Goal: Task Accomplishment & Management: Use online tool/utility

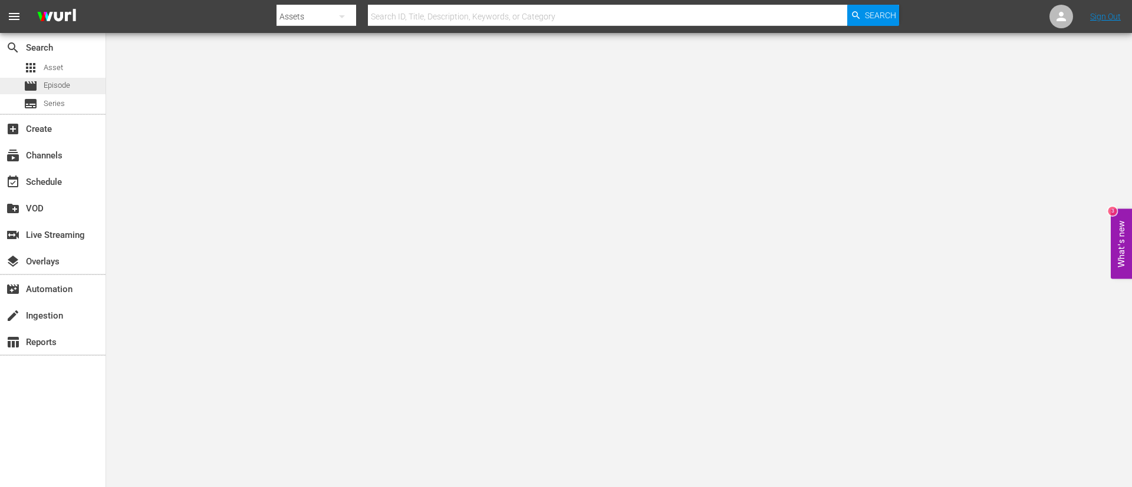
click at [83, 81] on div "movie Episode" at bounding box center [53, 86] width 106 height 17
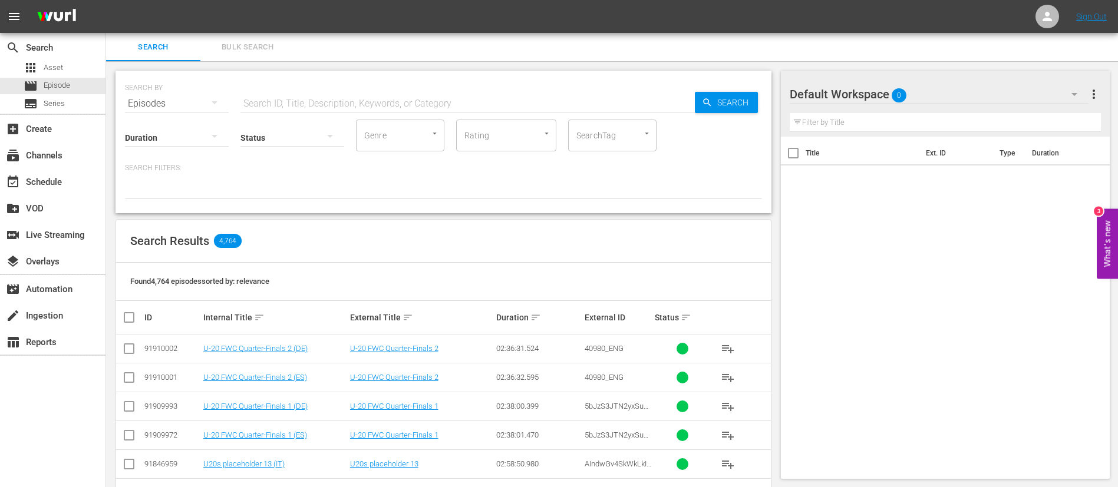
click at [441, 90] on input "text" at bounding box center [467, 104] width 454 height 28
paste input "GGYQNvEz80ud4Ycr0HXdJA"
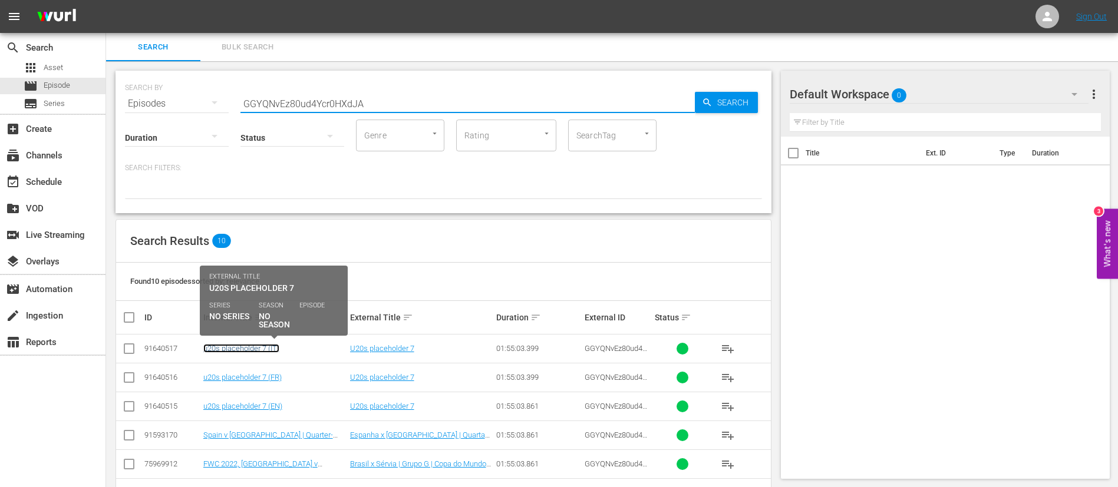
click at [227, 350] on link "u20s placeholder 7 (IT)" at bounding box center [241, 348] width 76 height 9
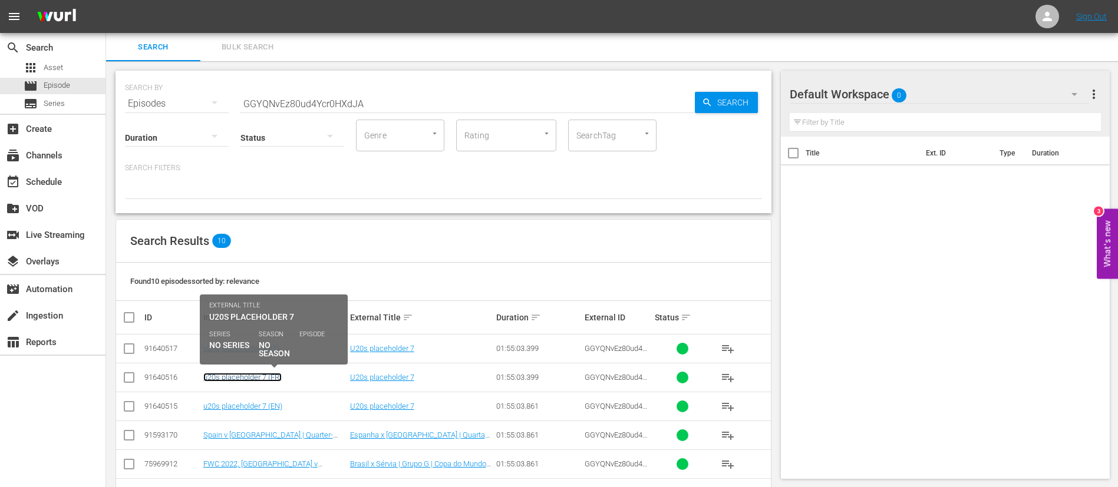
click at [230, 378] on link "u20s placeholder 7 (FR)" at bounding box center [242, 377] width 78 height 9
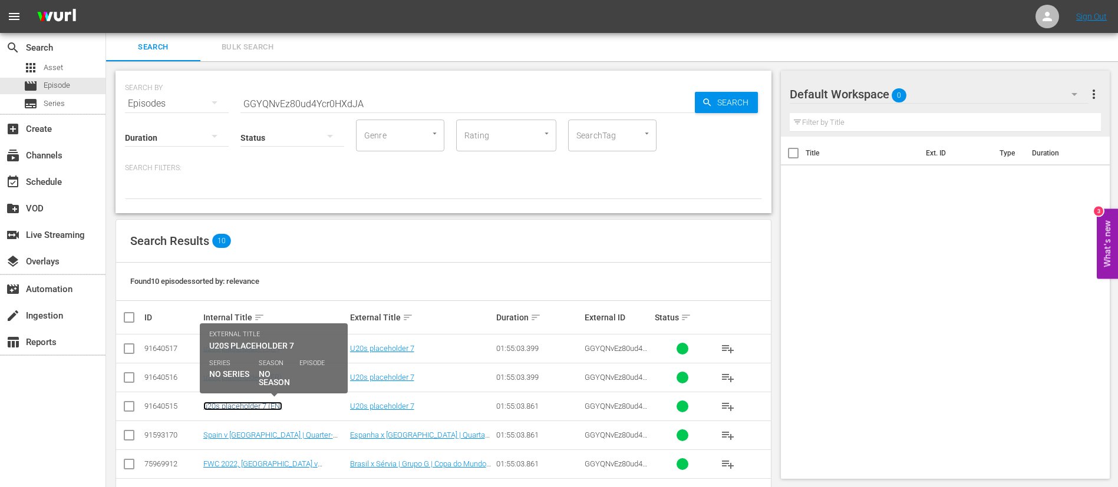
click at [232, 406] on link "u20s placeholder 7 (EN)" at bounding box center [242, 406] width 79 height 9
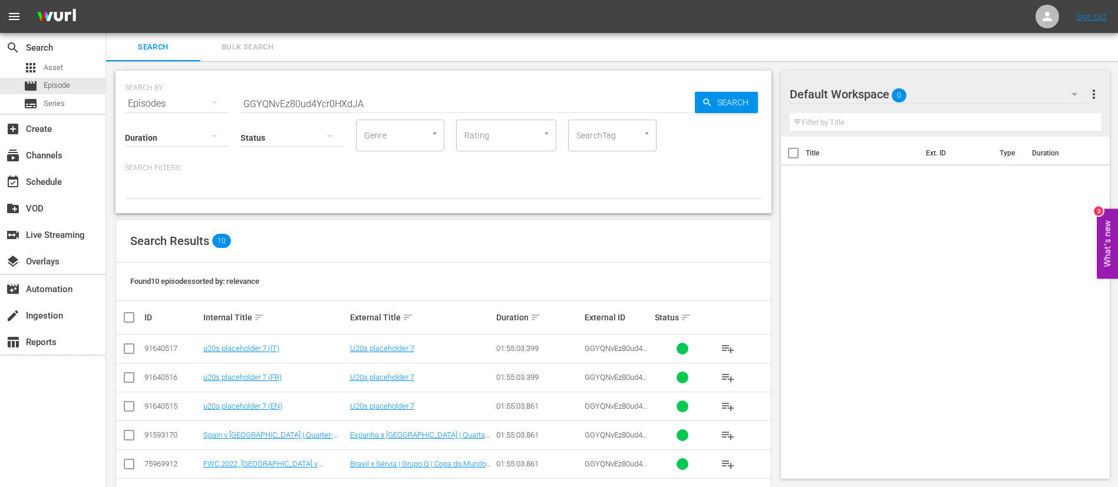
click at [502, 101] on input "GGYQNvEz80ud4Ycr0HXdJA" at bounding box center [467, 104] width 454 height 28
paste input "8ZvjzOYODw13FFUp0D4Gv"
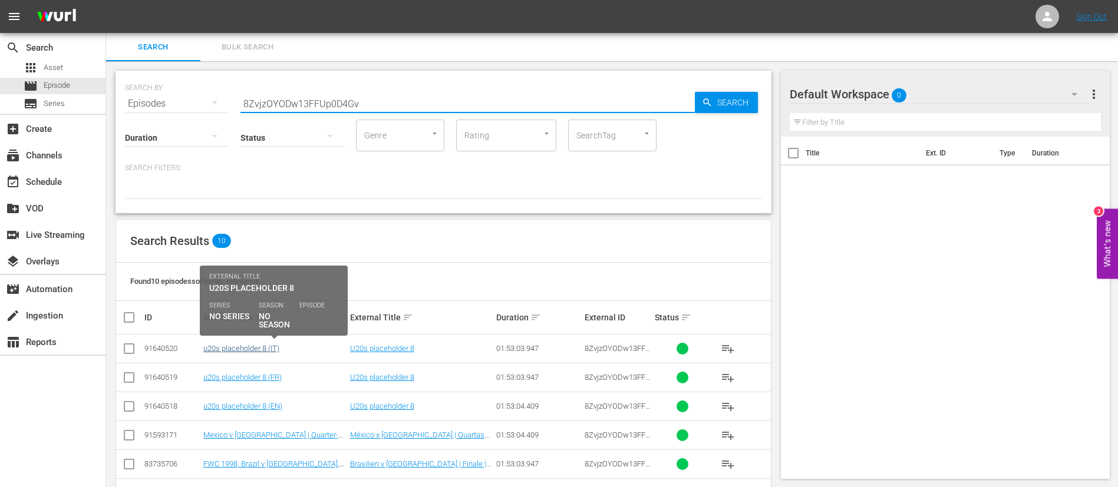
type input "8ZvjzOYODw13FFUp0D4Gv"
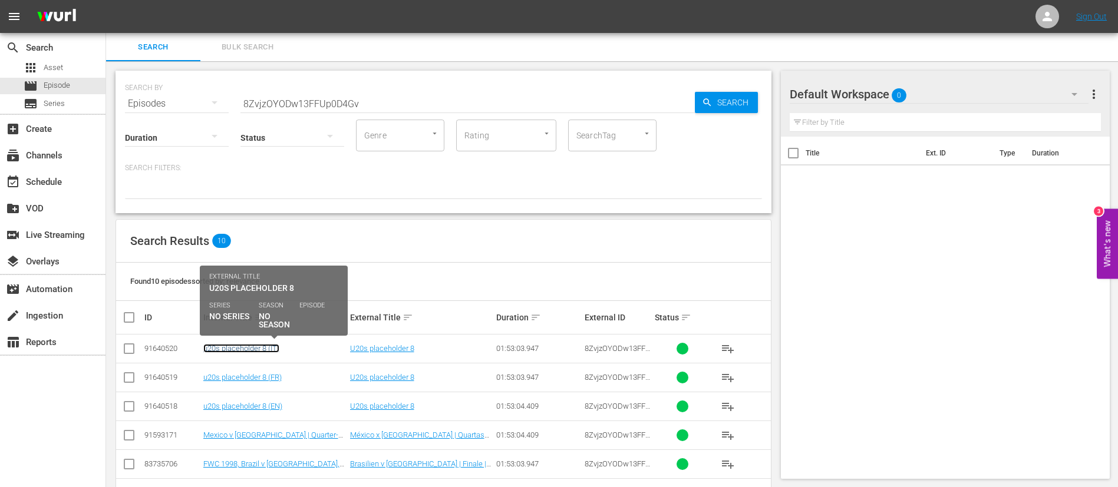
click at [229, 344] on link "u20s placeholder 8 (IT)" at bounding box center [241, 348] width 76 height 9
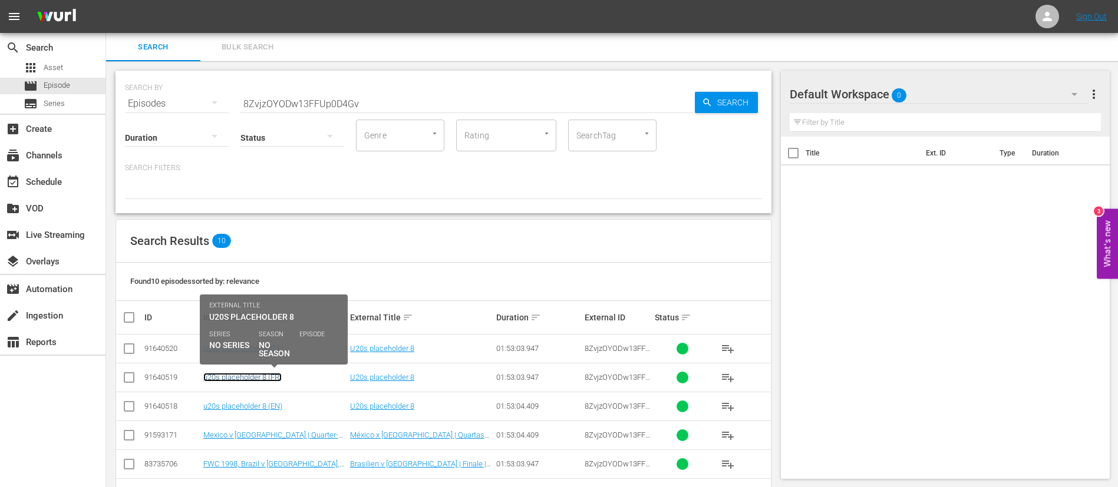
click at [232, 374] on link "u20s placeholder 8 (FR)" at bounding box center [242, 377] width 78 height 9
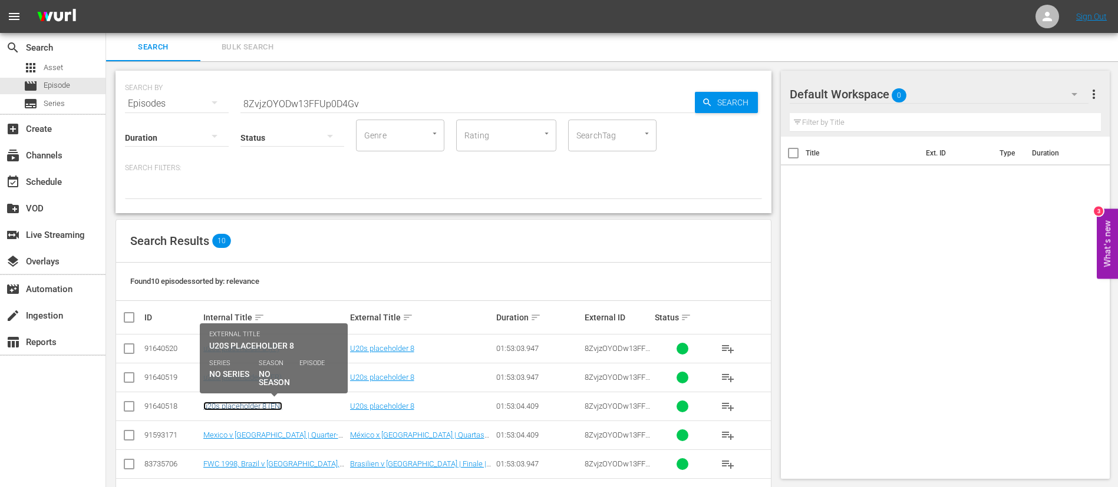
click at [243, 406] on link "u20s placeholder 8 (EN)" at bounding box center [242, 406] width 79 height 9
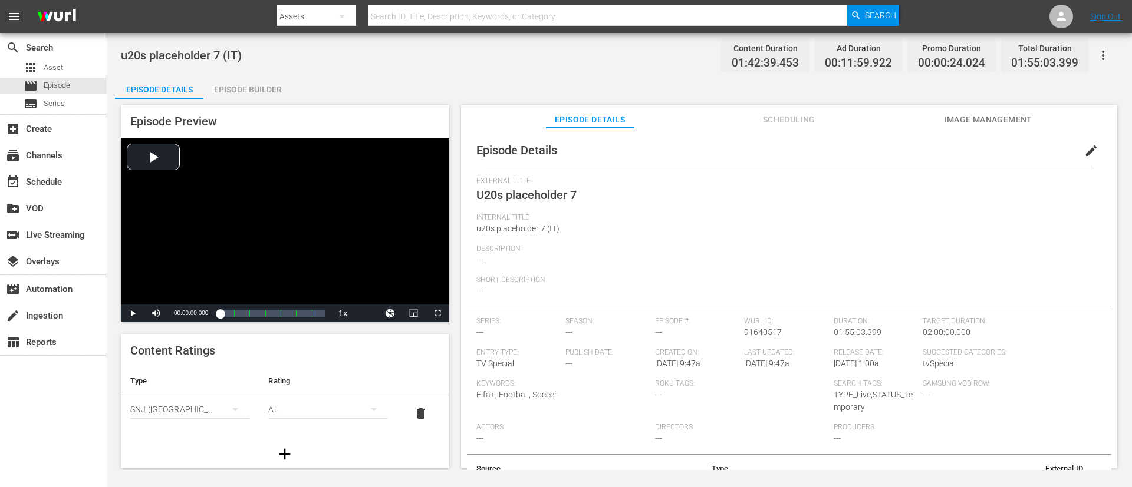
click at [754, 153] on span "edit" at bounding box center [1091, 151] width 14 height 14
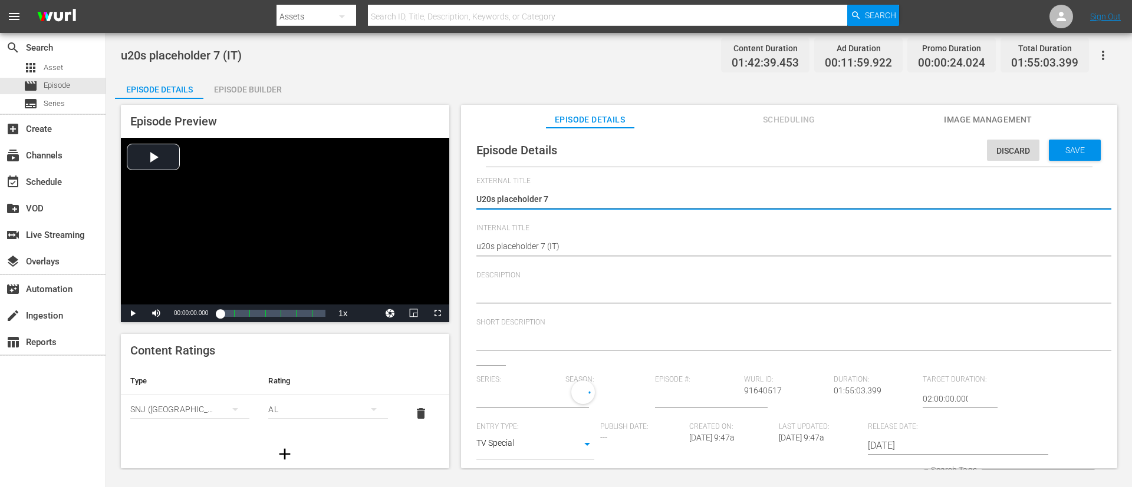
type input "No Series"
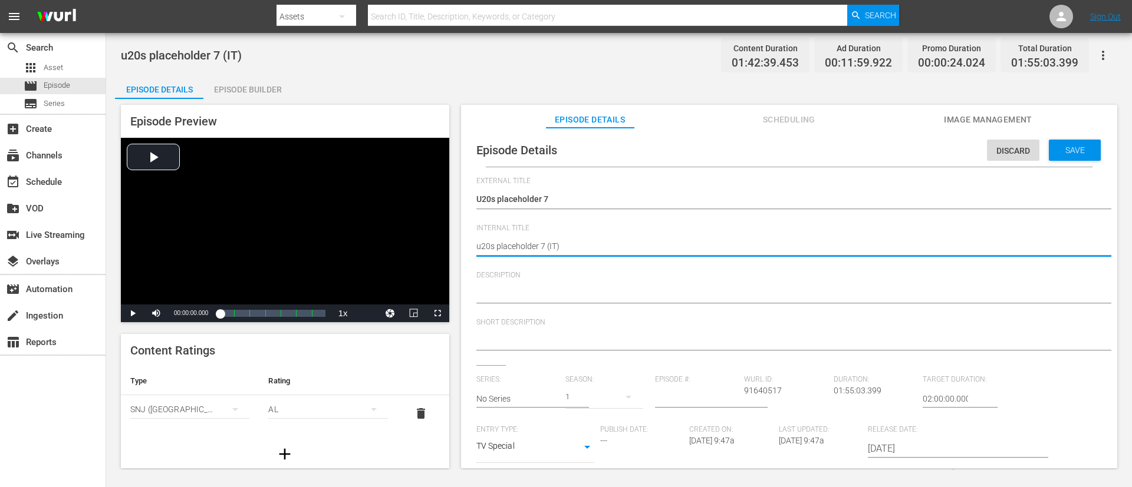
paste textarea "Spain v [GEOGRAPHIC_DATA] | Quarter-finals | FIFA U-20 World Cup [GEOGRAPHIC_DA…"
type textarea "Spain v [GEOGRAPHIC_DATA] | Quarter-finals | FIFA U-20 World Cup Chile 2025™ (I…"
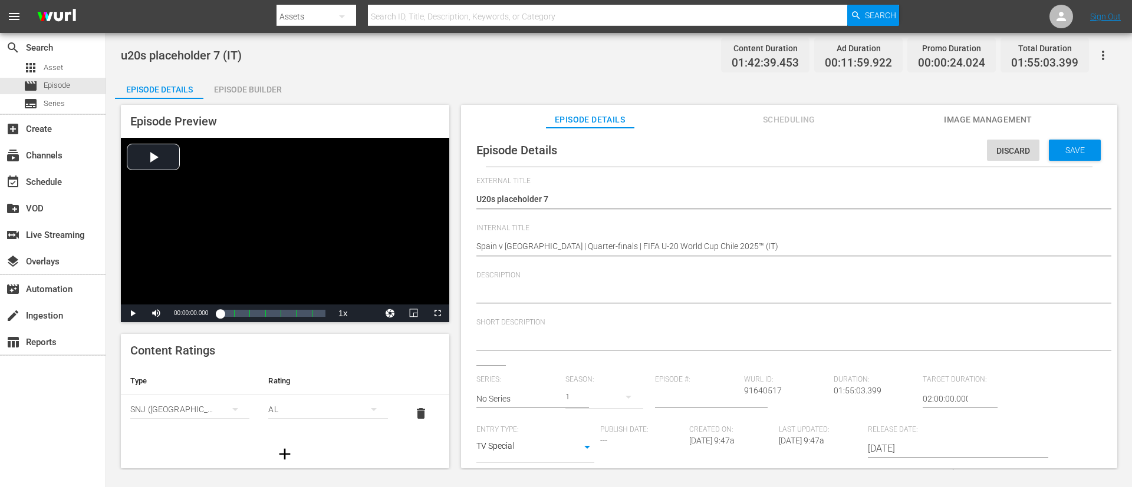
click at [677, 192] on div "U20s placeholder 7 U20s placeholder 7" at bounding box center [786, 200] width 620 height 28
click at [676, 200] on textarea "U20s placeholder 7" at bounding box center [786, 200] width 620 height 14
type textarea "L"
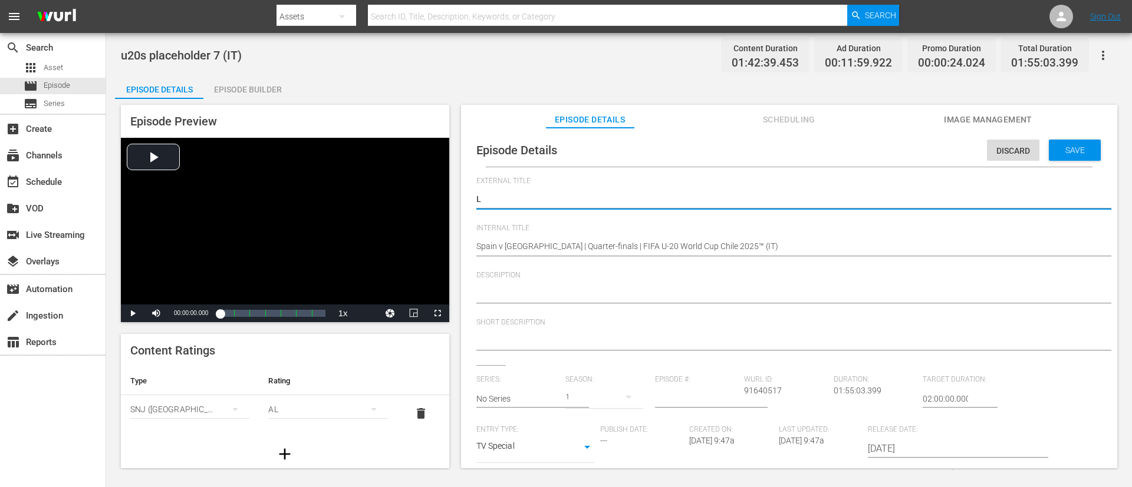
type textarea "LI"
type textarea "LIV"
type textarea "LIVE"
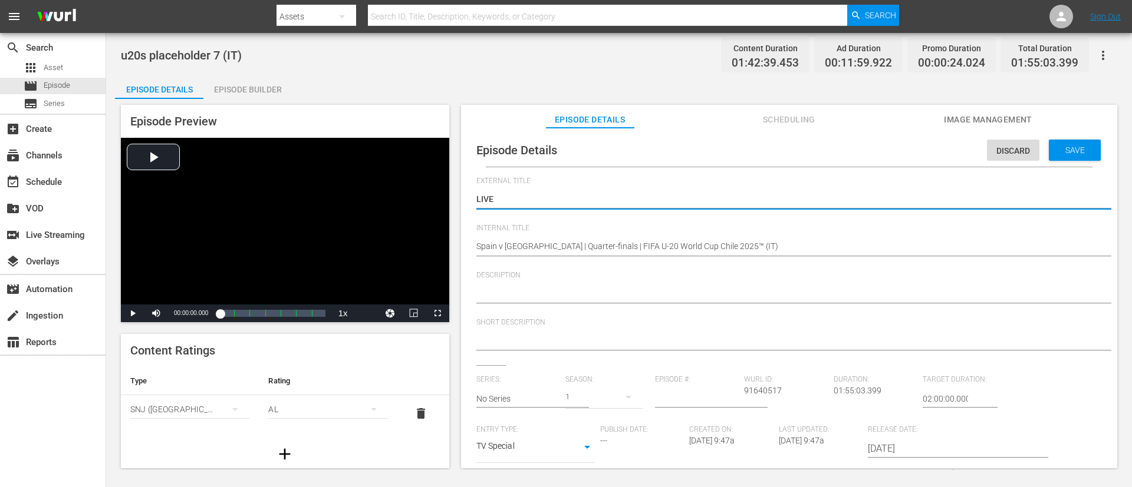
type textarea "LIVE"
type textarea "LIVE -"
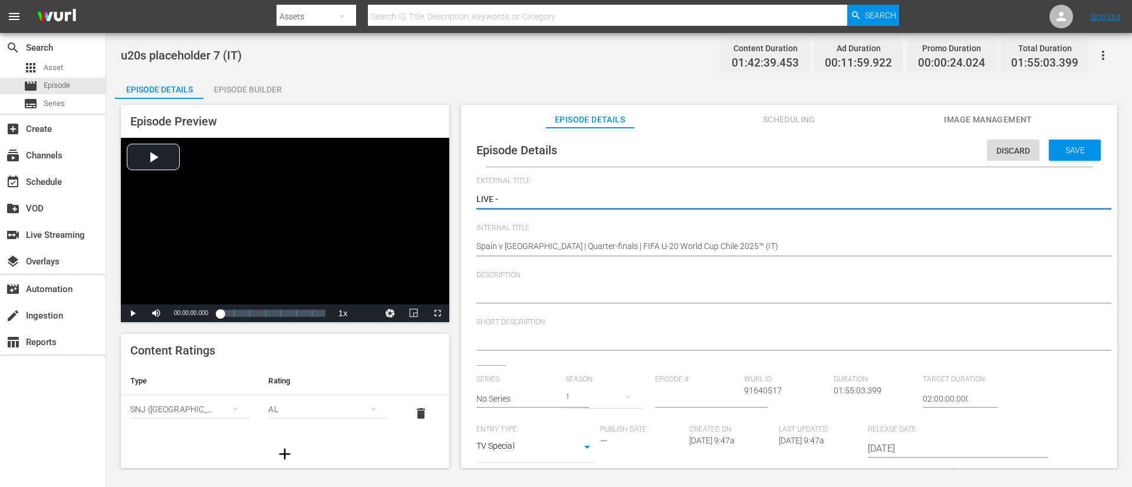
paste textarea "Spagna - [GEOGRAPHIC_DATA] | Quarti di finale | Coppa del Mondo FIFA U-20 Cile …"
type textarea "LIVE - [GEOGRAPHIC_DATA] - [GEOGRAPHIC_DATA] | Quarti di finale | Coppa del Mon…"
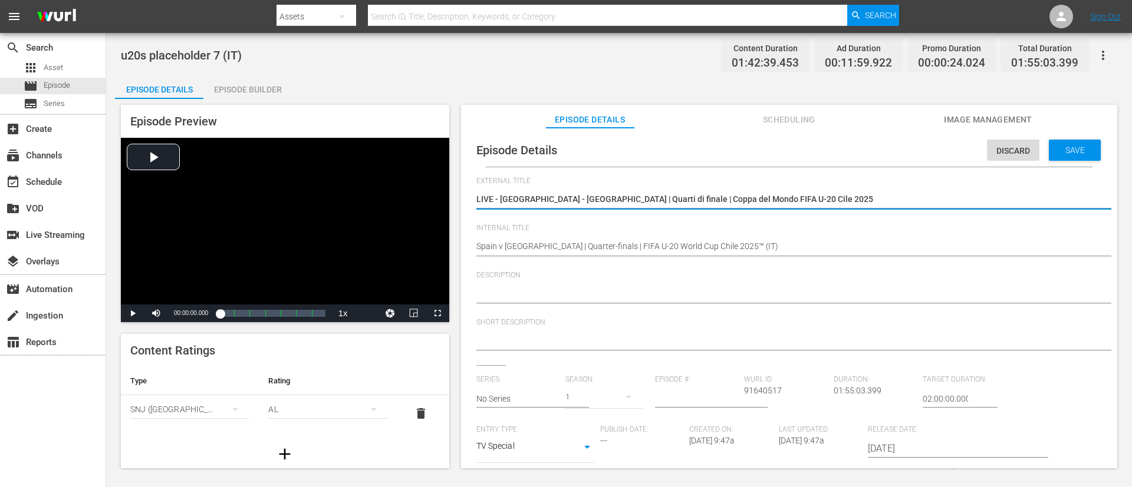
type textarea "LIVE - [GEOGRAPHIC_DATA] - [GEOGRAPHIC_DATA] | Quarti di finale | Coppa del Mon…"
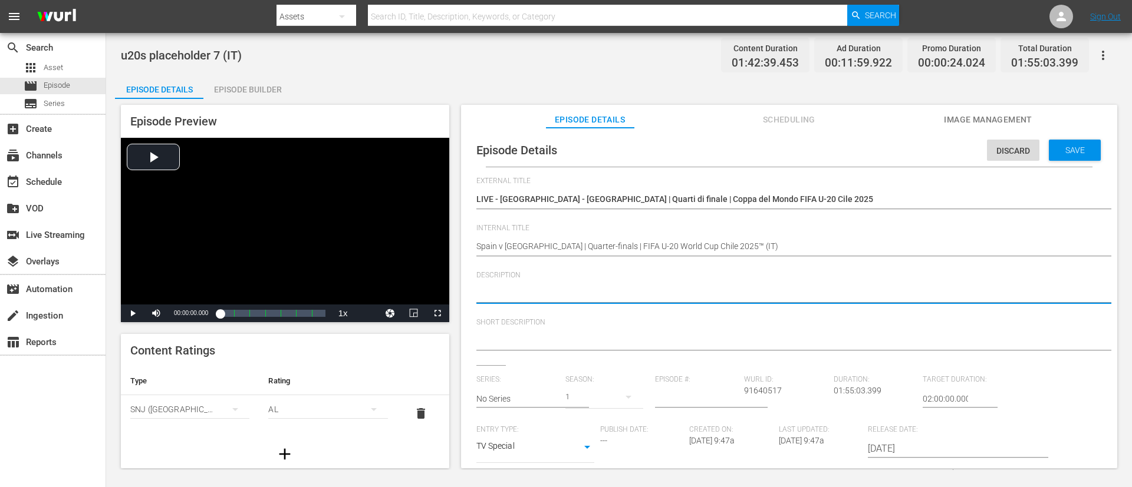
paste textarea "Guarda la partita tra Spagna e Colombia giocato al [GEOGRAPHIC_DATA], Talca il …"
type textarea "Guarda la partita tra Spagna e Colombia giocato al [GEOGRAPHIC_DATA], Talca il …"
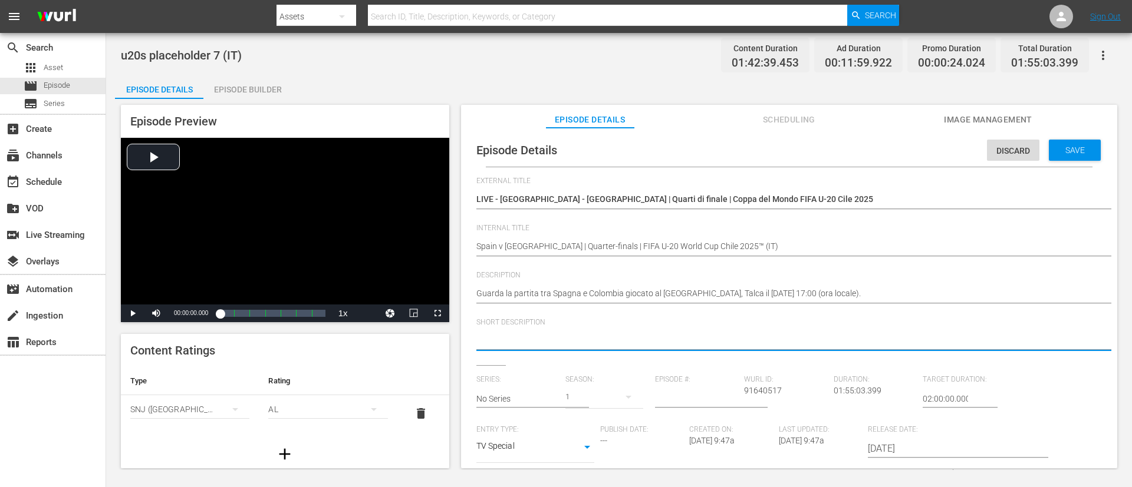
paste textarea "Guarda la partita tra Spagna e Colombia giocato al [GEOGRAPHIC_DATA], Talca il …"
type textarea "Guarda la partita tra Spagna e Colombia giocato al [GEOGRAPHIC_DATA], Talca il …"
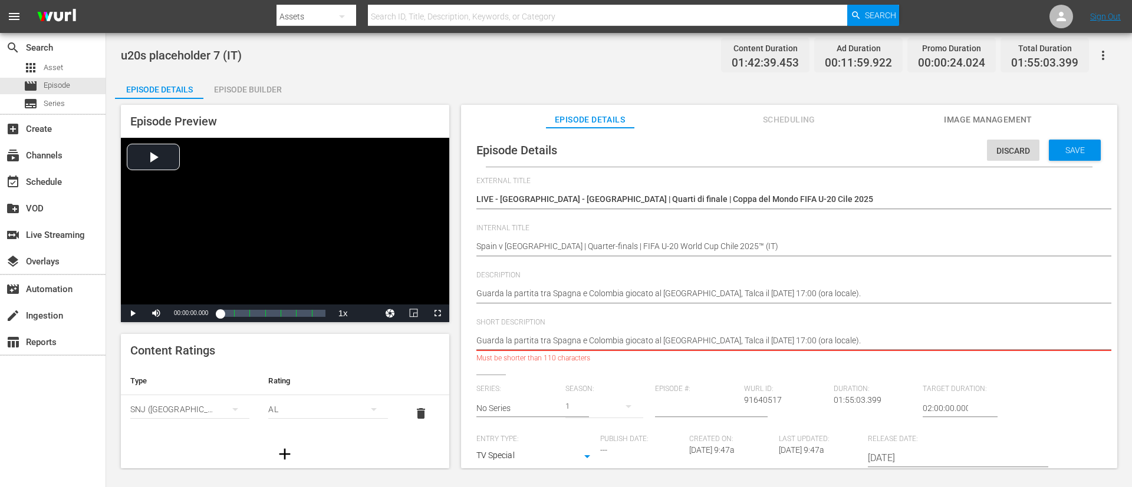
type textarea "Guarda la partita tra Spagna e Colombia giocato al [GEOGRAPHIC_DATA]."
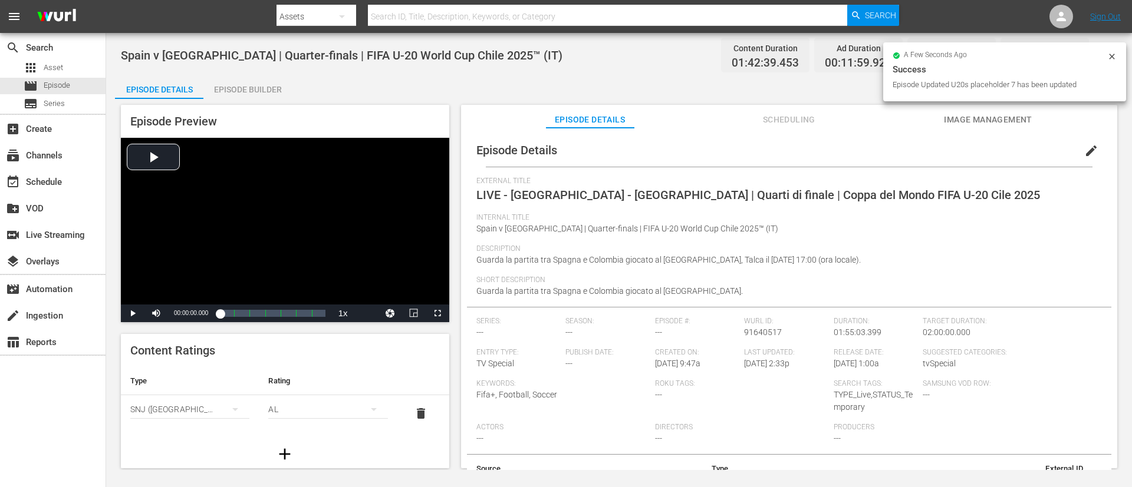
click at [754, 109] on button "Image Management" at bounding box center [988, 117] width 88 height 24
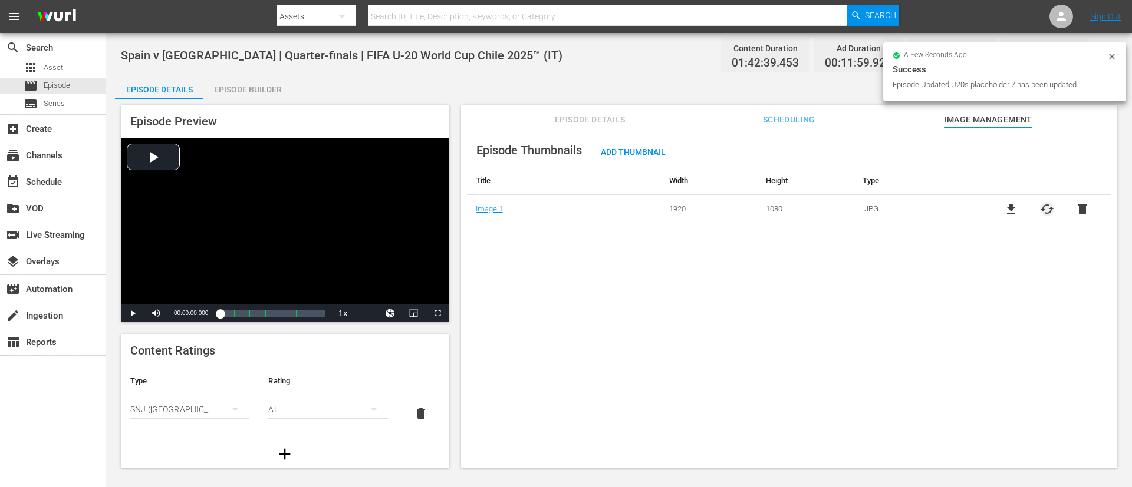
click at [754, 213] on span "cached" at bounding box center [1047, 209] width 14 height 14
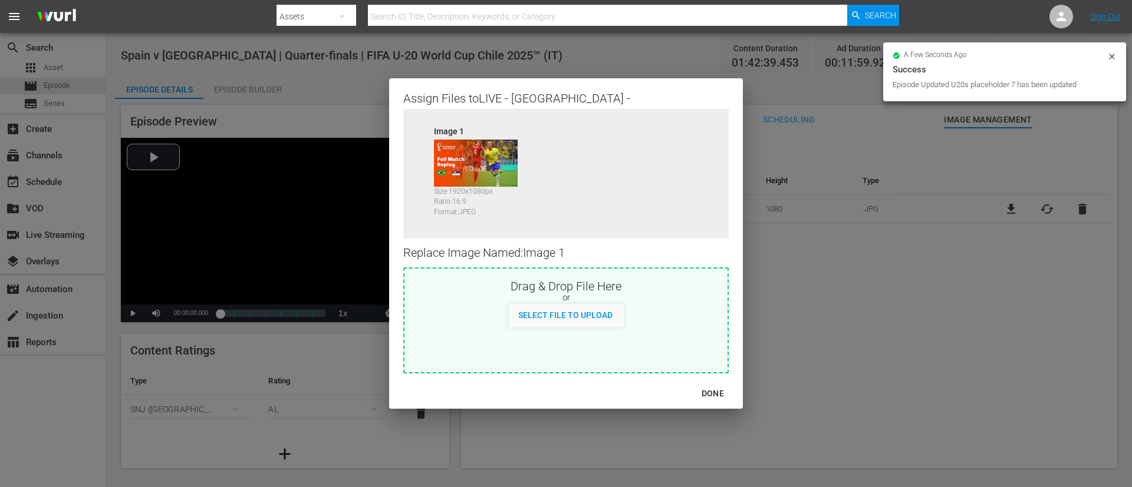
click at [605, 324] on div "Drag & Drop File Here or Select File to Upload" at bounding box center [565, 321] width 325 height 106
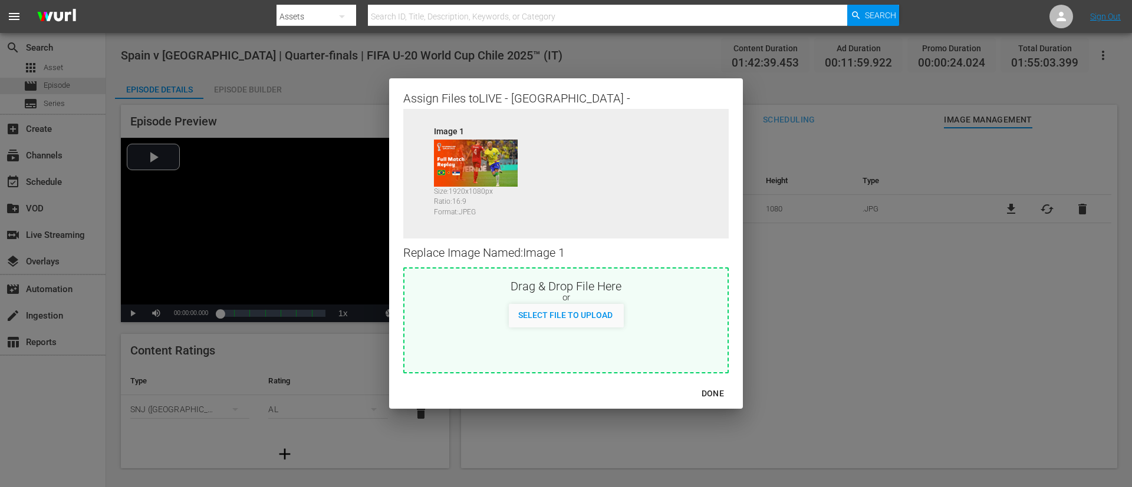
type input "C:\fakepath\image.jpg"
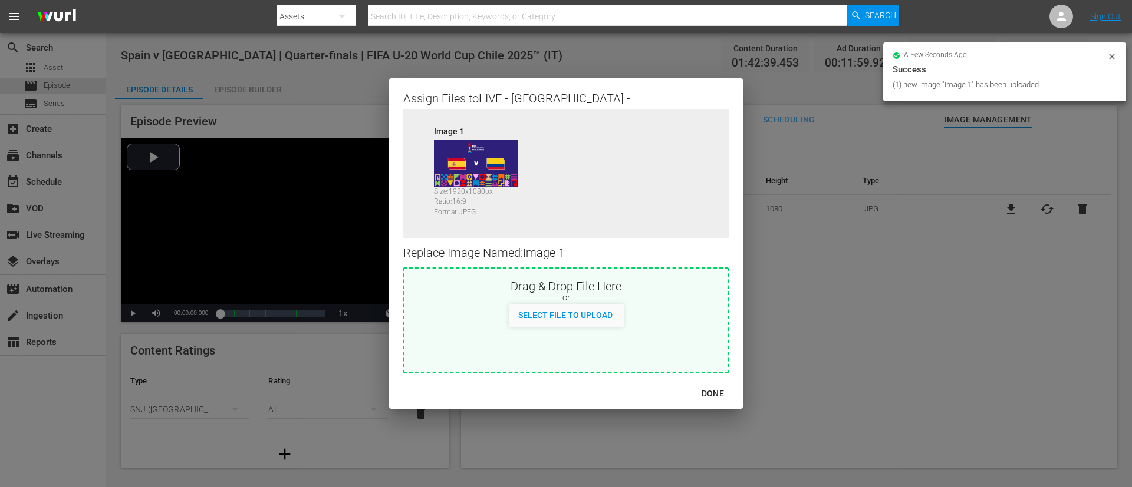
click at [716, 324] on div "DONE" at bounding box center [566, 393] width 354 height 31
click at [714, 324] on div "DONE" at bounding box center [712, 394] width 41 height 15
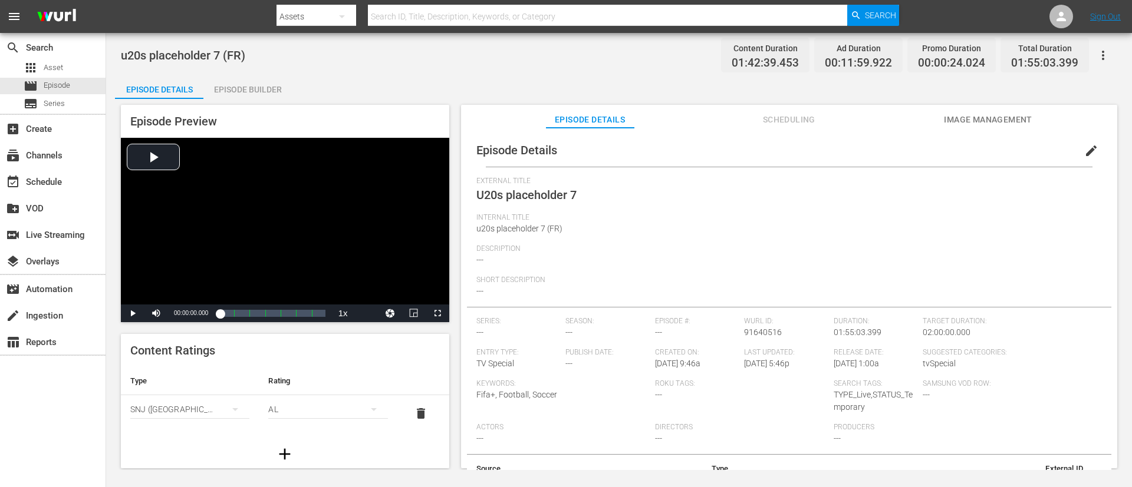
click at [754, 153] on button "edit" at bounding box center [1091, 151] width 28 height 28
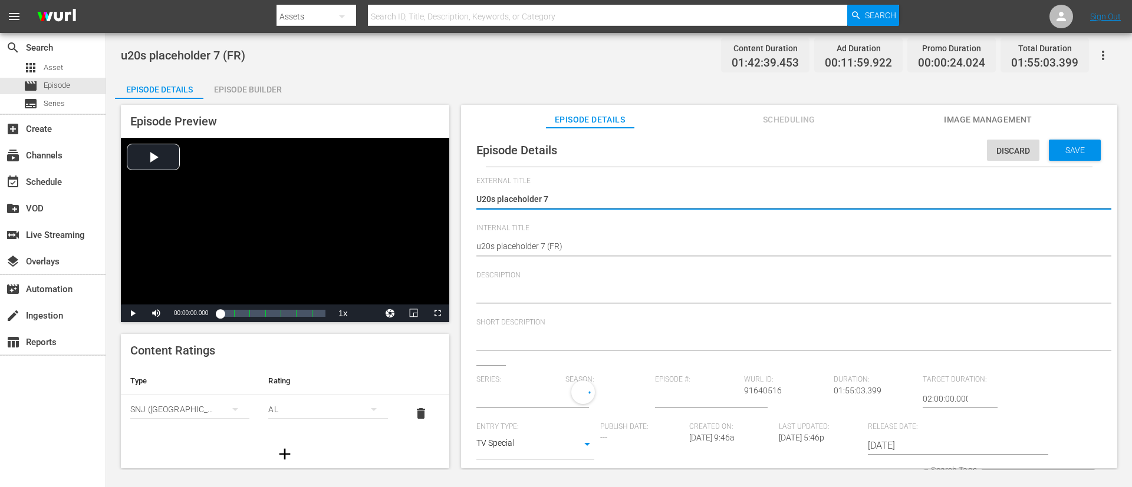
type input "No Series"
click at [538, 238] on div "u20s placeholder 7 (FR) u20s placeholder 7 (FR)" at bounding box center [786, 247] width 620 height 28
click at [595, 257] on div "u20s placeholder 7 (FR) u20s placeholder 7 (FR)" at bounding box center [786, 247] width 620 height 28
click at [597, 255] on div "u20s placeholder 7 (FR) u20s placeholder 7 (FR)" at bounding box center [786, 247] width 620 height 28
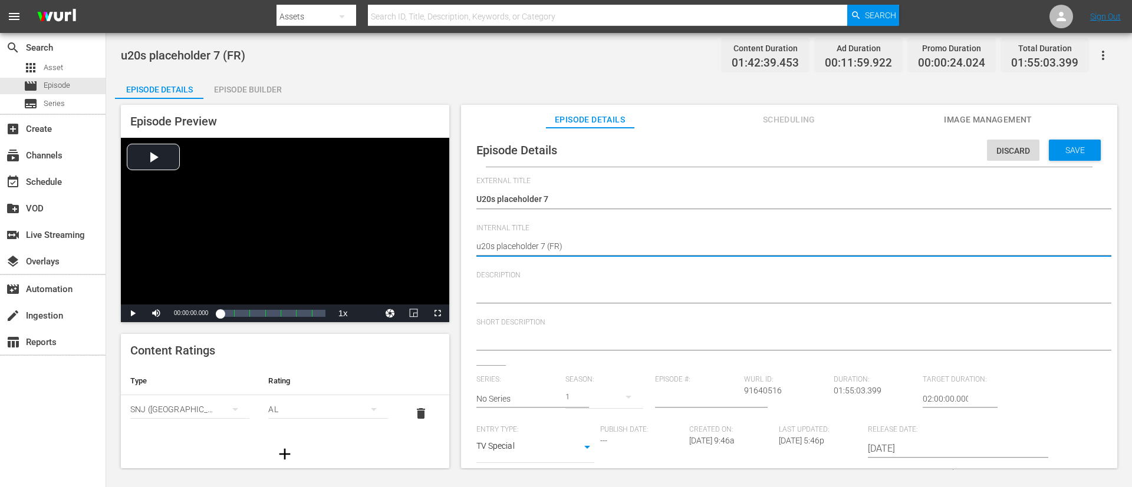
paste textarea "Spain v [GEOGRAPHIC_DATA] | Quarter-finals | FIFA U-20 World Cup [GEOGRAPHIC_DA…"
type textarea "Spain v Colombia | Quarter-finals | FIFA U-20 World Cup Chile 2025™ (FR)"
click at [657, 202] on textarea "U20s placeholder 7" at bounding box center [786, 200] width 620 height 14
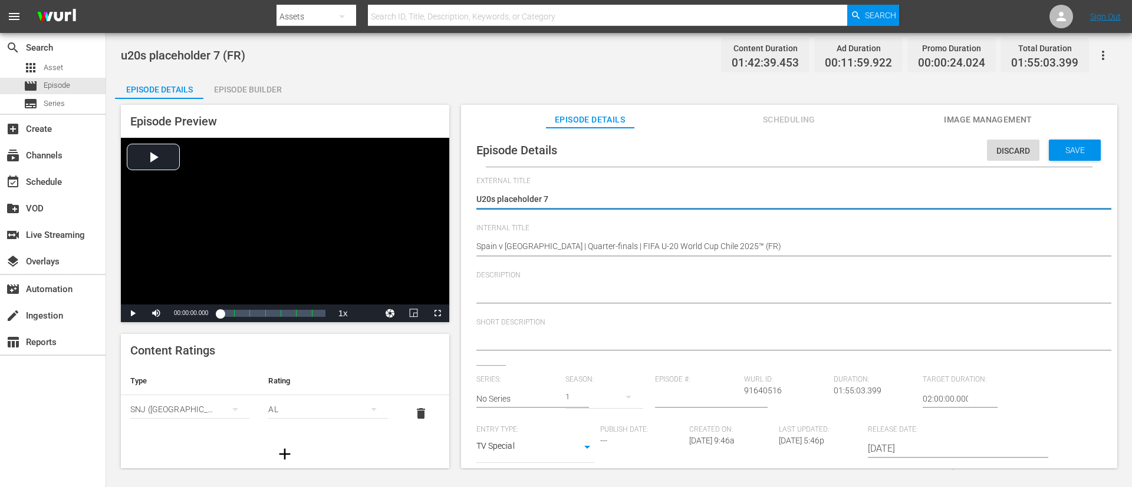
click at [657, 202] on textarea "U20s placeholder 7" at bounding box center [786, 200] width 620 height 14
type textarea "L"
type textarea "LI"
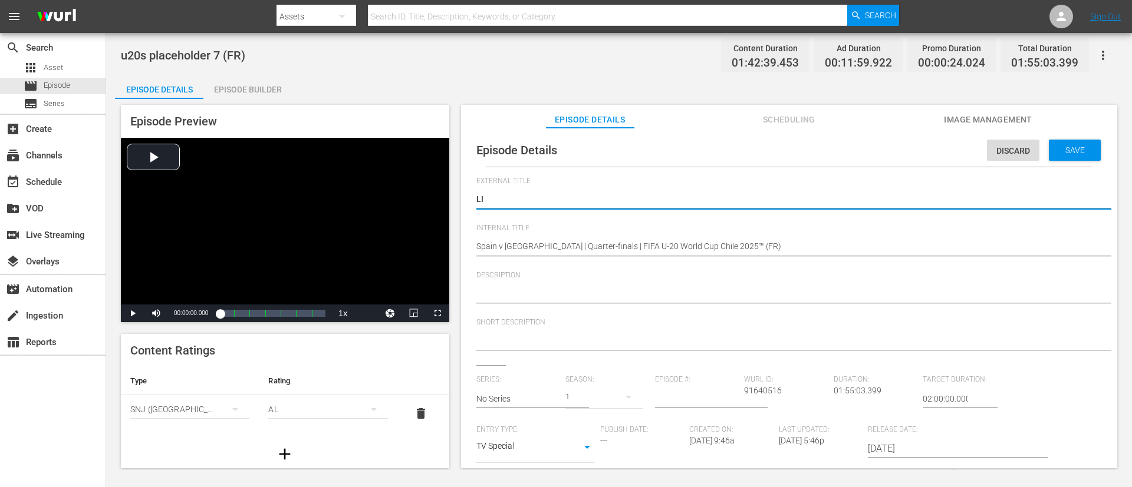
type textarea "LIV"
type textarea "LIVE"
type textarea "LIVER"
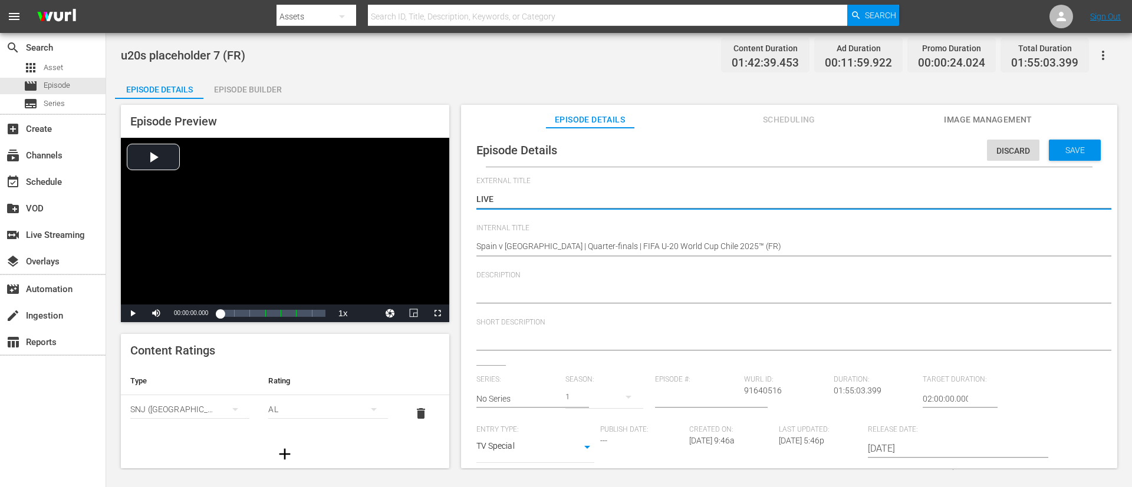
type textarea "LIVER"
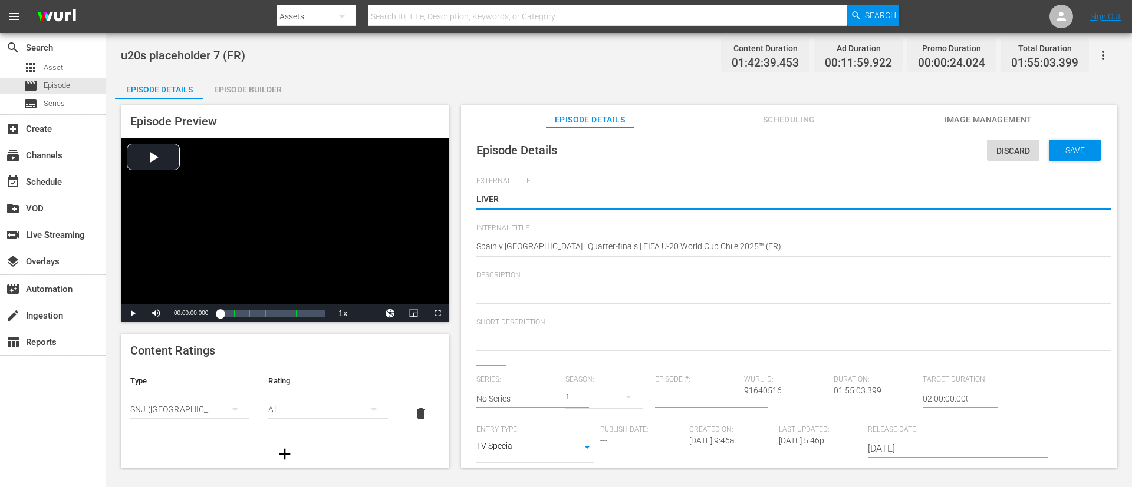
type textarea "LIVE"
type textarea "LIVE -"
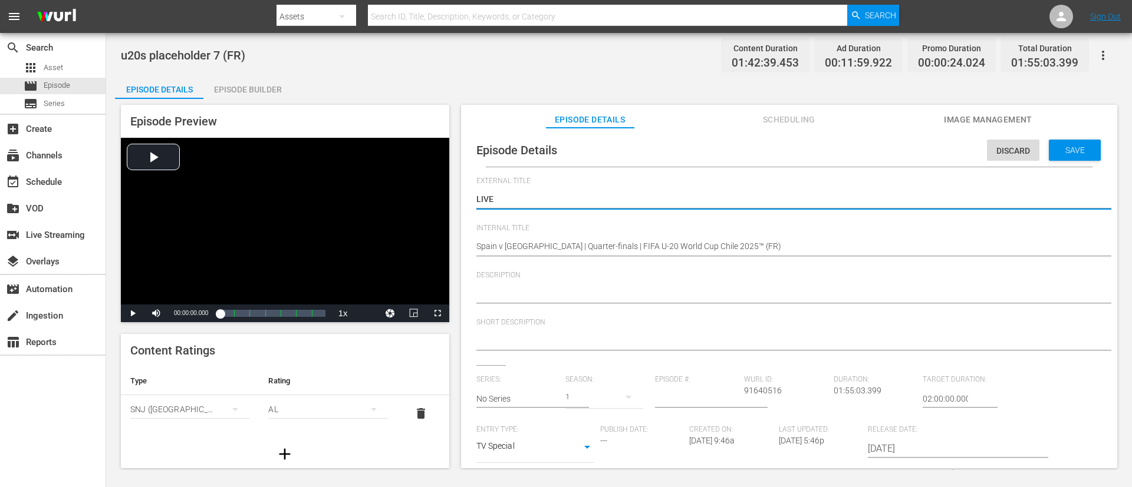
type textarea "LIVE -"
paste textarea "Espagne - Colombie | Quarts de finale | Coupe du Monde U-20 de la FIFA, Chili 2…"
type textarea "LIVE - Espagne - Colombie | Quarts de finale | Coupe du Monde U-20 de la FIFA, …"
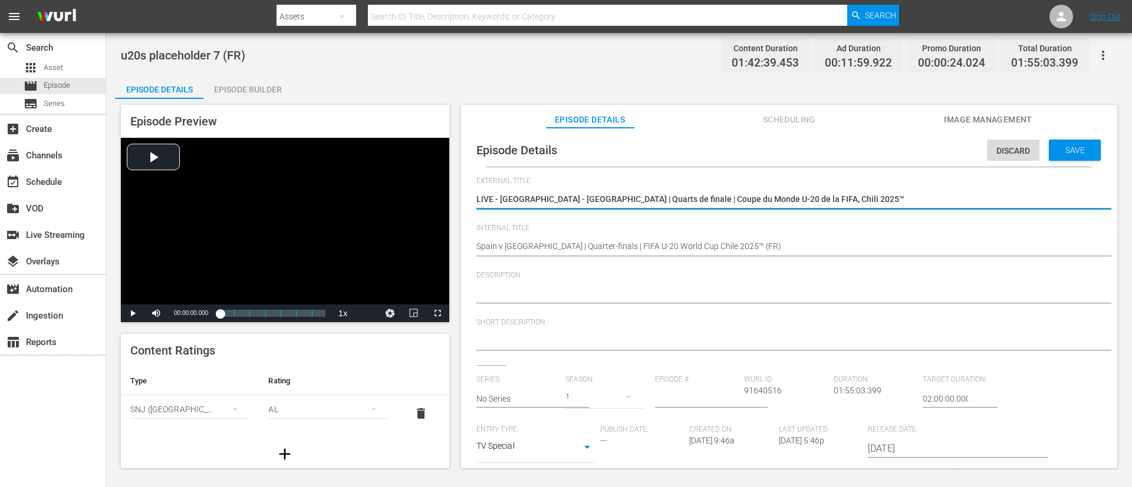
type textarea "LIVE - Espagne - Colombie | Quarts de finale | Coupe du Monde U-20 de la FIFA, …"
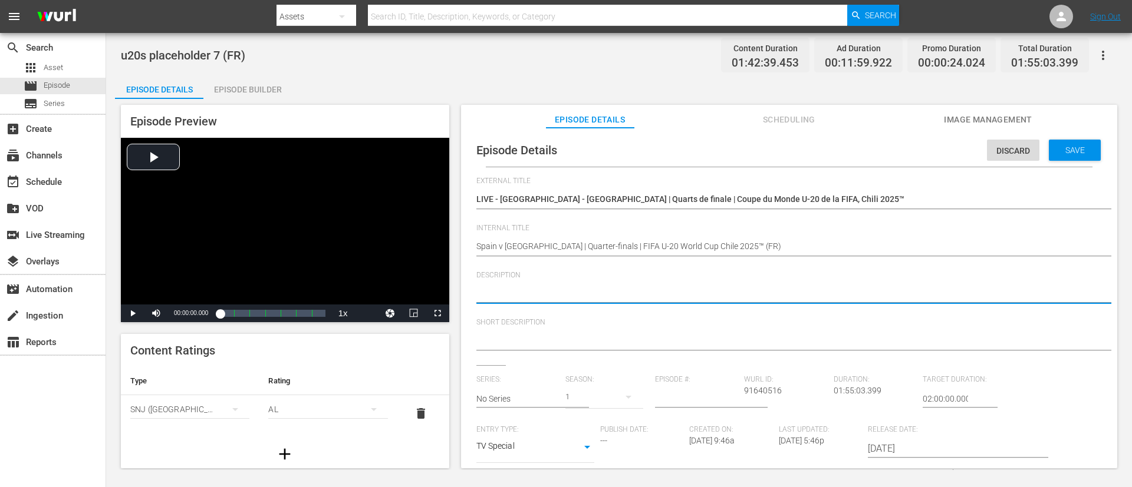
paste textarea "Regardez le match entre Espagne et Colombie au Estadio Fiscal, Talca le samedi …"
type textarea "Regardez le match entre Espagne et Colombie au Estadio Fiscal, Talca le samedi …"
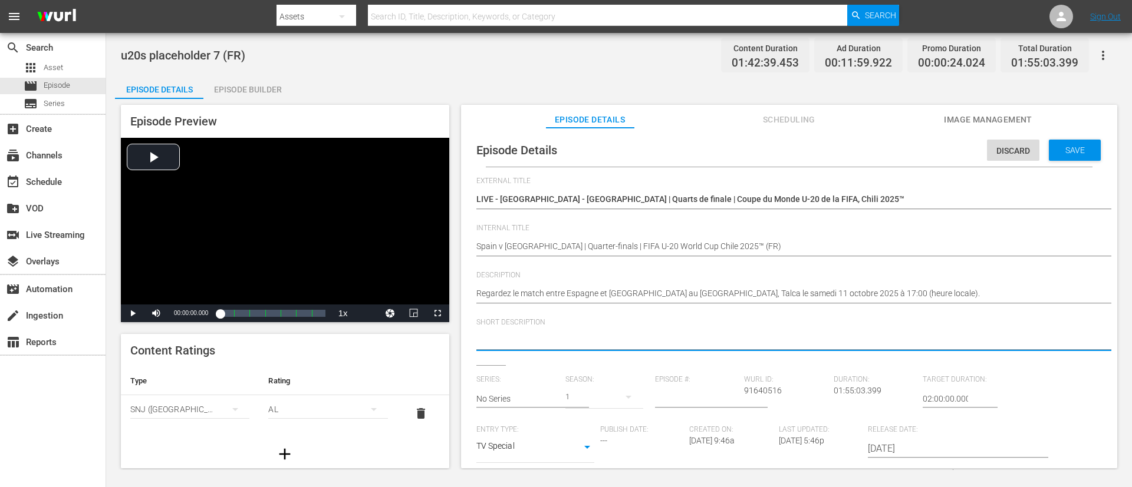
paste textarea "Regardez le match entre Espagne et Colombie au Estadio Fiscal, Talca le samedi …"
type textarea "Regardez le match entre Espagne et Colombie au Estadio Fiscal, Talca le samedi …"
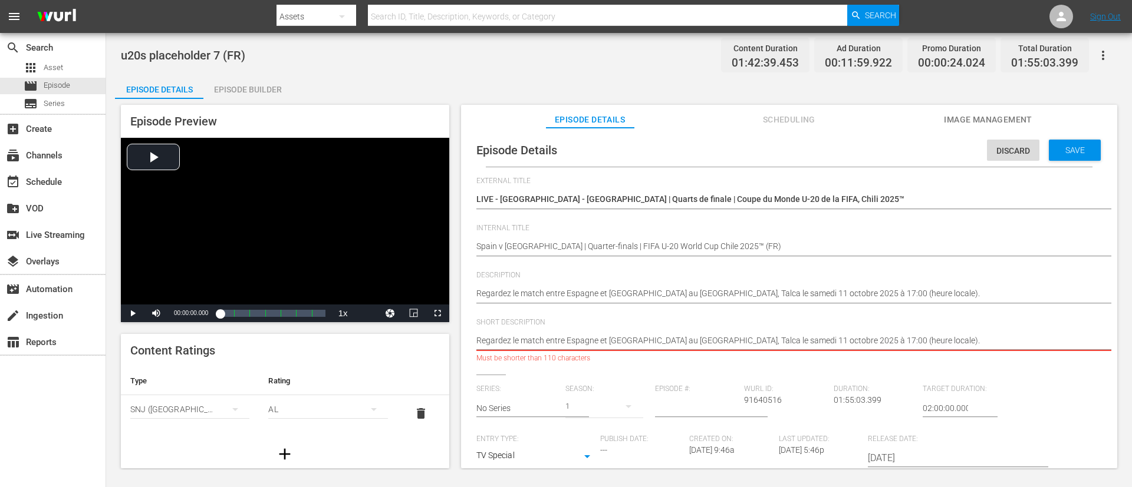
type textarea "Regardez le match entre Espagne et Colombie au Estadio Fiscal."
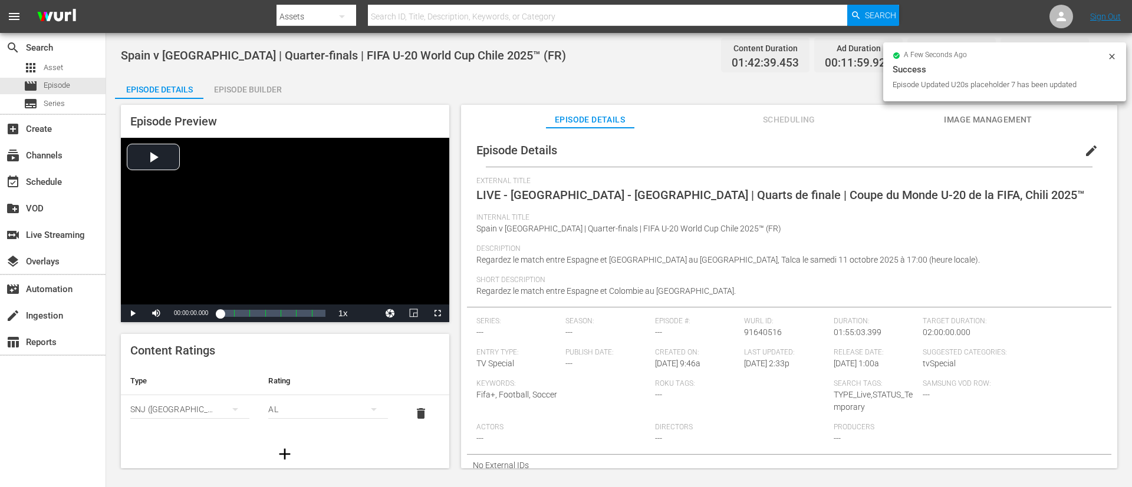
click at [754, 115] on span "Image Management" at bounding box center [988, 120] width 88 height 15
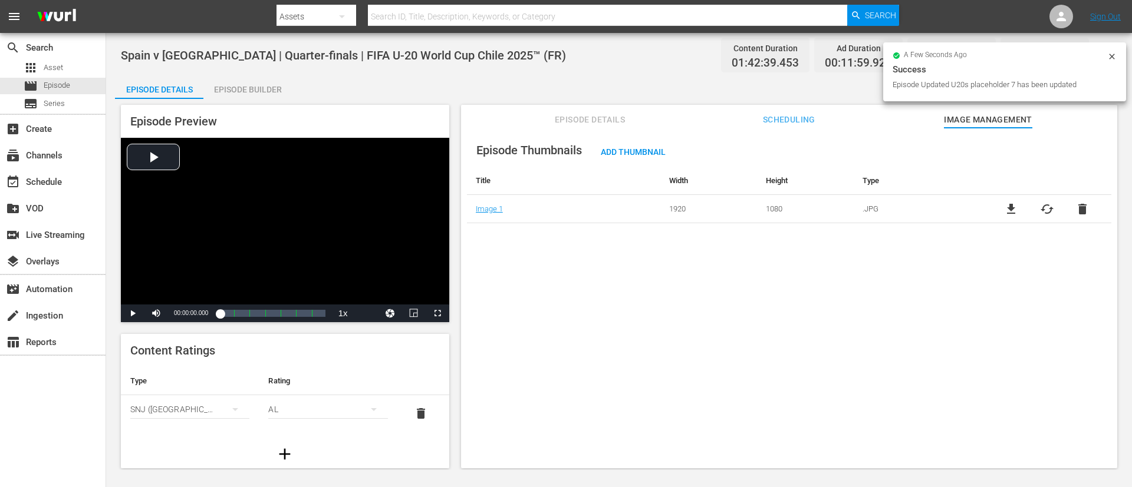
click at [754, 215] on span "cached" at bounding box center [1047, 209] width 14 height 14
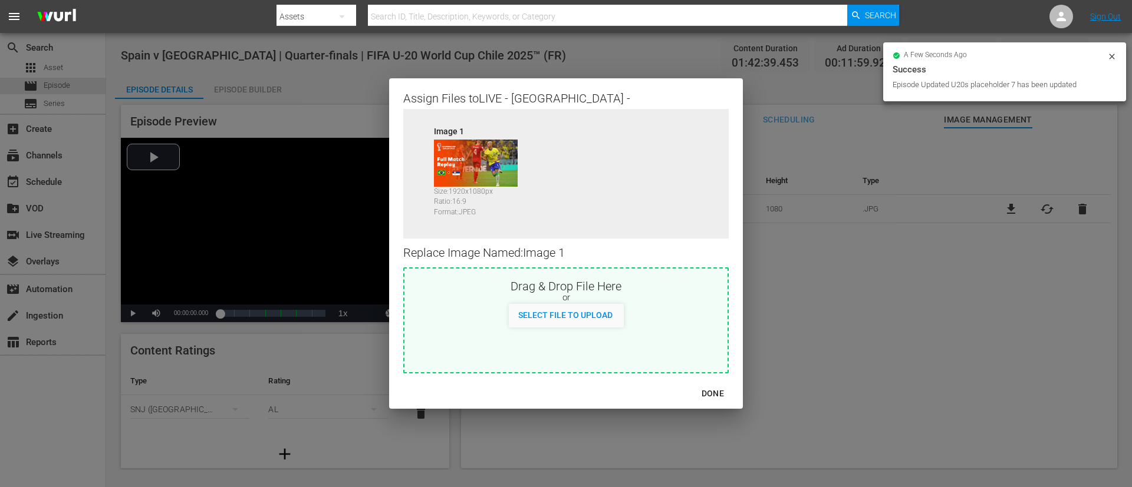
click at [556, 282] on div "Drag & Drop File Here" at bounding box center [565, 285] width 323 height 14
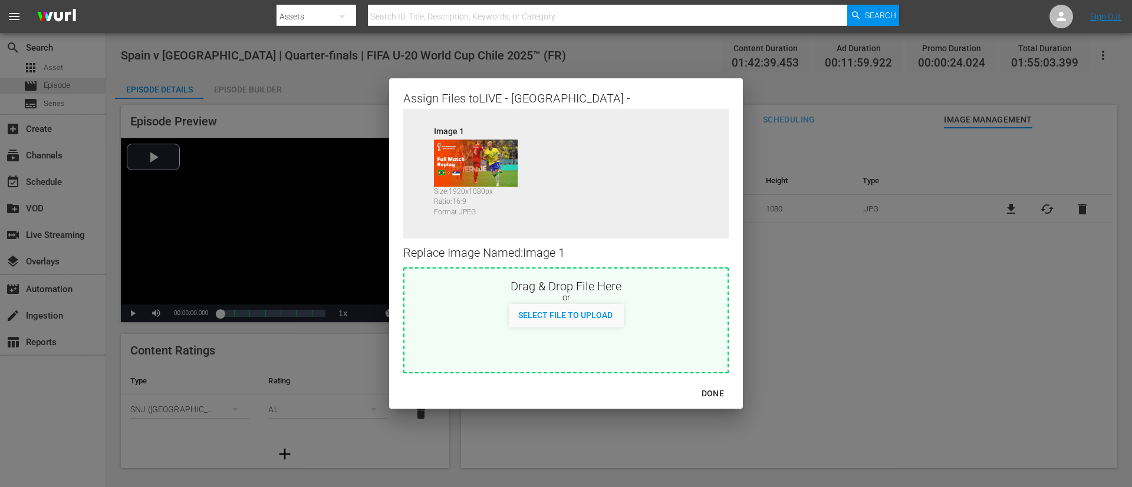
type input "C:\fakepath\image.jpg"
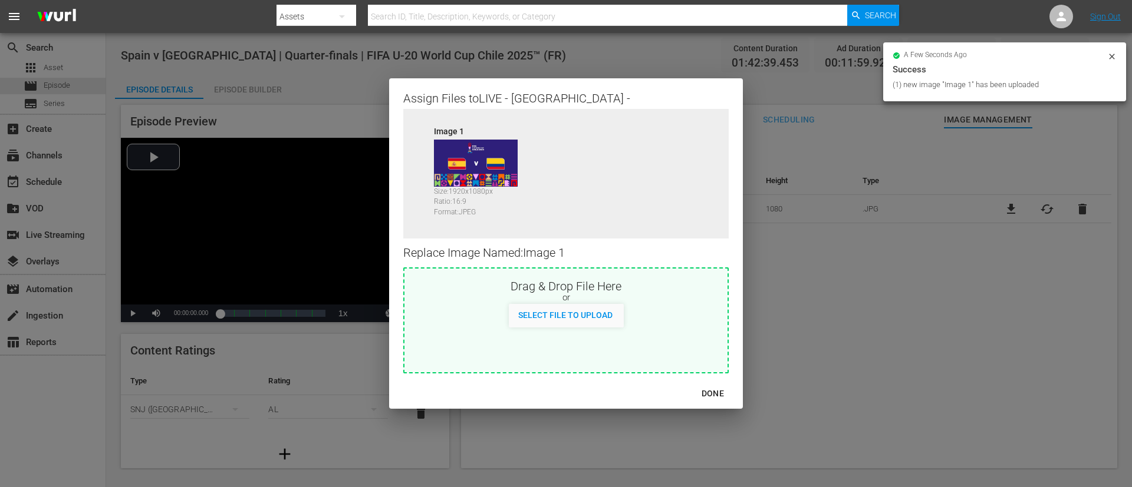
click at [705, 324] on div "DONE" at bounding box center [712, 394] width 41 height 15
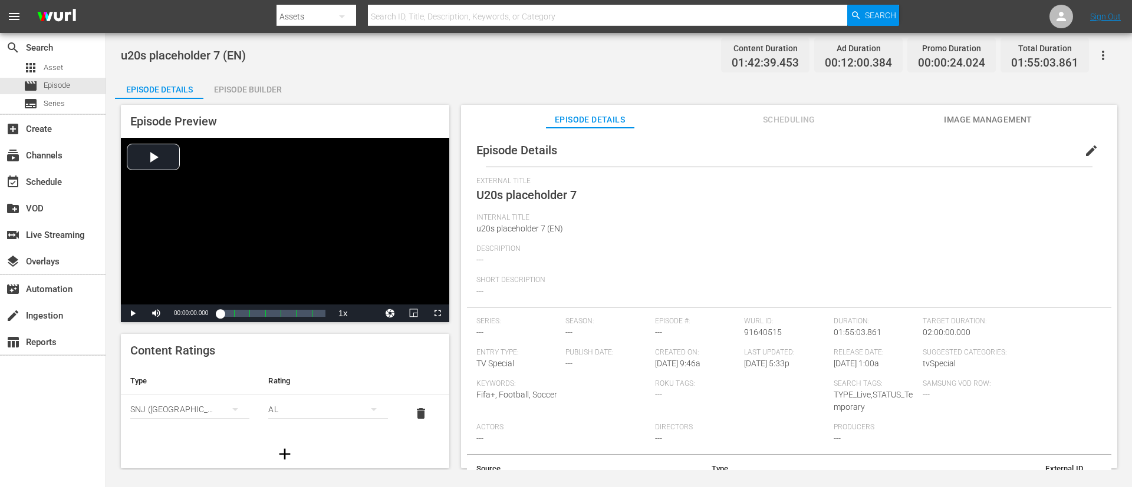
click at [754, 154] on button "edit" at bounding box center [1091, 151] width 28 height 28
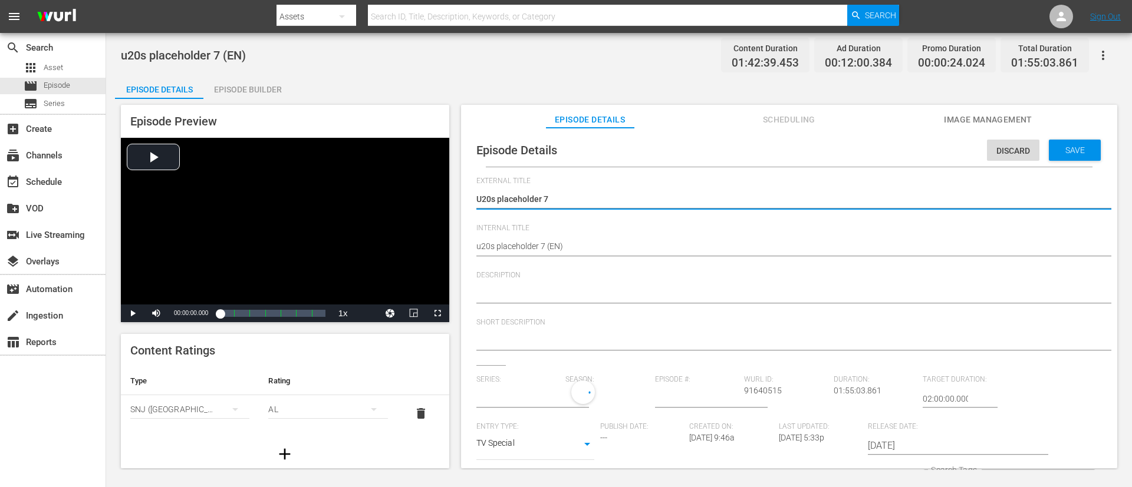
type input "No Series"
click at [736, 204] on textarea "U20s placeholder 7" at bounding box center [786, 200] width 620 height 14
type textarea "L"
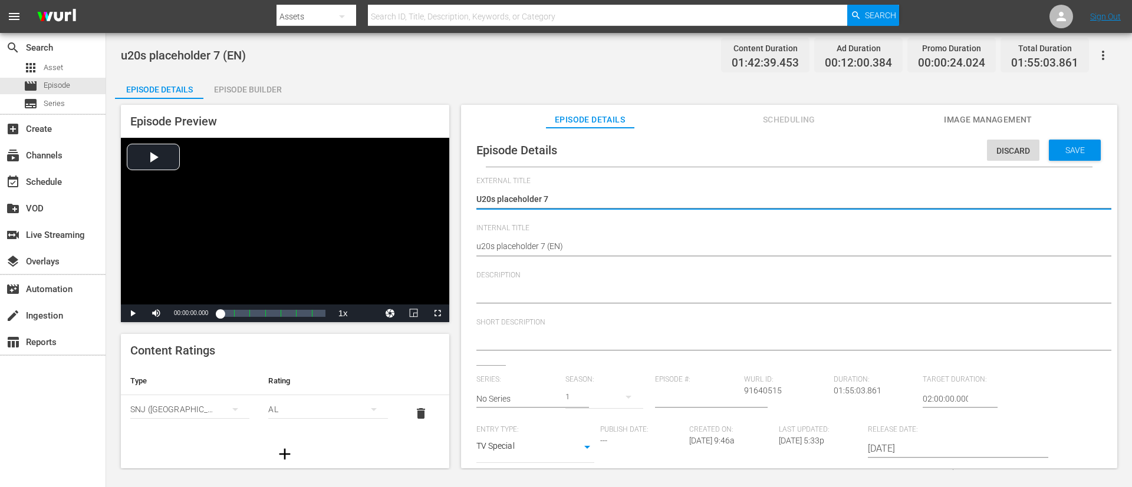
type textarea "L"
type textarea "LI"
type textarea "LIV"
type textarea "LIVE"
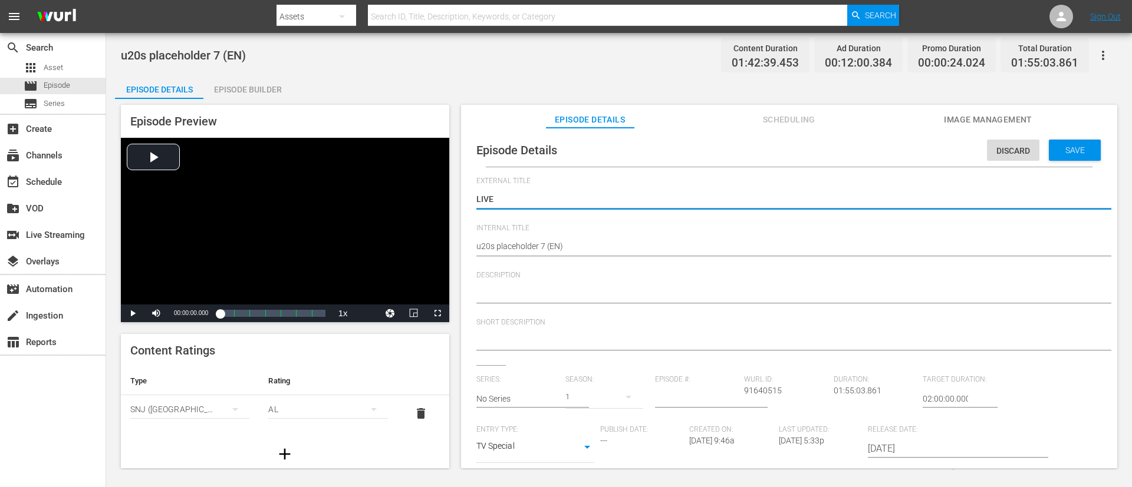
type textarea "LIVE"
type textarea "LIVE -"
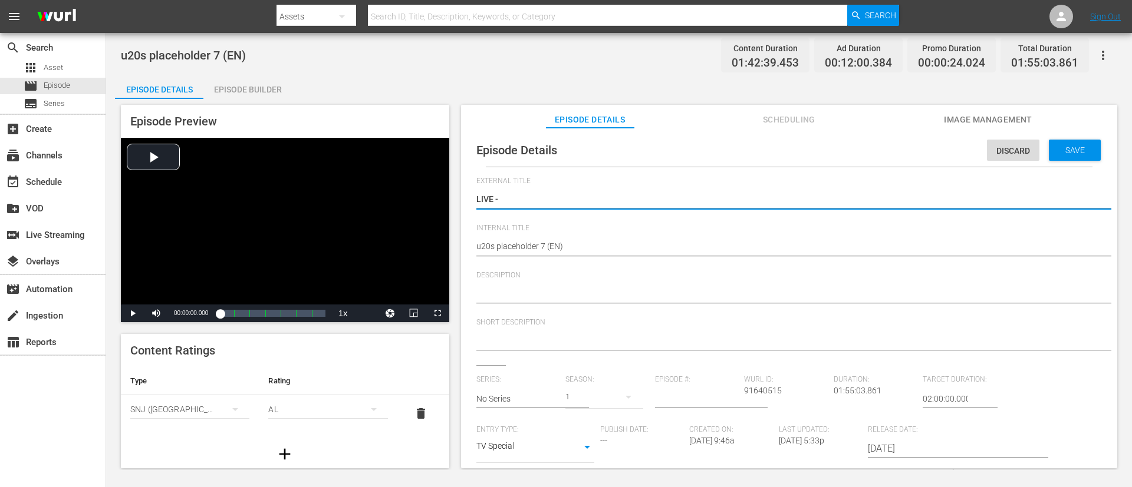
type textarea "LIVE -"
type textarea "LIVE - Spain v Colombia | Quarter-finals | FIFA U-20 World Cup Chile 2025™"
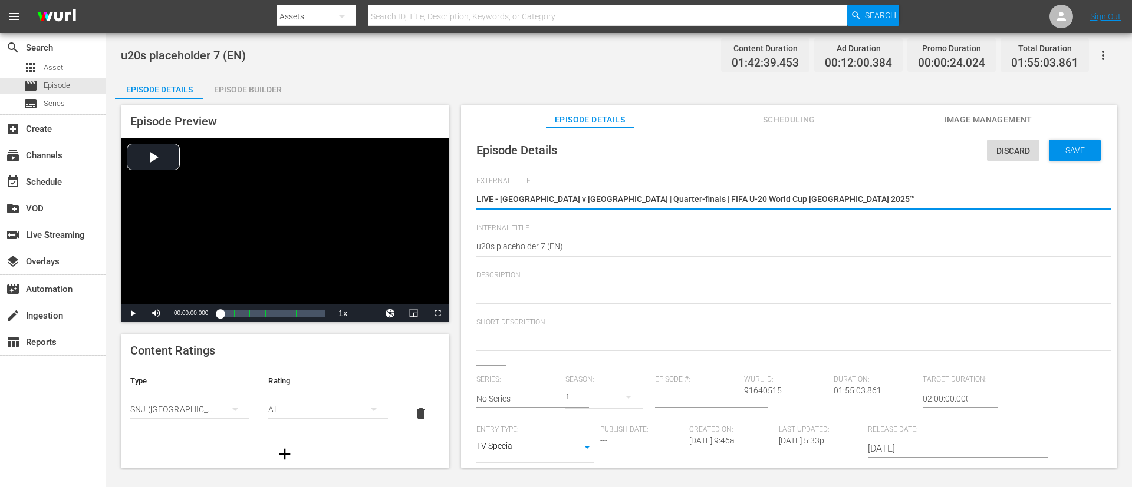
type textarea "LIVE - Spain v Colombia | Quarter-finals | FIFA U-20 World Cup Chile 2025™"
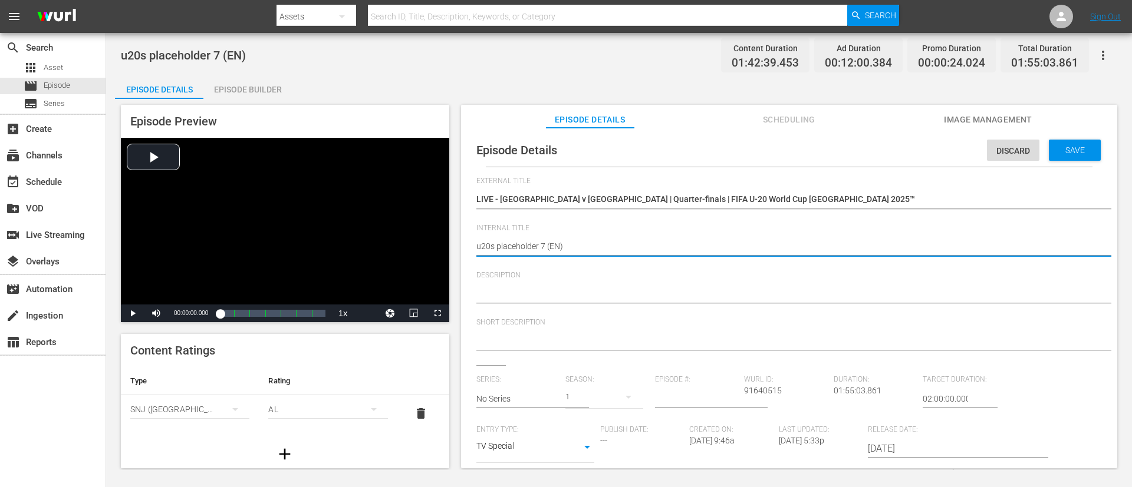
paste textarea "Spain v [GEOGRAPHIC_DATA] | Quarter-finals | FIFA U-20 World Cup [GEOGRAPHIC_DA…"
type textarea "Spain v Colombia | Quarter-finals | FIFA U-20 World Cup Chile 2025™ (EN)"
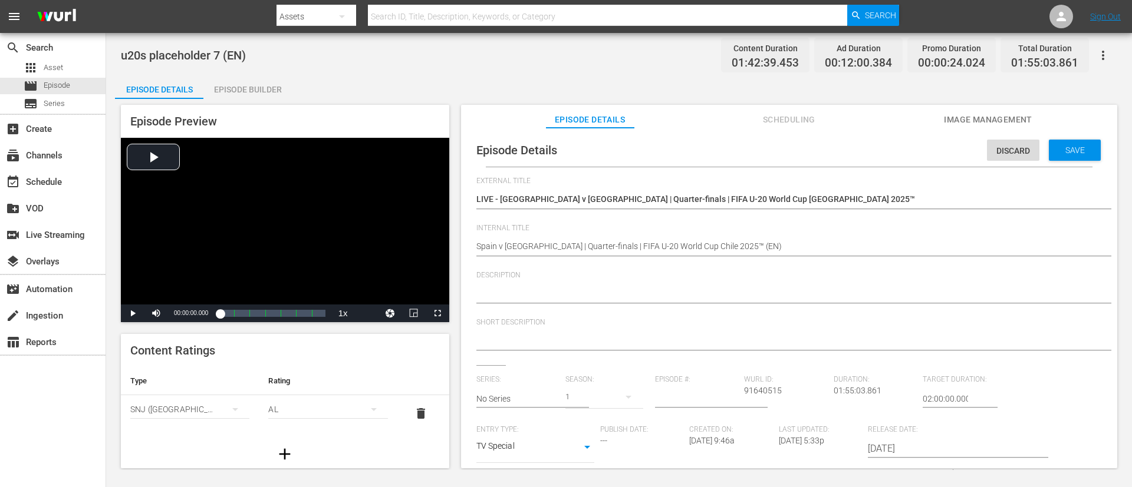
click at [546, 305] on div at bounding box center [786, 295] width 620 height 28
click at [562, 291] on textarea at bounding box center [786, 295] width 620 height 14
paste textarea "Spain and Colombia both come from convincing Round of 16 wins over Ukraine and …"
type textarea "Spain and Colombia both come from convincing Round of 16 wins over Ukraine and …"
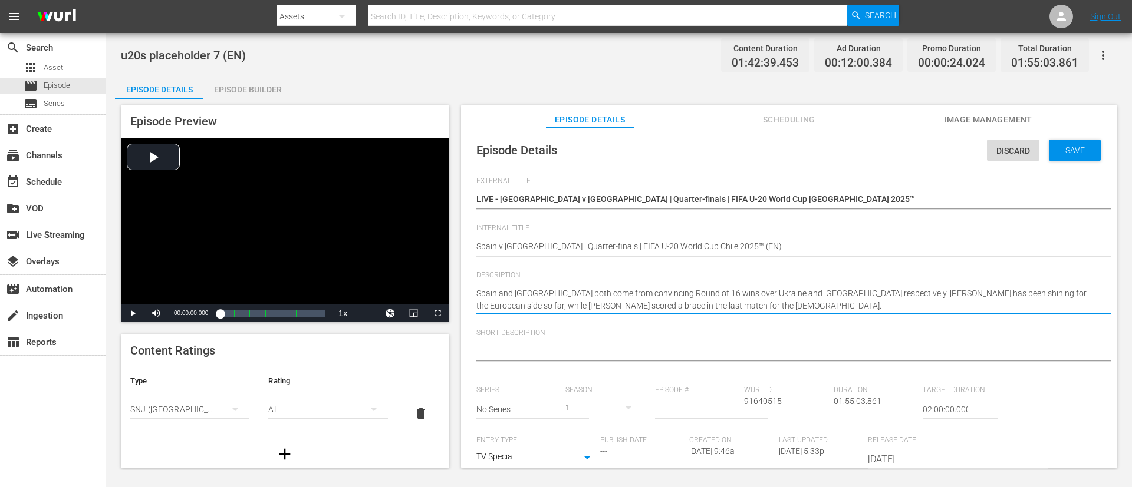
type textarea "Spain and Colombia both come from convincing Round of 16 wins over Ukraine and …"
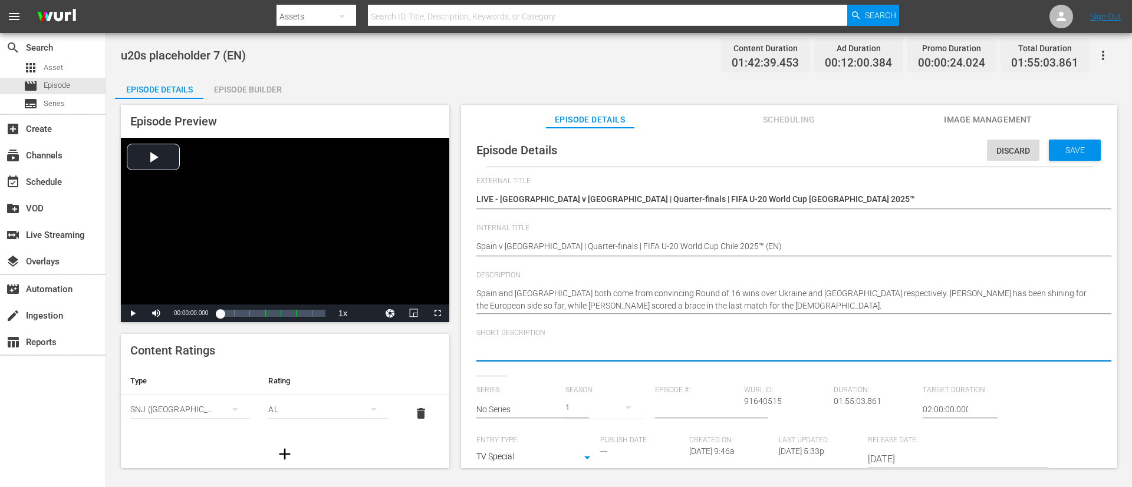
type textarea "v"
paste textarea "Spain and Colombia both come from convincing Round of 16 wins over Ukraine and …"
type textarea "Spain and Colombia both come from convincing Round of 16 wins over Ukraine and …"
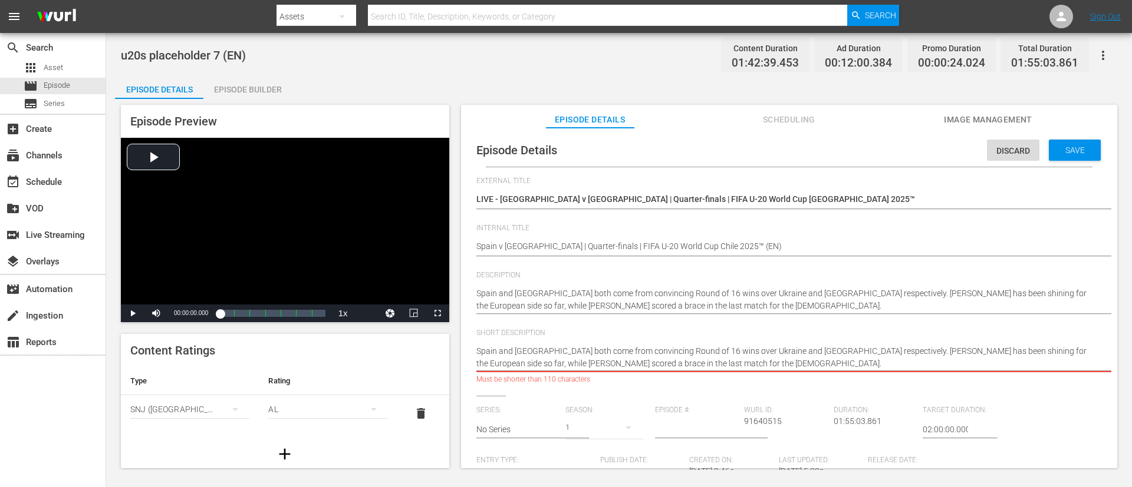
type textarea "Spain and Colombia both come from convincing Round of 16 wins over Ukraine and …"
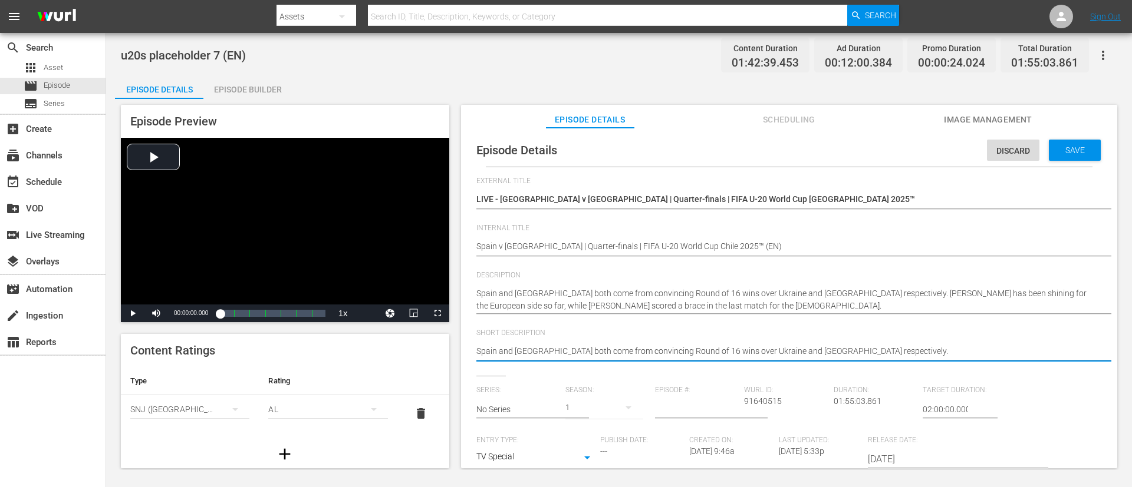
type textarea "Spain and Colombia both come from convincing Round of 16 wins over Ukraine and …"
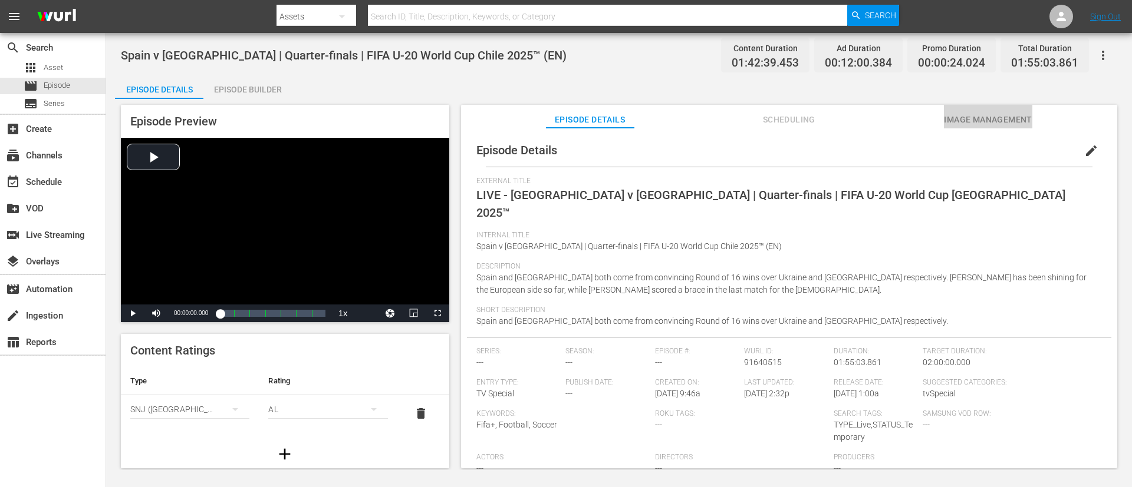
click at [754, 118] on span "Image Management" at bounding box center [988, 120] width 88 height 15
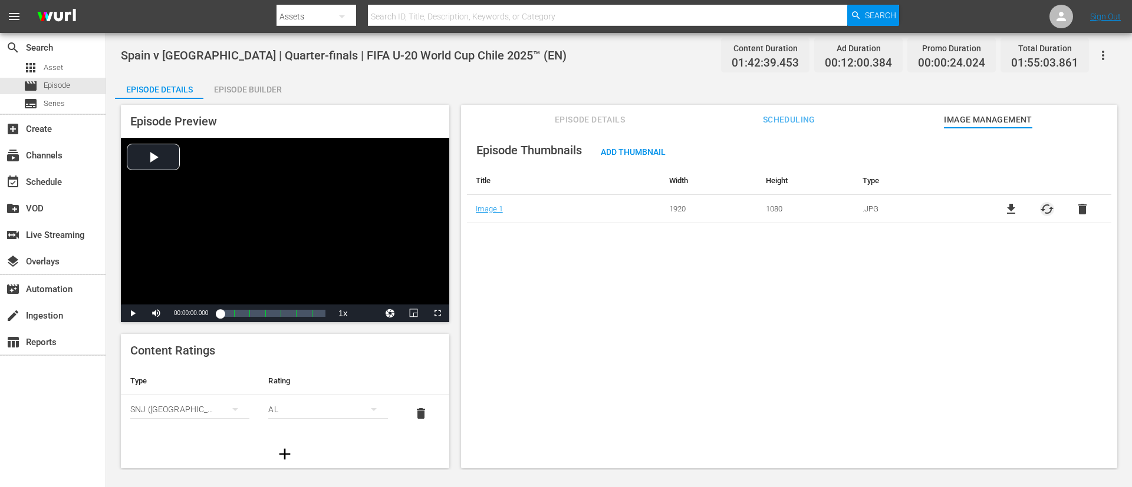
click at [754, 207] on span "cached" at bounding box center [1047, 209] width 14 height 14
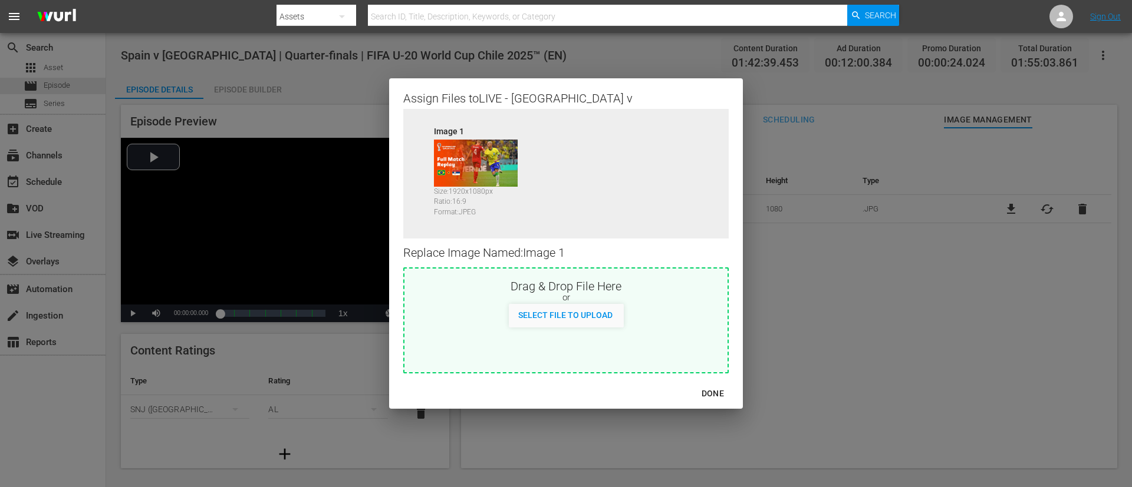
click at [666, 324] on div "Drag & Drop File Here or Select File to Upload" at bounding box center [565, 321] width 325 height 106
type input "C:\fakepath\image.jpg"
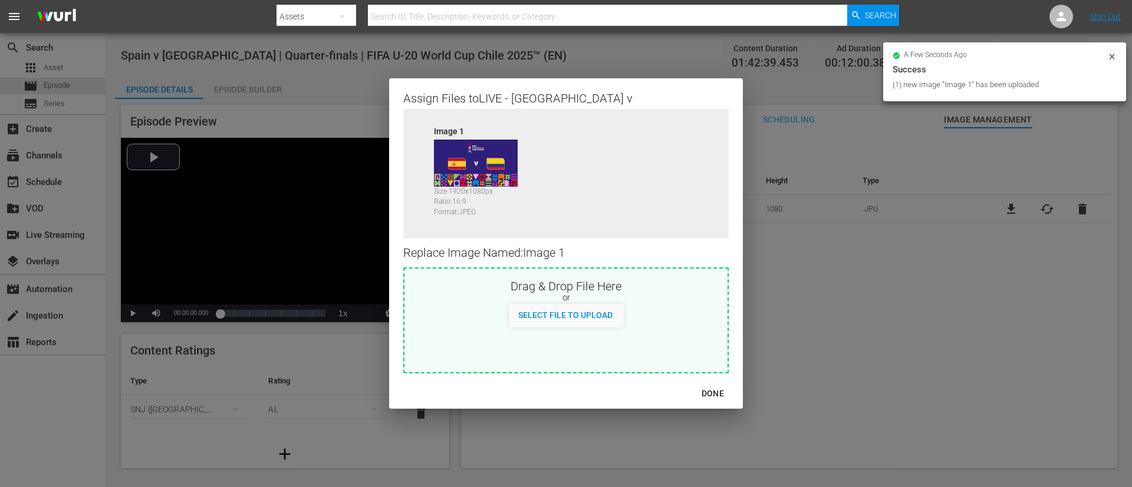
click at [713, 324] on button "DONE" at bounding box center [712, 394] width 51 height 22
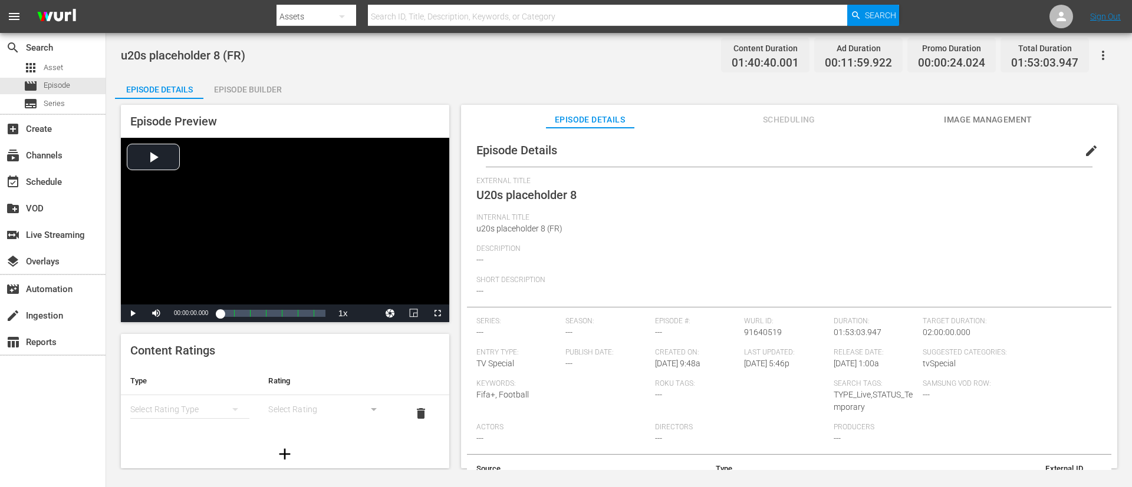
click at [754, 124] on span "Image Management" at bounding box center [988, 120] width 88 height 15
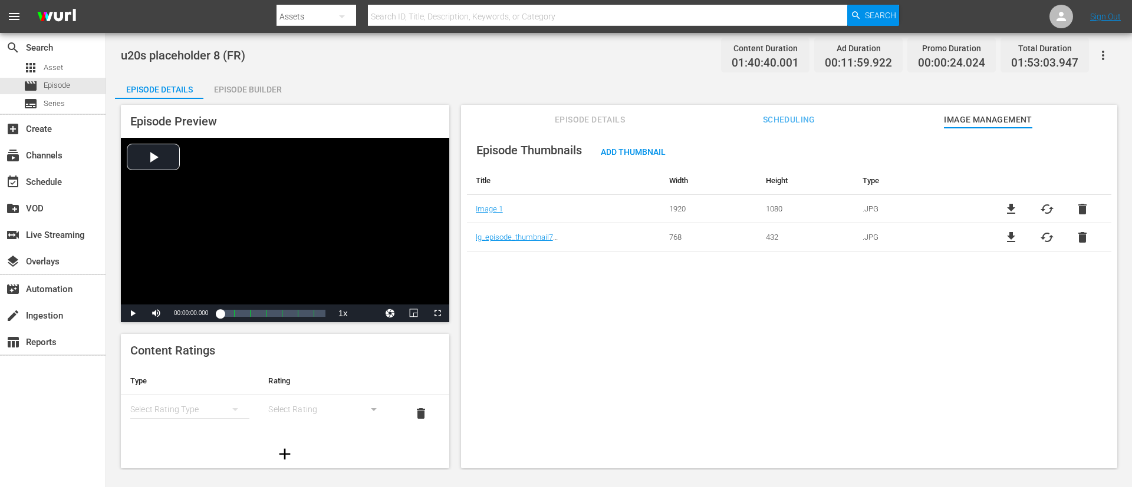
click at [754, 245] on td "file_download cached delete" at bounding box center [1046, 237] width 129 height 28
click at [754, 239] on span "delete" at bounding box center [1082, 237] width 14 height 14
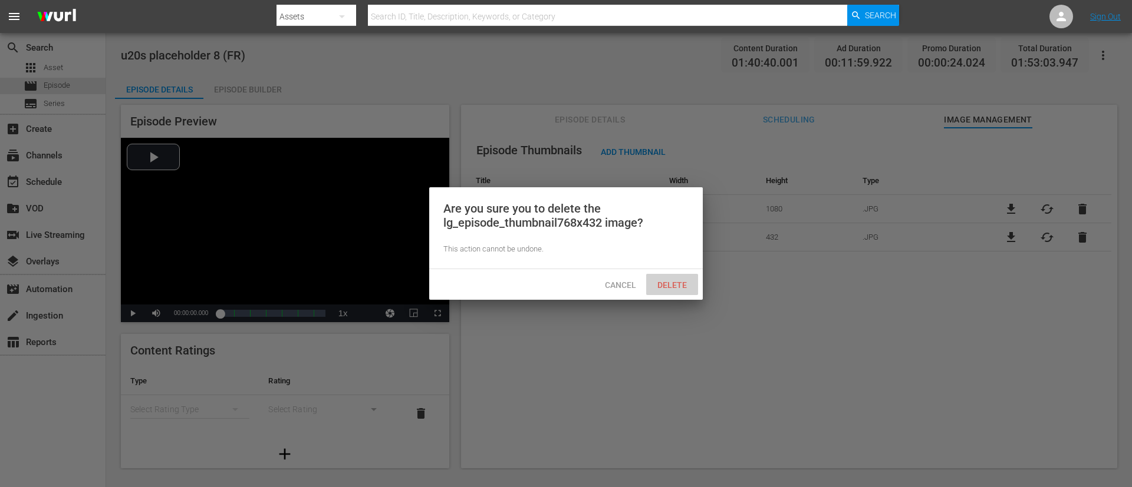
click at [688, 292] on div "Delete" at bounding box center [672, 285] width 52 height 22
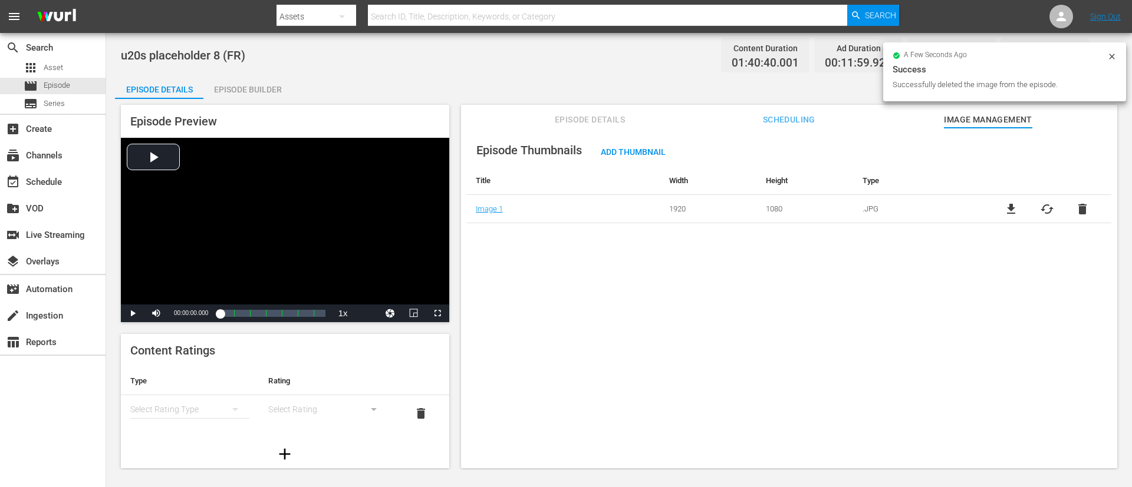
click at [754, 207] on span "cached" at bounding box center [1047, 209] width 14 height 14
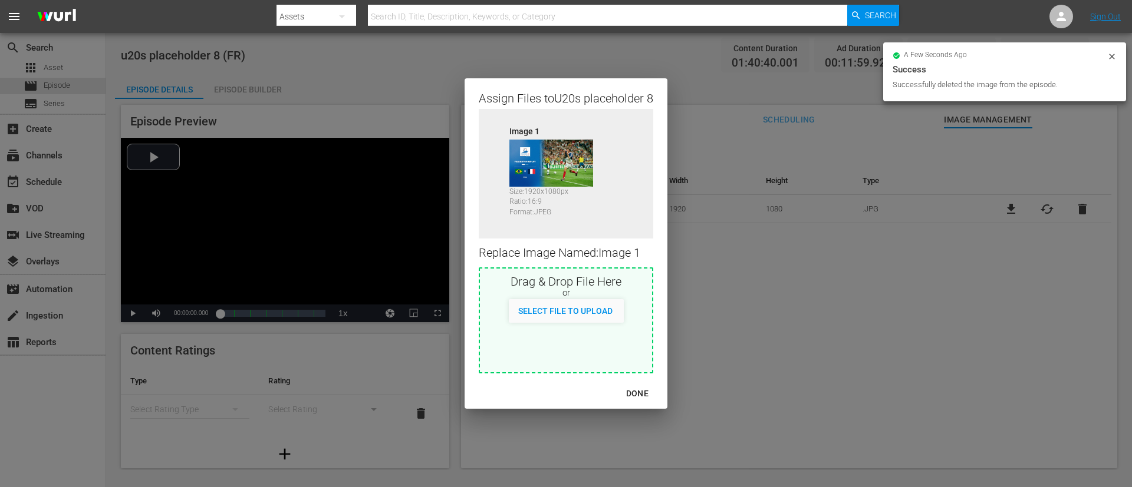
click at [627, 286] on div "Drag & Drop File Here" at bounding box center [566, 281] width 172 height 14
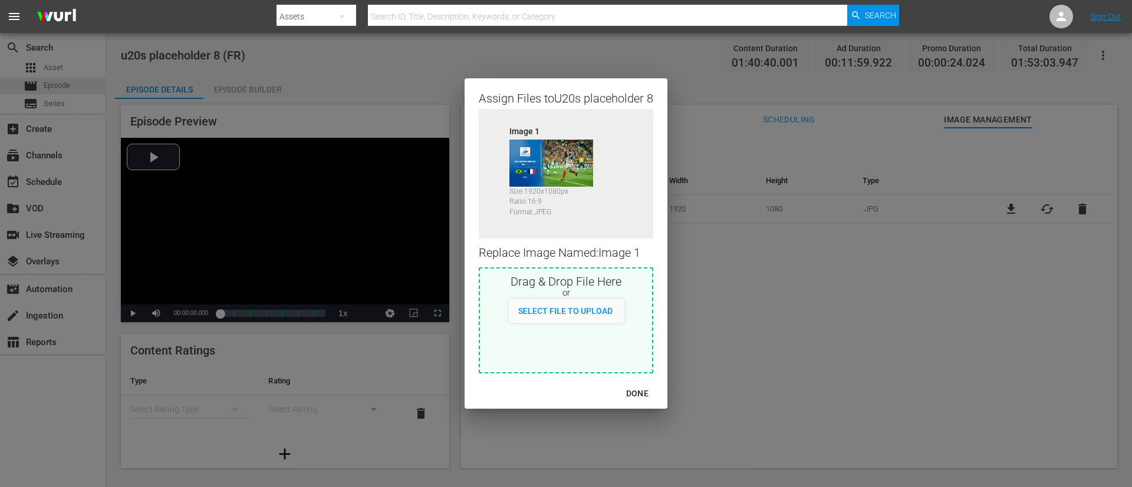
type input "C:\fakepath\image (1).jpg"
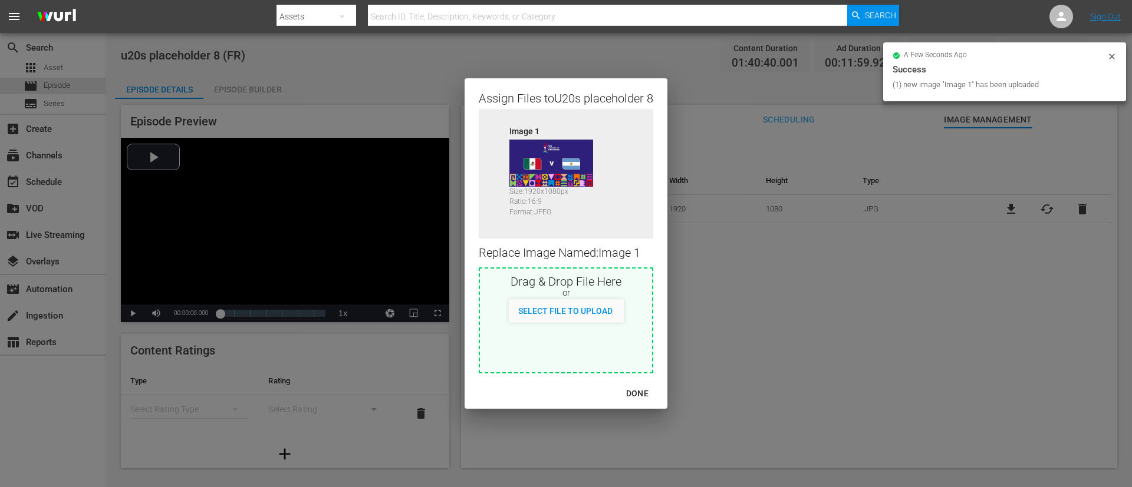
click at [644, 324] on div "DONE" at bounding box center [637, 394] width 41 height 15
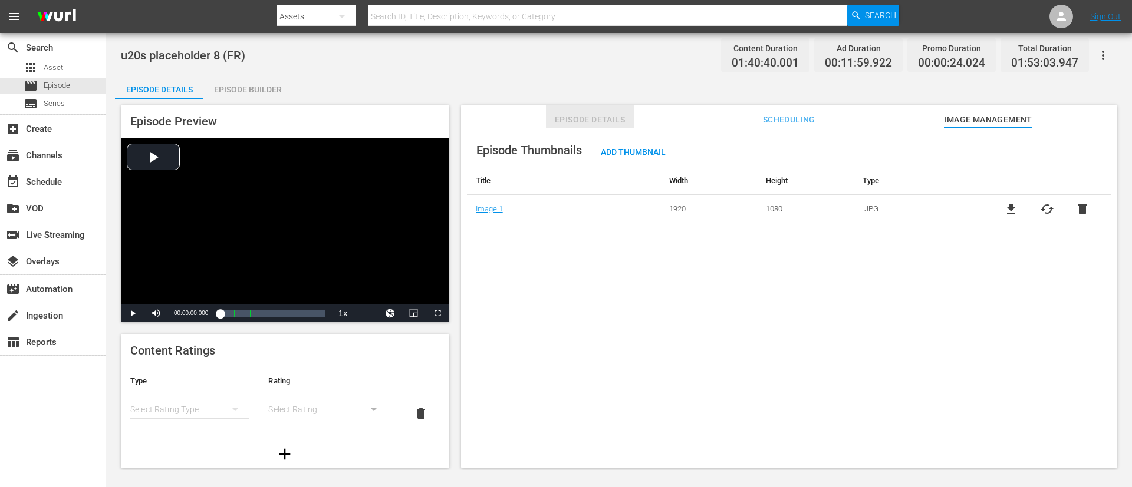
click at [592, 123] on span "Episode Details" at bounding box center [590, 120] width 88 height 15
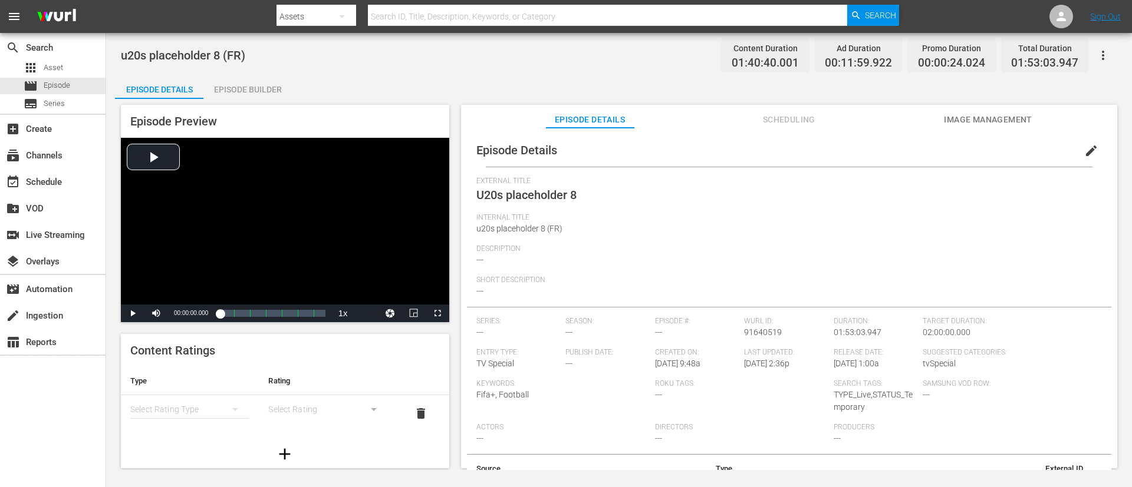
click at [754, 148] on button "edit" at bounding box center [1091, 151] width 28 height 28
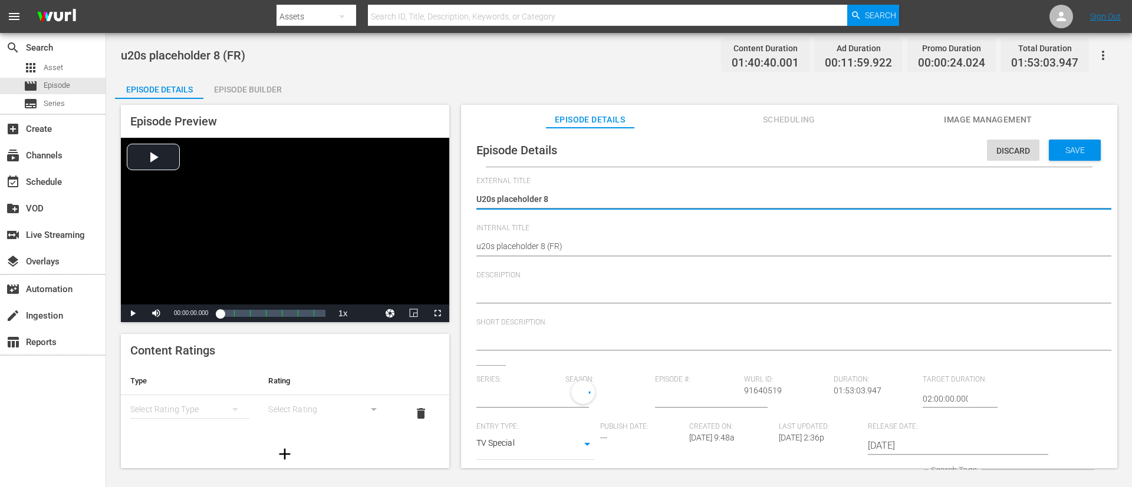
type input "No Series"
click at [562, 200] on textarea "U20s placeholder 8" at bounding box center [786, 200] width 620 height 14
type textarea "L"
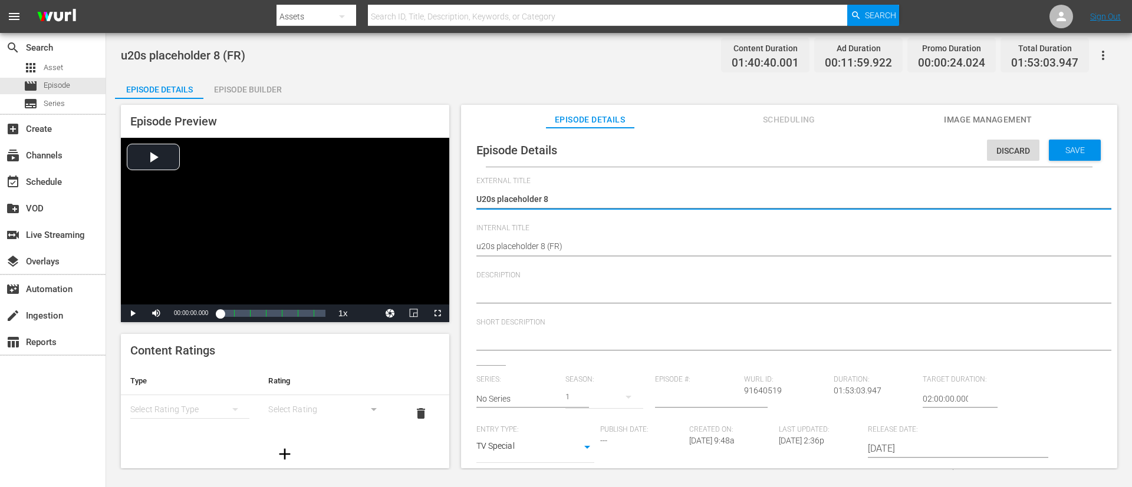
type textarea "L"
type textarea "LI"
type textarea "LIV"
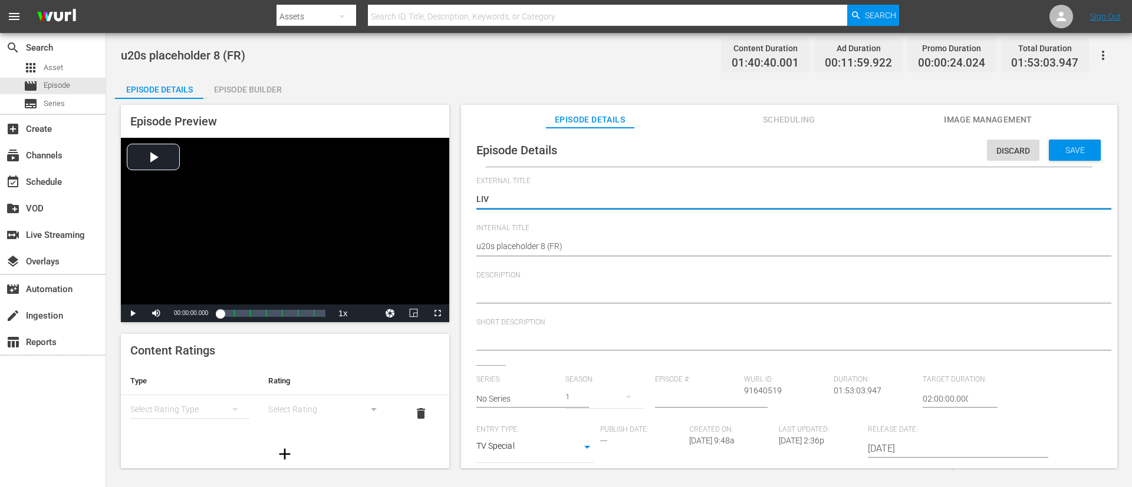
type textarea "LIVE"
type textarea "LIVE -"
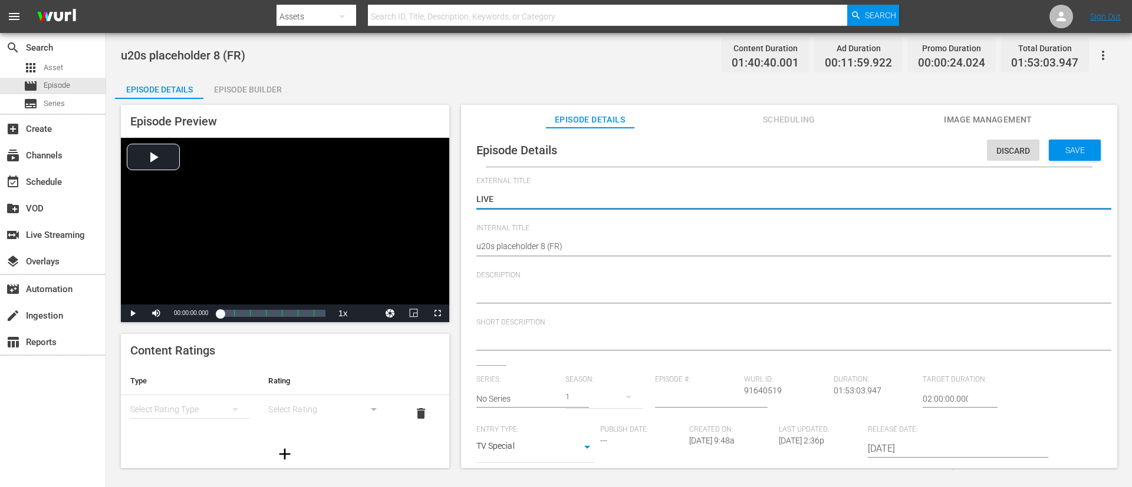
type textarea "LIVE -"
type textarea "LIVE -Mexique - Argentine | Quarts de finale | Coupe du Monde U-20 de la FIFA, …"
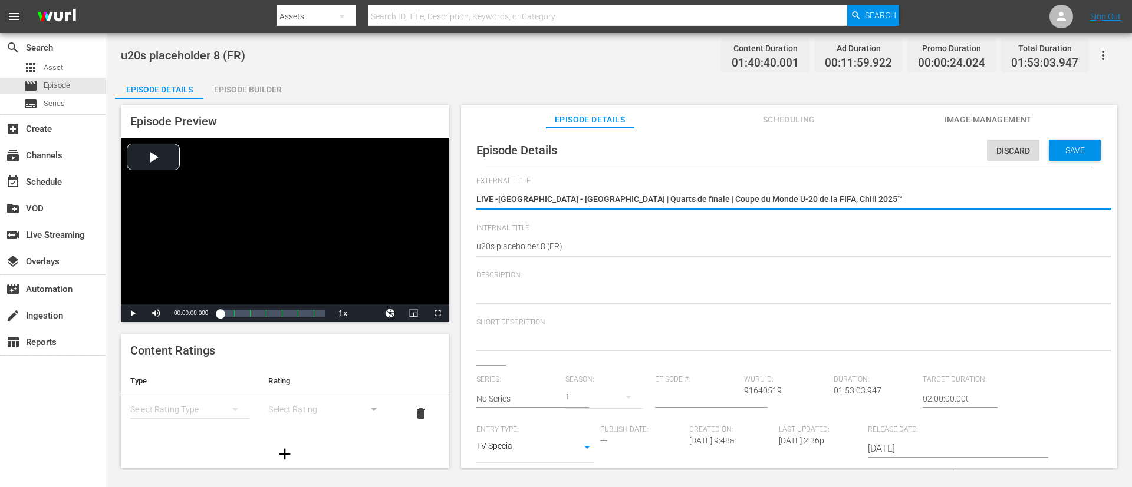
click at [500, 193] on textarea "U20s placeholder 8" at bounding box center [786, 200] width 620 height 14
type textarea "LIVE - Mexique - Argentine | Quarts de finale | Coupe du Monde U-20 de la FIFA,…"
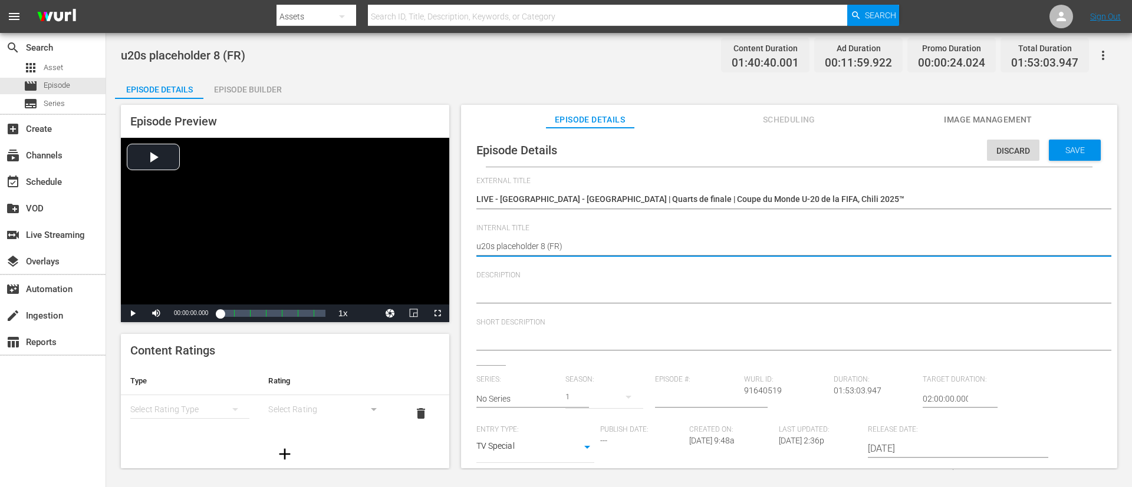
paste textarea "Mexico v Argentina | Quarter-finals | FIFA U-20 World Cup Chile 2025™"
type textarea "Mexico v Argentina | Quarter-finals | FIFA U-20 World Cup Chile 2025™ (FR)"
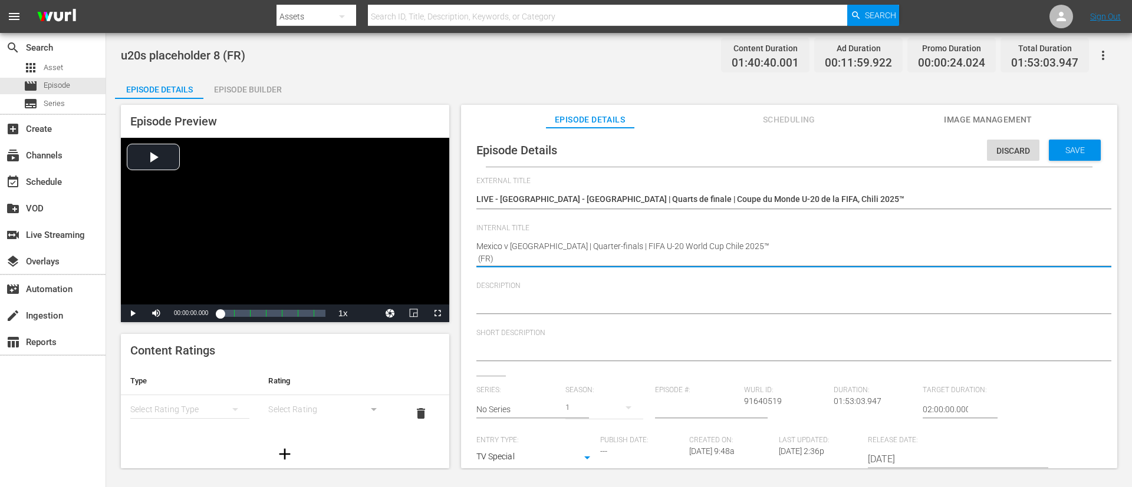
type textarea "Mexico v Argentina | Quarter-finals | FIFA U-20 World Cup Chile 2025™ (FR)"
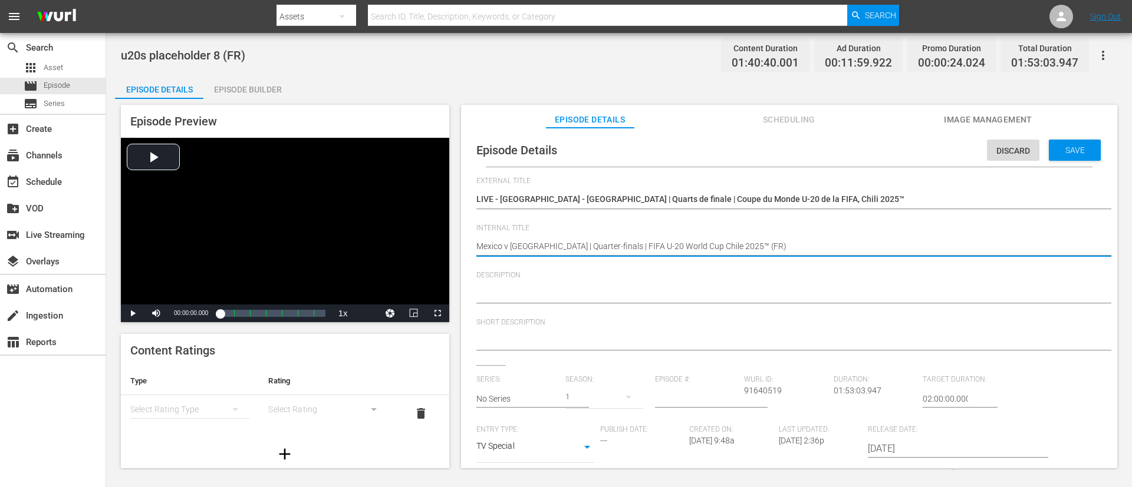
type textarea "Mexico v Argentina | Quarter-finals | FIFA U-20 World Cup Chile 2025™ (FR)"
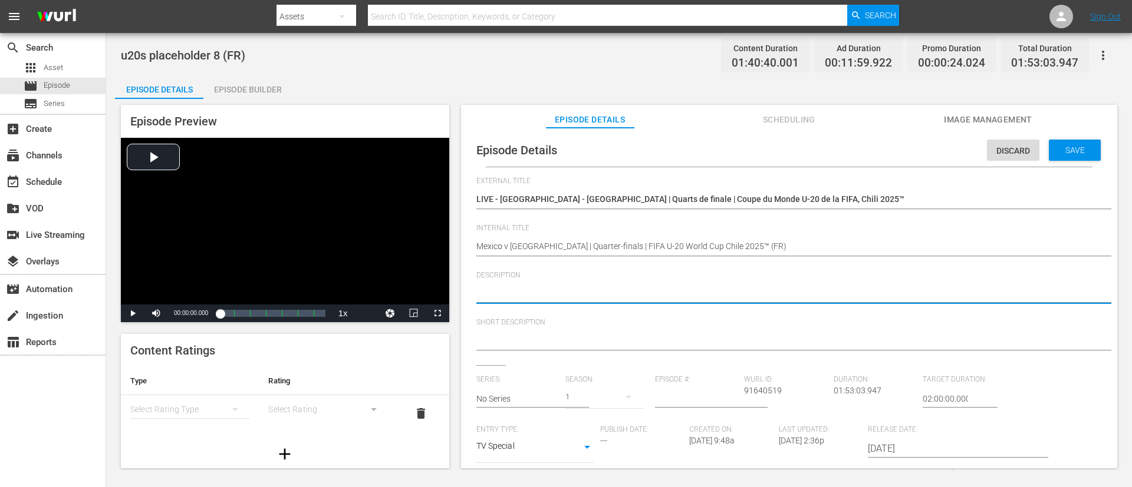
type textarea "v"
paste textarea "Regardez le match entre Mexique et Argentine au Estadio Nacional Julio Martínez…"
type textarea "Regardez le match entre Mexique et Argentine au Estadio Nacional Julio Martínez…"
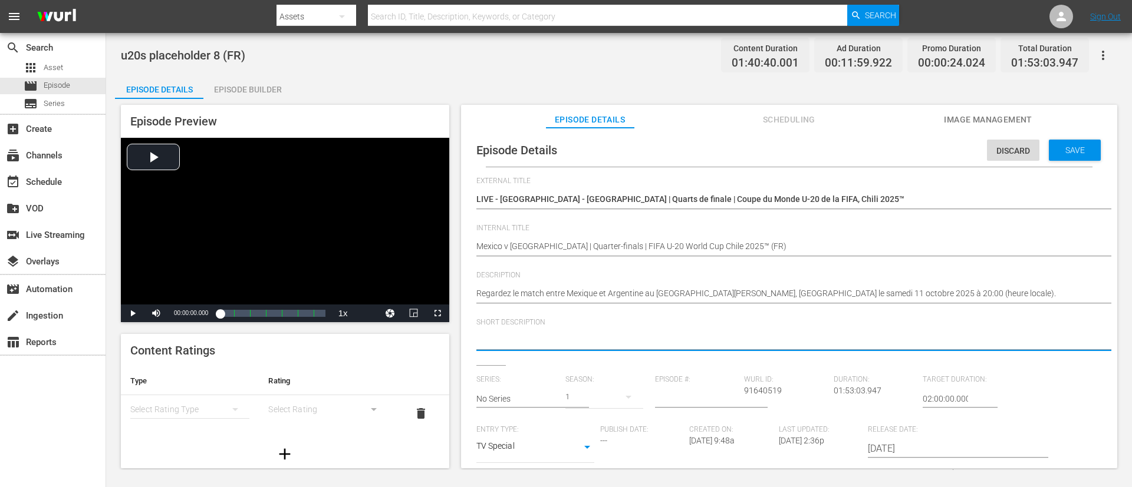
paste textarea "Regardez le match entre Mexique et Argentine au Estadio Nacional Julio Martínez…"
type textarea "Regardez le match entre Mexique et Argentine au Estadio Nacional Julio Martínez…"
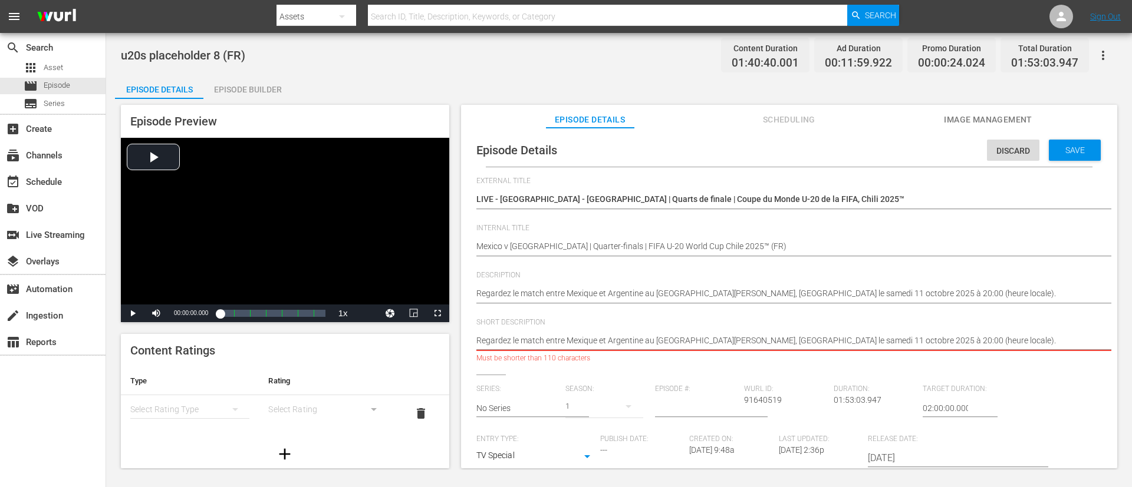
type textarea "Regardez le match entre Mexique et Argentine au Estadio Nacional Julio Martínez…"
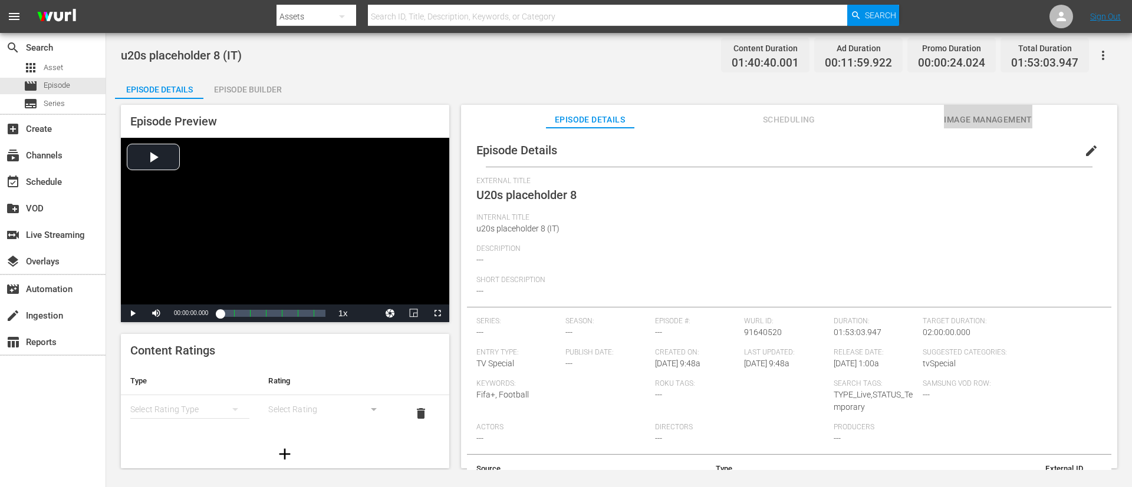
click at [754, 120] on span "Image Management" at bounding box center [988, 120] width 88 height 15
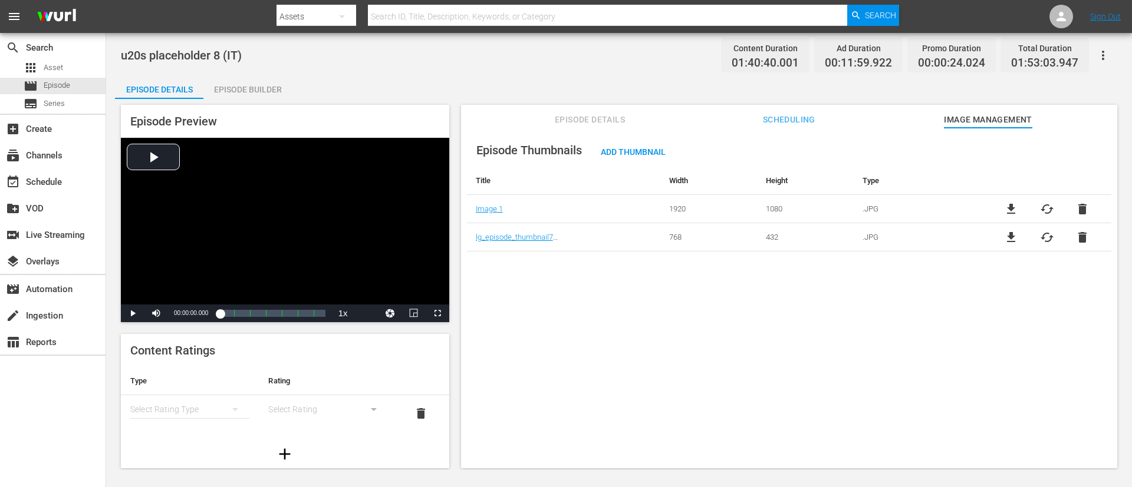
click at [754, 237] on span "delete" at bounding box center [1082, 237] width 14 height 14
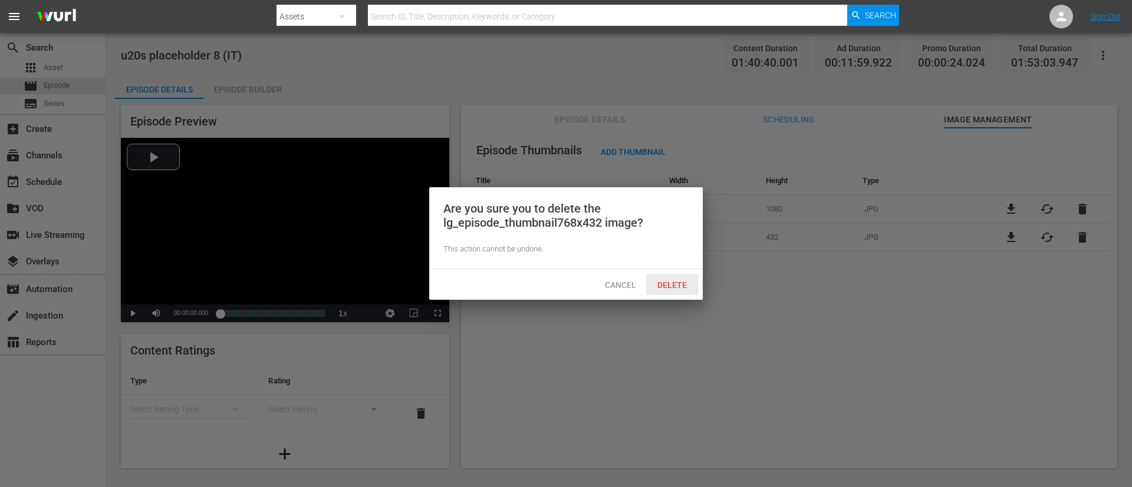
click at [680, 285] on span "Delete" at bounding box center [672, 285] width 48 height 9
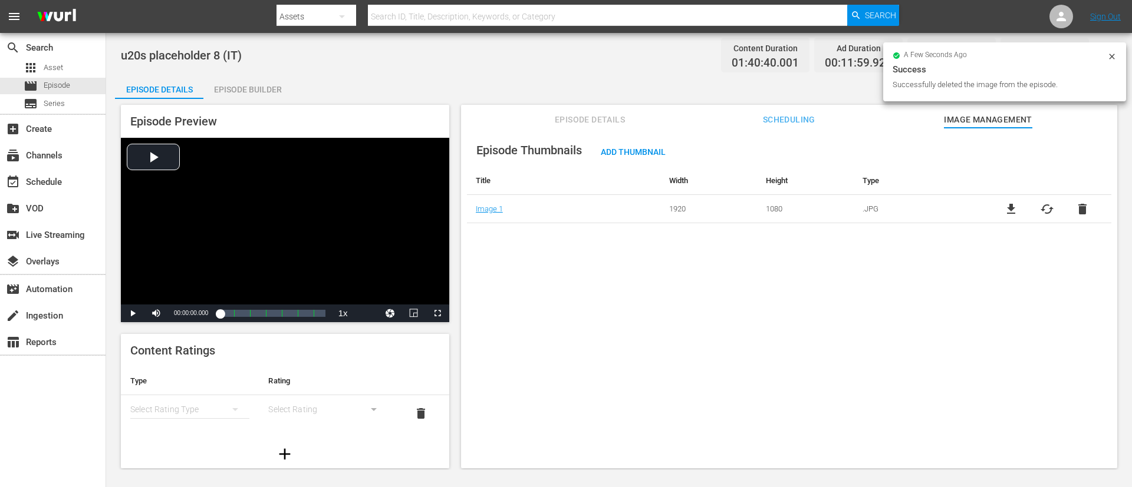
click at [754, 209] on div "file_download cached delete" at bounding box center [1046, 209] width 129 height 14
click at [754, 207] on span "cached" at bounding box center [1047, 209] width 14 height 14
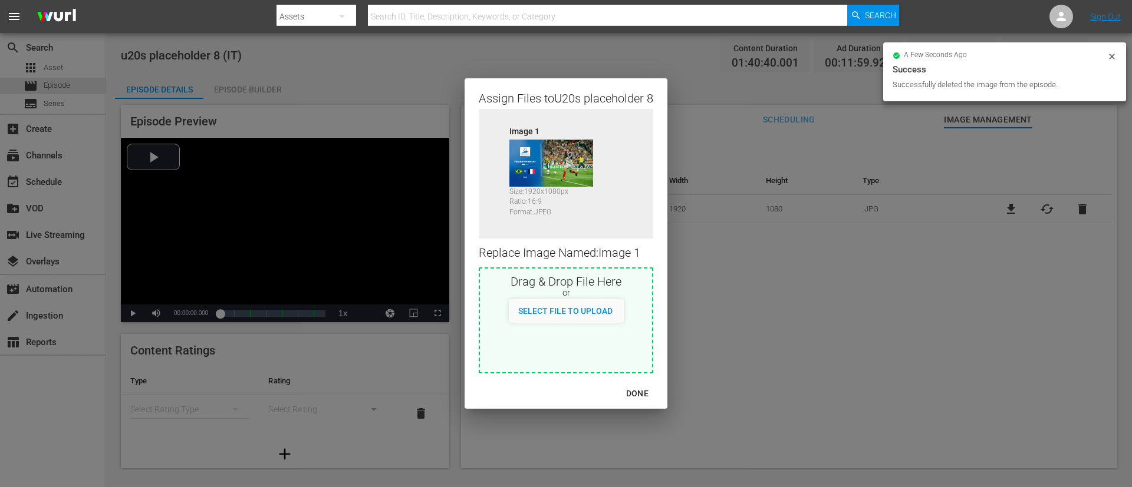
click at [630, 324] on div "Drag & Drop File Here or Select File to Upload" at bounding box center [566, 321] width 174 height 106
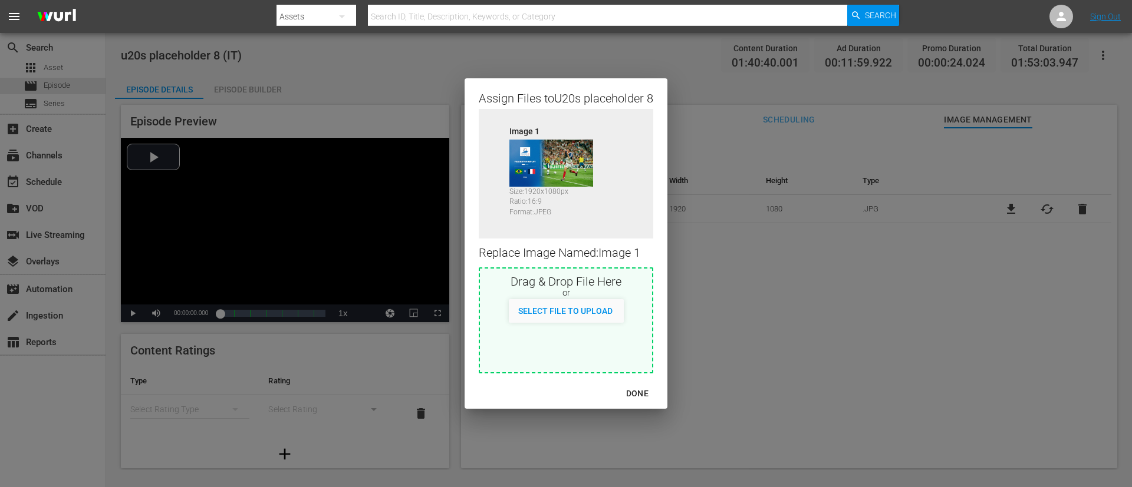
type input "C:\fakepath\image (1).jpg"
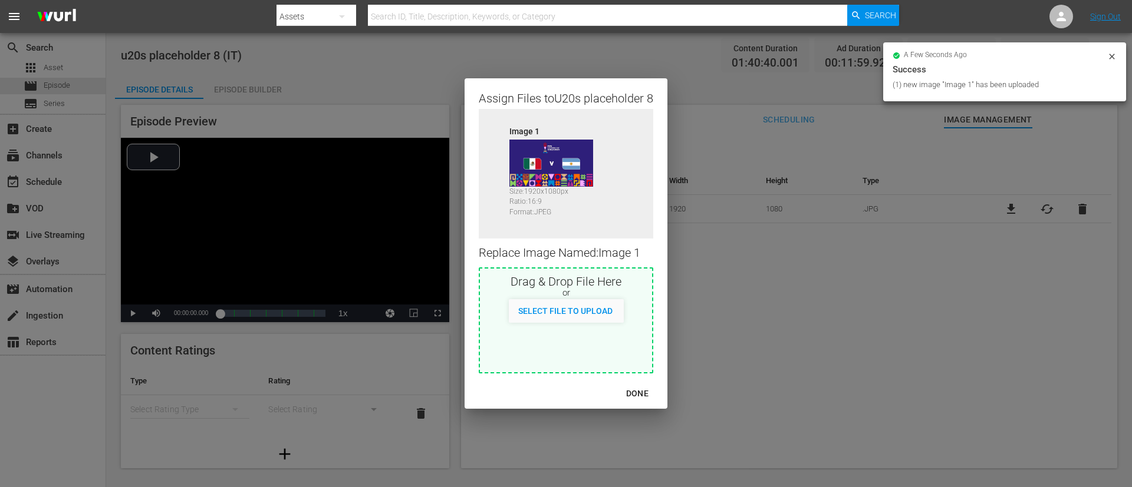
click at [632, 324] on div "DONE" at bounding box center [637, 394] width 41 height 15
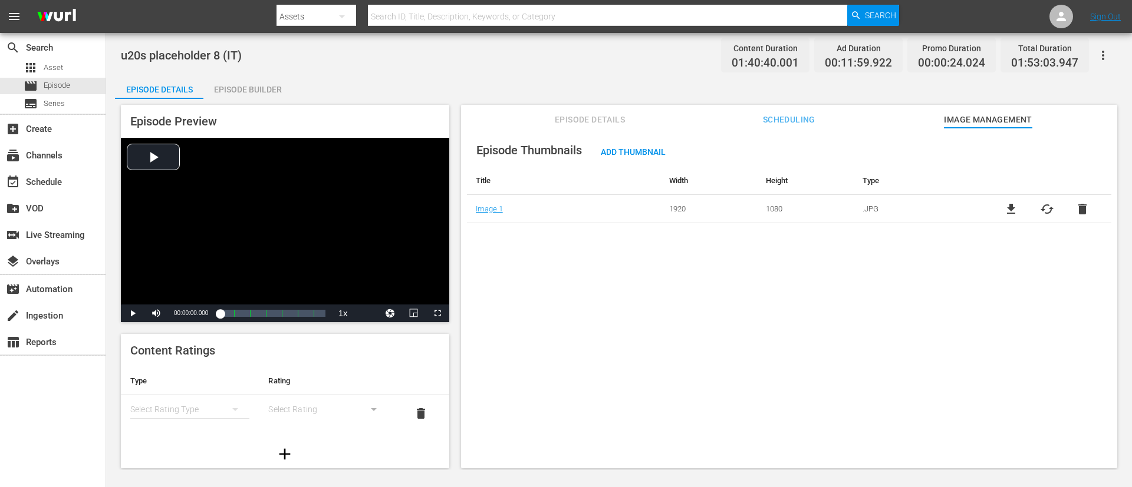
click at [617, 123] on span "Episode Details" at bounding box center [590, 120] width 88 height 15
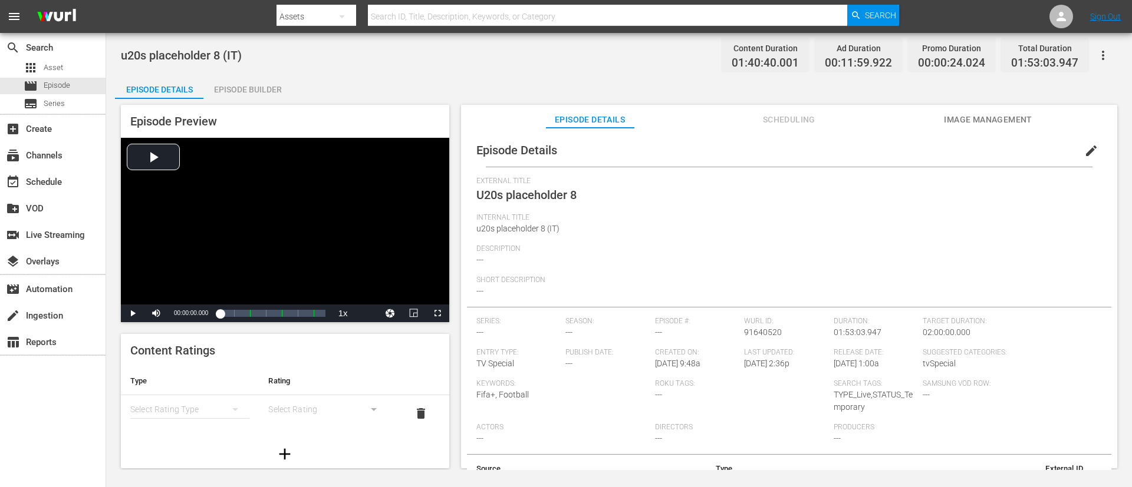
click at [754, 147] on span "edit" at bounding box center [1091, 151] width 14 height 14
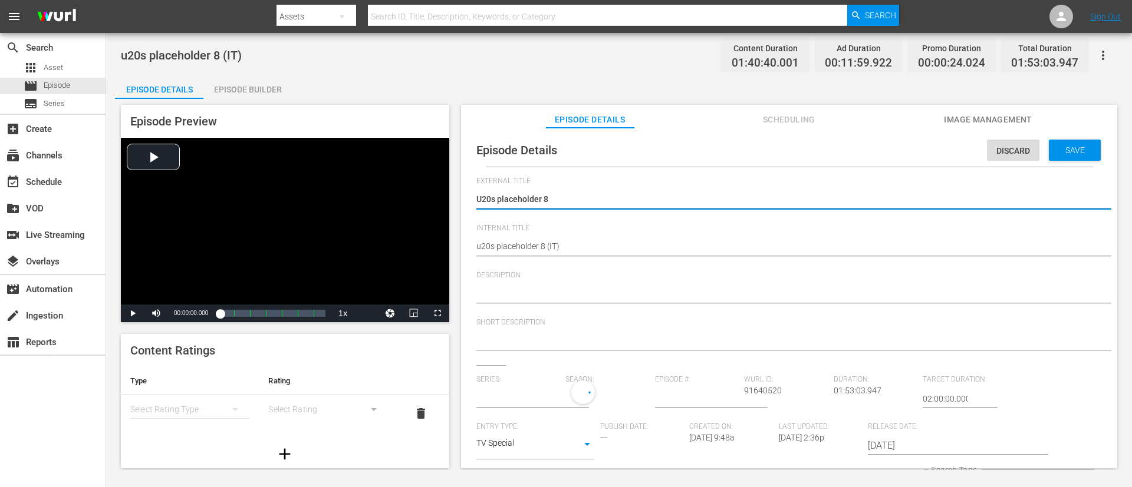
type input "No Series"
click at [650, 190] on div "U20s placeholder 8 U20s placeholder 8" at bounding box center [786, 200] width 620 height 28
click at [648, 200] on textarea "U20s placeholder 8" at bounding box center [786, 200] width 620 height 14
type textarea "L"
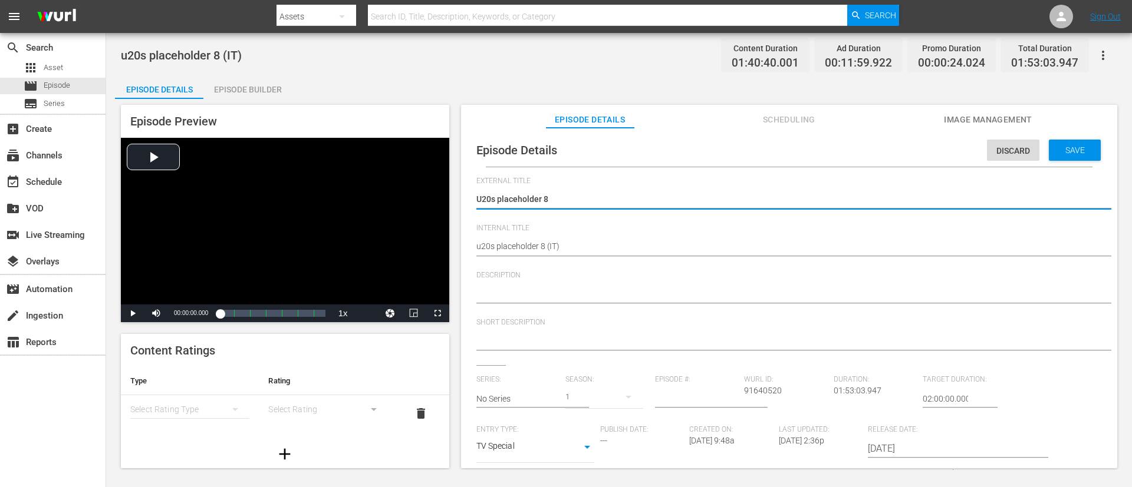
type textarea "L"
type textarea "LI"
type textarea "LIV"
type textarea "LIVE"
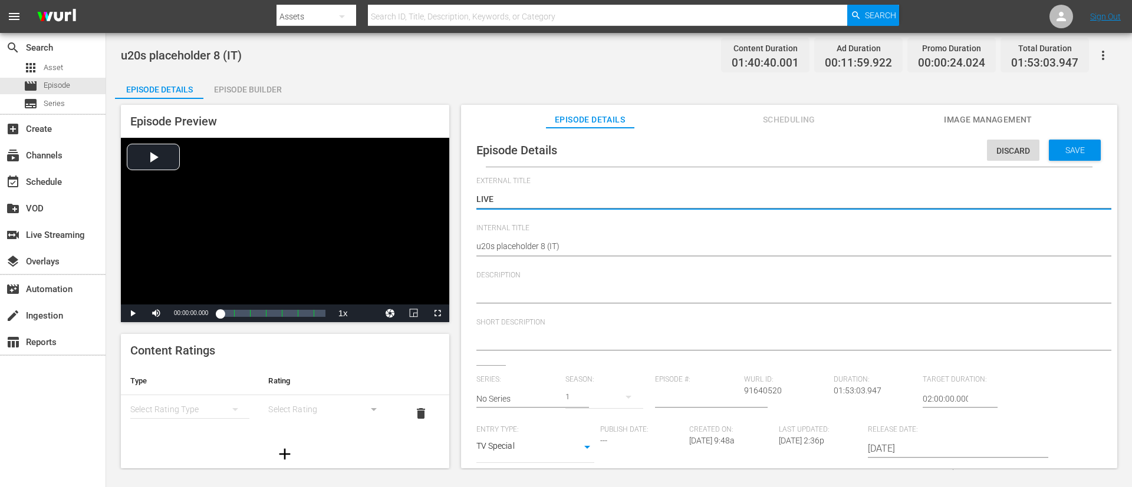
type textarea "LIVE"
type textarea "LIVE -"
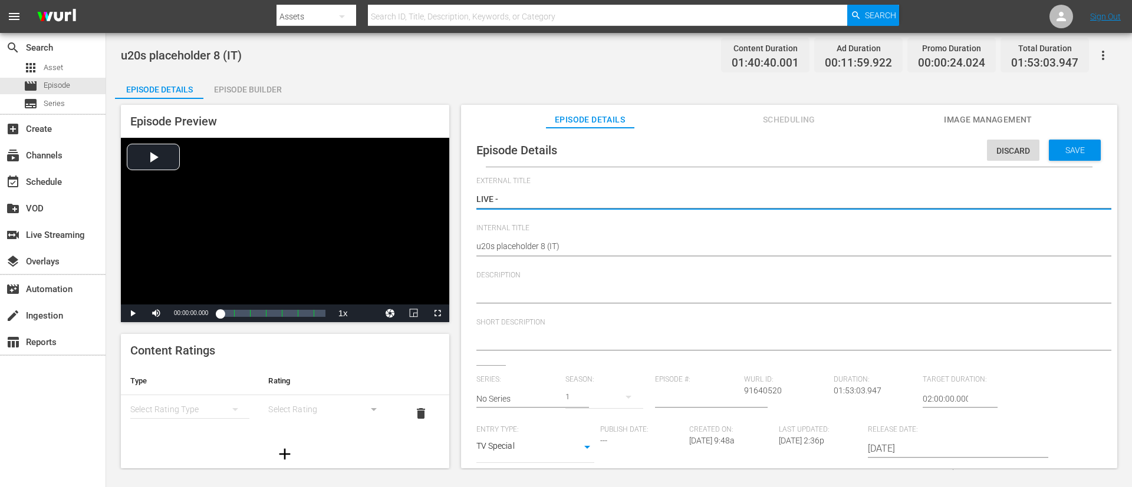
type textarea "LIVE -"
paste textarea "Messico - Argentina | Quarti di finale | Coppa del Mondo FIFA U-20 Cile 2025"
type textarea "LIVE - Messico - Argentina | Quarti di finale | Coppa del Mondo FIFA U-20 Cile …"
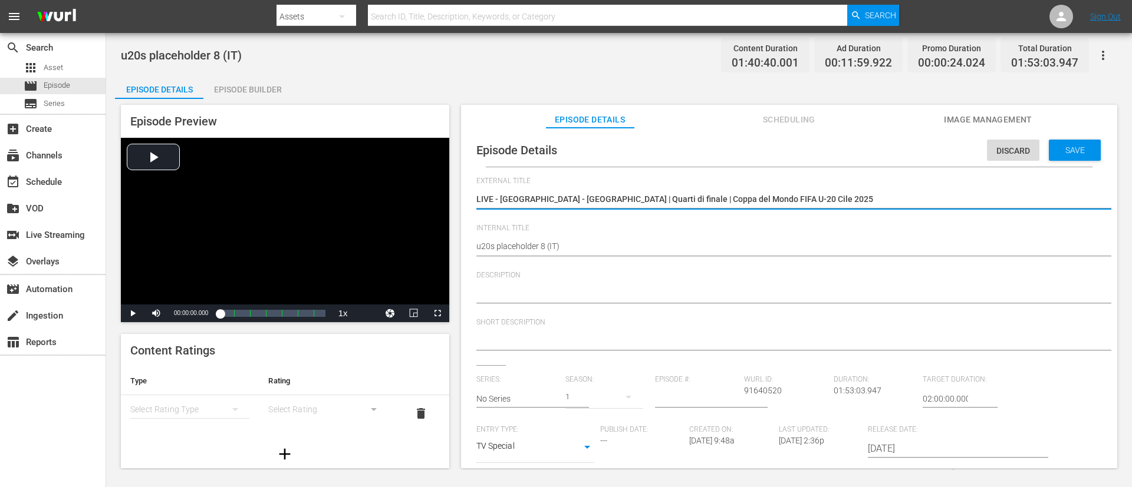
type textarea "LIVE - Messico - Argentina | Quarti di finale | Coppa del Mondo FIFA U-20 Cile …"
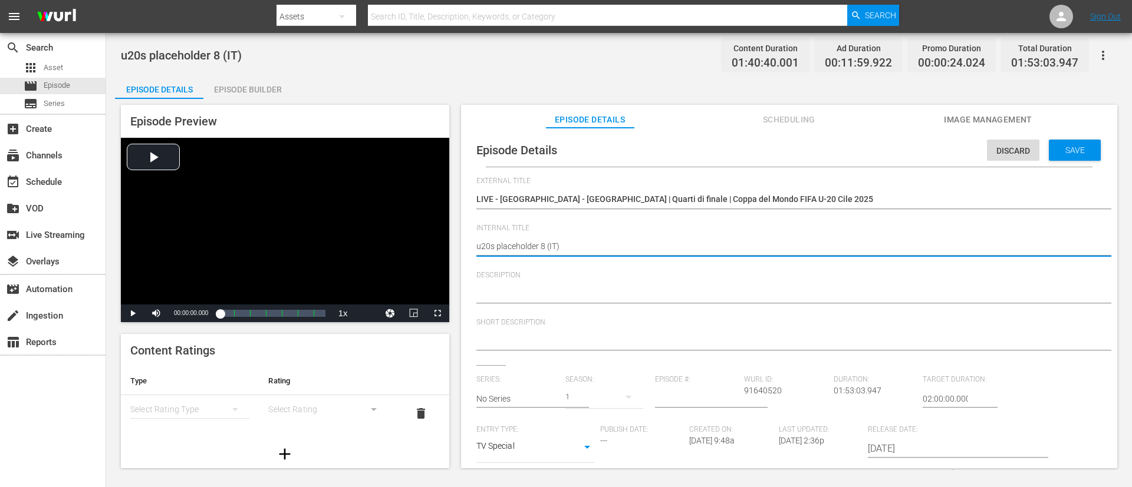
paste textarea "Mexico v Argentina | Quarter-finals | FIFA U-20 World Cup Chile 2025™"
type textarea "Mexico v Argentina | Quarter-finals | FIFA U-20 World Cup Chile 2025™ (IT)"
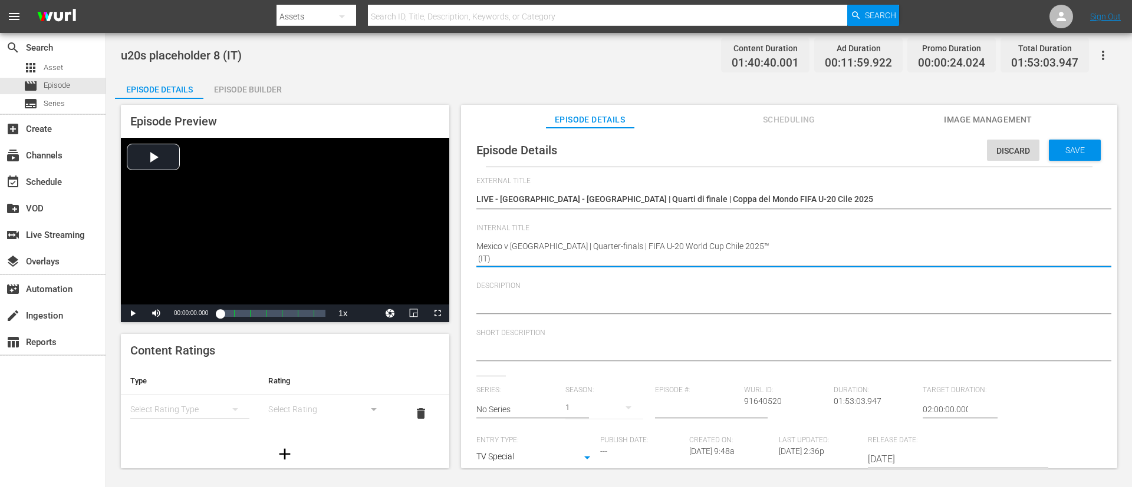
type textarea "Mexico v Argentina | Quarter-finals | FIFA U-20 World Cup Chile 2025™ (IT)"
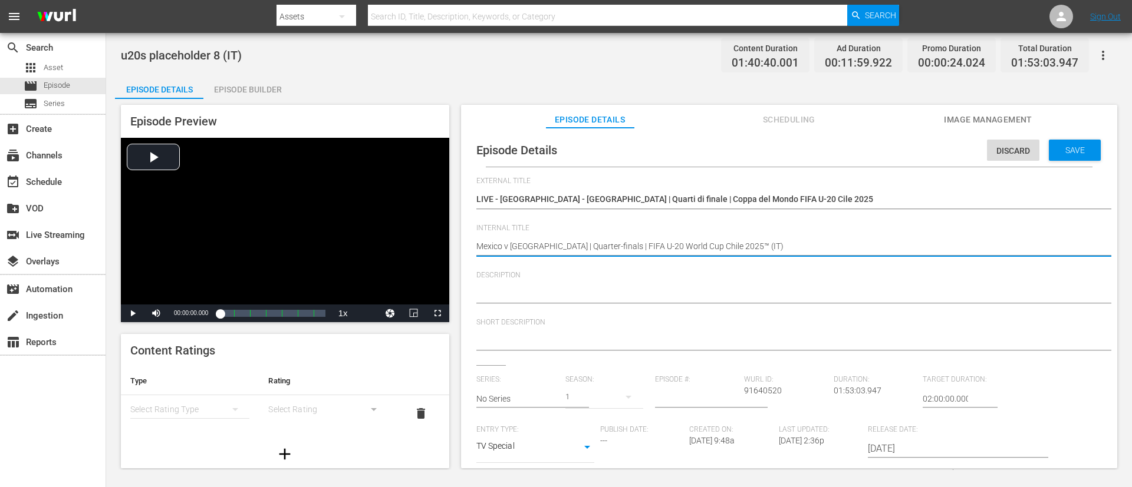
type textarea "Mexico v Argentina | Quarter-finals | FIFA U-20 World Cup Chile 2025™ (IT)"
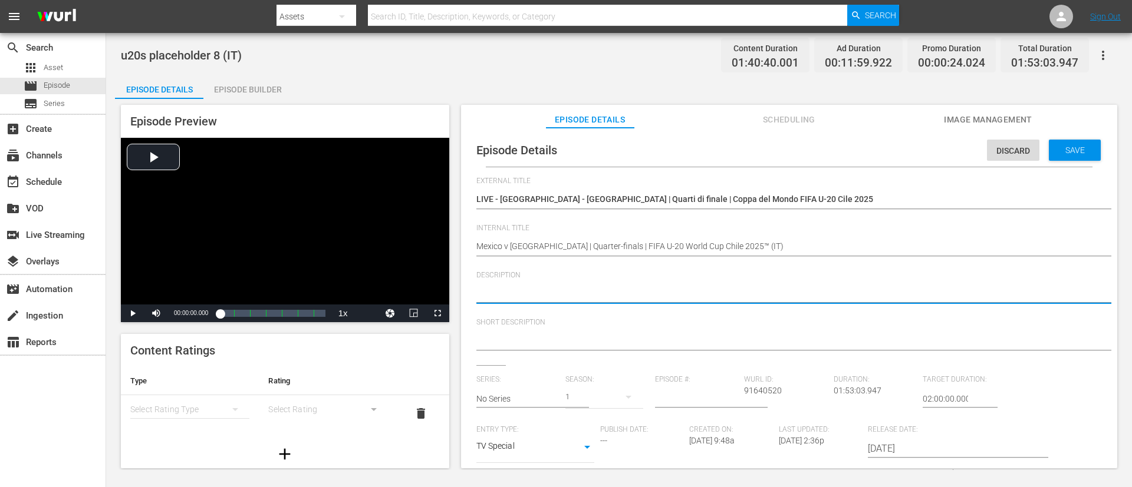
paste textarea "Guarda la partita tra Messico e Argentina giocato al Estadio Nacional Julio Mar…"
type textarea "Guarda la partita tra Messico e Argentina giocato al Estadio Nacional Julio Mar…"
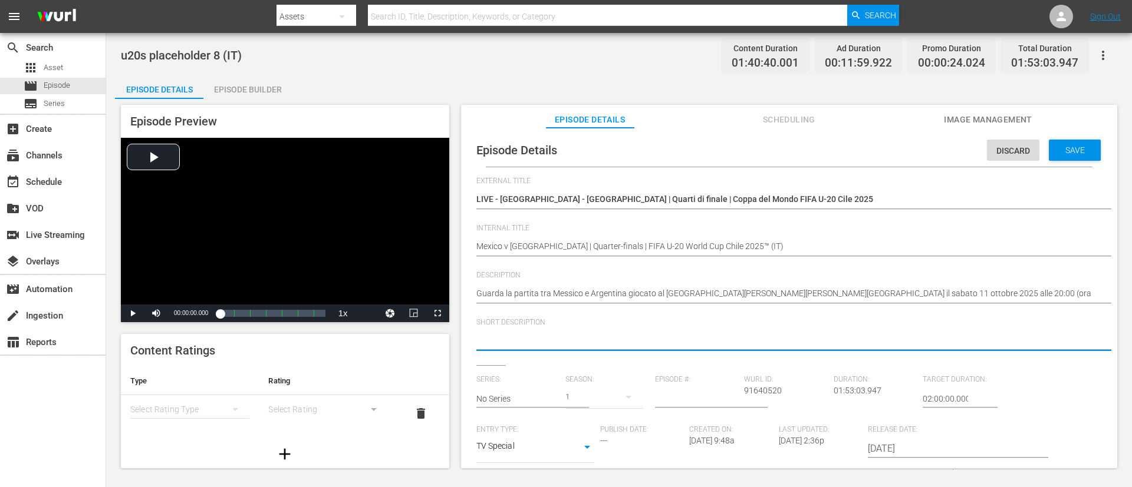
paste textarea "Guarda la partita tra Messico e Argentina giocato al Estadio Nacional Julio Mar…"
type textarea "Guarda la partita tra Messico e Argentina giocato al Estadio Nacional Julio Mar…"
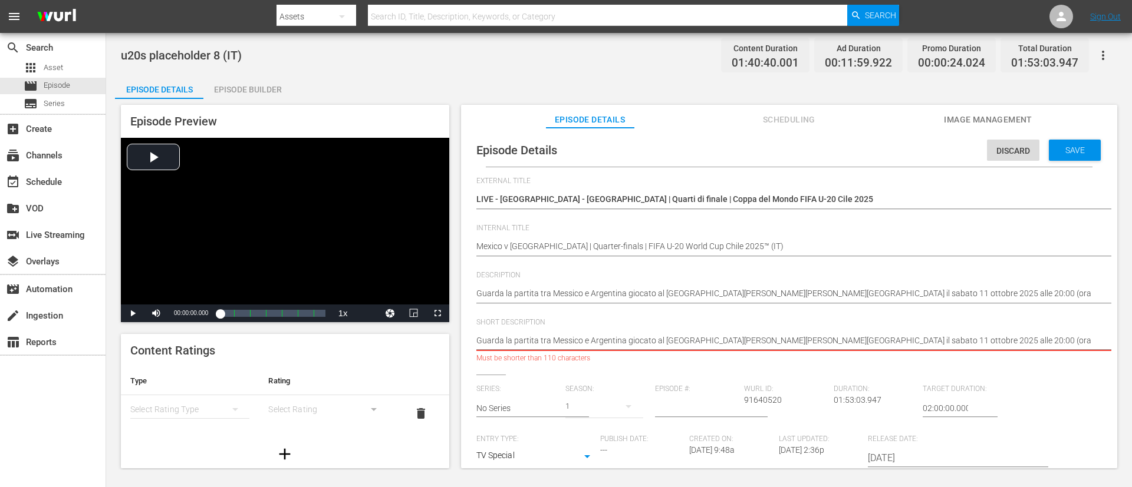
type textarea "Guarda la partita tra Messico e Argentina giocato al Estadio Nacional Julio Mar…"
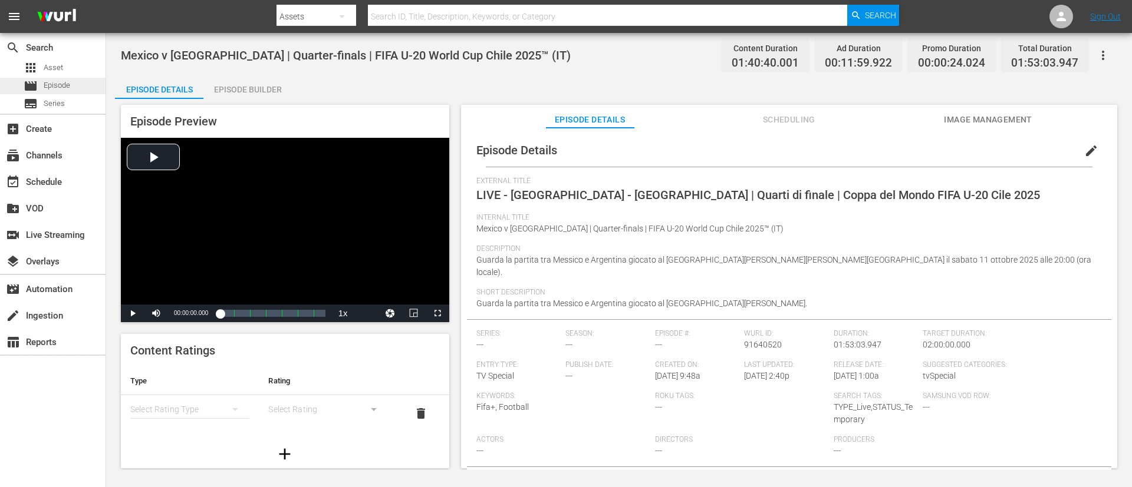
click at [48, 86] on span "Episode" at bounding box center [57, 86] width 27 height 12
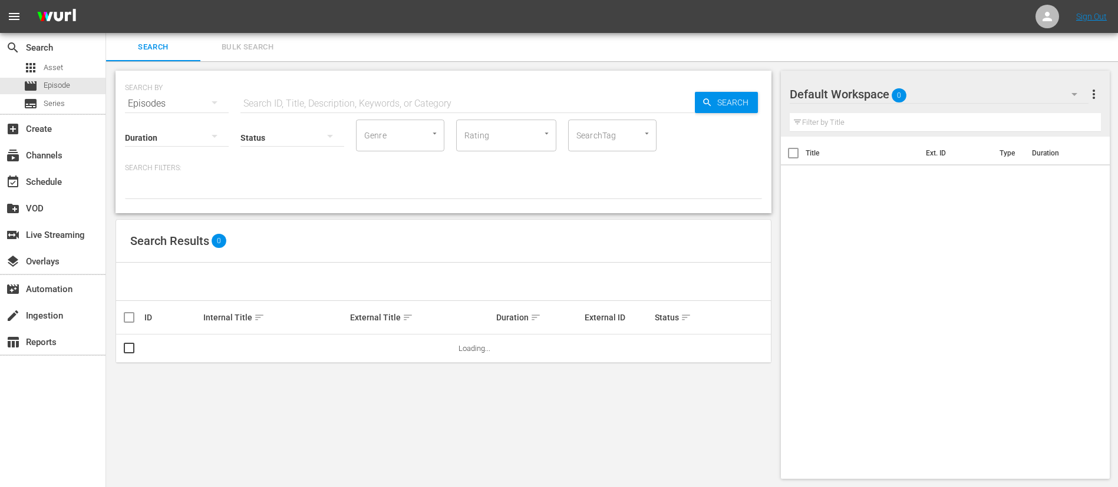
click at [310, 93] on input "text" at bounding box center [467, 104] width 454 height 28
paste input "131858"
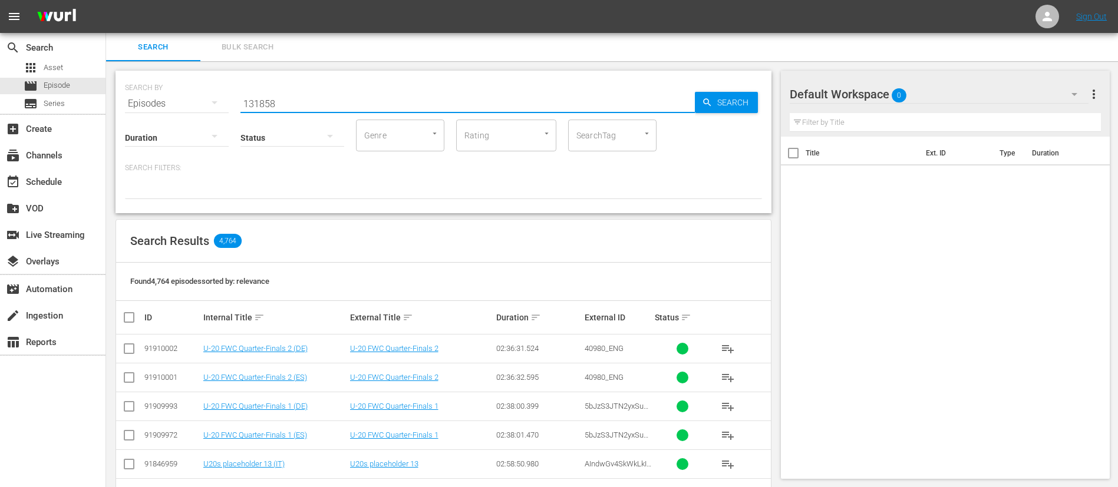
type input "131858"
click at [279, 324] on td "u20s placeholder 10 (IT)" at bounding box center [275, 349] width 147 height 29
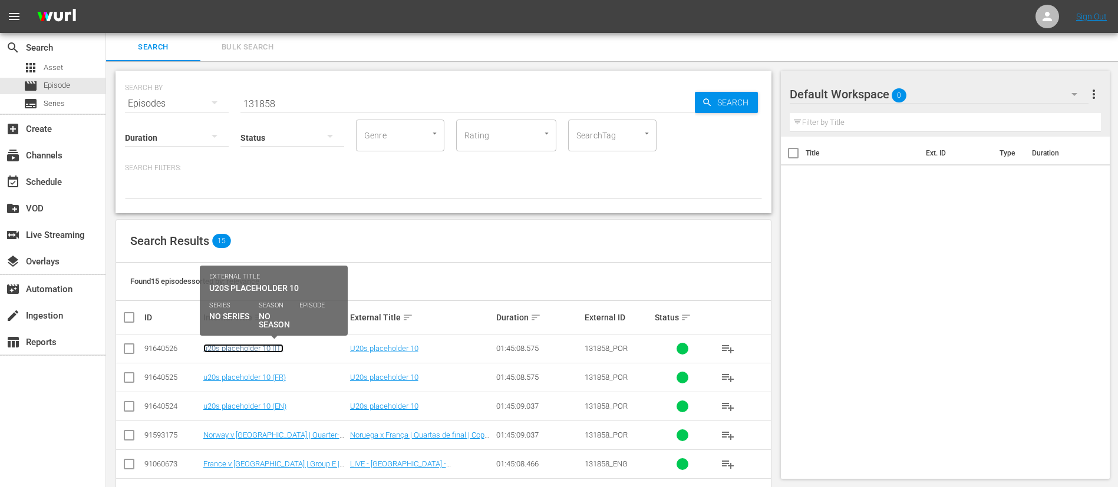
click at [276, 324] on link "u20s placeholder 10 (IT)" at bounding box center [243, 348] width 80 height 9
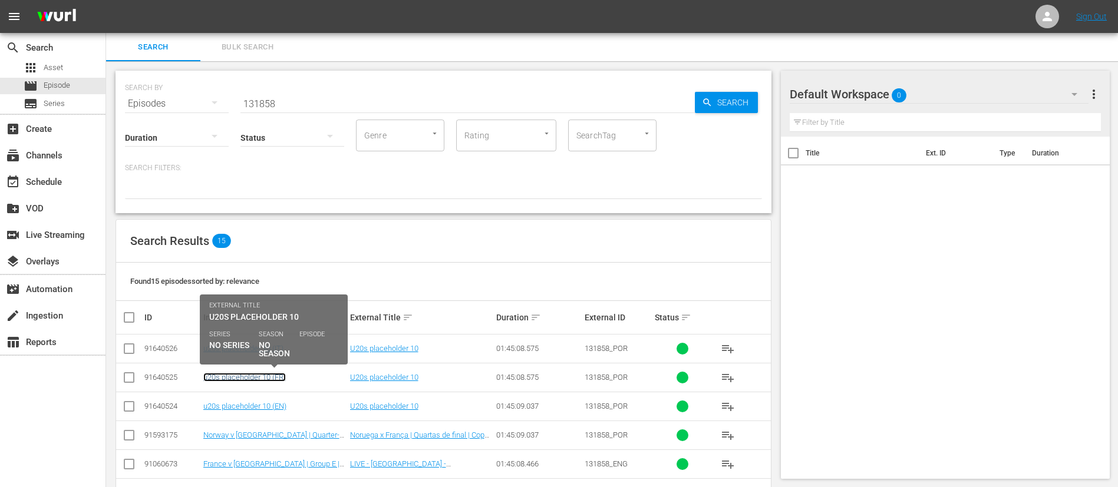
drag, startPoint x: 274, startPoint y: 374, endPoint x: 274, endPoint y: 392, distance: 18.3
click at [274, 324] on link "u20s placeholder 10 (FR)" at bounding box center [244, 377] width 83 height 9
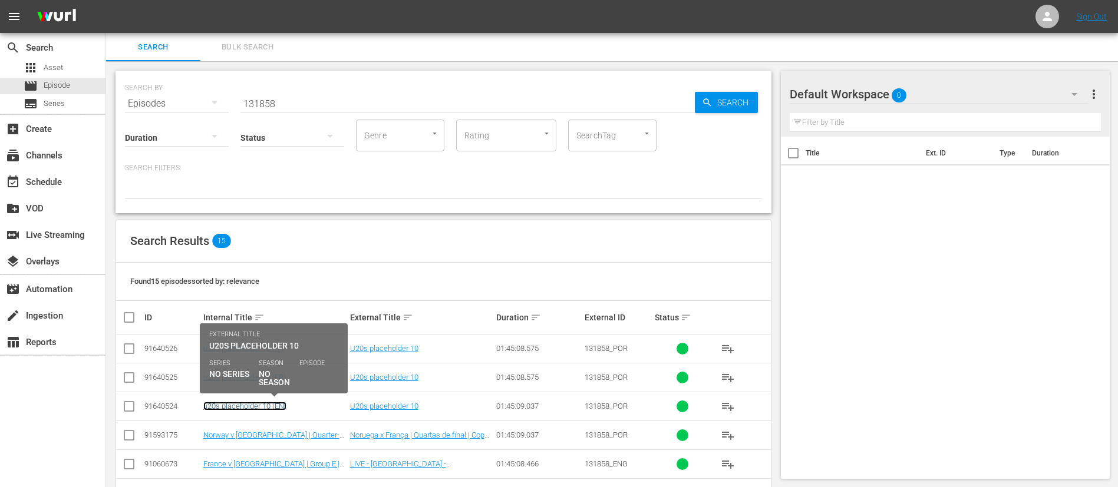
click at [276, 324] on link "u20s placeholder 10 (EN)" at bounding box center [244, 406] width 83 height 9
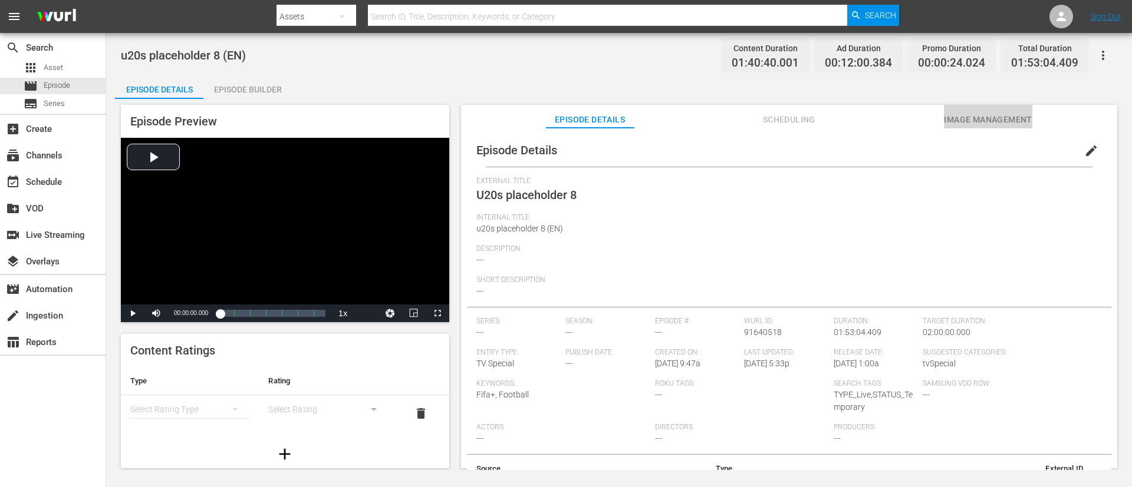
click at [754, 110] on button "Image Management" at bounding box center [988, 117] width 88 height 24
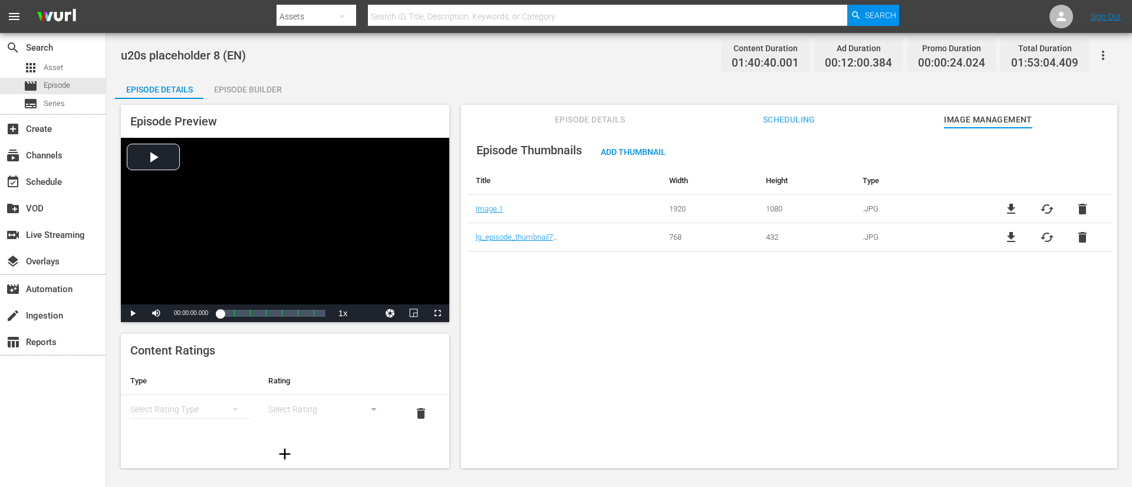
click at [754, 239] on span "delete" at bounding box center [1082, 237] width 14 height 14
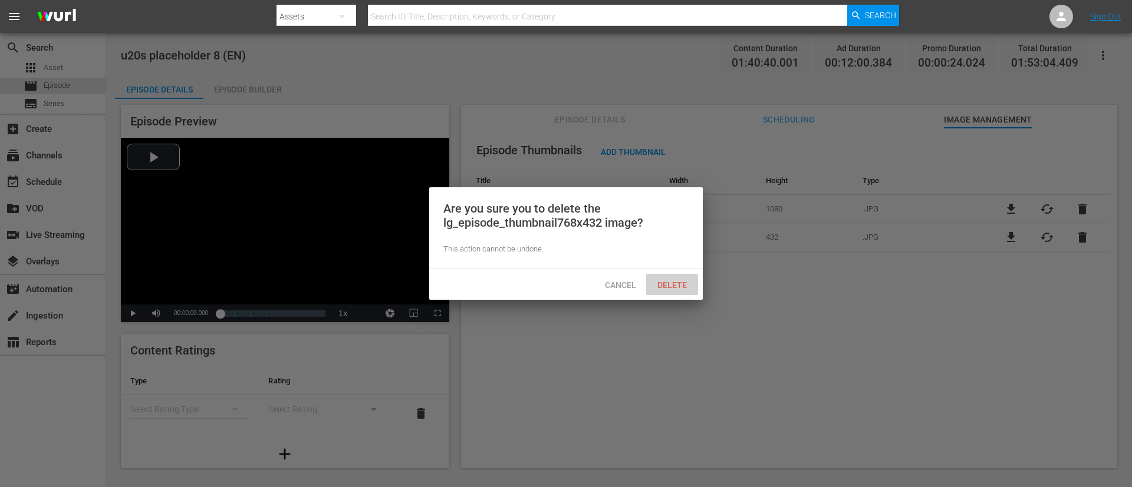
click at [668, 284] on span "Delete" at bounding box center [672, 285] width 48 height 9
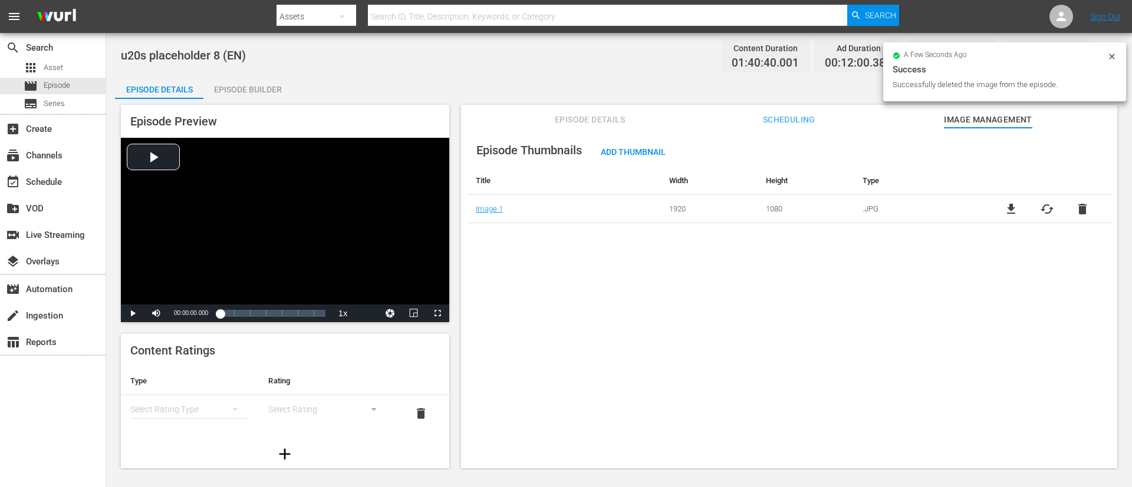
click at [754, 207] on span "cached" at bounding box center [1047, 209] width 14 height 14
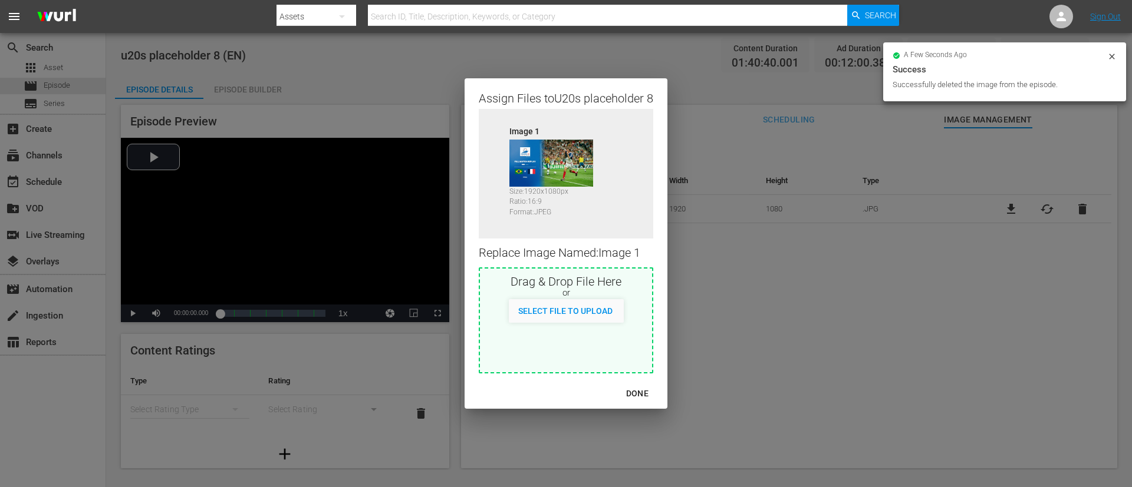
click at [595, 324] on div "Drag & Drop File Here or Select File to Upload" at bounding box center [566, 321] width 174 height 106
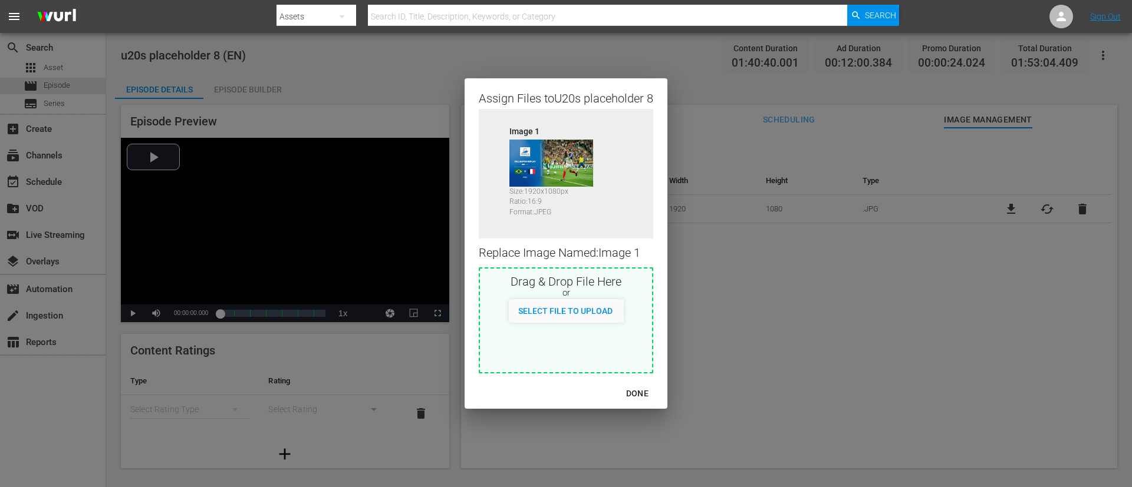
type input "C:\fakepath\image (1).jpg"
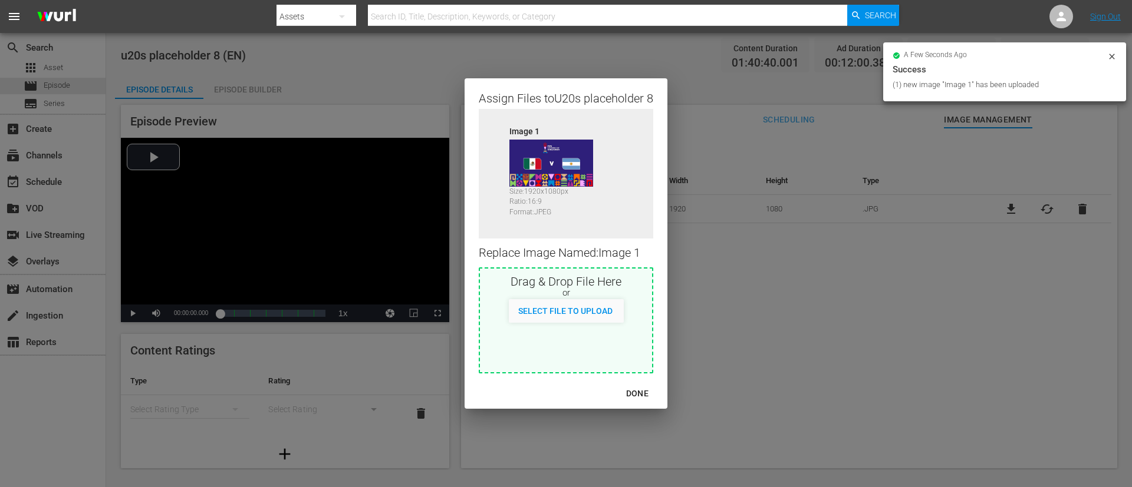
click at [640, 324] on button "DONE" at bounding box center [637, 394] width 51 height 22
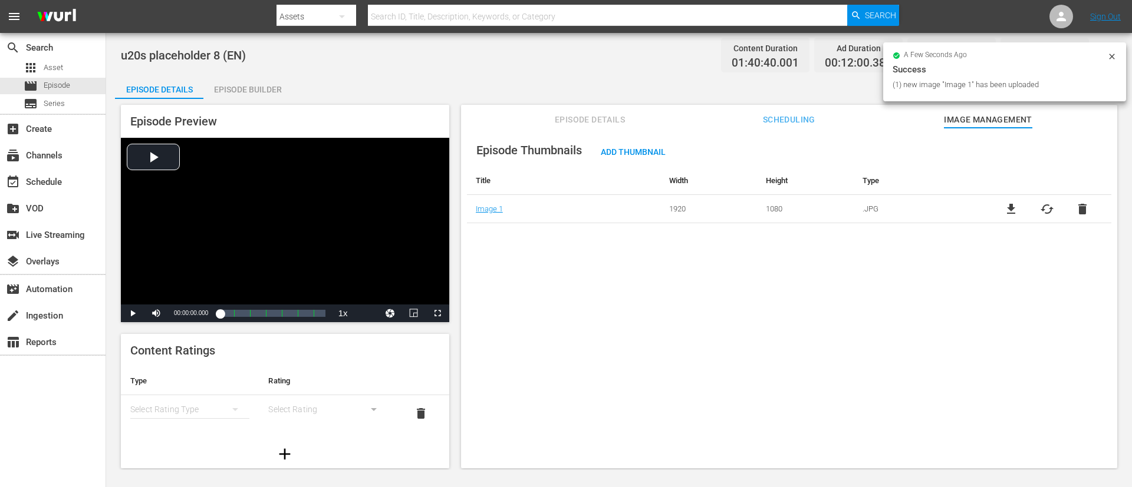
click at [640, 324] on div "Episode Thumbnails Add Thumbnail Title Width Height Type Image 1 1920 1080 .JPG…" at bounding box center [789, 304] width 656 height 352
click at [583, 106] on button "Episode Details" at bounding box center [590, 117] width 88 height 24
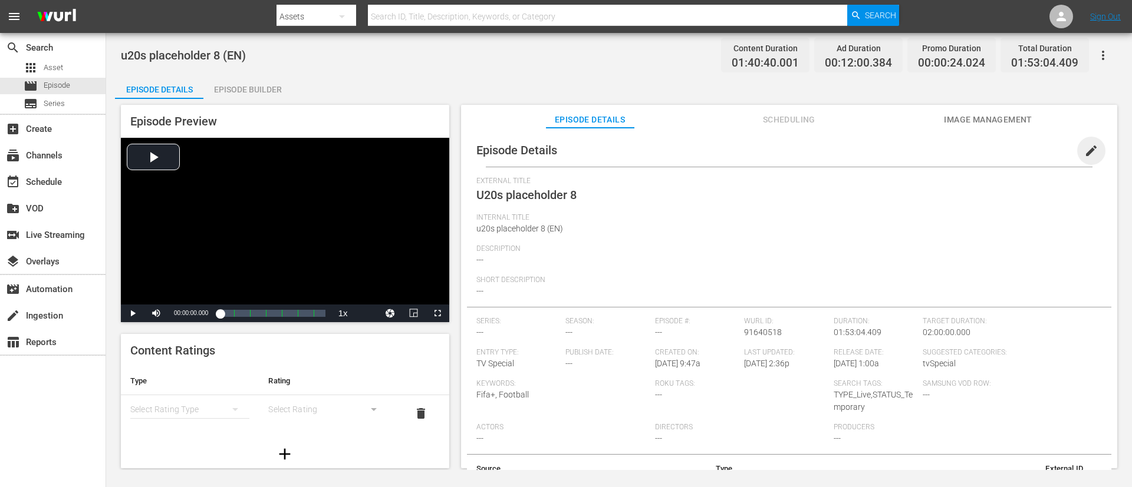
click at [754, 153] on span "edit" at bounding box center [1091, 151] width 14 height 14
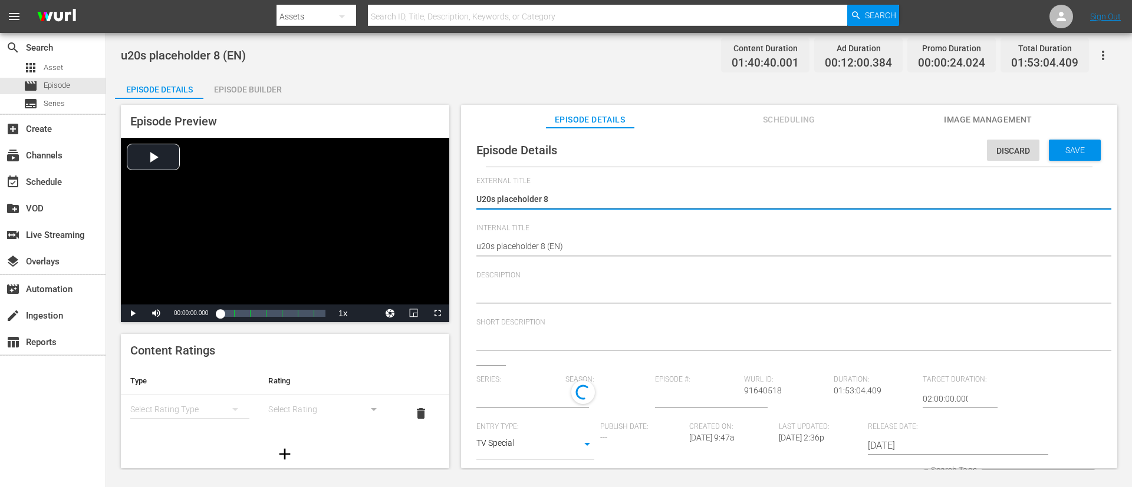
click at [597, 215] on div at bounding box center [786, 215] width 620 height 0
type input "No Series"
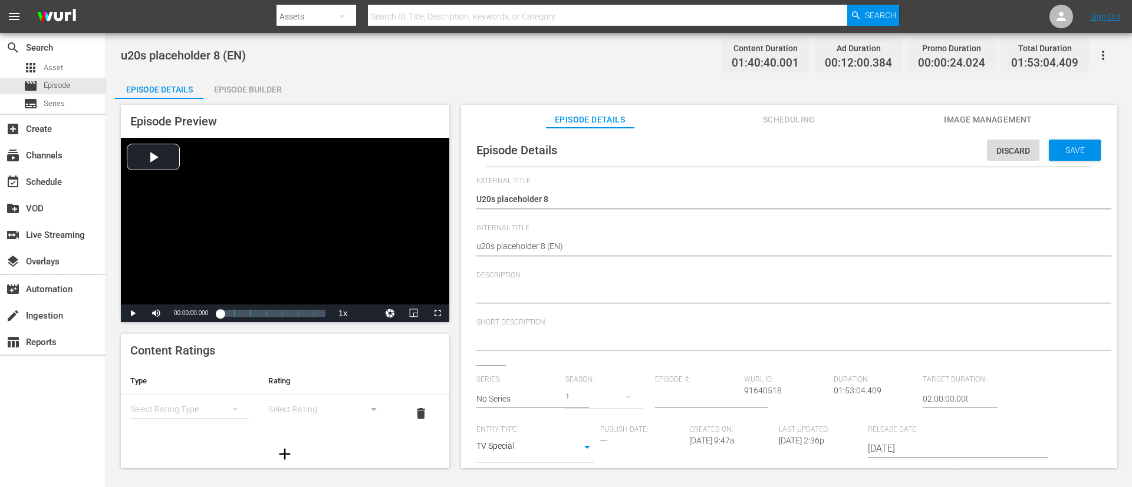
click at [600, 207] on div "U20s placeholder 8 U20s placeholder 8" at bounding box center [786, 200] width 620 height 28
click at [615, 193] on textarea "U20s placeholder 8" at bounding box center [786, 200] width 620 height 14
type textarea "L"
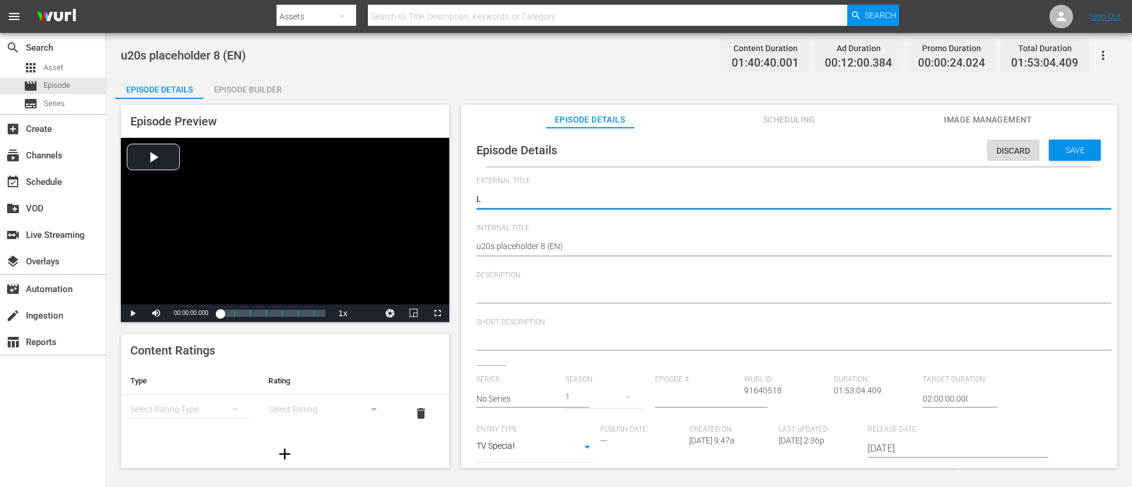
type textarea "LI"
type textarea "LIV"
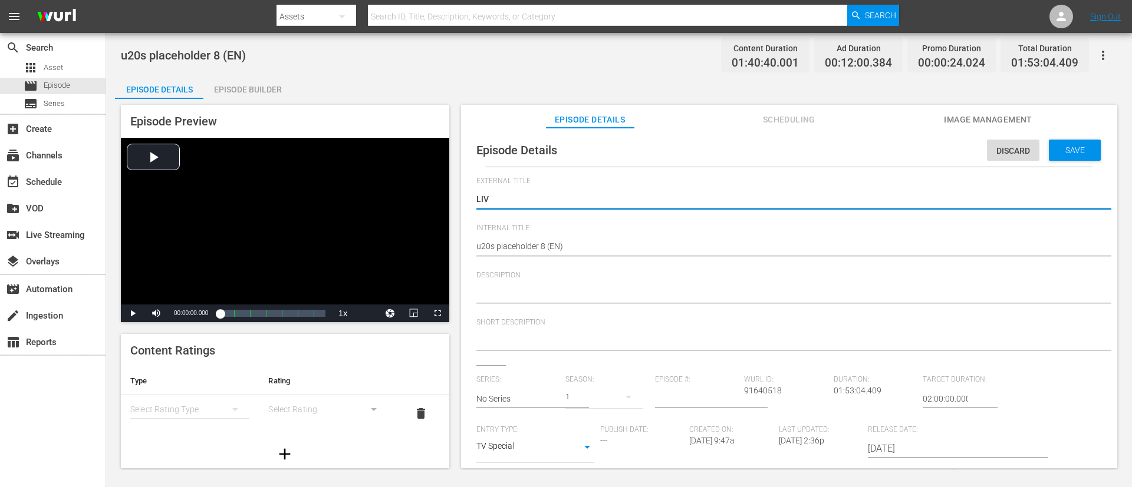
type textarea "LIV"
type textarea "LIVE"
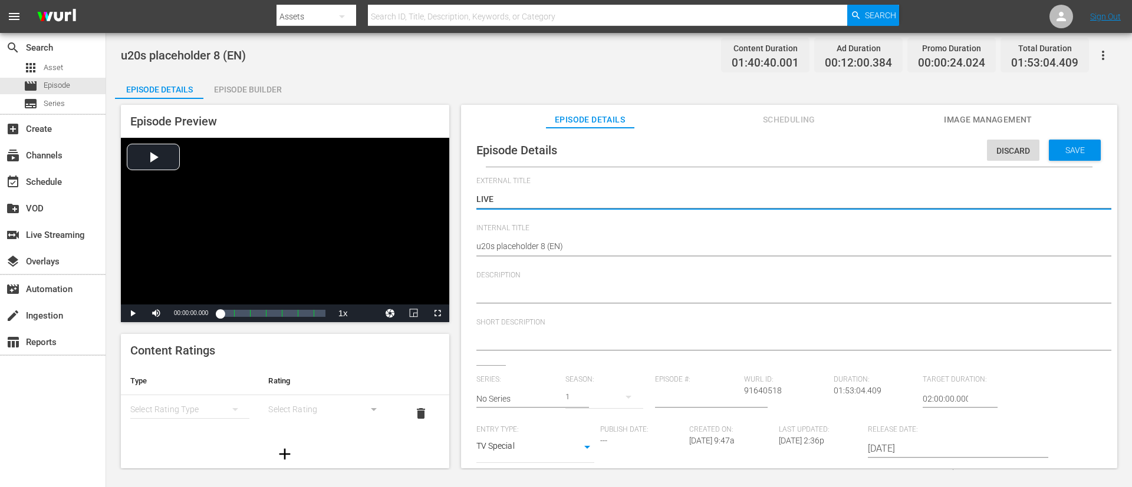
type textarea "LIVE"
type textarea "LIVE -"
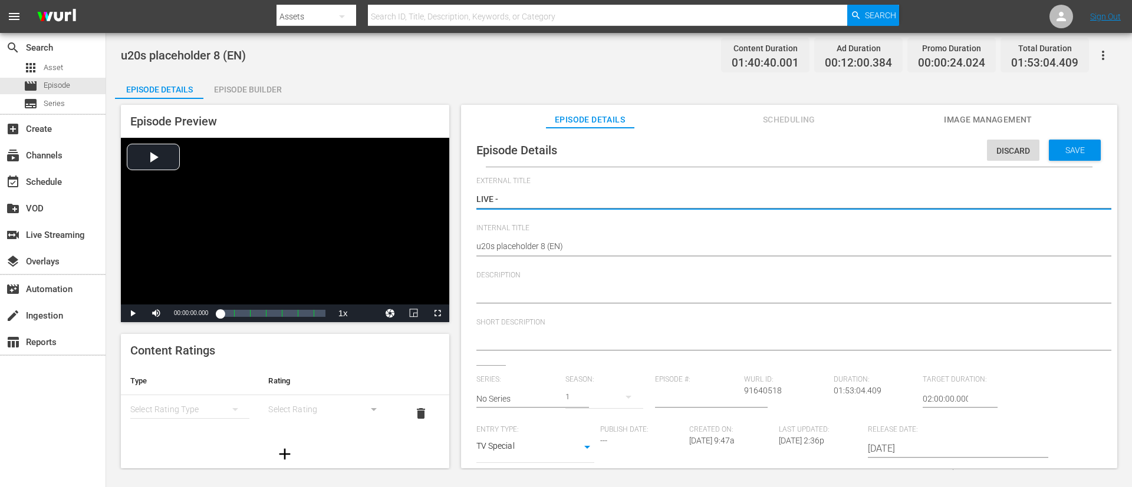
type textarea "LIVE -"
paste textarea "Mexico v [GEOGRAPHIC_DATA] | Quarter-finals | FIFA U-20 World Cup [GEOGRAPHIC_D…"
type textarea "LIVE - [GEOGRAPHIC_DATA] v [GEOGRAPHIC_DATA] | Quarter-finals | FIFA U-20 World…"
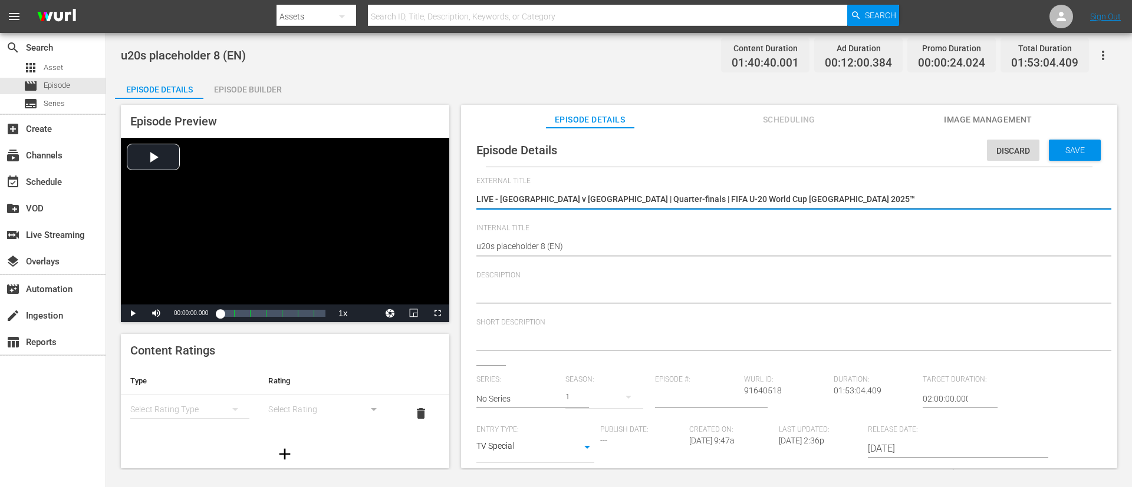
type textarea "LIVE - [GEOGRAPHIC_DATA] v [GEOGRAPHIC_DATA] | Quarter-finals | FIFA U-20 World…"
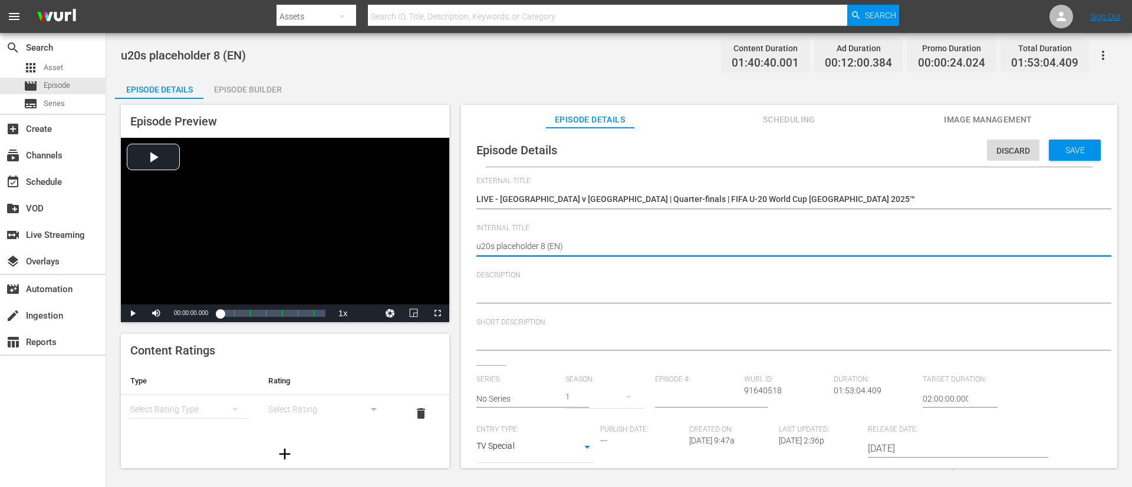
paste textarea "Mexico v [GEOGRAPHIC_DATA] | Quarter-finals | FIFA U-20 World Cup [GEOGRAPHIC_D…"
type textarea "Mexico v [GEOGRAPHIC_DATA] | Quarter-finals | FIFA U-20 World Cup Chile 2025™ (…"
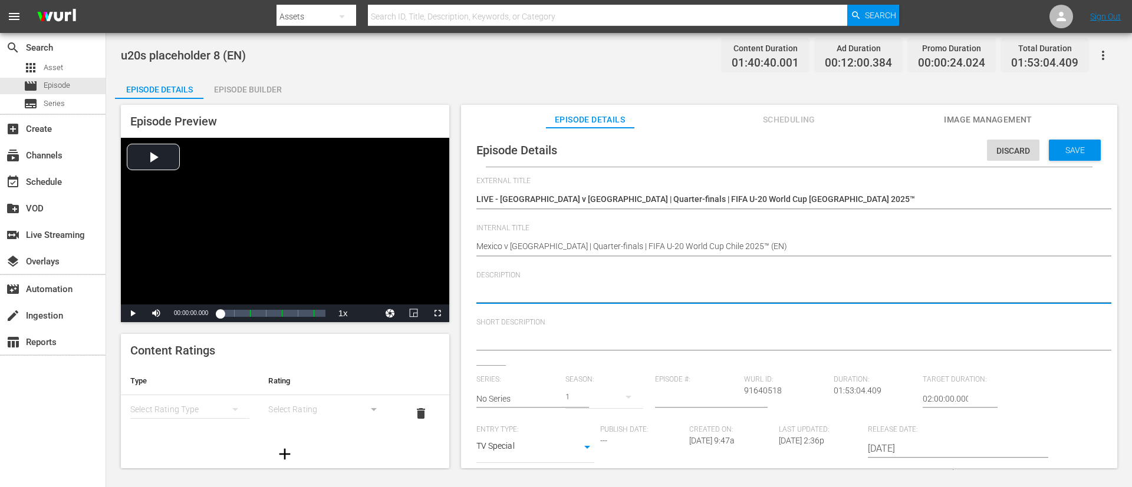
paste textarea "Mexico, led by [DEMOGRAPHIC_DATA] wonder-[PERSON_NAME], eliminated the hosts in…"
type textarea "Mexico, led by [DEMOGRAPHIC_DATA] wonder-[PERSON_NAME], eliminated the hosts in…"
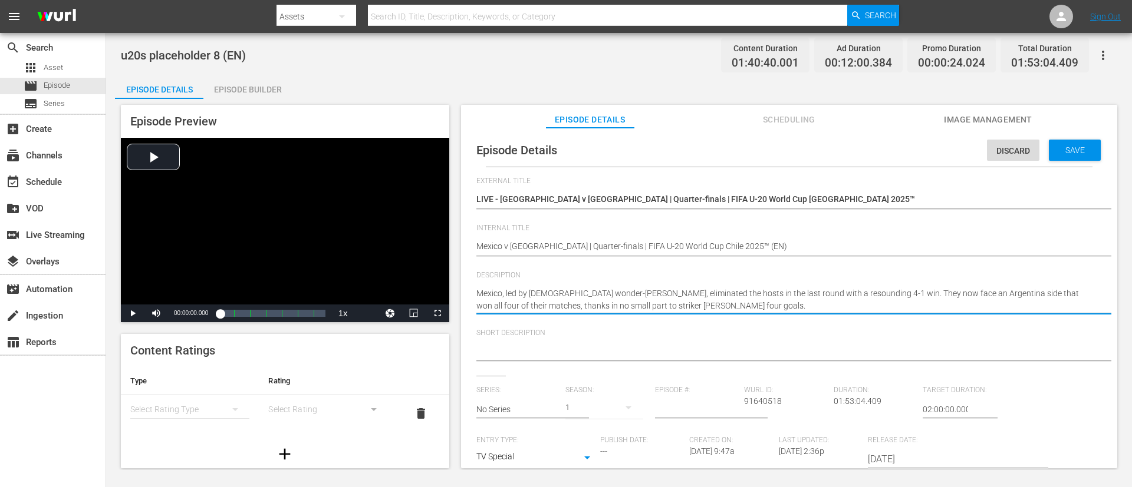
type textarea "Mexico, led by [DEMOGRAPHIC_DATA] wonder-[PERSON_NAME], eliminated the hosts in…"
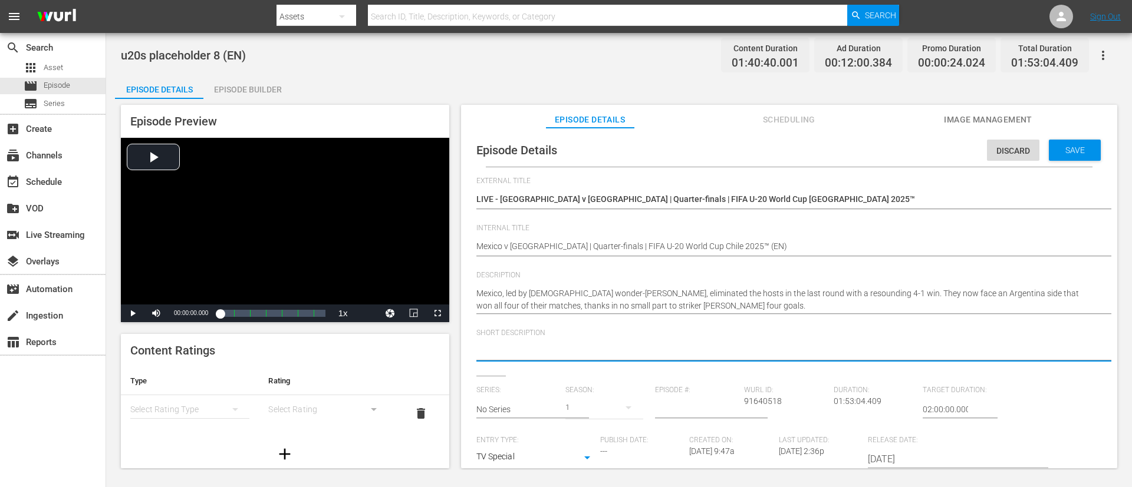
paste textarea "Mexico, led by [DEMOGRAPHIC_DATA] wonder-[PERSON_NAME], eliminated the hosts in…"
type textarea "Mexico, led by [DEMOGRAPHIC_DATA] wonder-[PERSON_NAME], eliminated the hosts in…"
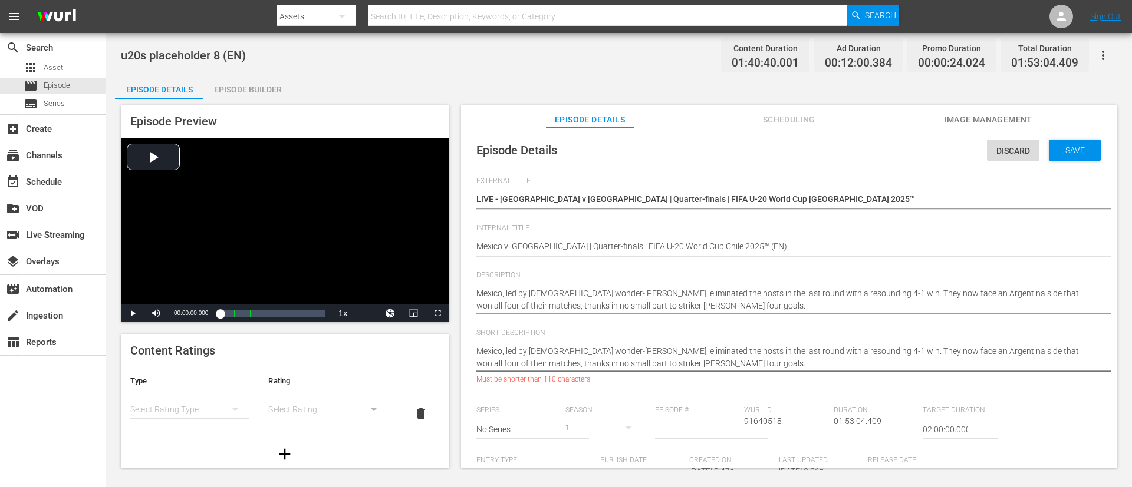
type textarea "Mexico, led by [DEMOGRAPHIC_DATA] wonder-[PERSON_NAME], eliminated the hosts in…"
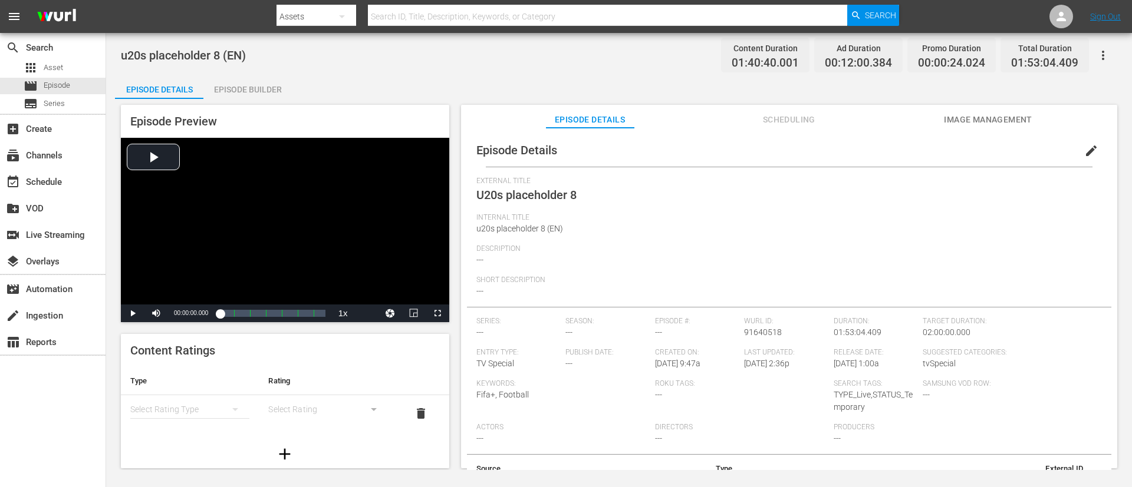
click at [1092, 154] on button "edit" at bounding box center [1091, 151] width 28 height 28
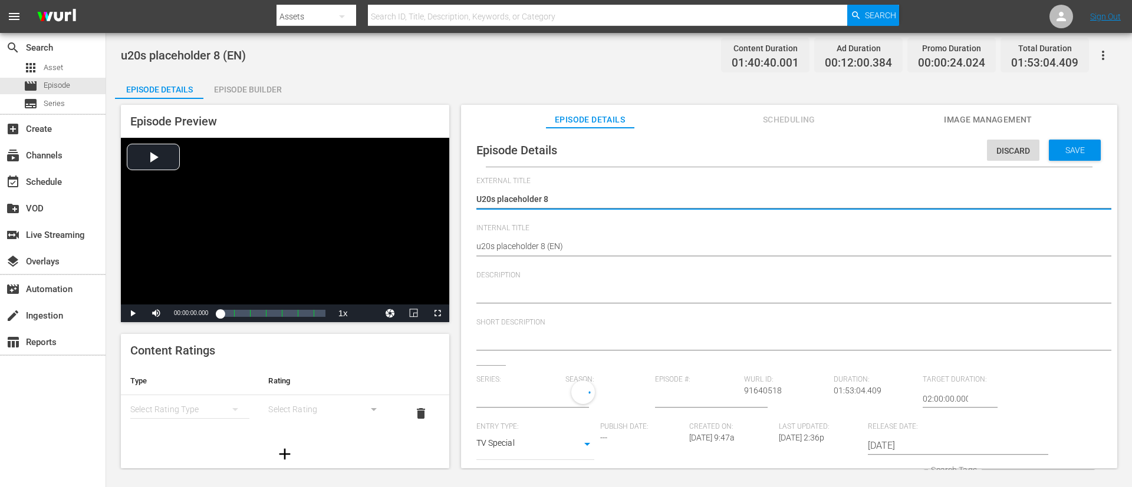
type input "No Series"
click at [585, 288] on textarea at bounding box center [786, 295] width 620 height 14
paste textarea "Mexico, led by [DEMOGRAPHIC_DATA] wonder-[PERSON_NAME], eliminated the hosts in…"
type textarea "Mexico, led by [DEMOGRAPHIC_DATA] wonder-[PERSON_NAME], eliminated the hosts in…"
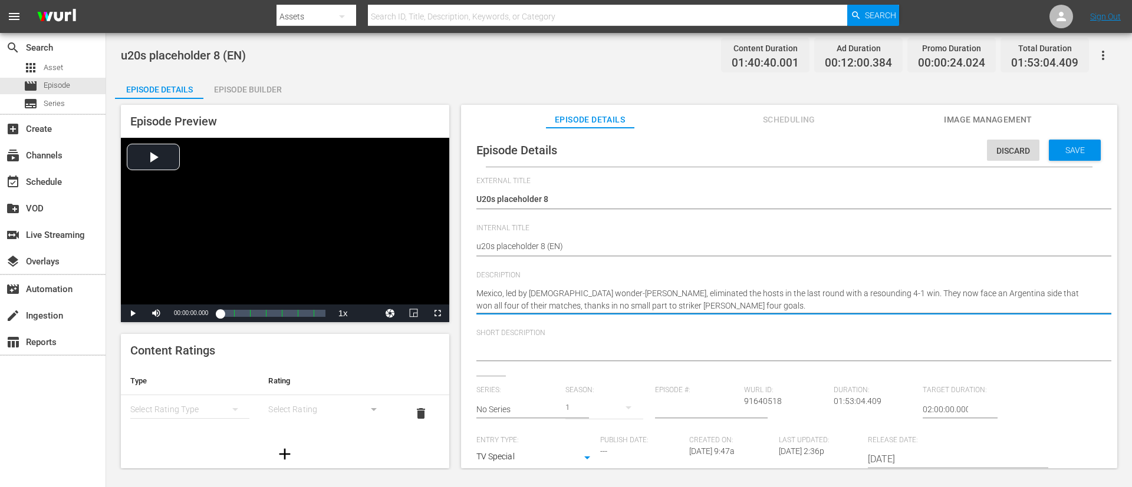
type textarea "Mexico, led by [DEMOGRAPHIC_DATA] wonder-[PERSON_NAME], eliminated the hosts in…"
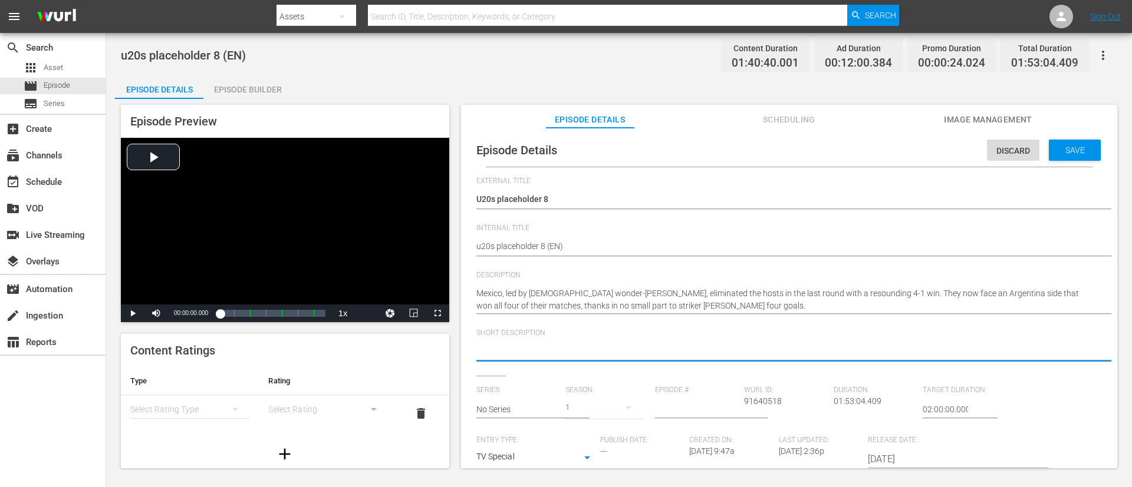
paste textarea "Mexico, led by [DEMOGRAPHIC_DATA] wonder-[PERSON_NAME], eliminated the hosts in…"
type textarea "Mexico, led by [DEMOGRAPHIC_DATA] wonder-[PERSON_NAME], eliminated the hosts in…"
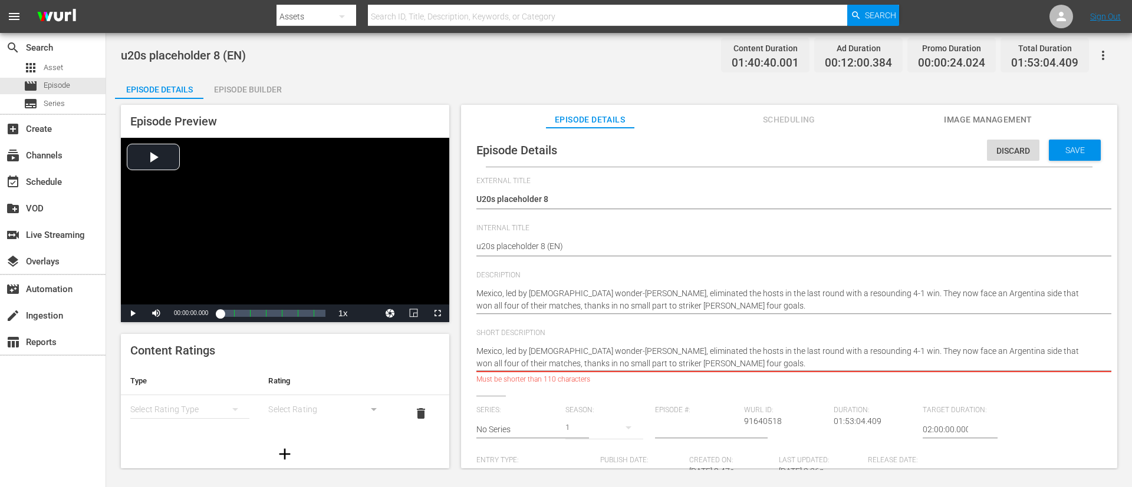
type textarea "Mexico, led by [DEMOGRAPHIC_DATA] wonder-[PERSON_NAME], eliminated the hosts in…"
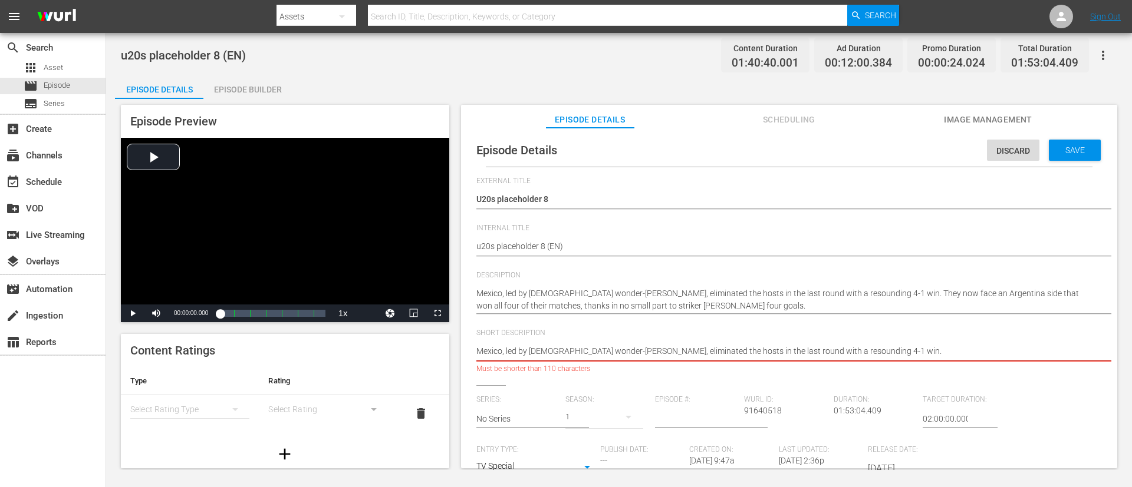
type textarea "[GEOGRAPHIC_DATA], led by [DEMOGRAPHIC_DATA] wonder-[PERSON_NAME], eliminated t…"
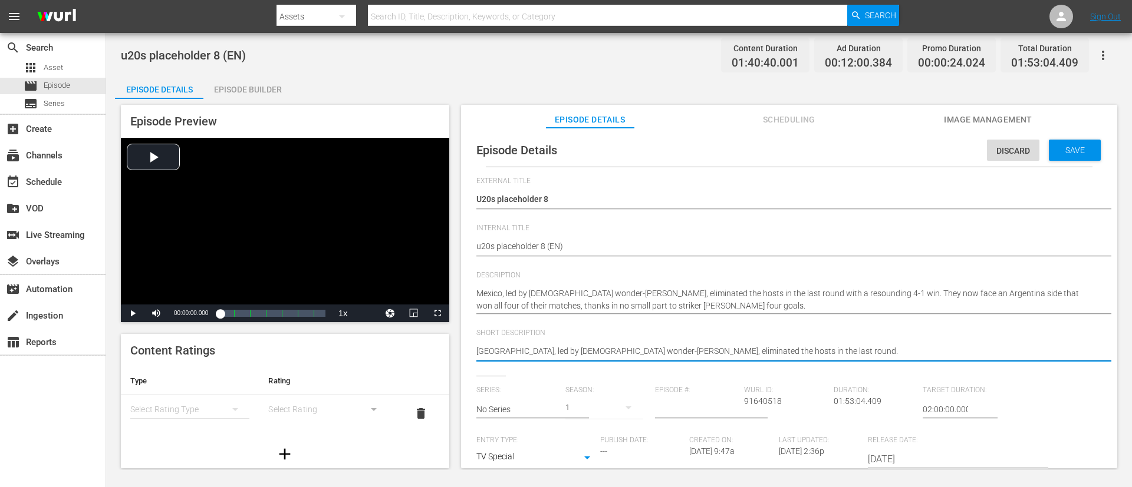
type textarea "[GEOGRAPHIC_DATA], led by [DEMOGRAPHIC_DATA] wonder-[PERSON_NAME], eliminated t…"
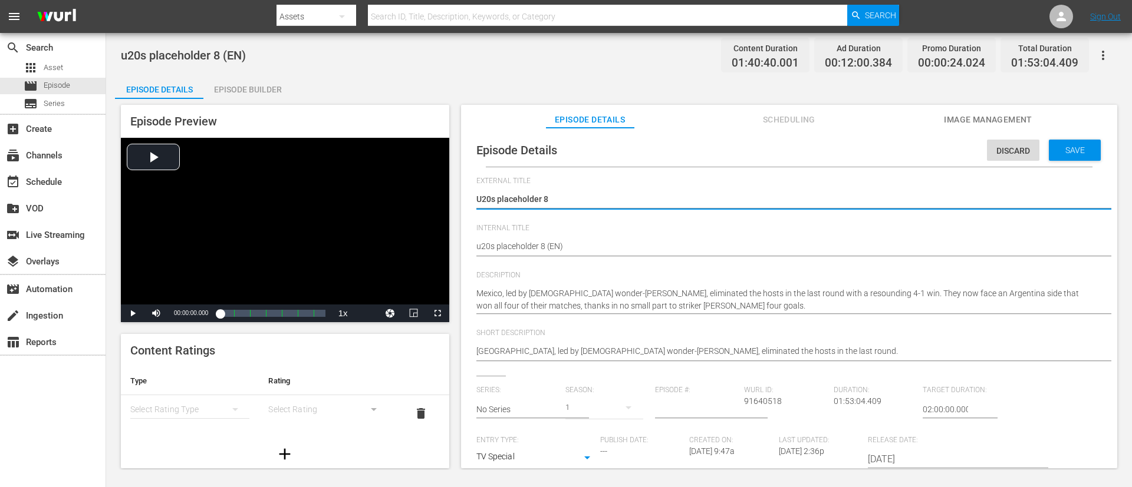
click at [579, 199] on textarea "U20s placeholder 8" at bounding box center [786, 200] width 620 height 14
type textarea "L"
type textarea "LI"
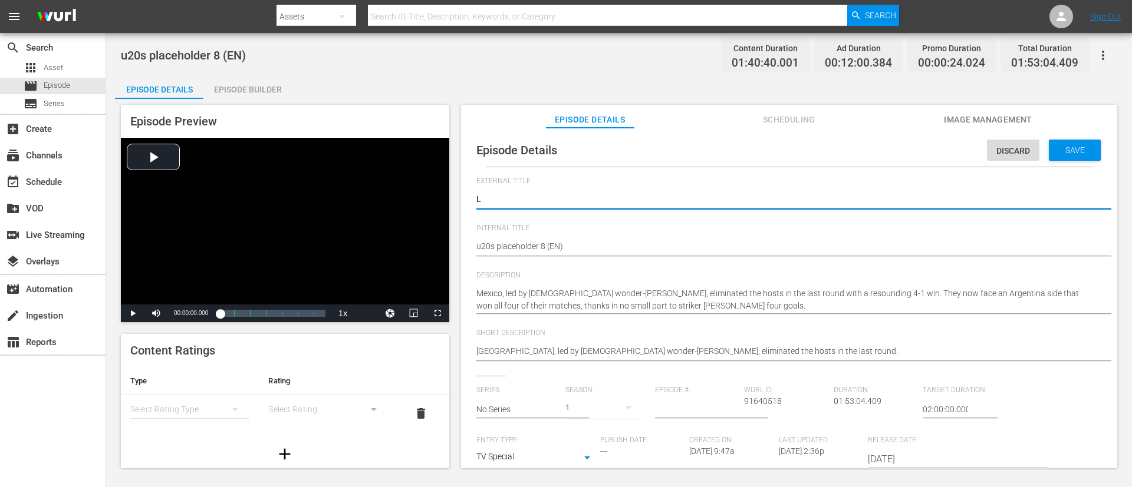
type textarea "LI"
type textarea "LIV"
type textarea "LIVE"
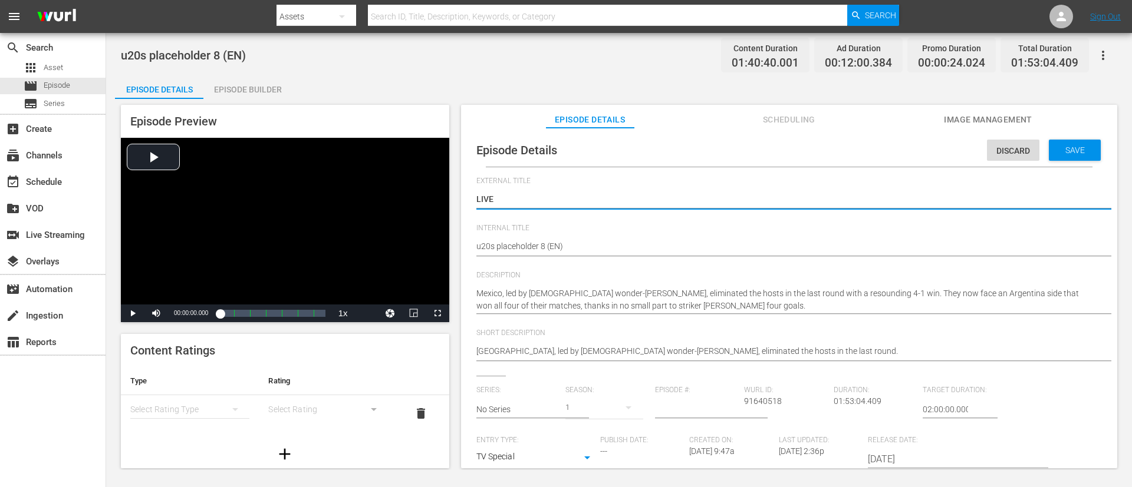
type textarea "LIVE -"
paste textarea "Mexico v Argentina | Quarter-finals | FIFA U-20 World Cup Chile 2025™"
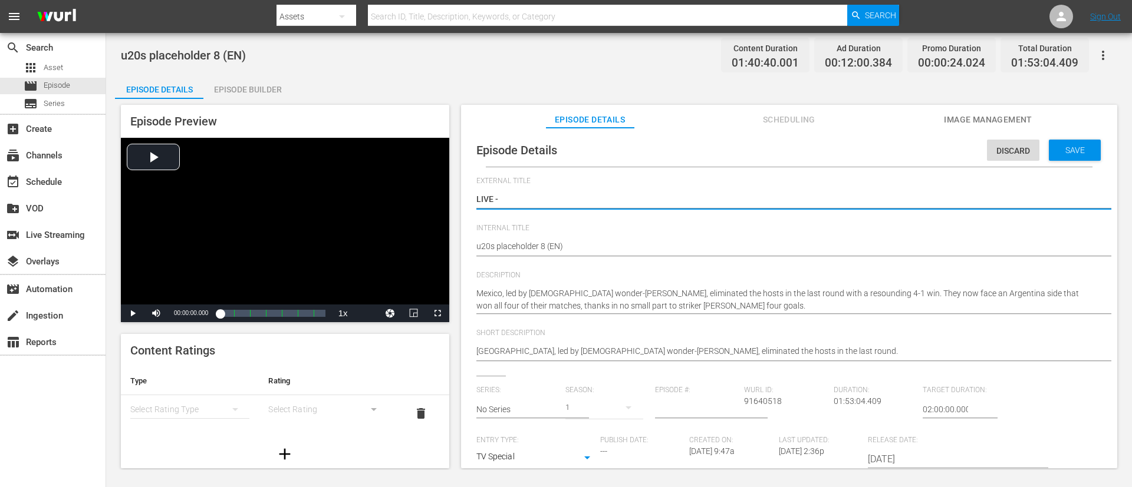
type textarea "LIVE - Mexico v Argentina | Quarter-finals | FIFA U-20 World Cup Chile 2025™"
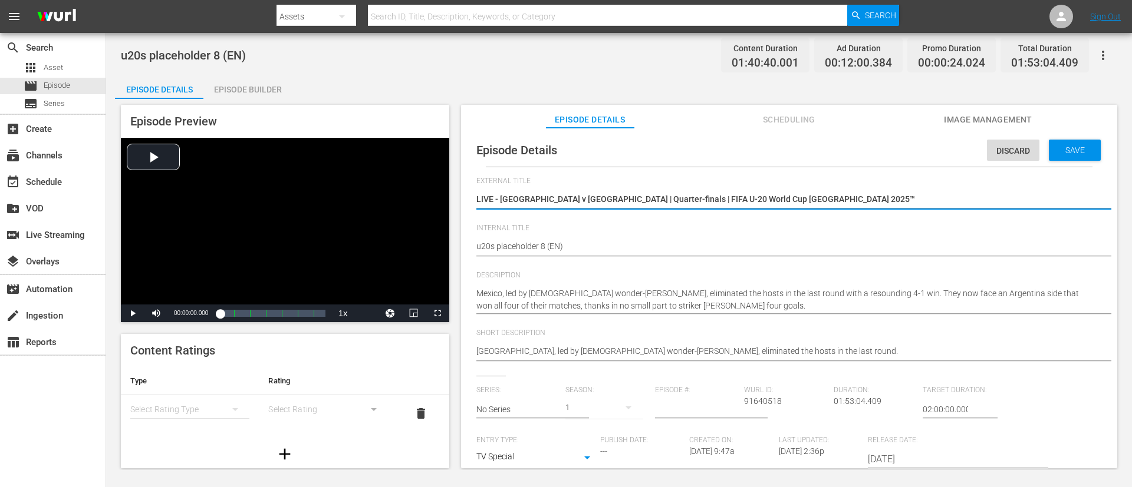
type textarea "LIVE - Mexico v Argentina | Quarter-finals | FIFA U-20 World Cup Chile 2025™"
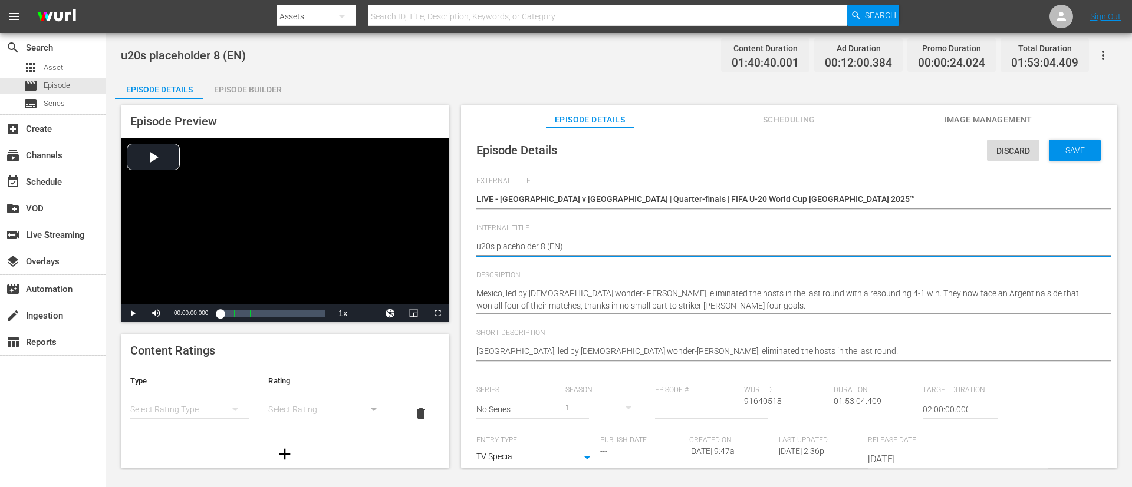
paste textarea "Mexico v Argentina | Quarter-finals | FIFA U-20 World Cup Chile 2025™"
type textarea "Mexico v Argentina | Quarter-finals | FIFA U-20 World Cup Chile 2025™ (EN)"
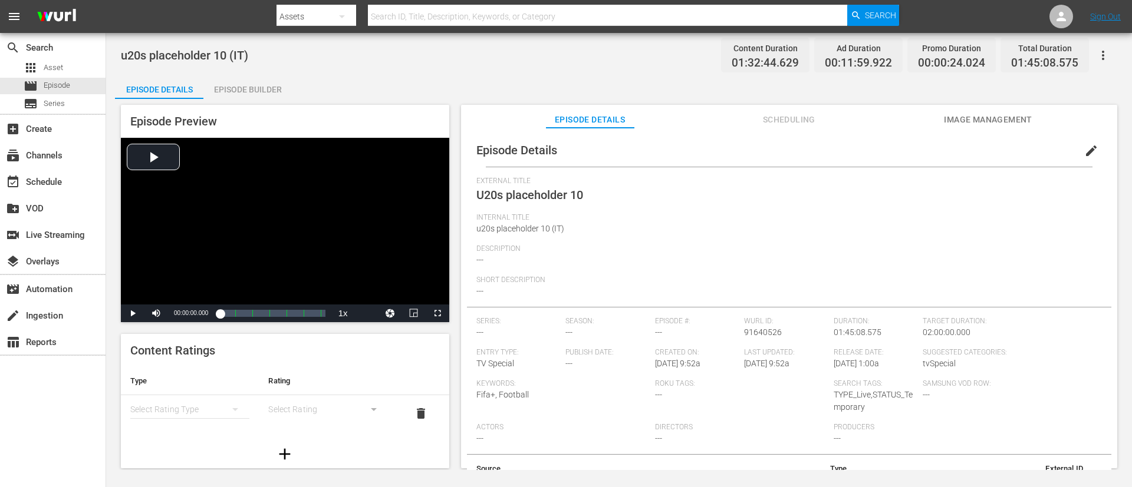
click at [1084, 144] on span "edit" at bounding box center [1091, 151] width 14 height 14
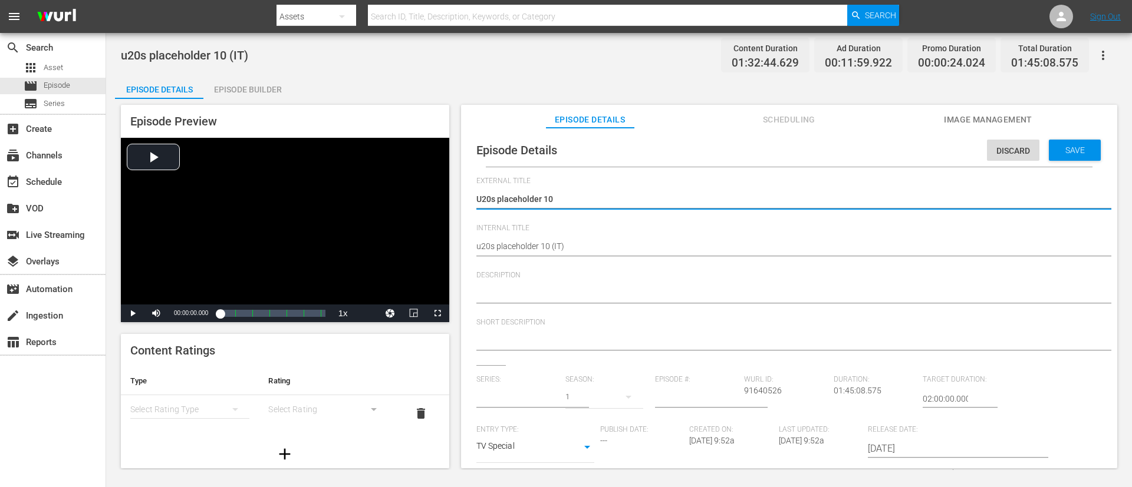
type input "No Series"
click at [704, 193] on textarea "U20s placeholder 10" at bounding box center [786, 200] width 620 height 14
type textarea "L"
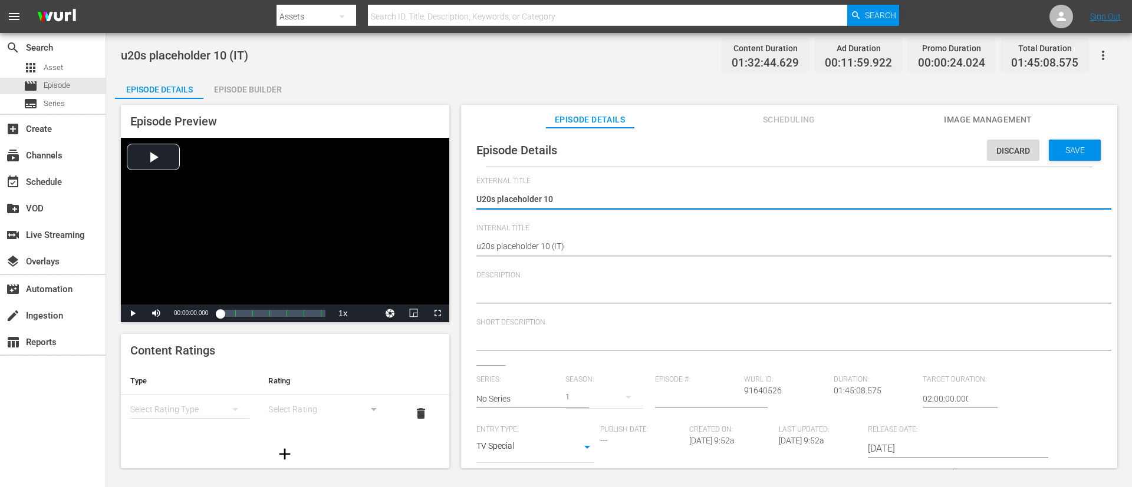
type textarea "L"
type textarea "LI"
type textarea "LIV"
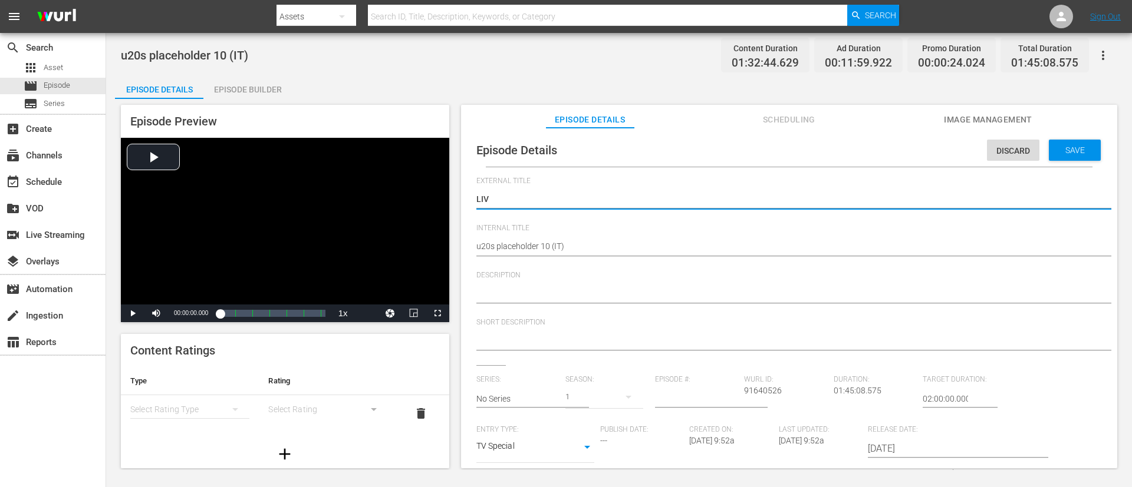
type textarea "LIVE"
type textarea "LIVE -"
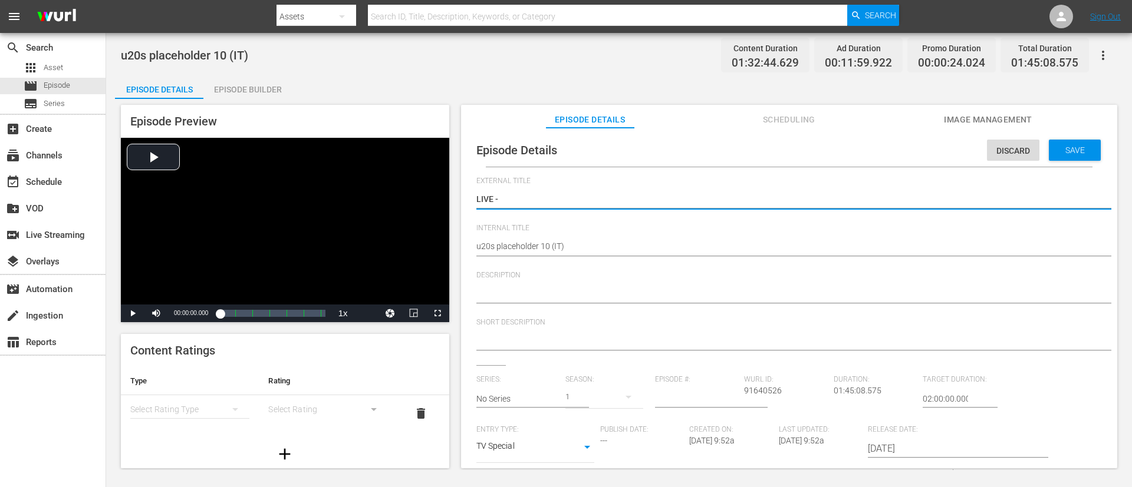
type textarea "LIVE -"
type textarea "LIVE - Norvegia - Francia | Quarti di finale | Coppa del Mondo FIFA U-20 Cile 2…"
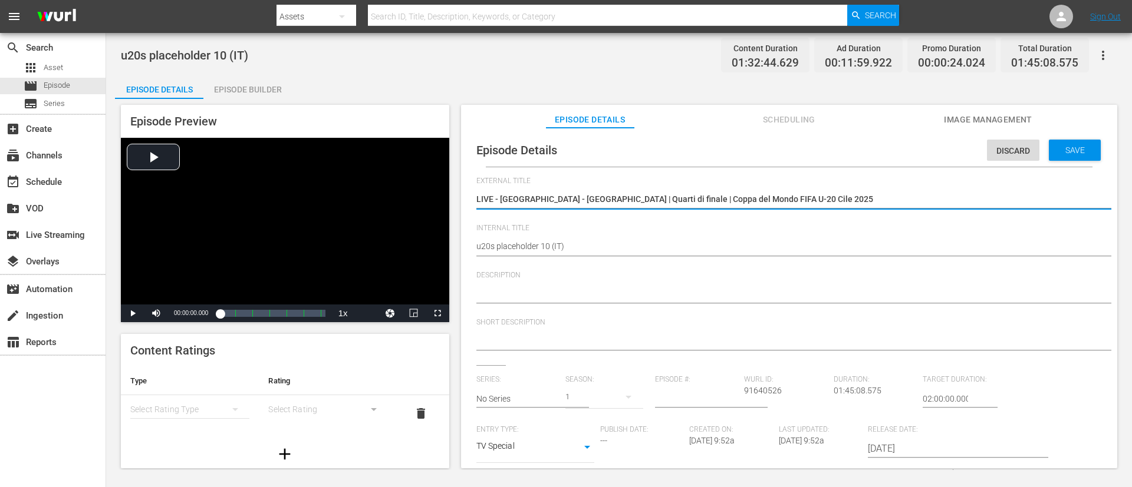
type textarea "LIVE - Norvegia - Francia | Quarti di finale | Coppa del Mondo FIFA U-20 Cile 2…"
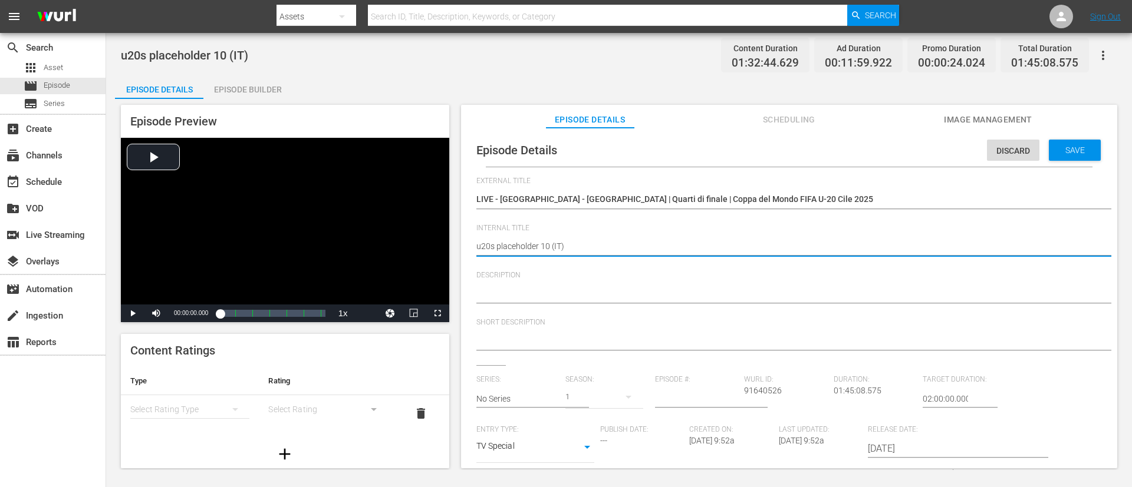
click at [547, 252] on textarea "u20s placeholder 10 (IT)" at bounding box center [786, 247] width 620 height 14
paste textarea "Norway v [GEOGRAPHIC_DATA] | Quarter-finals | FIFA U-20 World Cup [GEOGRAPHIC_D…"
type textarea "Norway v France | Quarter-finals | FIFA U-20 World Cup Chile 2025™ (IT)"
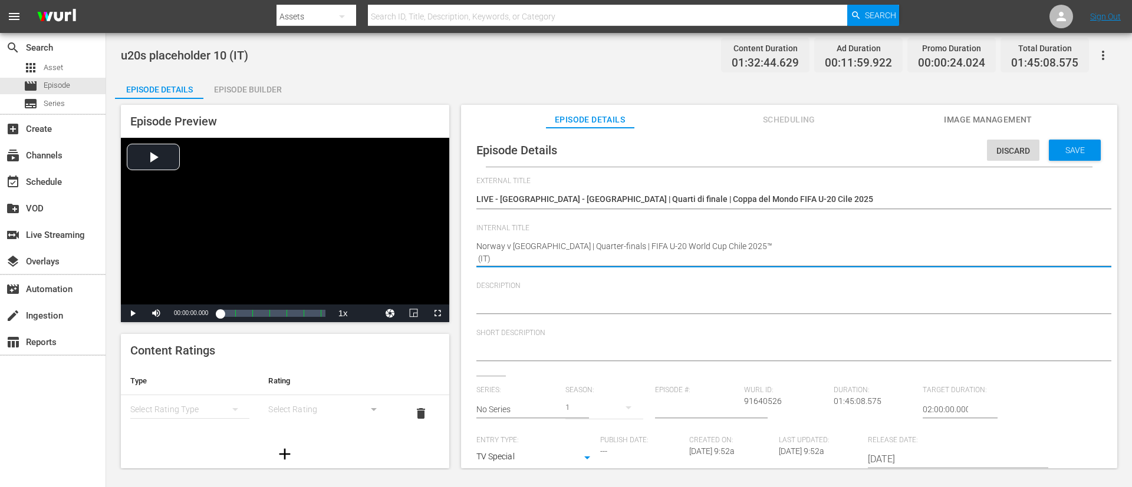
type textarea "Norway v France | Quarter-finals | FIFA U-20 World Cup Chile 2025™ (IT)"
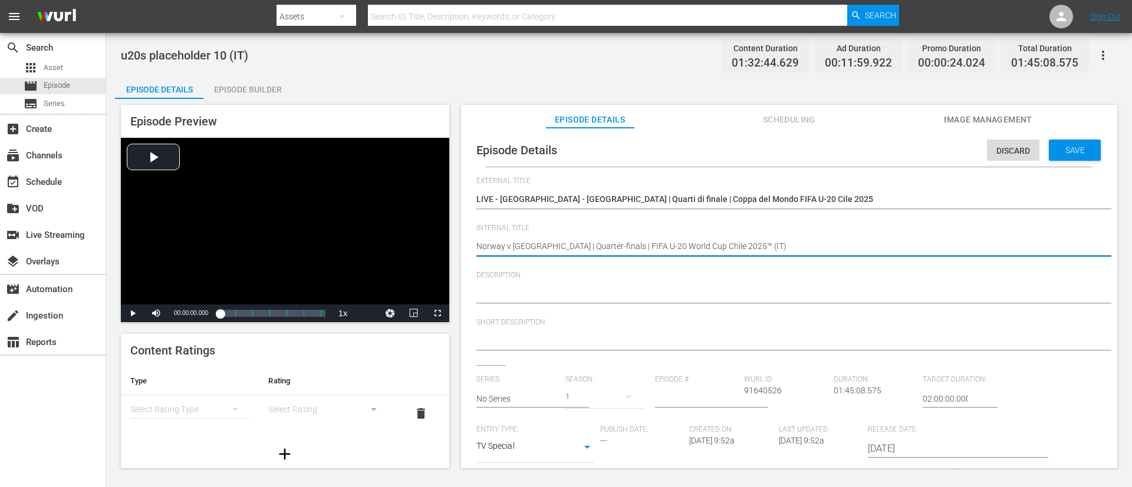
type textarea "Norway v France | Quarter-finals | FIFA U-20 World Cup Chile 2025™ (IT)"
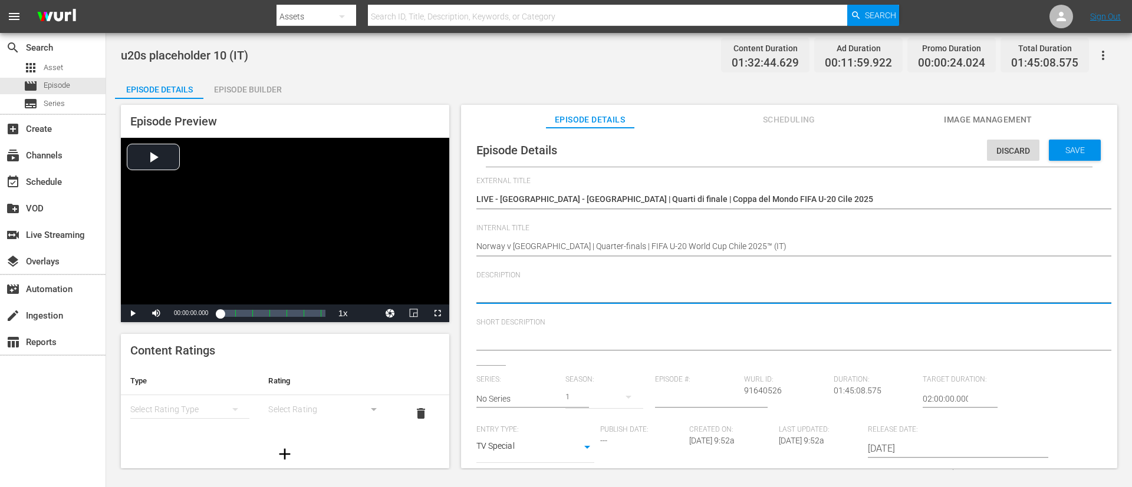
click at [651, 301] on textarea at bounding box center [786, 295] width 620 height 14
paste textarea "Guarda la partita tra Norvegia e Francia giocato al Estadio Elías Figueroa Bran…"
type textarea "Guarda la partita tra Norvegia e Francia giocato al Estadio Elías Figueroa Bran…"
click at [660, 345] on textarea at bounding box center [786, 342] width 620 height 14
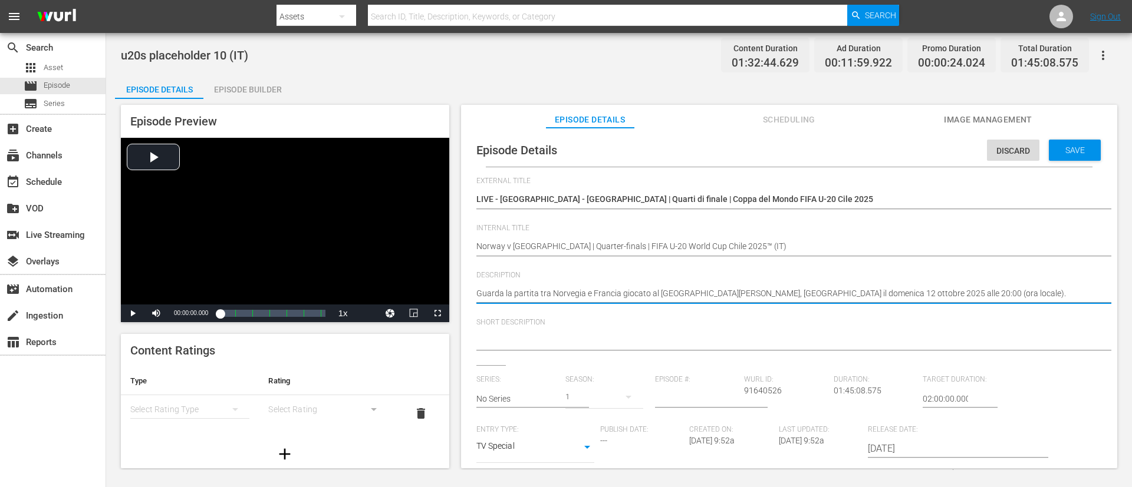
paste textarea "Guarda la partita tra Norvegia e Francia giocato al Estadio Elías Figueroa Bran…"
type textarea "Guarda la partita tra Norvegia e Francia giocato al Estadio Elías Figueroa Bran…"
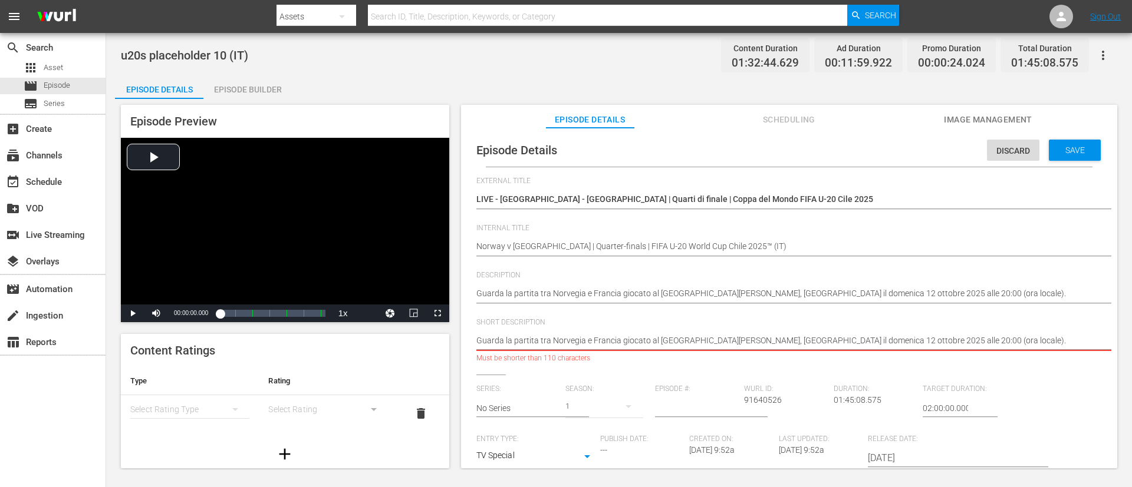
type textarea "Guarda la partita tra Norvegia e Francia giocato al Estadio Elías Figueroa Bran…"
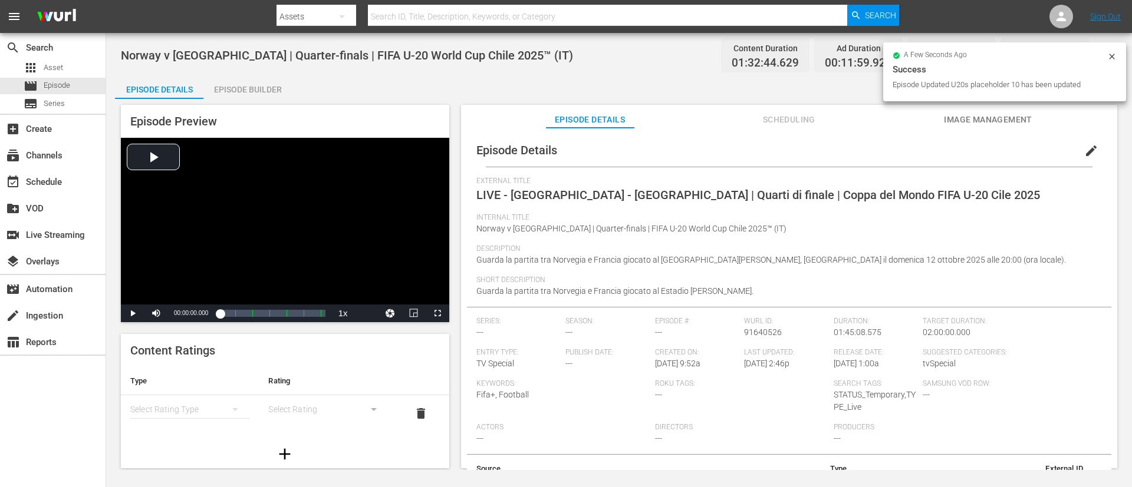
click at [986, 118] on span "Image Management" at bounding box center [988, 120] width 88 height 15
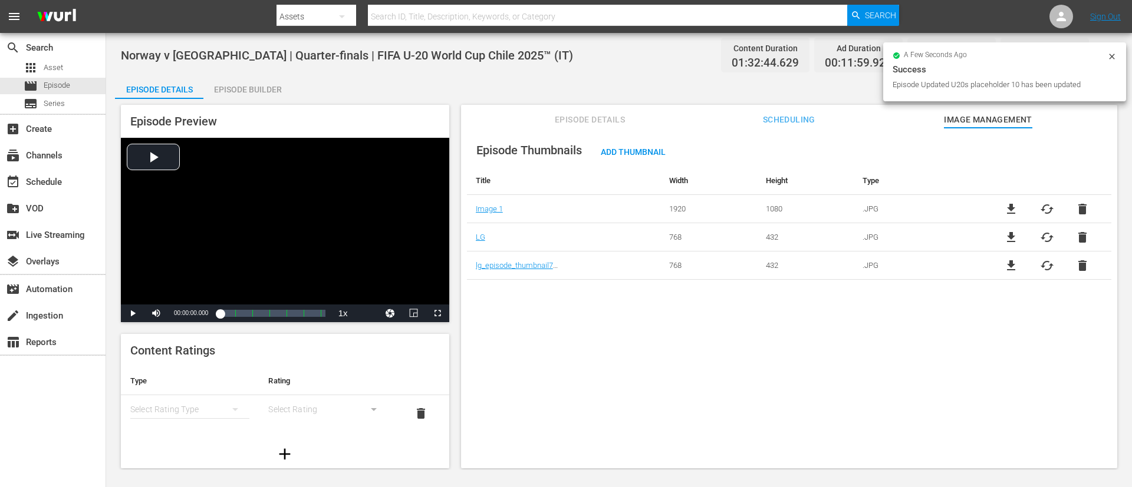
click at [1083, 237] on span "delete" at bounding box center [1082, 237] width 14 height 14
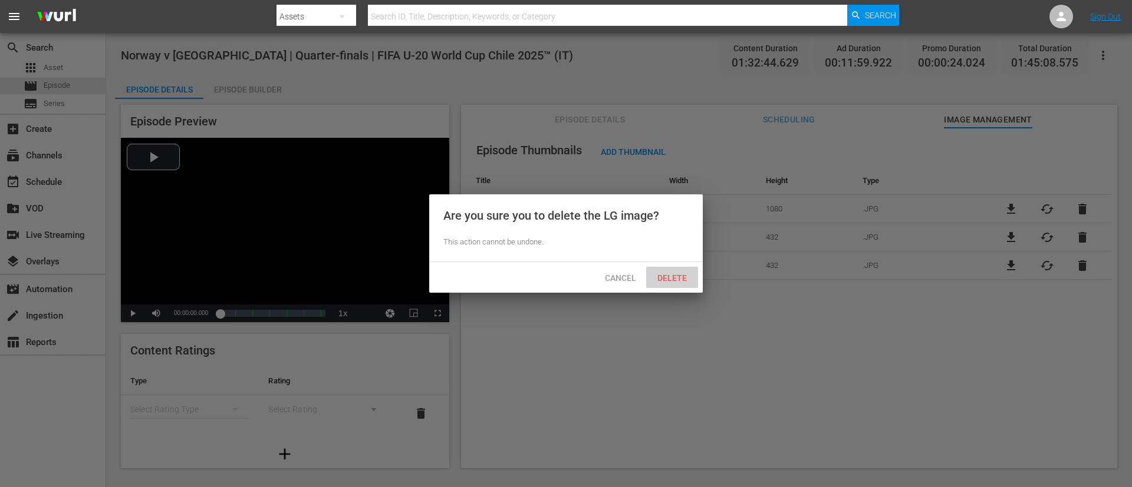
click at [673, 274] on span "Delete" at bounding box center [672, 278] width 48 height 9
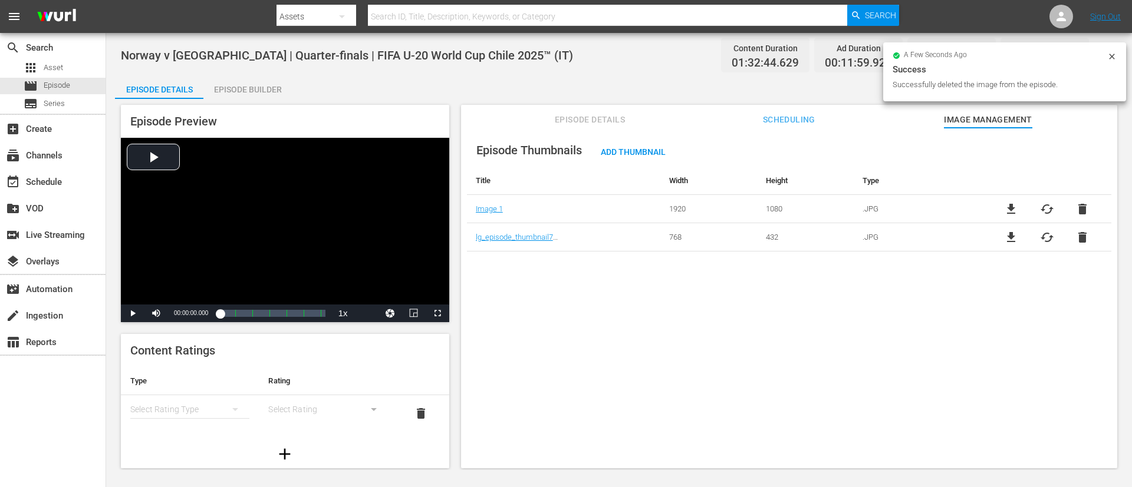
click at [1080, 241] on span "delete" at bounding box center [1082, 237] width 14 height 14
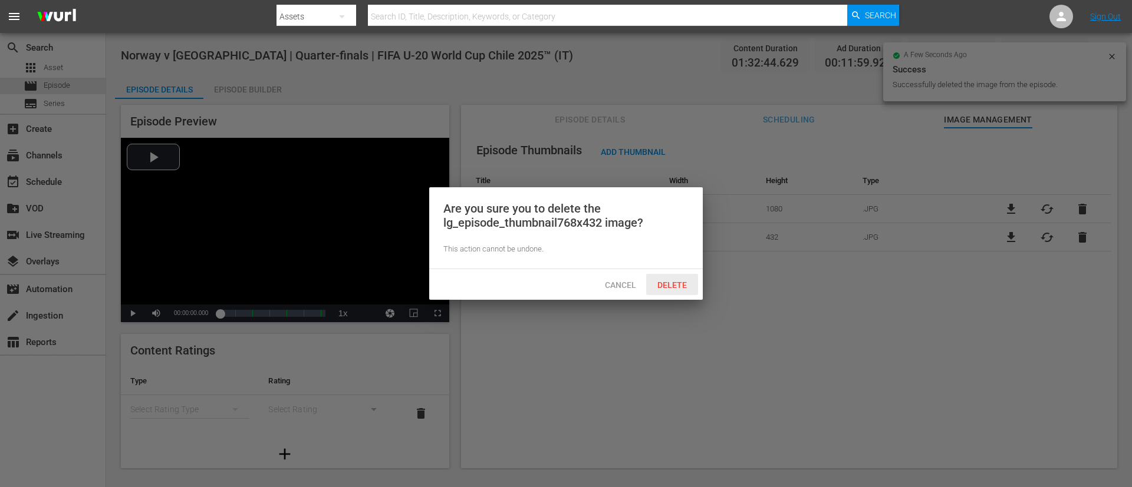
click at [664, 288] on span "Delete" at bounding box center [672, 285] width 48 height 9
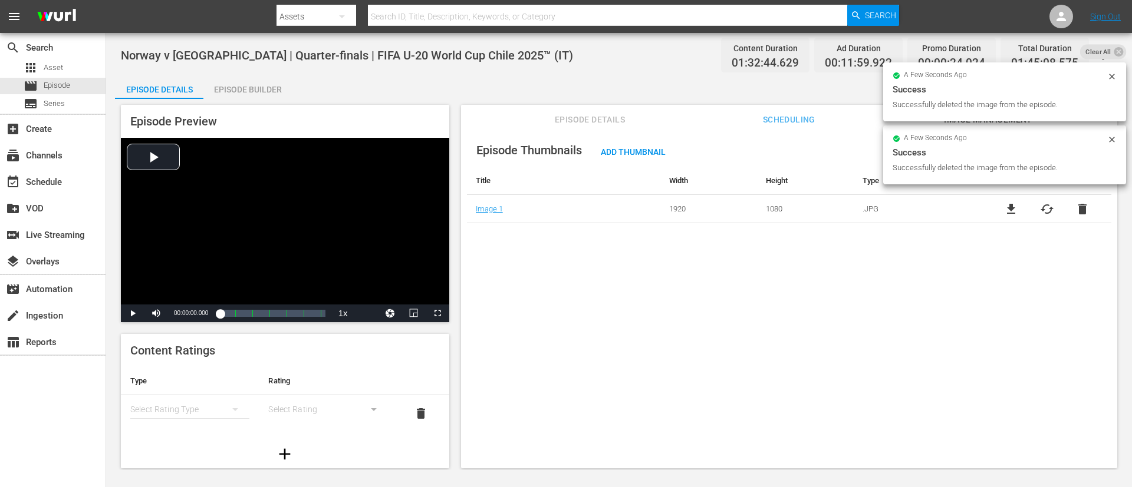
click at [1048, 214] on span "cached" at bounding box center [1047, 209] width 14 height 14
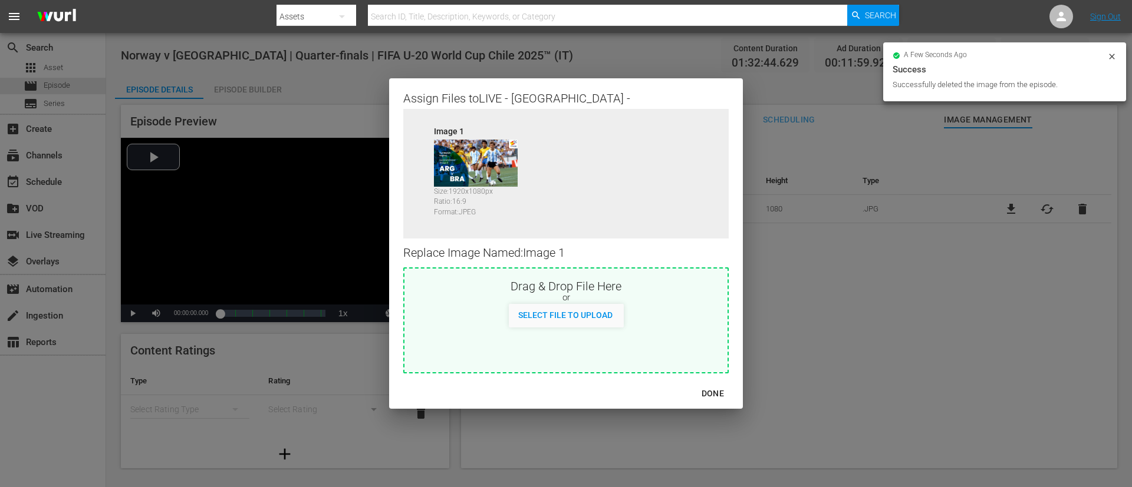
click at [651, 298] on div "or" at bounding box center [565, 298] width 323 height 12
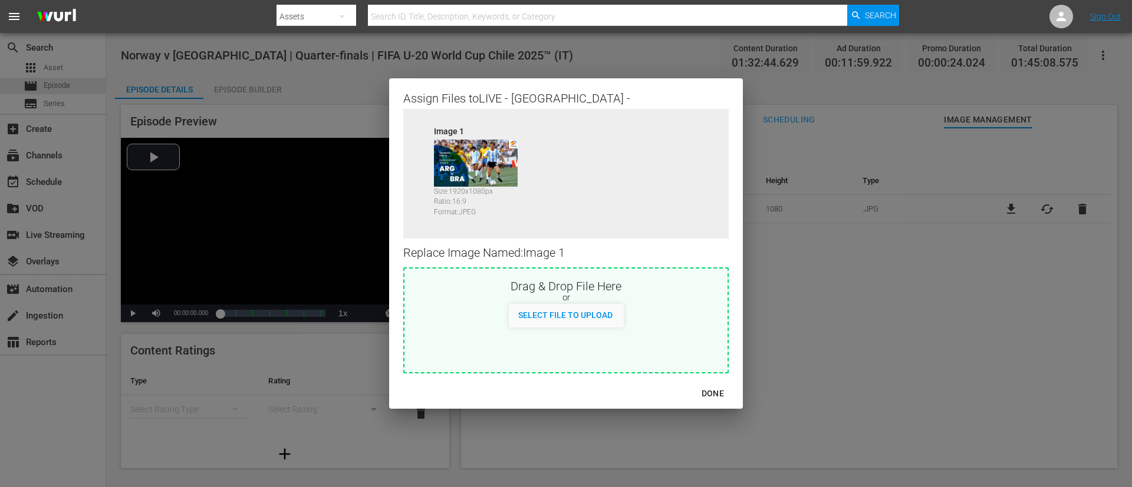
type input "C:\fakepath\image (2).jpg"
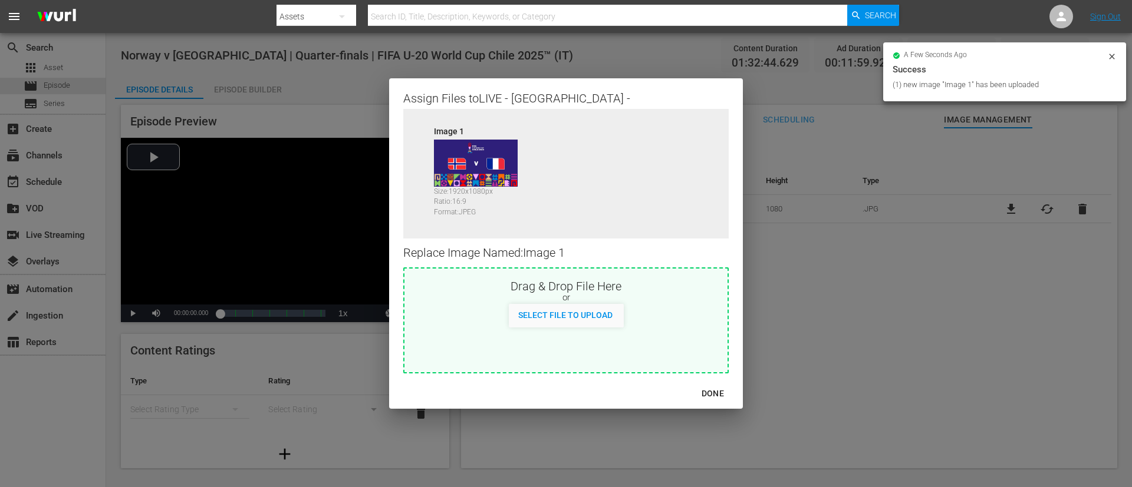
click at [712, 391] on div "DONE" at bounding box center [712, 394] width 41 height 15
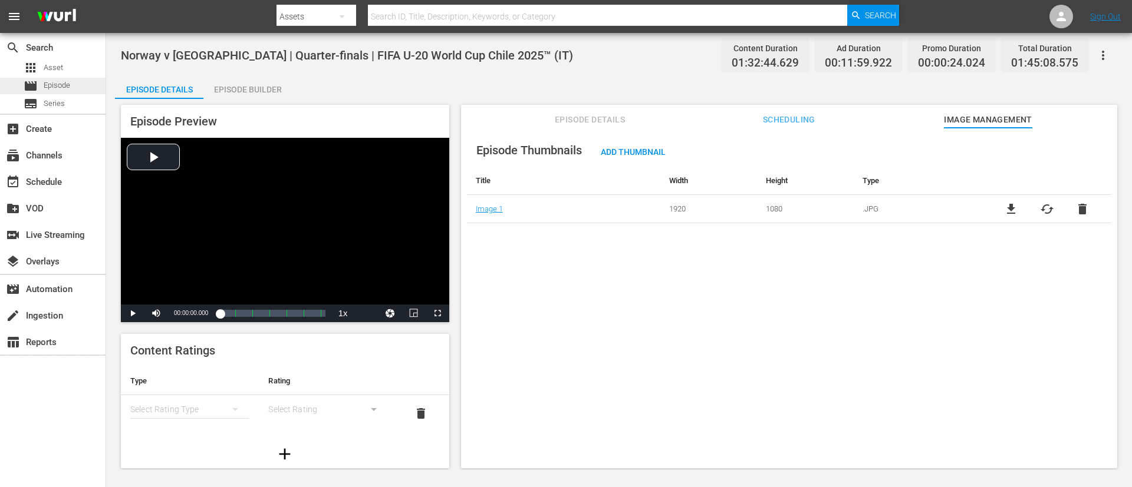
click at [49, 81] on span "Episode" at bounding box center [57, 86] width 27 height 12
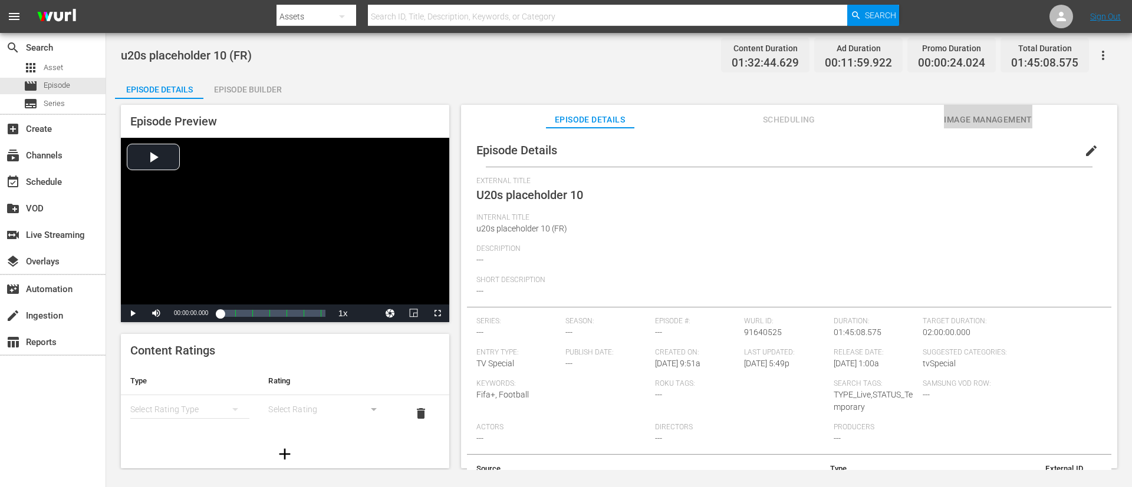
click at [754, 122] on span "Image Management" at bounding box center [988, 120] width 88 height 15
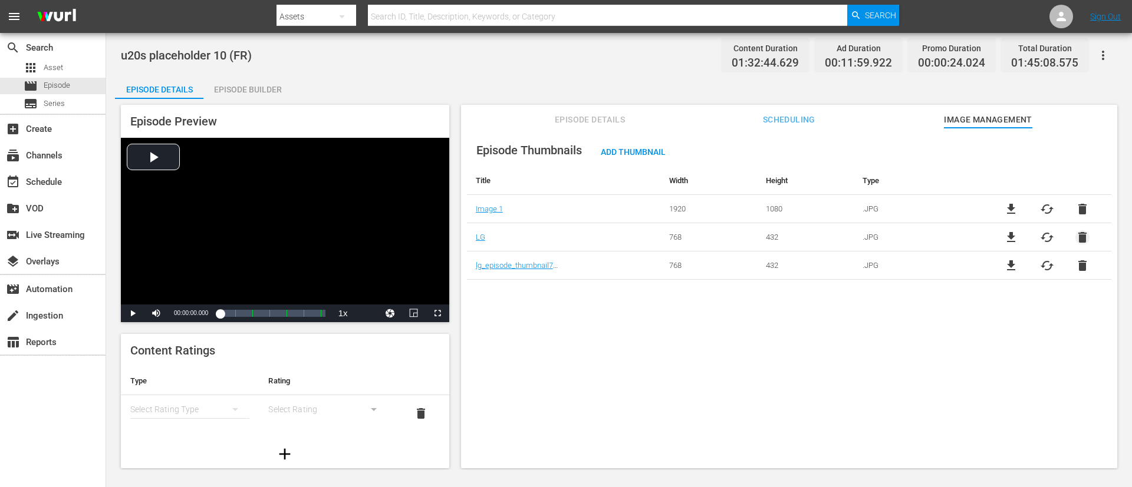
click at [754, 230] on span "delete" at bounding box center [1082, 237] width 14 height 14
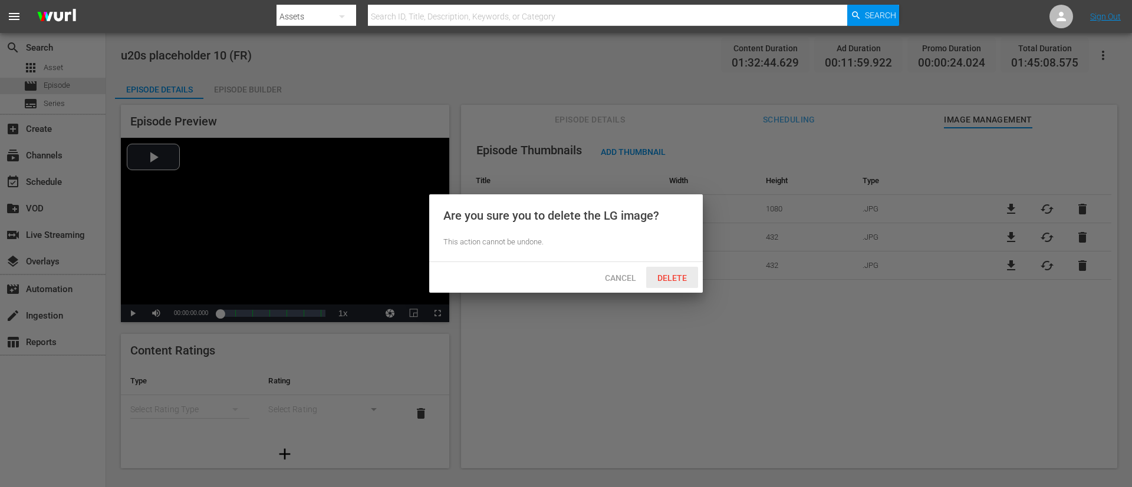
click at [669, 281] on span "Delete" at bounding box center [672, 278] width 48 height 9
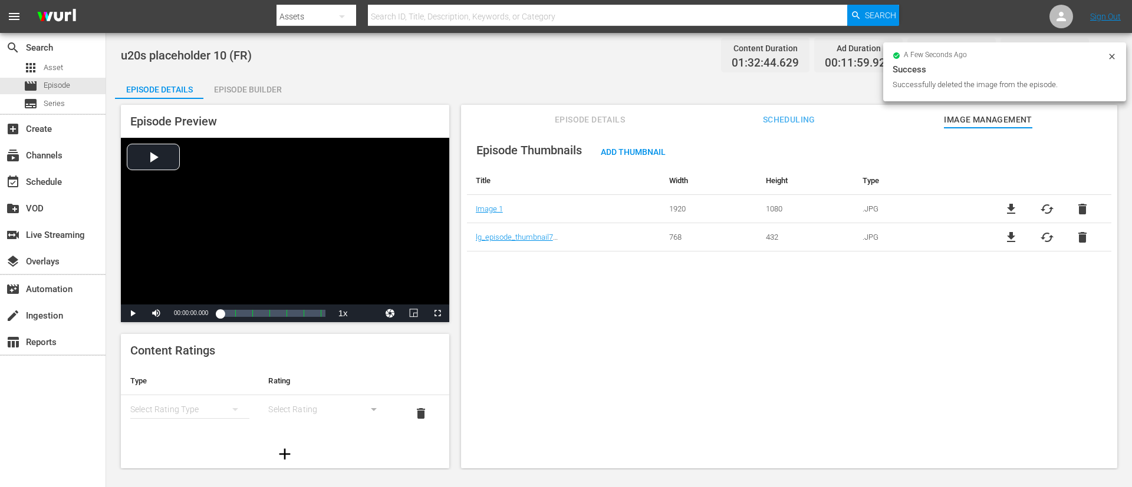
click at [754, 235] on span "delete" at bounding box center [1082, 237] width 14 height 14
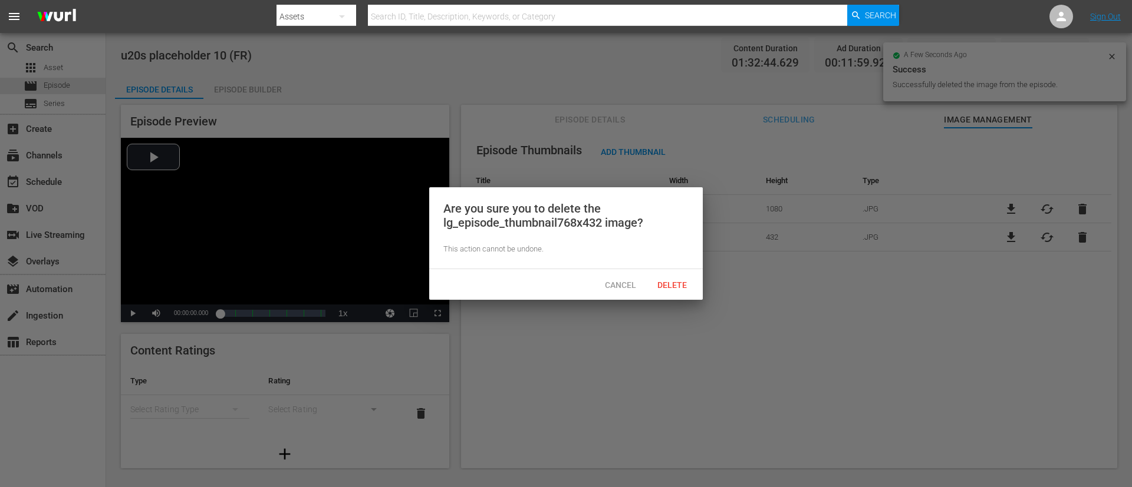
click at [676, 273] on div "Cancel Delete" at bounding box center [566, 284] width 274 height 31
click at [673, 286] on span "Delete" at bounding box center [672, 285] width 48 height 9
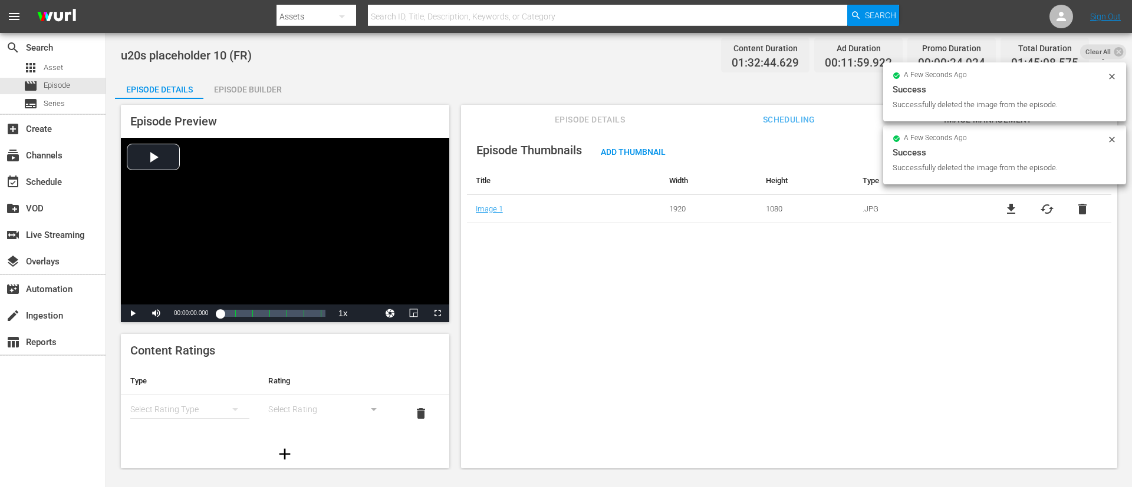
click at [754, 212] on span "cached" at bounding box center [1047, 209] width 14 height 14
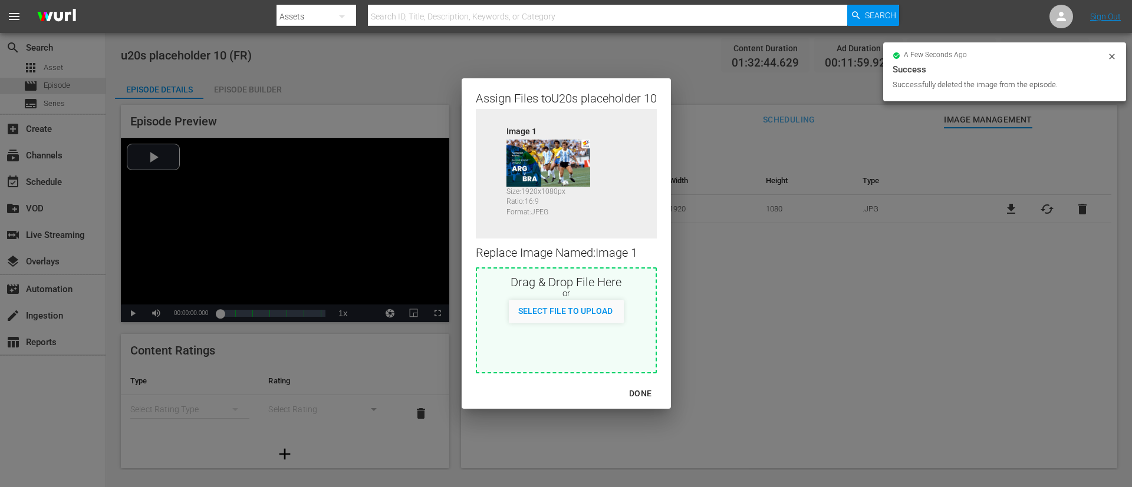
click at [549, 293] on div "or" at bounding box center [566, 294] width 179 height 12
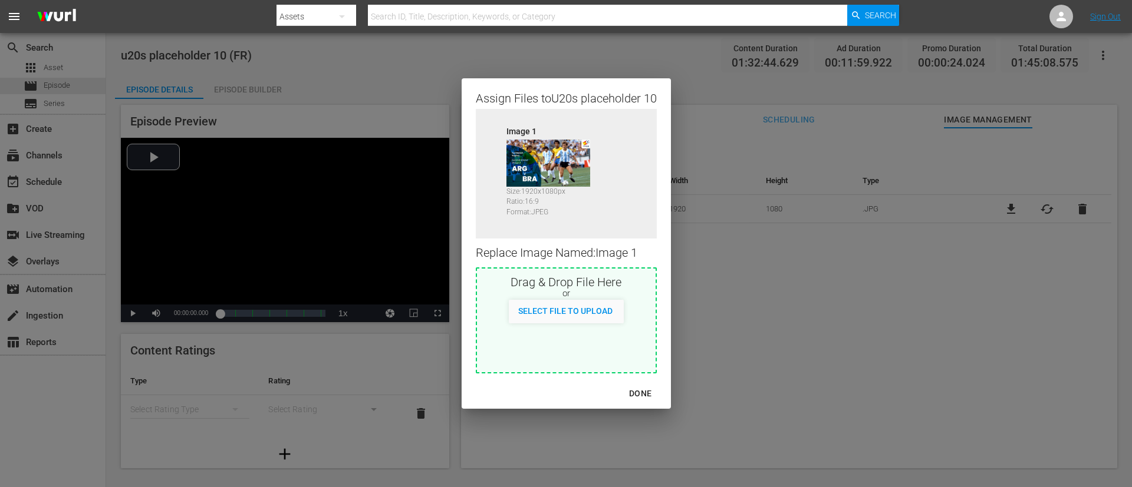
type input "C:\fakepath\image (2).jpg"
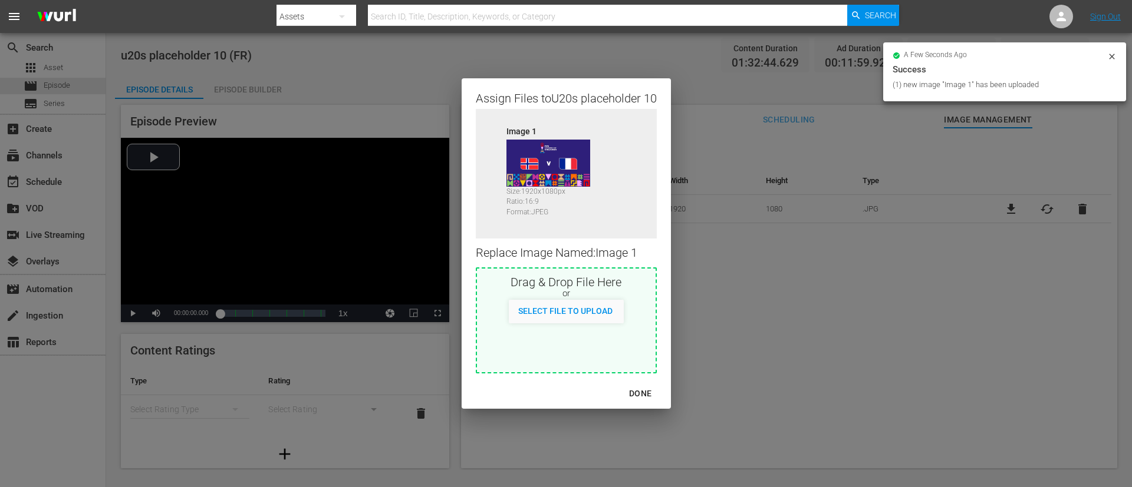
click at [655, 324] on div "DONE" at bounding box center [566, 393] width 209 height 31
click at [654, 324] on div "DONE" at bounding box center [640, 394] width 41 height 15
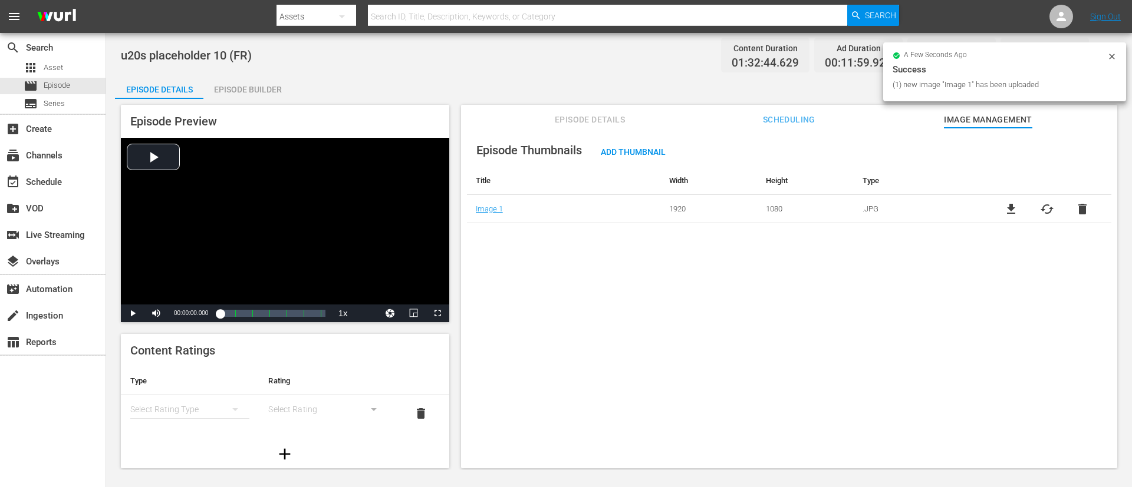
click at [584, 134] on div "Episode Thumbnails Add Thumbnail Title Width Height Type Image 1 1920 1080 .JPG…" at bounding box center [789, 179] width 644 height 90
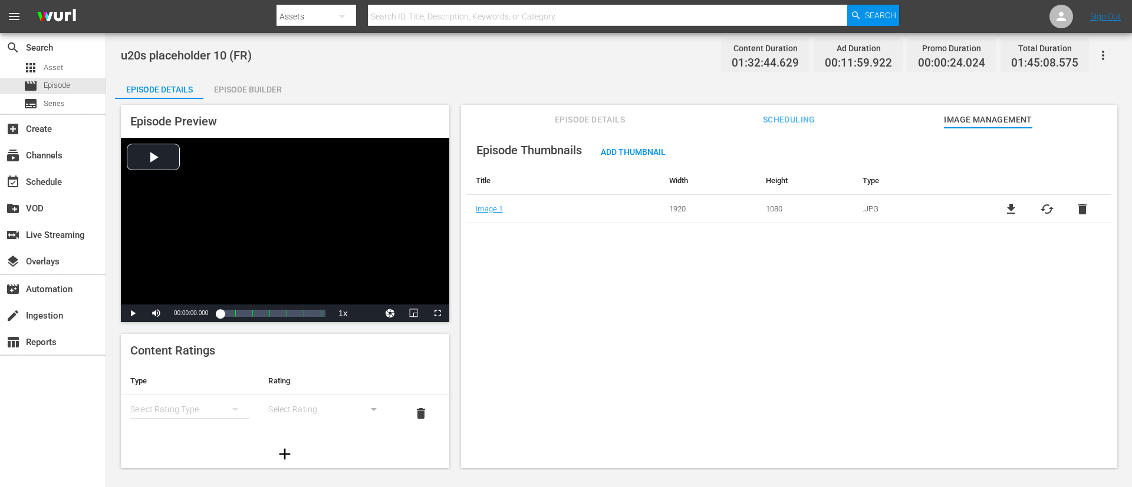
click at [587, 127] on button "Episode Details" at bounding box center [590, 117] width 88 height 24
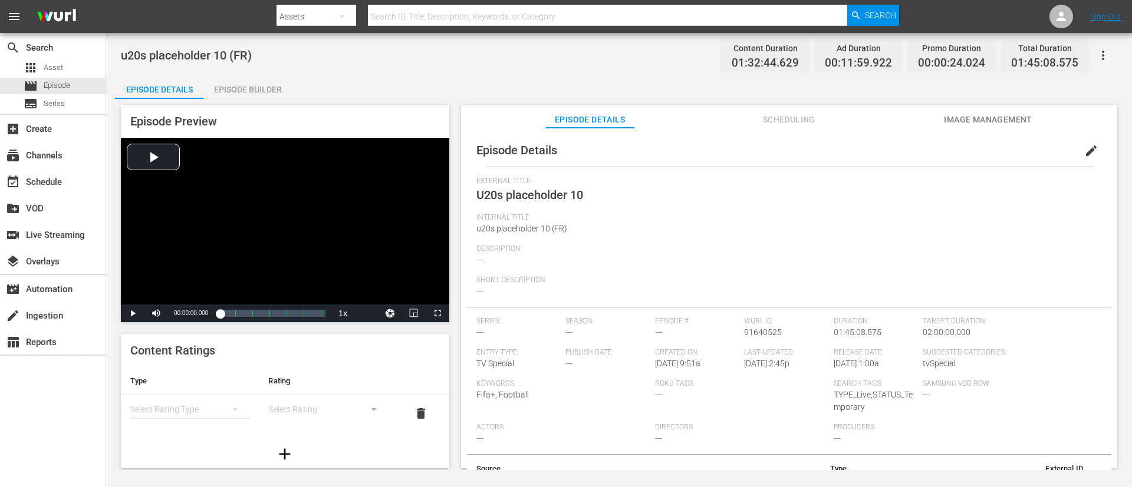
click at [754, 154] on span "edit" at bounding box center [1091, 151] width 14 height 14
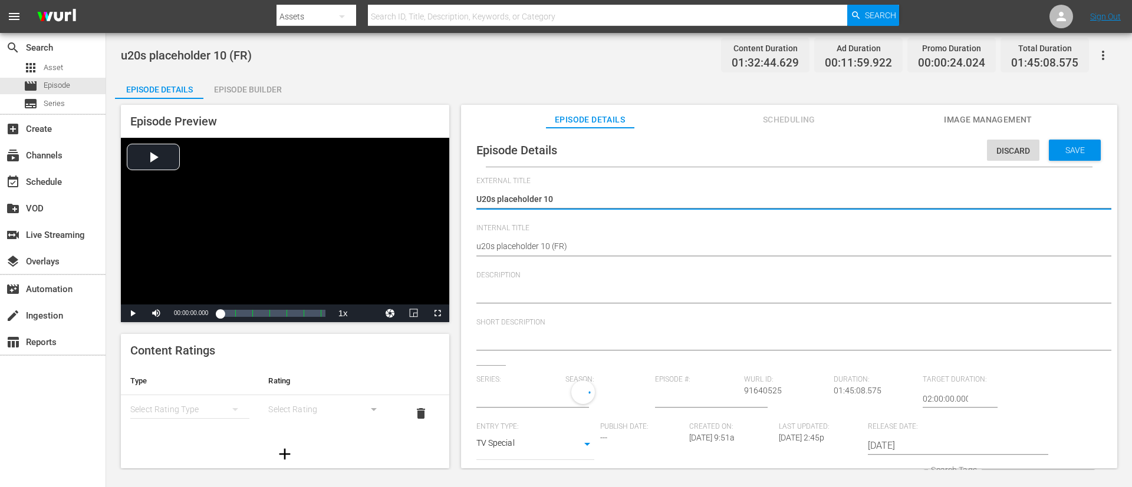
type input "No Series"
click at [627, 199] on textarea "U20s placeholder 10" at bounding box center [786, 200] width 620 height 14
type textarea "L"
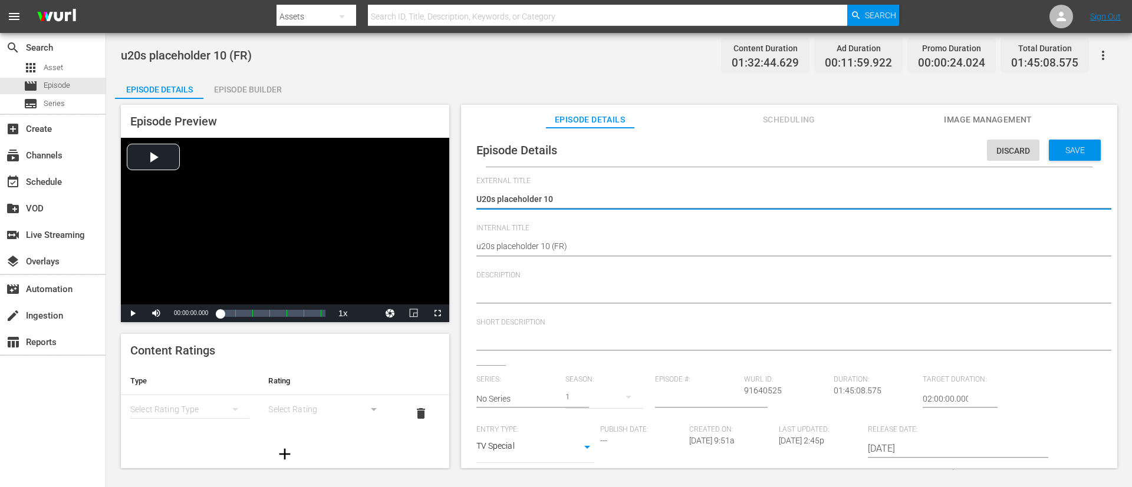
type textarea "L"
type textarea "LI"
type textarea "LIV"
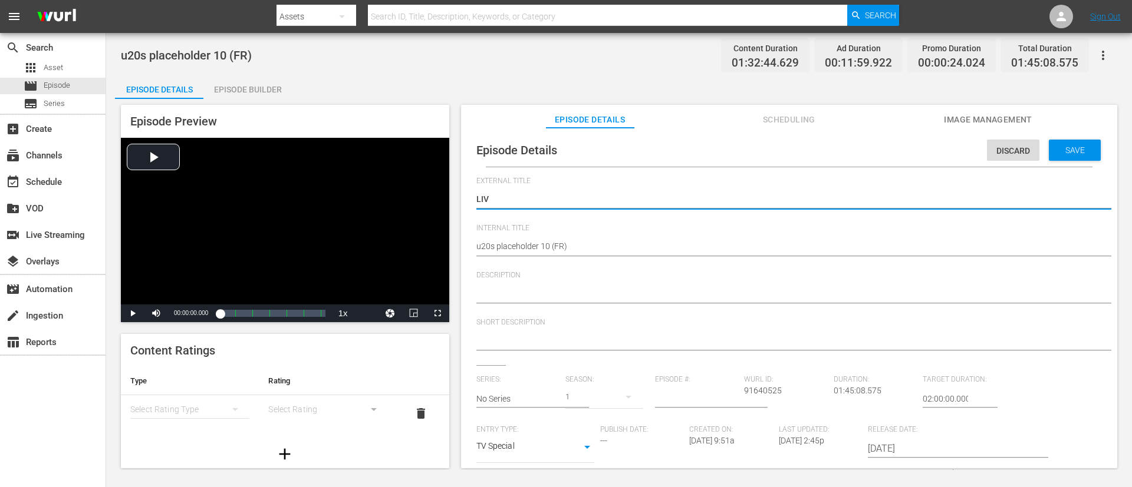
type textarea "LIVE"
type textarea "LIVE -"
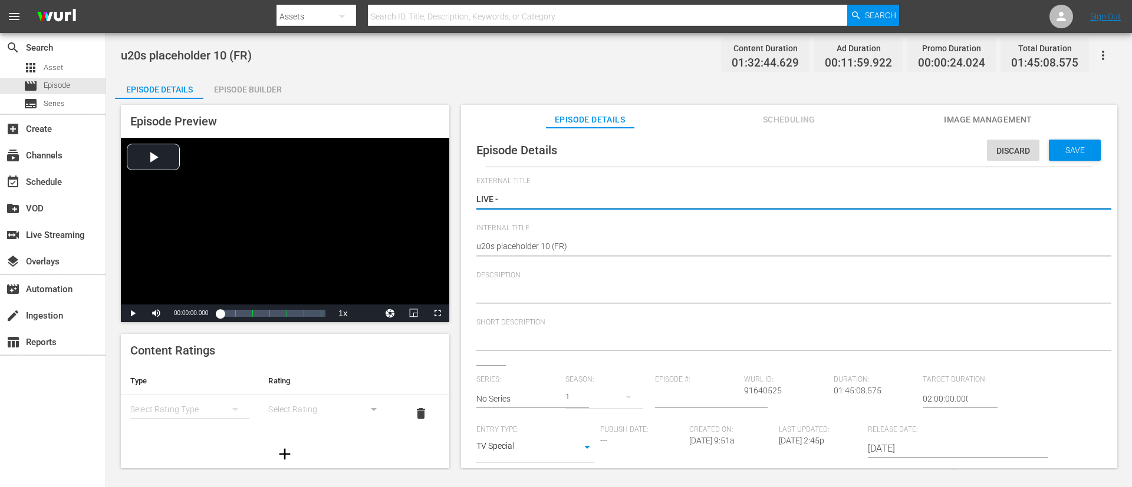
type textarea "LIVE -"
type textarea "LIVE - [GEOGRAPHIC_DATA] - [GEOGRAPHIC_DATA] | Quarts de finale | Coupe du Mond…"
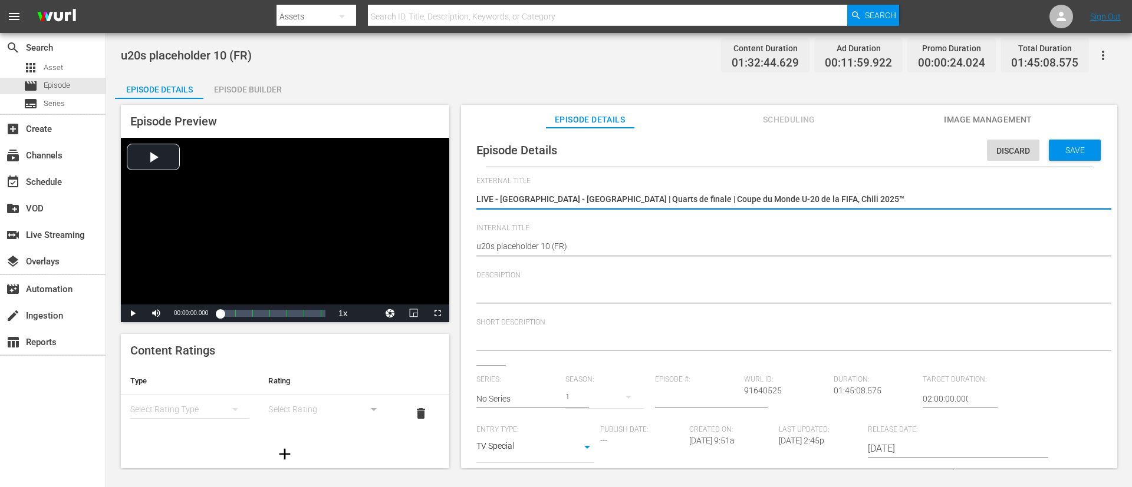
type textarea "LIVE - [GEOGRAPHIC_DATA] - [GEOGRAPHIC_DATA] | Quarts de finale | Coupe du Mond…"
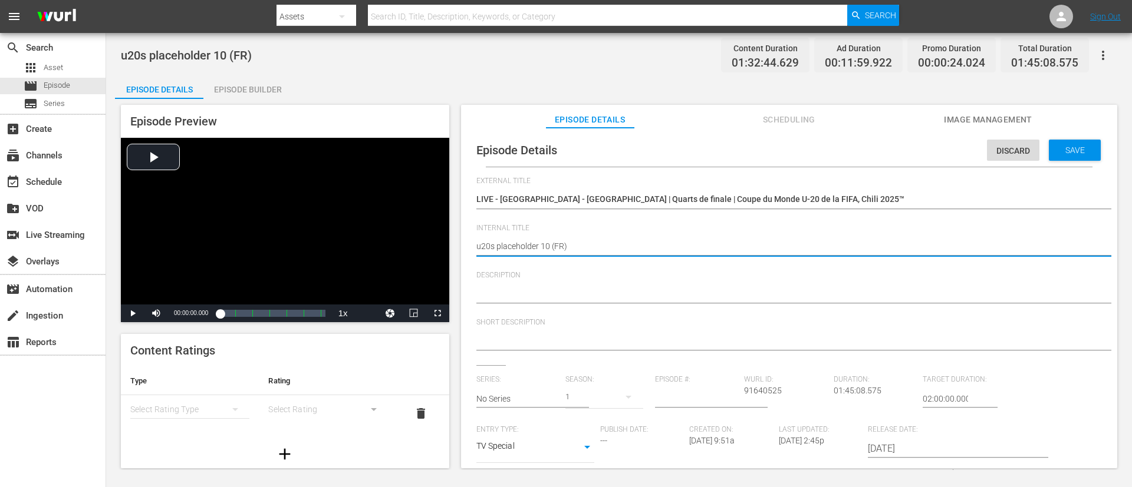
paste textarea "Norway v France | Quarter-finals | FIFA U-20 World Cup Chile 2025™"
type textarea "Norway v France | Quarter-finals | FIFA U-20 World Cup Chile 2025™ (FR)"
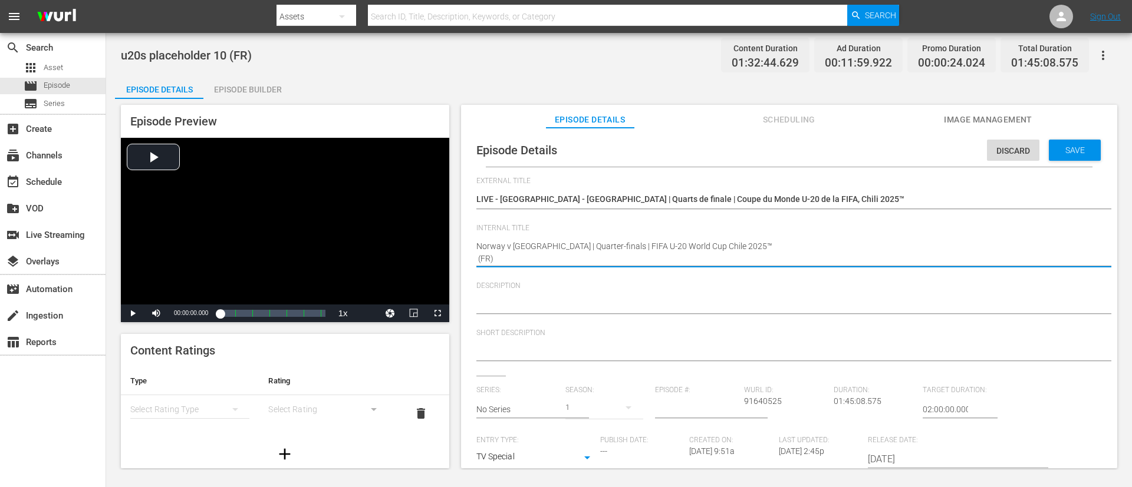
type textarea "Norway v [GEOGRAPHIC_DATA] | Quarter-finals | FIFA U-20 World Cup Chile 2025™ (…"
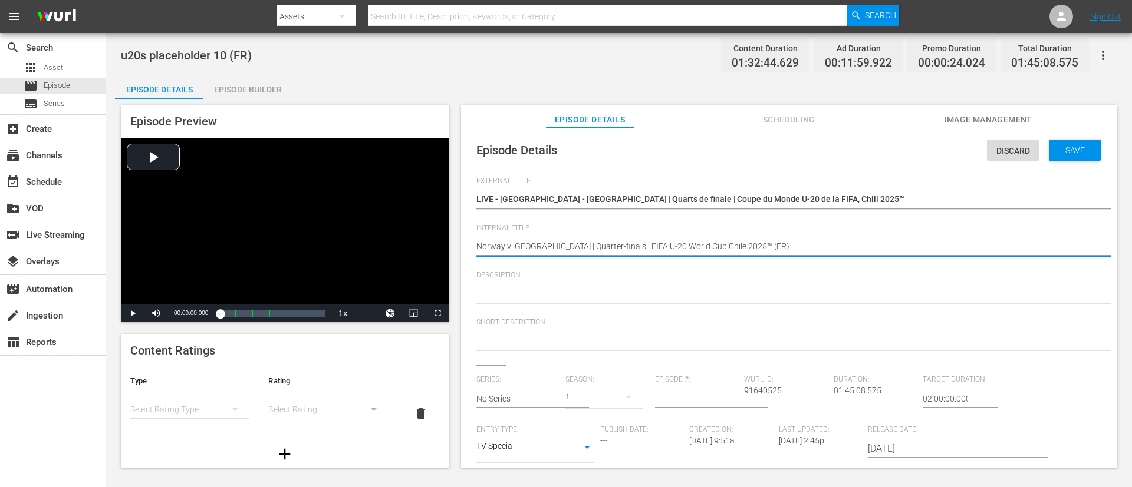
type textarea "Norway v [GEOGRAPHIC_DATA] | Quarter-finals | FIFA U-20 World Cup Chile 2025™ (…"
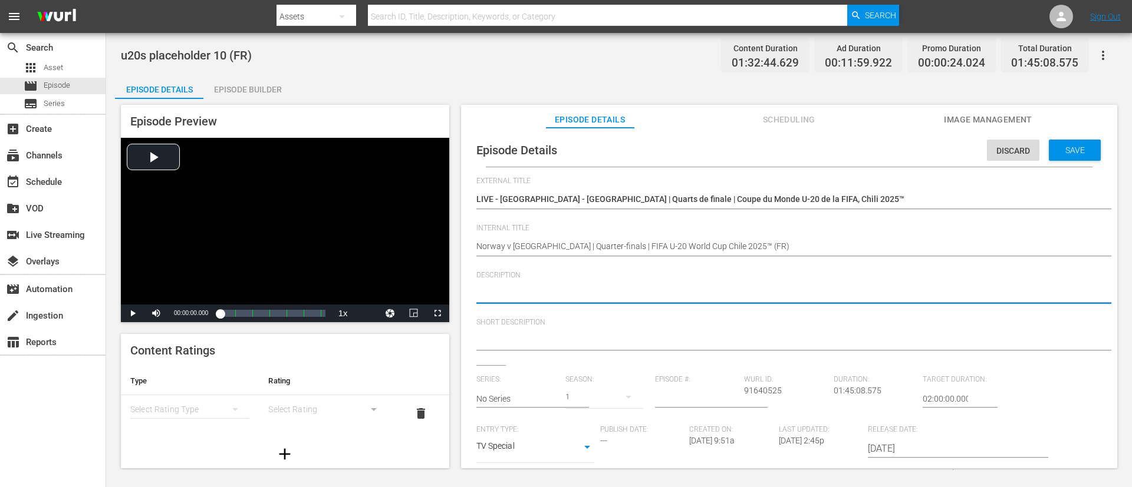
paste textarea "Regardez le match entre Norvège et France au Estadio Elías Figueroa Brander, Va…"
type textarea "Regardez le match entre Norvège et France au Estadio Elías Figueroa Brander, Va…"
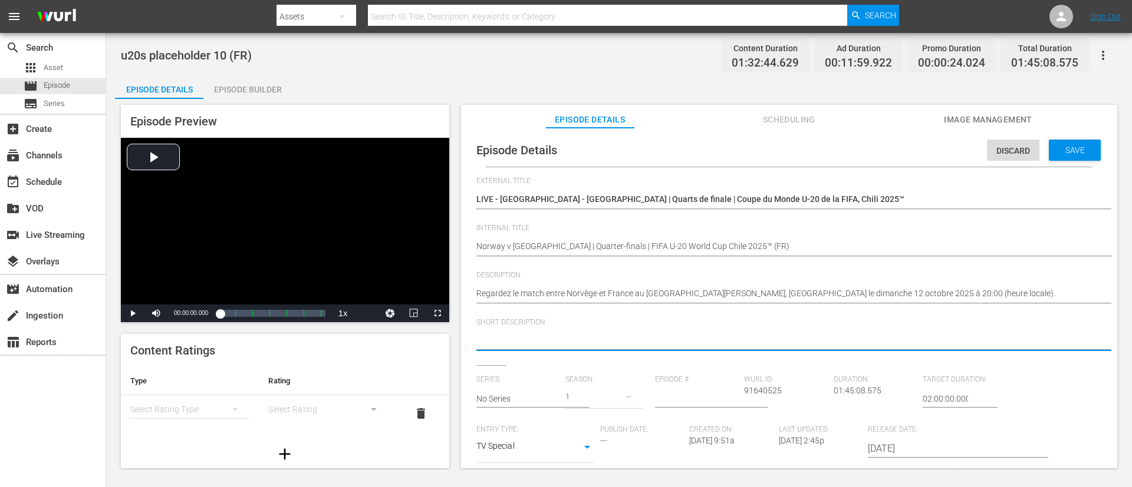
paste textarea "Regardez le match entre Norvège et France au Estadio Elías Figueroa Brander, Va…"
type textarea "Regardez le match entre Norvège et France au Estadio Elías Figueroa Brander, Va…"
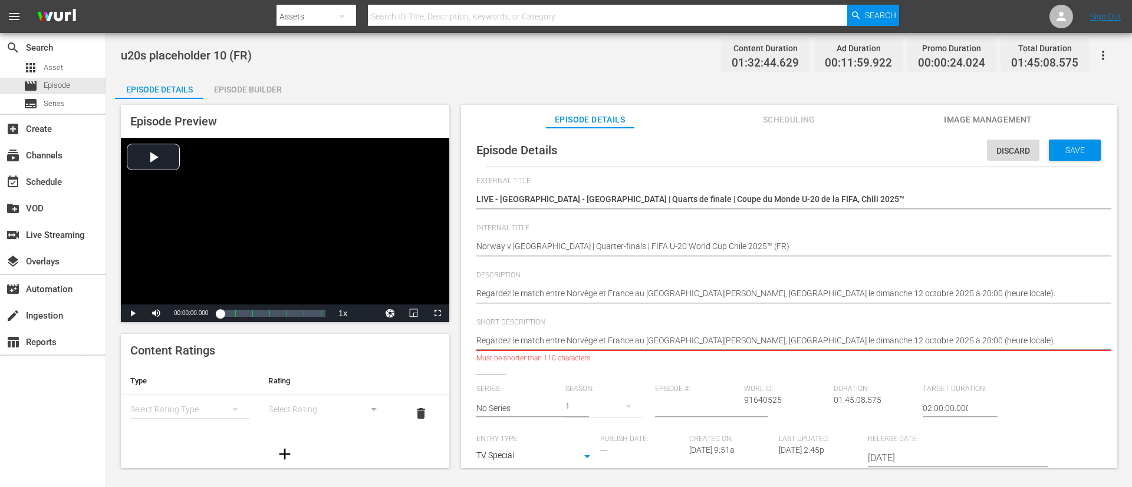
type textarea "Regardez le match entre Norvège et France au Estadio Elías Figueroa Brander."
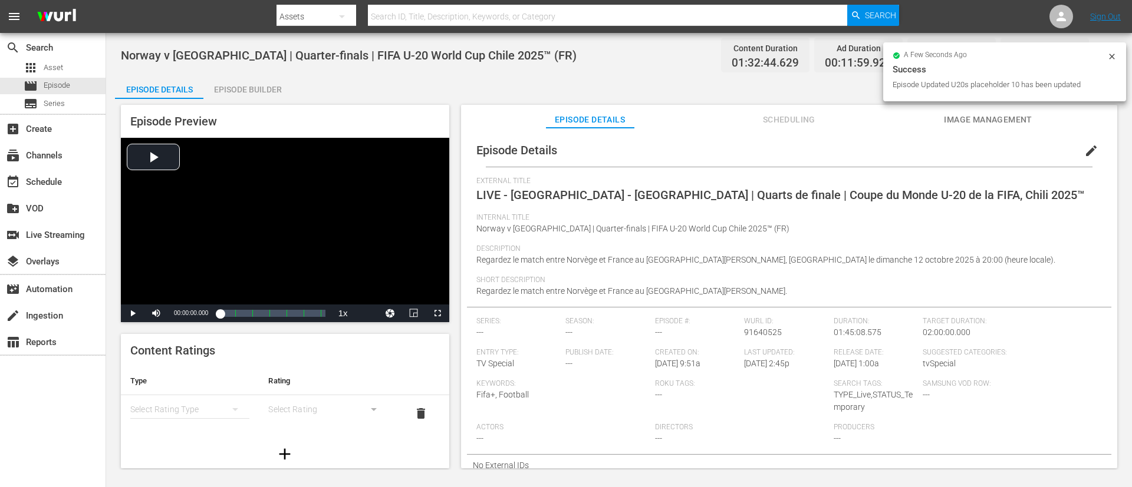
click at [754, 120] on span "Image Management" at bounding box center [988, 120] width 88 height 15
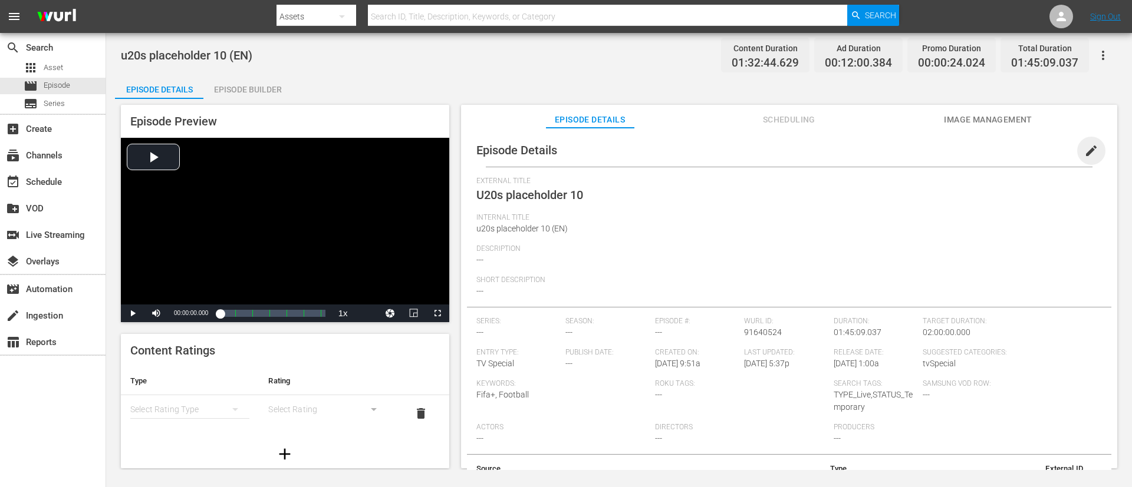
click at [754, 146] on span "edit" at bounding box center [1091, 151] width 14 height 14
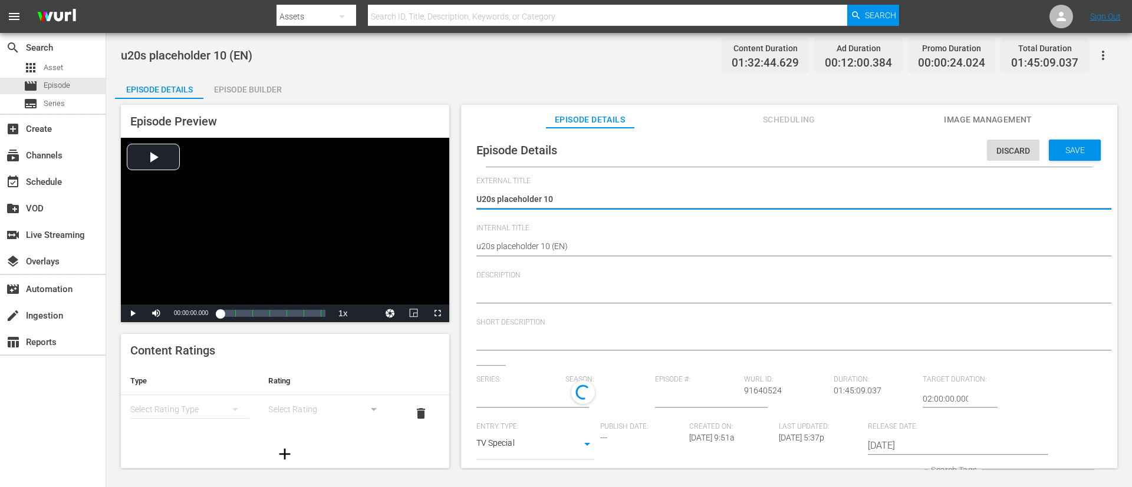
click at [665, 206] on textarea "U20s placeholder 10" at bounding box center [786, 200] width 620 height 14
type input "No Series"
click at [665, 206] on textarea "U20s placeholder 10" at bounding box center [786, 200] width 620 height 14
type textarea "L"
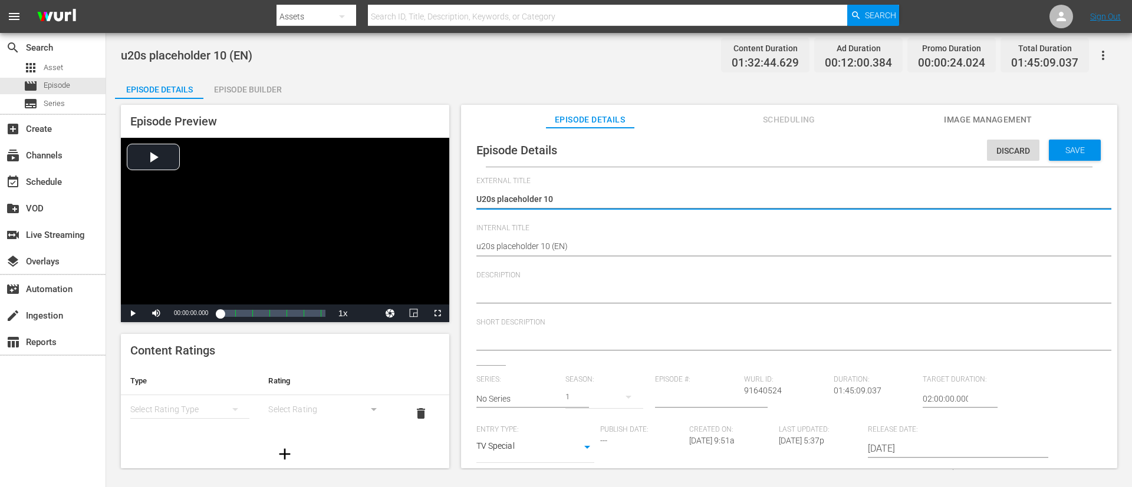
type textarea "L"
type textarea "LI"
type textarea "LIV"
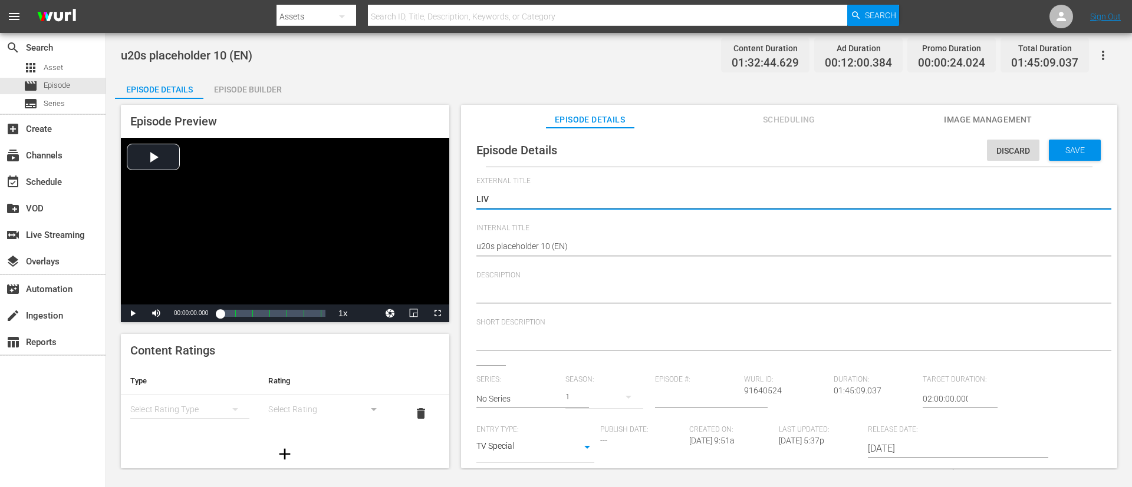
type textarea "LIVE"
type textarea "LIVE -"
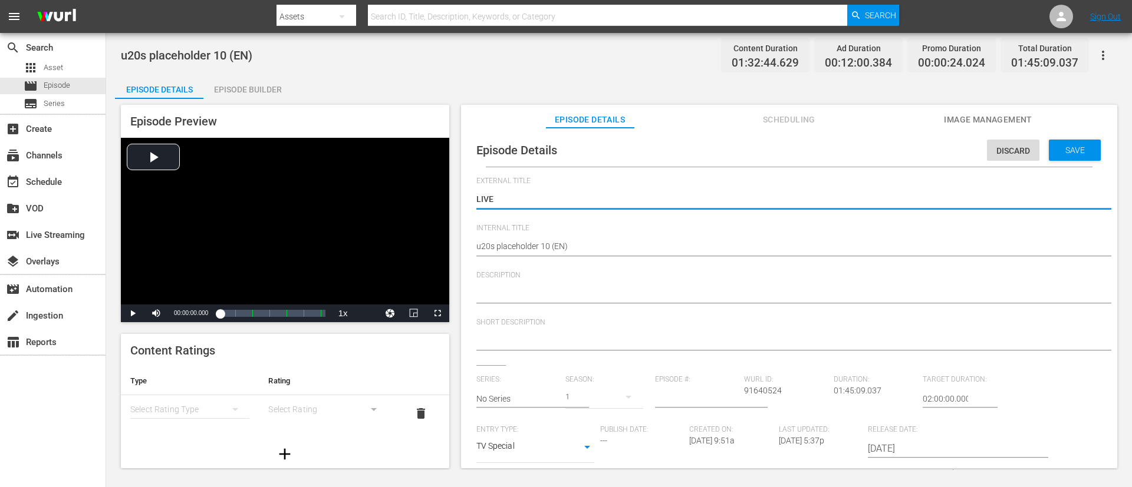
type textarea "LIVE -"
type textarea "LIVE - Norway v France | Quarter-finals | FIFA U-20 World Cup Chile 2025™"
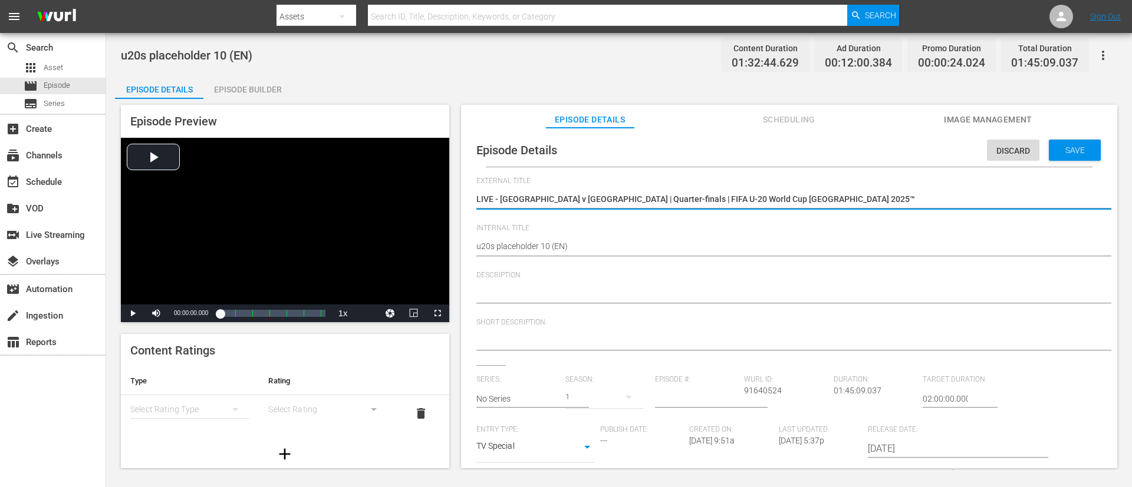
type textarea "LIVE - Norway v France | Quarter-finals | FIFA U-20 World Cup Chile 2025™"
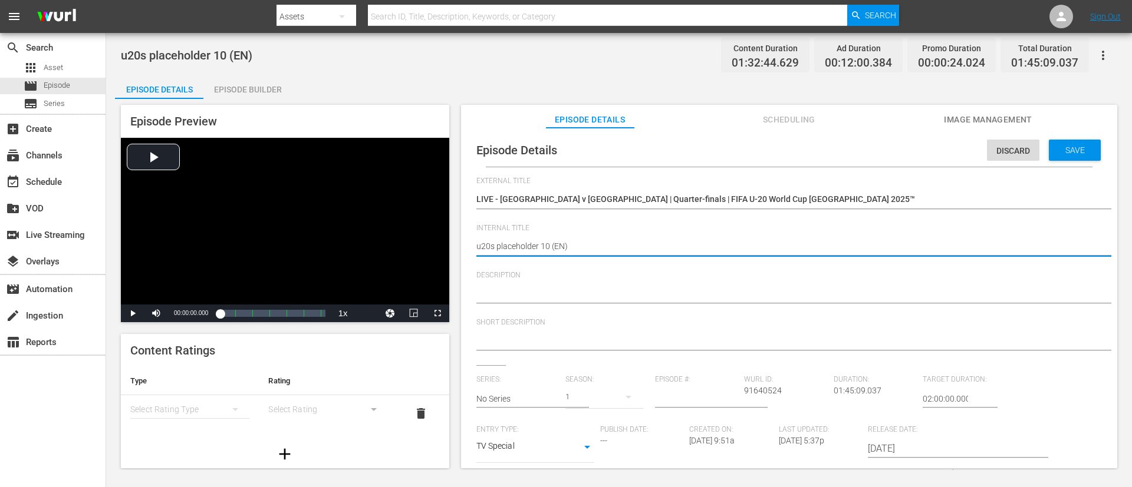
paste textarea "Norway v France | Quarter-finals | FIFA U-20 World Cup Chile 2025™"
type textarea "Norway v [GEOGRAPHIC_DATA] | Quarter-finals | FIFA U-20 World Cup Chile 2025™ (…"
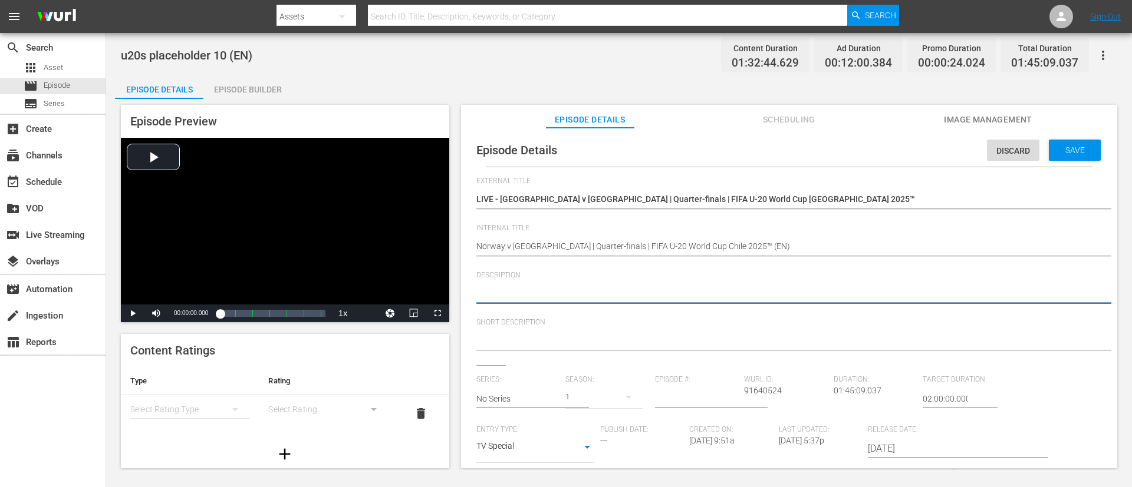
paste textarea "Both sides are coming off extra time wins in the last round. Einar Fauskanger's…"
type textarea "Both sides are coming off extra time wins in the last round. Einar Fauskanger's…"
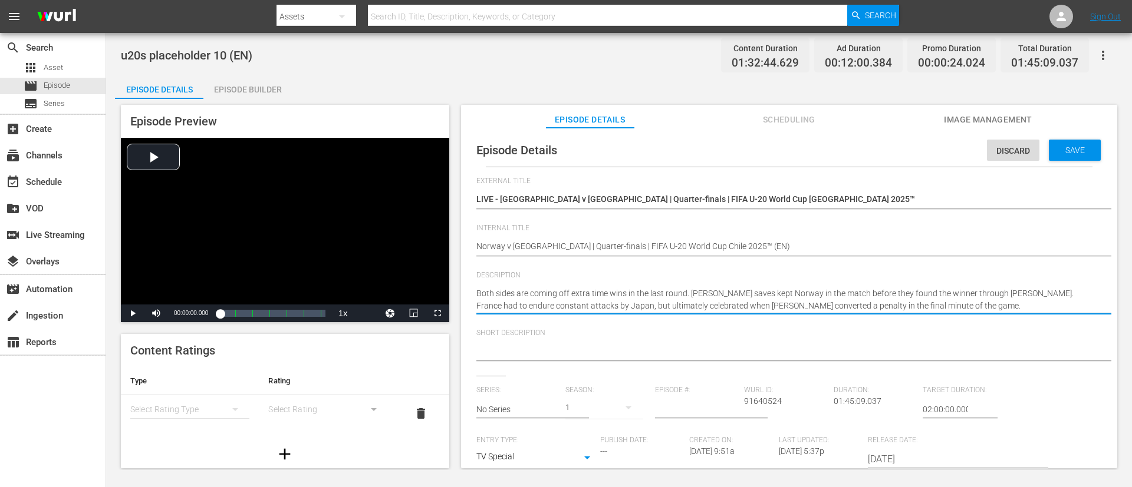
type textarea "Both sides are coming off extra time wins in the last round. Einar Fauskanger's…"
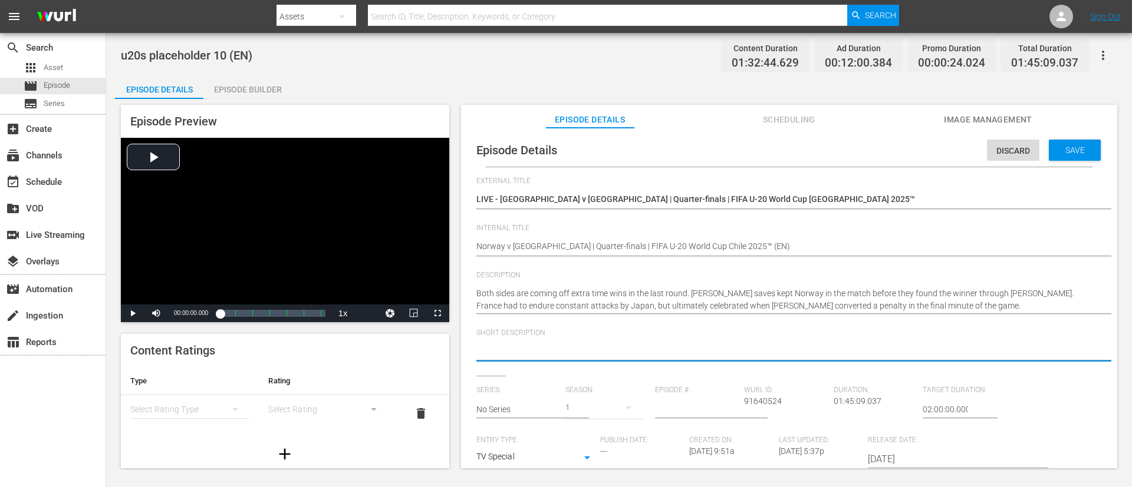
paste textarea "Both sides are coming off extra time wins in the last round. Einar Fauskanger's…"
type textarea "Both sides are coming off extra time wins in the last round. Einar Fauskanger's…"
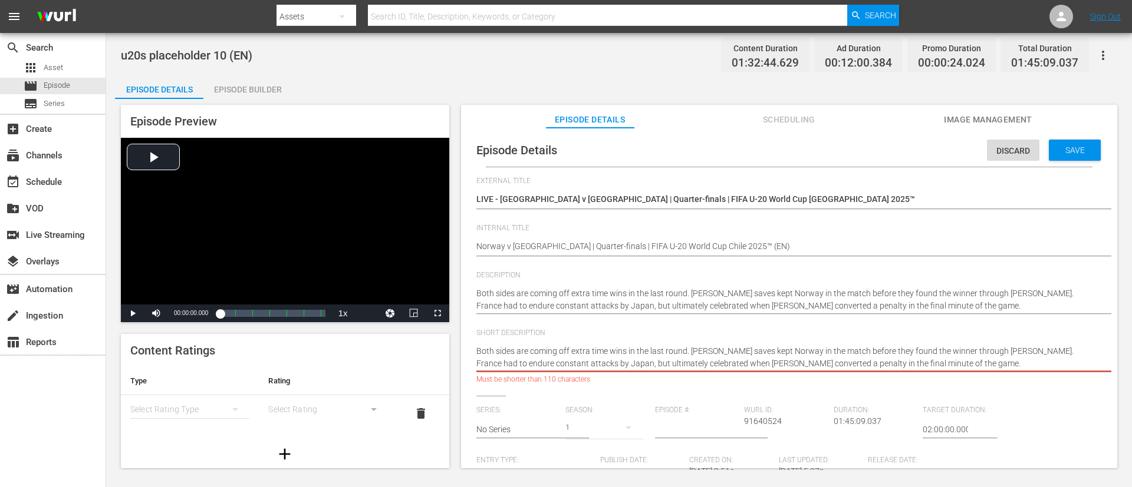
type textarea "Both sides are coming off extra time wins in the last round."
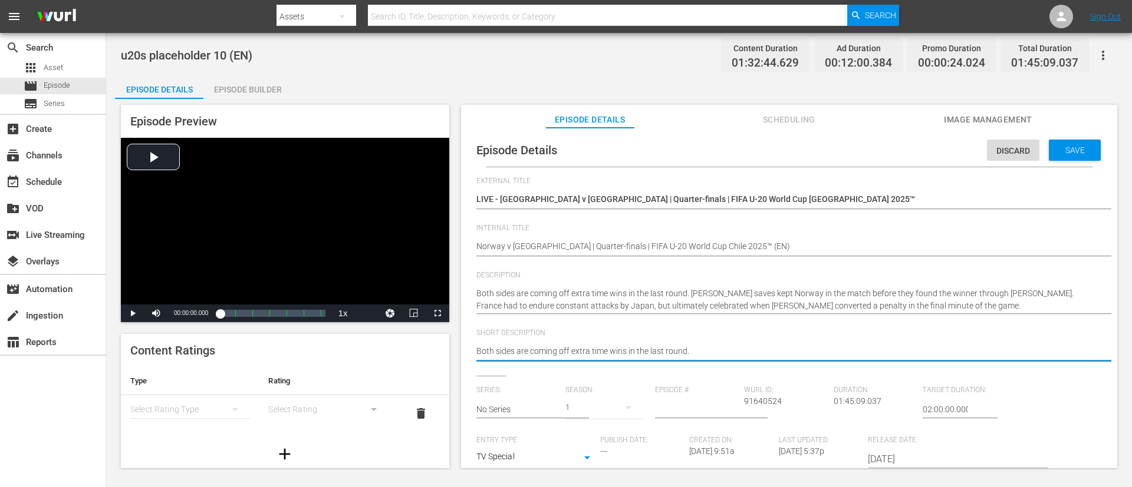
type textarea "Both sides are coming off extra time wins in the last round."
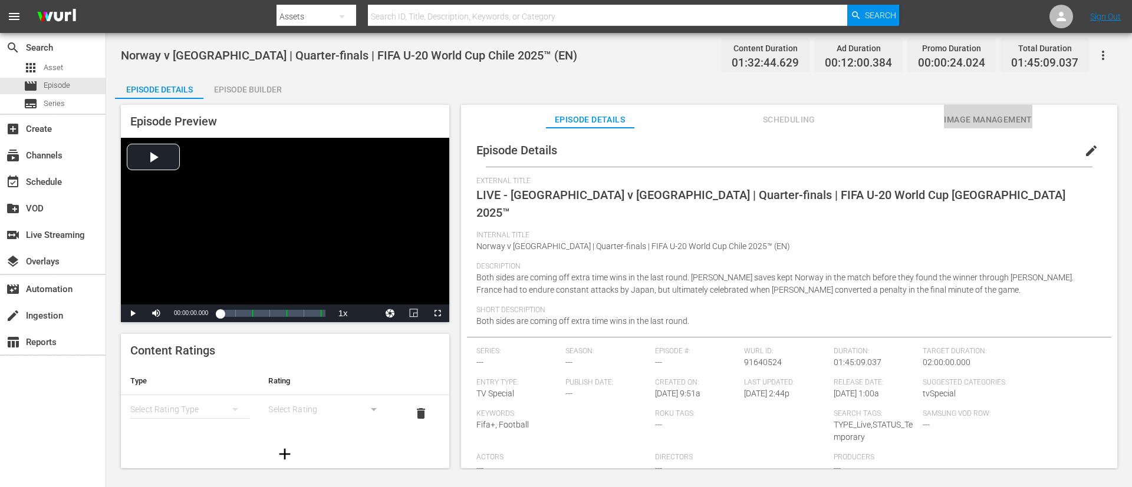
click at [754, 108] on button "Image Management" at bounding box center [988, 117] width 88 height 24
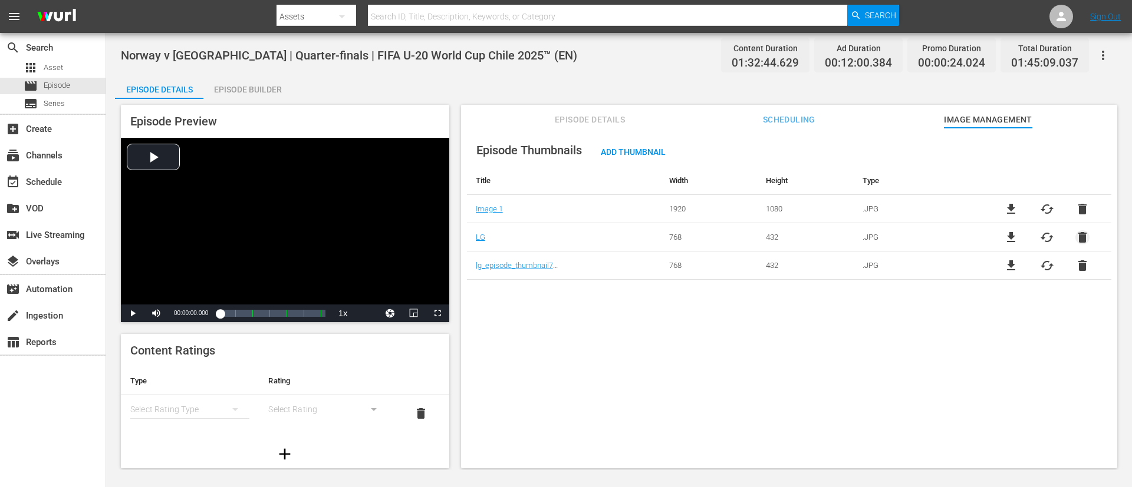
click at [754, 242] on span "delete" at bounding box center [1082, 237] width 14 height 14
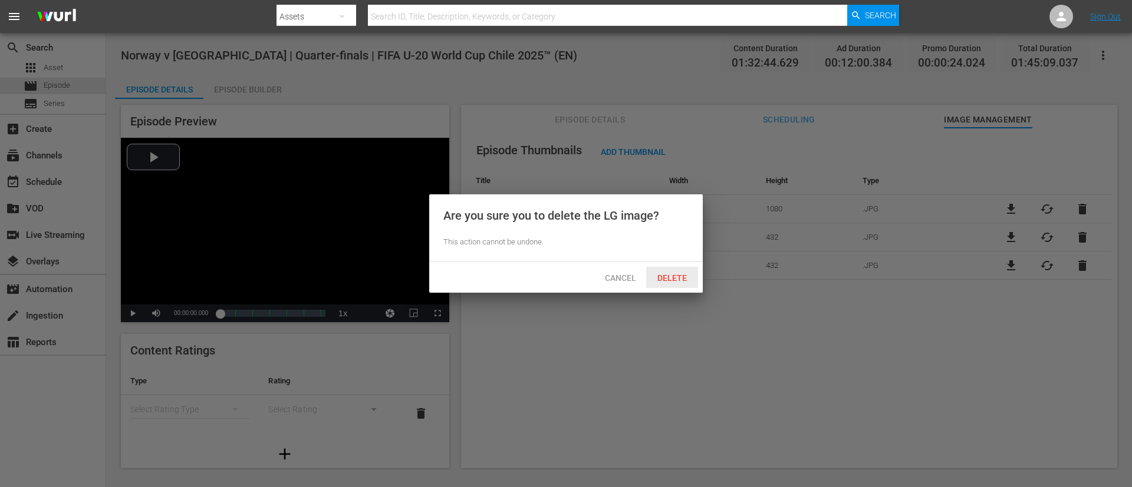
click at [673, 282] on div "Delete" at bounding box center [672, 278] width 52 height 22
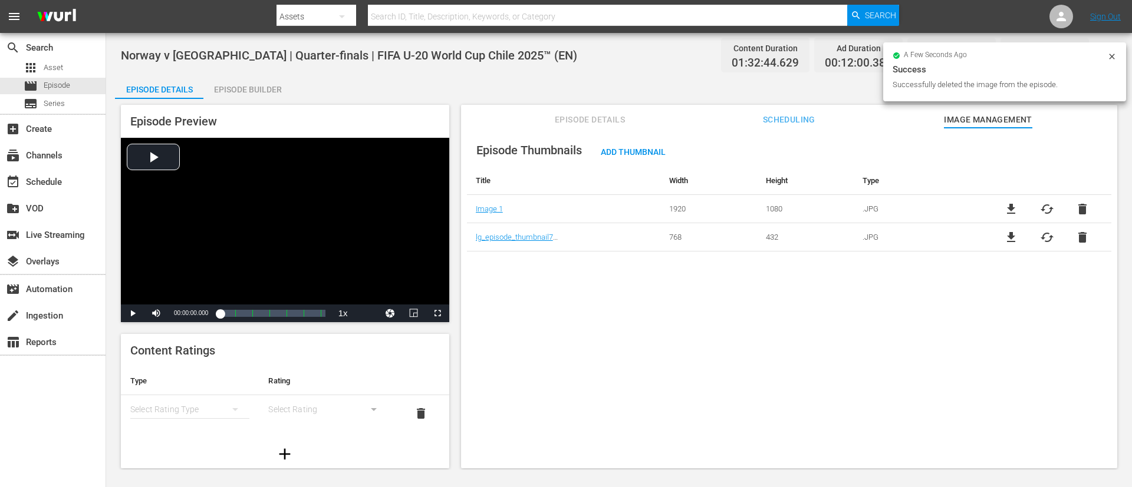
click at [754, 239] on div "file_download cached delete" at bounding box center [1046, 237] width 129 height 14
click at [754, 243] on div "file_download cached delete" at bounding box center [1046, 237] width 129 height 14
click at [754, 240] on span "delete" at bounding box center [1082, 237] width 14 height 14
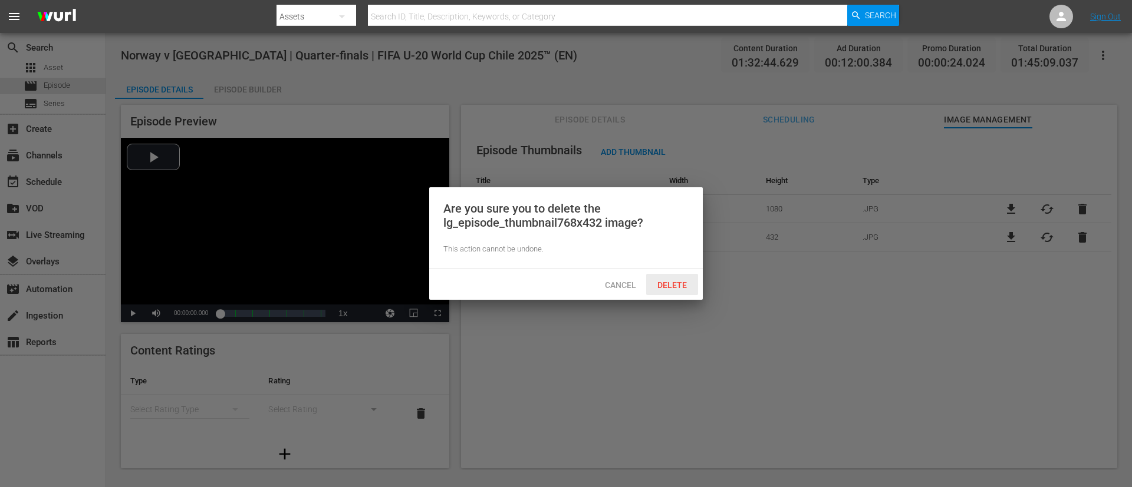
click at [663, 284] on span "Delete" at bounding box center [672, 285] width 48 height 9
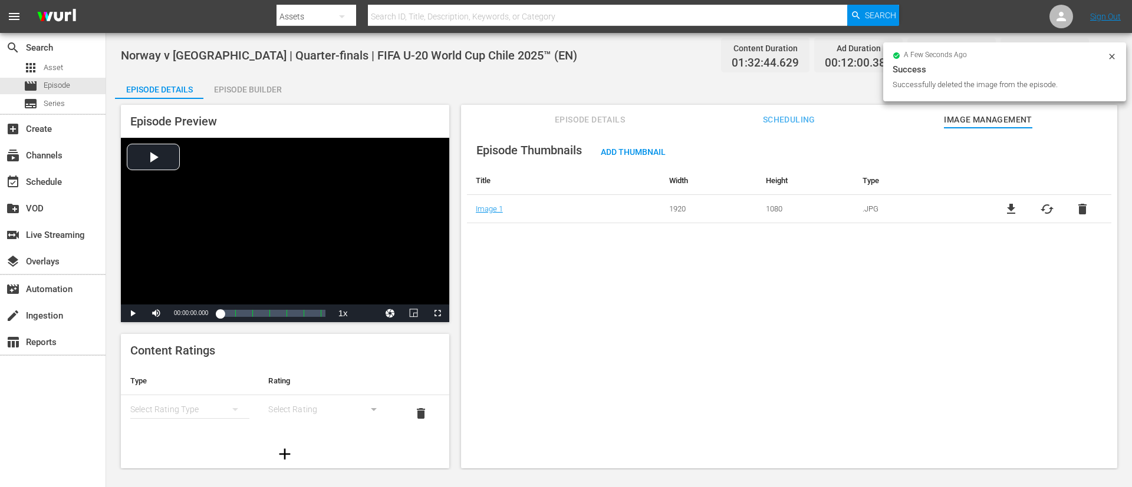
click at [754, 213] on span "cached" at bounding box center [1047, 209] width 14 height 14
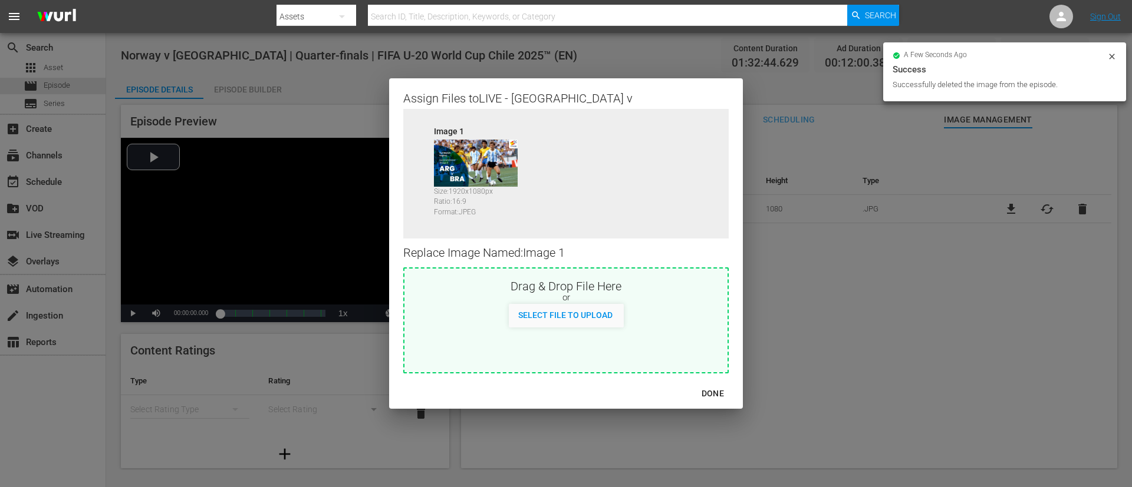
click at [662, 324] on div "Drag & Drop File Here or Select File to Upload" at bounding box center [565, 321] width 325 height 106
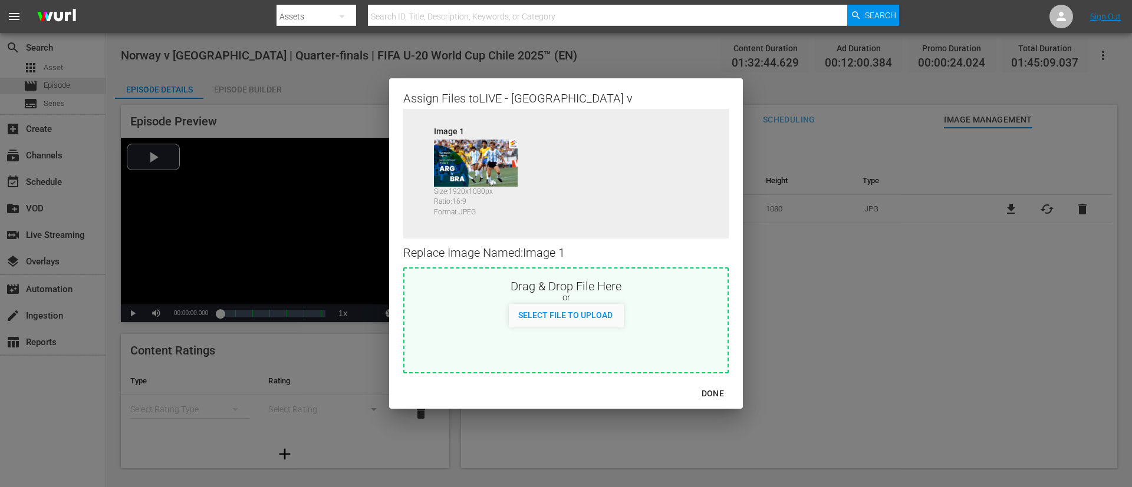
type input "C:\fakepath\image (2).jpg"
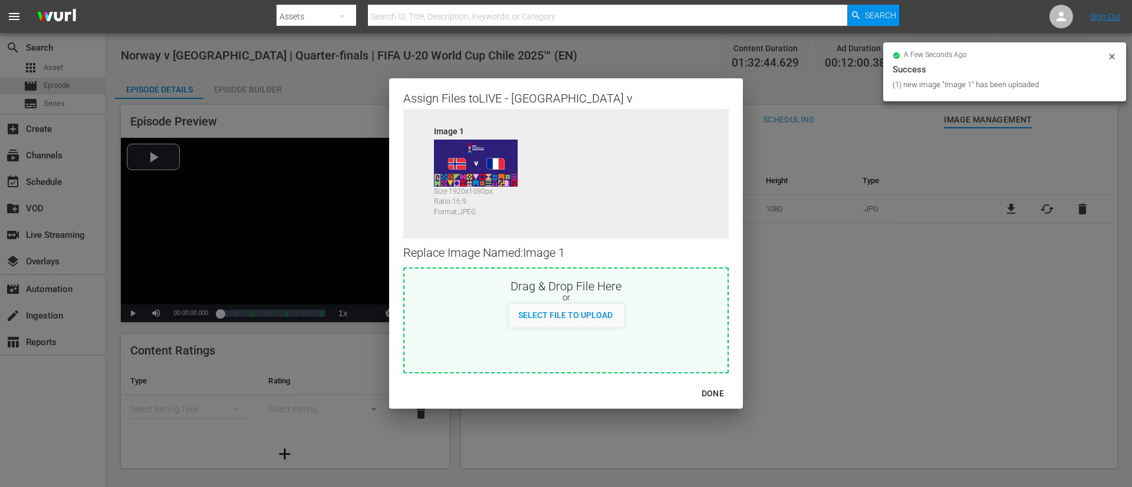
click at [708, 324] on div "DONE" at bounding box center [712, 394] width 41 height 15
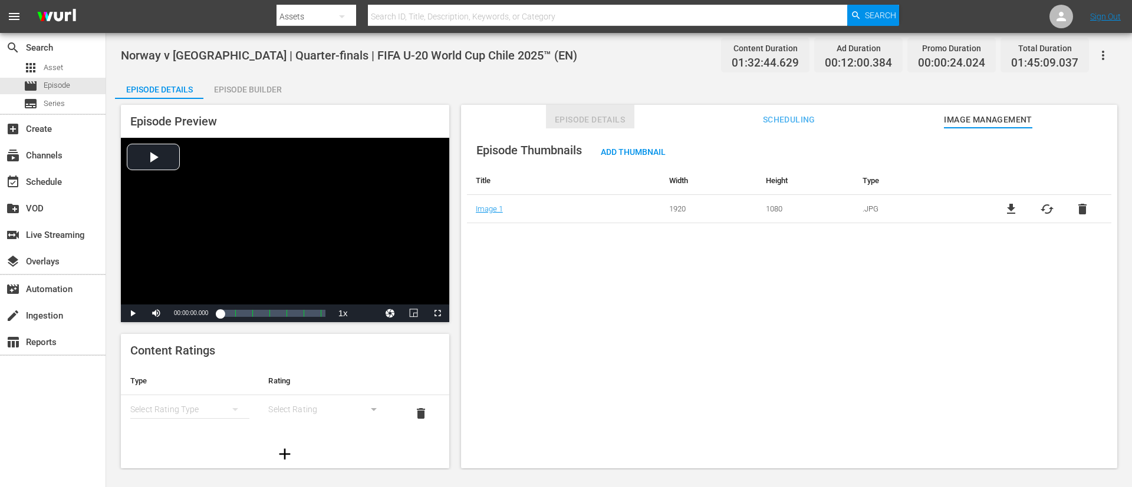
click at [613, 118] on span "Episode Details" at bounding box center [590, 120] width 88 height 15
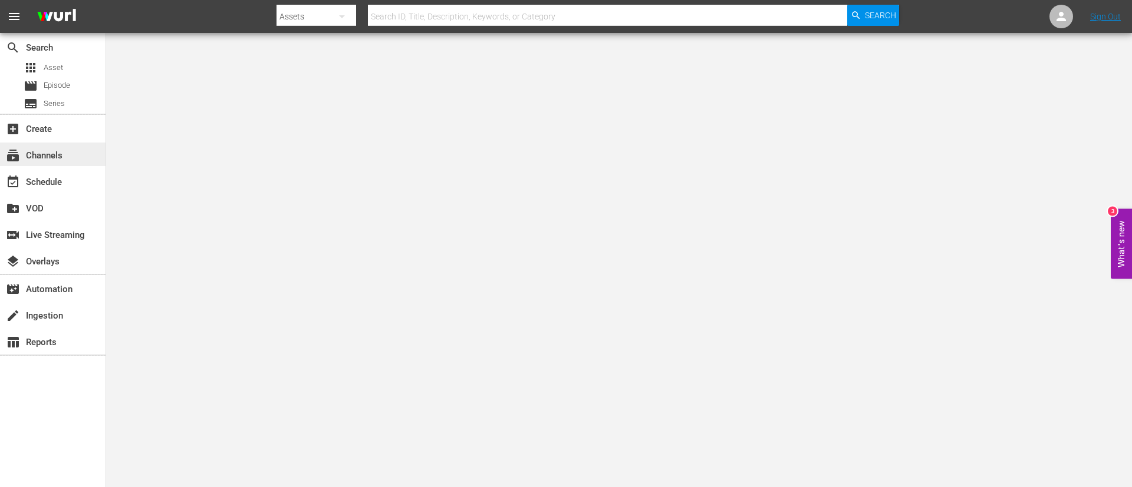
click at [60, 146] on div "subscriptions Channels" at bounding box center [53, 155] width 106 height 24
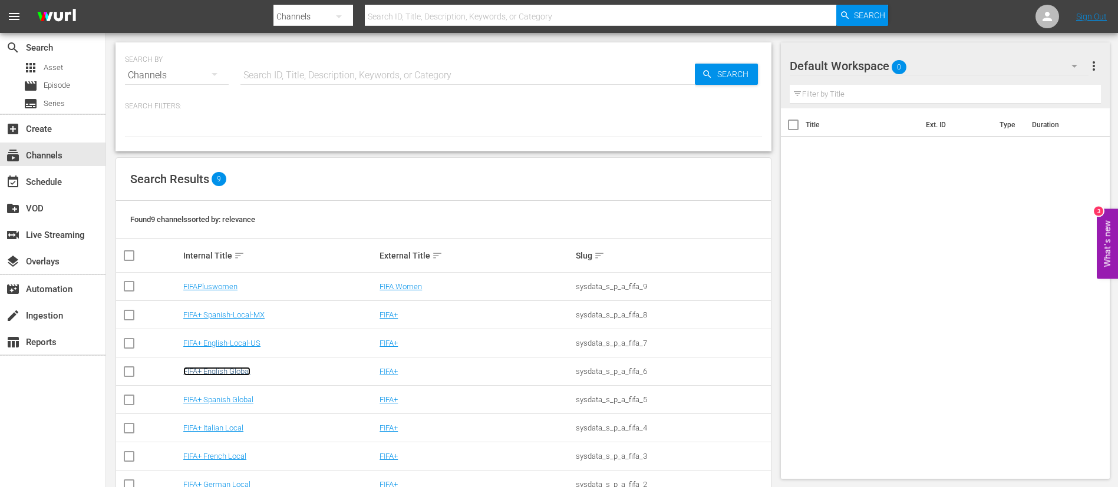
click at [239, 374] on link "FIFA+ English Global" at bounding box center [216, 371] width 67 height 9
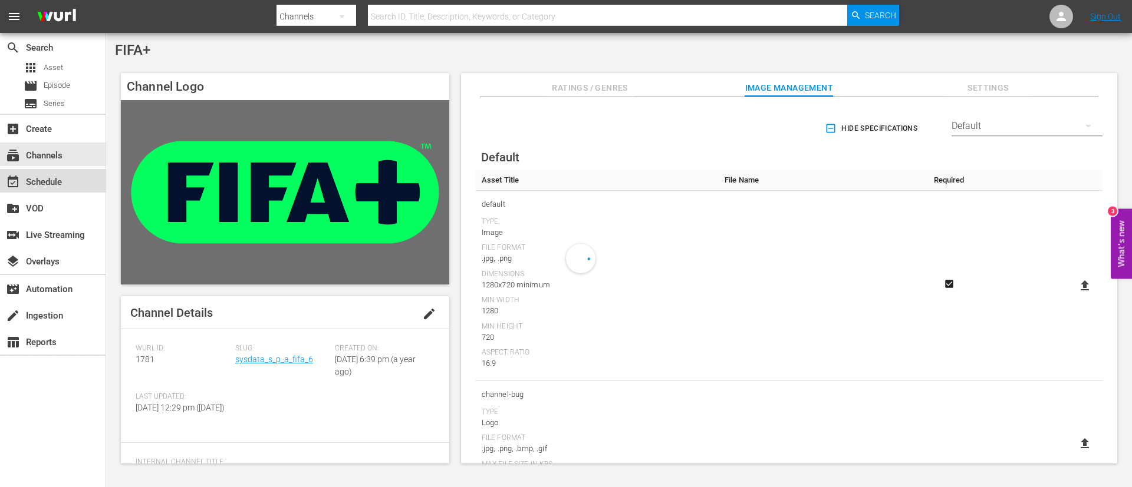
click at [84, 182] on div "event_available Schedule" at bounding box center [53, 181] width 106 height 24
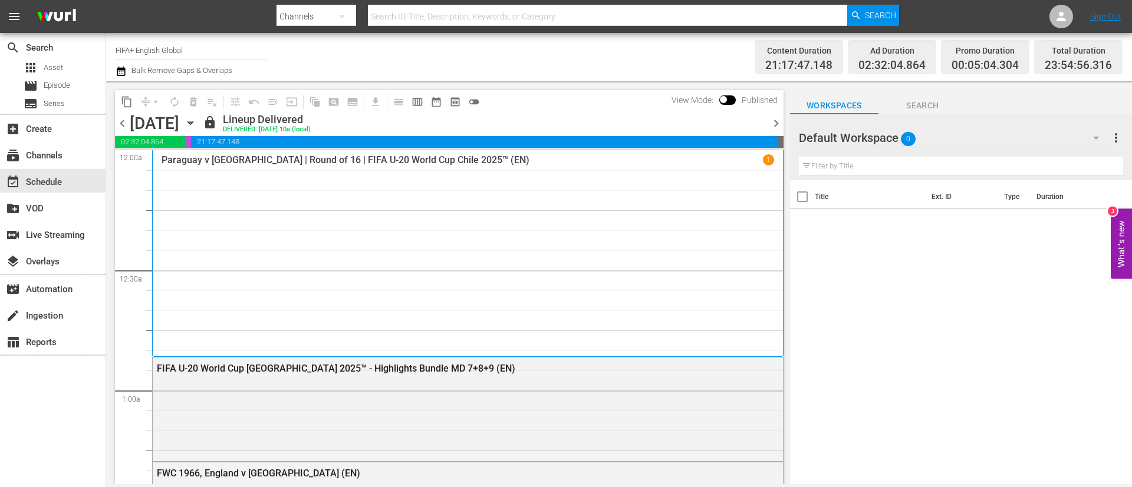
click at [770, 126] on span "chevron_right" at bounding box center [776, 123] width 15 height 15
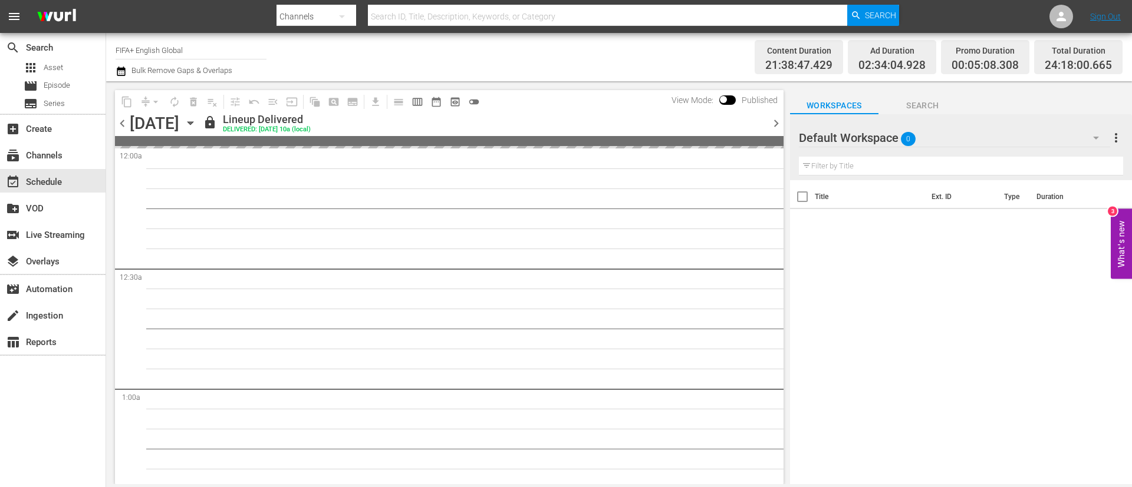
click at [770, 126] on span "chevron_right" at bounding box center [776, 123] width 15 height 15
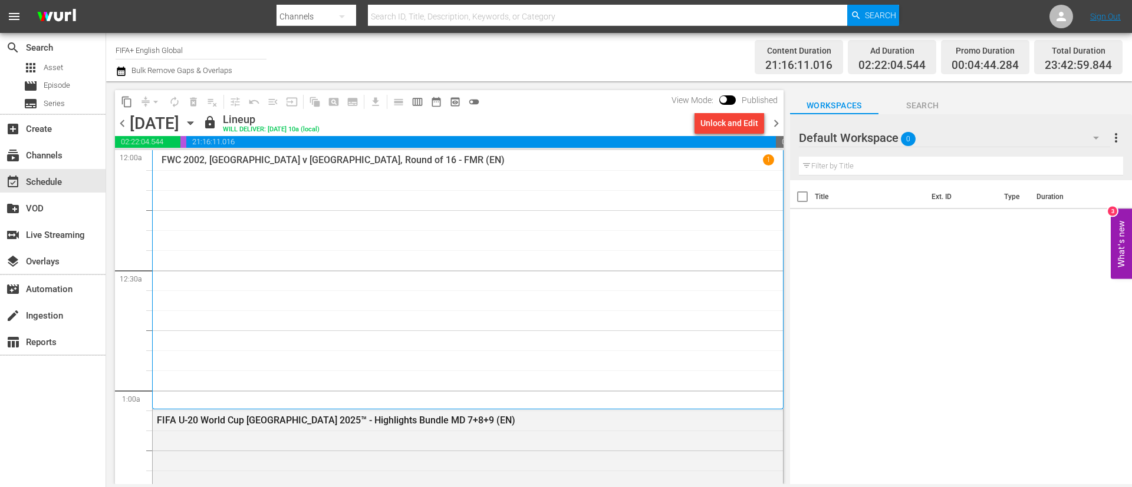
click at [742, 124] on div "Unlock and Edit" at bounding box center [729, 123] width 58 height 21
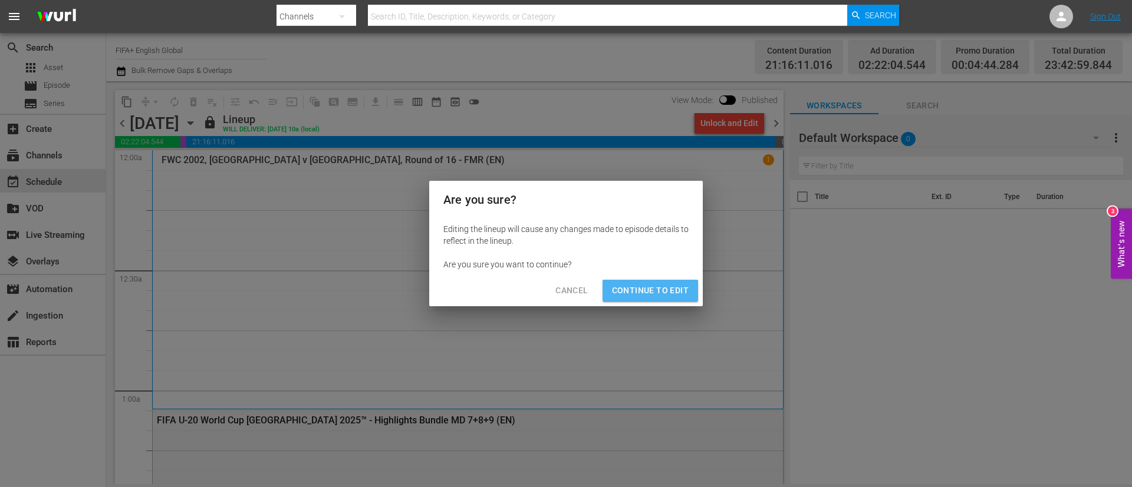
click at [687, 284] on span "Continue to Edit" at bounding box center [650, 291] width 77 height 15
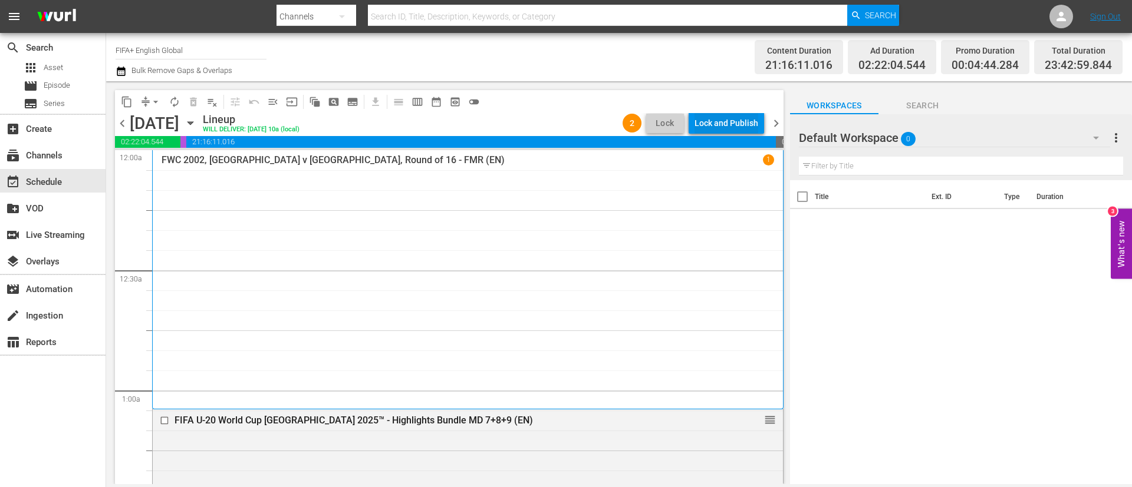
click at [742, 129] on div "Lock and Publish" at bounding box center [726, 123] width 64 height 21
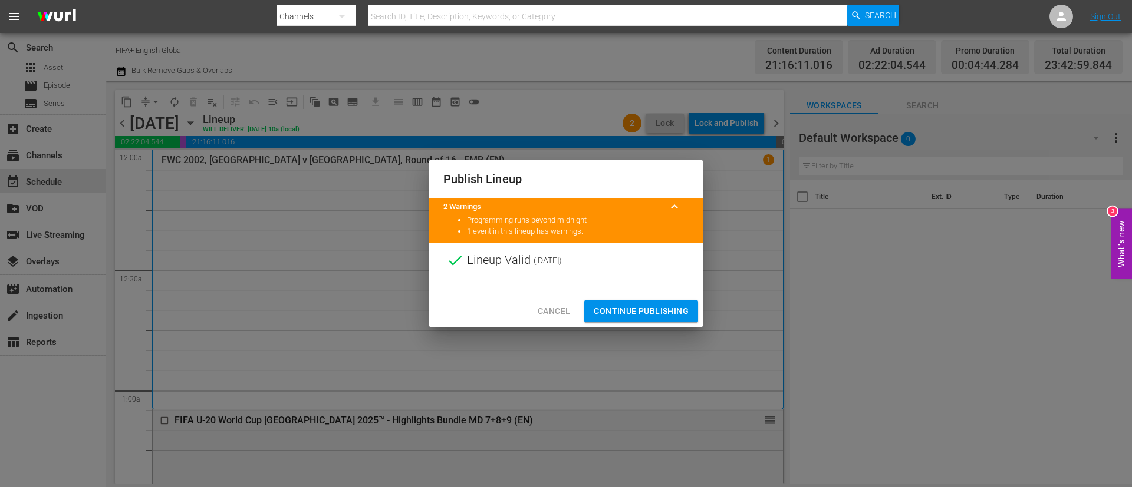
click at [653, 308] on span "Continue Publishing" at bounding box center [641, 311] width 95 height 15
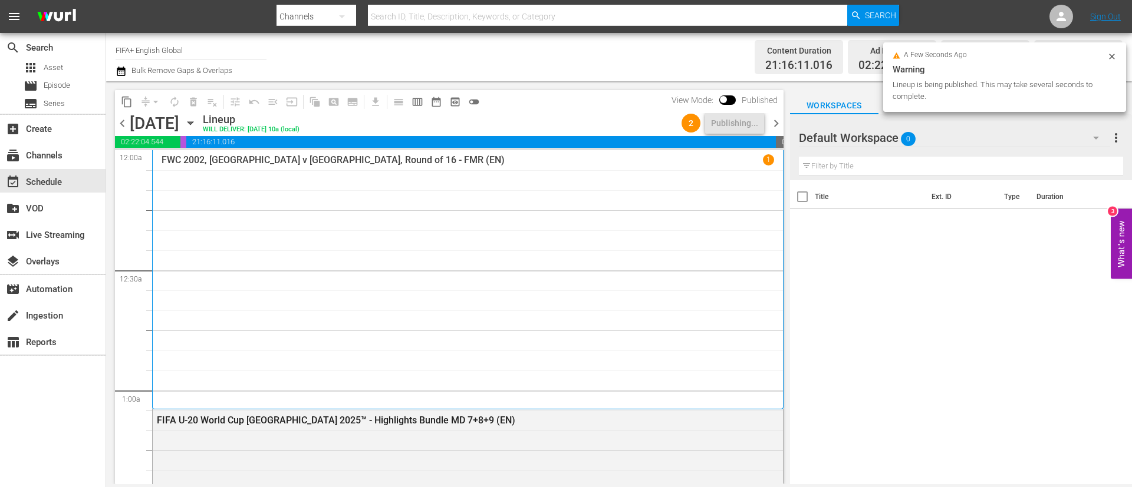
click at [777, 120] on span "chevron_right" at bounding box center [776, 123] width 15 height 15
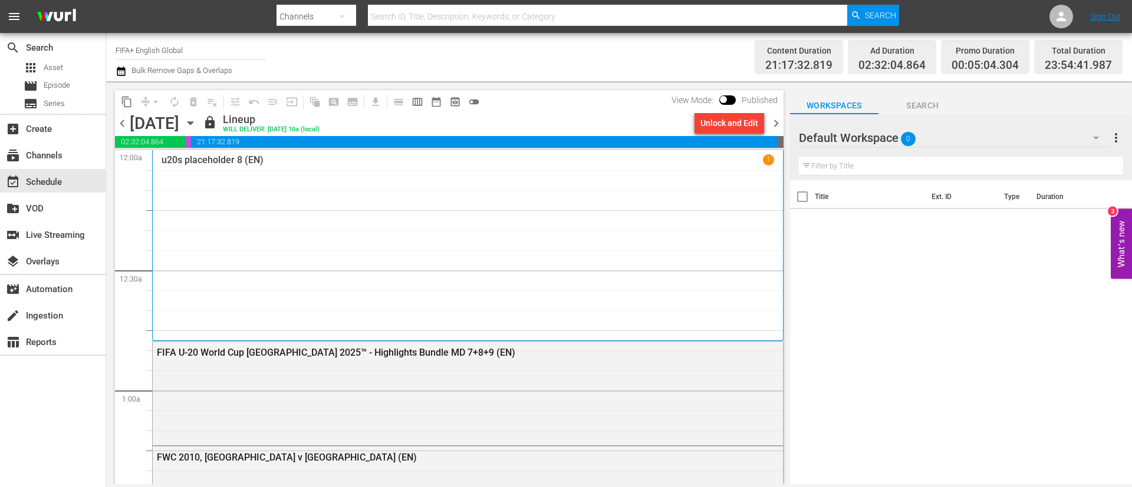
click at [732, 123] on div "Unlock and Edit" at bounding box center [729, 123] width 58 height 21
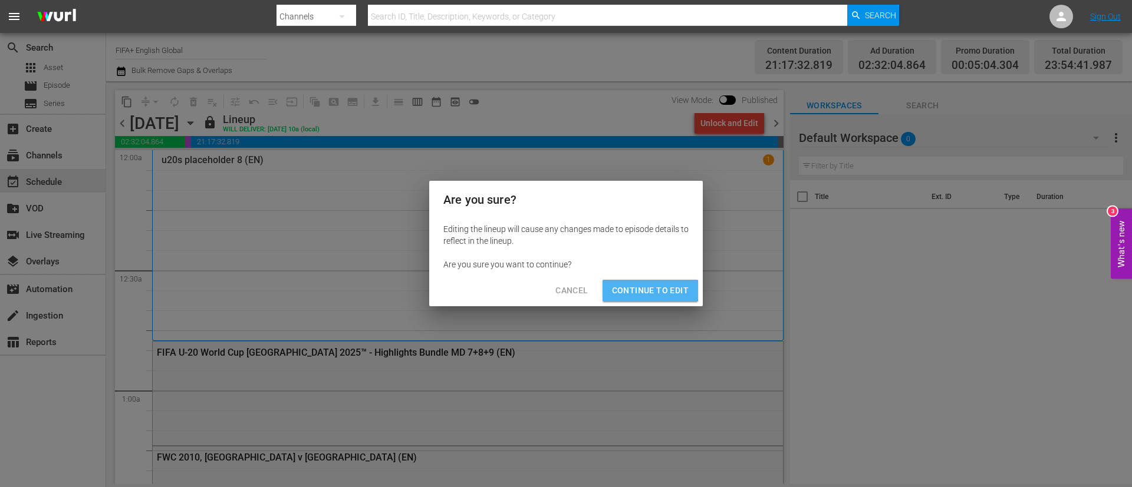
click at [643, 291] on span "Continue to Edit" at bounding box center [650, 291] width 77 height 15
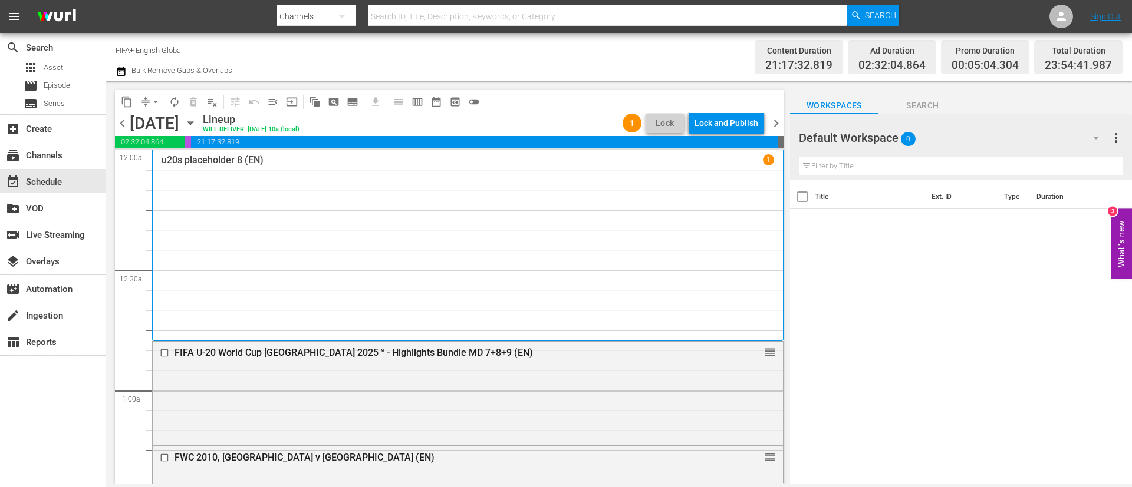
click at [745, 133] on div "Lock and Publish" at bounding box center [726, 123] width 64 height 21
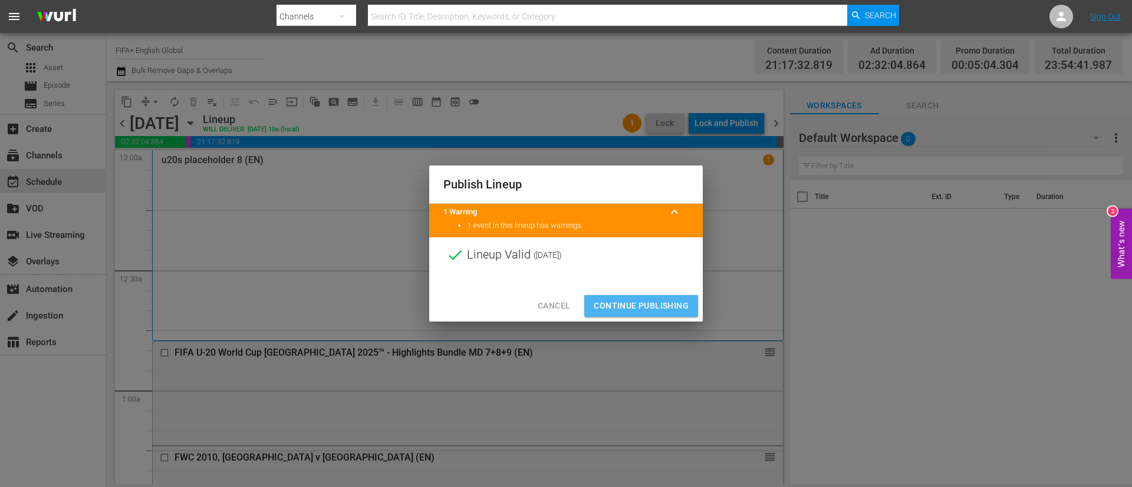
click at [646, 308] on span "Continue Publishing" at bounding box center [641, 306] width 95 height 15
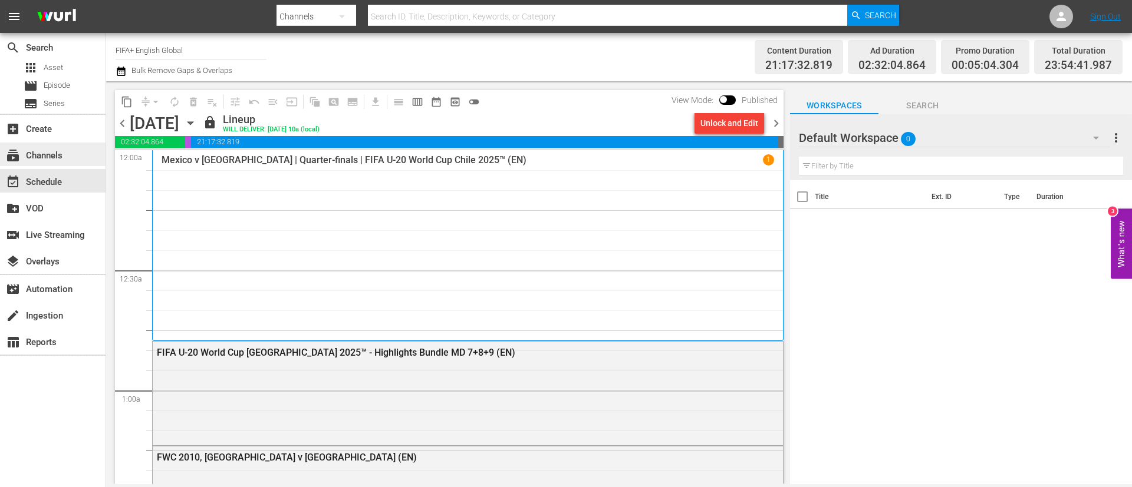
click at [57, 150] on div "subscriptions Channels" at bounding box center [33, 154] width 66 height 11
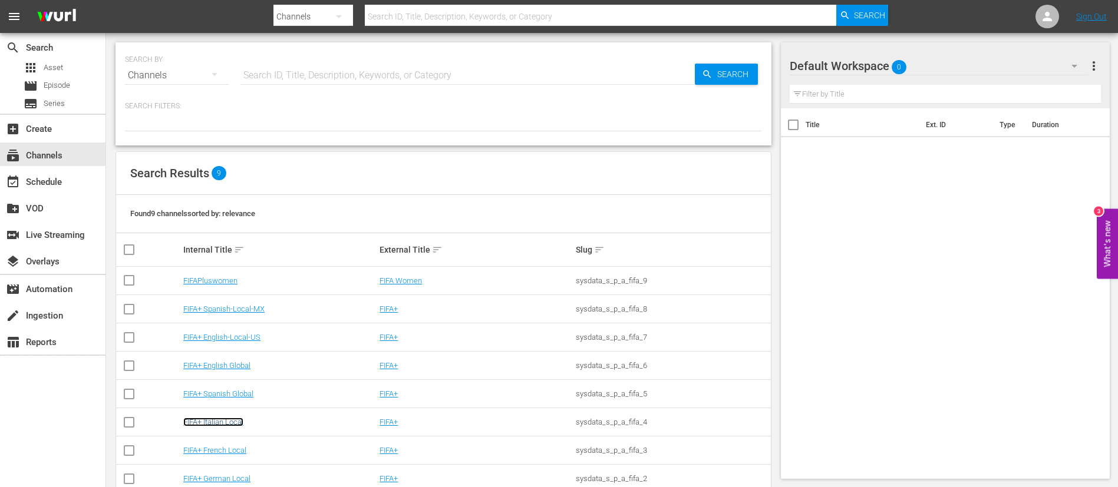
click at [230, 423] on link "FIFA+ Italian Local" at bounding box center [213, 422] width 60 height 9
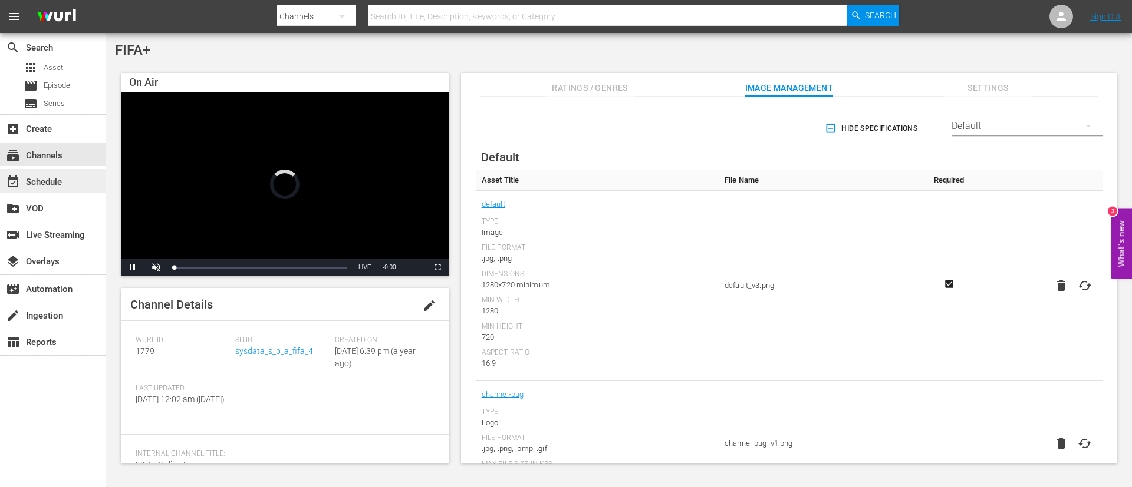
click at [54, 173] on div "event_available Schedule" at bounding box center [53, 181] width 106 height 24
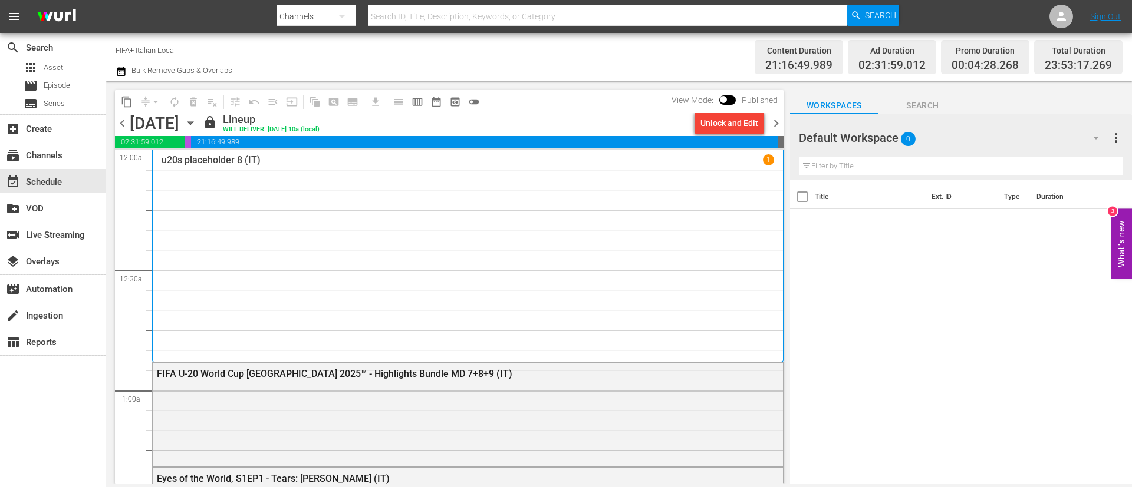
click at [729, 121] on div "Unlock and Edit" at bounding box center [729, 123] width 58 height 21
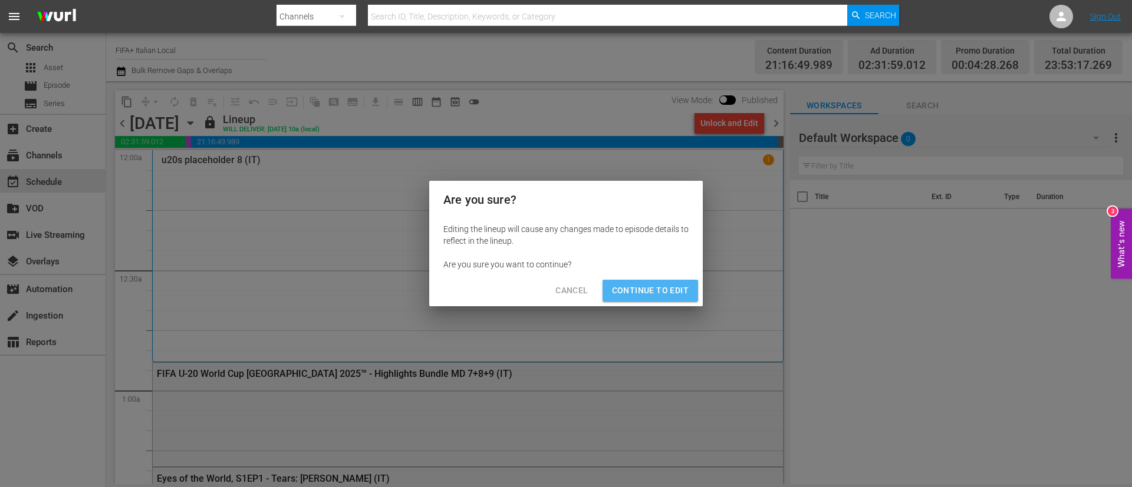
click at [676, 289] on span "Continue to Edit" at bounding box center [650, 291] width 77 height 15
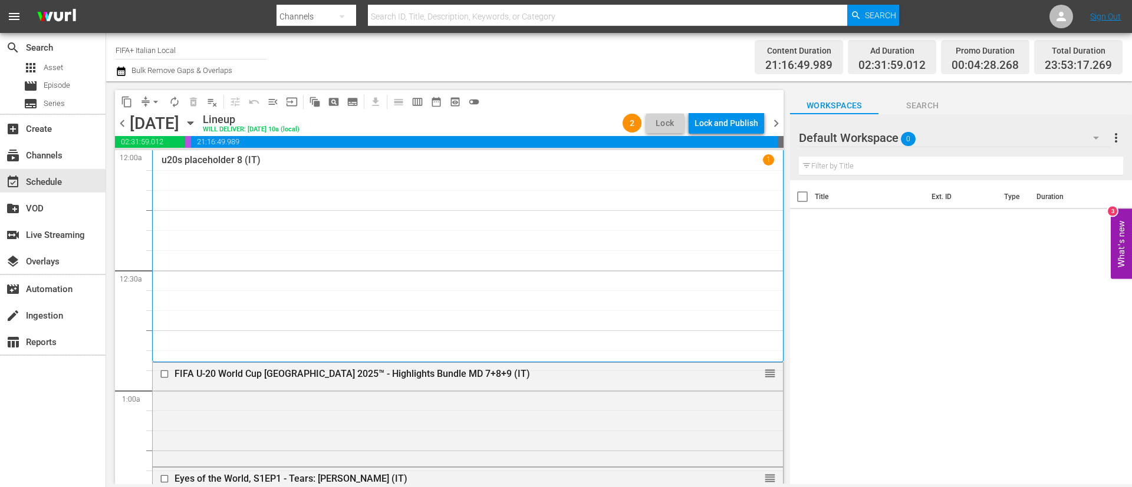
click at [714, 123] on div "Lock and Publish" at bounding box center [726, 123] width 64 height 21
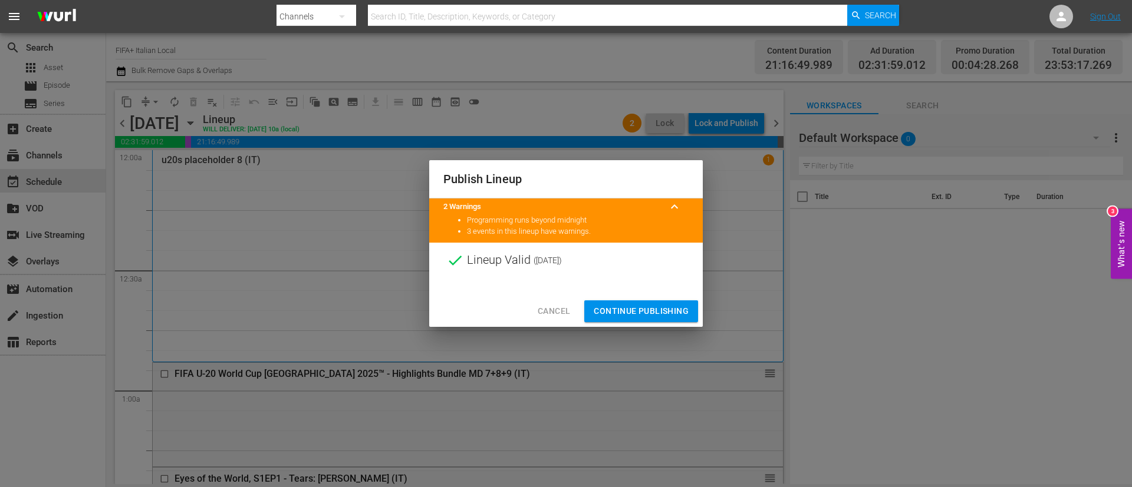
click at [637, 308] on span "Continue Publishing" at bounding box center [641, 311] width 95 height 15
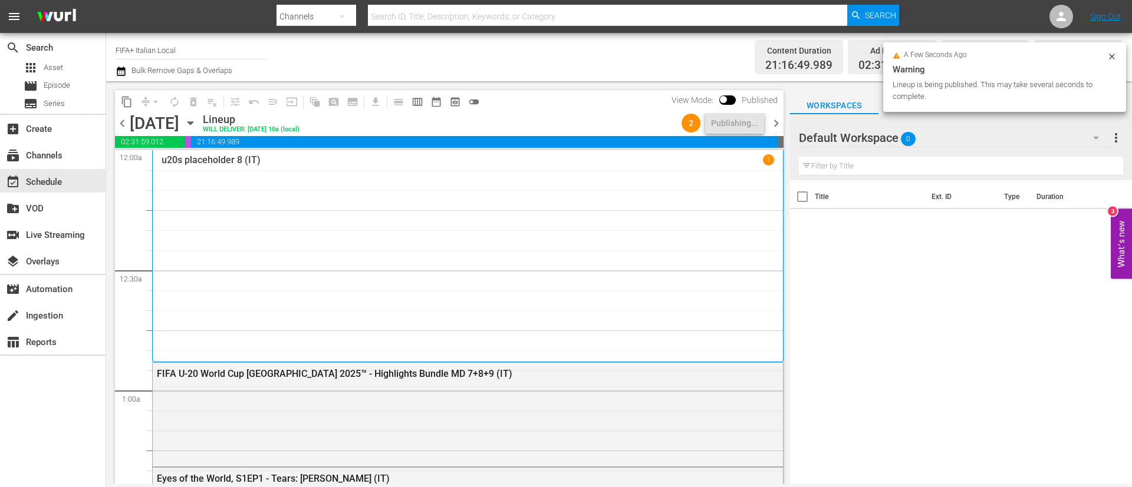
click at [124, 124] on span "chevron_left" at bounding box center [122, 123] width 15 height 15
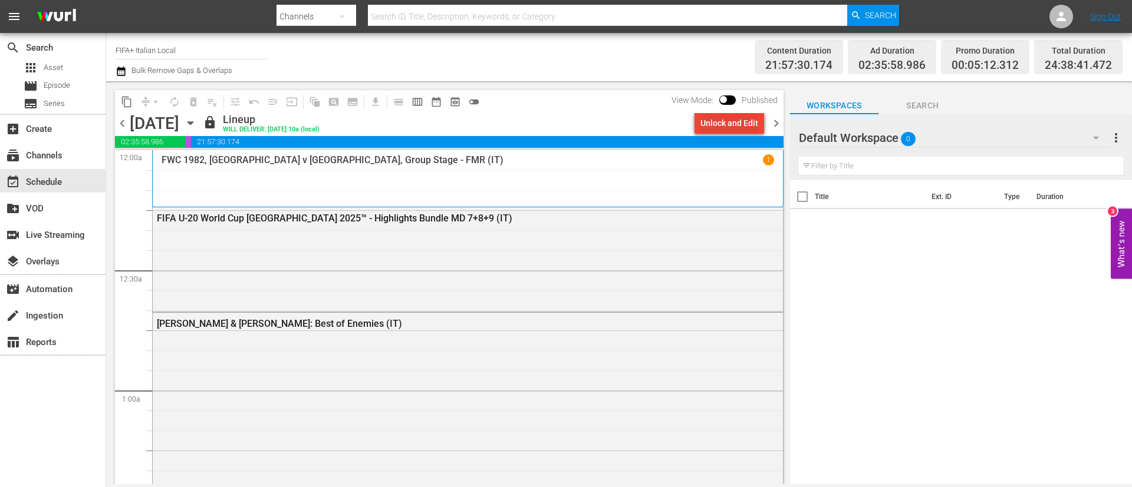
click at [739, 122] on div "Unlock and Edit" at bounding box center [729, 123] width 58 height 21
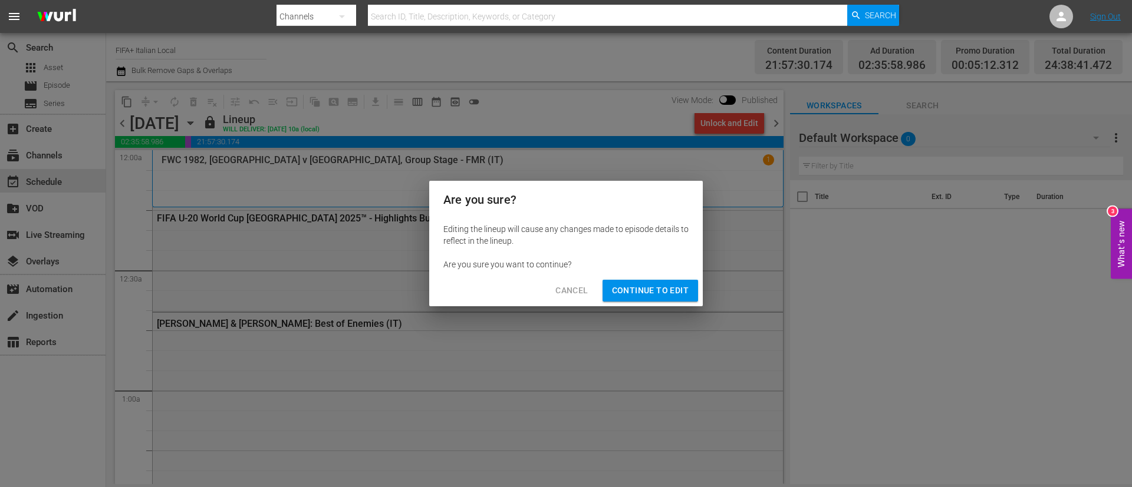
click at [648, 285] on span "Continue to Edit" at bounding box center [650, 291] width 77 height 15
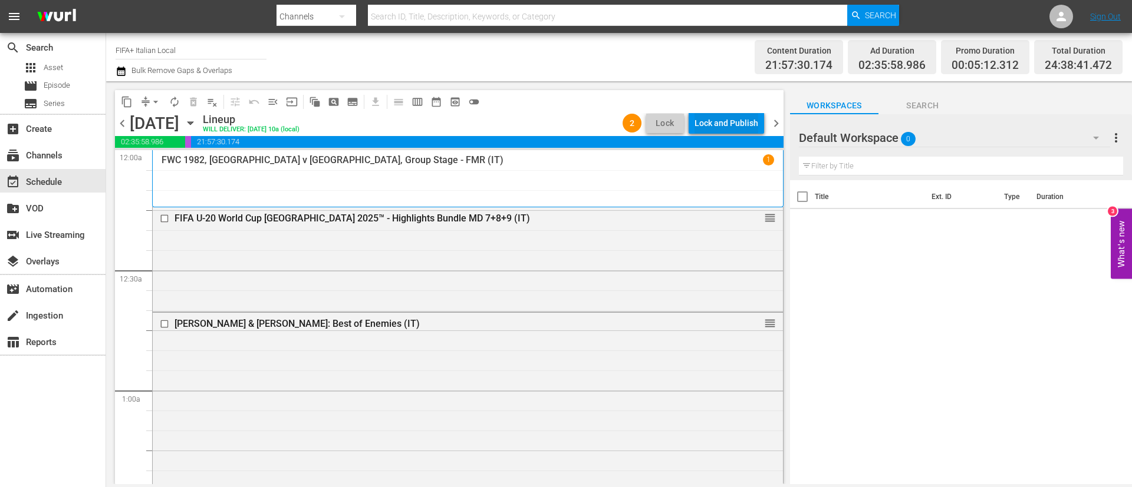
click at [713, 113] on div "Lock and Publish" at bounding box center [726, 123] width 64 height 21
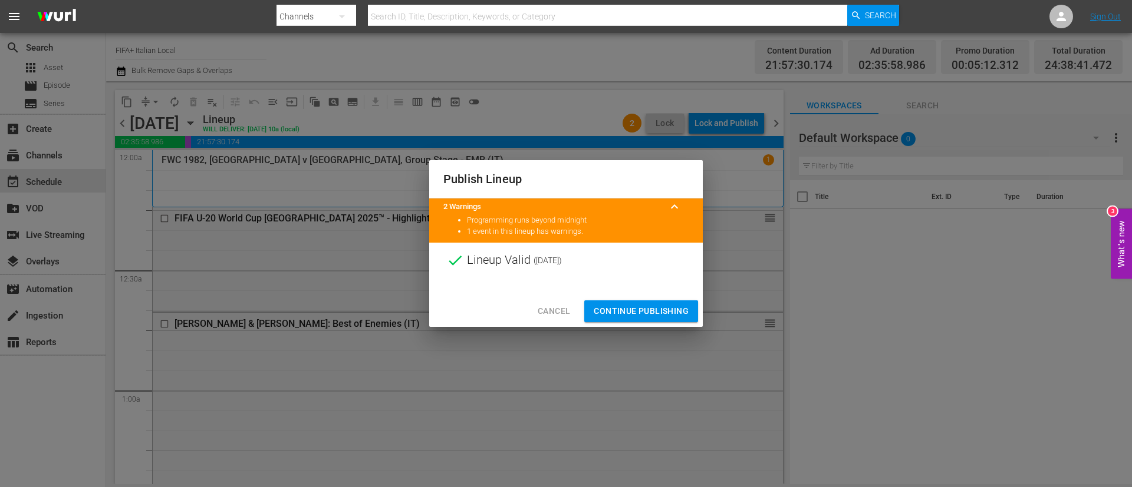
click at [679, 303] on button "Continue Publishing" at bounding box center [641, 312] width 114 height 22
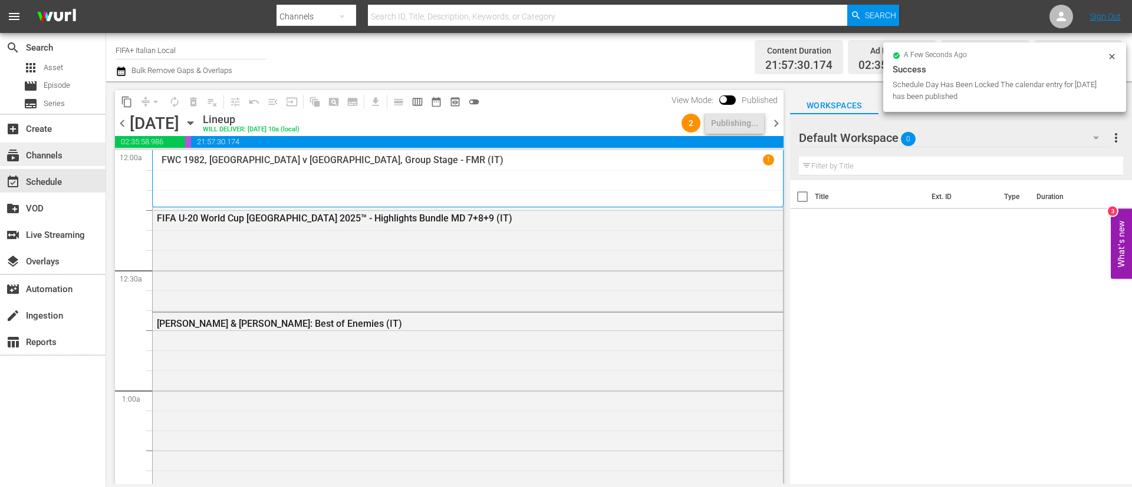
click at [83, 153] on div "subscriptions Channels" at bounding box center [53, 155] width 106 height 24
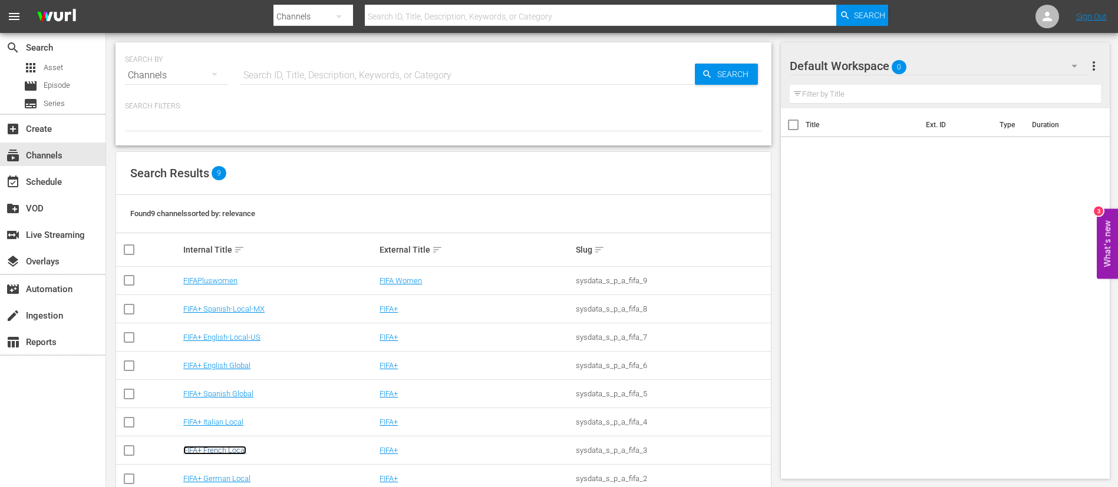
click at [204, 450] on link "FIFA+ French Local" at bounding box center [214, 450] width 63 height 9
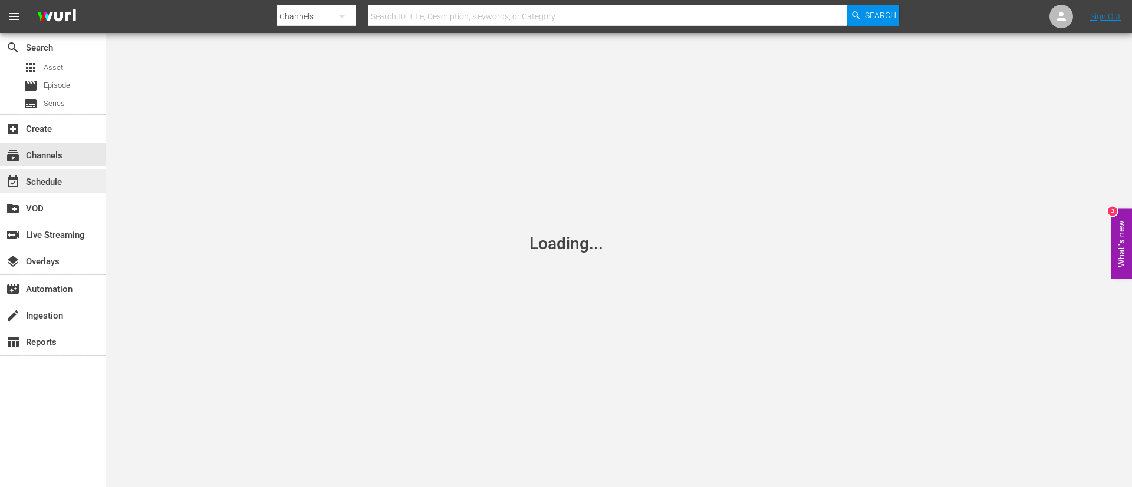
click at [81, 181] on div "event_available Schedule" at bounding box center [53, 181] width 106 height 24
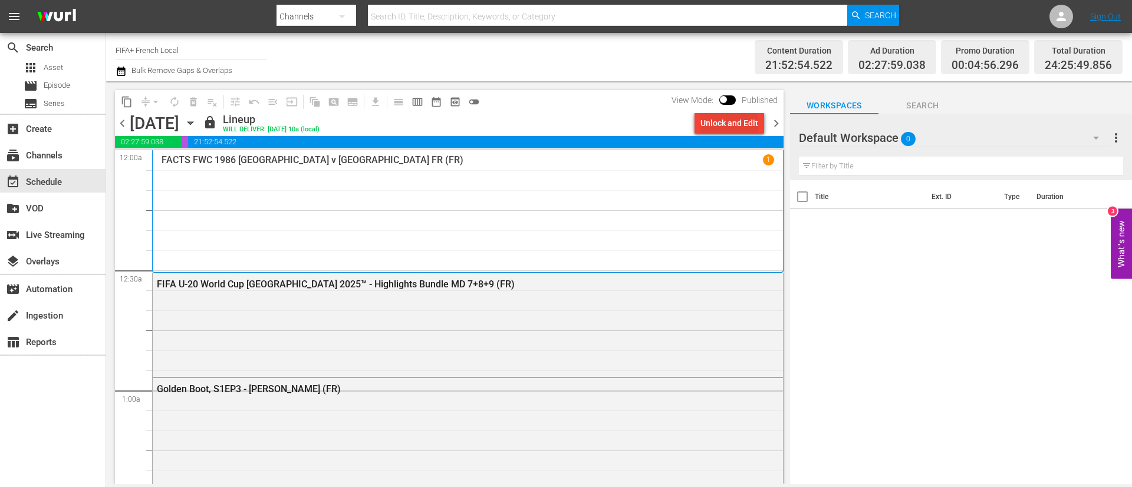
click at [716, 125] on div "Unlock and Edit" at bounding box center [729, 123] width 58 height 21
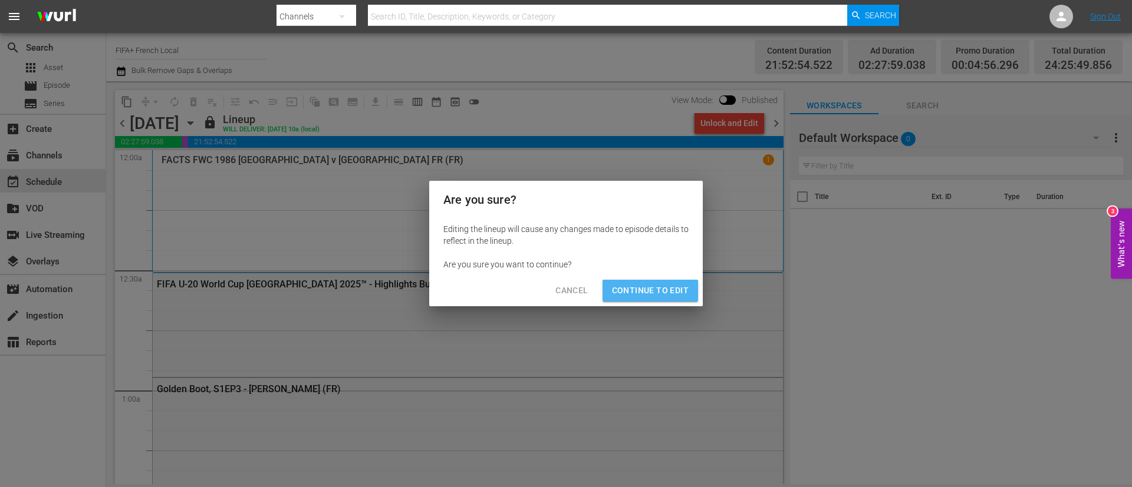
click at [686, 287] on span "Continue to Edit" at bounding box center [650, 291] width 77 height 15
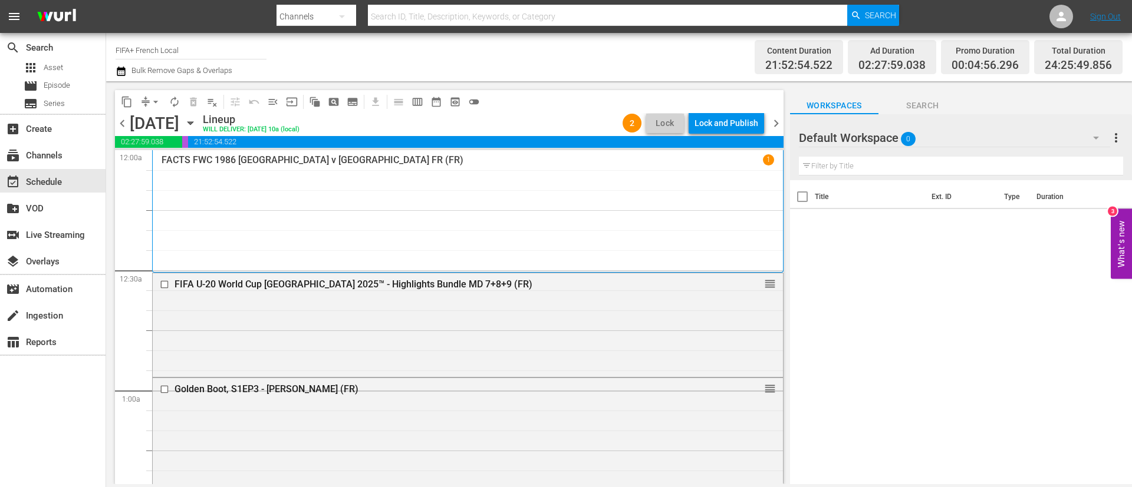
click at [742, 124] on div "Lock and Publish" at bounding box center [726, 123] width 64 height 21
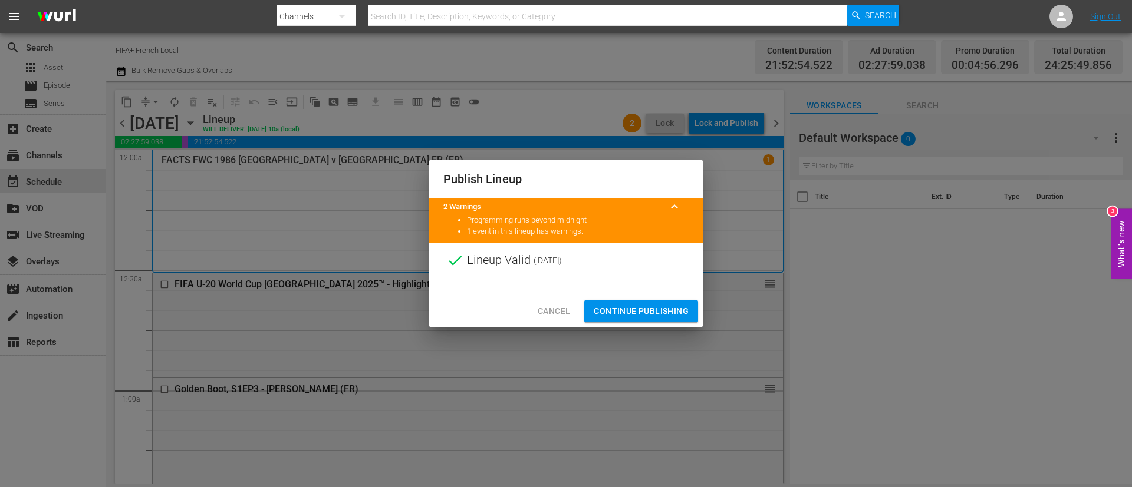
click at [625, 305] on span "Continue Publishing" at bounding box center [641, 311] width 95 height 15
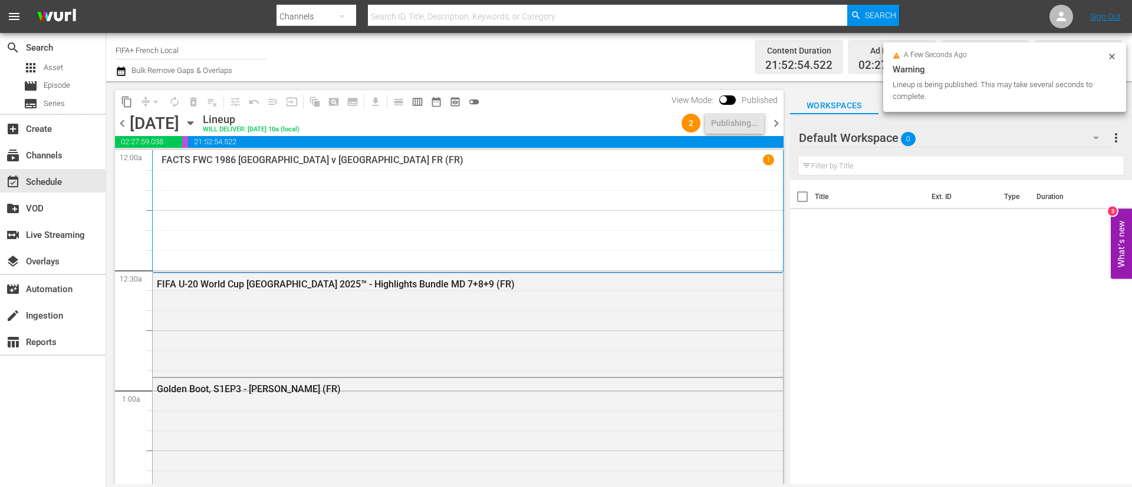
click at [774, 118] on span "chevron_right" at bounding box center [776, 123] width 15 height 15
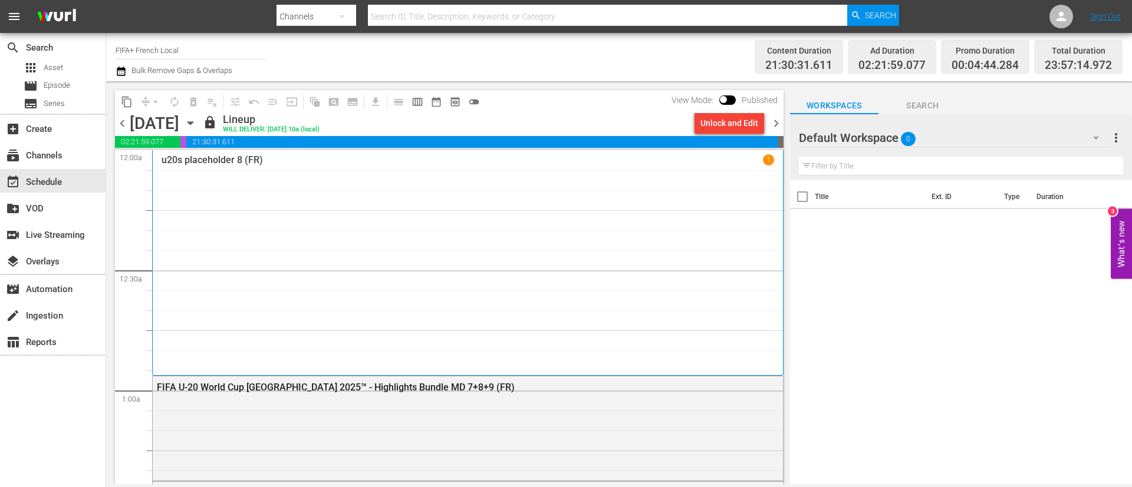
click at [735, 122] on div "Unlock and Edit" at bounding box center [729, 123] width 58 height 21
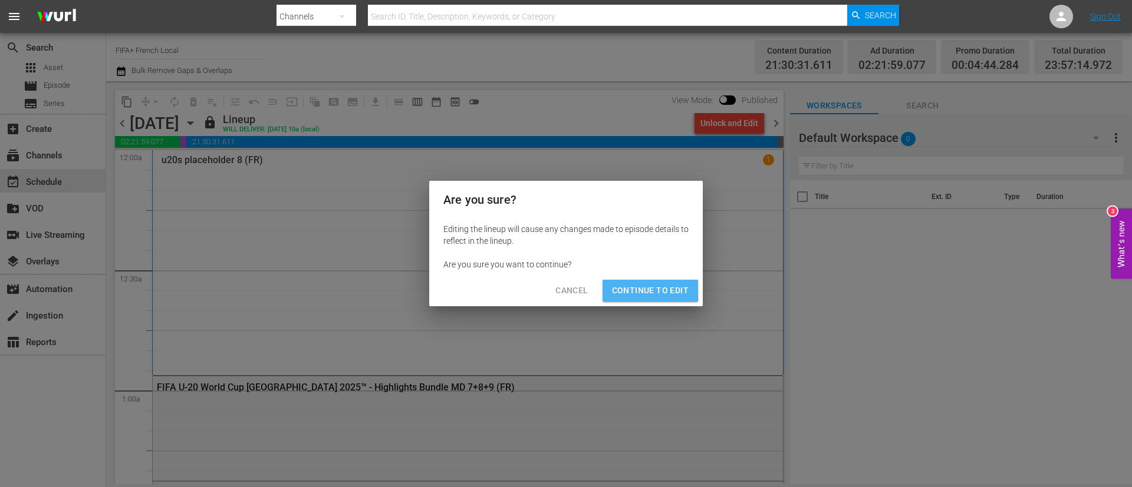
click at [647, 289] on span "Continue to Edit" at bounding box center [650, 291] width 77 height 15
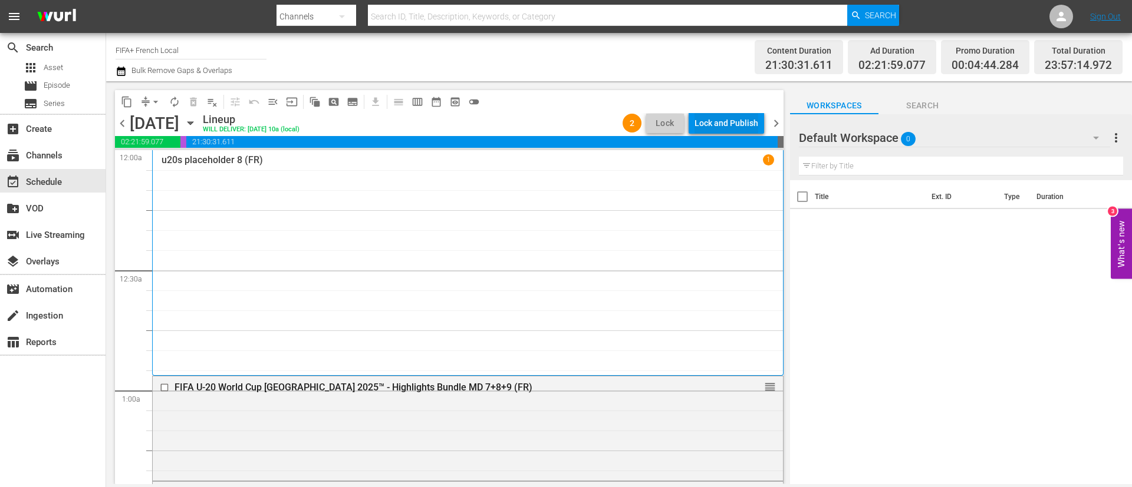
click at [740, 115] on div "Lock and Publish" at bounding box center [726, 123] width 64 height 21
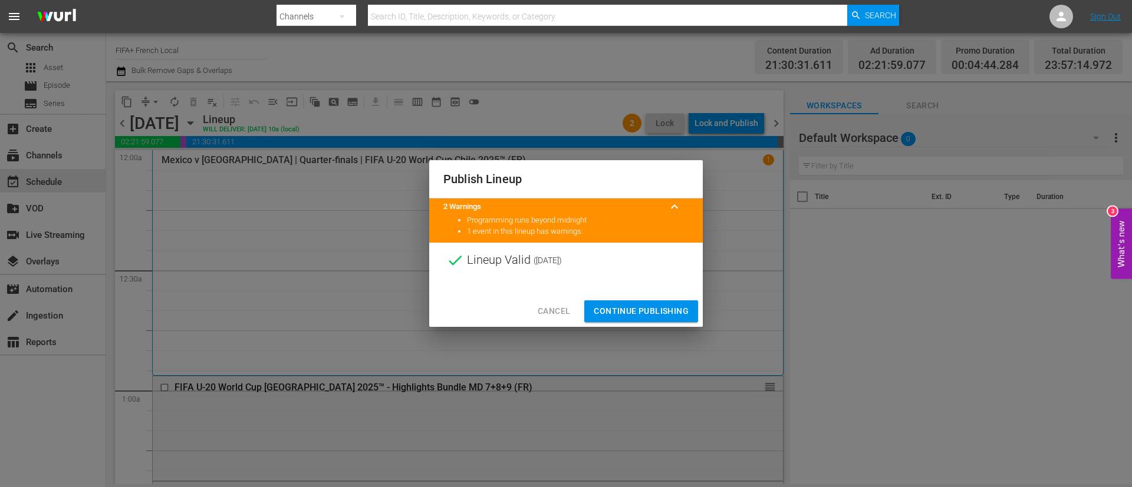
click at [614, 303] on button "Continue Publishing" at bounding box center [641, 312] width 114 height 22
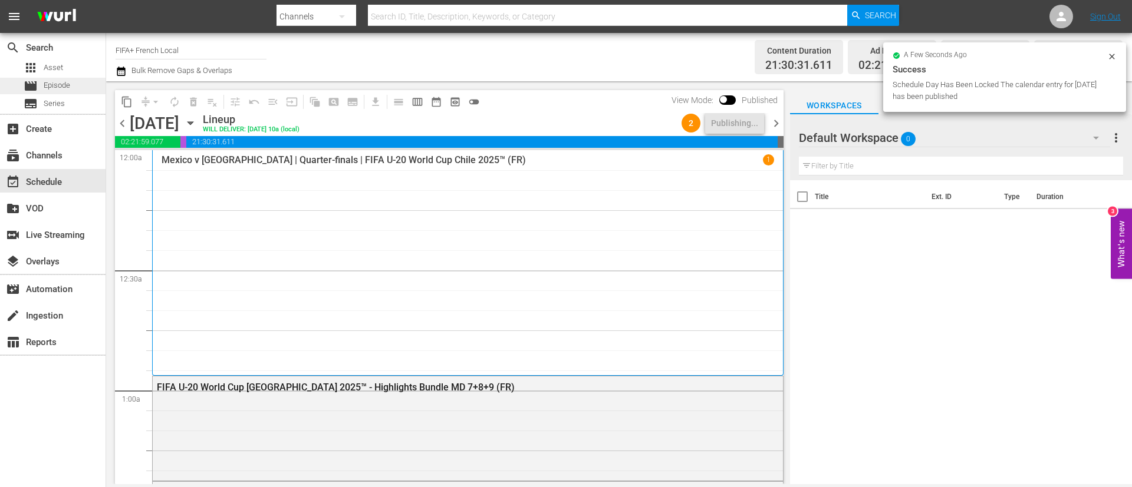
click at [81, 80] on div "movie Episode" at bounding box center [53, 86] width 106 height 17
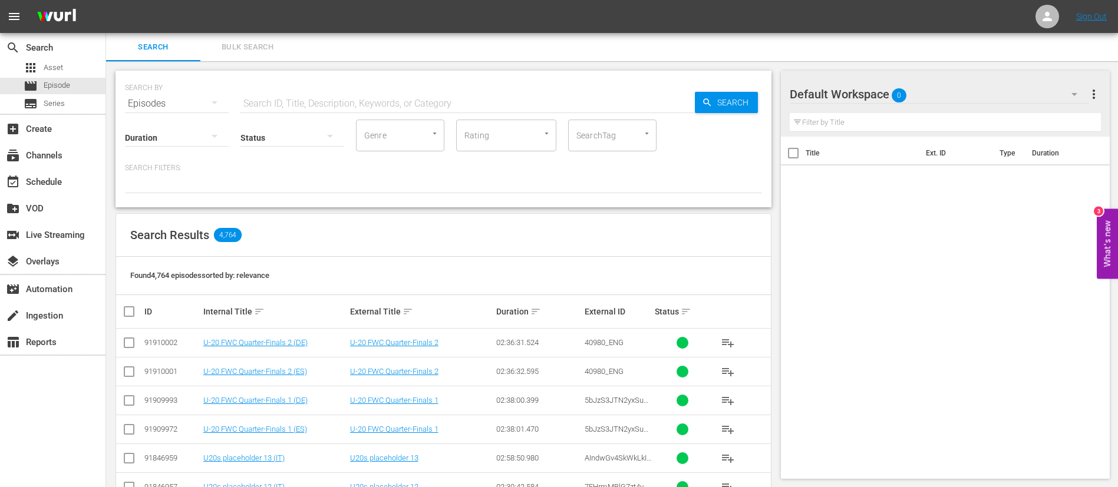
click at [486, 103] on input "text" at bounding box center [467, 104] width 454 height 28
type input "placeholder"
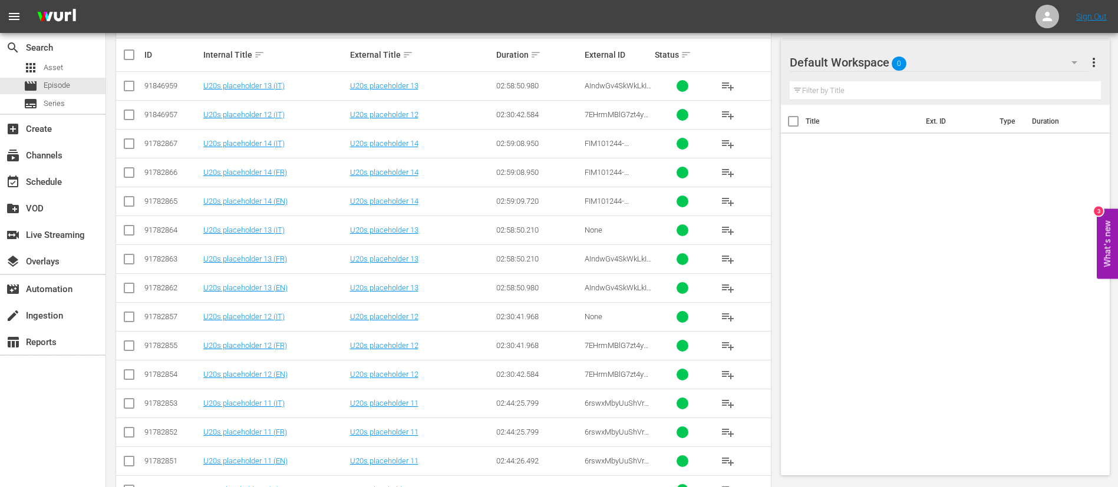
scroll to position [265, 0]
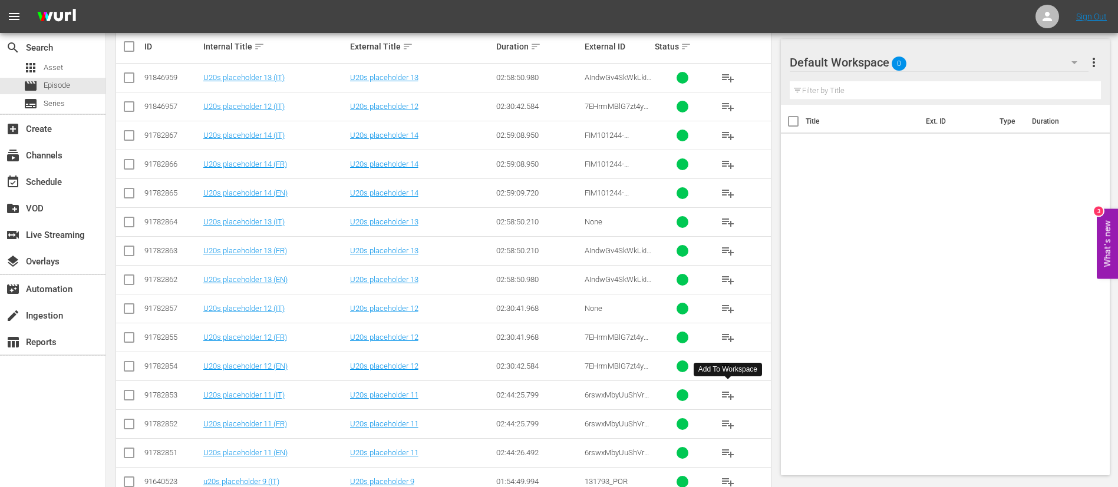
click at [728, 399] on span "playlist_add" at bounding box center [728, 395] width 14 height 14
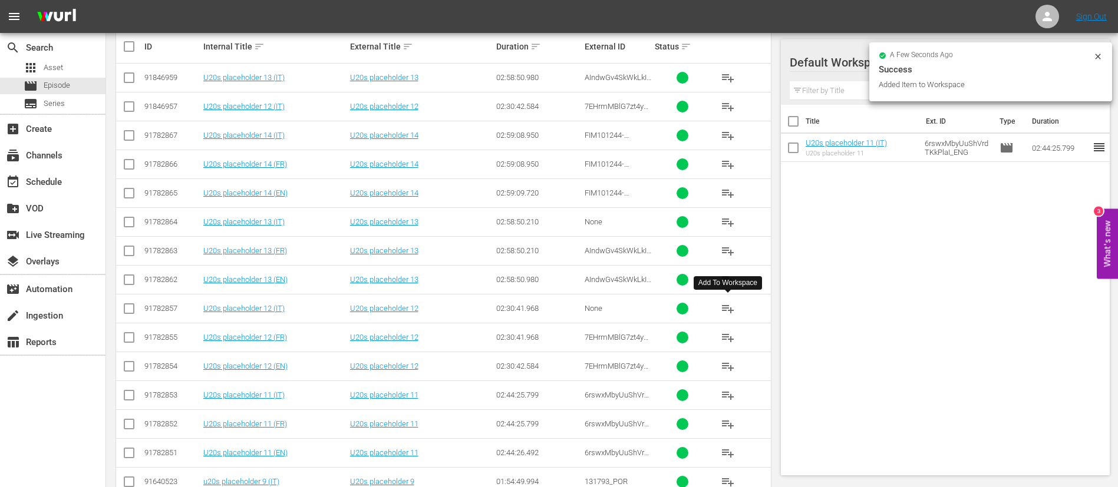
click at [736, 306] on button "playlist_add" at bounding box center [728, 309] width 28 height 28
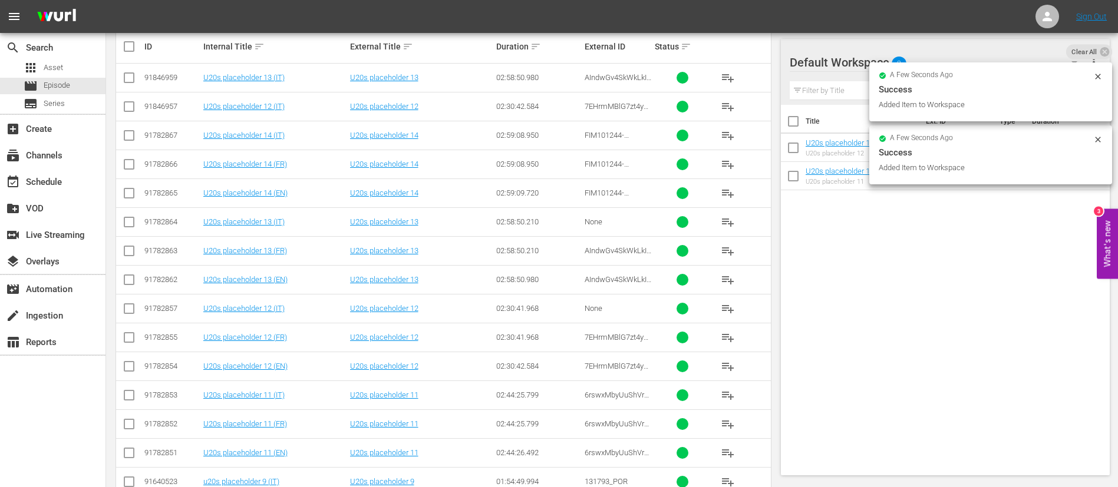
scroll to position [0, 0]
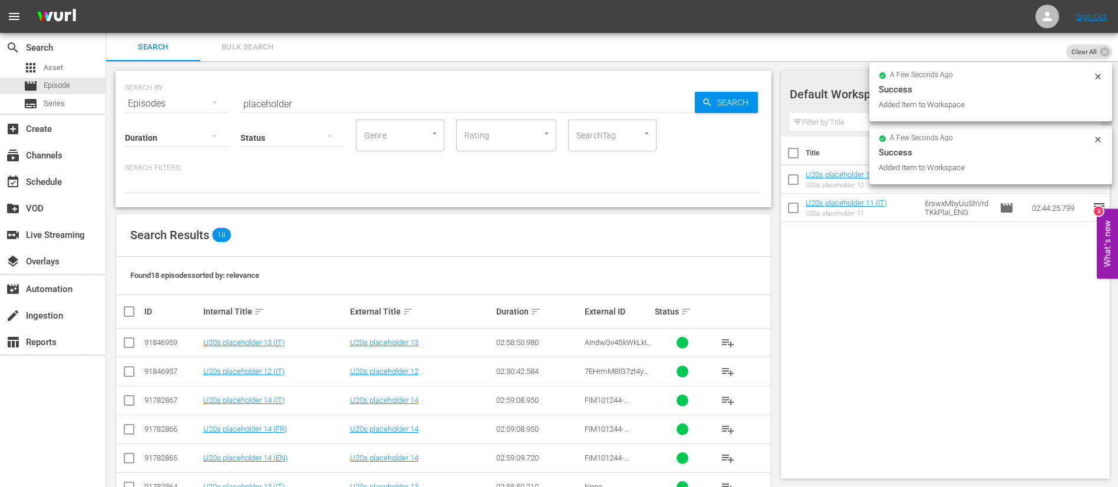
click at [280, 113] on div "Status" at bounding box center [292, 130] width 104 height 42
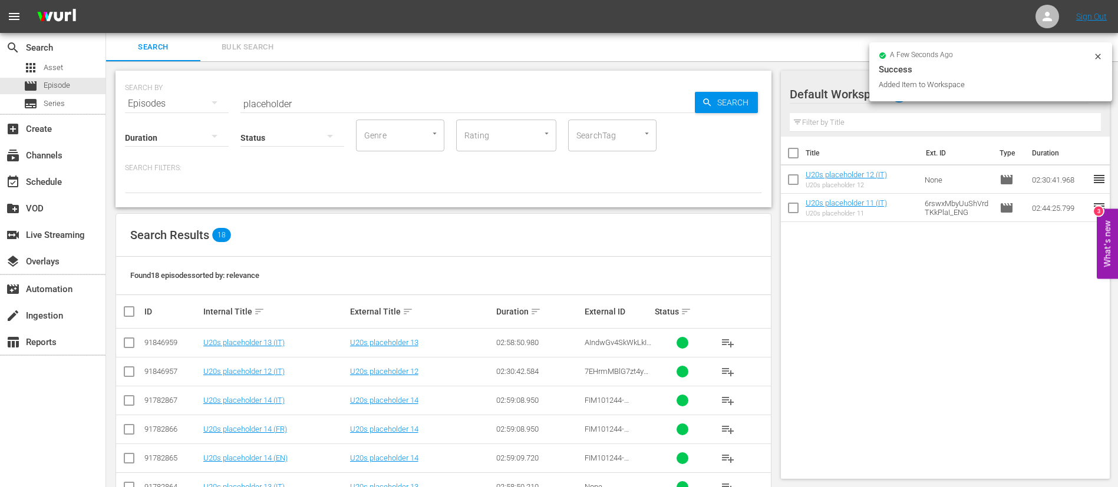
click at [288, 110] on div "Status" at bounding box center [292, 130] width 104 height 42
click at [292, 106] on input "placeholder" at bounding box center [467, 104] width 454 height 28
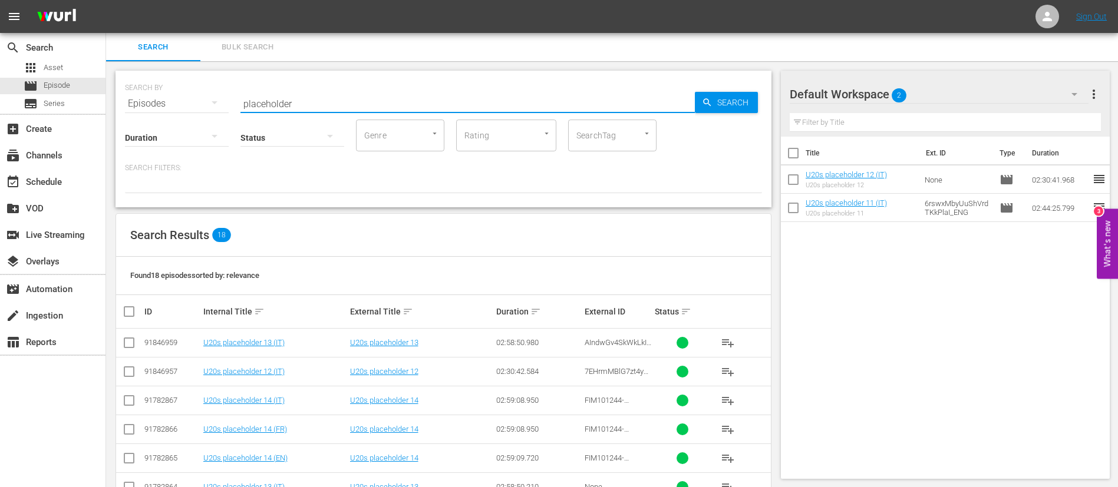
click at [292, 106] on input "placeholder" at bounding box center [467, 104] width 454 height 28
click at [262, 39] on button "Bulk Search" at bounding box center [247, 47] width 94 height 28
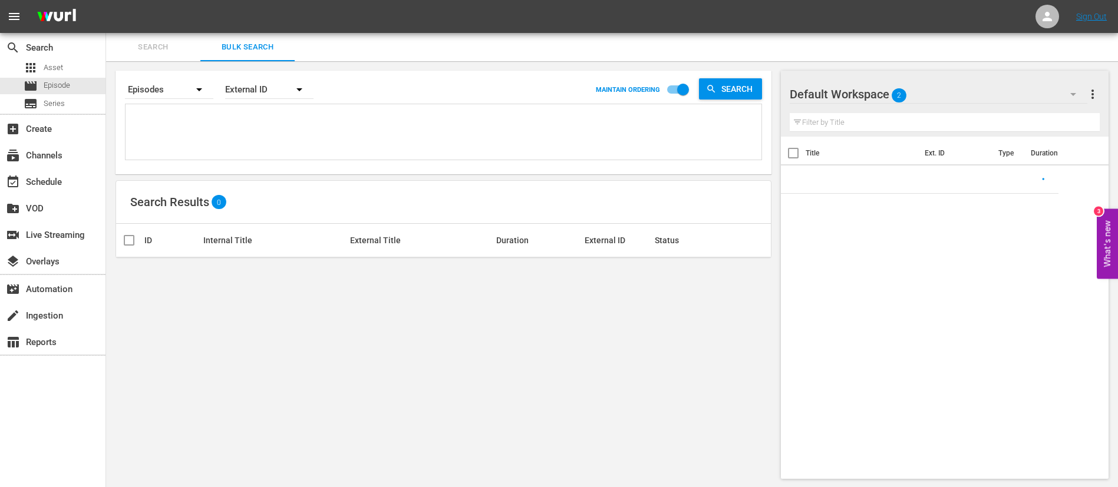
click at [260, 129] on textarea at bounding box center [445, 134] width 633 height 54
paste textarea "134592_ITA 21379_ITA 3nZZ1euGzGe6Vh5EtANF8b_ITA 131794_ITA SUE2NnhdIyrcvoZV4rHy…"
type textarea "134592_ITA 21379_ITA 3nZZ1euGzGe6Vh5EtANF8b_ITA 131794_ITA SUE2NnhdIyrcvoZV4rHy…"
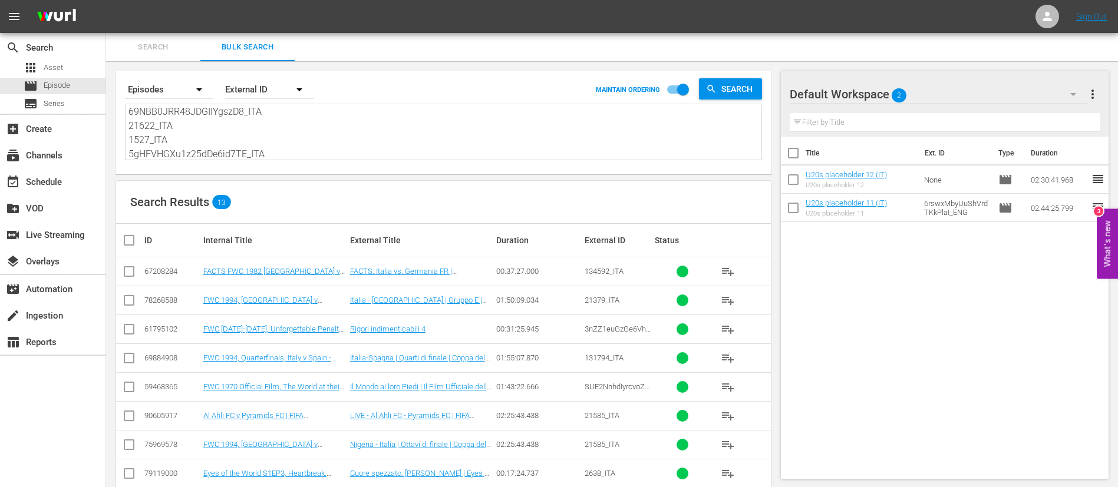
type textarea "134592_ITA 21379_ITA 3nZZ1euGzGe6Vh5EtANF8b_ITA 131794_ITA SUE2NnhdIyrcvoZV4rHy…"
click at [129, 243] on input "checkbox" at bounding box center [134, 240] width 24 height 14
checkbox input "true"
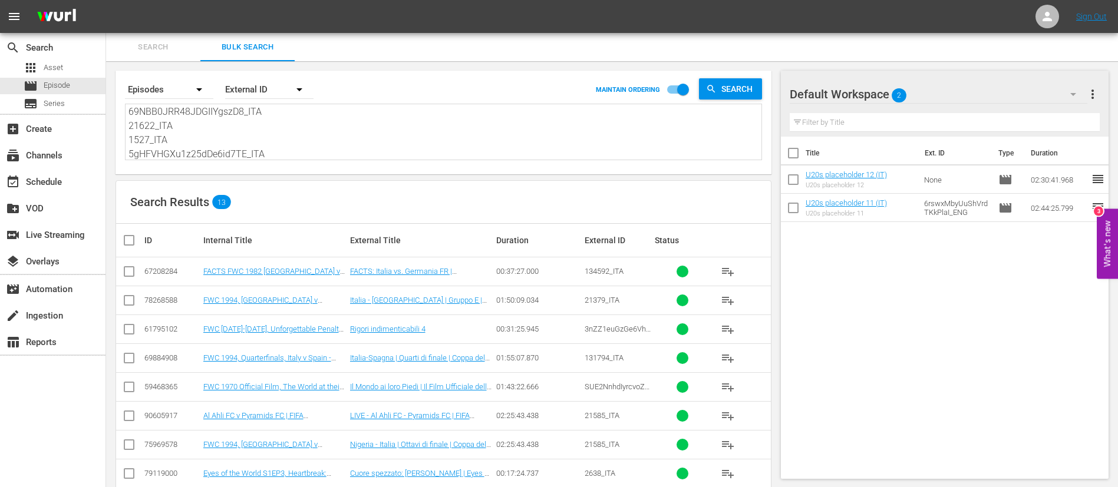
checkbox input "true"
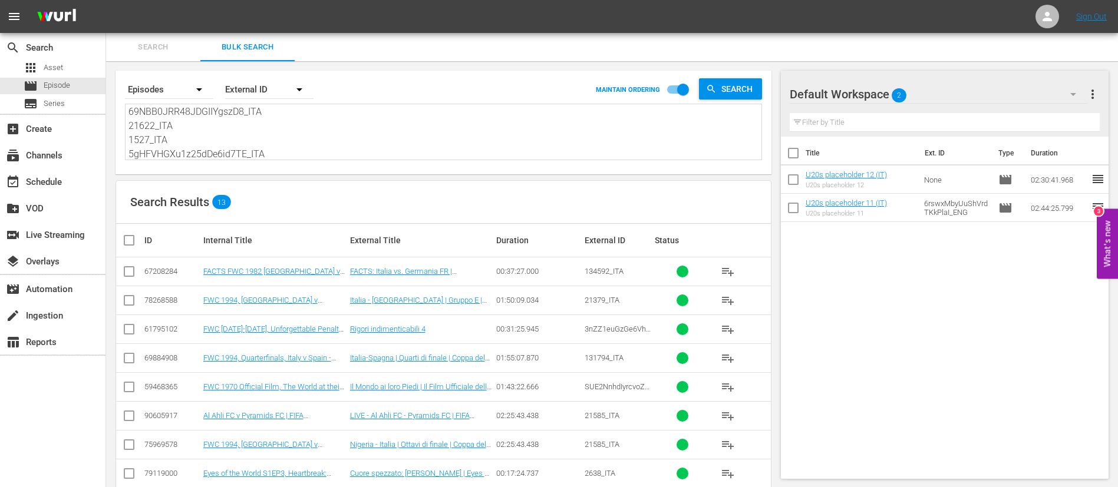
checkbox input "true"
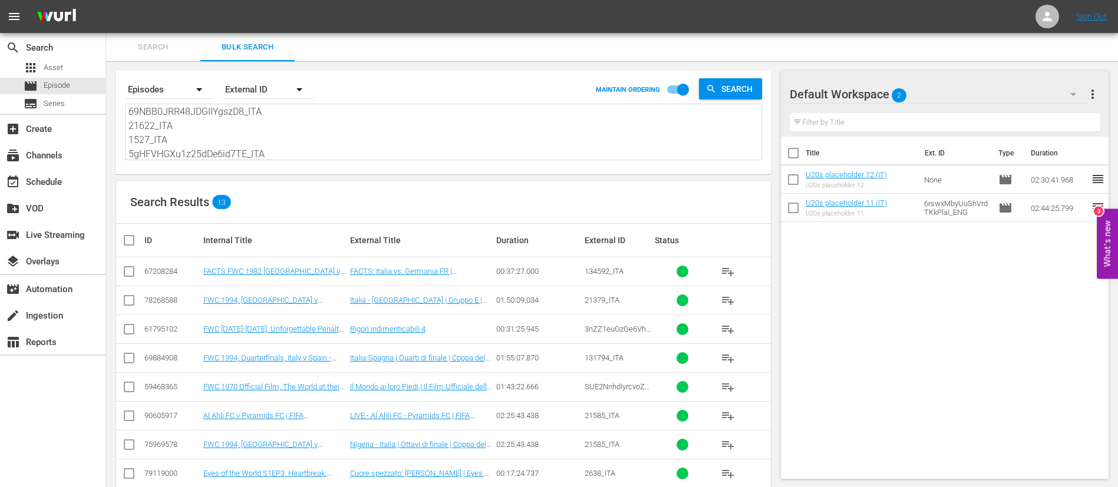
checkbox input "true"
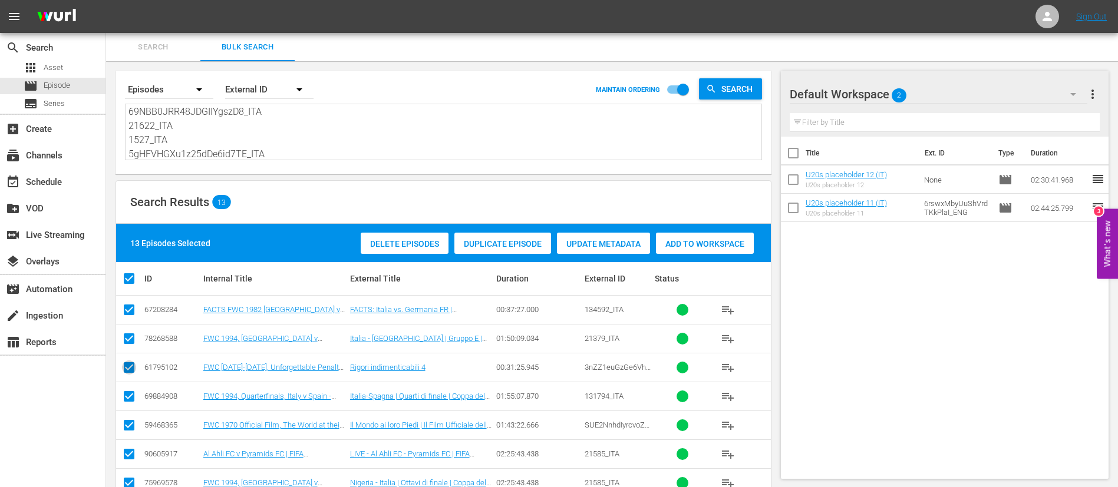
click at [127, 370] on input "checkbox" at bounding box center [129, 370] width 14 height 14
checkbox input "false"
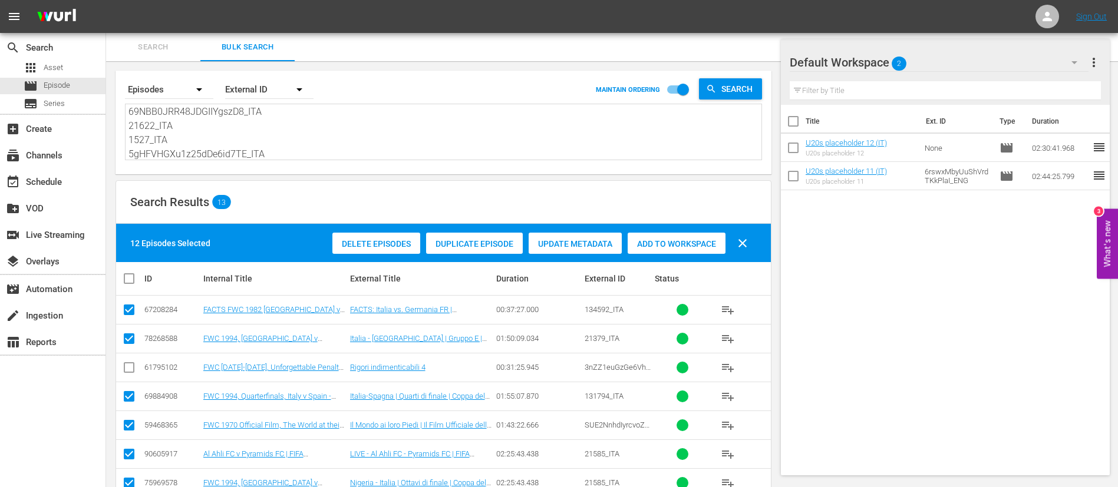
scroll to position [88, 0]
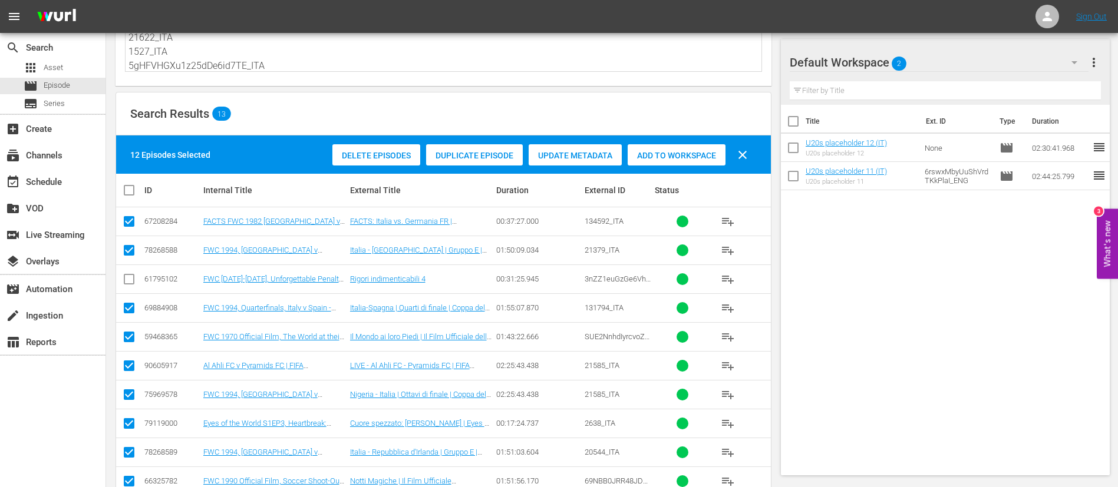
click at [134, 363] on input "checkbox" at bounding box center [129, 368] width 14 height 14
checkbox input "false"
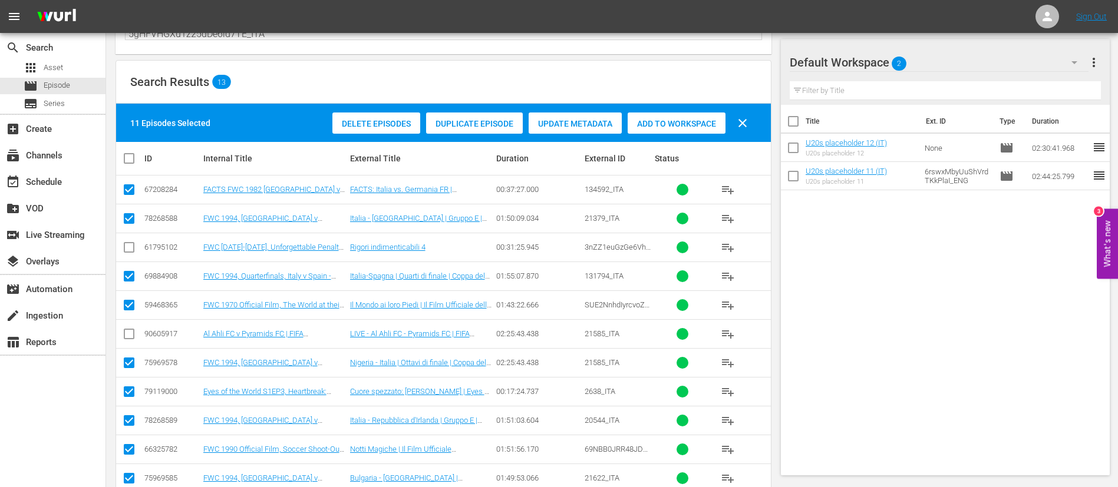
scroll to position [117, 0]
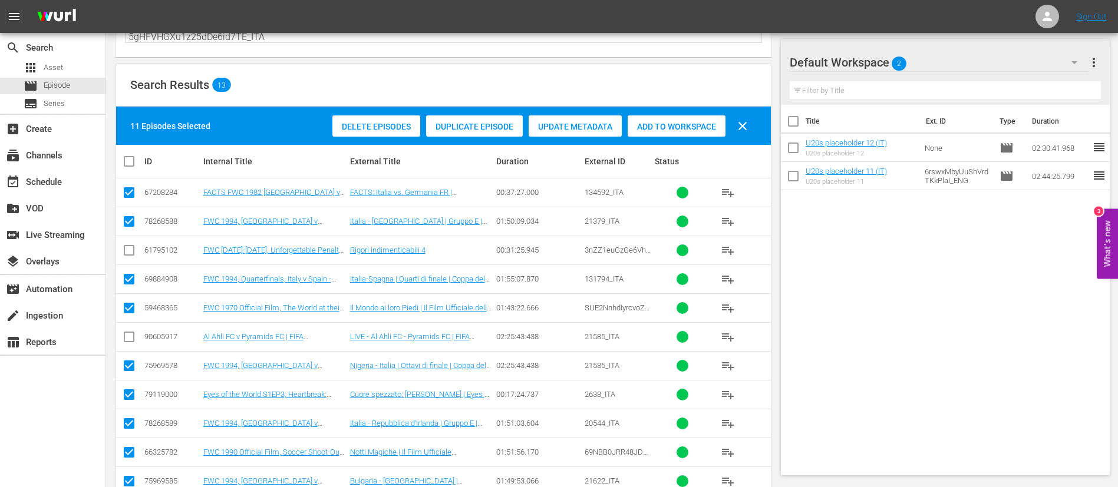
click at [706, 120] on div "Add to Workspace" at bounding box center [677, 127] width 98 height 22
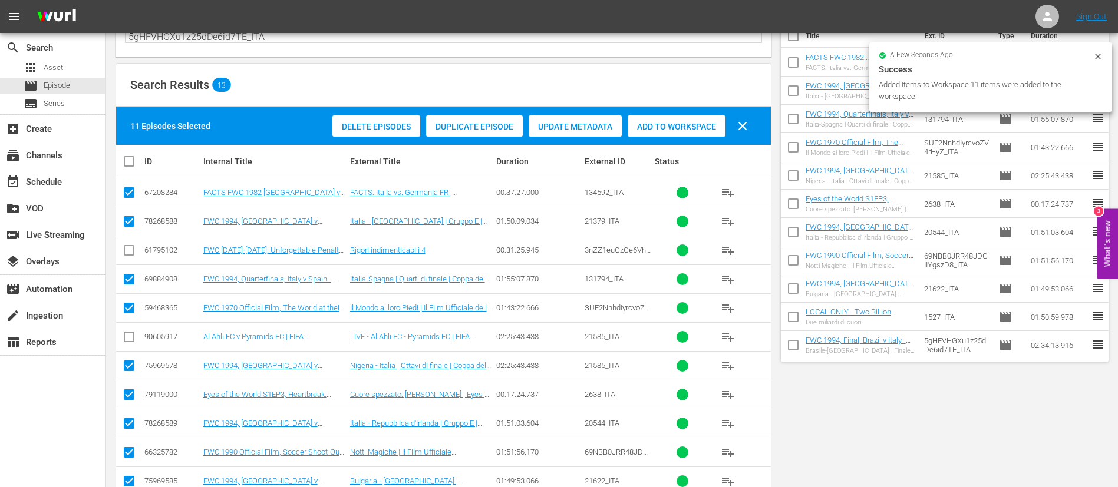
scroll to position [0, 0]
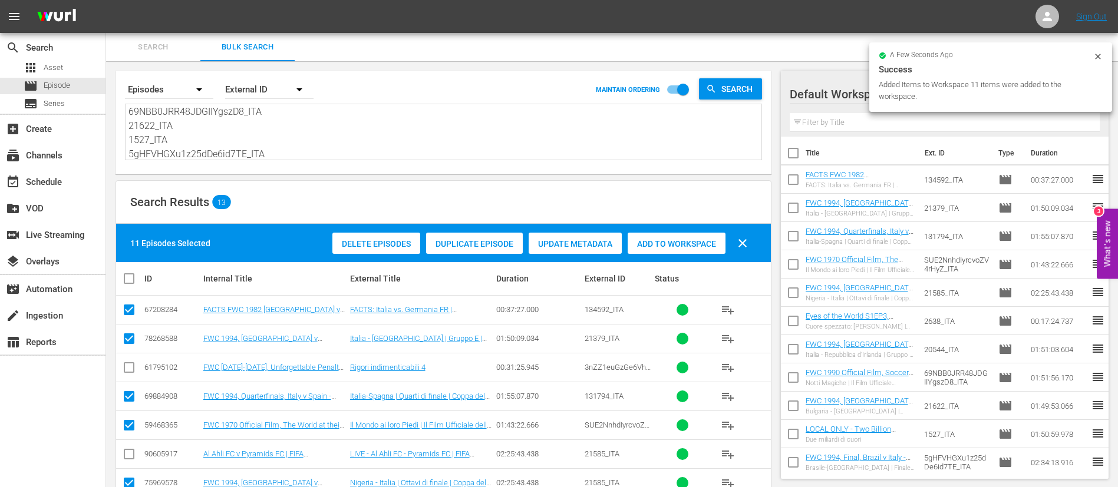
click at [148, 38] on button "Search" at bounding box center [153, 47] width 94 height 28
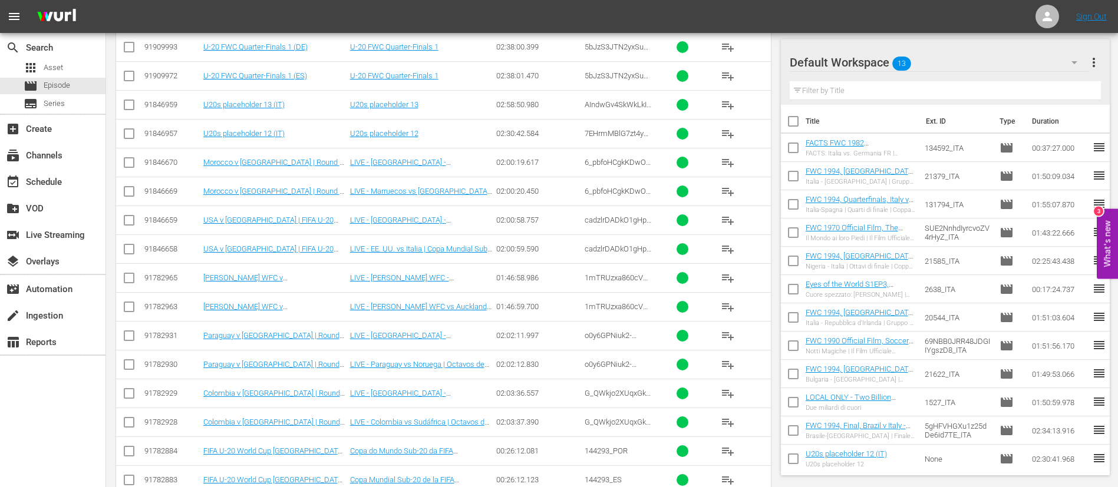
scroll to position [442, 0]
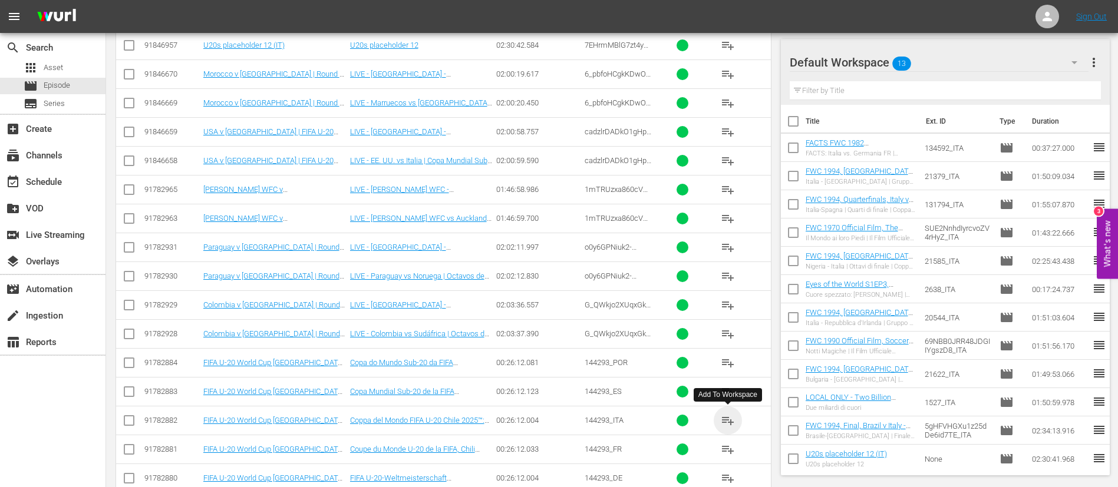
click at [731, 421] on span "playlist_add" at bounding box center [728, 421] width 14 height 14
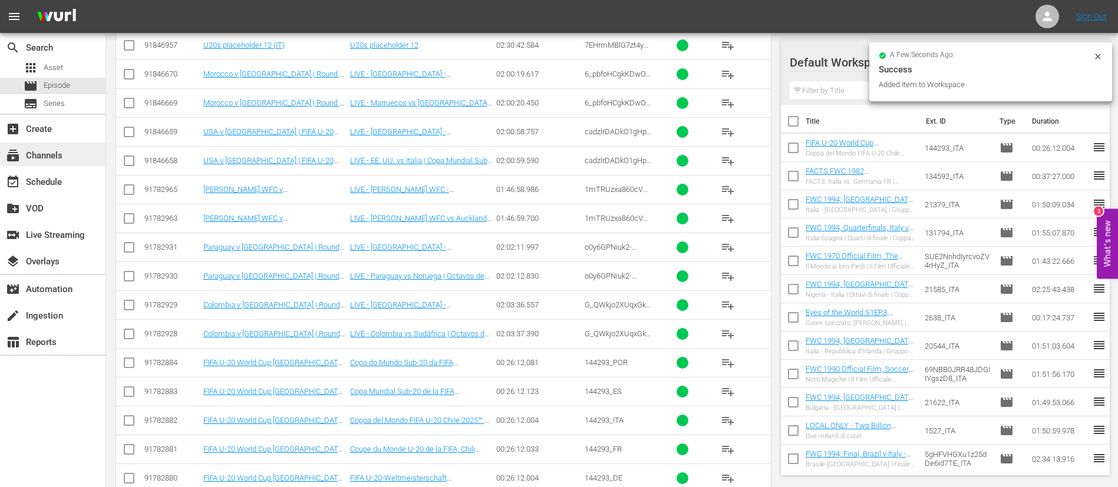
click at [72, 163] on div "subscriptions Channels" at bounding box center [53, 155] width 106 height 24
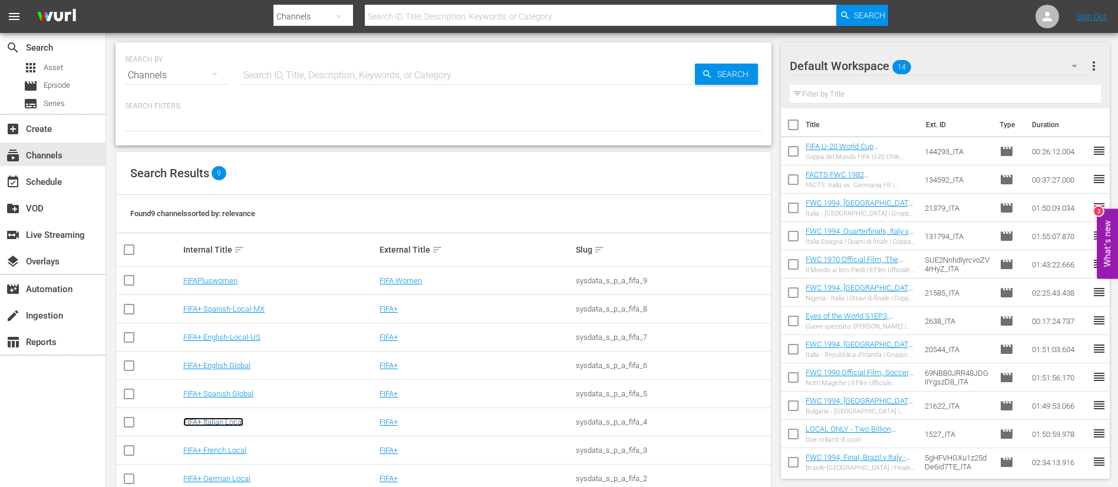
click at [232, 425] on link "FIFA+ Italian Local" at bounding box center [213, 422] width 60 height 9
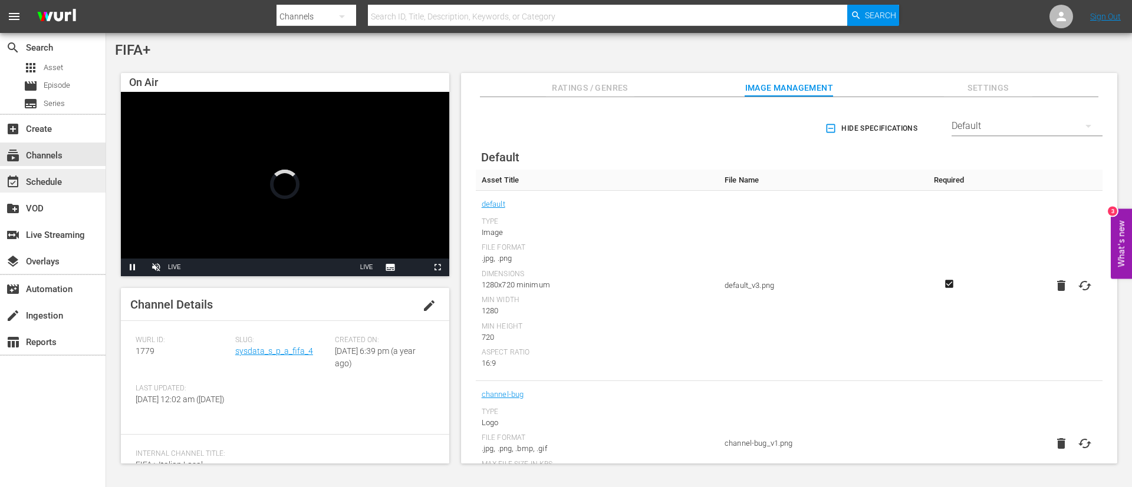
click at [75, 171] on div "event_available Schedule" at bounding box center [53, 181] width 106 height 24
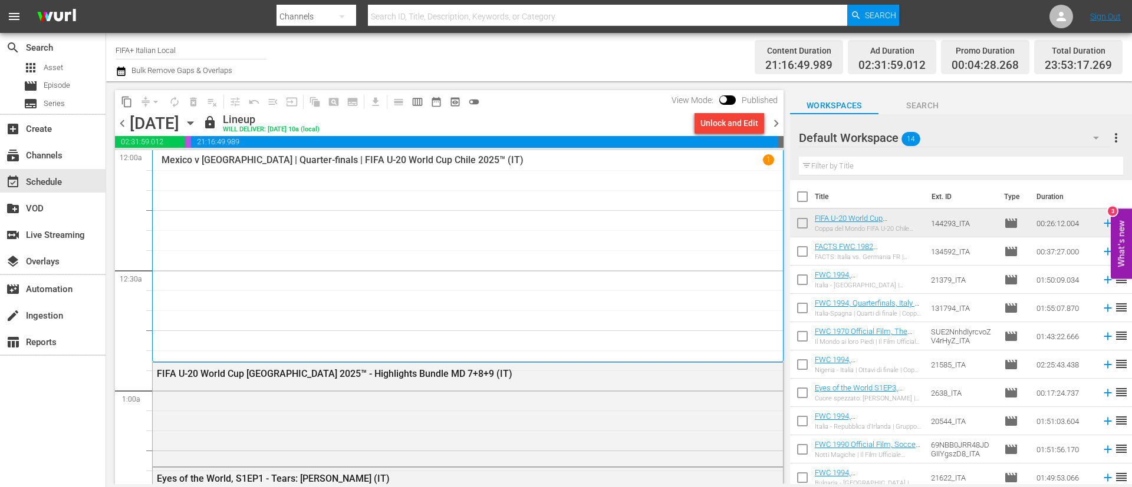
click at [777, 124] on span "chevron_right" at bounding box center [776, 123] width 15 height 15
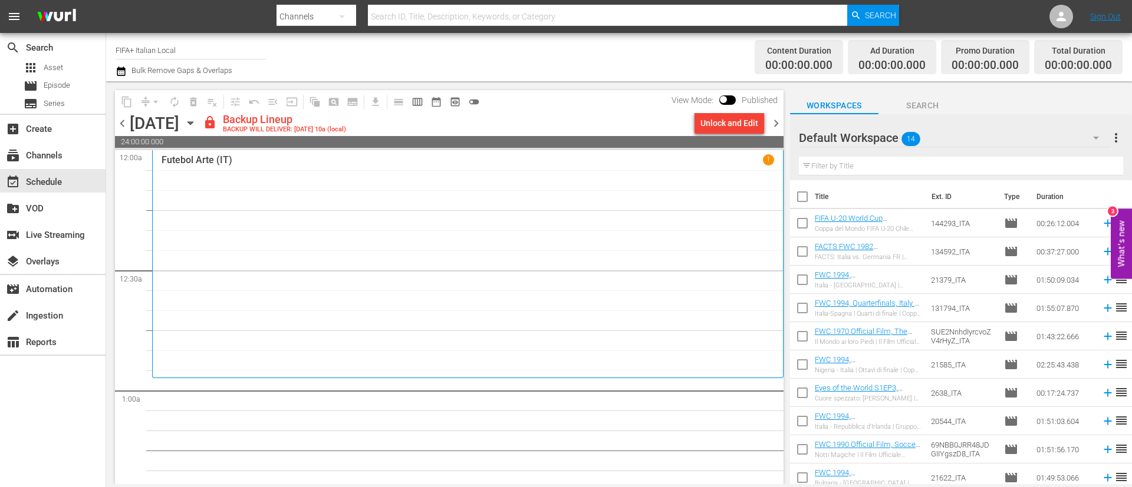
click at [740, 125] on div "Unlock and Edit" at bounding box center [729, 123] width 58 height 21
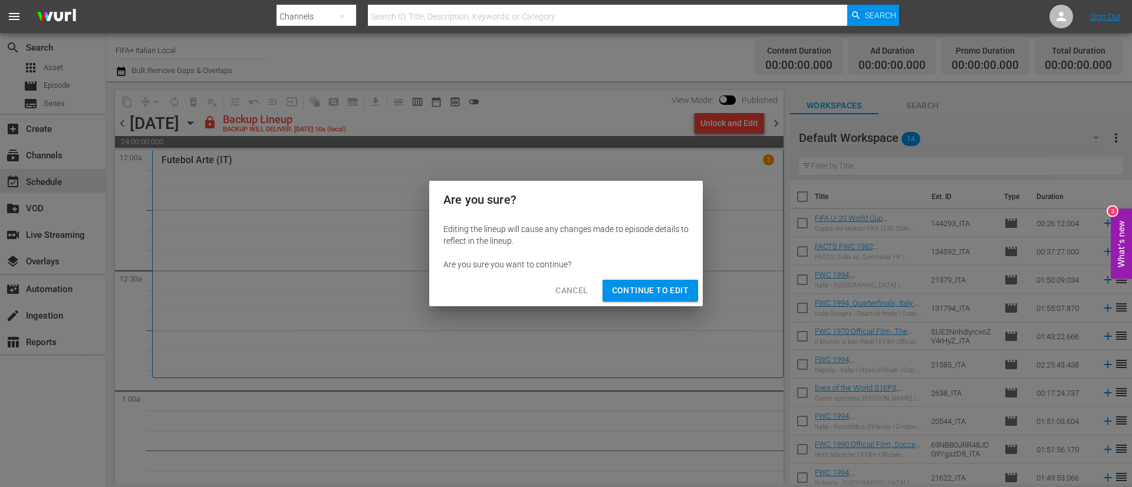
click at [660, 289] on span "Continue to Edit" at bounding box center [650, 291] width 77 height 15
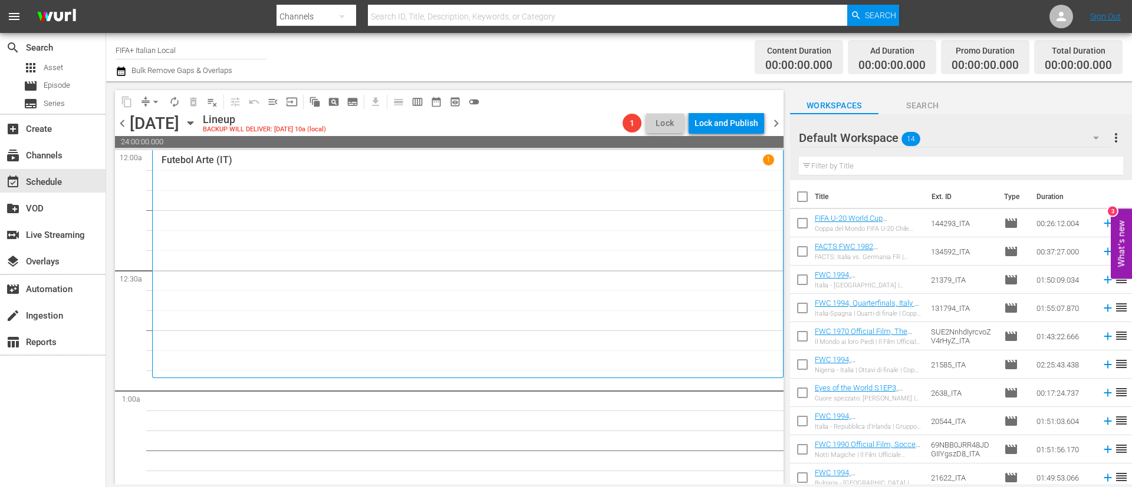
click at [801, 190] on input "checkbox" at bounding box center [802, 199] width 25 height 25
checkbox input "true"
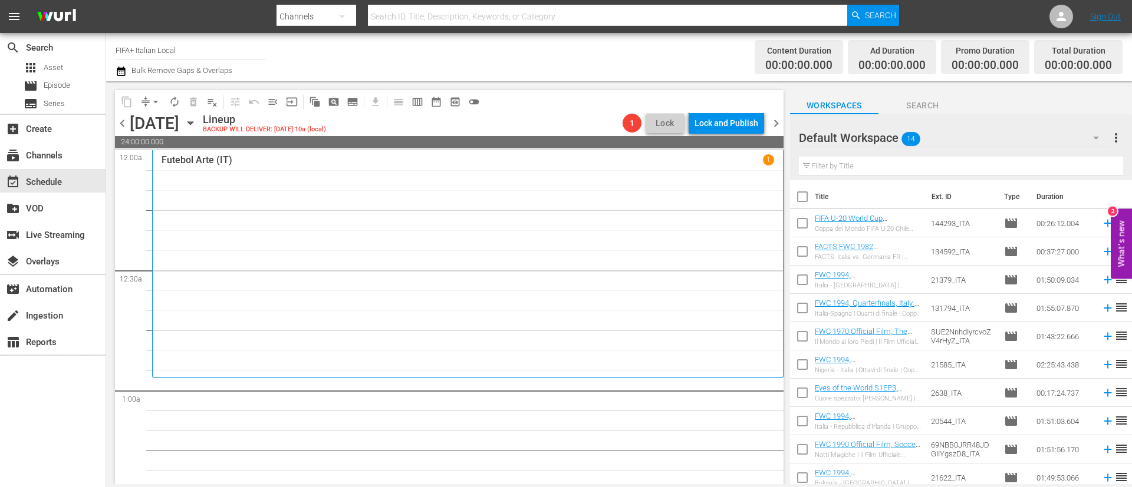
checkbox input "true"
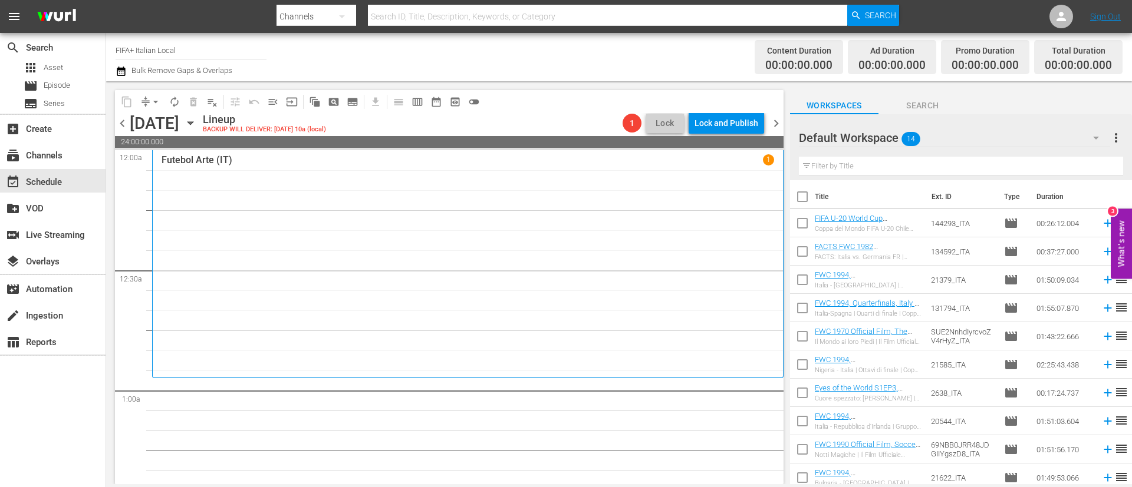
checkbox input "true"
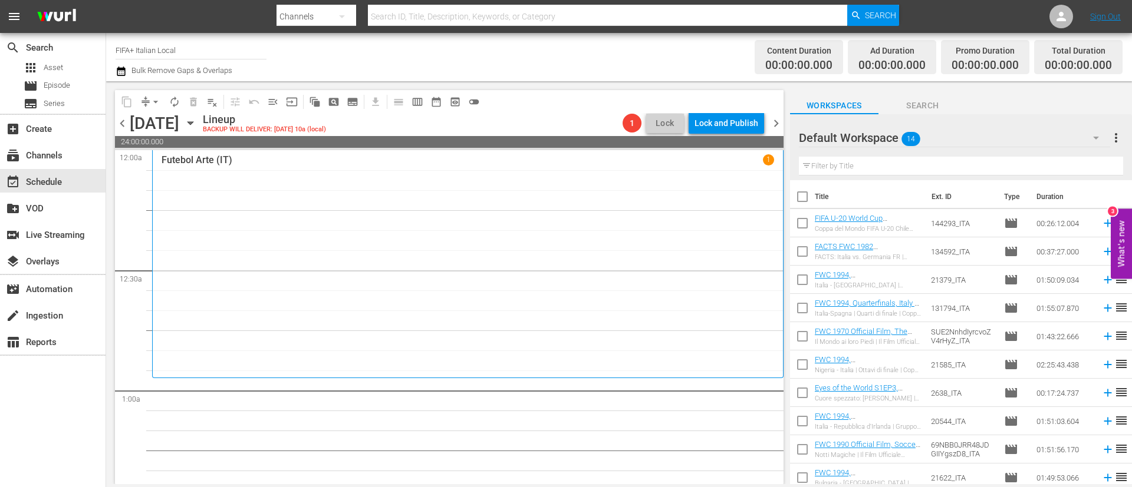
checkbox input "true"
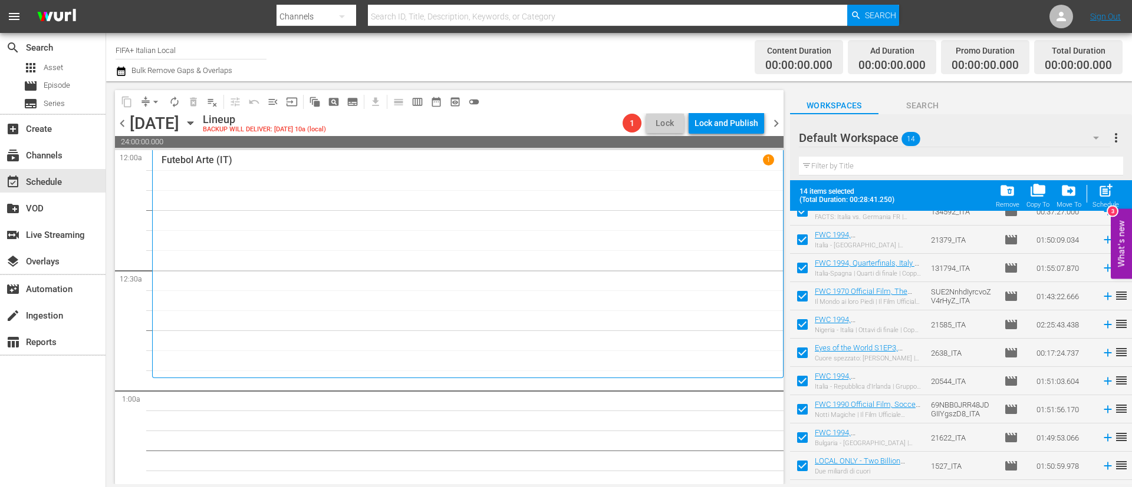
scroll to position [150, 0]
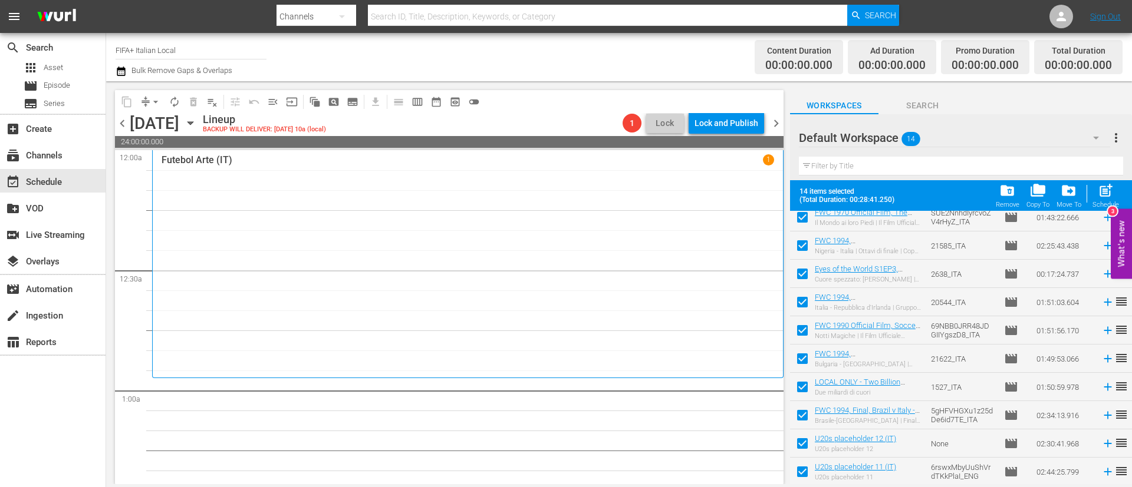
click at [796, 440] on input "checkbox" at bounding box center [802, 446] width 25 height 25
checkbox input "false"
click at [803, 473] on input "checkbox" at bounding box center [802, 474] width 25 height 25
checkbox input "false"
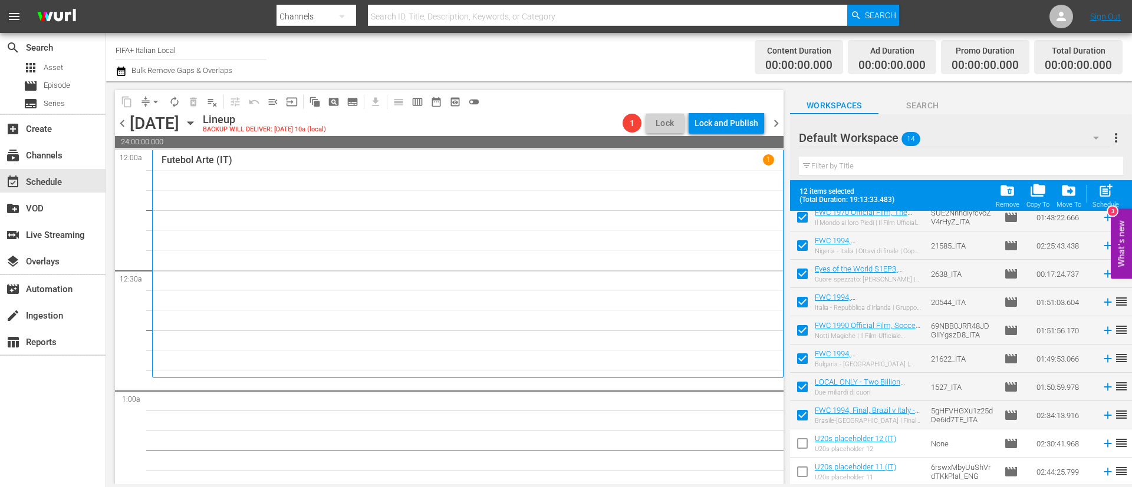
click at [1099, 186] on span "post_add" at bounding box center [1106, 191] width 16 height 16
checkbox input "false"
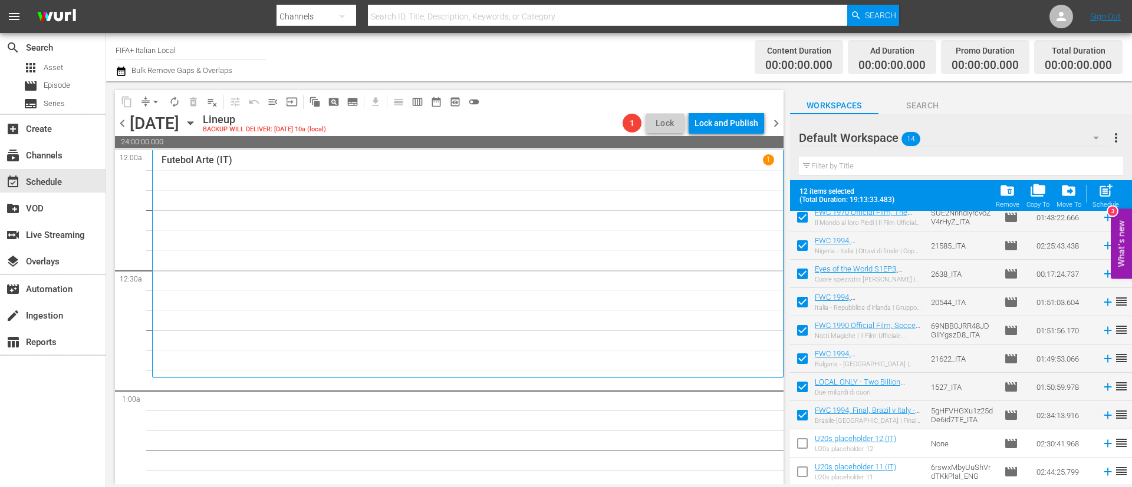
checkbox input "false"
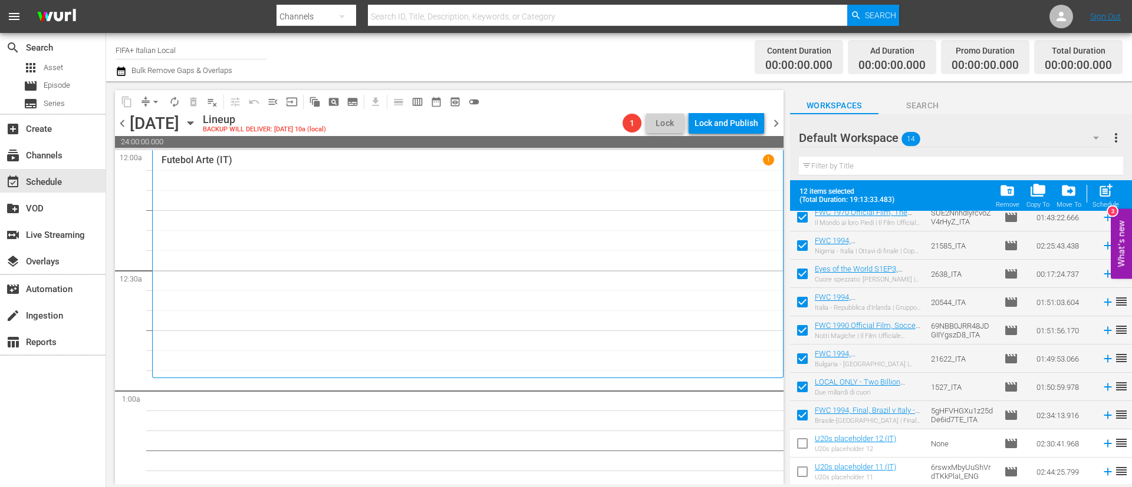
checkbox input "false"
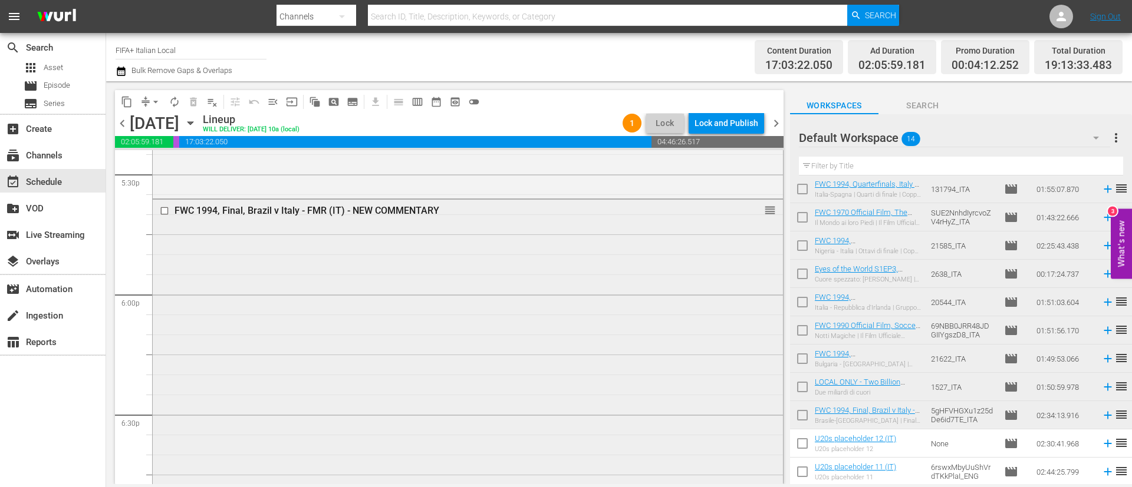
scroll to position [4156, 0]
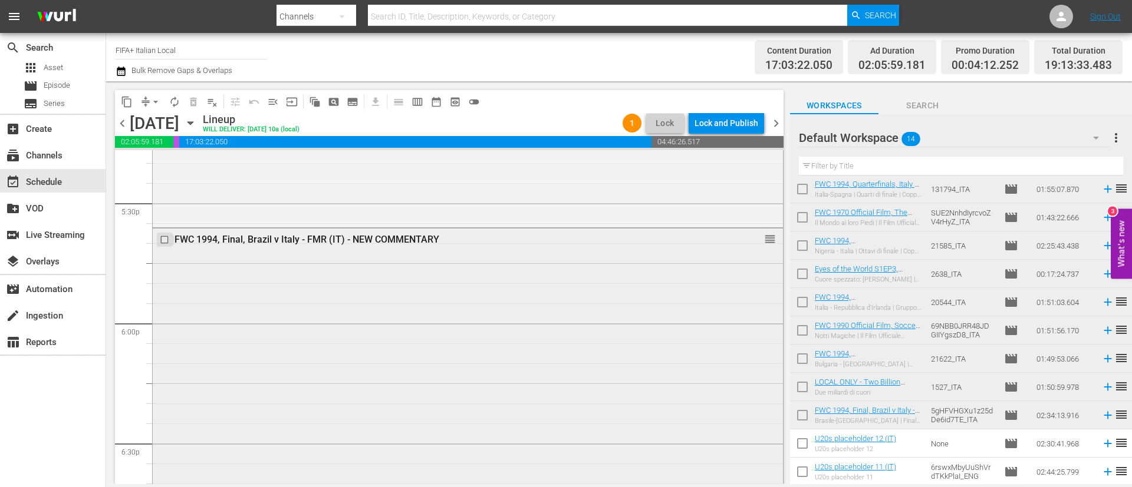
click at [162, 240] on input "checkbox" at bounding box center [166, 240] width 12 height 10
click at [193, 102] on span "delete_forever_outlined" at bounding box center [193, 102] width 12 height 12
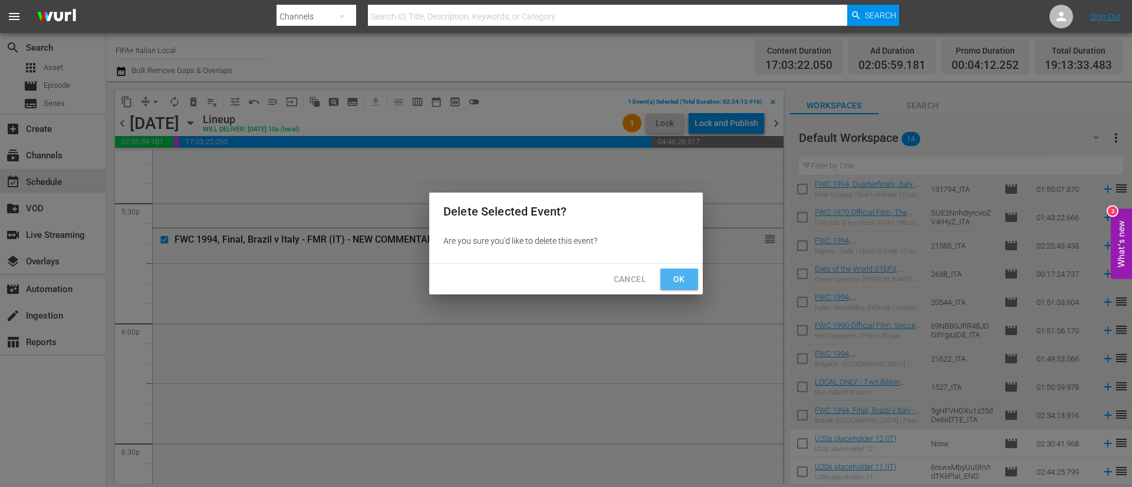
click at [694, 278] on button "Ok" at bounding box center [679, 280] width 38 height 22
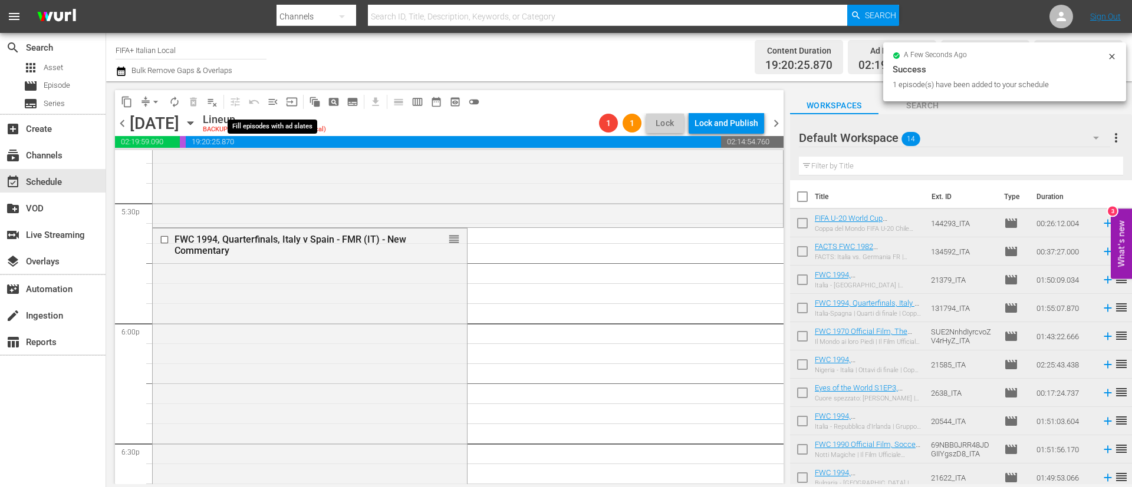
click at [275, 96] on span "menu_open" at bounding box center [273, 102] width 12 height 12
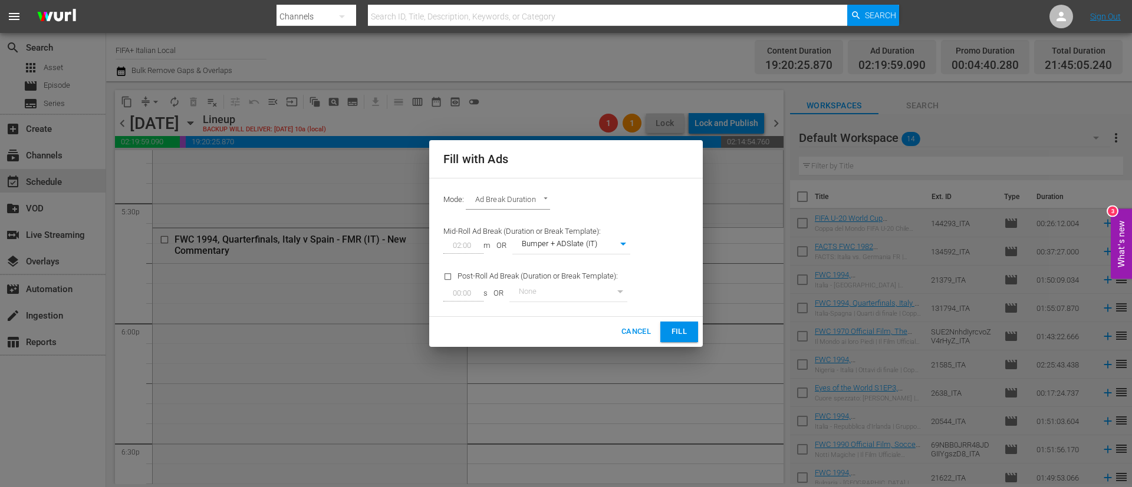
click at [674, 337] on span "Fill" at bounding box center [679, 332] width 19 height 14
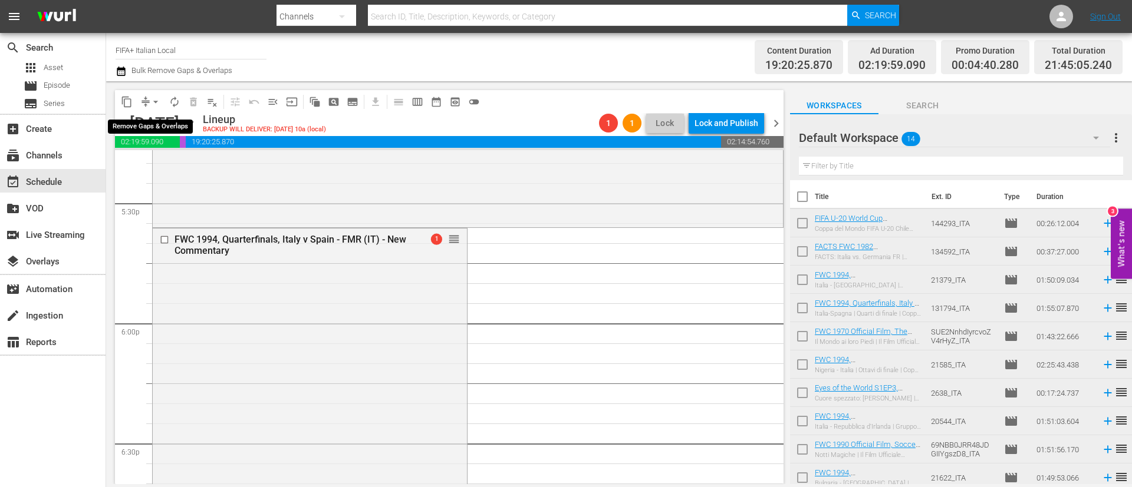
click at [157, 102] on span "arrow_drop_down" at bounding box center [156, 102] width 12 height 12
click at [193, 162] on li "Align to End of Previous Day" at bounding box center [156, 164] width 124 height 19
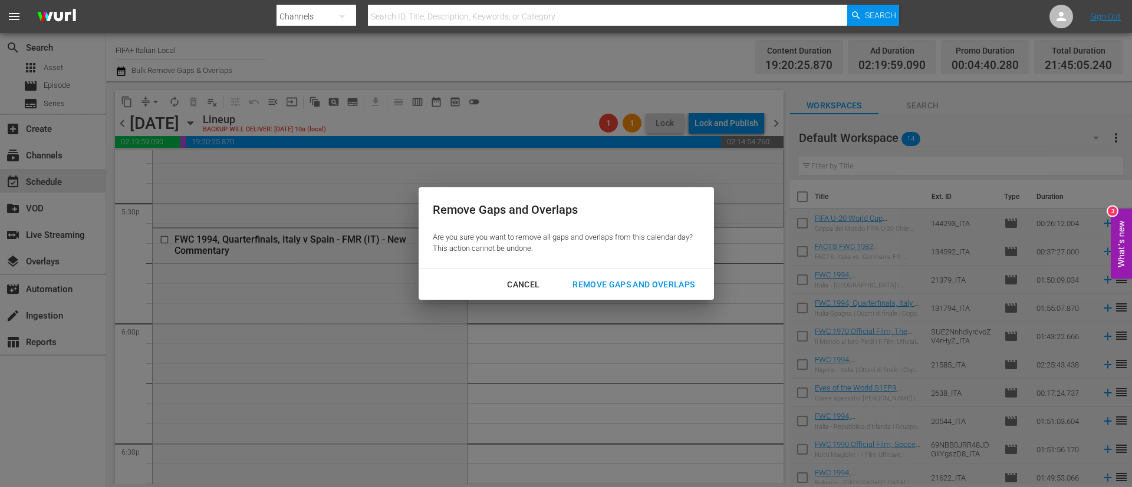
click at [664, 279] on div "Remove Gaps and Overlaps" at bounding box center [633, 285] width 141 height 15
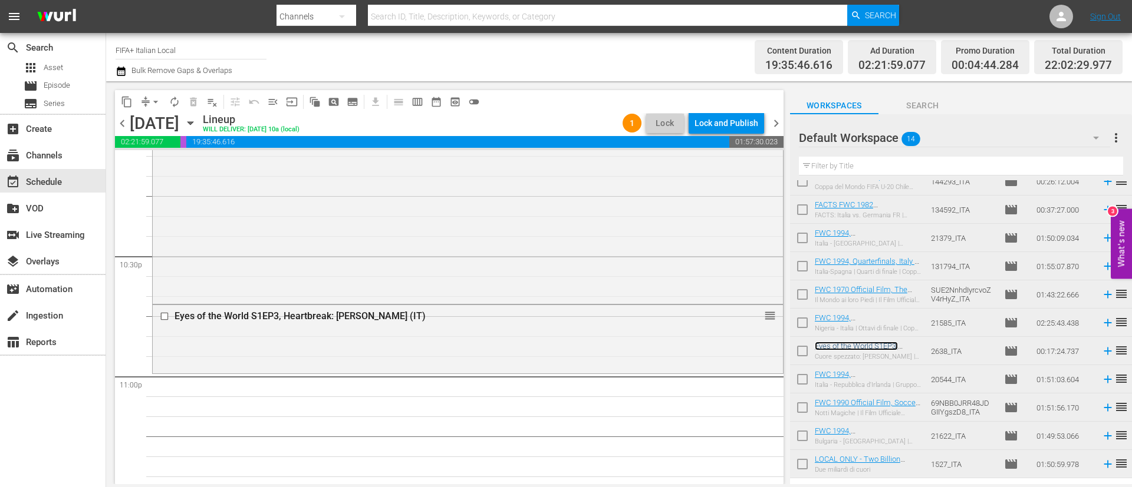
scroll to position [119, 0]
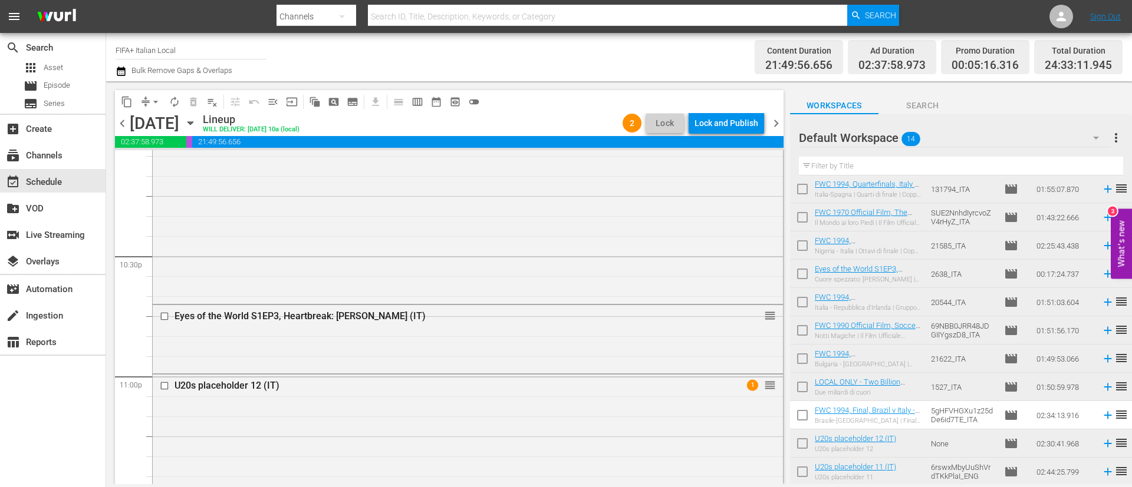
click at [270, 101] on span "menu_open" at bounding box center [273, 102] width 12 height 12
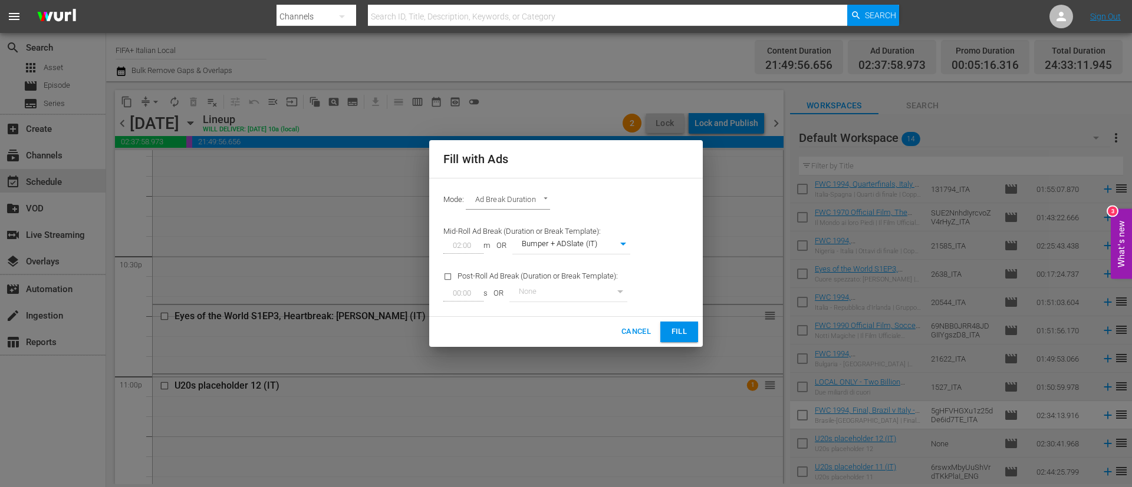
click at [670, 338] on span "Fill" at bounding box center [679, 332] width 19 height 14
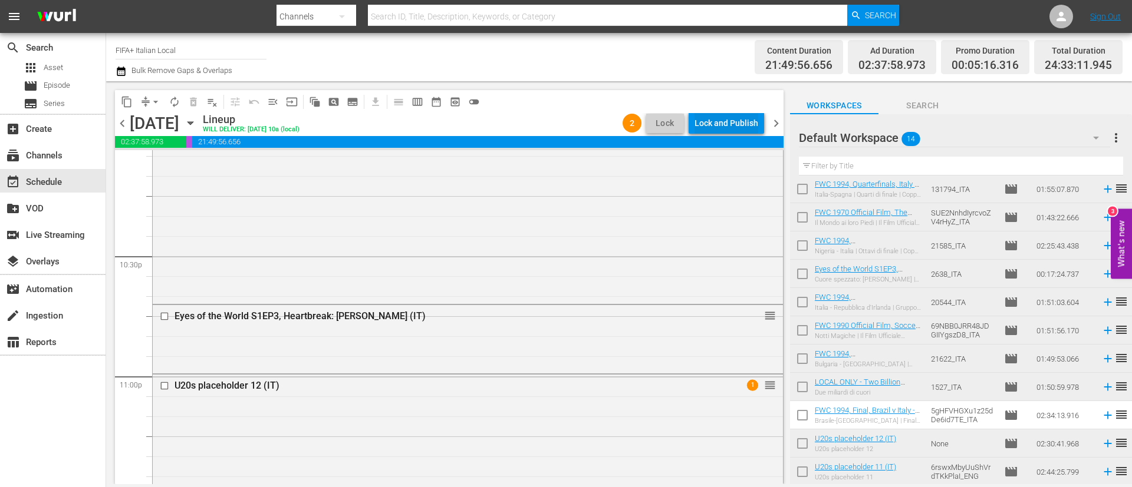
click at [708, 111] on div "content_copy compress arrow_drop_down autorenew_outlined delete_forever_outline…" at bounding box center [449, 101] width 668 height 23
click at [711, 115] on div "Lock and Publish" at bounding box center [726, 123] width 64 height 21
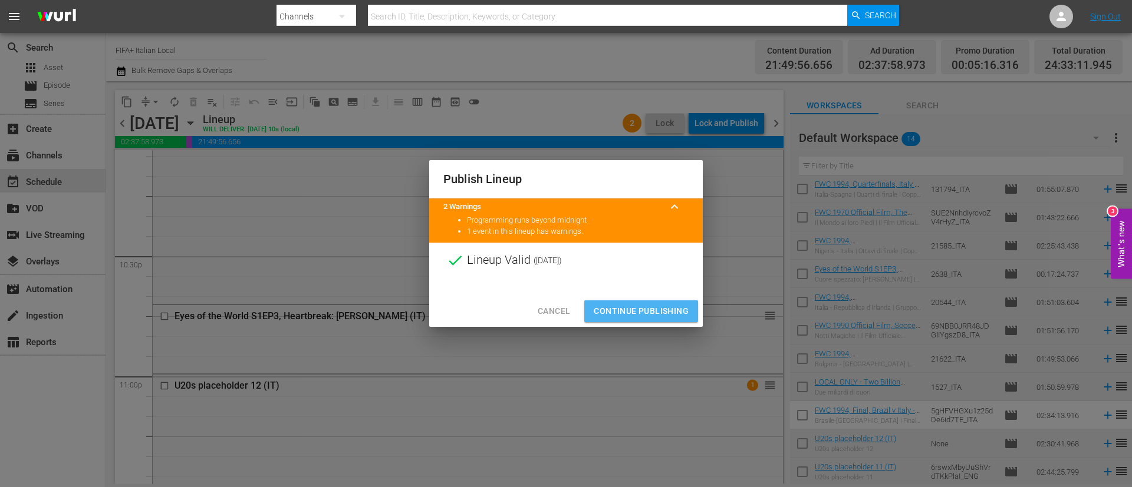
click at [658, 307] on span "Continue Publishing" at bounding box center [641, 311] width 95 height 15
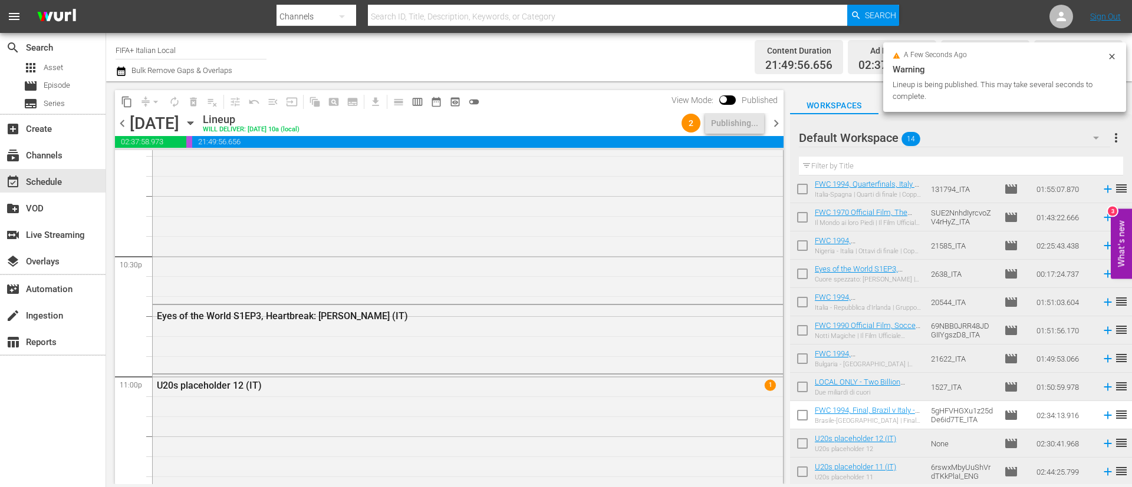
click at [1107, 143] on button "button" at bounding box center [1096, 138] width 28 height 28
click at [1026, 136] on div "2 Schedule (0) Default Workspace (14)" at bounding box center [566, 243] width 1132 height 487
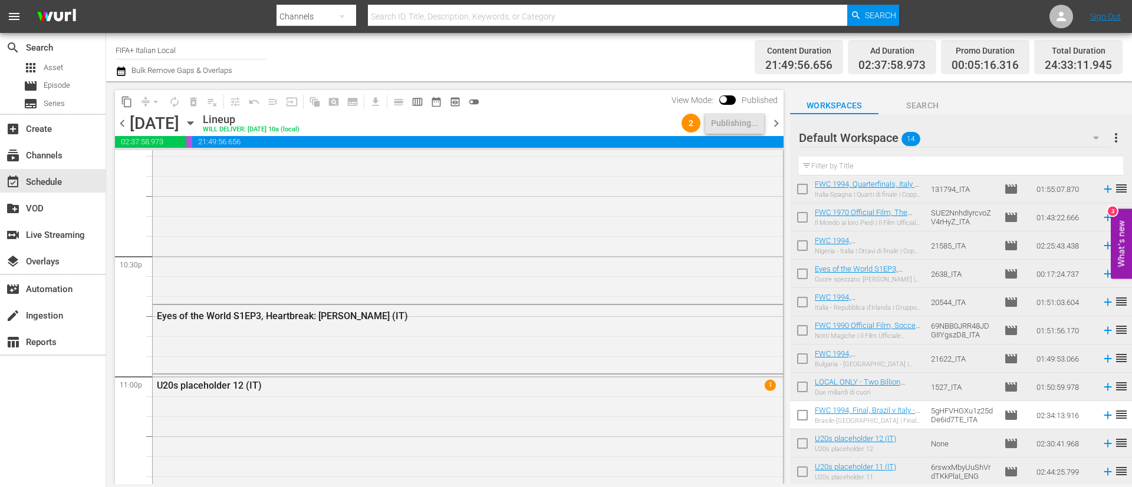
click at [1112, 138] on span "more_vert" at bounding box center [1116, 138] width 14 height 14
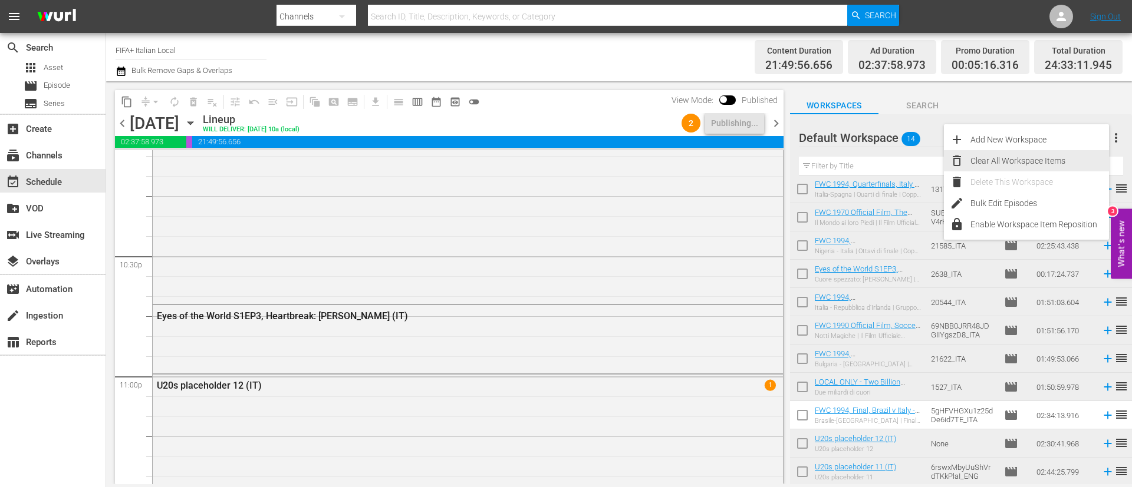
click at [993, 157] on div "Clear All Workspace Items" at bounding box center [1039, 160] width 139 height 21
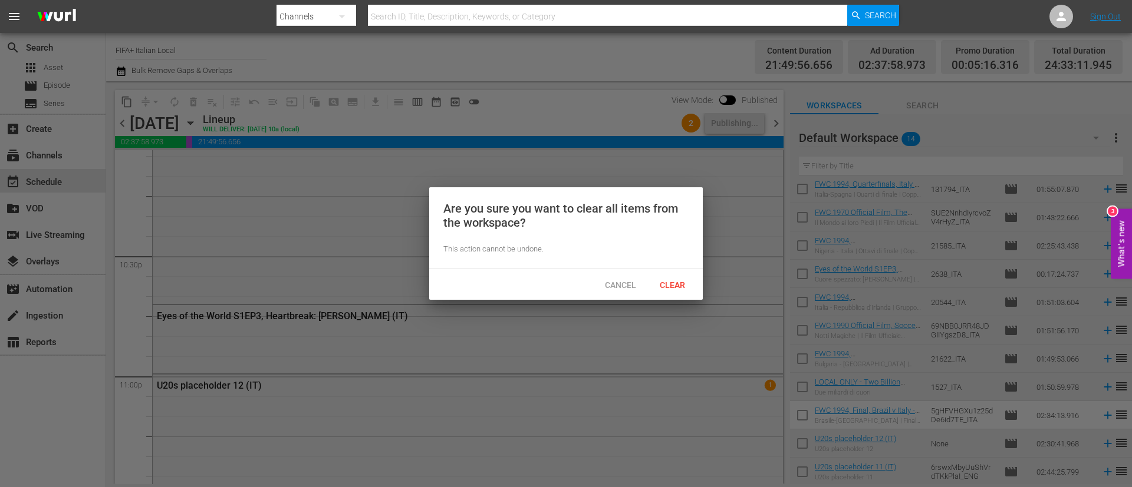
click at [674, 274] on div "Clear" at bounding box center [672, 285] width 52 height 22
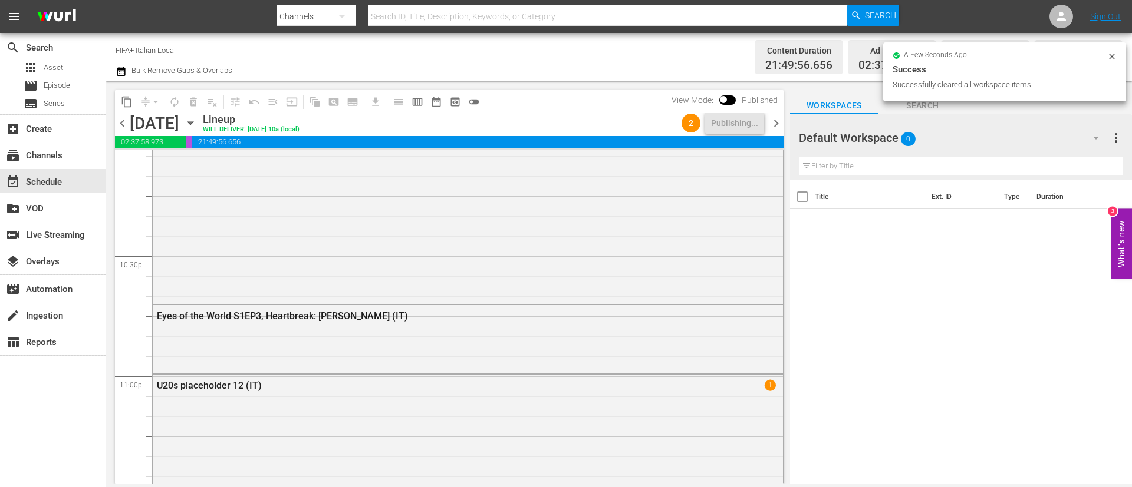
scroll to position [0, 0]
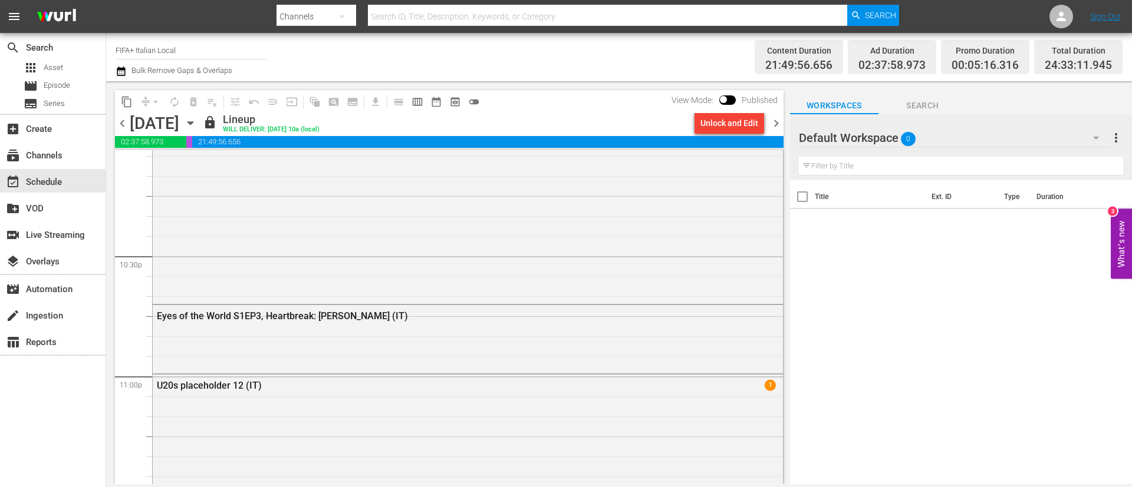
click at [775, 120] on span "chevron_right" at bounding box center [776, 123] width 15 height 15
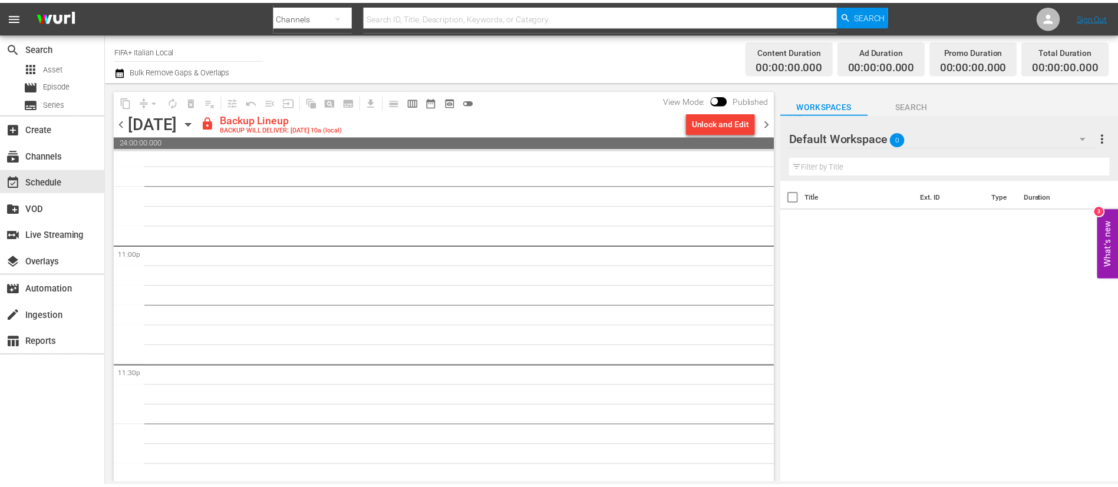
scroll to position [5438, 0]
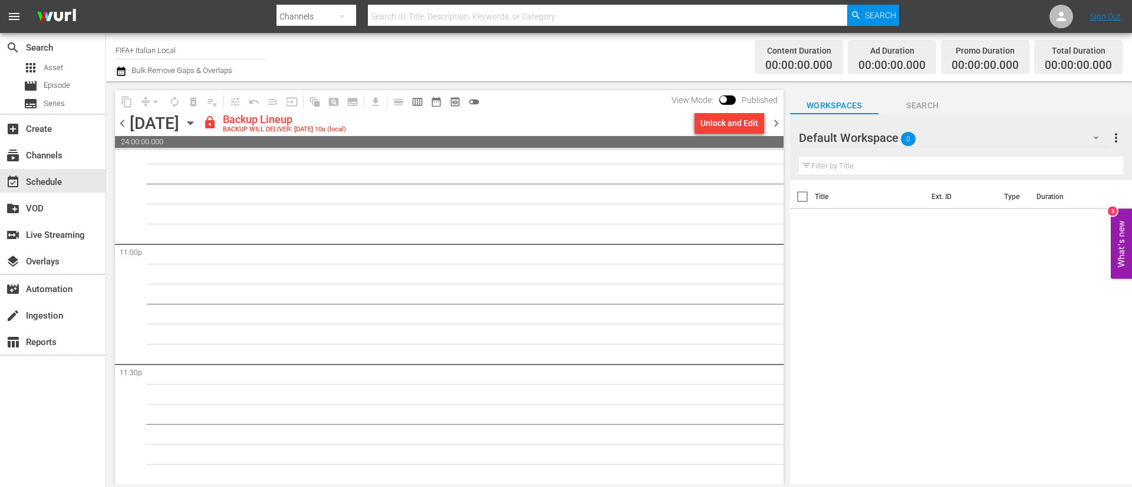
click at [727, 126] on div "Unlock and Edit" at bounding box center [729, 123] width 58 height 21
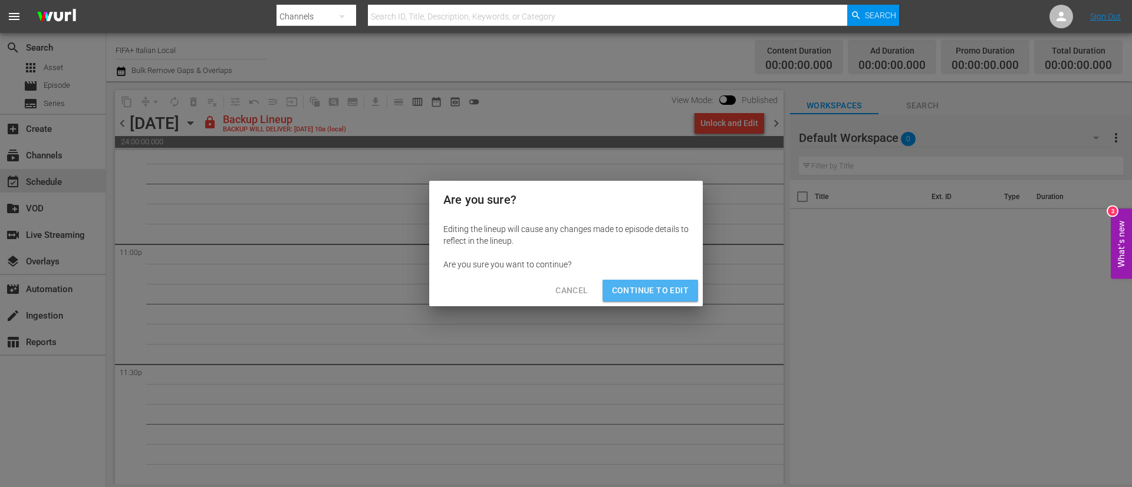
click at [649, 289] on span "Continue to Edit" at bounding box center [650, 291] width 77 height 15
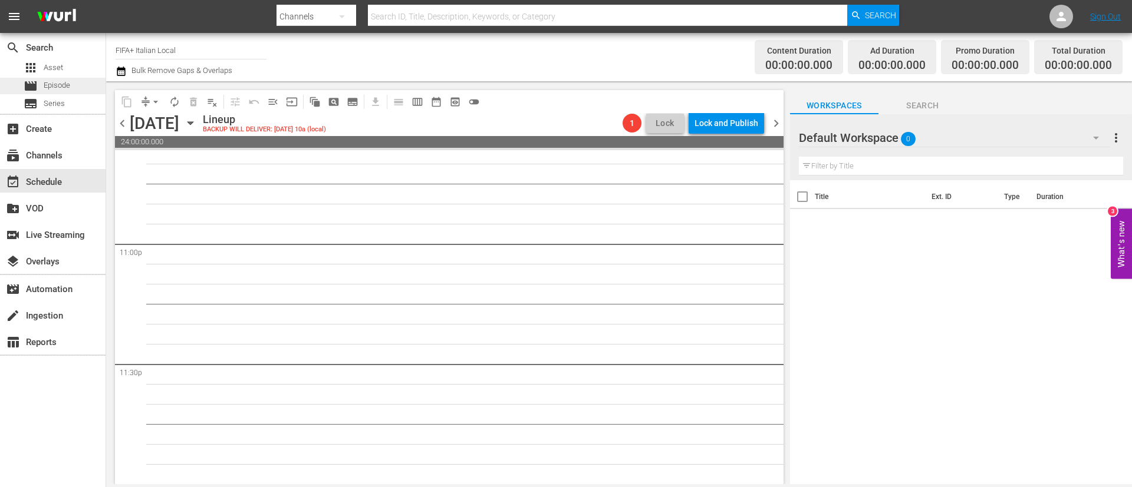
click at [68, 81] on span "Episode" at bounding box center [57, 86] width 27 height 12
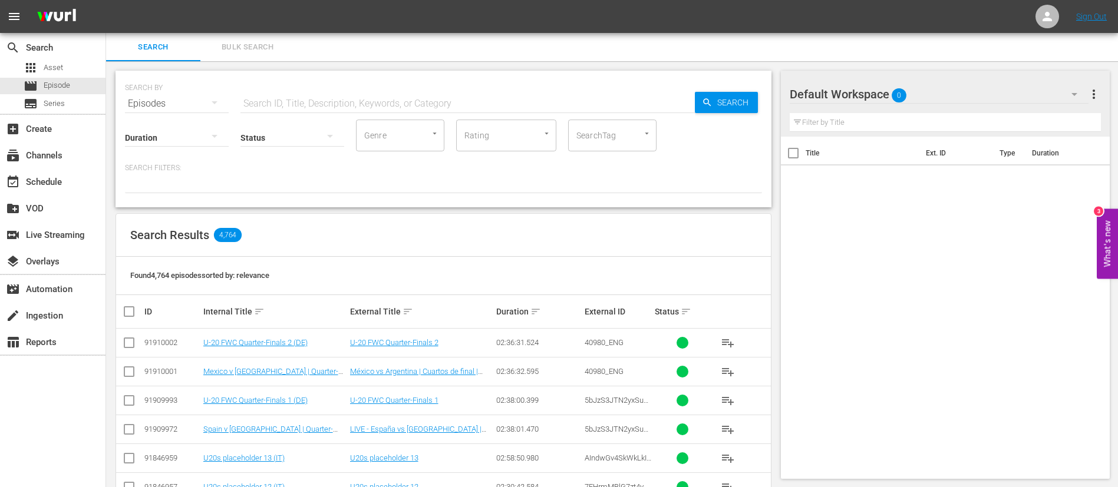
click at [252, 53] on span "Bulk Search" at bounding box center [247, 48] width 80 height 14
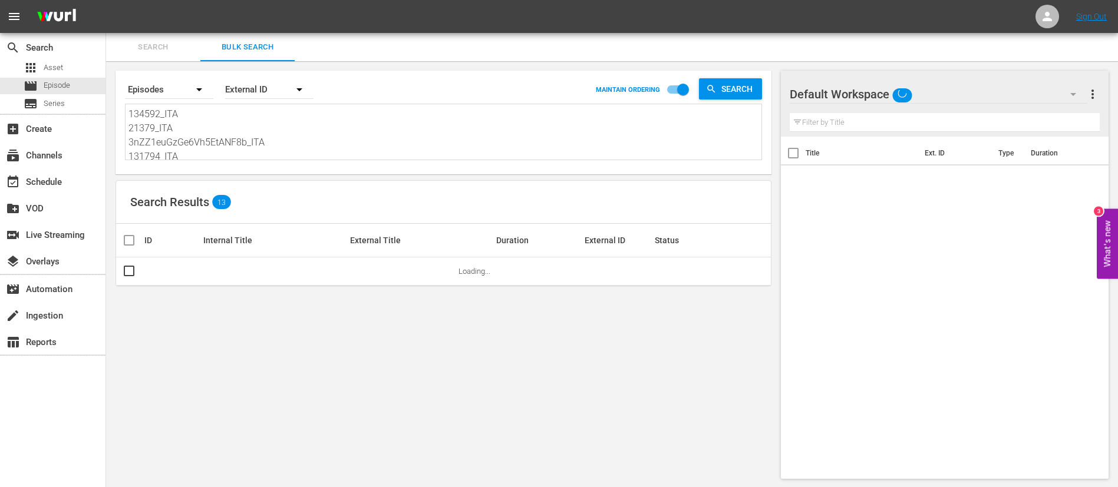
click at [253, 126] on textarea "134592_ITA 21379_ITA 3nZZ1euGzGe6Vh5EtANF8b_ITA 131794_ITA SUE2NnhdIyrcvoZV4rHy…" at bounding box center [445, 134] width 633 height 54
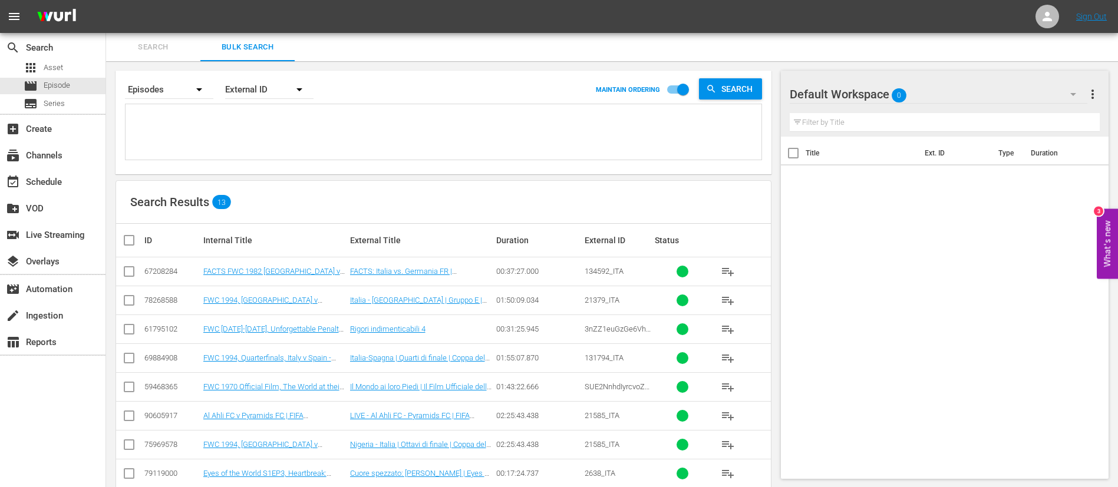
paste textarea "SUE2NnhdIyrcvoZV4rHyZ_ITA 40907_ITA 04f04940-6e8d-4370-a30d-cf10d5347f95_ITA 2l…"
type textarea "SUE2NnhdIyrcvoZV4rHyZ_ITA 40907_ITA 04f04940-6e8d-4370-a30d-cf10d5347f95_ITA 2l…"
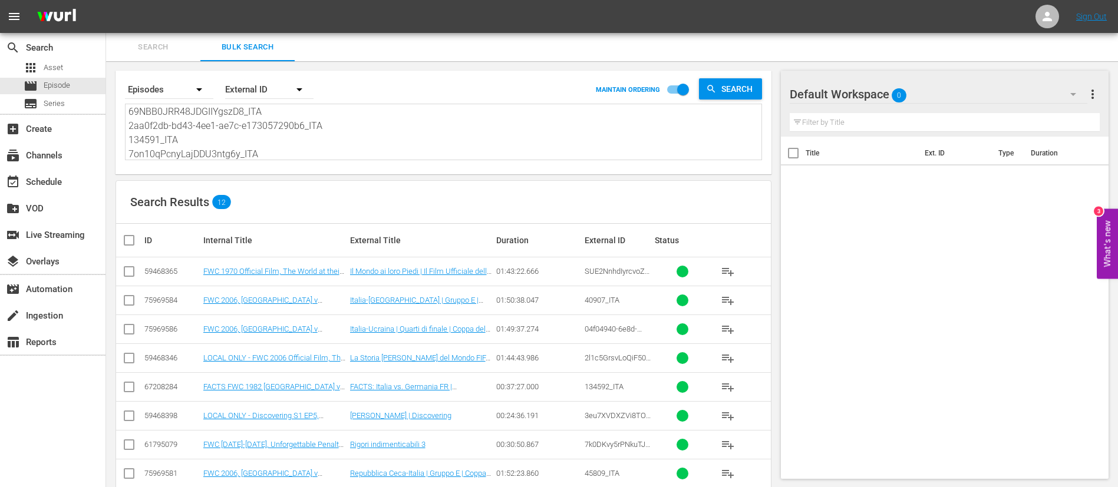
type textarea "SUE2NnhdIyrcvoZV4rHyZ_ITA 40907_ITA 04f04940-6e8d-4370-a30d-cf10d5347f95_ITA 2l…"
click at [128, 236] on input "checkbox" at bounding box center [134, 240] width 24 height 14
checkbox input "true"
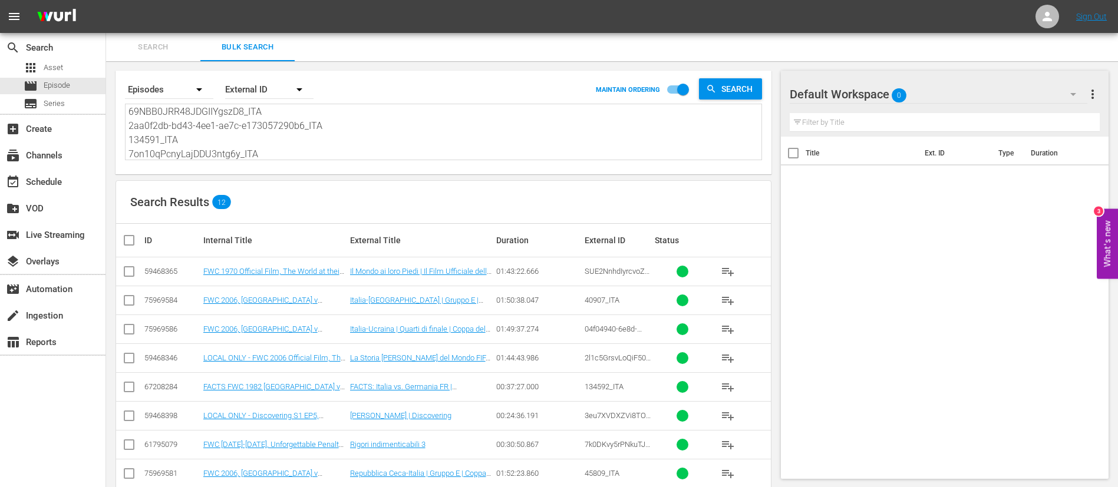
checkbox input "true"
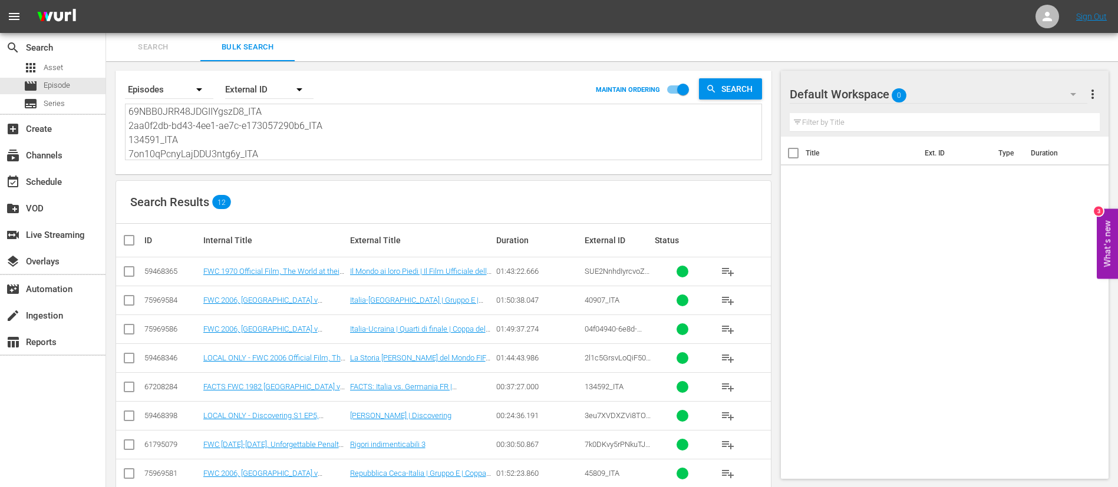
checkbox input "true"
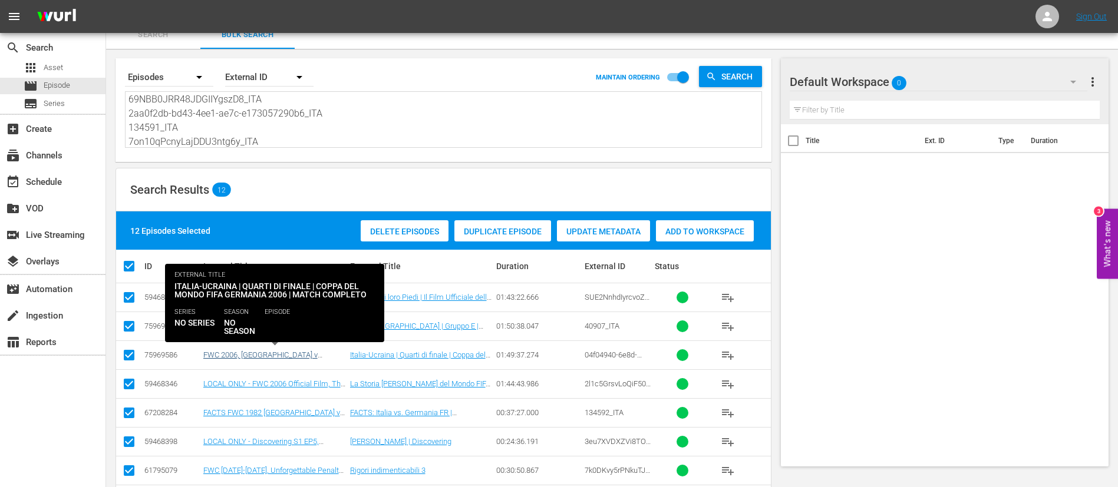
scroll to position [88, 0]
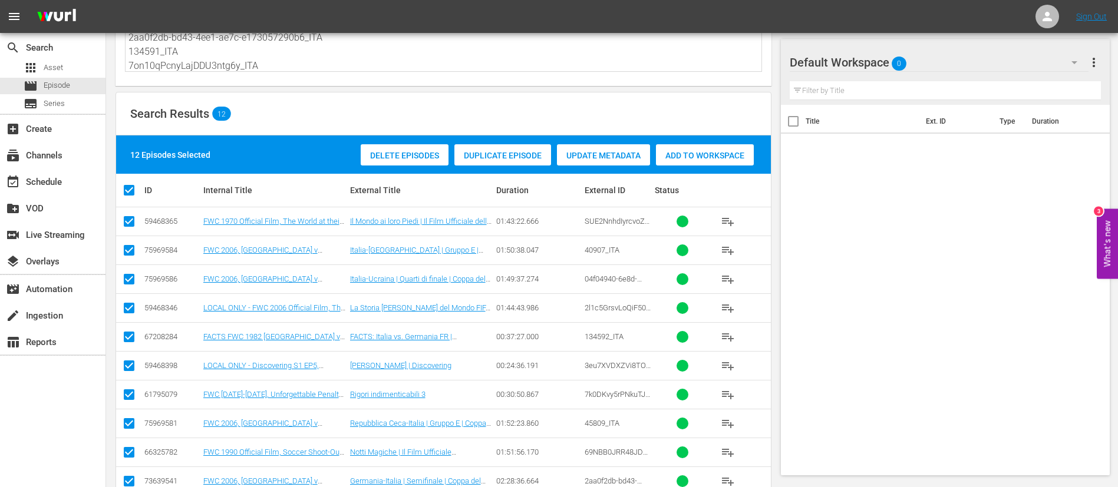
click at [131, 400] on input "checkbox" at bounding box center [129, 397] width 14 height 14
checkbox input "false"
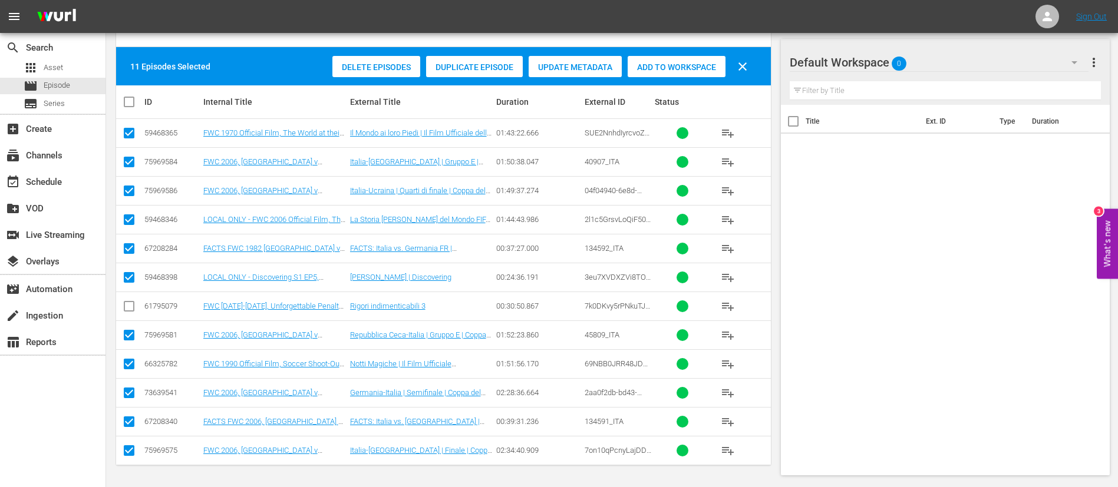
click at [686, 51] on div "11 Episodes Selected Delete Episodes Duplicate Episode Update Metadata Add to W…" at bounding box center [443, 66] width 655 height 38
click at [684, 61] on div "Add to Workspace" at bounding box center [677, 67] width 98 height 22
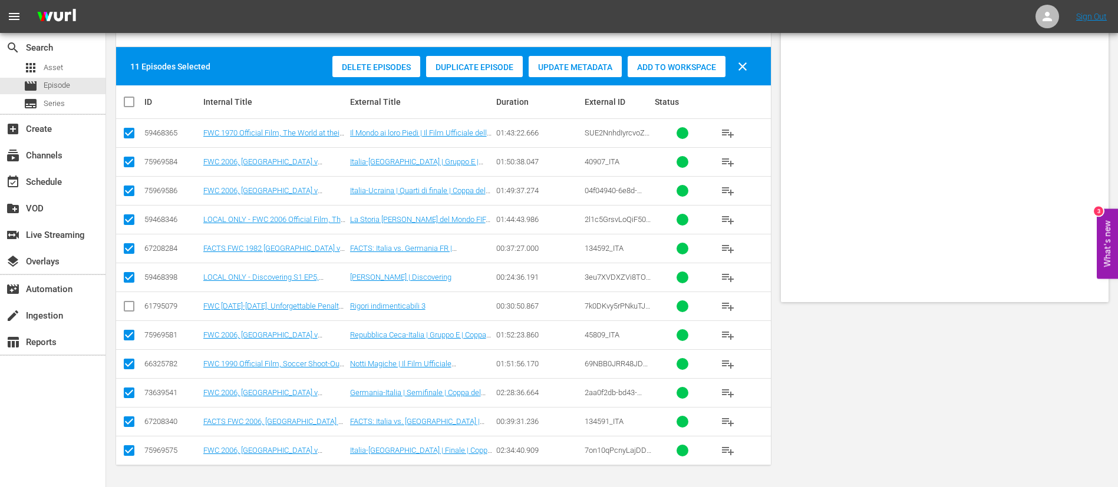
scroll to position [0, 0]
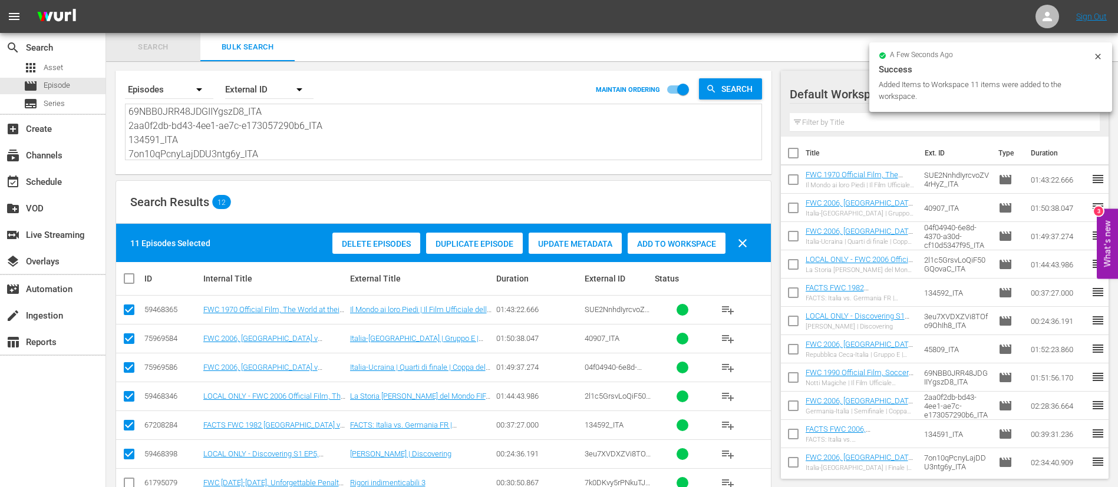
click at [170, 54] on button "Search" at bounding box center [153, 47] width 94 height 28
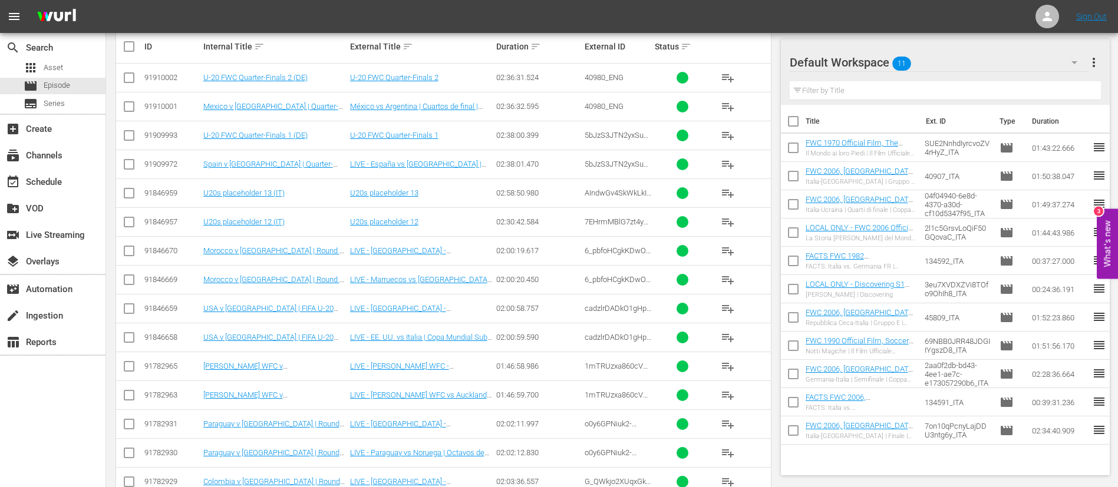
scroll to position [442, 0]
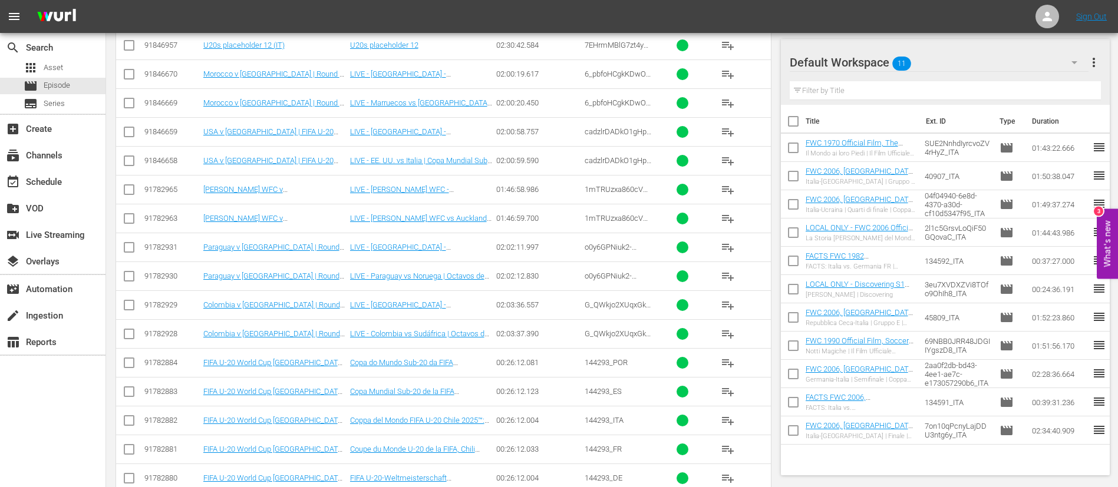
click at [722, 422] on span "playlist_add" at bounding box center [728, 421] width 14 height 14
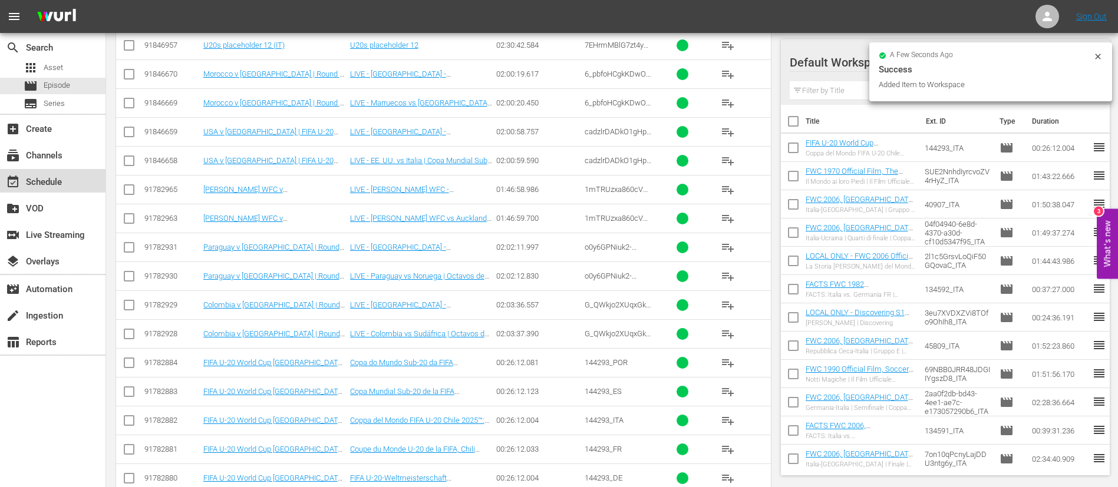
click at [19, 190] on div "event_available Schedule" at bounding box center [53, 181] width 106 height 24
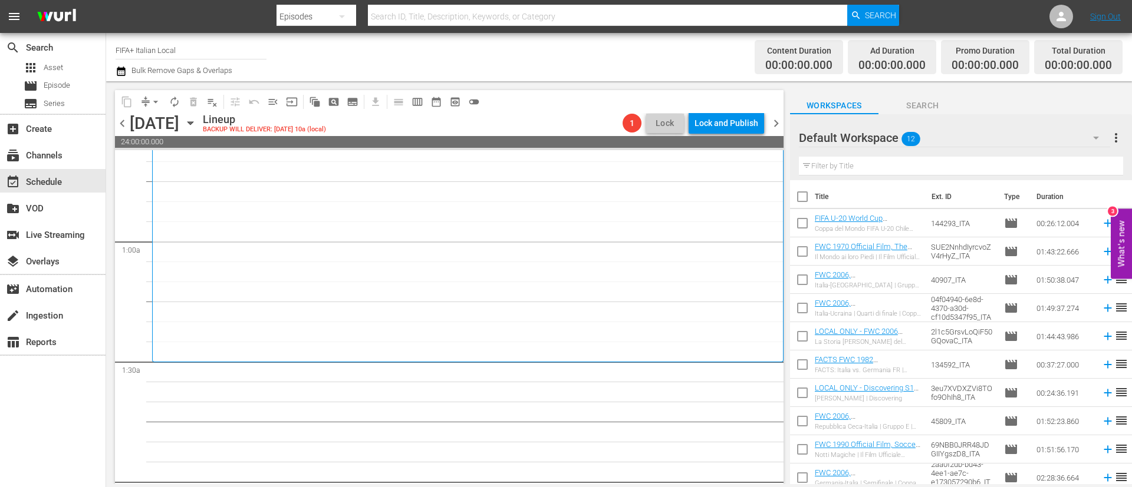
scroll to position [177, 0]
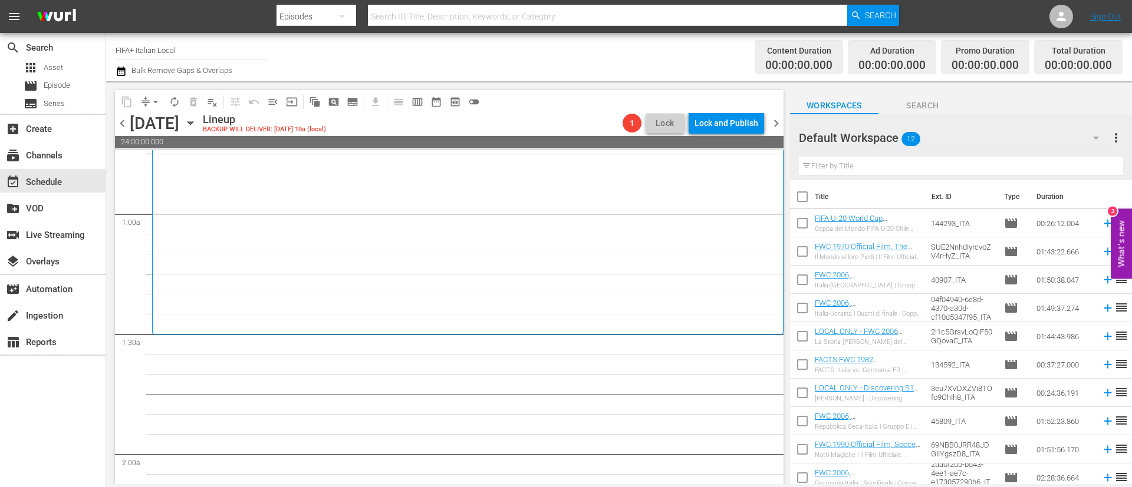
click at [801, 194] on input "checkbox" at bounding box center [802, 199] width 25 height 25
checkbox input "true"
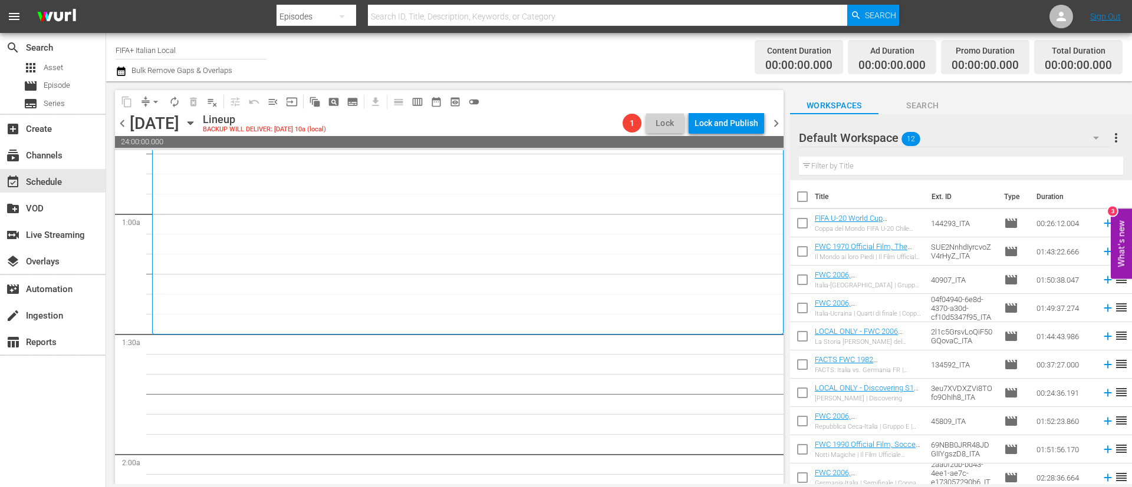
checkbox input "true"
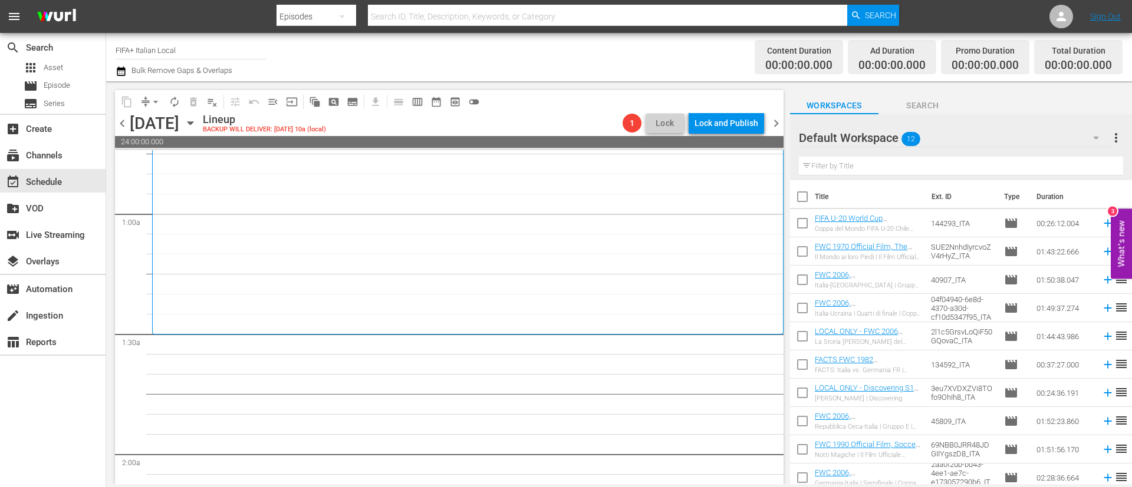
checkbox input "true"
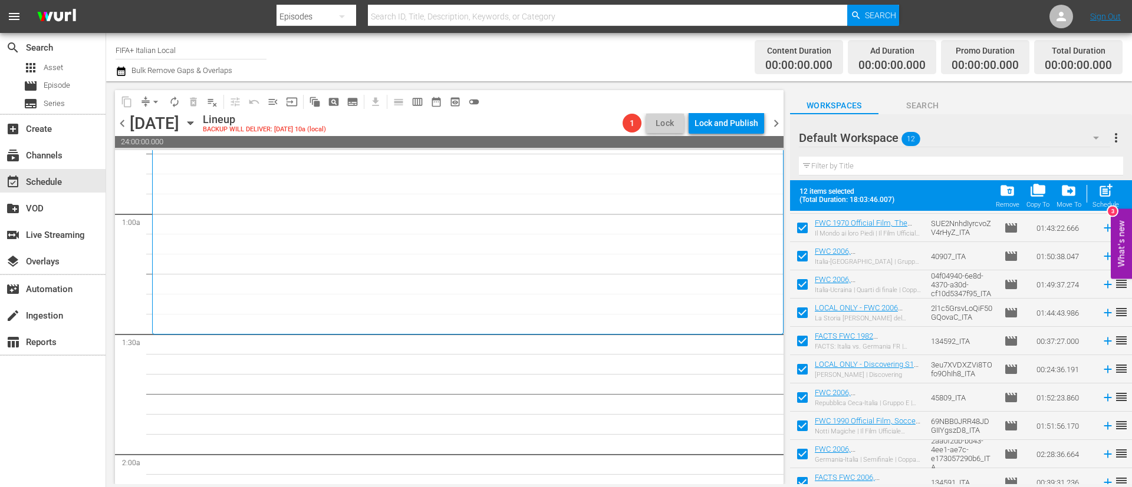
scroll to position [93, 0]
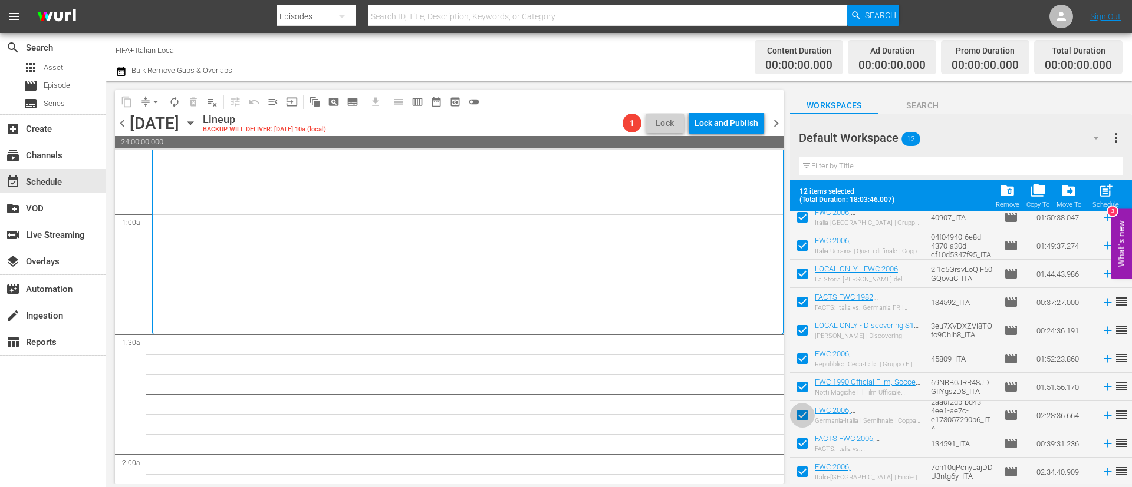
click at [800, 418] on input "checkbox" at bounding box center [802, 418] width 25 height 25
checkbox input "false"
click at [796, 449] on input "checkbox" at bounding box center [802, 446] width 25 height 25
checkbox input "false"
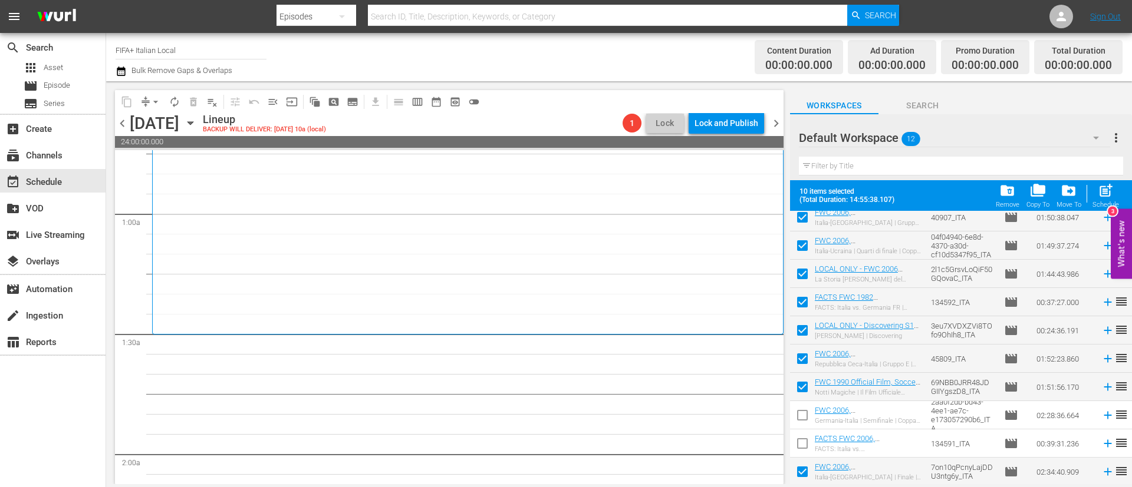
click at [795, 473] on input "checkbox" at bounding box center [802, 474] width 25 height 25
checkbox input "false"
click at [1099, 197] on span "post_add" at bounding box center [1106, 191] width 16 height 16
checkbox input "false"
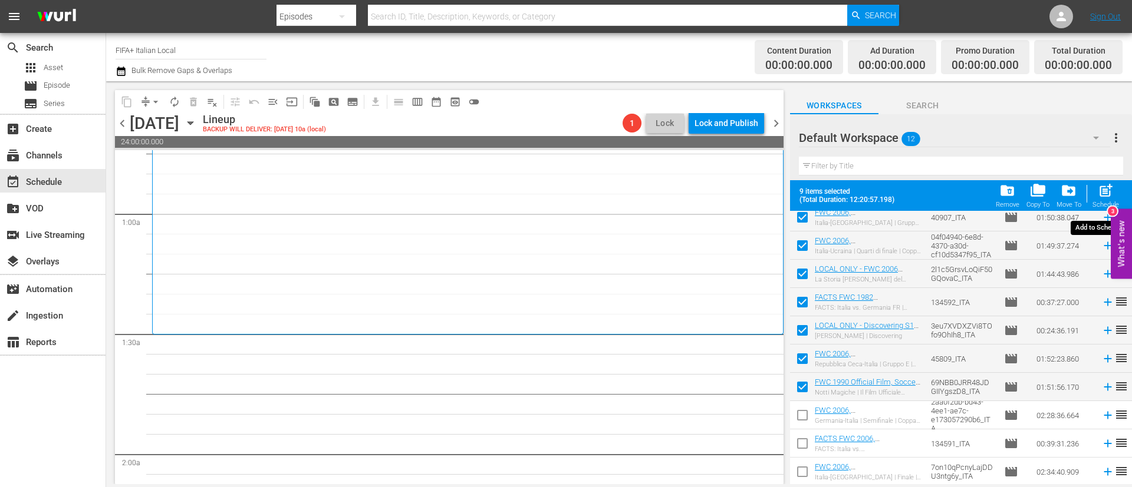
checkbox input "false"
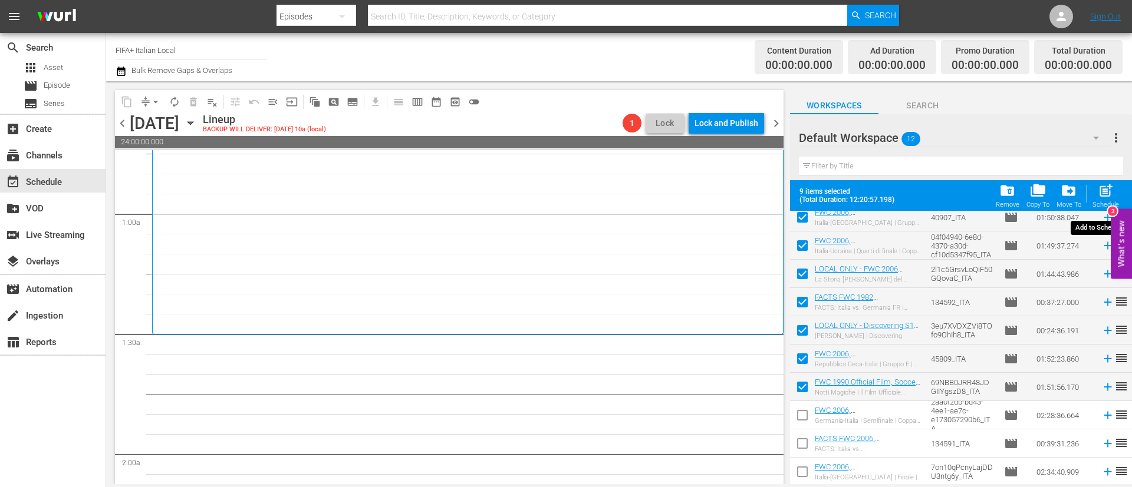
checkbox input "false"
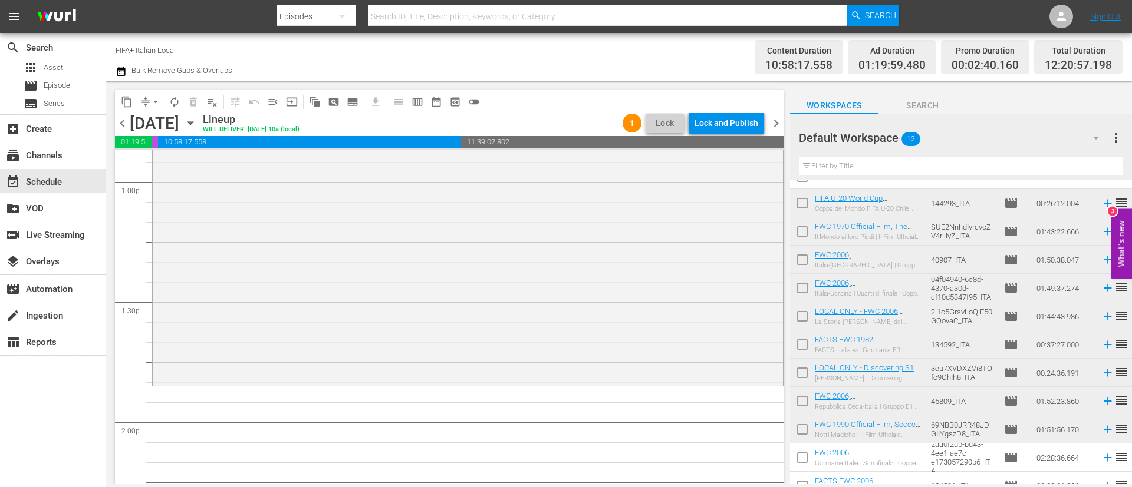
scroll to position [0, 0]
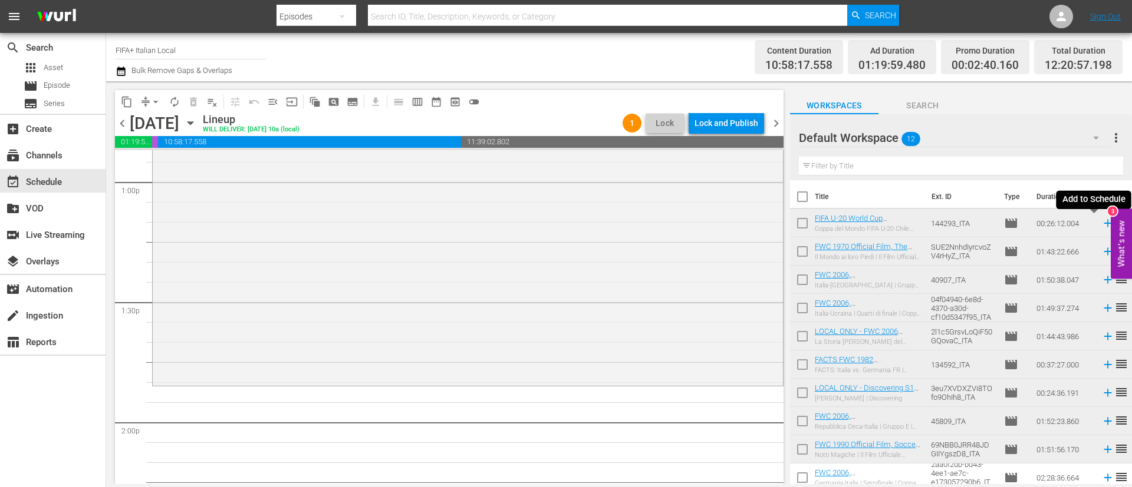
click at [1103, 224] on icon at bounding box center [1107, 224] width 8 height 8
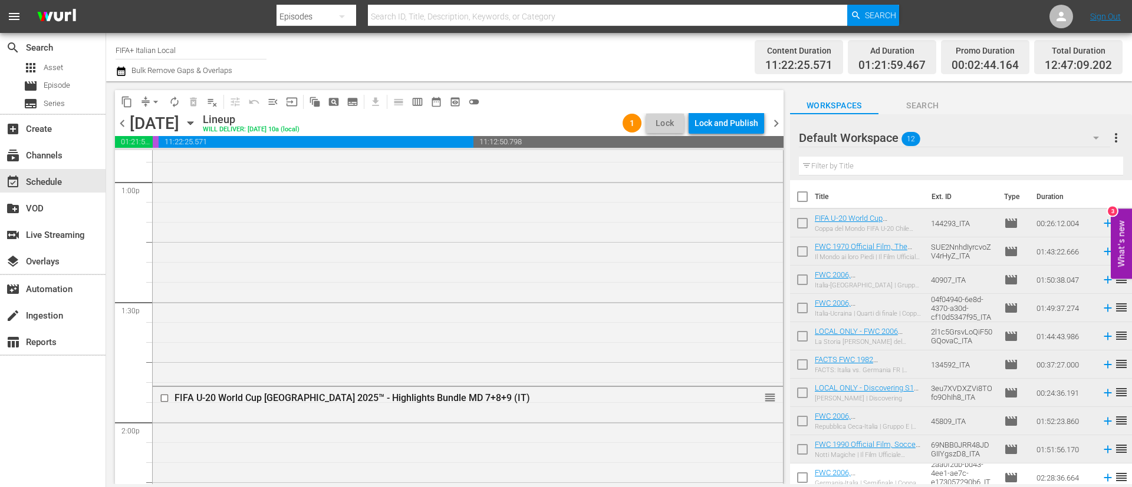
click at [796, 275] on input "checkbox" at bounding box center [802, 282] width 25 height 25
checkbox input "true"
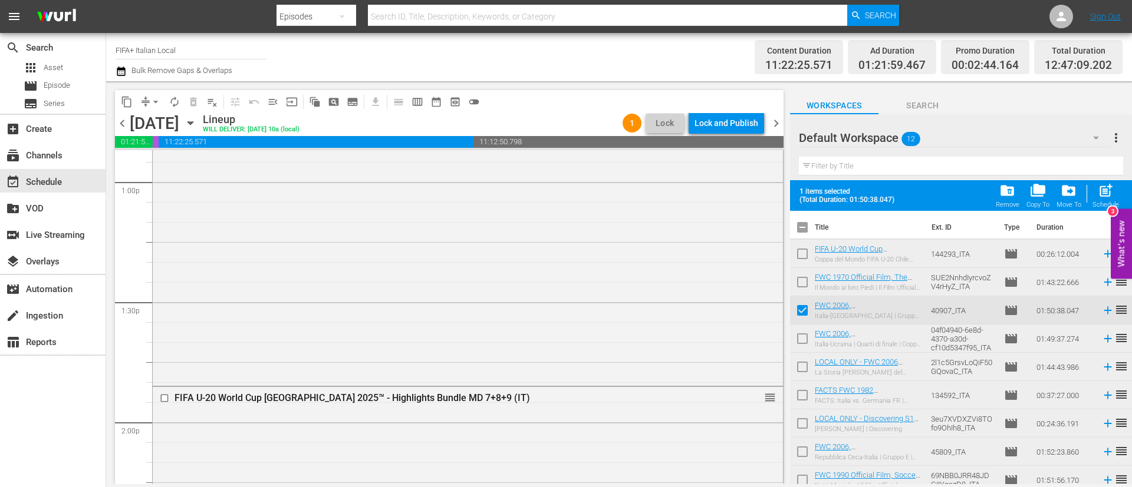
click at [802, 336] on input "checkbox" at bounding box center [802, 341] width 25 height 25
checkbox input "true"
drag, startPoint x: 1098, startPoint y: 188, endPoint x: 894, endPoint y: 249, distance: 212.8
click at [1098, 188] on span "post_add" at bounding box center [1106, 191] width 16 height 16
checkbox input "false"
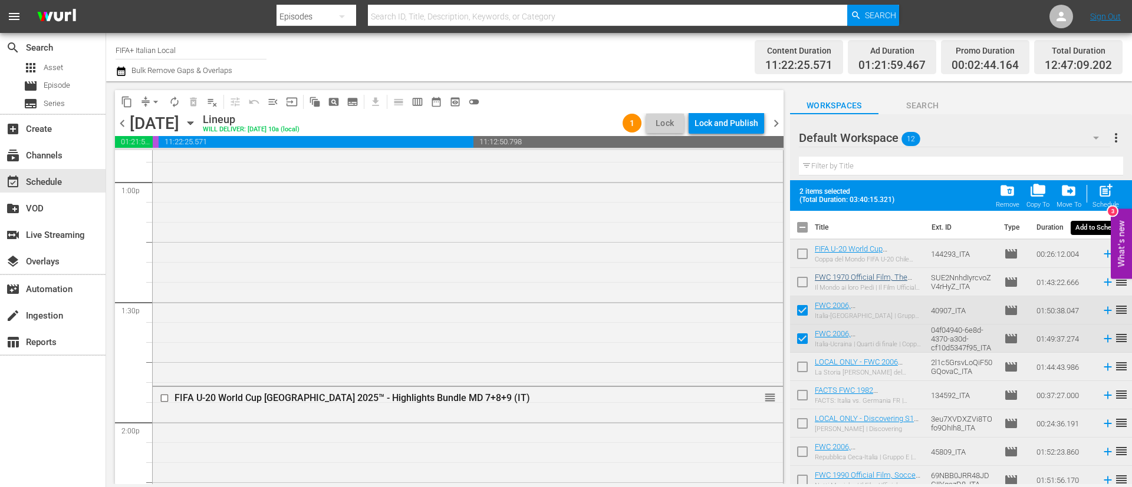
checkbox input "false"
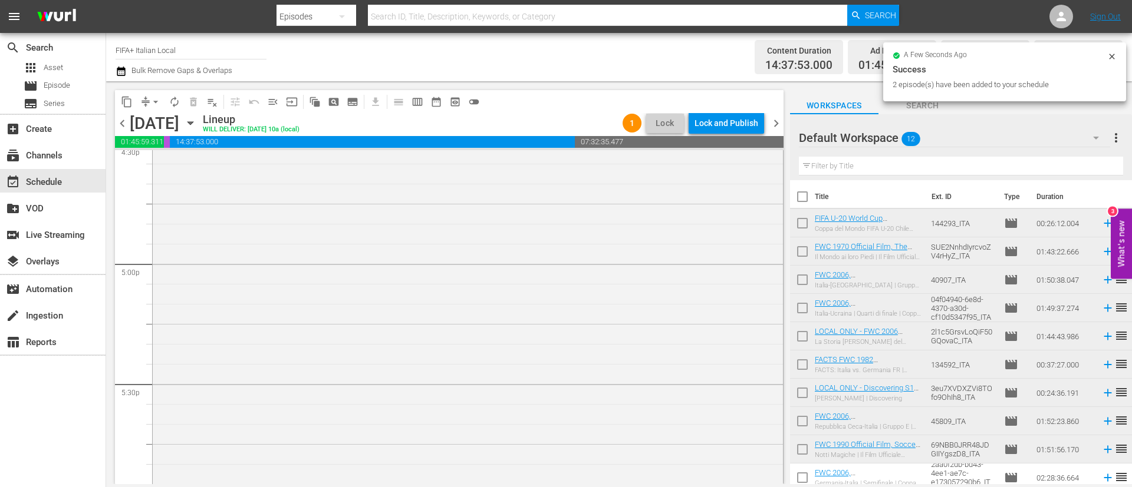
scroll to position [4156, 0]
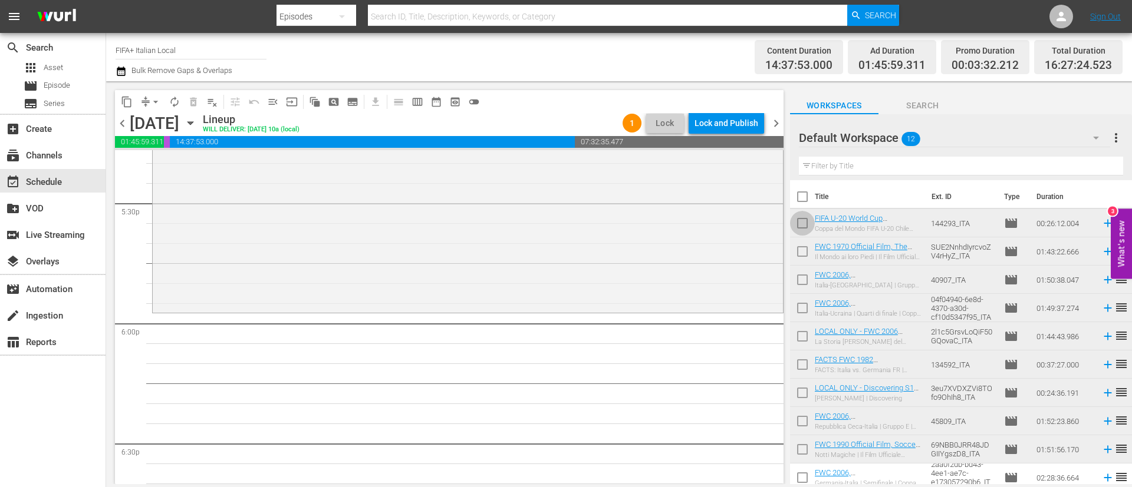
click at [799, 228] on input "checkbox" at bounding box center [802, 225] width 25 height 25
checkbox input "true"
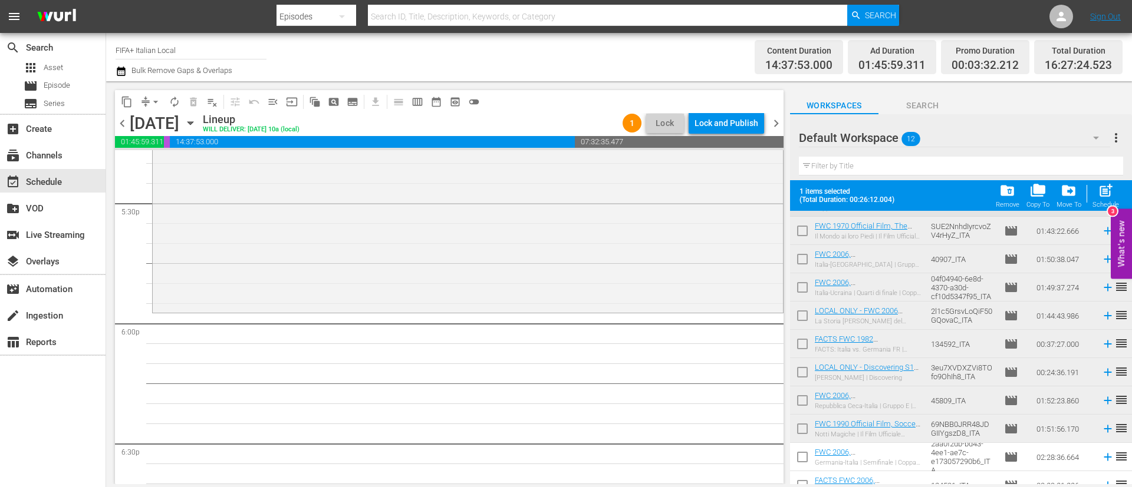
scroll to position [93, 0]
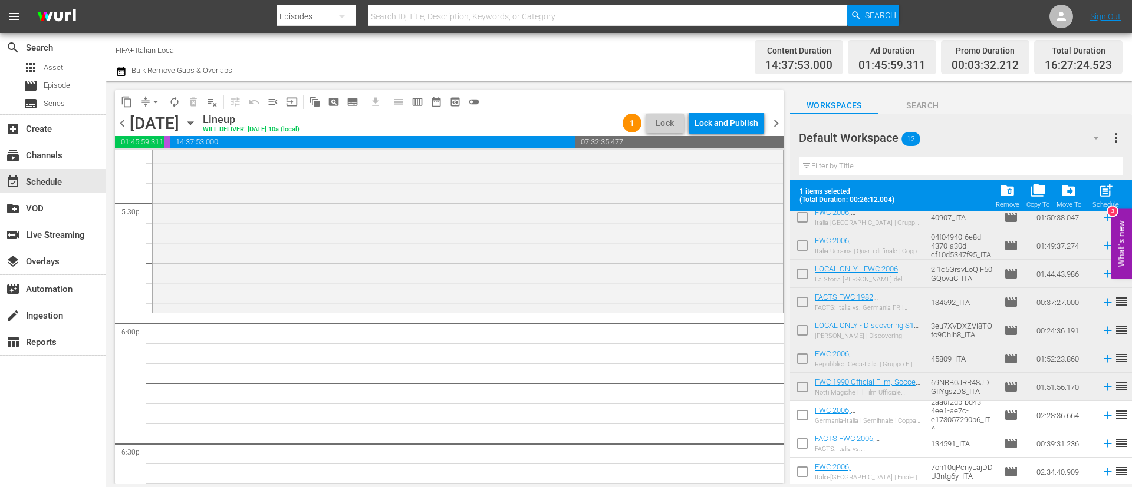
click at [808, 416] on input "checkbox" at bounding box center [802, 418] width 25 height 25
checkbox input "true"
click at [803, 446] on input "checkbox" at bounding box center [802, 446] width 25 height 25
checkbox input "true"
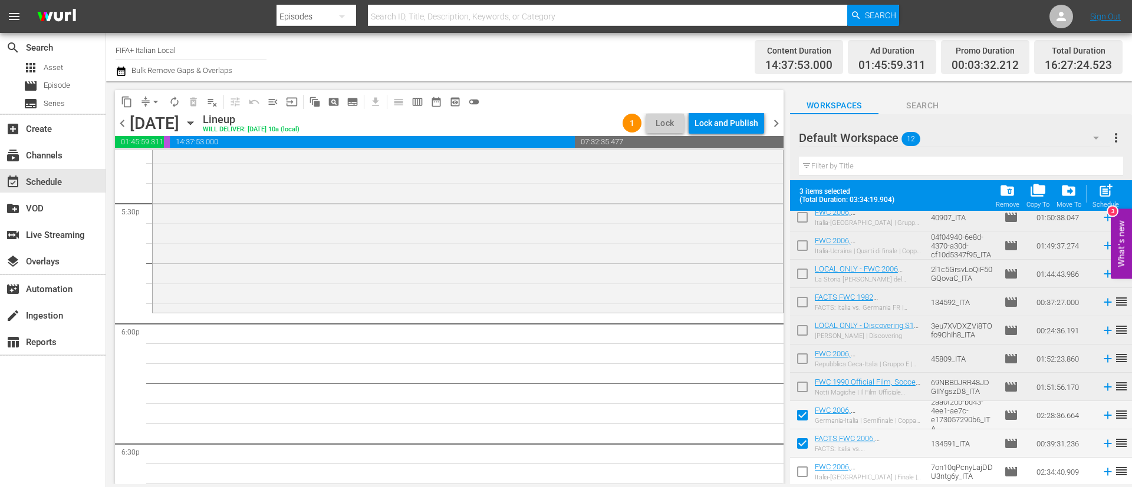
click at [805, 472] on input "checkbox" at bounding box center [802, 474] width 25 height 25
checkbox input "true"
click at [1112, 187] on span "post_add" at bounding box center [1106, 191] width 16 height 16
checkbox input "false"
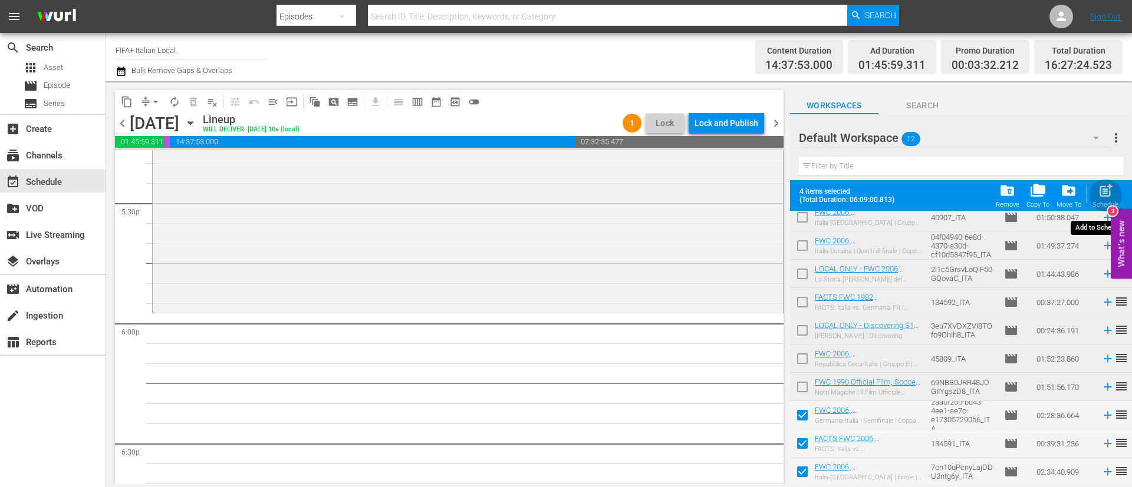
checkbox input "false"
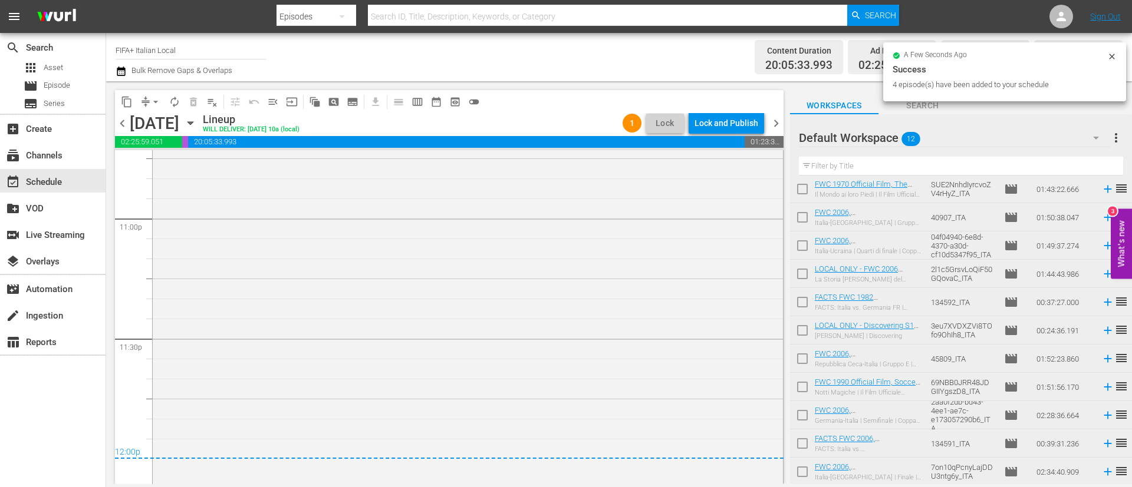
scroll to position [5464, 0]
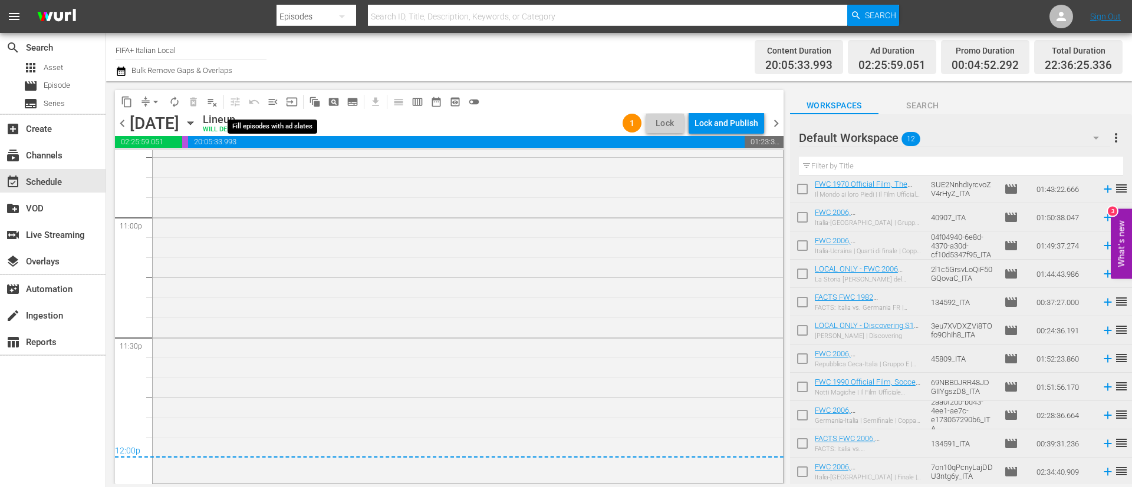
click at [269, 103] on span "menu_open" at bounding box center [273, 102] width 12 height 12
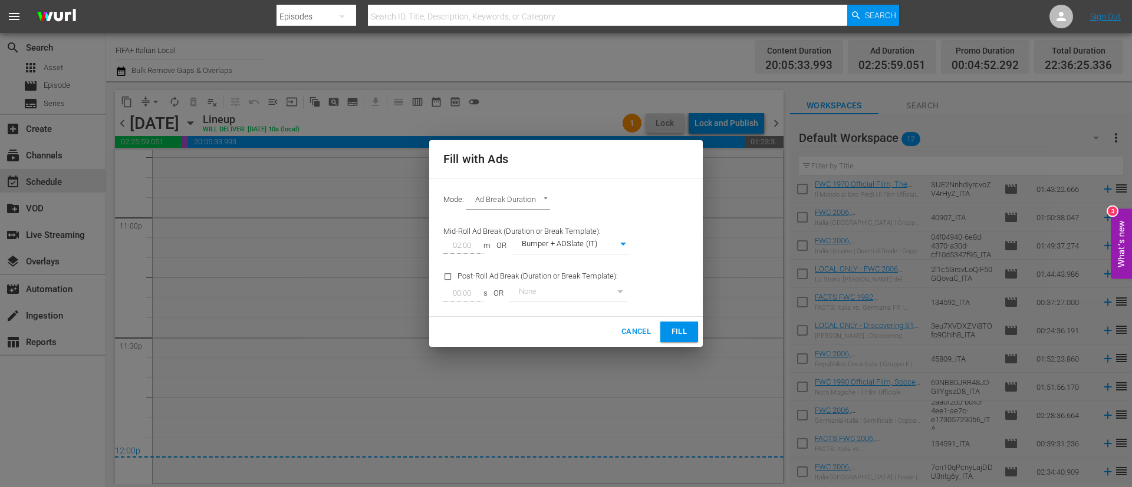
click at [679, 325] on span "Fill" at bounding box center [679, 332] width 19 height 14
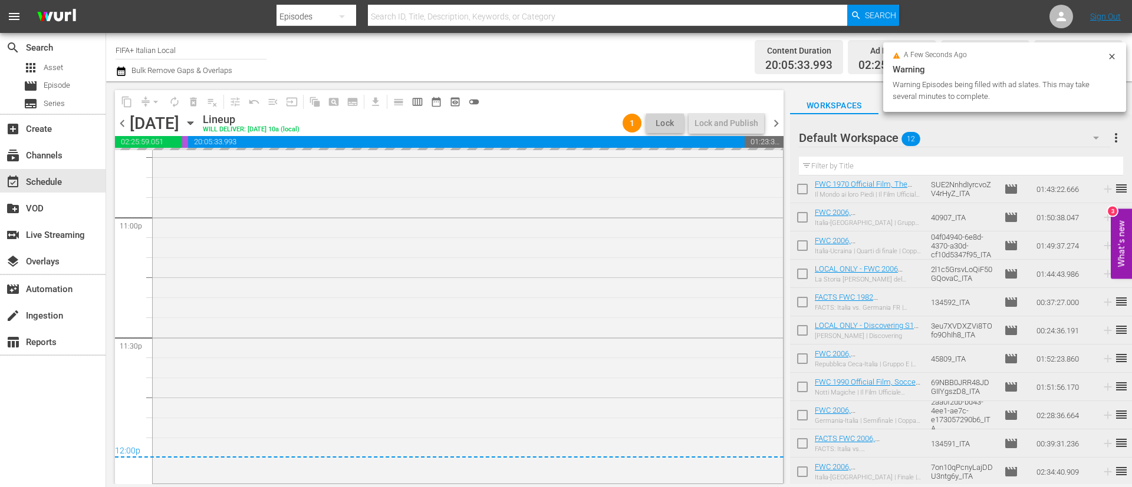
click at [1109, 139] on span "more_vert" at bounding box center [1116, 138] width 14 height 14
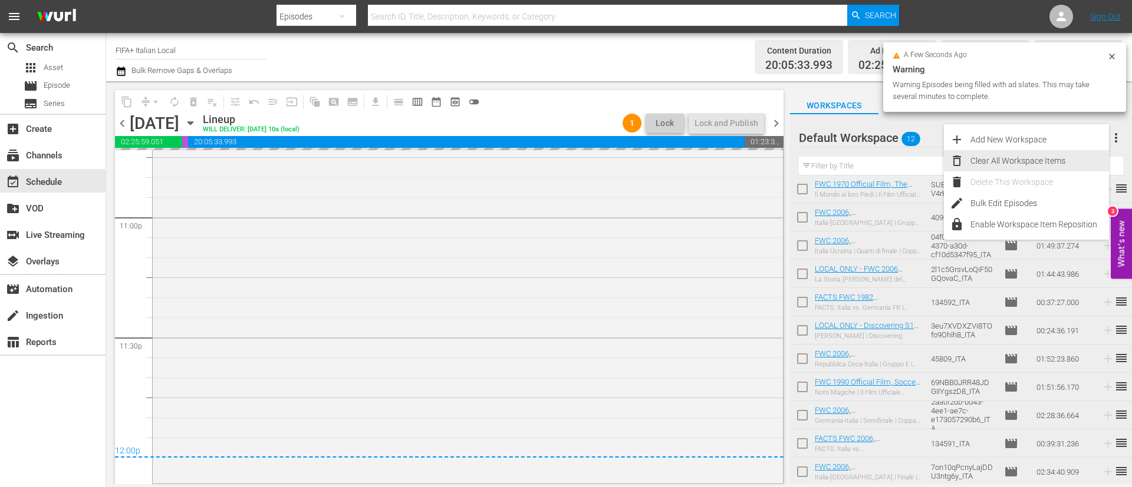
click at [1076, 160] on div "Clear All Workspace Items" at bounding box center [1039, 160] width 139 height 21
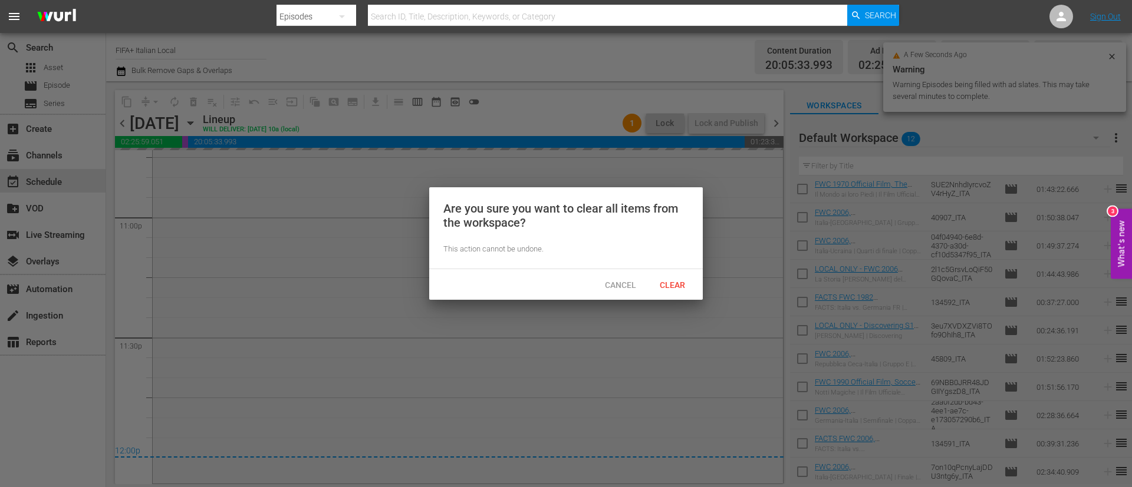
click at [691, 299] on div "Cancel Clear" at bounding box center [566, 284] width 274 height 31
click at [684, 288] on span "Clear" at bounding box center [672, 285] width 44 height 9
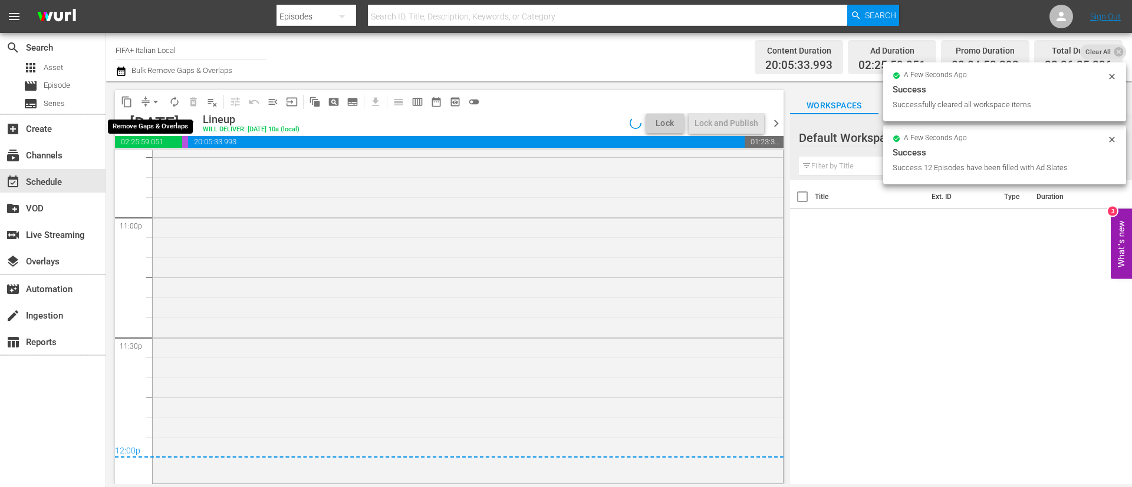
scroll to position [0, 0]
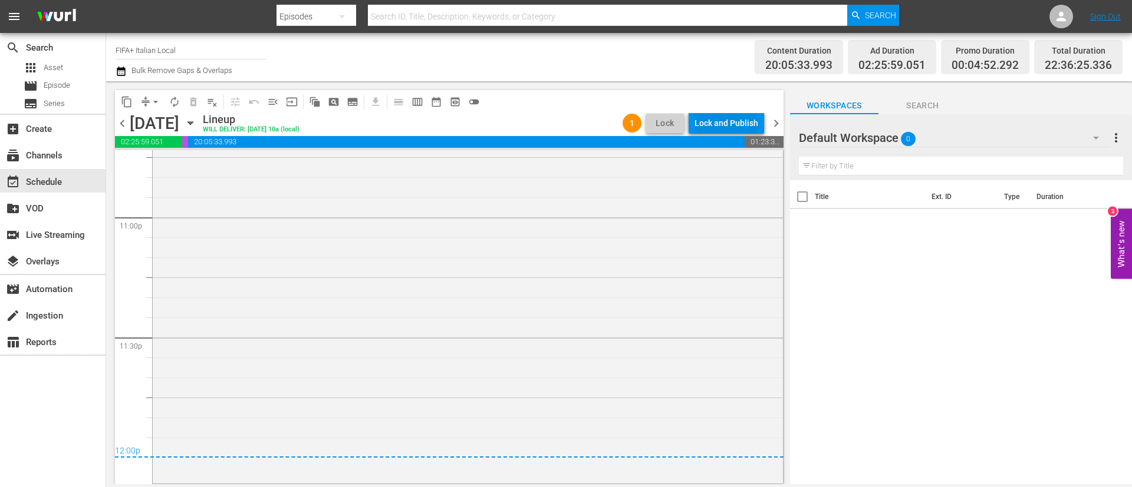
click at [748, 116] on div "Lock and Publish" at bounding box center [726, 123] width 64 height 21
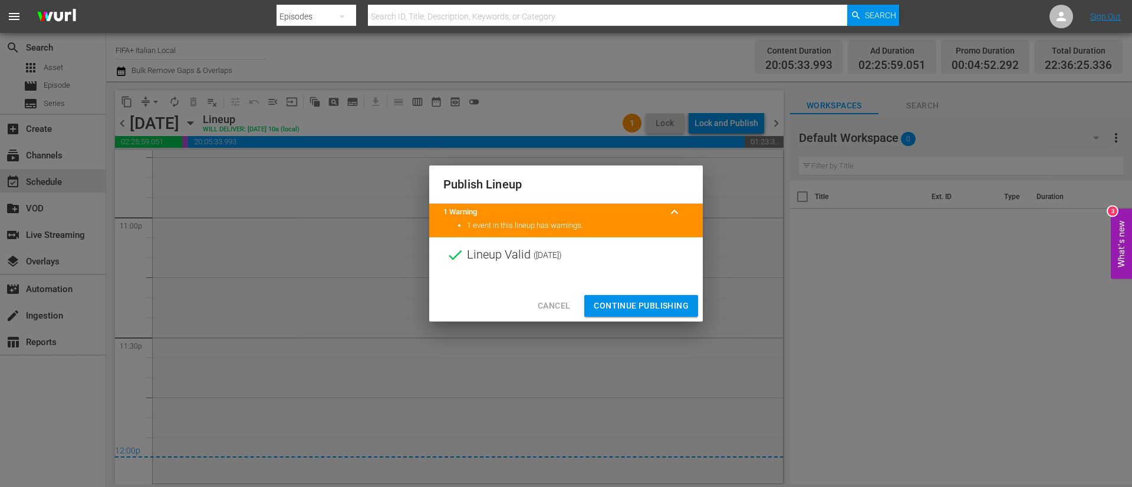
click at [668, 317] on button "Continue Publishing" at bounding box center [641, 306] width 114 height 22
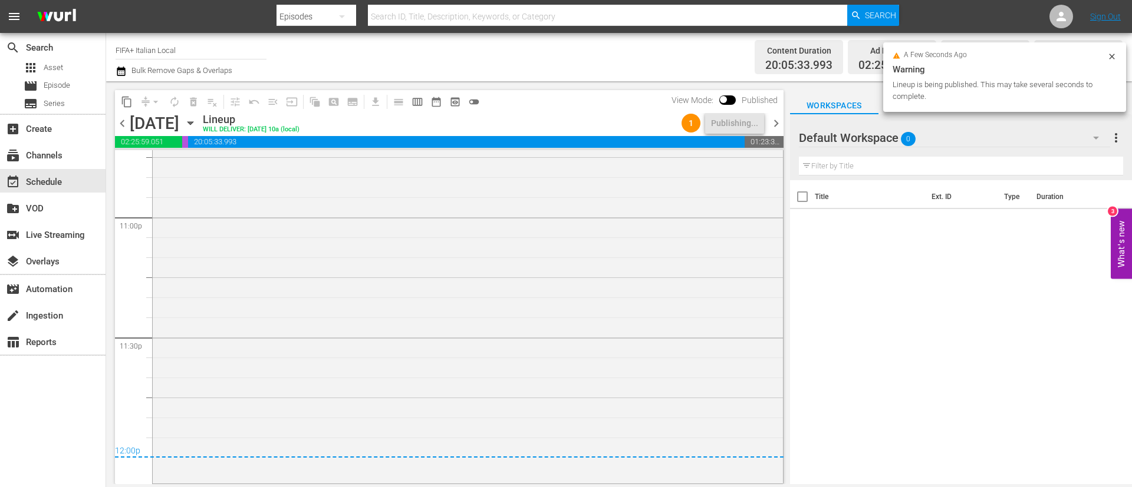
click at [777, 118] on span "chevron_right" at bounding box center [776, 123] width 15 height 15
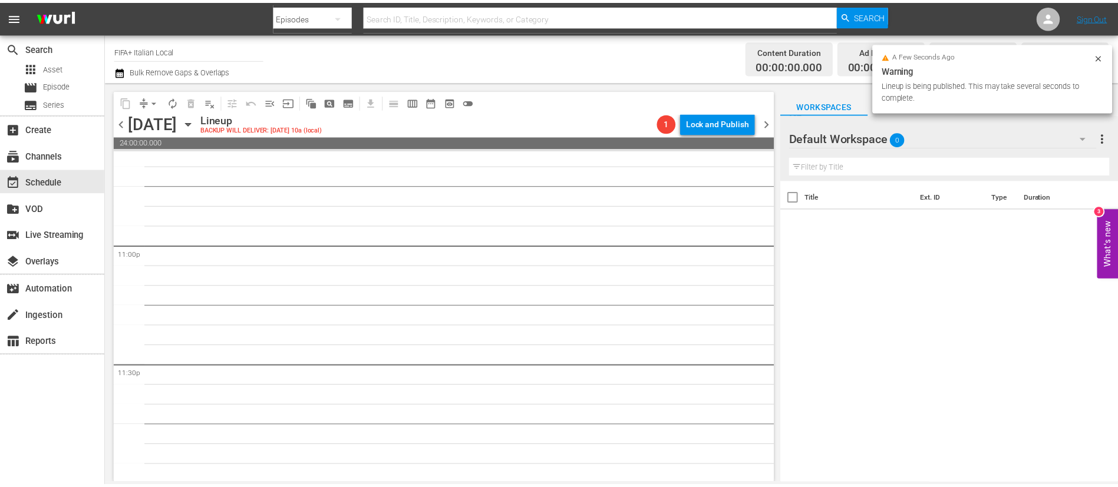
scroll to position [5438, 0]
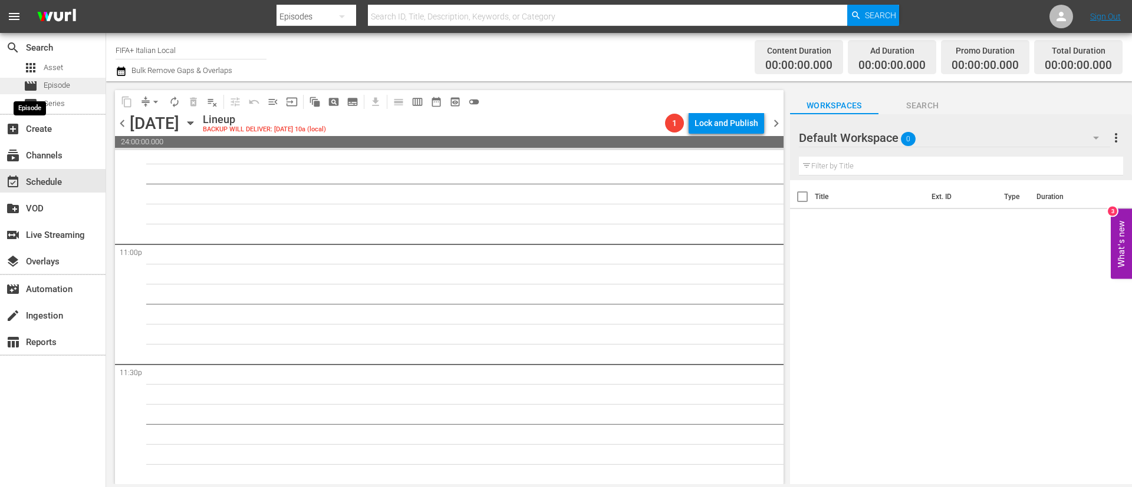
click at [34, 83] on span "movie" at bounding box center [31, 86] width 14 height 14
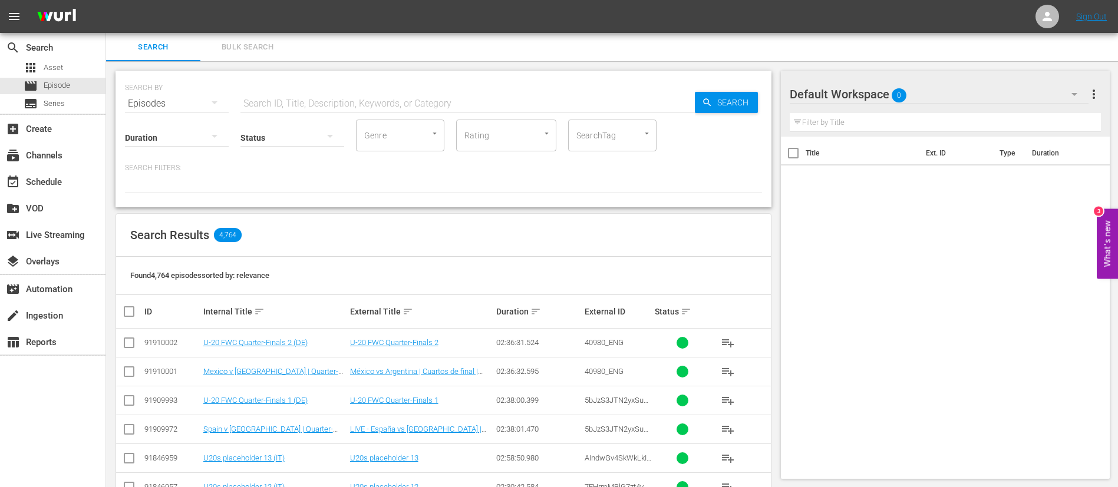
click at [251, 51] on span "Bulk Search" at bounding box center [247, 48] width 80 height 14
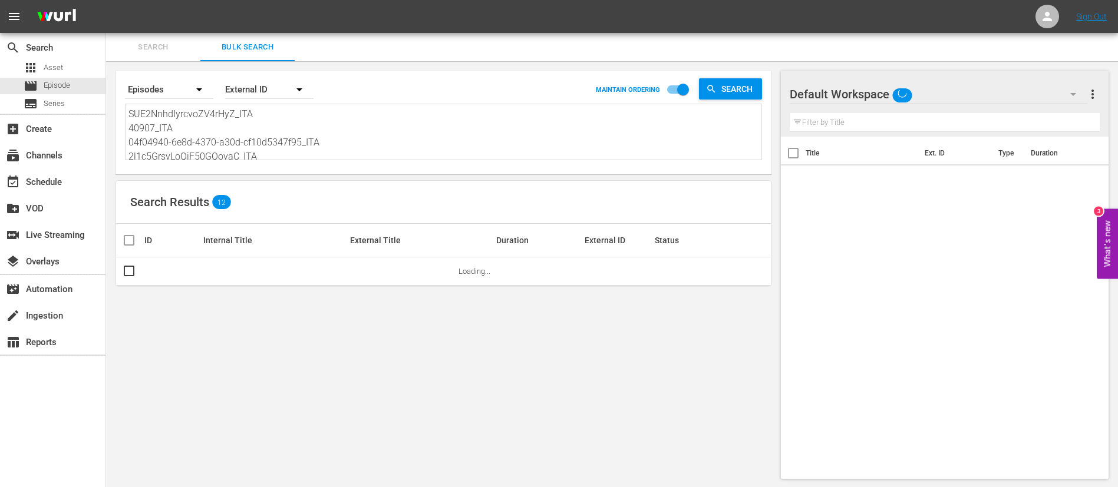
click at [250, 120] on textarea "SUE2NnhdIyrcvoZV4rHyZ_ITA 40907_ITA 04f04940-6e8d-4370-a30d-cf10d5347f95_ITA 2l…" at bounding box center [445, 134] width 633 height 54
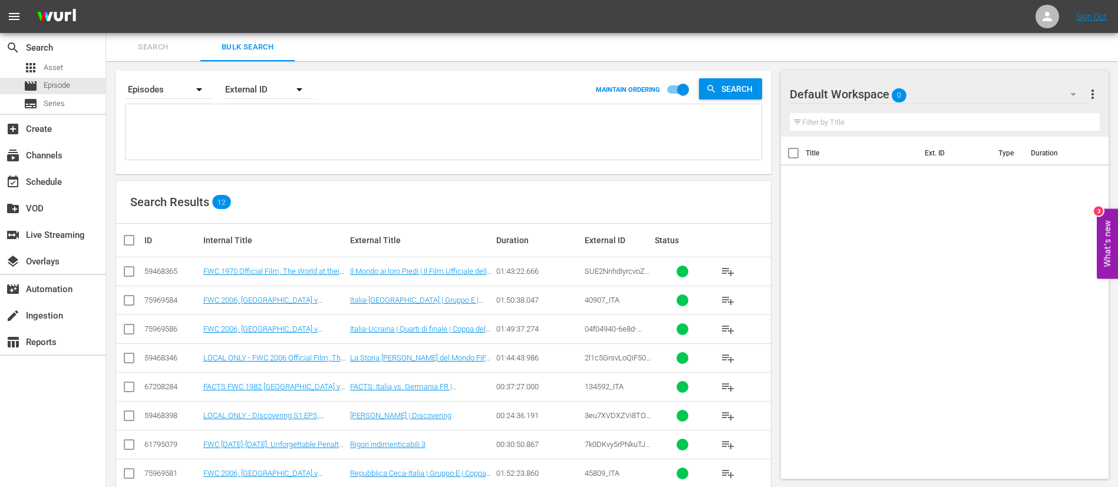
paste textarea "134766_ITA 3gPXpPfljUImGQjHAGZzhB_ITA 138259_ITA b20cc80d-218f-42b5-9a0e-936fa2…"
type textarea "134766_ITA 3gPXpPfljUImGQjHAGZzhB_ITA 138259_ITA b20cc80d-218f-42b5-9a0e-936fa2…"
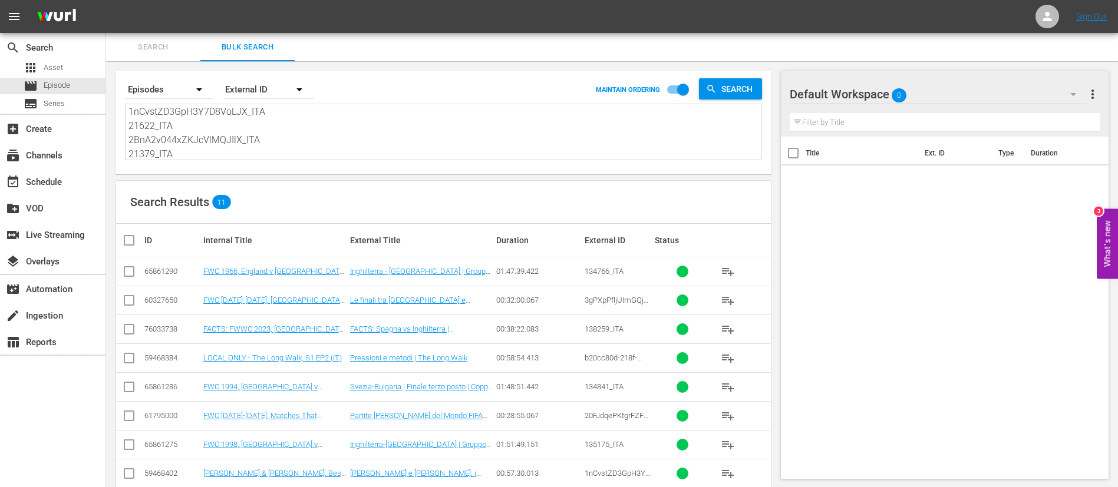
type textarea "134766_ITA 3gPXpPfljUImGQjHAGZzhB_ITA 138259_ITA b20cc80d-218f-42b5-9a0e-936fa2…"
click at [123, 238] on input "checkbox" at bounding box center [134, 240] width 24 height 14
checkbox input "true"
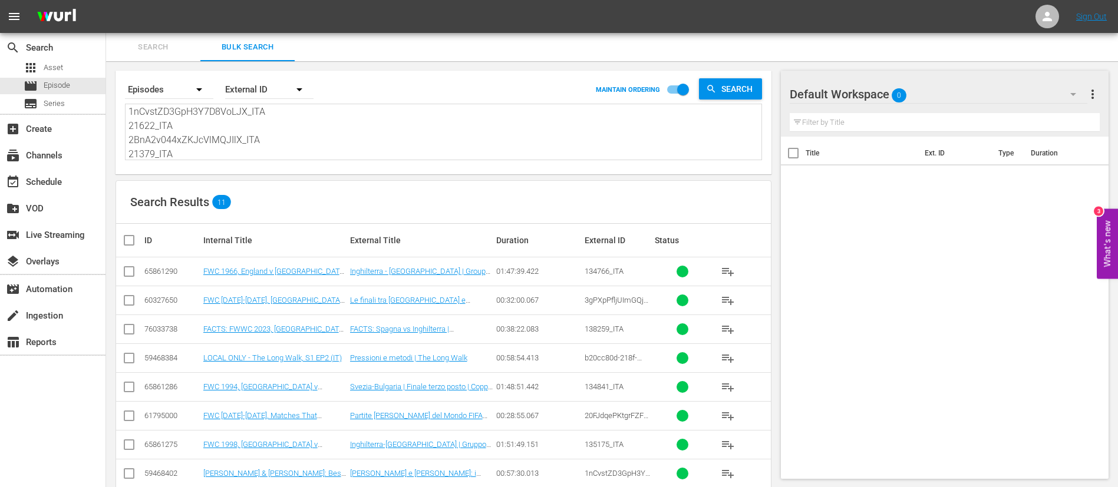
checkbox input "true"
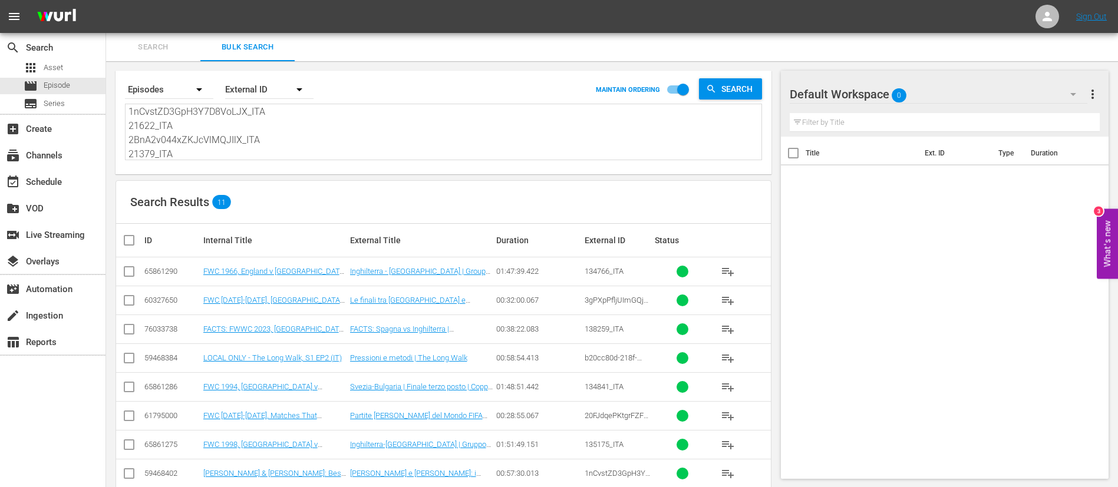
checkbox input "true"
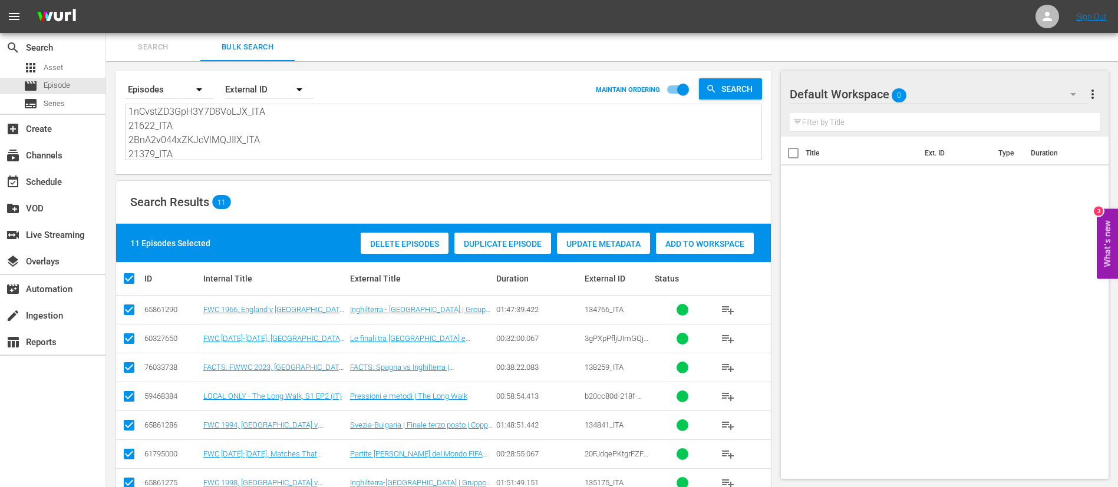
click at [133, 341] on input "checkbox" at bounding box center [129, 341] width 14 height 14
checkbox input "false"
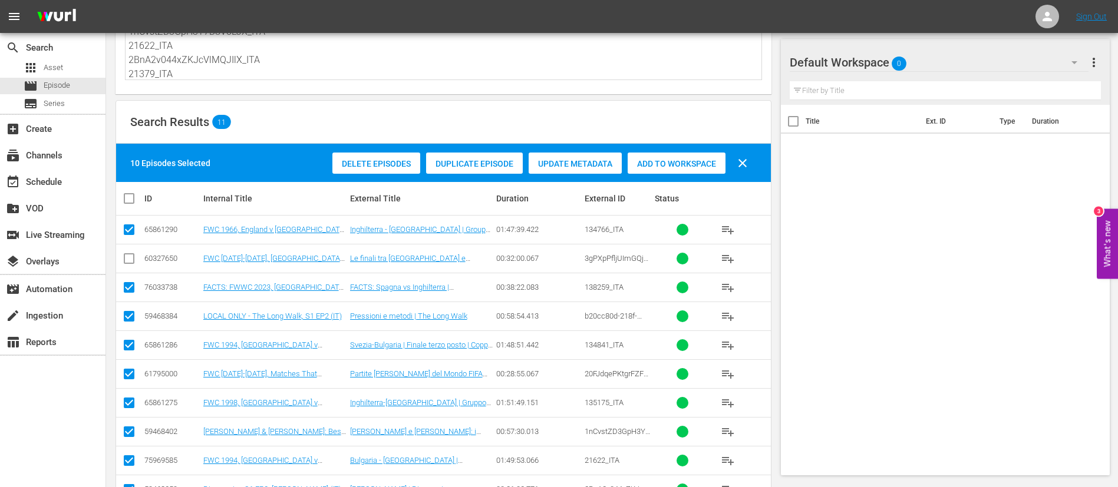
scroll to position [88, 0]
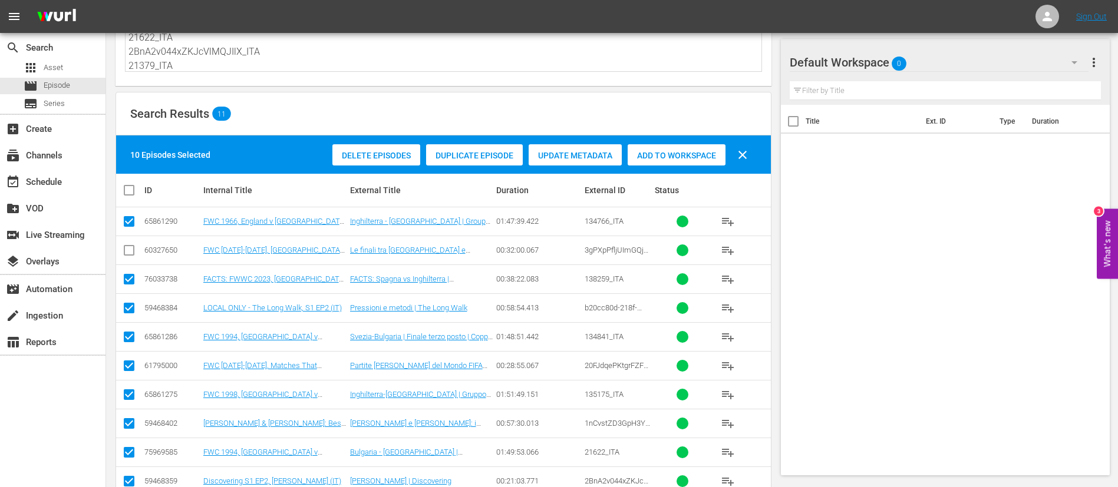
click at [136, 366] on input "checkbox" at bounding box center [129, 368] width 14 height 14
checkbox input "false"
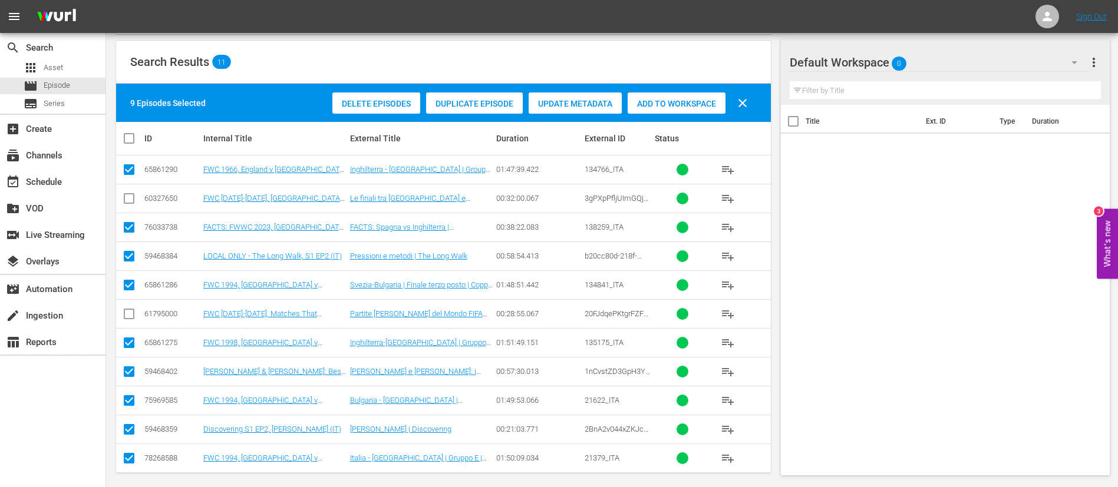
scroll to position [148, 0]
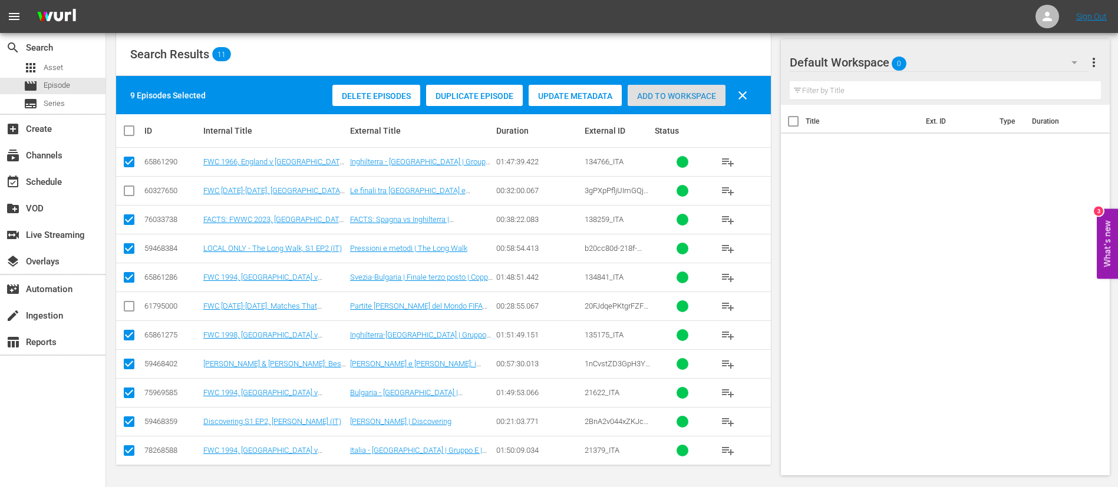
click at [663, 105] on div "Add to Workspace" at bounding box center [677, 96] width 98 height 22
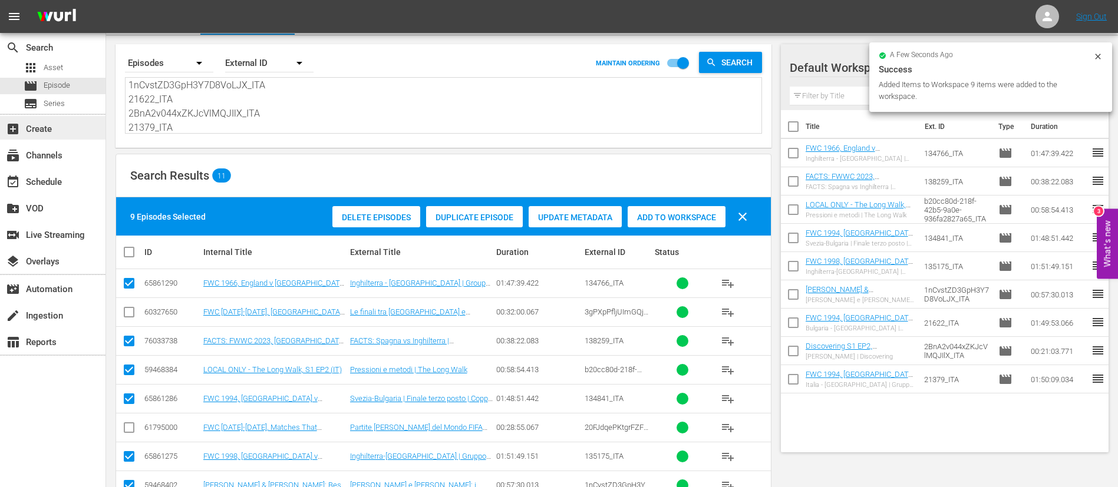
scroll to position [0, 0]
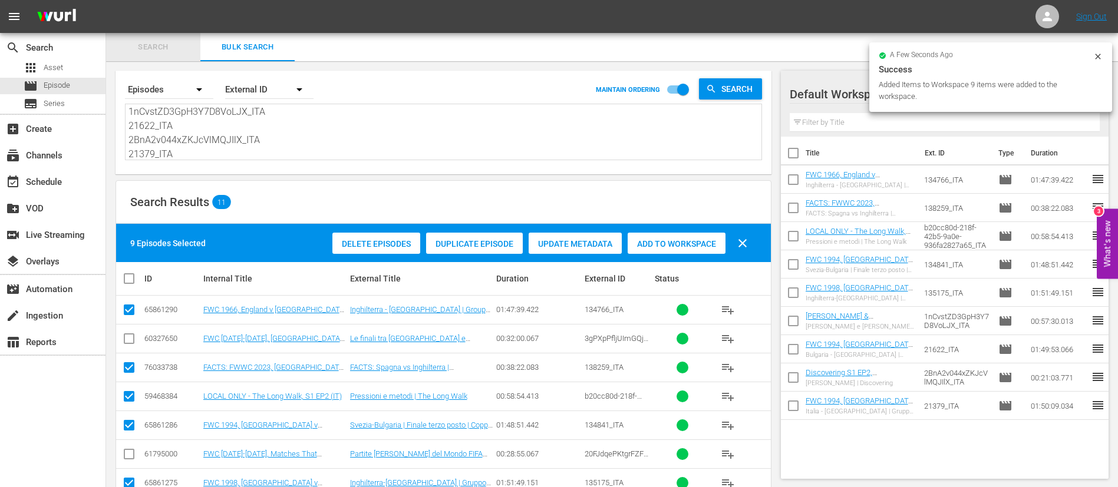
click at [139, 41] on span "Search" at bounding box center [153, 48] width 80 height 14
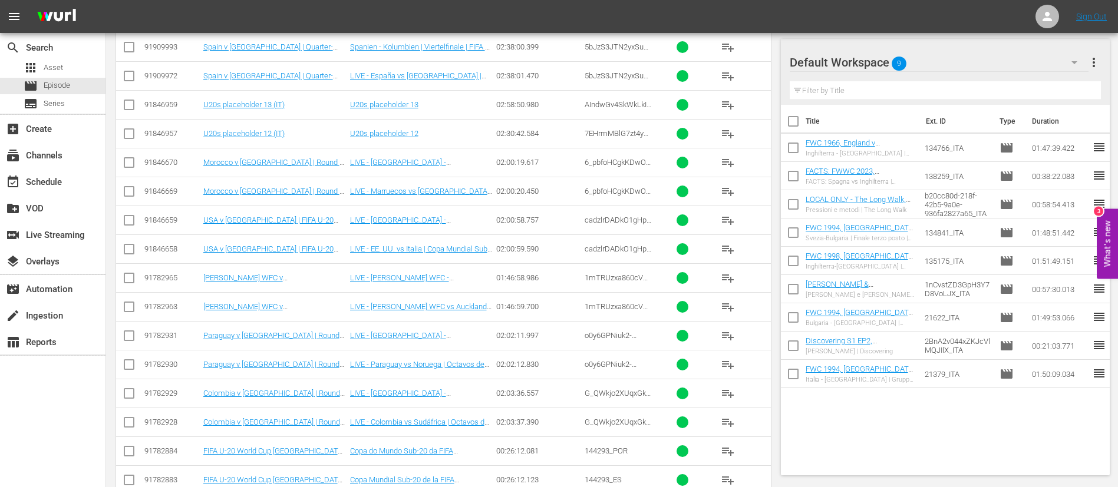
scroll to position [442, 0]
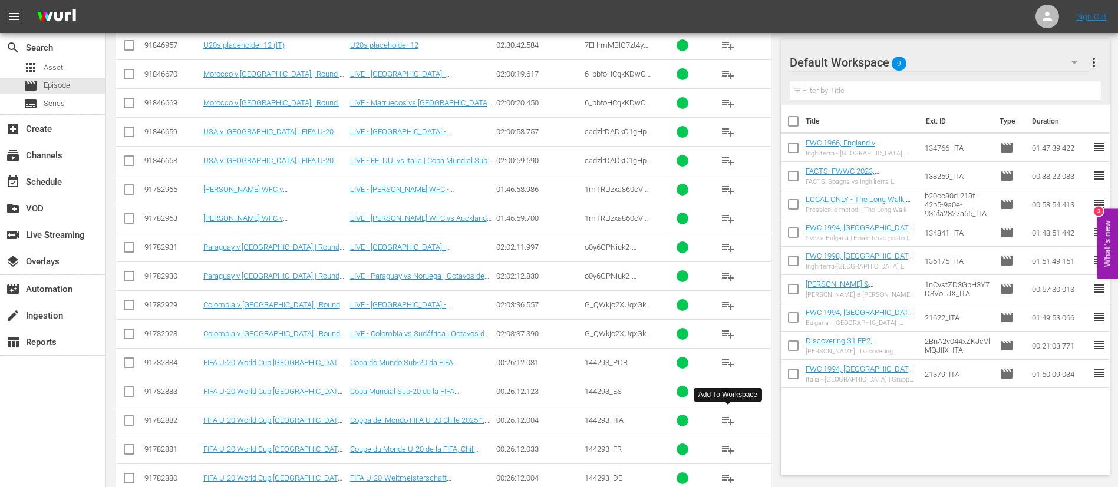
click at [726, 420] on span "playlist_add" at bounding box center [728, 421] width 14 height 14
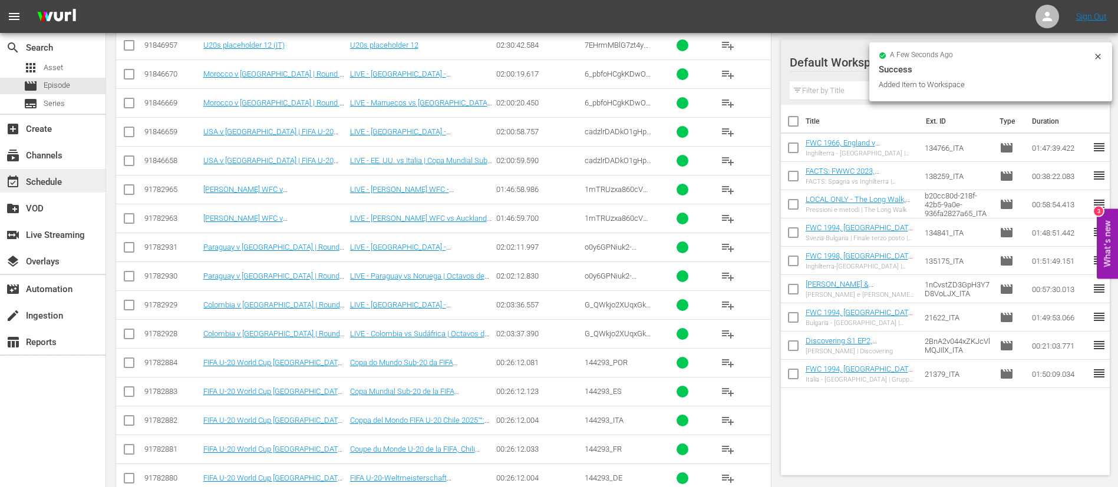
click at [78, 182] on div "event_available Schedule" at bounding box center [53, 181] width 106 height 24
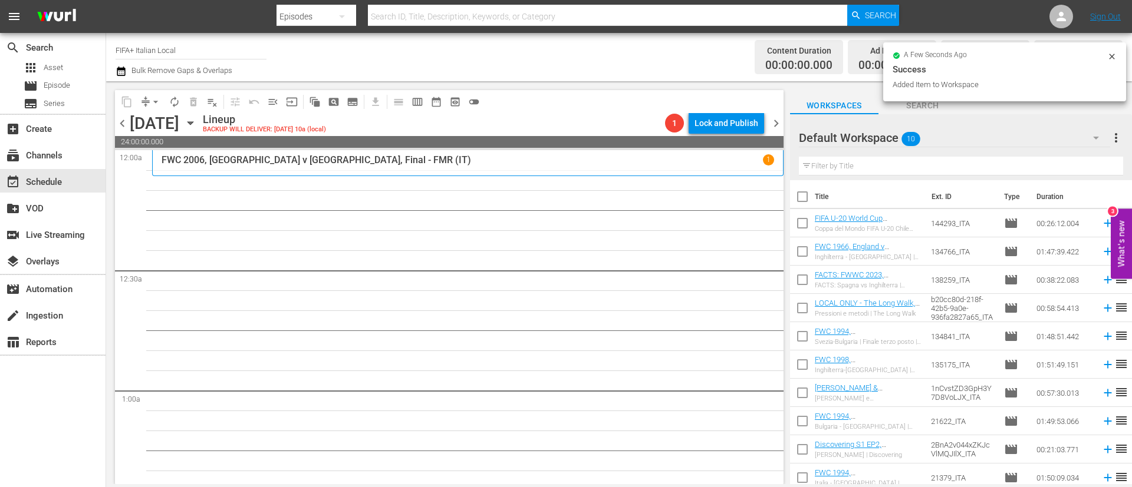
click at [812, 196] on input "checkbox" at bounding box center [802, 199] width 25 height 25
checkbox input "true"
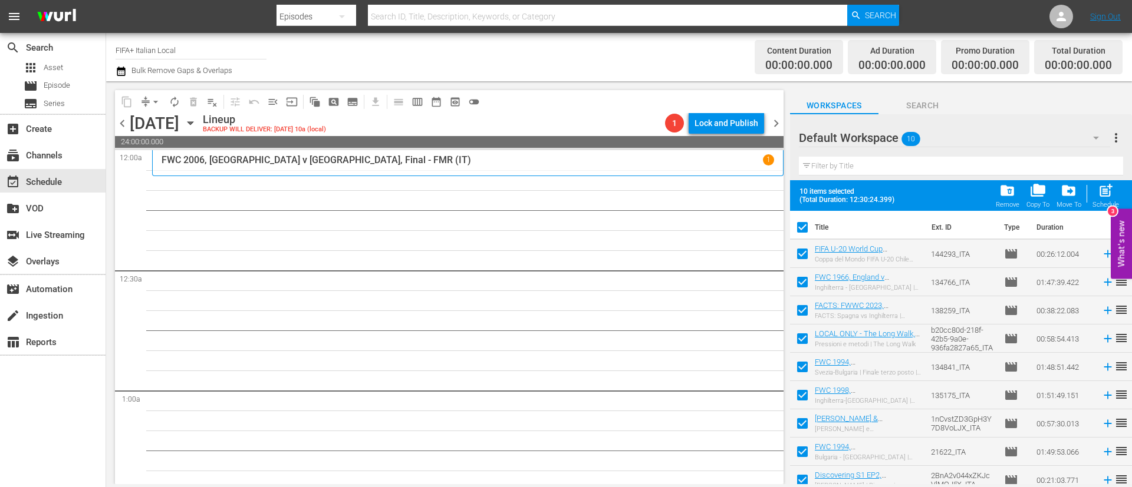
checkbox input "true"
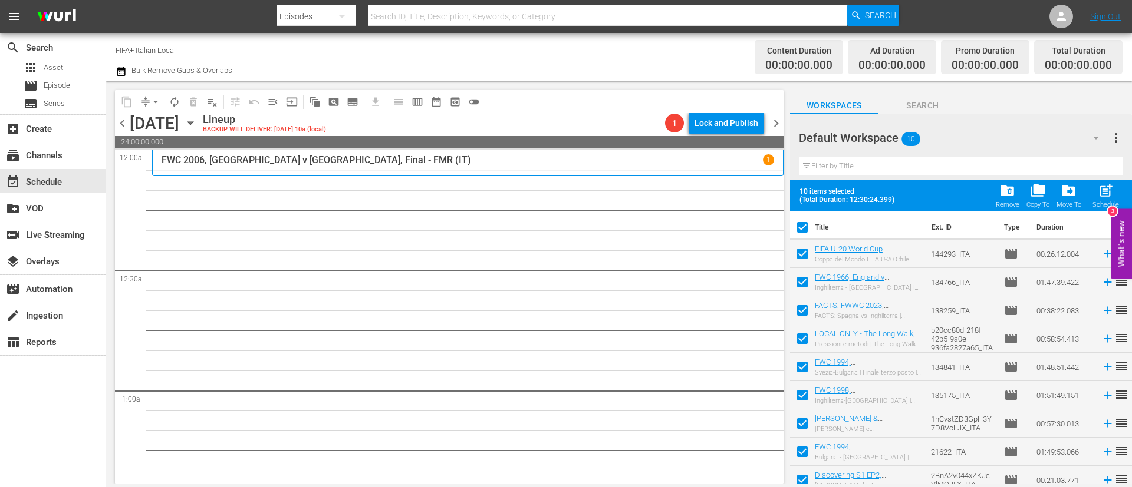
checkbox input "true"
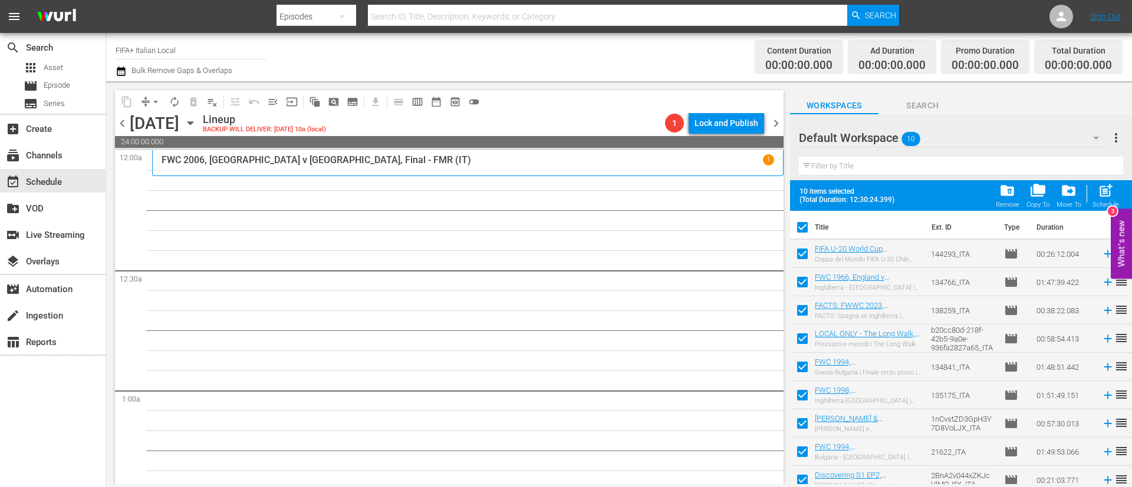
scroll to position [37, 0]
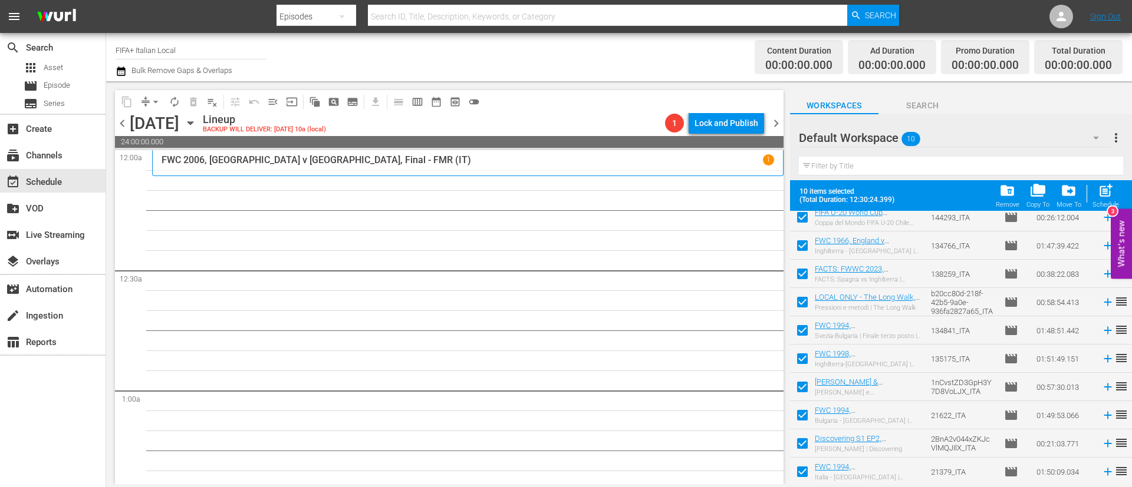
click at [806, 416] on input "checkbox" at bounding box center [802, 418] width 25 height 25
checkbox input "false"
drag, startPoint x: 804, startPoint y: 447, endPoint x: 803, endPoint y: 457, distance: 10.0
click at [803, 449] on input "checkbox" at bounding box center [802, 446] width 25 height 25
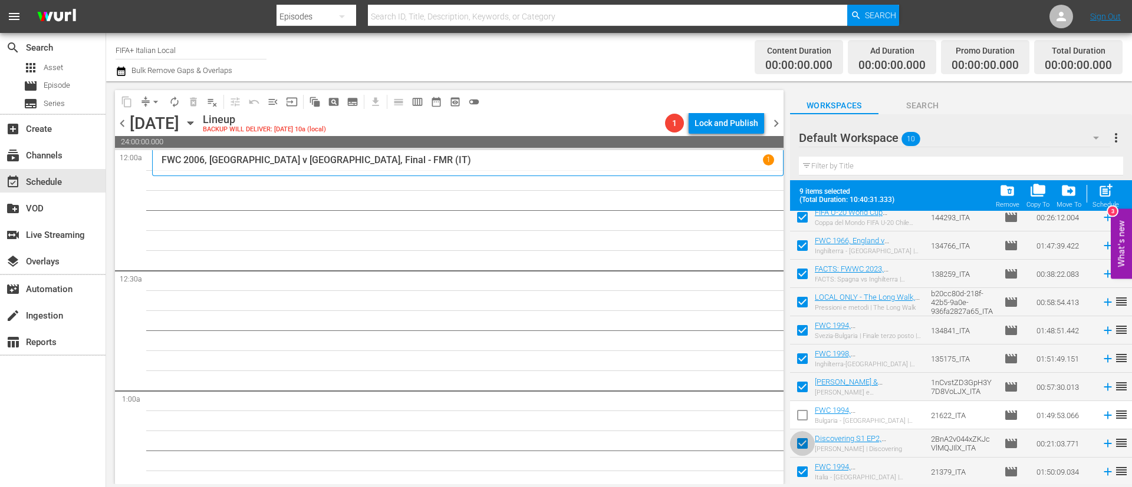
checkbox input "false"
click at [803, 467] on input "checkbox" at bounding box center [802, 474] width 25 height 25
checkbox input "false"
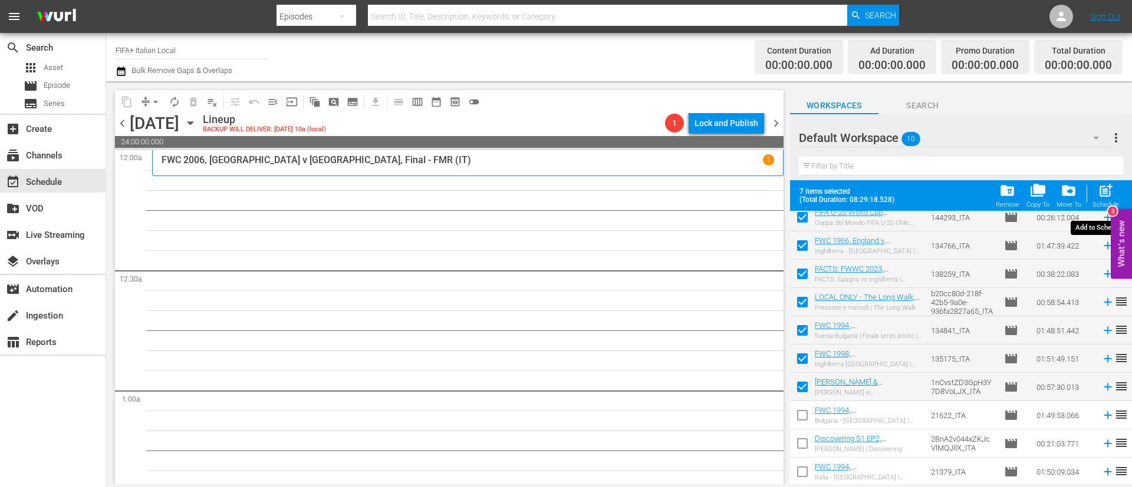
click at [1096, 202] on div "Schedule" at bounding box center [1105, 205] width 27 height 8
checkbox input "false"
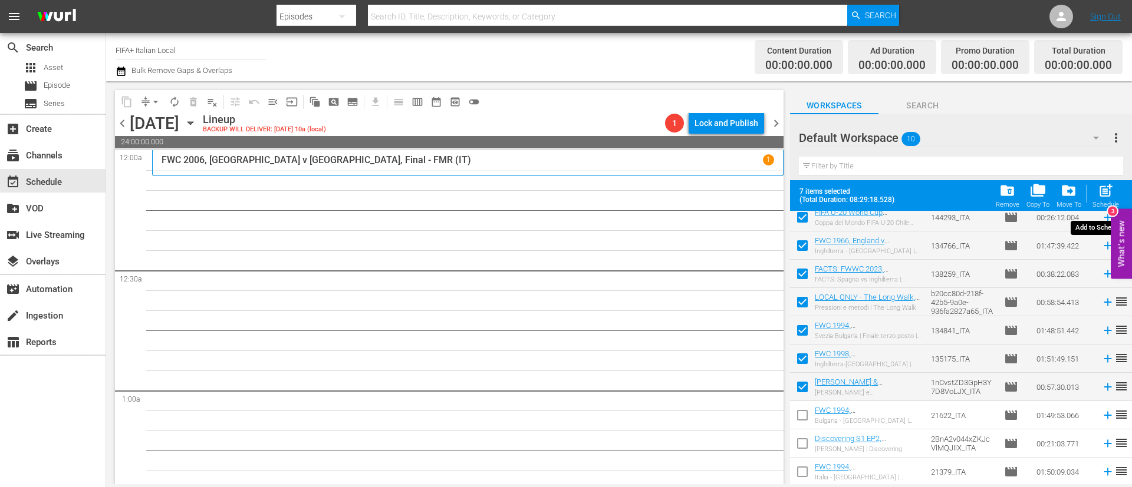
checkbox input "false"
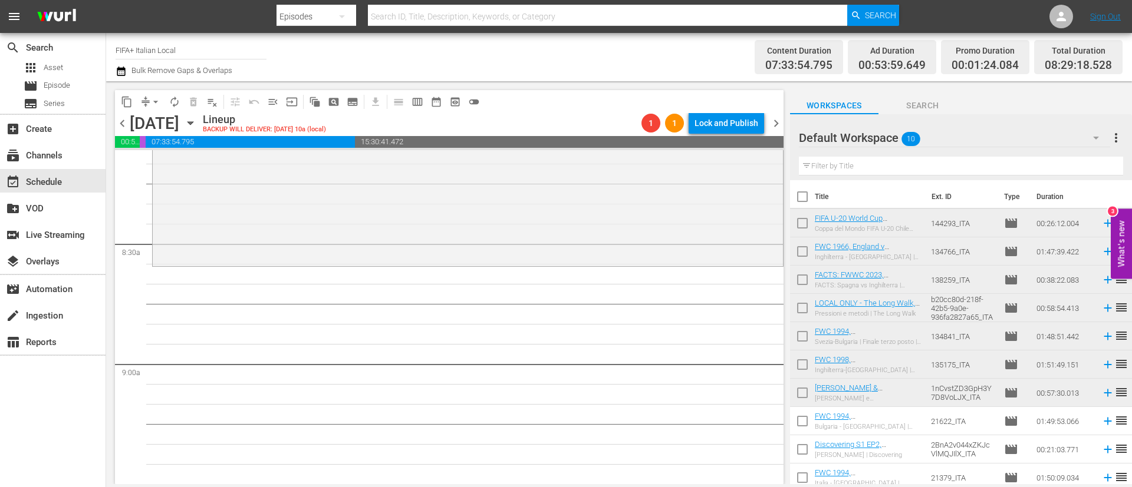
scroll to position [1945, 0]
click at [1103, 223] on icon at bounding box center [1107, 224] width 8 height 8
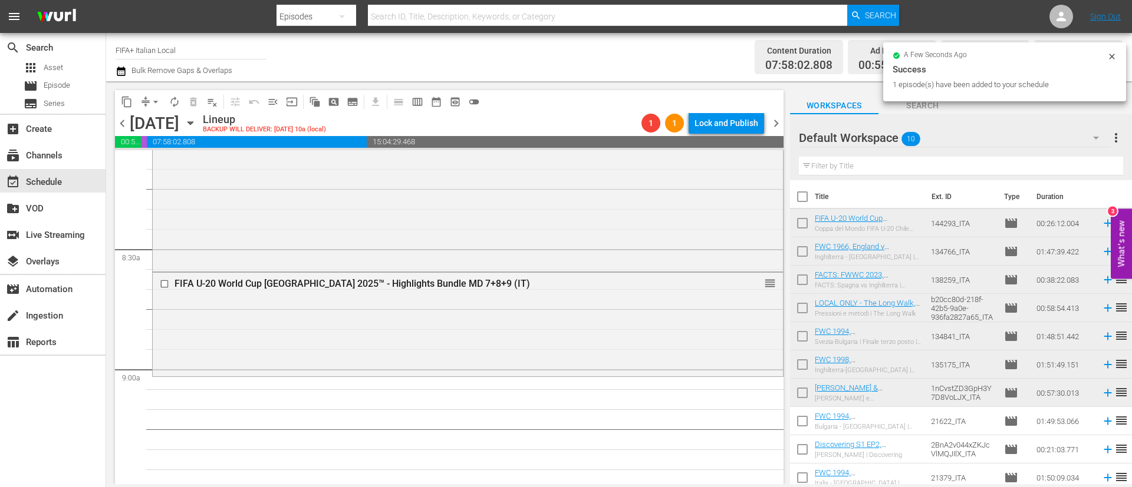
click at [808, 252] on input "checkbox" at bounding box center [802, 254] width 25 height 25
checkbox input "true"
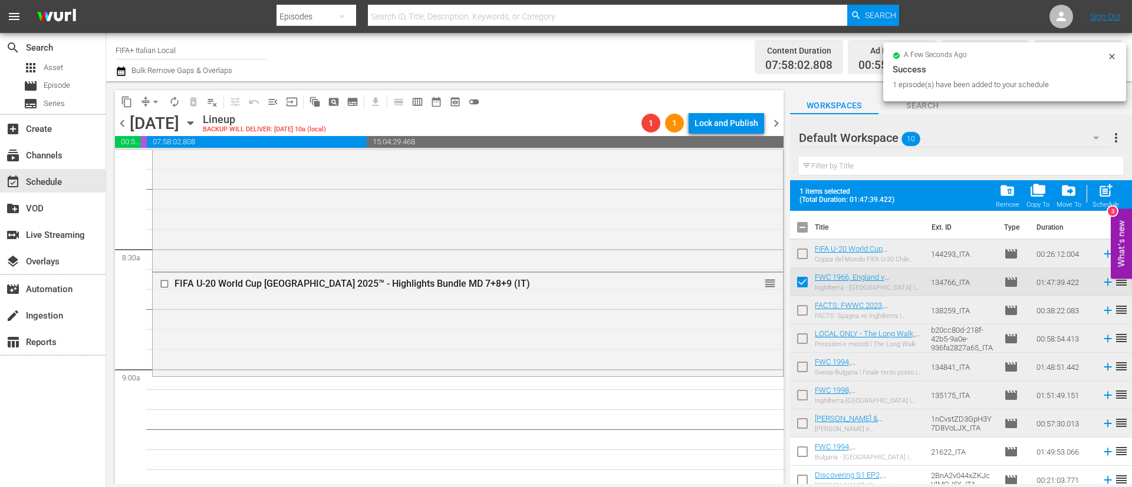
click at [793, 312] on input "checkbox" at bounding box center [802, 313] width 25 height 25
checkbox input "true"
click at [798, 342] on input "checkbox" at bounding box center [802, 341] width 25 height 25
checkbox input "true"
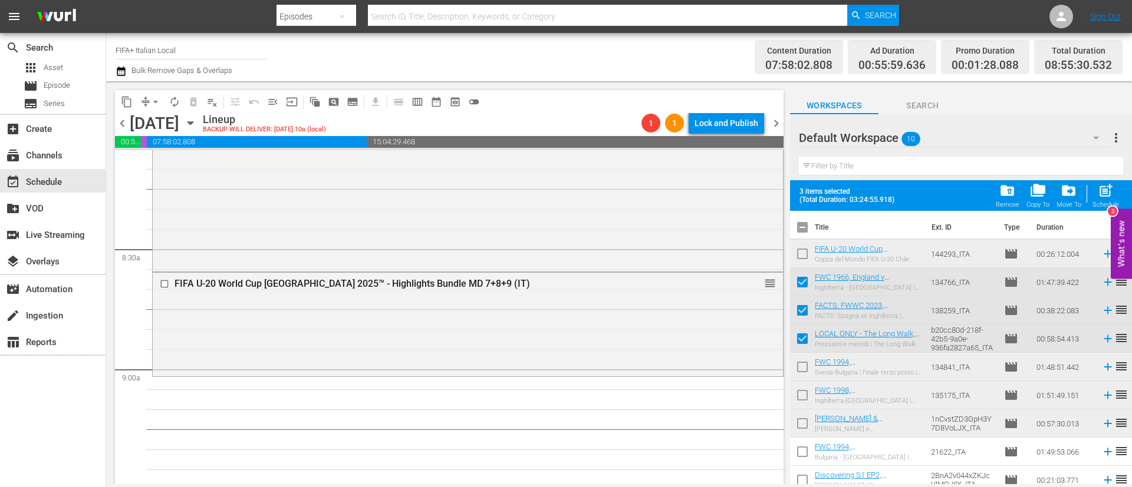
click at [804, 364] on input "checkbox" at bounding box center [802, 369] width 25 height 25
checkbox input "true"
click at [802, 402] on input "checkbox" at bounding box center [802, 398] width 25 height 25
checkbox input "true"
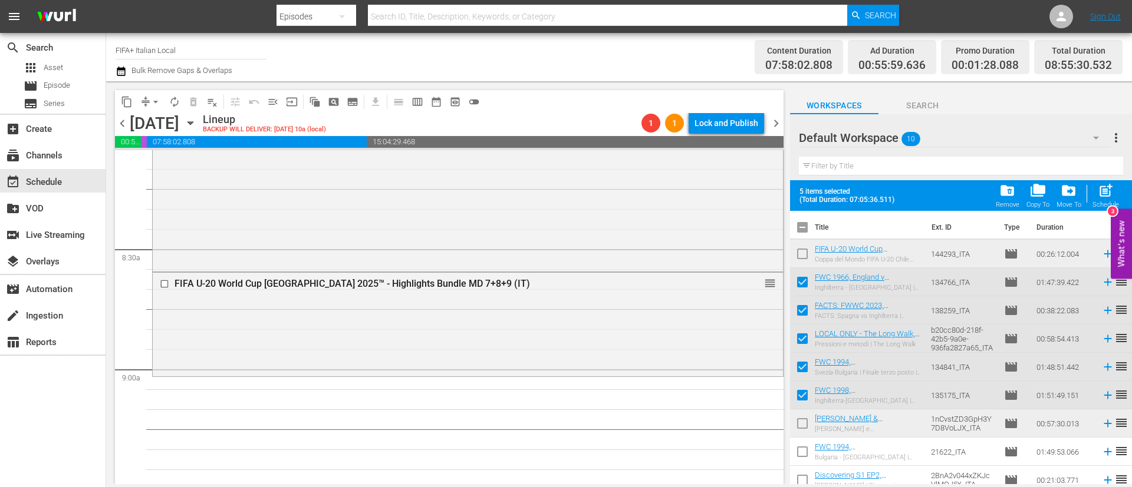
click at [799, 426] on input "checkbox" at bounding box center [802, 426] width 25 height 25
checkbox input "true"
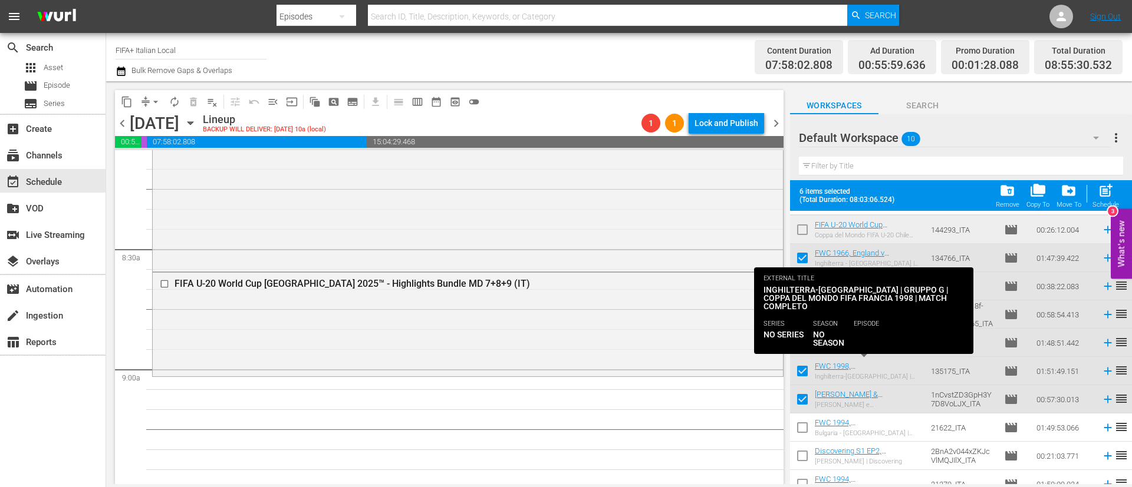
scroll to position [37, 0]
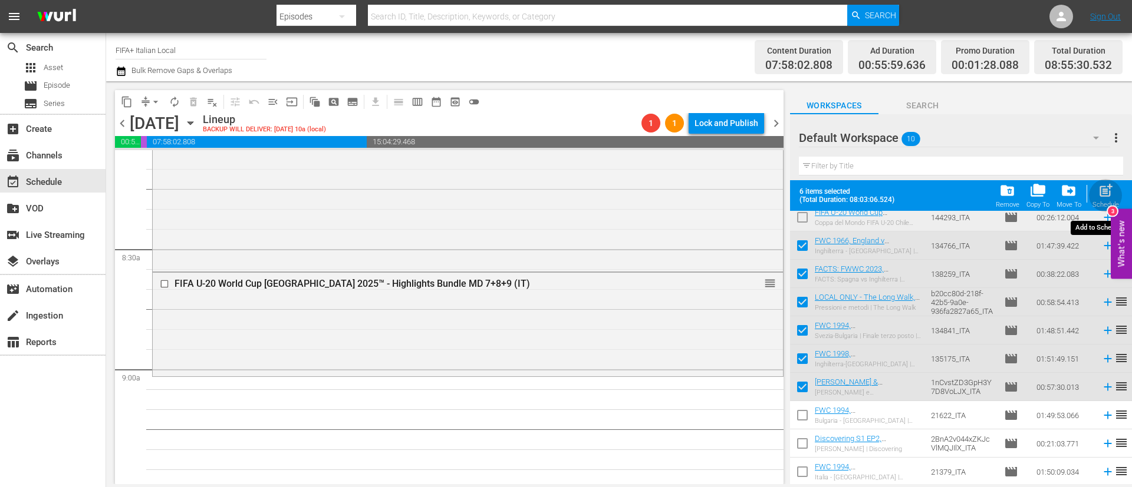
click at [1110, 190] on span "post_add" at bounding box center [1106, 191] width 16 height 16
checkbox input "false"
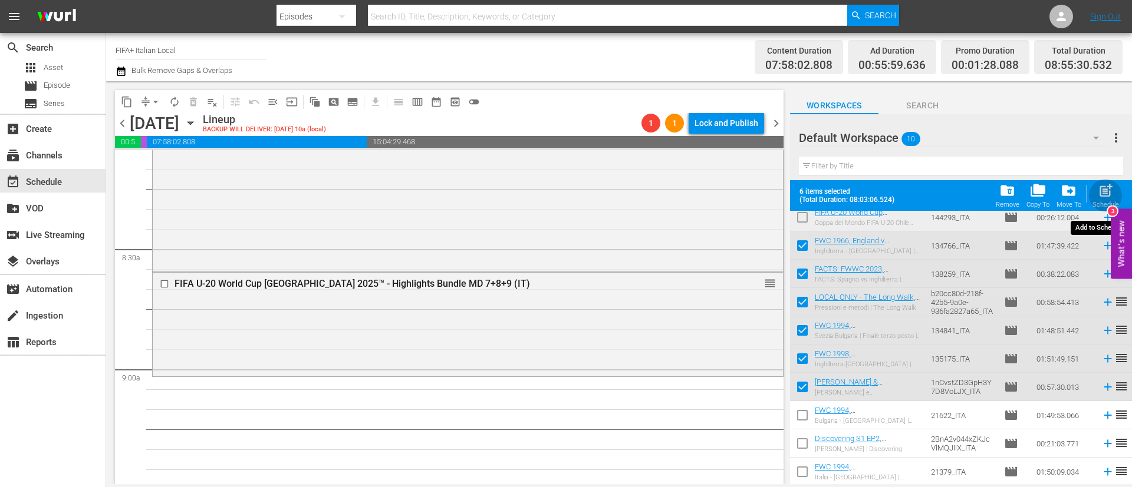
checkbox input "false"
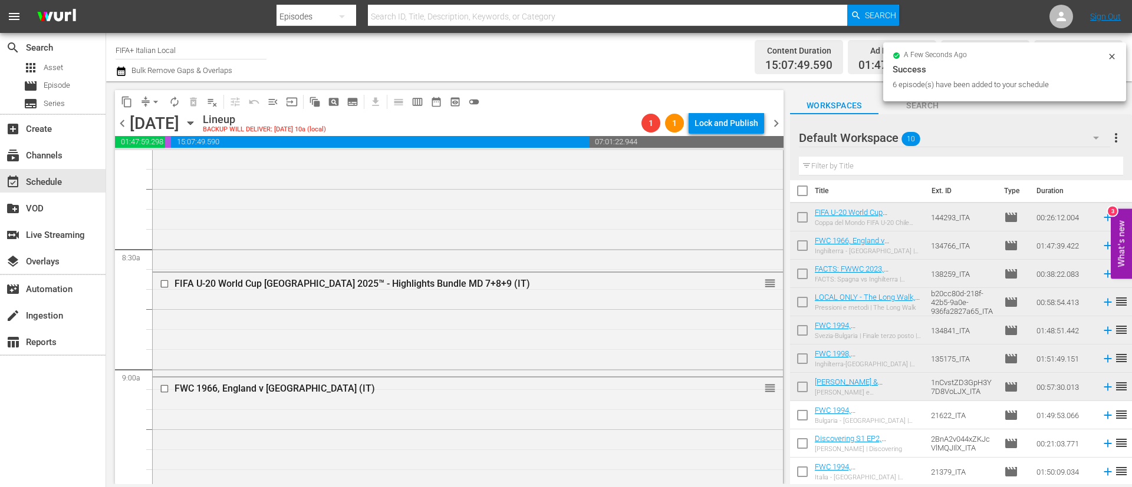
scroll to position [0, 0]
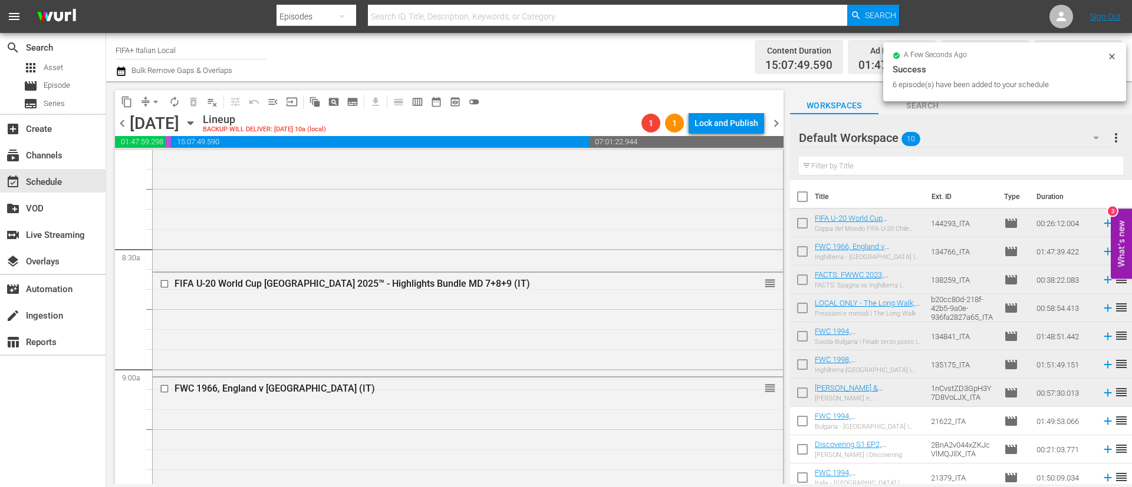
click at [799, 223] on input "checkbox" at bounding box center [802, 225] width 25 height 25
checkbox input "true"
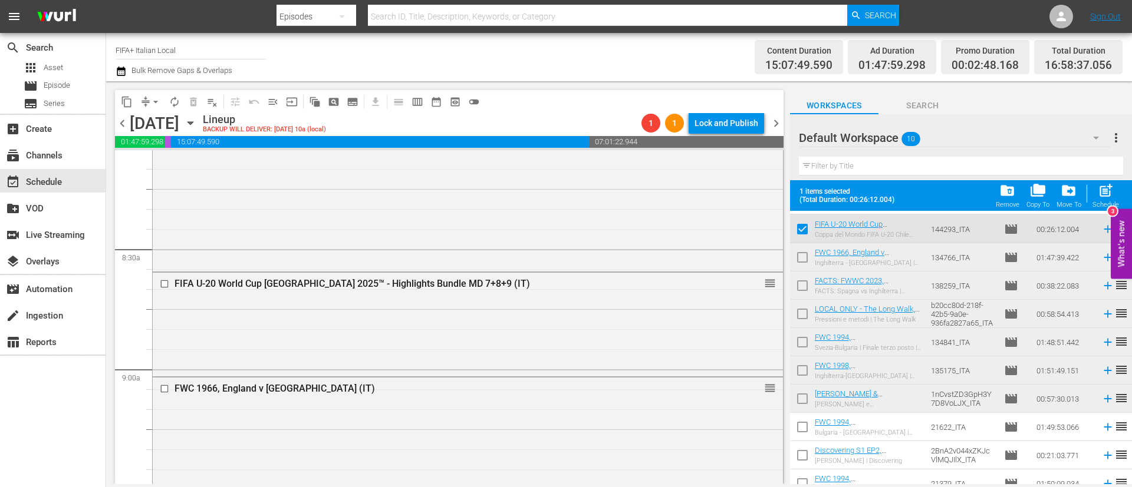
scroll to position [37, 0]
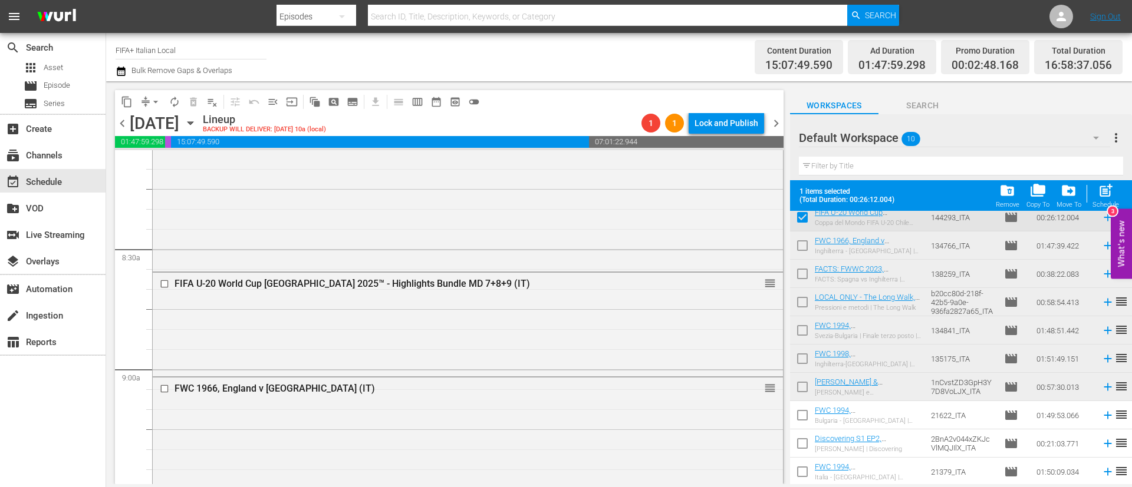
click at [798, 419] on input "checkbox" at bounding box center [802, 418] width 25 height 25
checkbox input "true"
click at [803, 452] on input "checkbox" at bounding box center [802, 446] width 25 height 25
checkbox input "true"
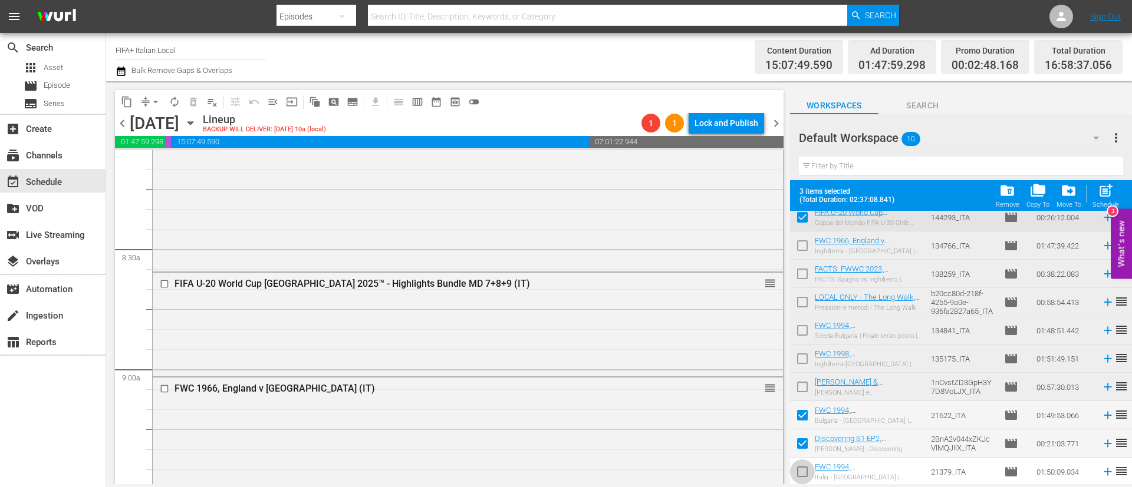
click at [803, 470] on input "checkbox" at bounding box center [802, 474] width 25 height 25
checkbox input "true"
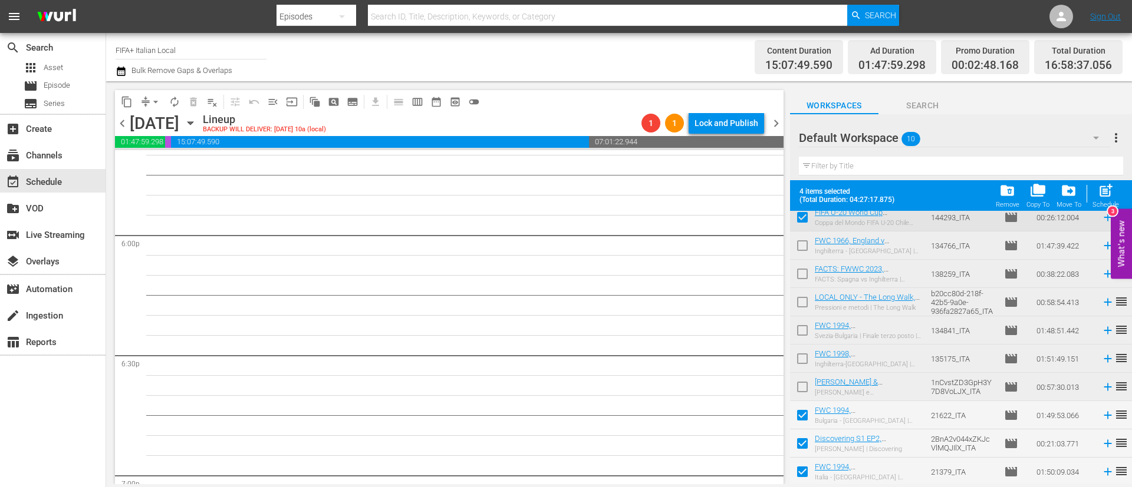
scroll to position [4067, 0]
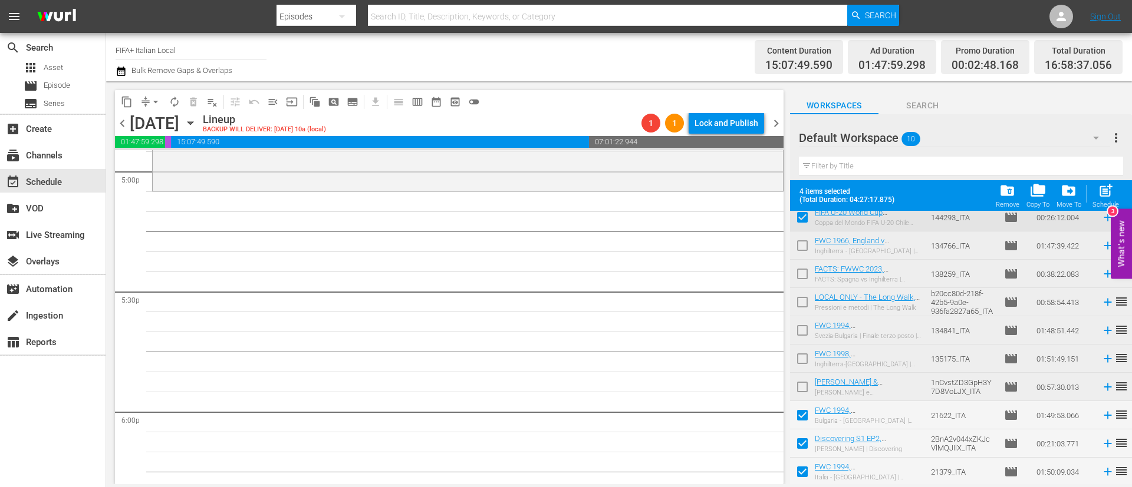
click at [1108, 193] on span "post_add" at bounding box center [1106, 191] width 16 height 16
checkbox input "false"
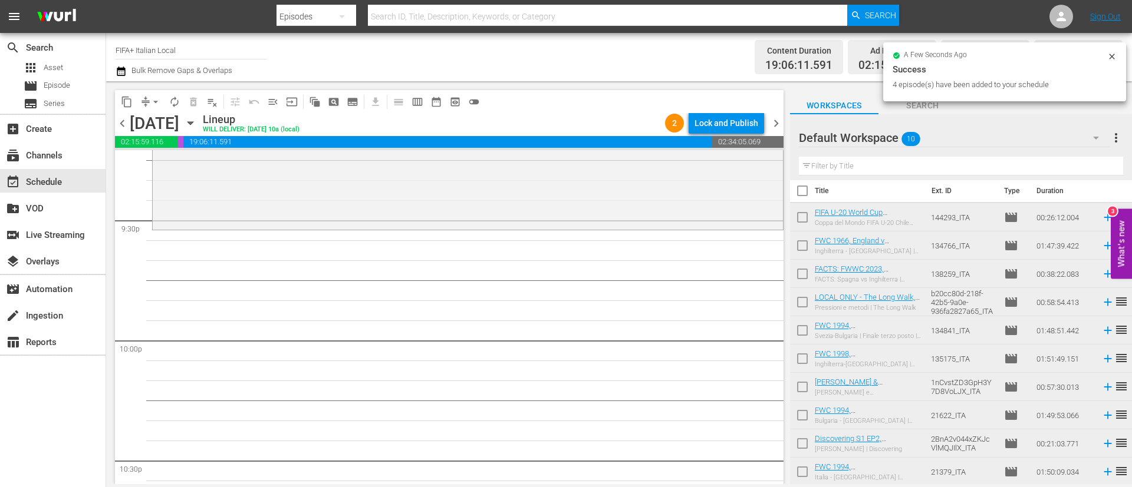
scroll to position [5128, 0]
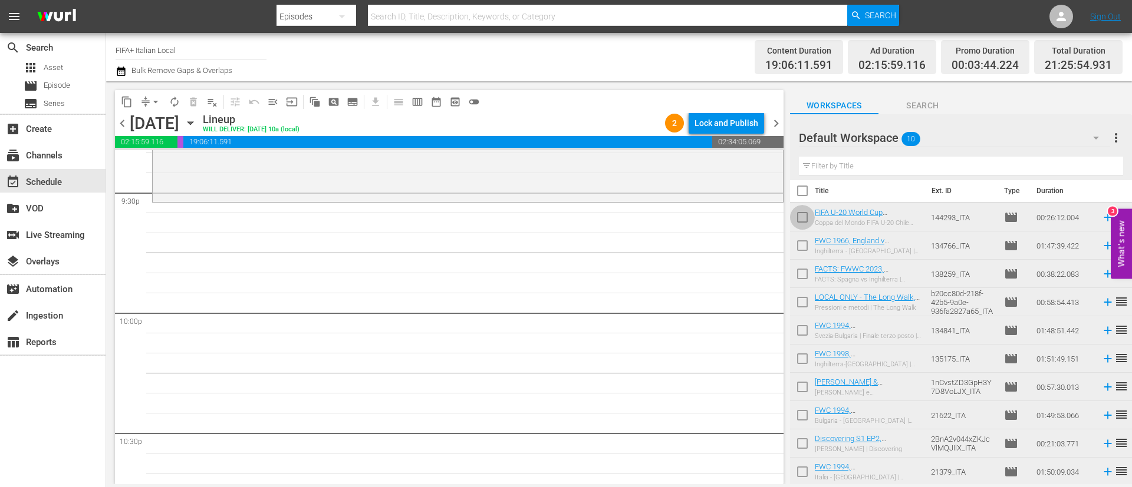
click at [805, 214] on input "checkbox" at bounding box center [802, 219] width 25 height 25
checkbox input "true"
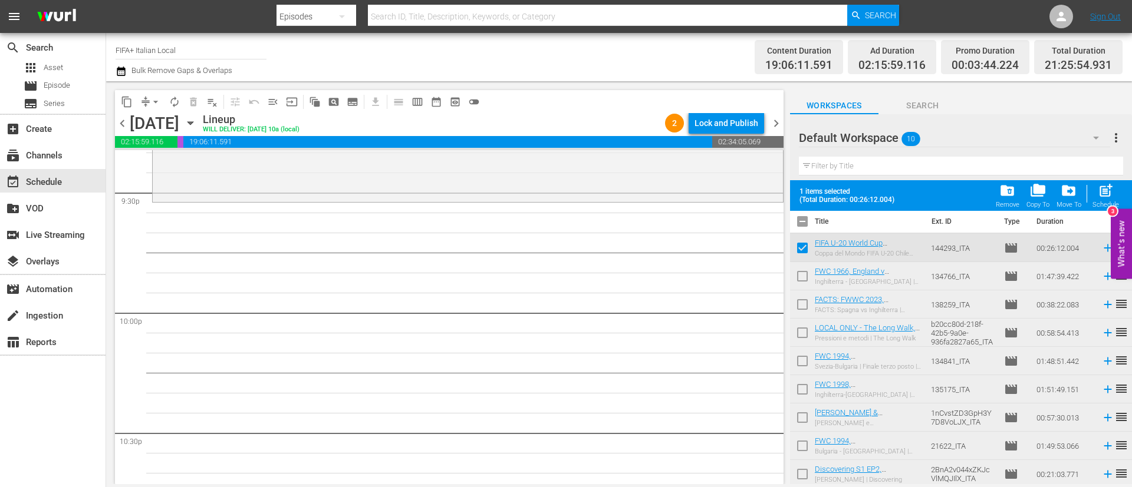
click at [795, 274] on input "checkbox" at bounding box center [802, 278] width 25 height 25
checkbox input "true"
click at [799, 307] on input "checkbox" at bounding box center [802, 307] width 25 height 25
checkbox input "true"
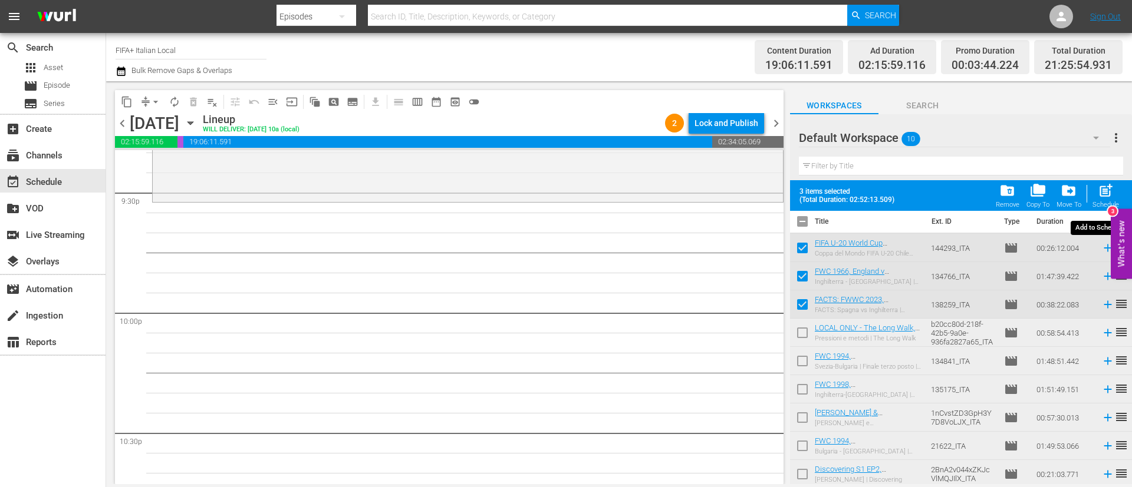
click at [1108, 187] on span "post_add" at bounding box center [1106, 191] width 16 height 16
checkbox input "false"
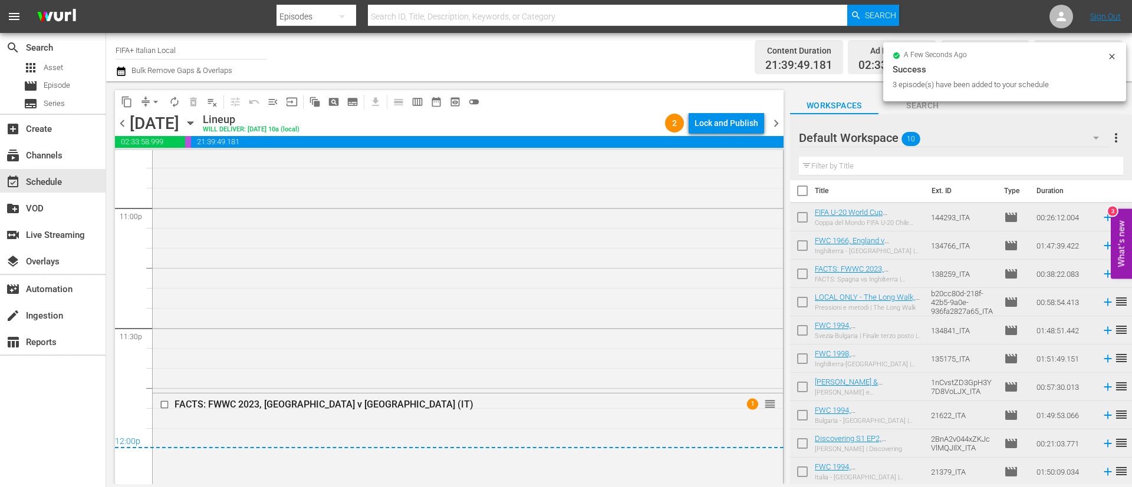
scroll to position [5537, 0]
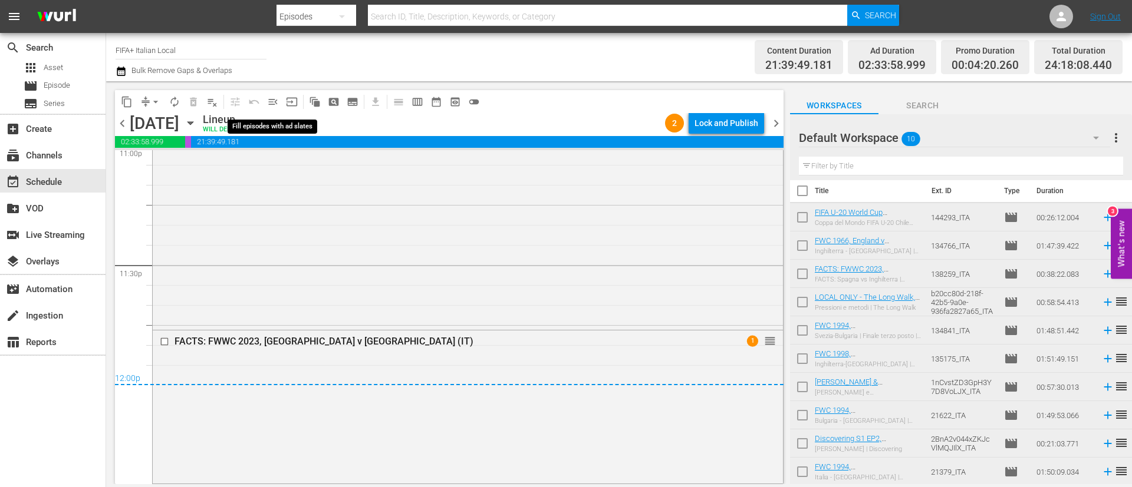
click at [274, 102] on span "menu_open" at bounding box center [273, 102] width 12 height 12
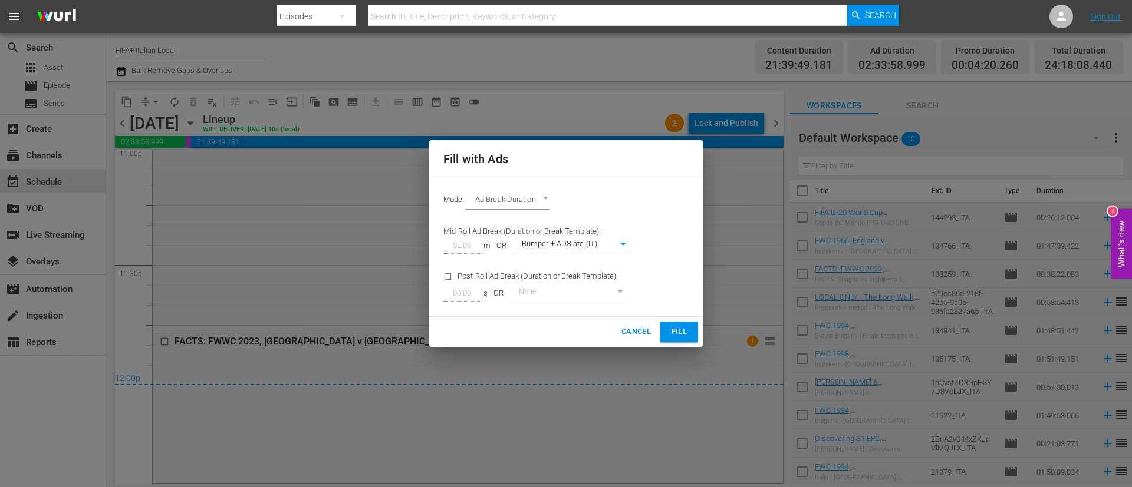
click at [667, 333] on button "Fill" at bounding box center [679, 332] width 38 height 21
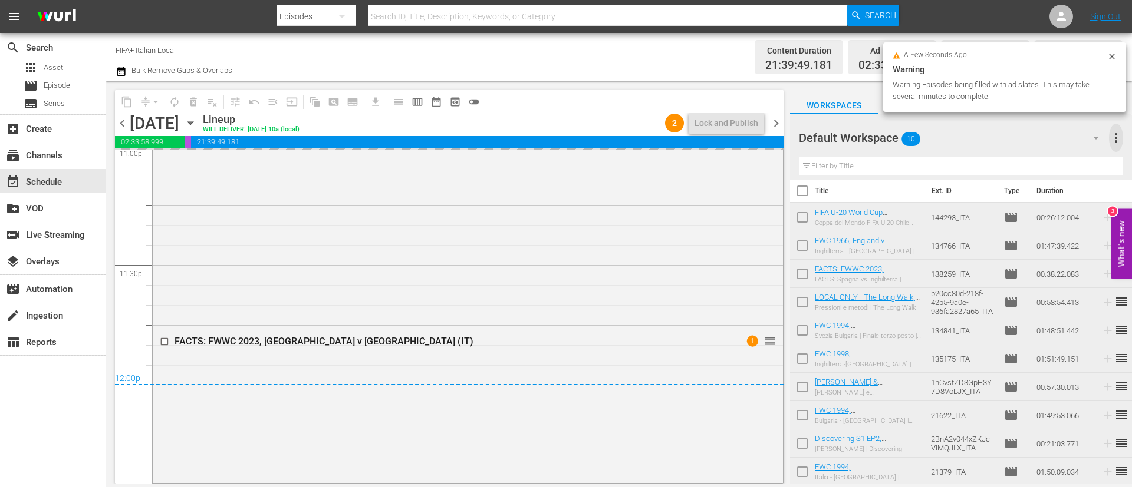
click at [1119, 133] on span "more_vert" at bounding box center [1116, 138] width 14 height 14
click at [1042, 156] on div "Clear All Workspace Items" at bounding box center [1039, 160] width 139 height 21
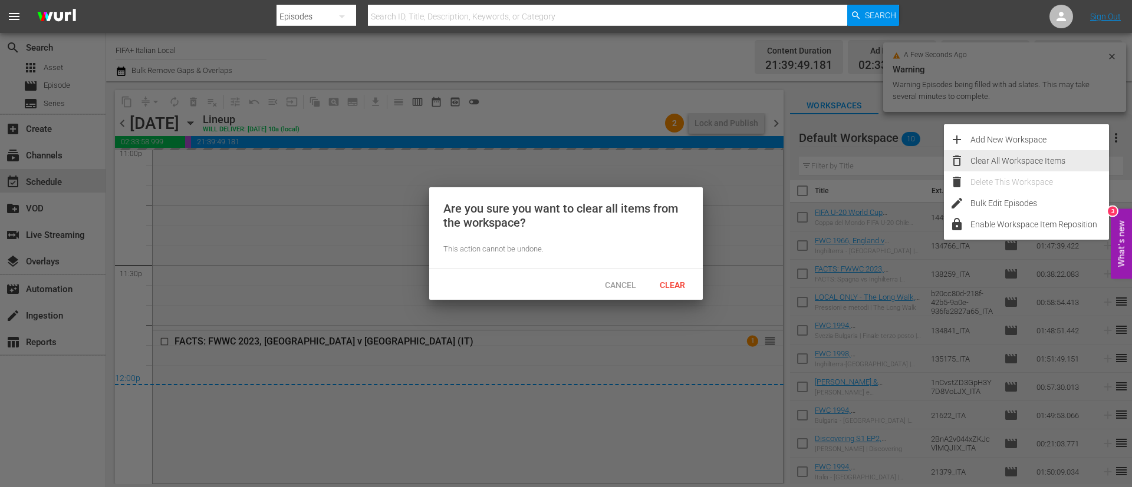
click at [693, 283] on span "Clear" at bounding box center [672, 285] width 44 height 9
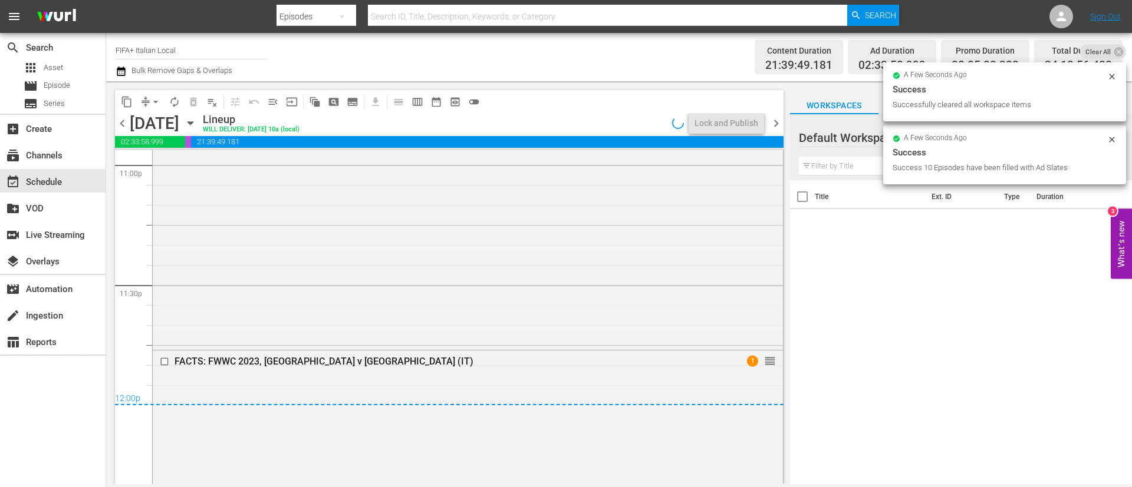
scroll to position [0, 0]
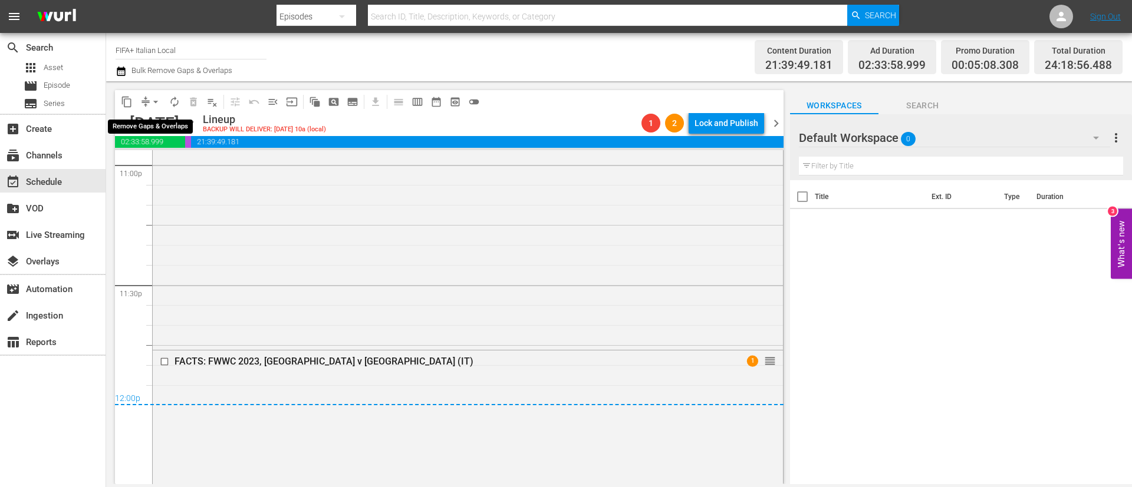
click at [153, 101] on span "arrow_drop_down" at bounding box center [156, 102] width 12 height 12
click at [181, 167] on li "Align to End of Previous Day" at bounding box center [156, 164] width 124 height 19
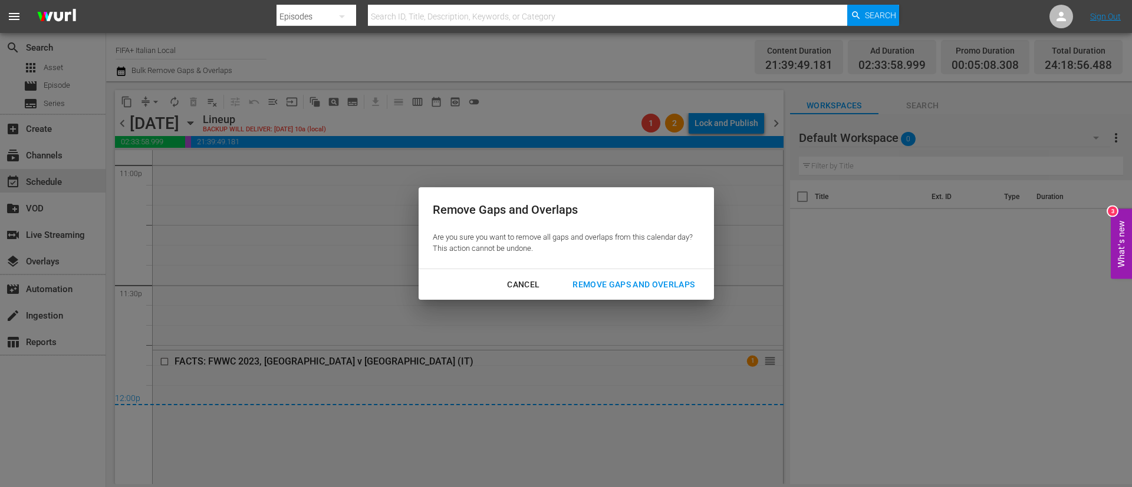
click at [676, 284] on div "Remove Gaps and Overlaps" at bounding box center [633, 285] width 141 height 15
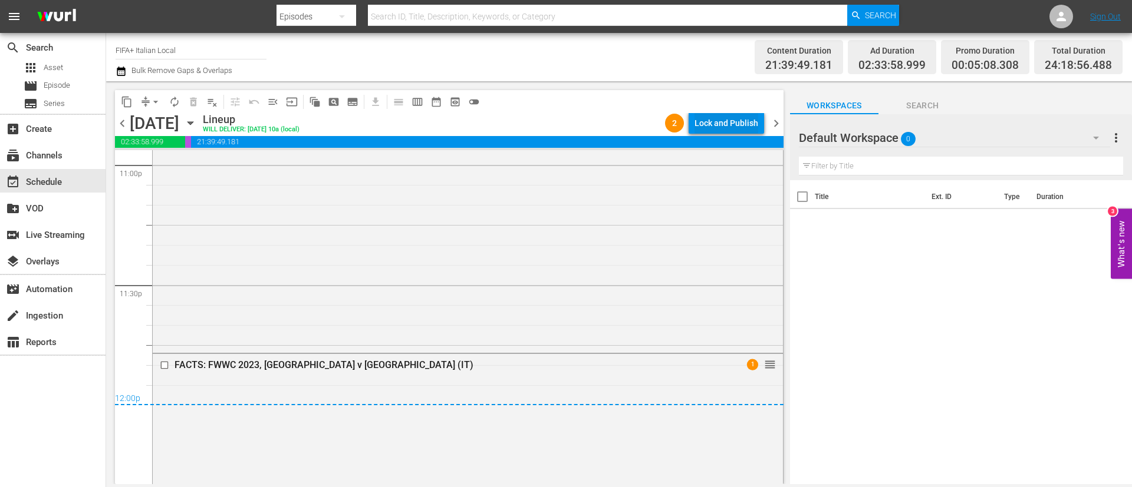
click at [749, 127] on div "Lock and Publish" at bounding box center [726, 123] width 64 height 21
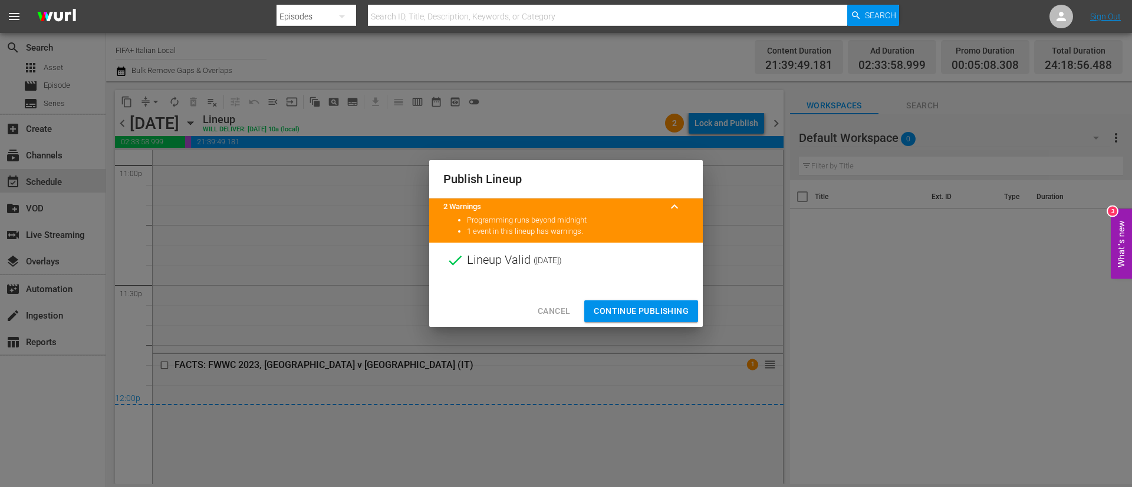
click at [682, 311] on span "Continue Publishing" at bounding box center [641, 311] width 95 height 15
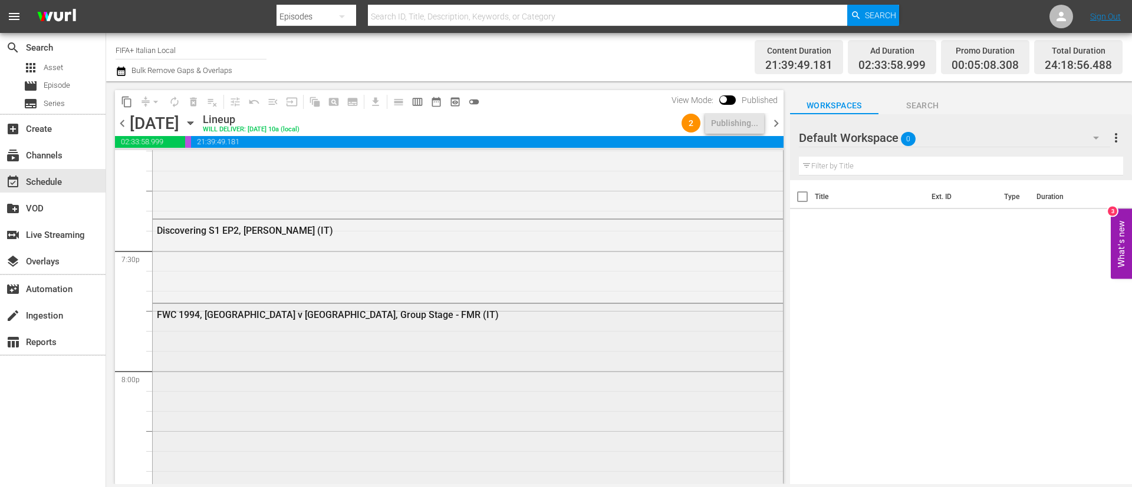
scroll to position [4014, 0]
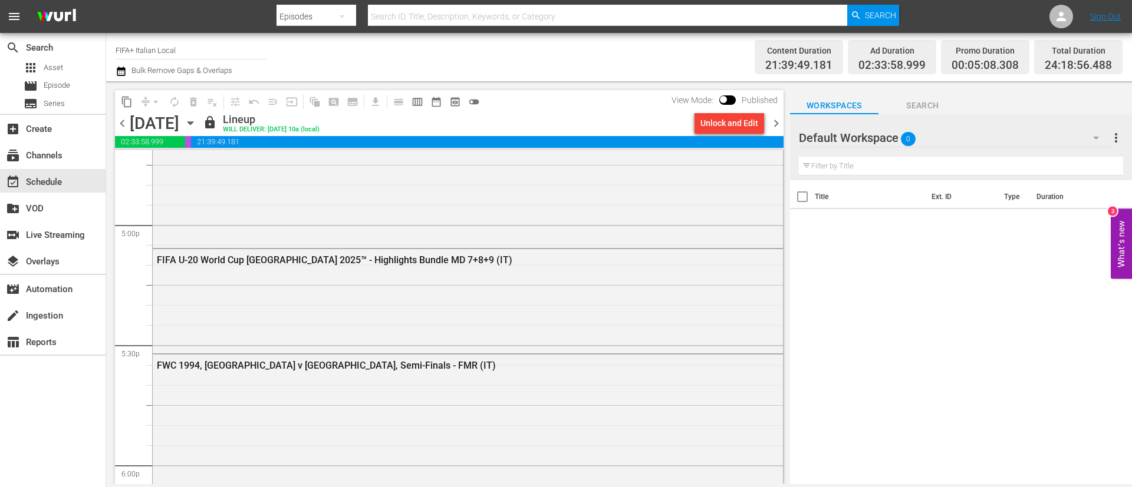
click at [770, 120] on span "chevron_right" at bounding box center [776, 123] width 15 height 15
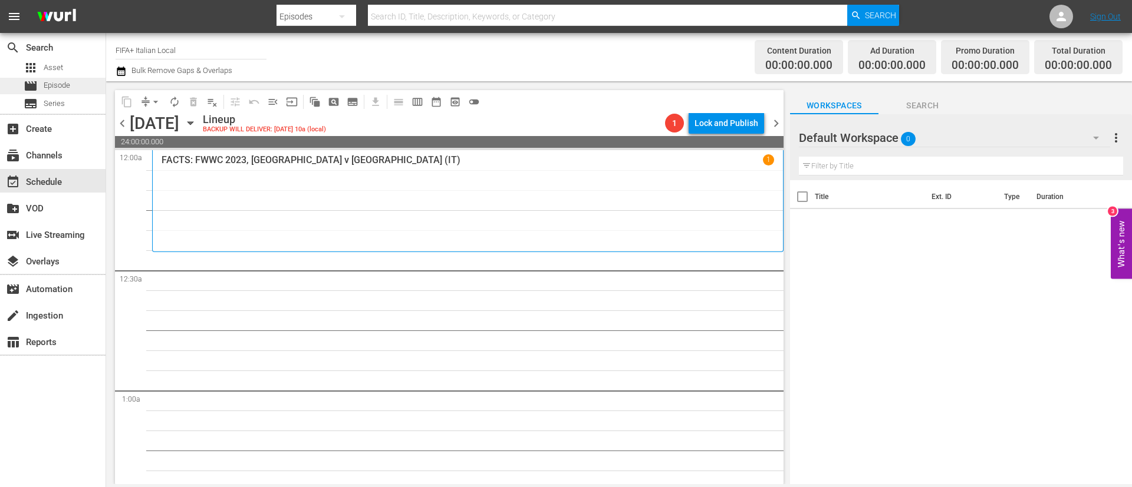
click at [79, 90] on div "movie Episode" at bounding box center [53, 86] width 106 height 17
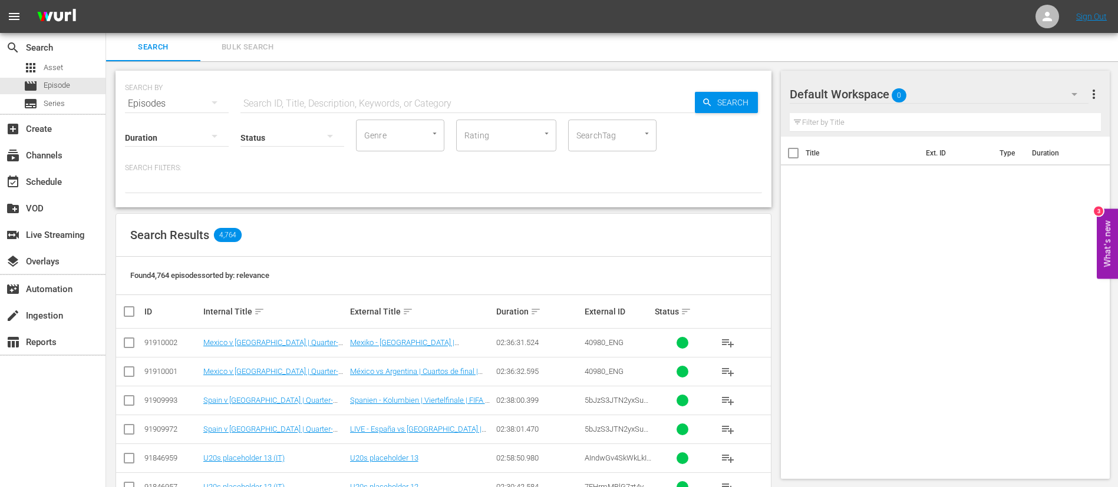
click at [262, 41] on span "Bulk Search" at bounding box center [247, 48] width 80 height 14
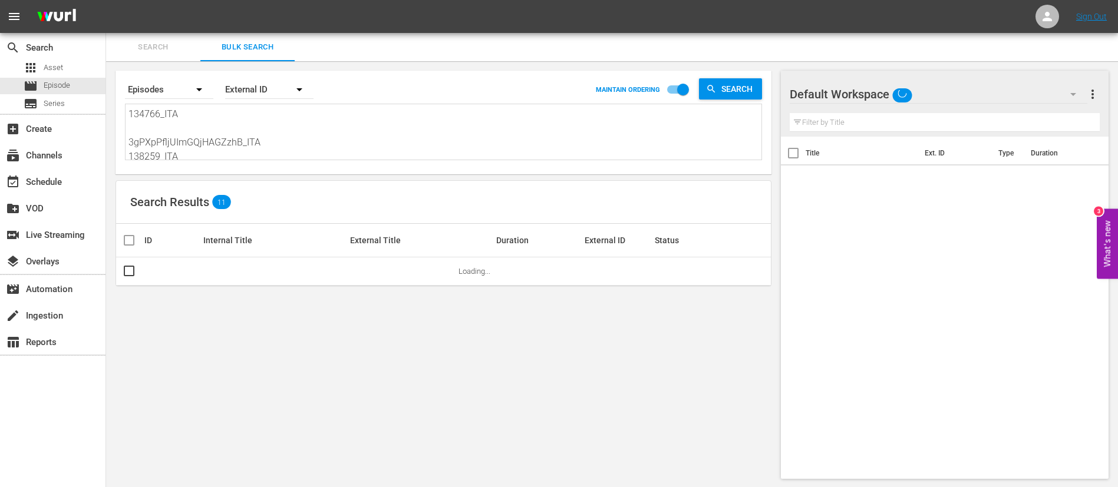
click at [229, 122] on textarea "134766_ITA 3gPXpPfljUImGQjHAGZzhB_ITA 138259_ITA b20cc80d-218f-42b5-9a0e-936fa2…" at bounding box center [445, 134] width 633 height 54
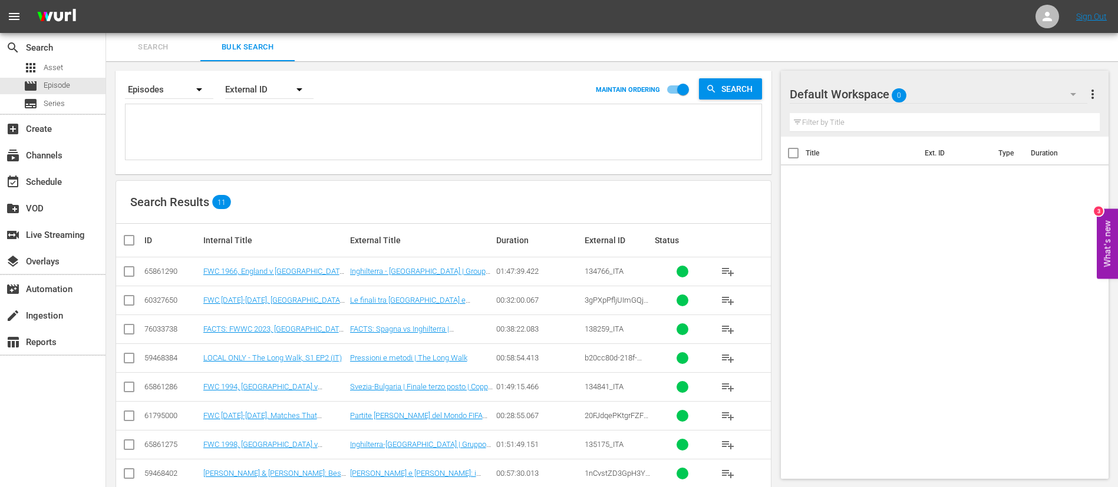
paste textarea "134770_ITA 3nZZ1euGzGe6Vh5EtANF8b_ITA 138255_ITA veV81BPiVGkGZ7uZwHZmB_ITA 2163…"
type textarea "134770_ITA 3nZZ1euGzGe6Vh5EtANF8b_ITA 138255_ITA veV81BPiVGkGZ7uZwHZmB_ITA 2163…"
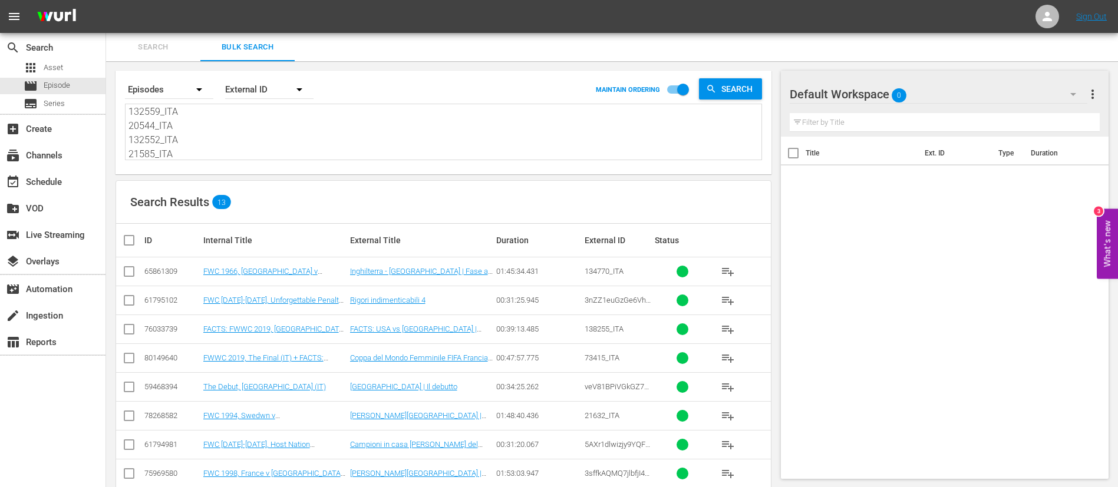
type textarea "134770_ITA 3nZZ1euGzGe6Vh5EtANF8b_ITA 138255_ITA veV81BPiVGkGZ7uZwHZmB_ITA 2163…"
click at [127, 243] on input "checkbox" at bounding box center [134, 240] width 24 height 14
checkbox input "true"
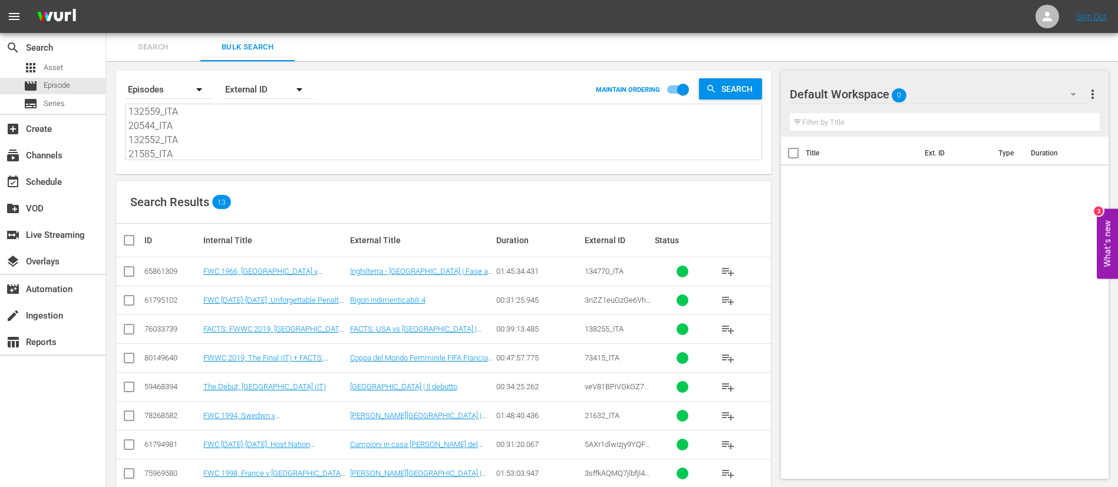
checkbox input "true"
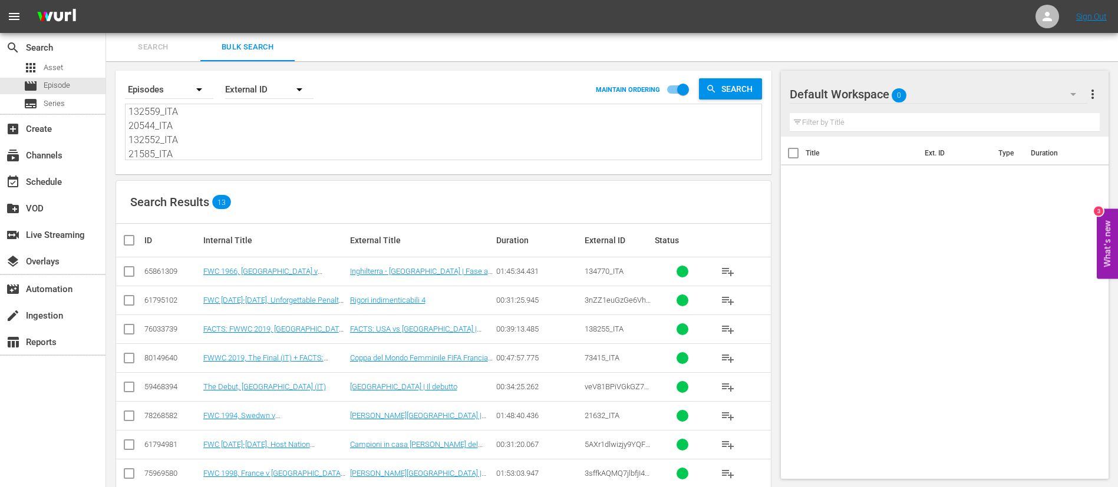
checkbox input "true"
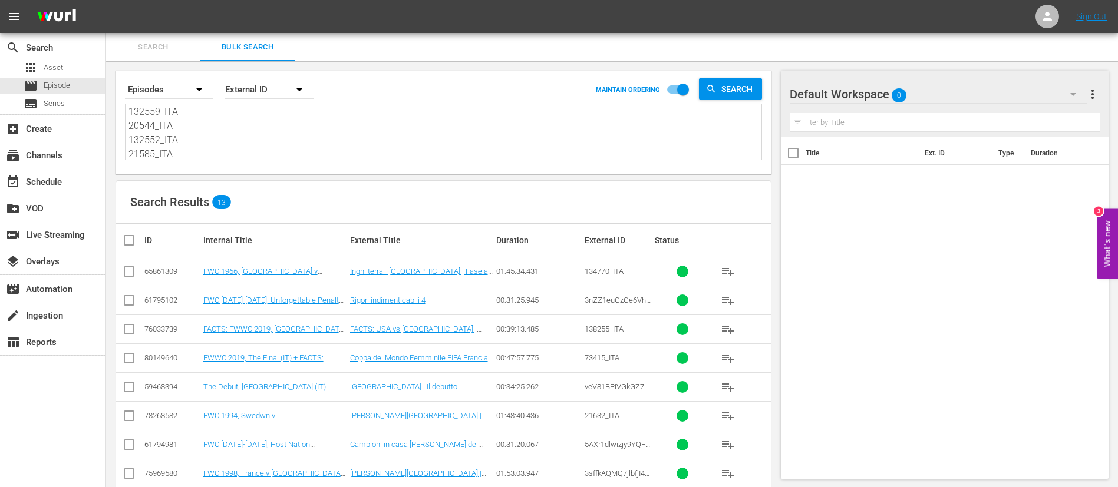
checkbox input "true"
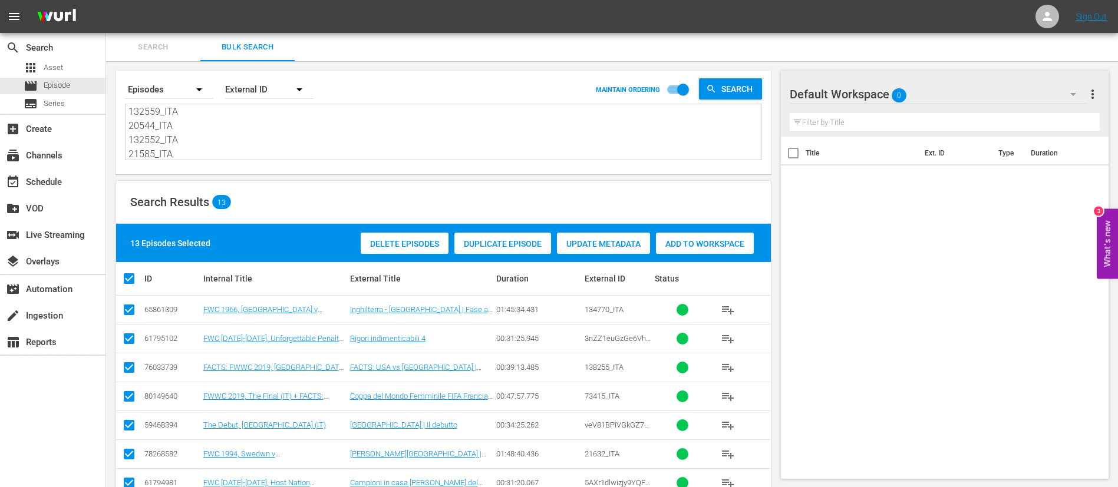
click at [130, 338] on input "checkbox" at bounding box center [129, 341] width 14 height 14
checkbox input "false"
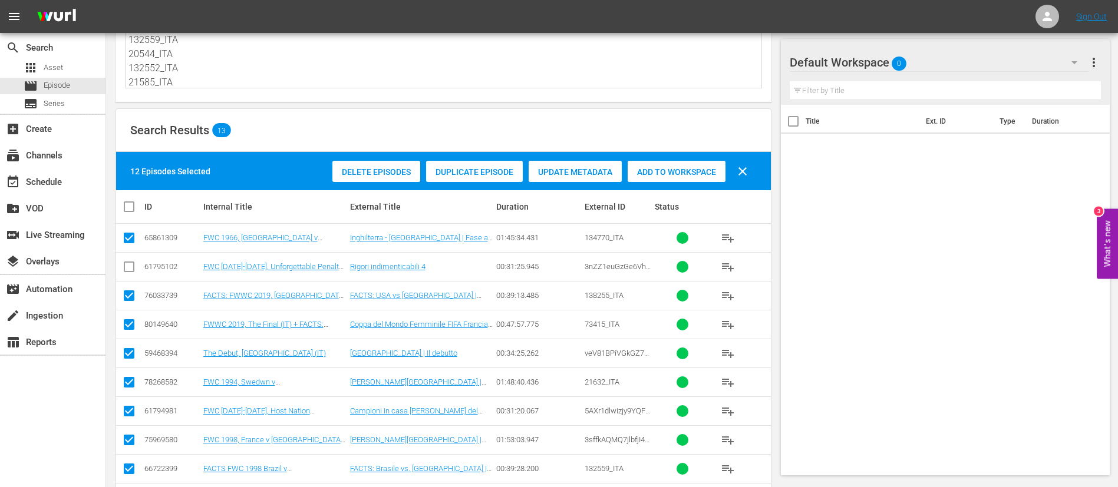
scroll to position [88, 0]
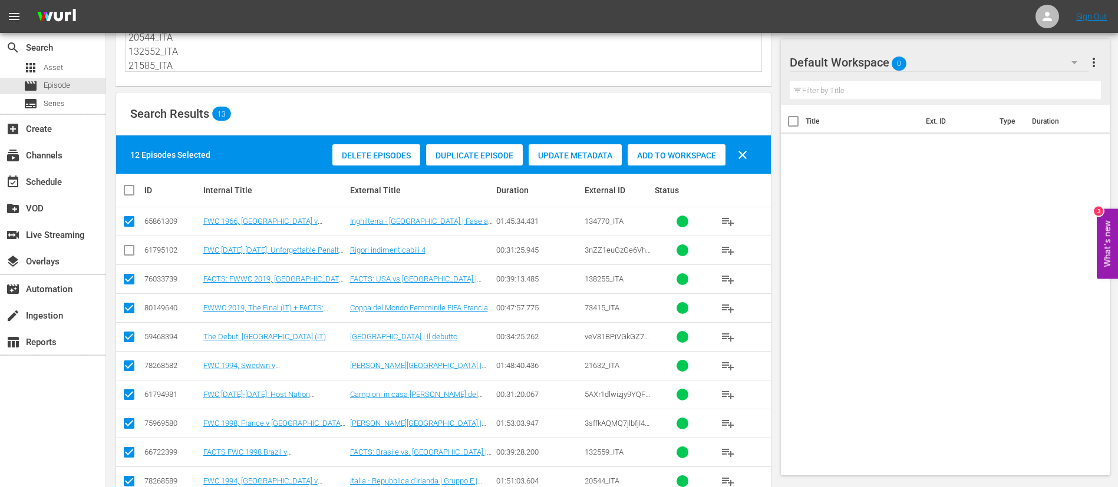
click at [133, 392] on input "checkbox" at bounding box center [129, 397] width 14 height 14
checkbox input "false"
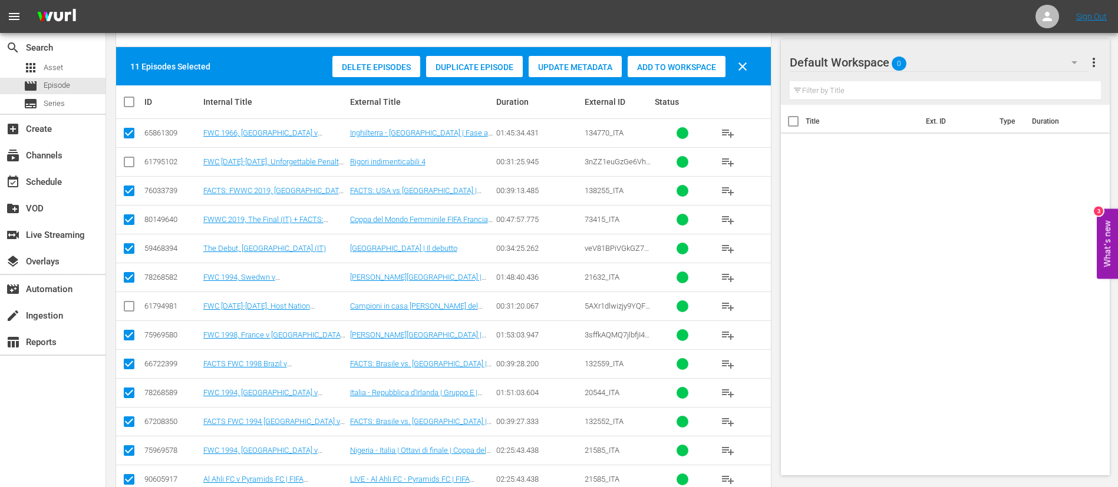
scroll to position [206, 0]
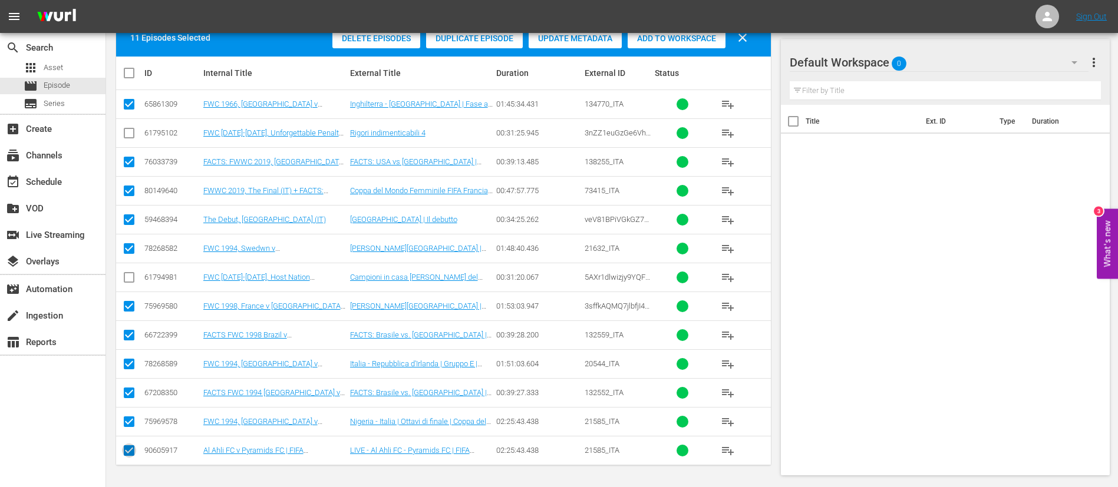
click at [134, 454] on input "checkbox" at bounding box center [129, 453] width 14 height 14
checkbox input "false"
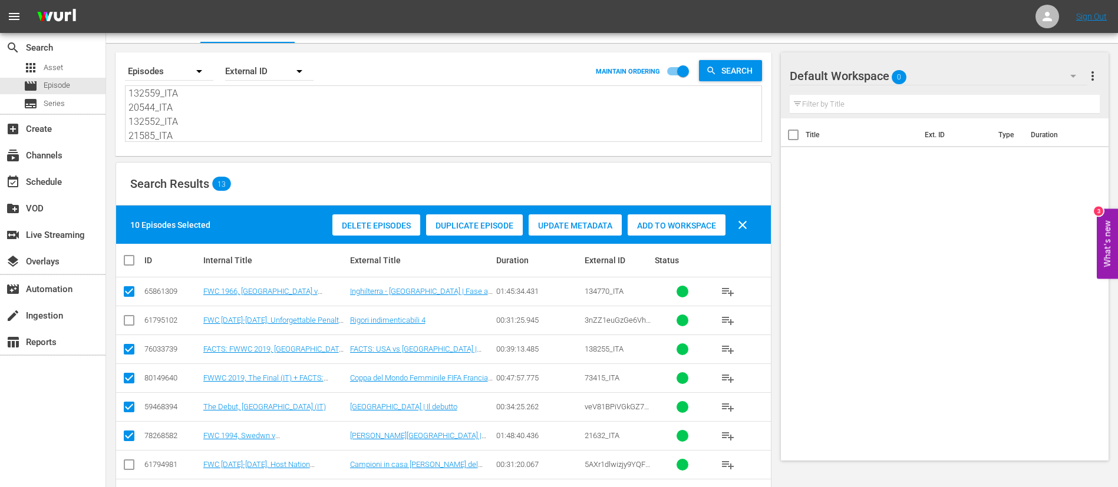
scroll to position [0, 0]
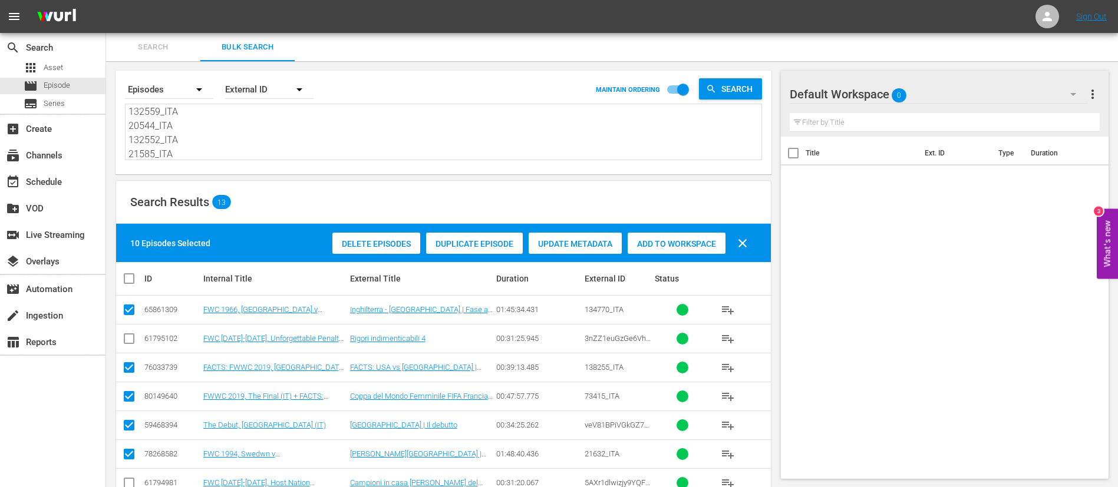
click at [635, 245] on span "Add to Workspace" at bounding box center [677, 243] width 98 height 9
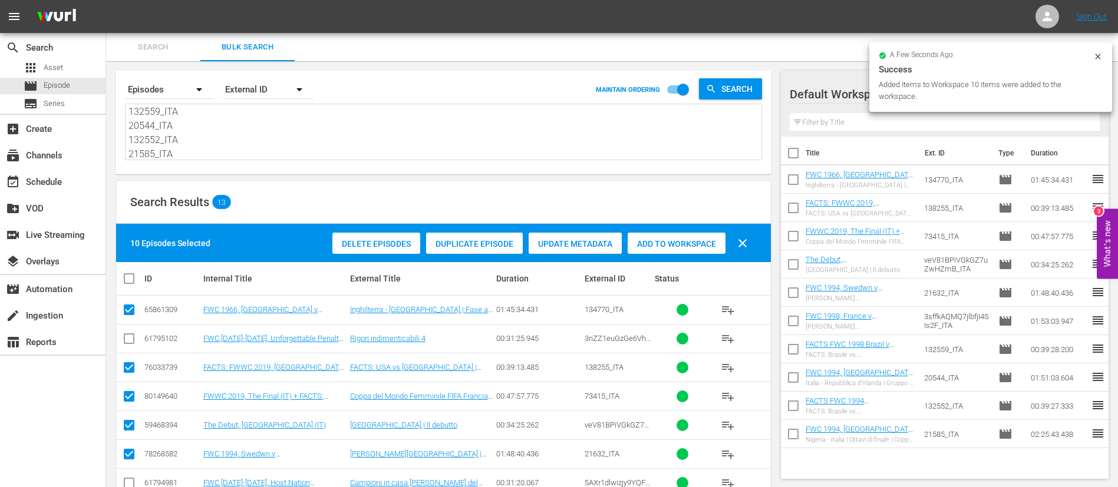
click at [150, 46] on span "Search" at bounding box center [153, 48] width 80 height 14
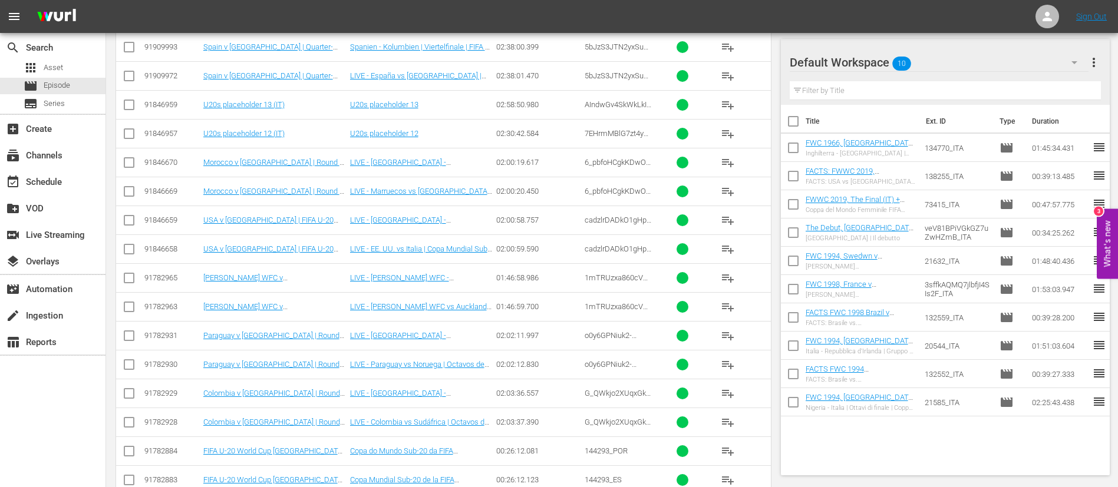
scroll to position [442, 0]
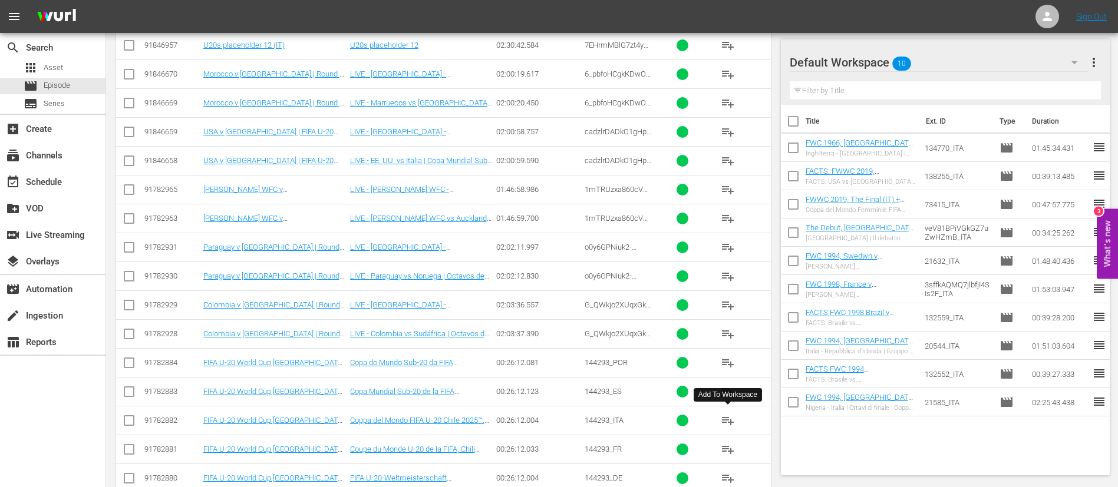
click at [729, 420] on span "playlist_add" at bounding box center [728, 421] width 14 height 14
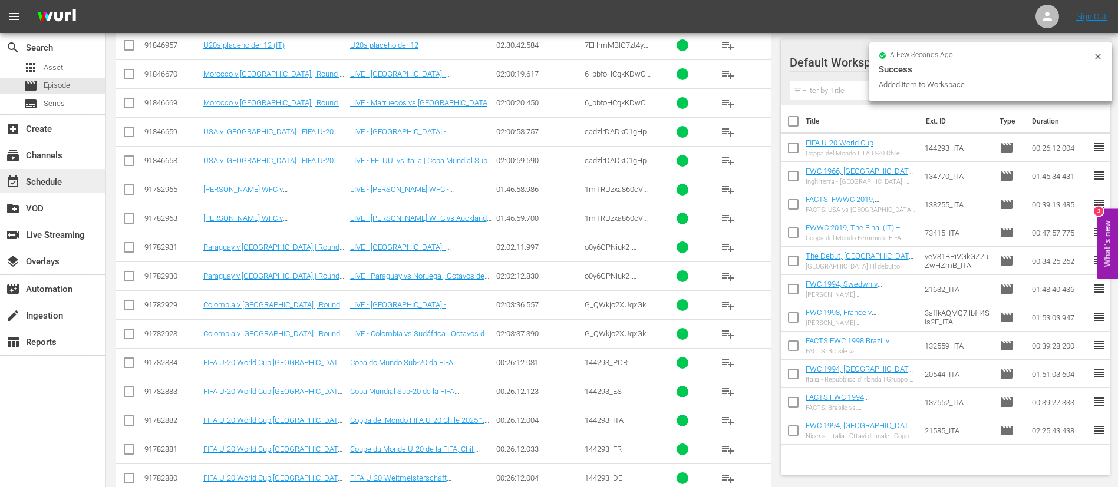
click at [41, 186] on div "event_available Schedule" at bounding box center [33, 180] width 66 height 11
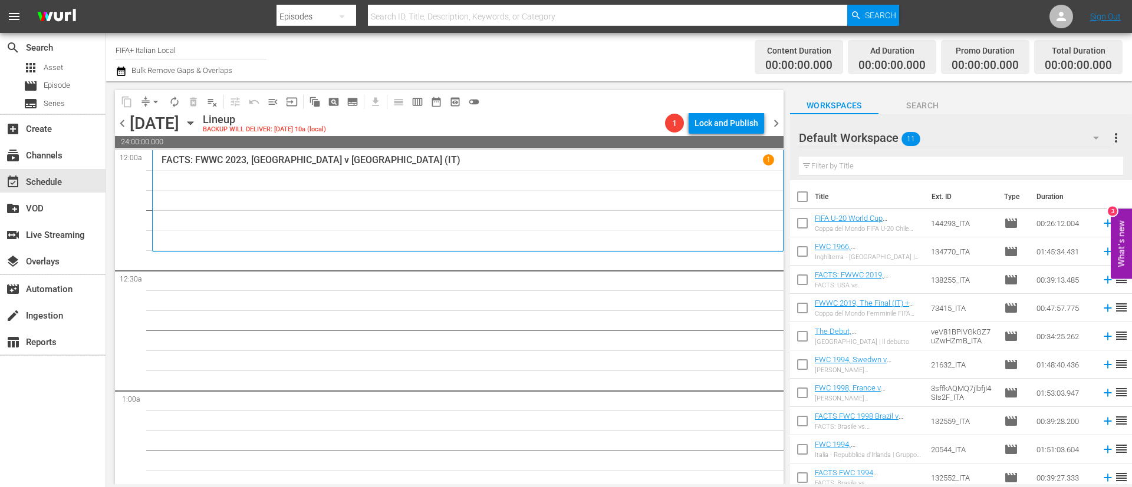
click at [803, 195] on input "checkbox" at bounding box center [802, 199] width 25 height 25
checkbox input "true"
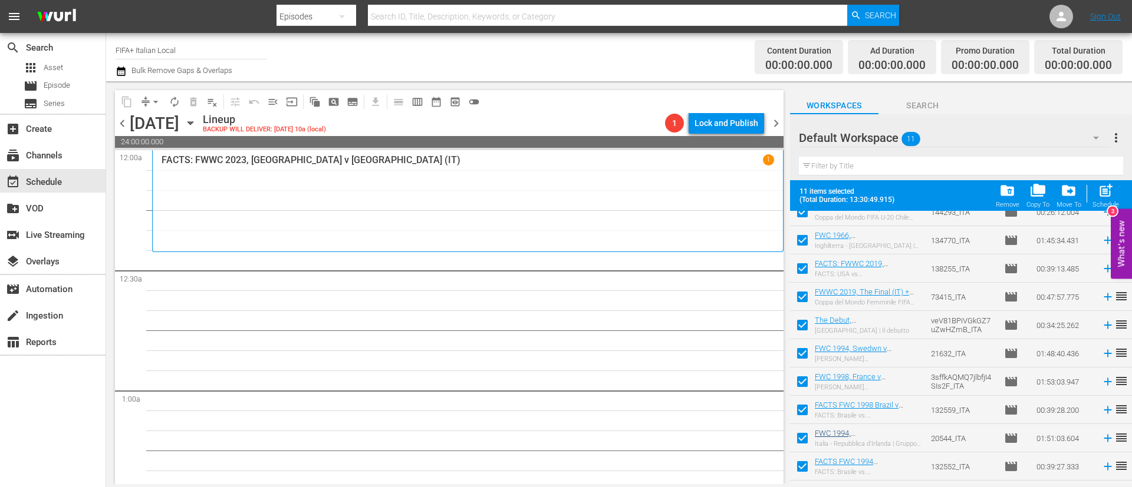
scroll to position [65, 0]
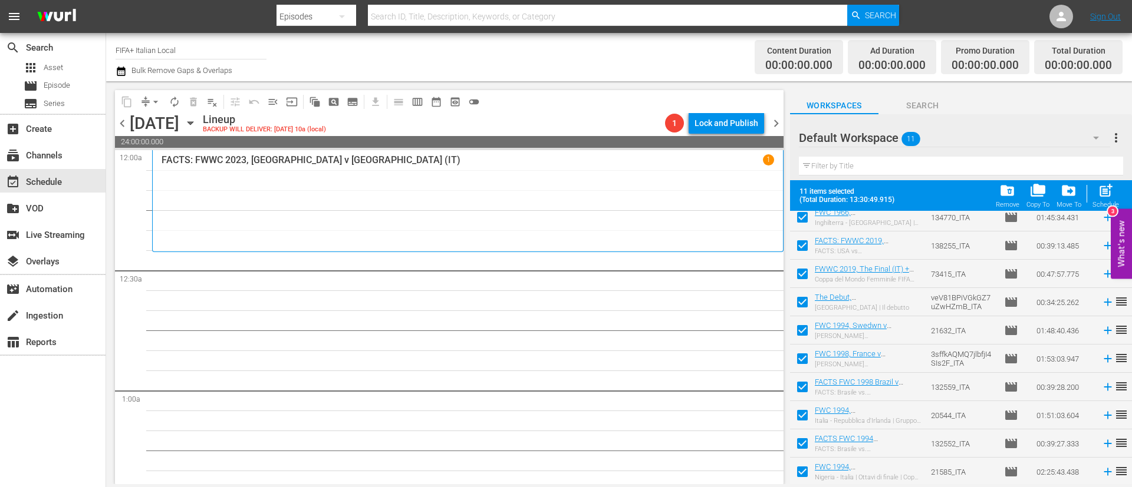
click at [804, 417] on input "checkbox" at bounding box center [802, 418] width 25 height 25
click at [802, 442] on input "checkbox" at bounding box center [802, 446] width 25 height 25
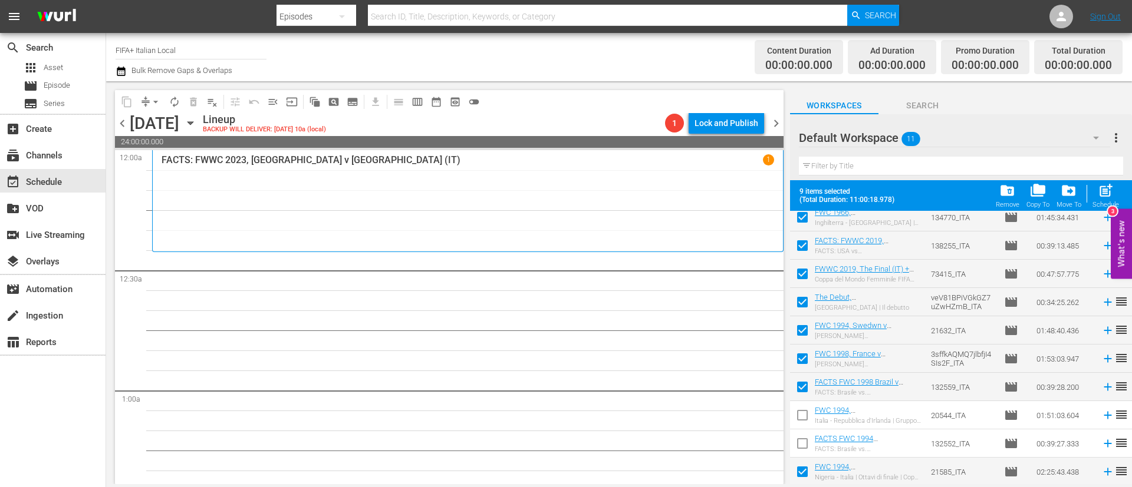
click at [802, 469] on input "checkbox" at bounding box center [802, 474] width 25 height 25
click at [1115, 196] on div "post_add Schedule" at bounding box center [1105, 196] width 27 height 26
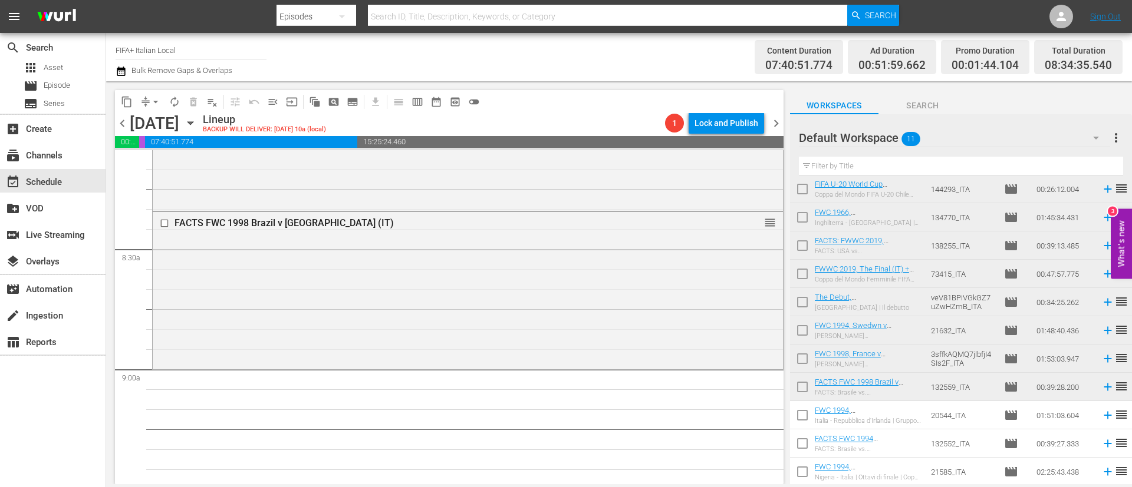
scroll to position [0, 0]
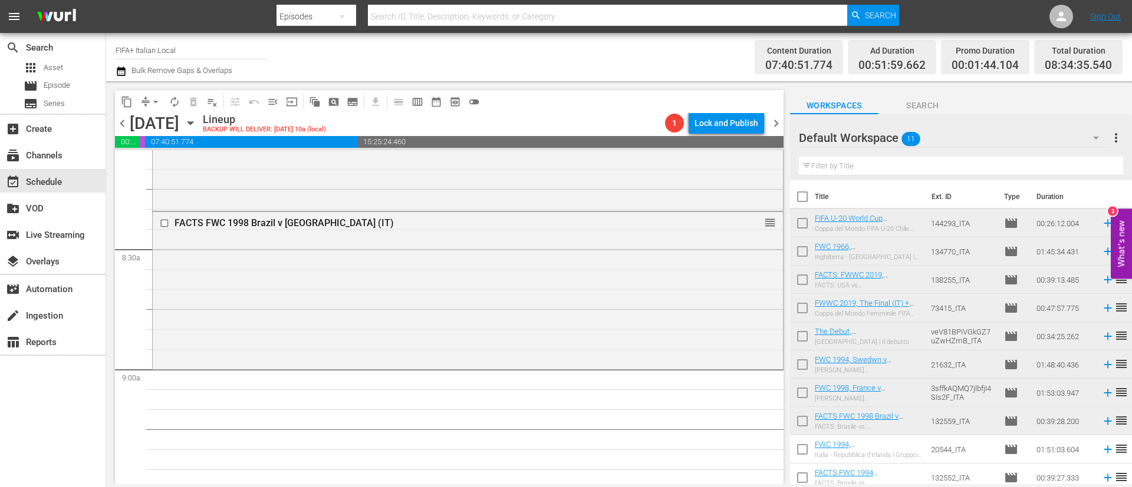
click at [796, 227] on input "checkbox" at bounding box center [802, 225] width 25 height 25
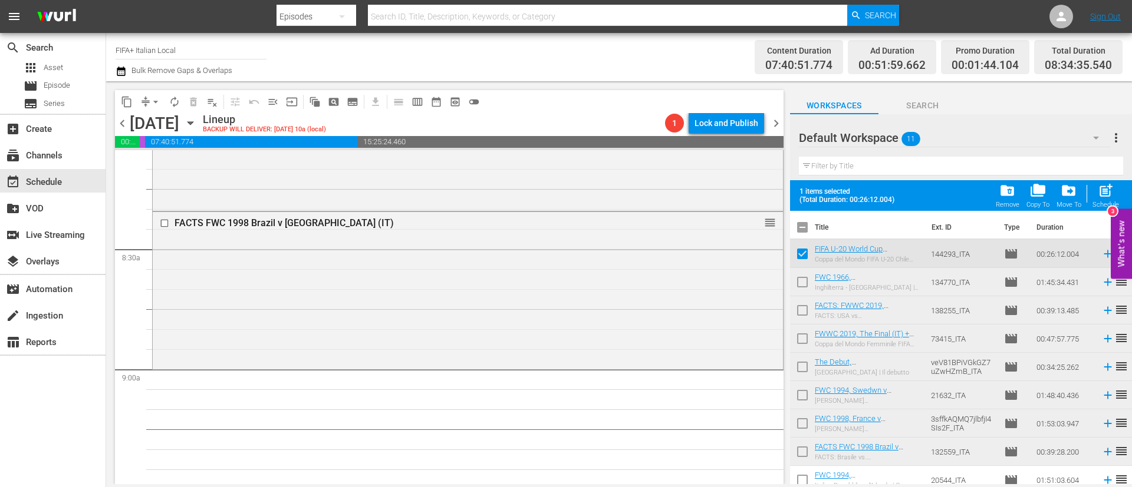
click at [792, 284] on input "checkbox" at bounding box center [802, 284] width 25 height 25
click at [792, 324] on input "checkbox" at bounding box center [802, 313] width 25 height 25
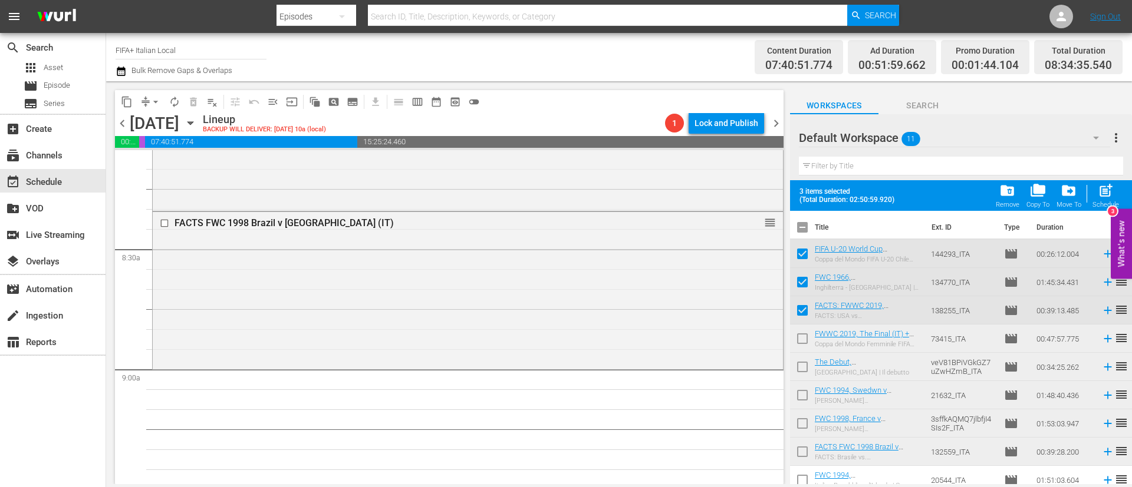
click at [796, 345] on input "checkbox" at bounding box center [802, 341] width 25 height 25
click at [798, 370] on input "checkbox" at bounding box center [802, 369] width 25 height 25
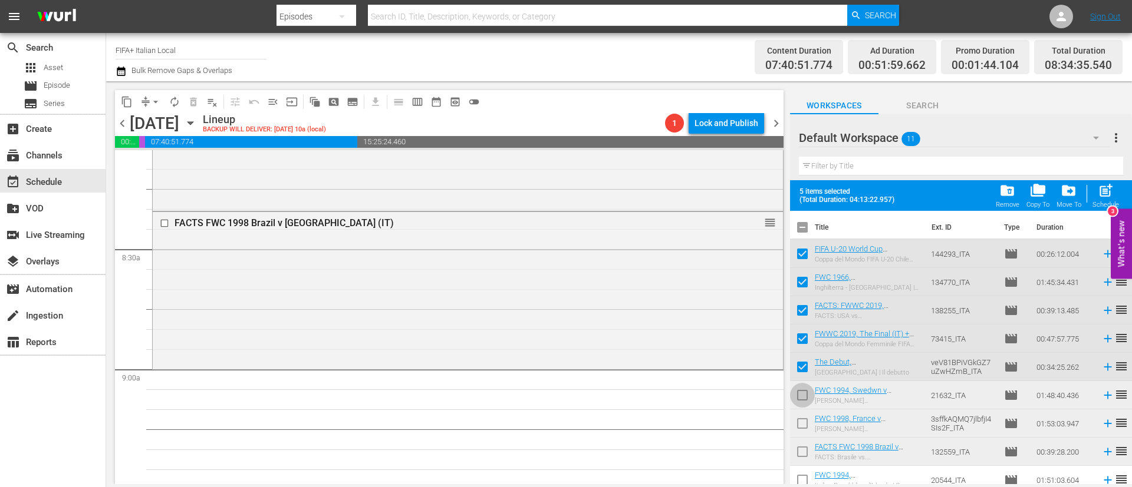
click at [803, 388] on input "checkbox" at bounding box center [802, 398] width 25 height 25
click at [801, 426] on input "checkbox" at bounding box center [802, 426] width 25 height 25
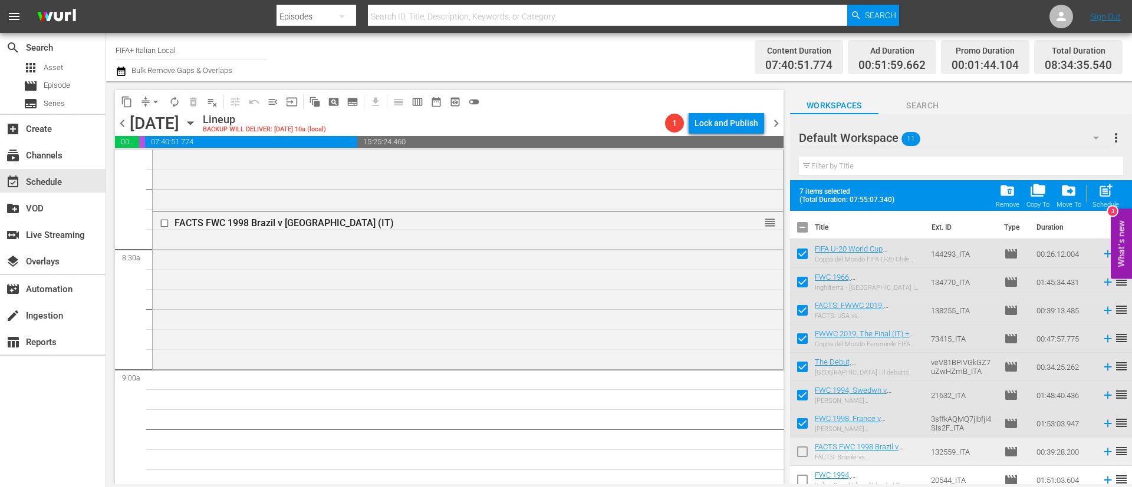
click at [800, 466] on input "checkbox" at bounding box center [802, 454] width 25 height 25
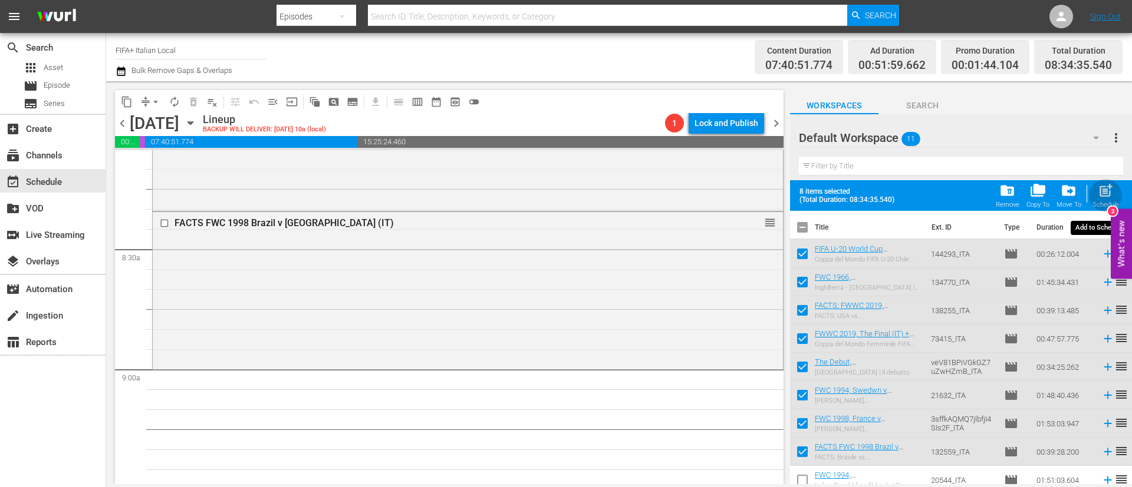
click at [1115, 189] on div "post_add Schedule" at bounding box center [1105, 196] width 27 height 26
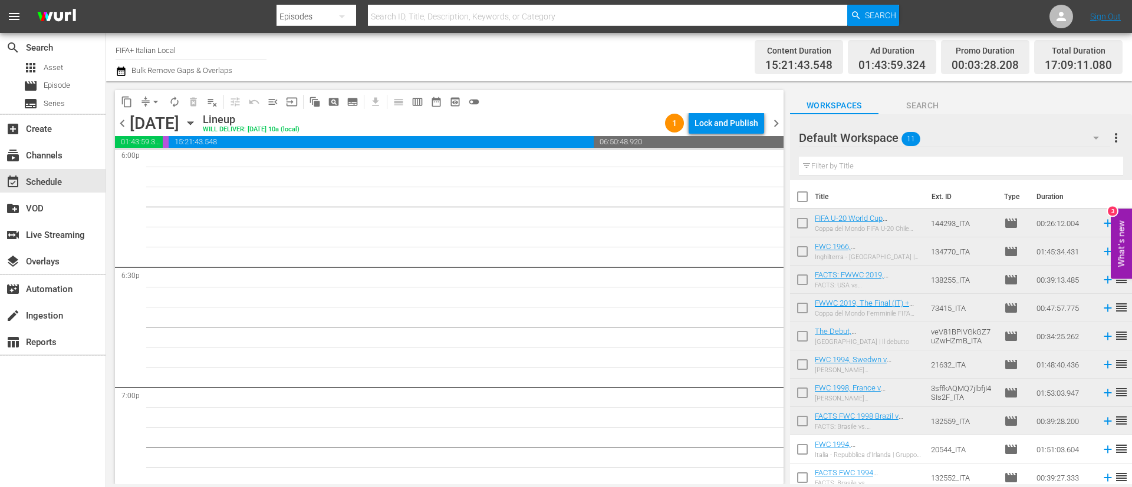
scroll to position [4156, 0]
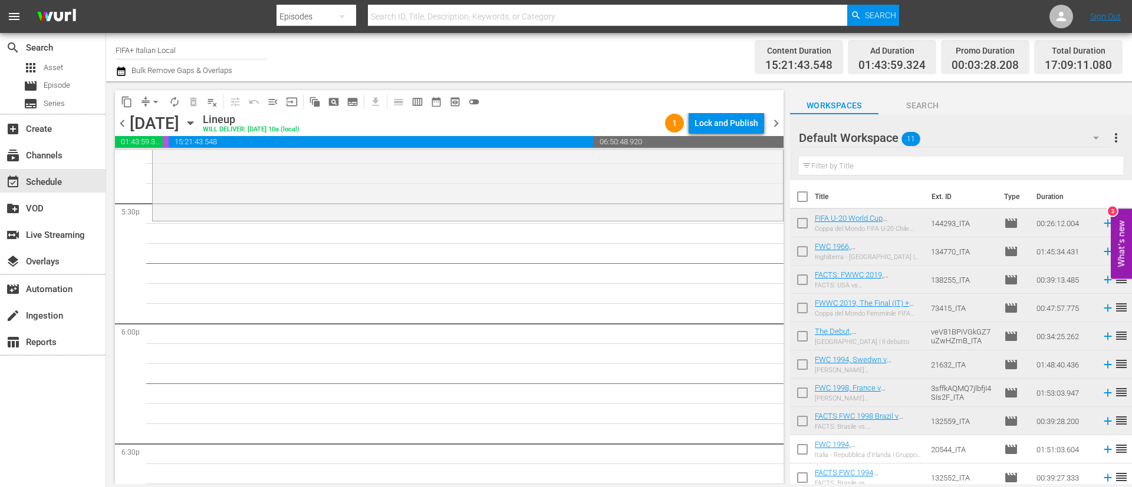
click at [812, 221] on input "checkbox" at bounding box center [802, 225] width 25 height 25
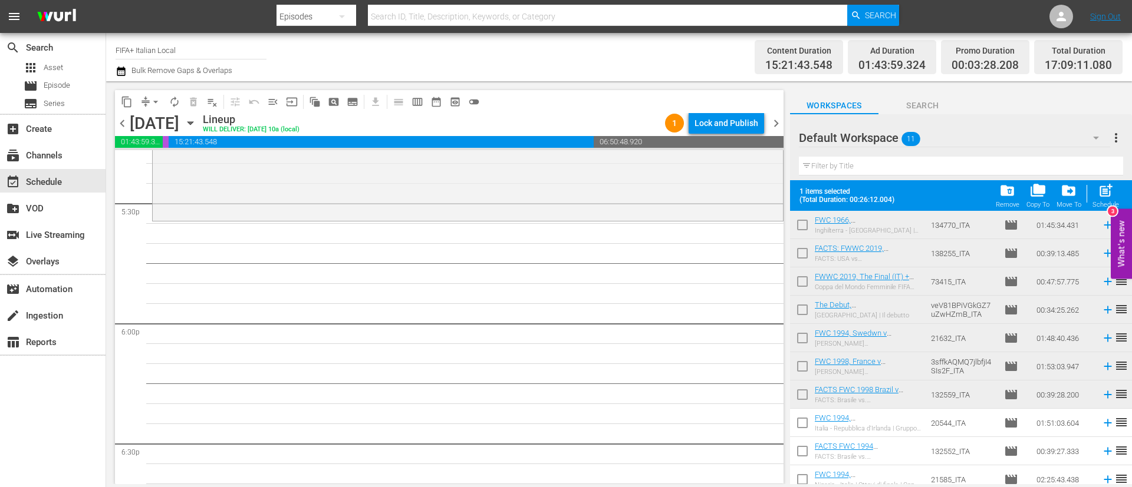
scroll to position [65, 0]
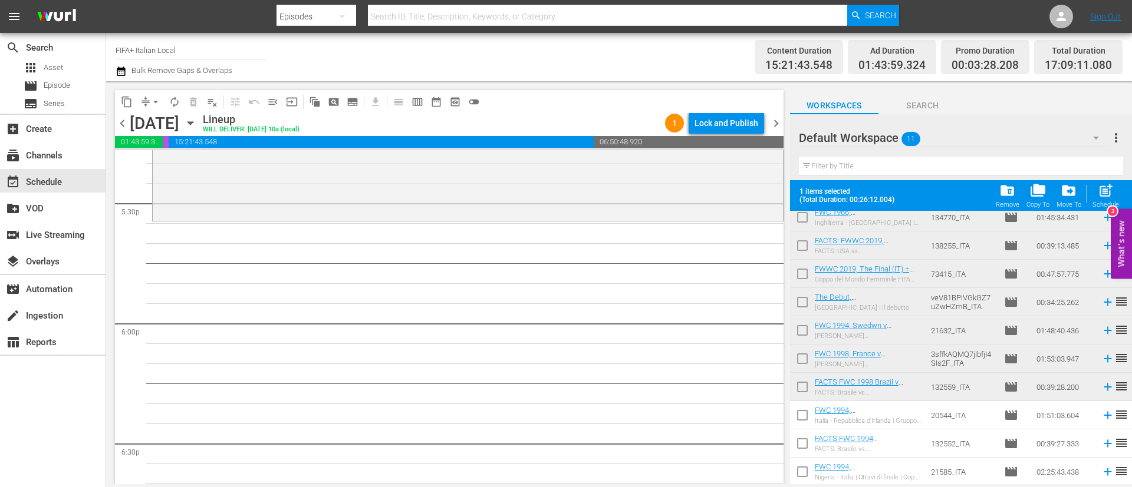
click at [805, 421] on input "checkbox" at bounding box center [802, 418] width 25 height 25
click at [800, 443] on input "checkbox" at bounding box center [802, 446] width 25 height 25
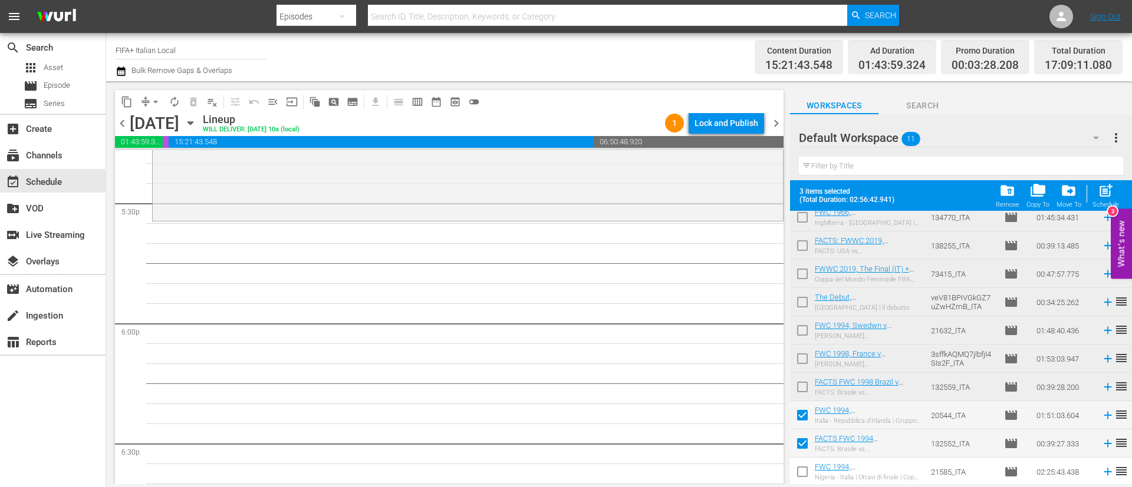
click at [800, 466] on input "checkbox" at bounding box center [802, 474] width 25 height 25
click at [1099, 199] on span "post_add" at bounding box center [1106, 191] width 16 height 16
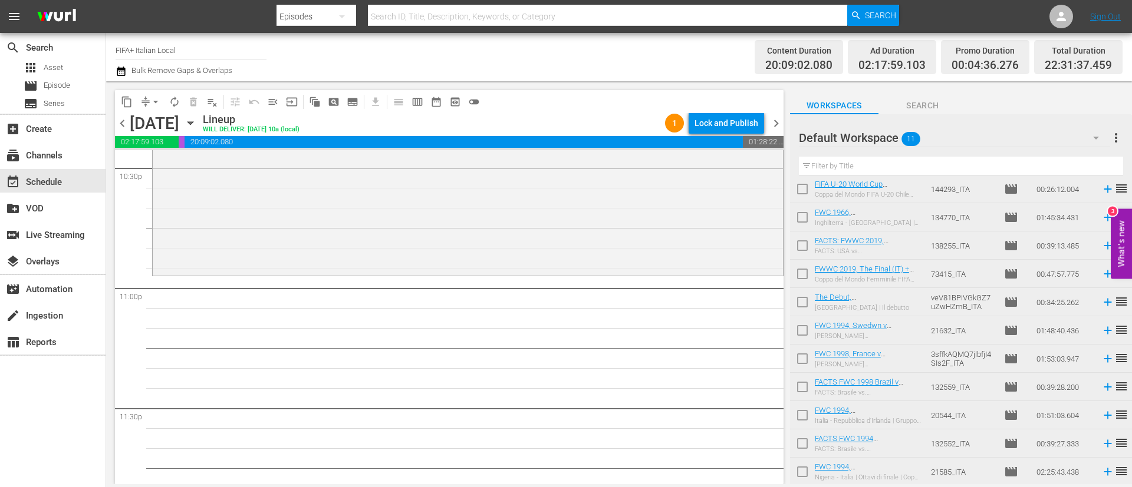
scroll to position [0, 0]
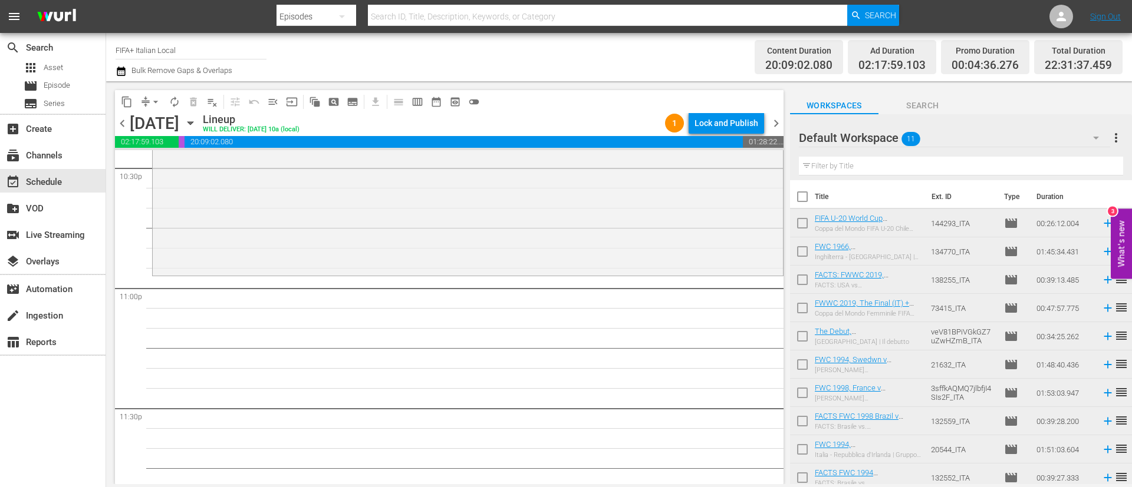
click at [793, 314] on input "checkbox" at bounding box center [802, 310] width 25 height 25
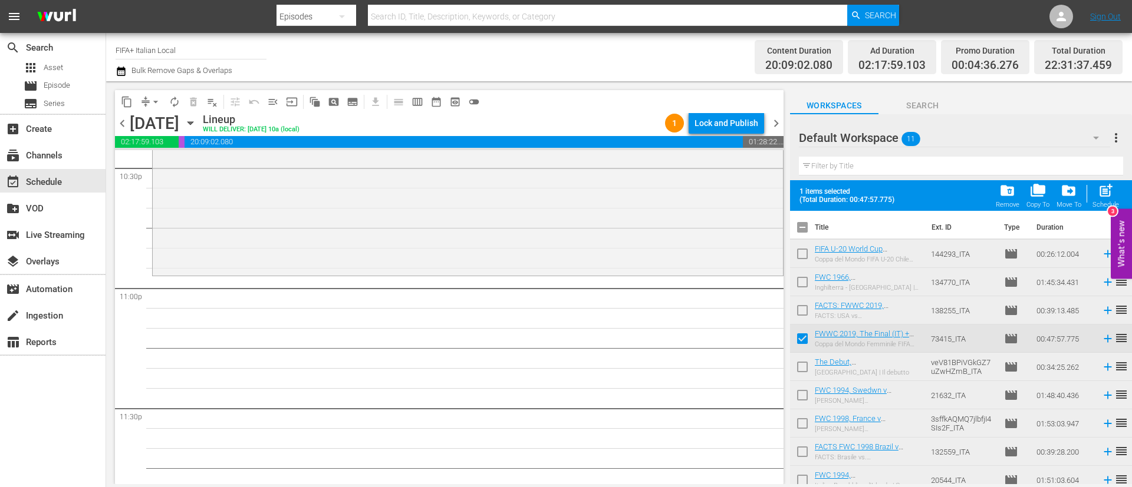
click at [800, 361] on input "checkbox" at bounding box center [802, 369] width 25 height 25
click at [1101, 192] on span "post_add" at bounding box center [1106, 191] width 16 height 16
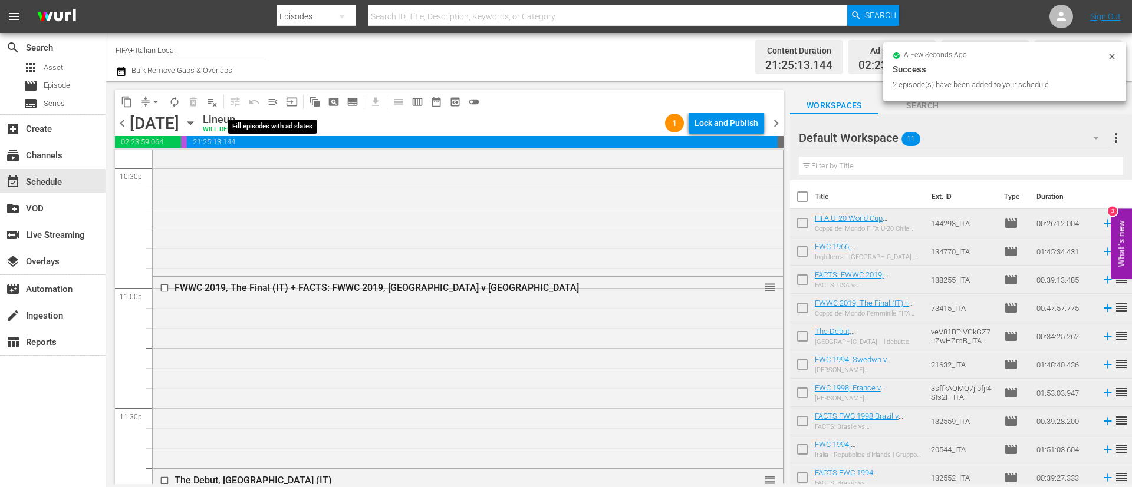
click at [274, 102] on span "menu_open" at bounding box center [273, 102] width 12 height 12
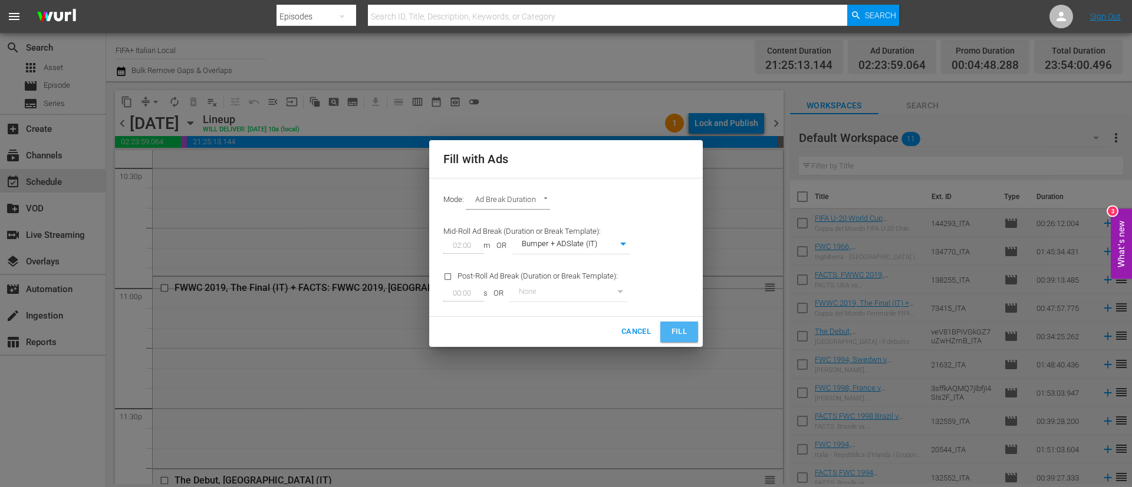
click at [676, 328] on span "Fill" at bounding box center [679, 332] width 19 height 14
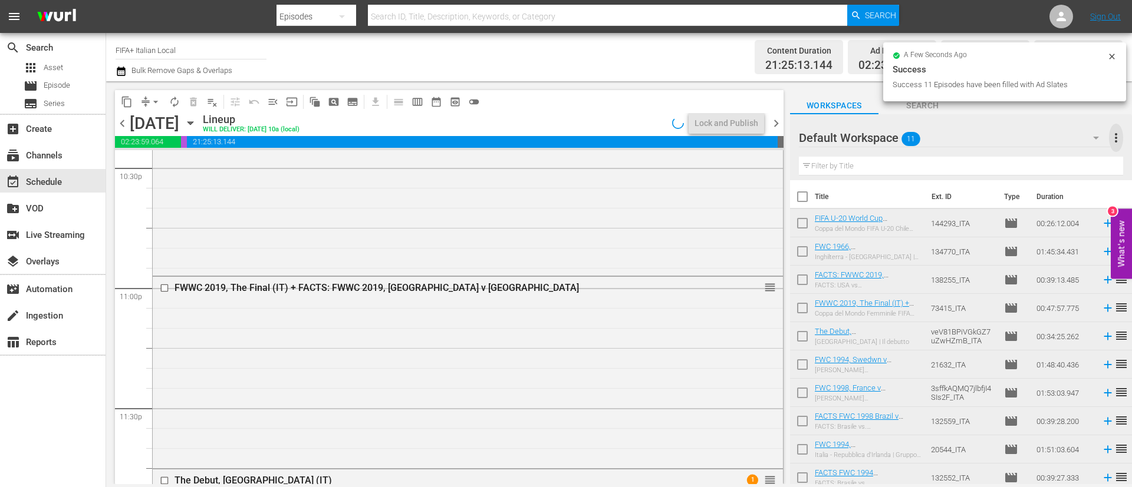
click at [1118, 140] on span "more_vert" at bounding box center [1116, 138] width 14 height 14
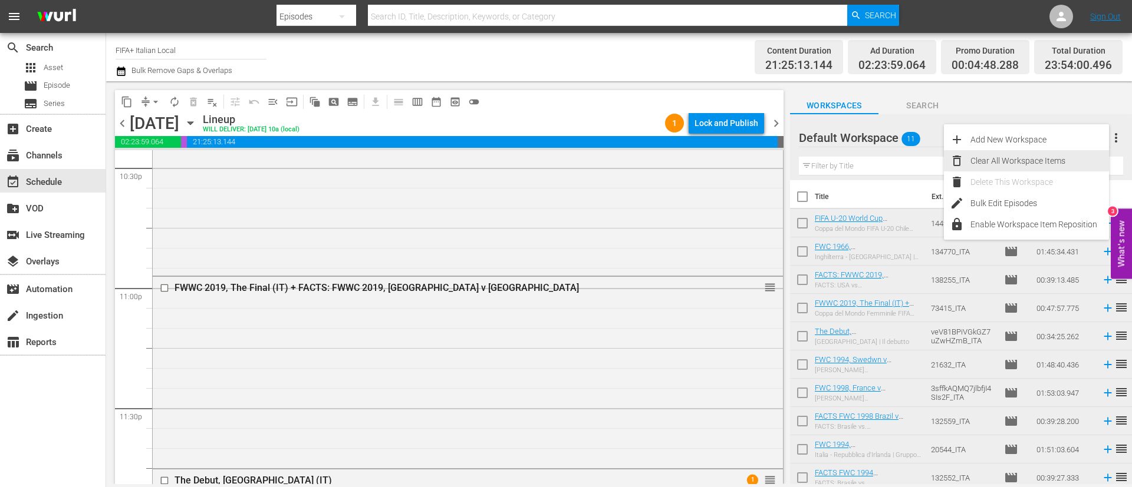
click at [1018, 164] on div "Clear All Workspace Items" at bounding box center [1039, 160] width 139 height 21
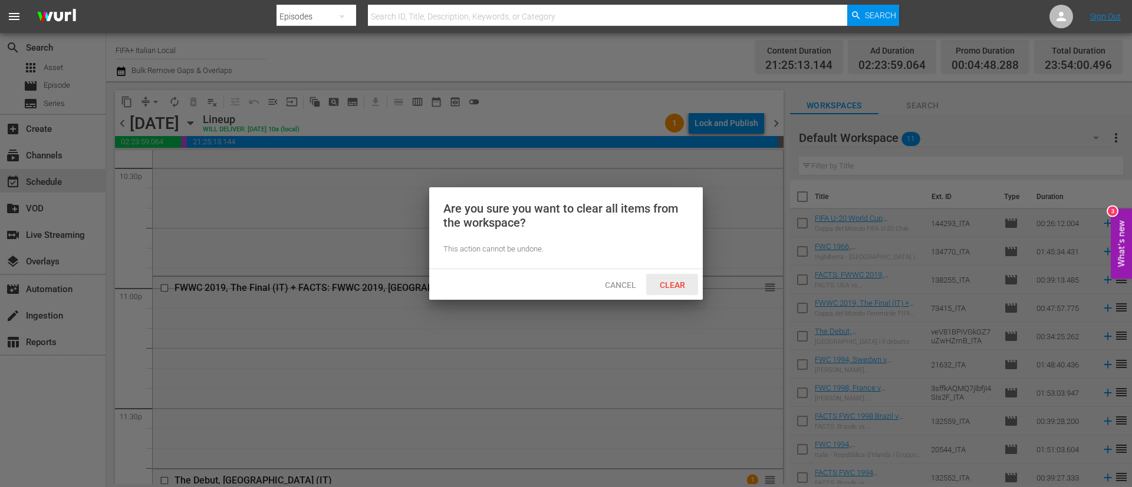
click at [677, 281] on span "Clear" at bounding box center [672, 285] width 44 height 9
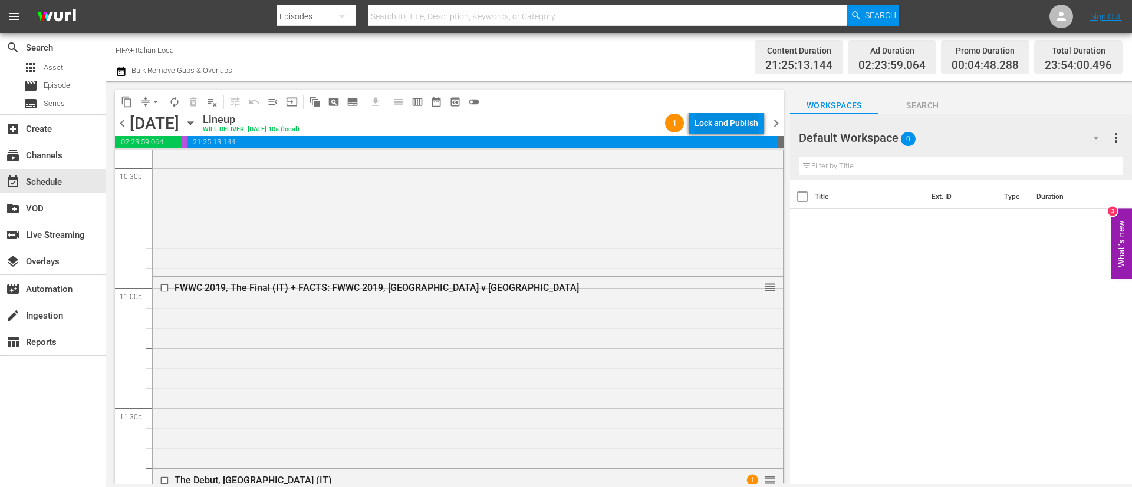
click at [752, 114] on div "Lock and Publish" at bounding box center [726, 123] width 64 height 21
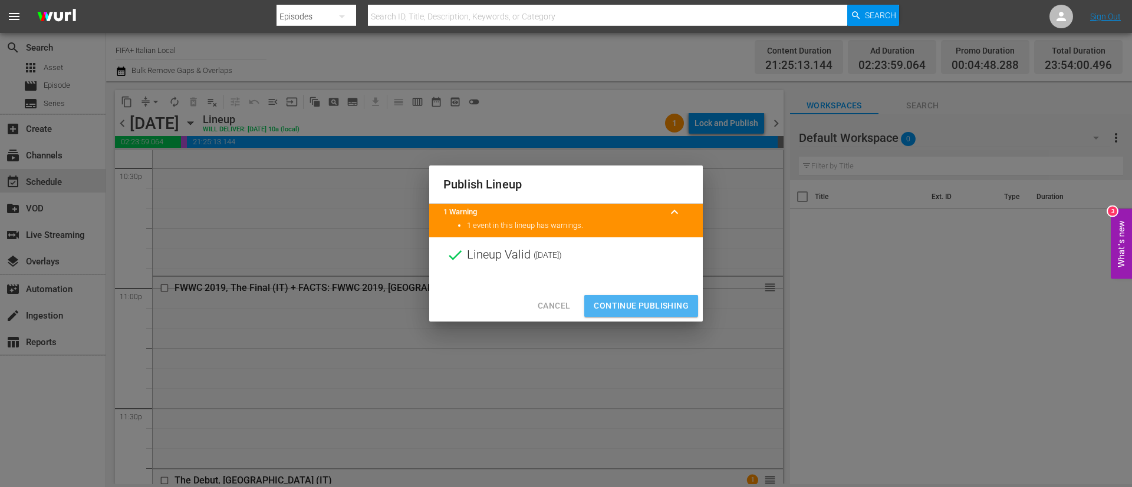
click at [671, 304] on span "Continue Publishing" at bounding box center [641, 306] width 95 height 15
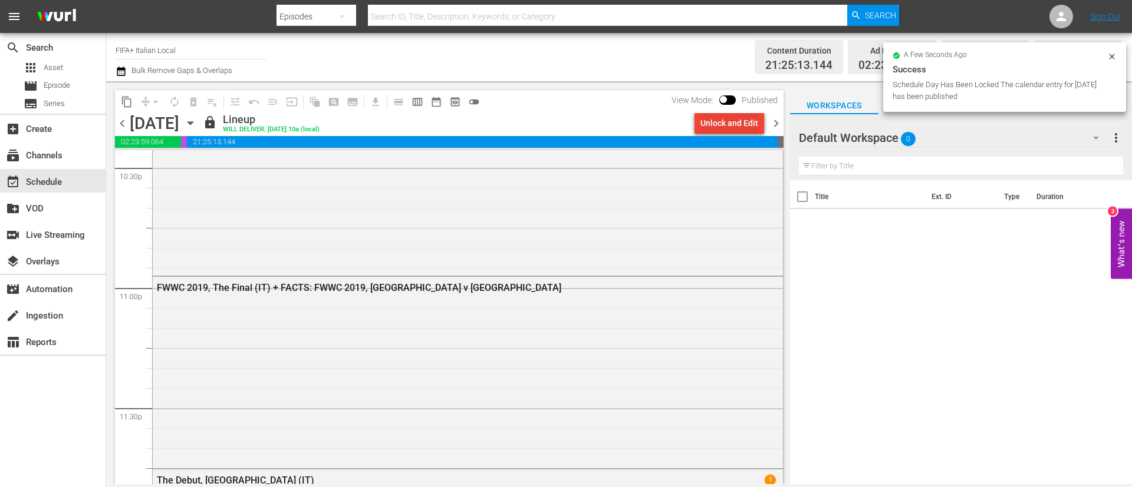
click at [736, 130] on div "Unlock and Edit" at bounding box center [729, 123] width 58 height 21
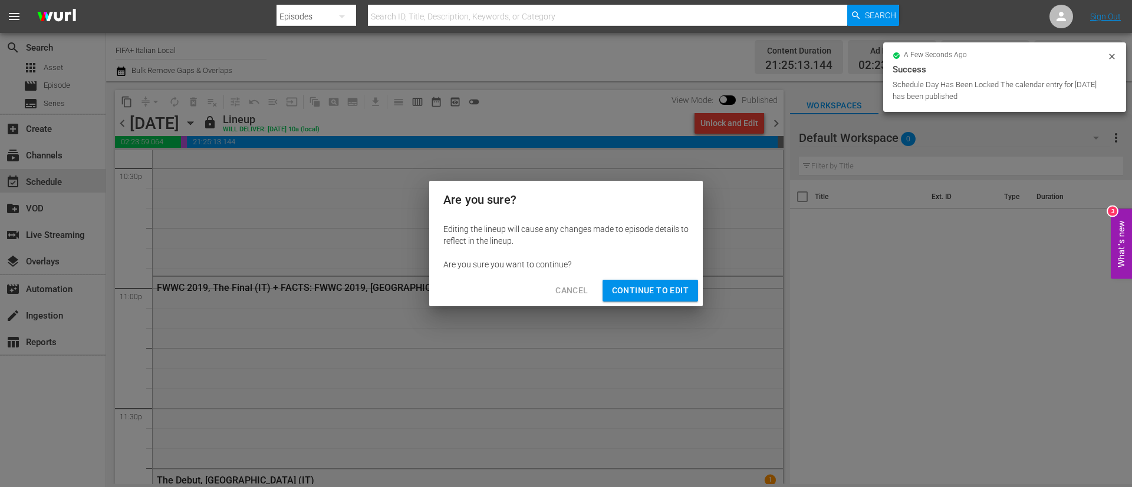
click at [651, 276] on div "Cancel Continue to Edit" at bounding box center [566, 290] width 274 height 31
click at [650, 285] on span "Continue to Edit" at bounding box center [650, 291] width 77 height 15
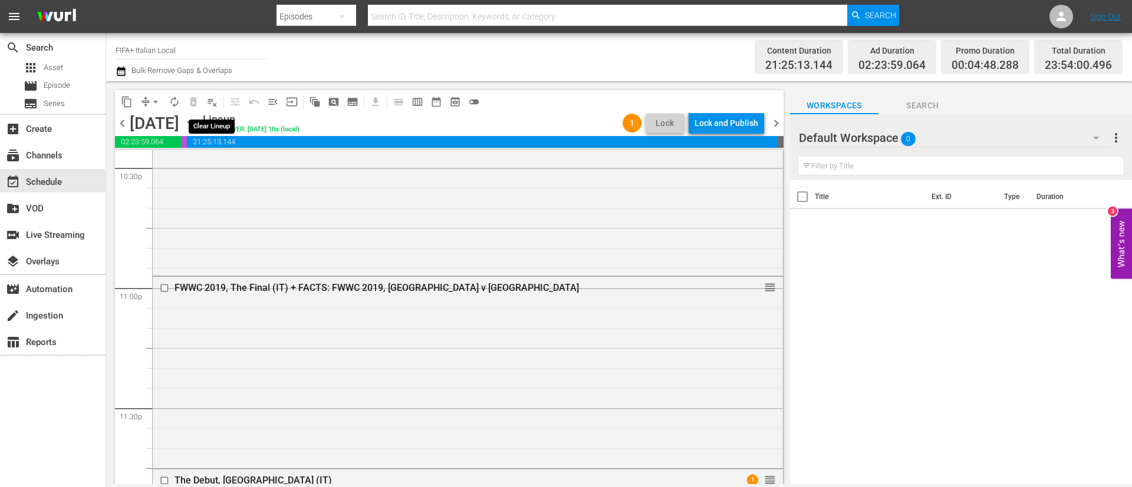
click at [203, 106] on button "playlist_remove_outlined" at bounding box center [212, 102] width 19 height 19
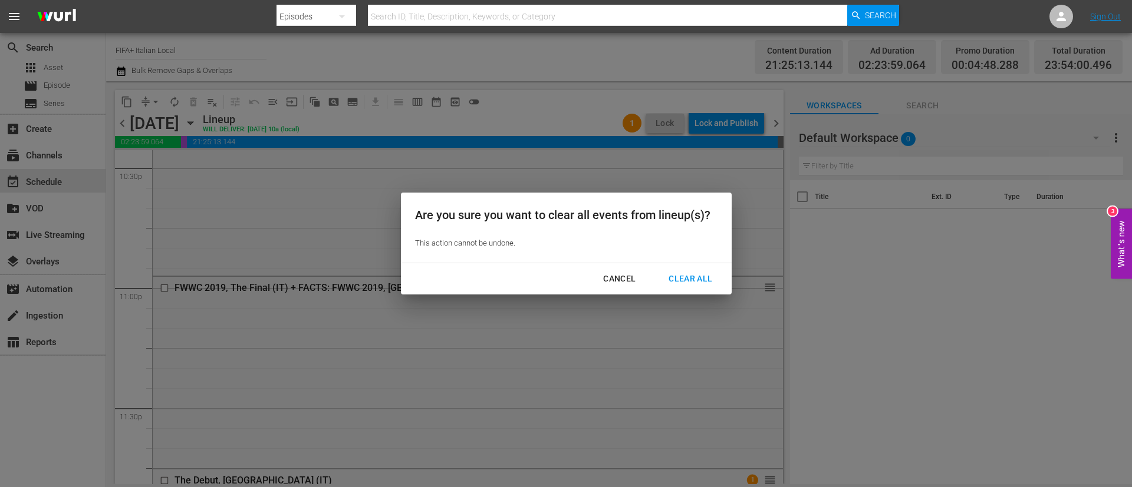
click at [711, 285] on div "Clear All" at bounding box center [690, 279] width 62 height 15
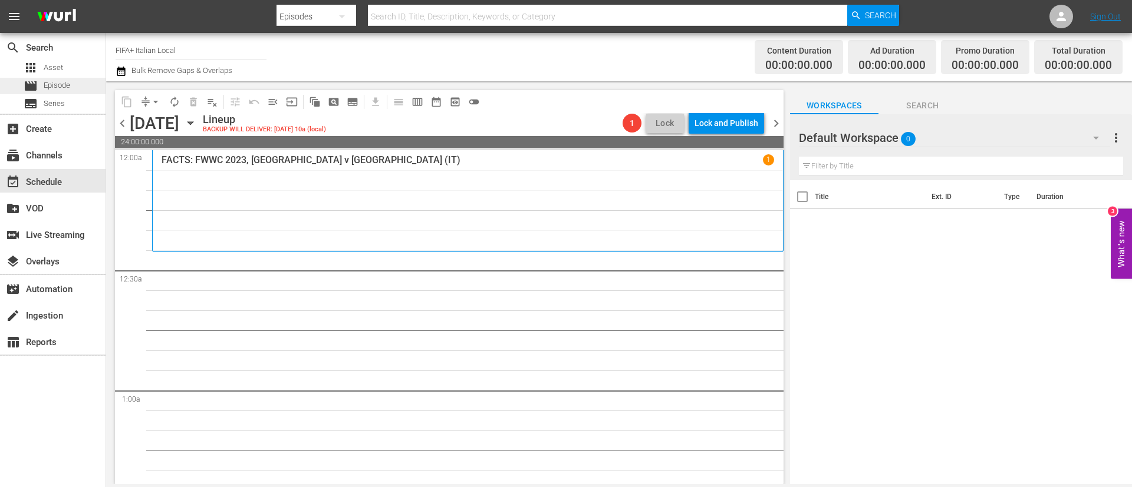
click at [32, 93] on div "movie Episode" at bounding box center [47, 86] width 47 height 17
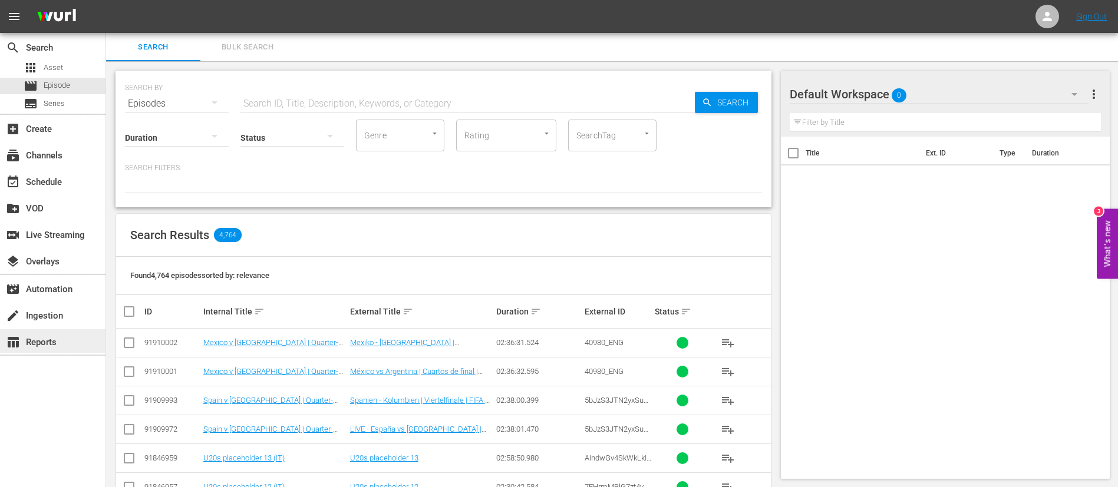
click at [28, 335] on div "table_chart Reports" at bounding box center [33, 340] width 66 height 11
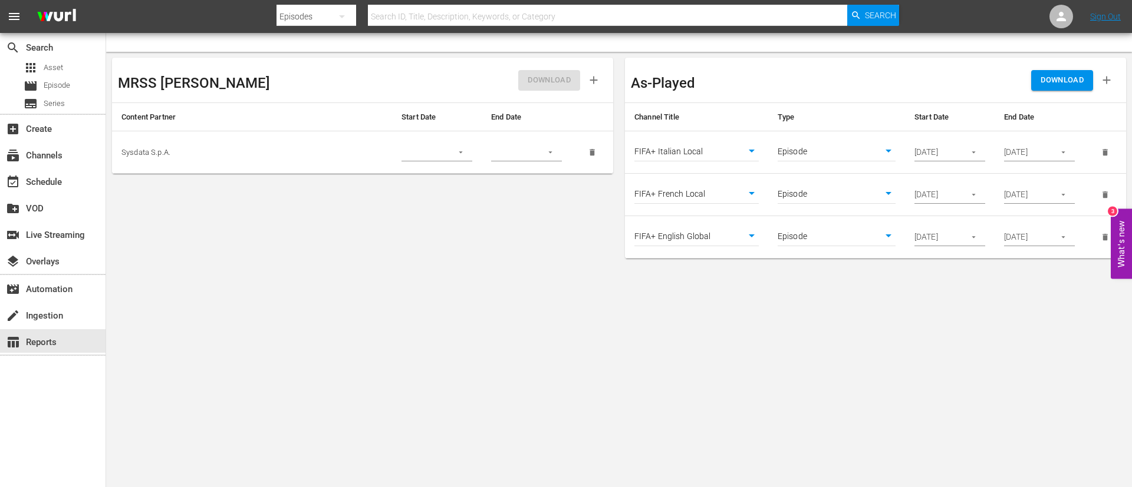
click at [1108, 237] on icon "delete" at bounding box center [1105, 237] width 9 height 9
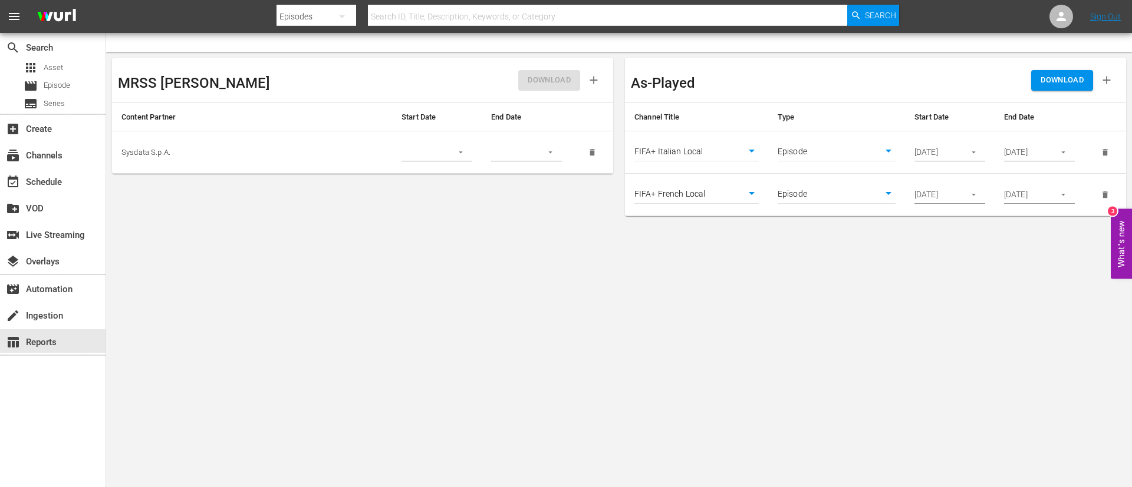
click at [977, 152] on icon "button" at bounding box center [973, 152] width 9 height 9
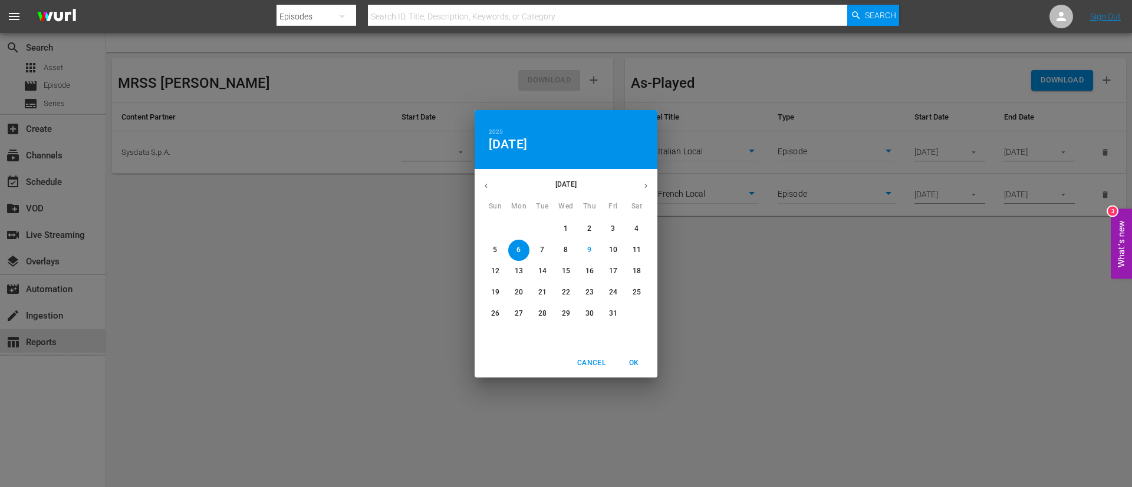
click at [514, 271] on span "13" at bounding box center [518, 271] width 21 height 10
click at [640, 361] on span "OK" at bounding box center [634, 363] width 28 height 12
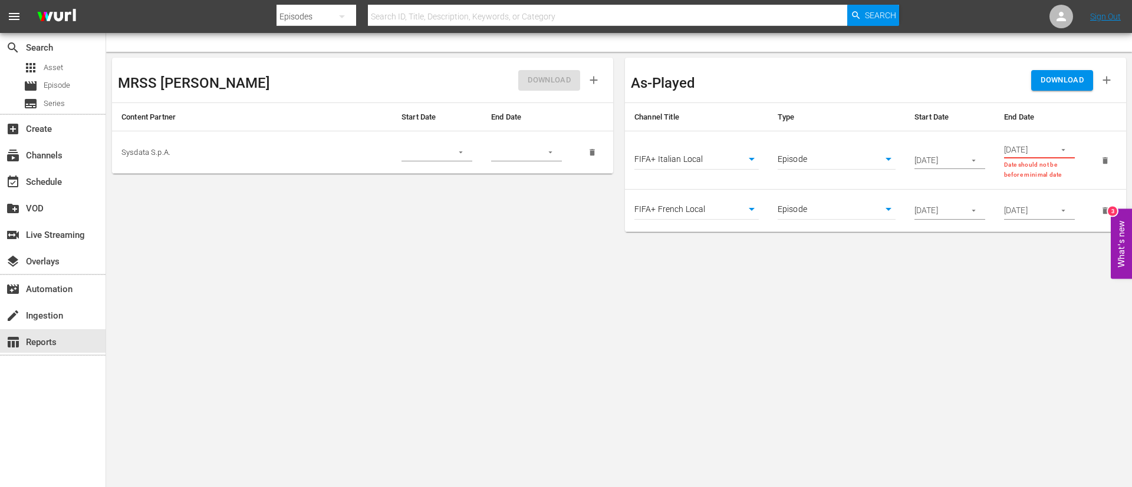
click at [1066, 142] on button "button" at bounding box center [1063, 150] width 23 height 23
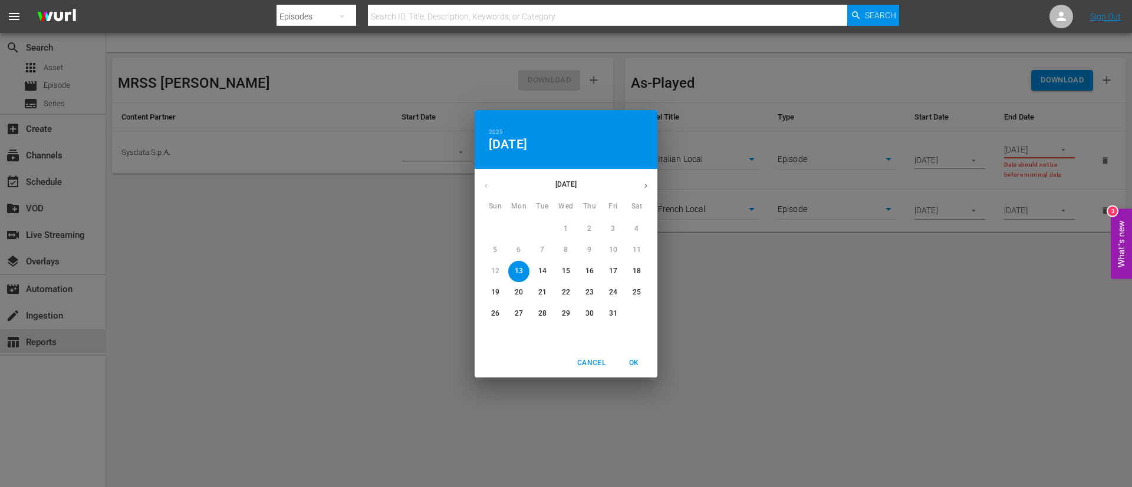
click at [611, 269] on p "17" at bounding box center [613, 271] width 8 height 10
click at [637, 365] on span "OK" at bounding box center [634, 363] width 28 height 12
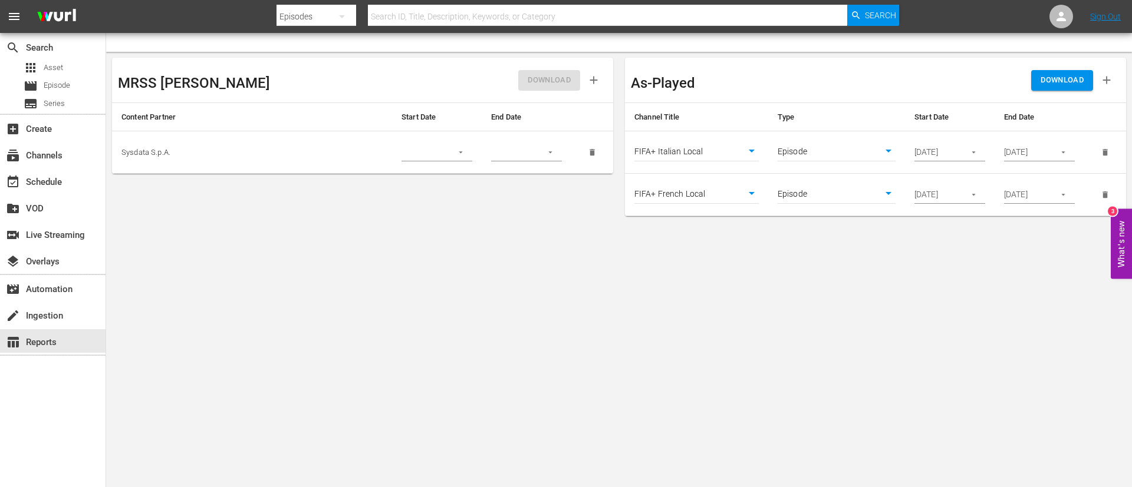
click at [977, 195] on icon "button" at bounding box center [973, 194] width 9 height 9
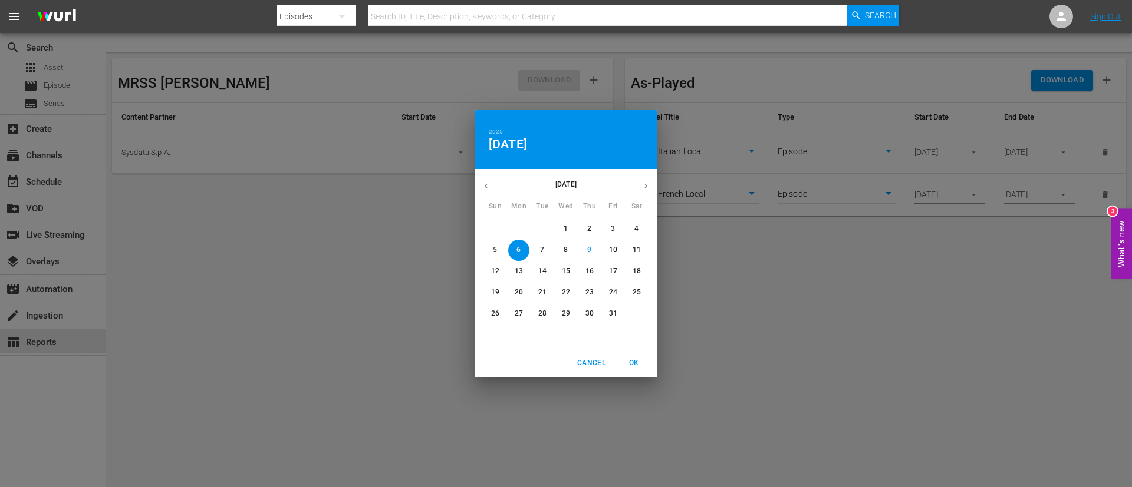
click at [519, 274] on p "13" at bounding box center [519, 271] width 8 height 10
click at [628, 352] on div "Cancel OK" at bounding box center [566, 363] width 183 height 29
click at [630, 360] on span "OK" at bounding box center [634, 363] width 28 height 12
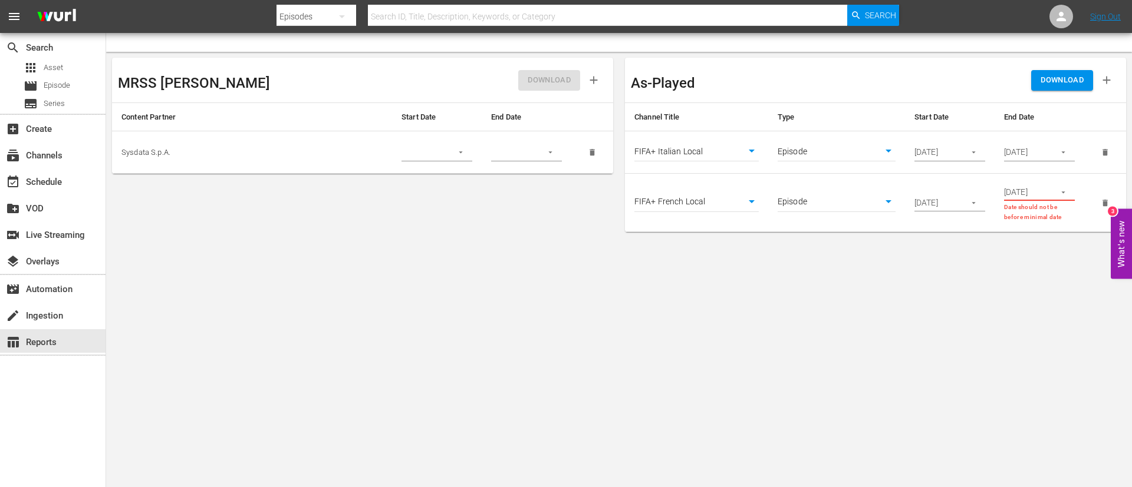
click at [1063, 189] on icon "button" at bounding box center [1063, 192] width 9 height 9
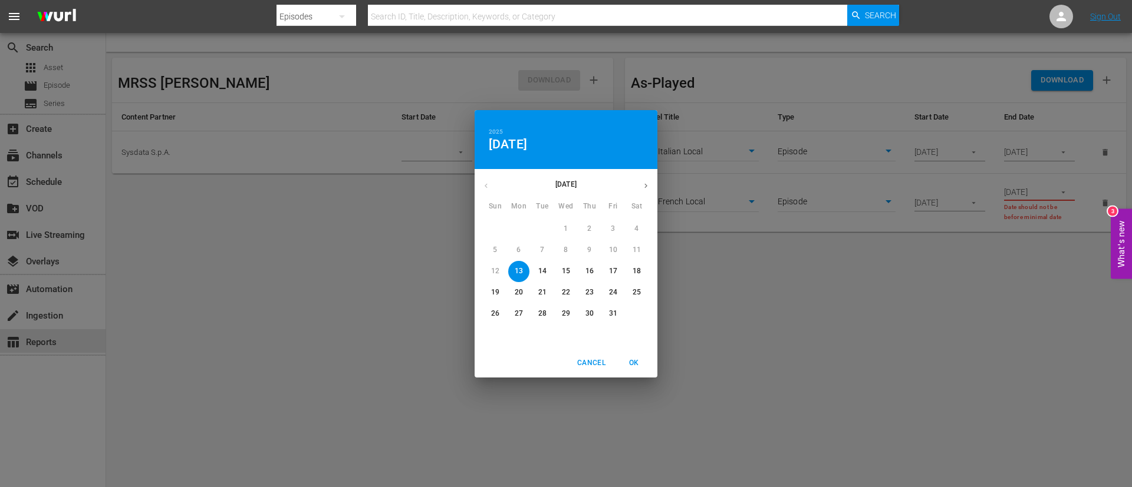
click at [612, 268] on p "17" at bounding box center [613, 271] width 8 height 10
click at [643, 372] on button "OK" at bounding box center [634, 363] width 38 height 19
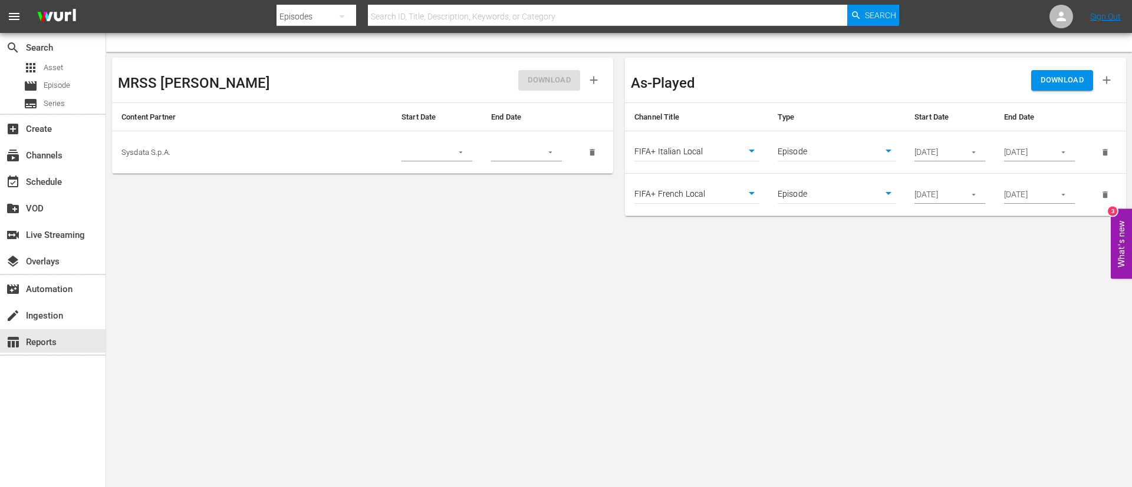
click at [643, 372] on body "menu Search By Episodes Search ID, Title, Description, Keywords, or Category Se…" at bounding box center [566, 243] width 1132 height 487
click at [57, 87] on span "Episode" at bounding box center [57, 86] width 27 height 12
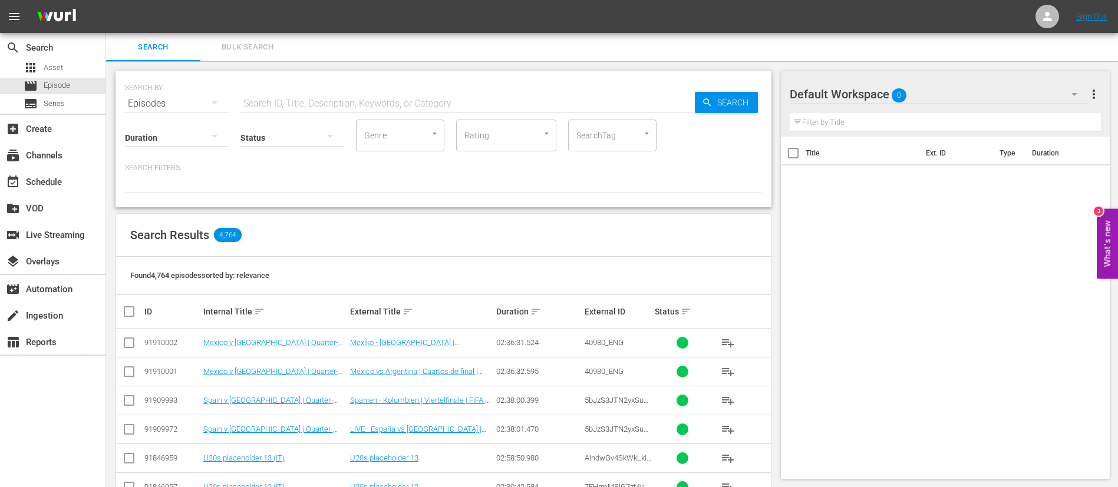
click at [276, 48] on span "Bulk Search" at bounding box center [247, 48] width 80 height 14
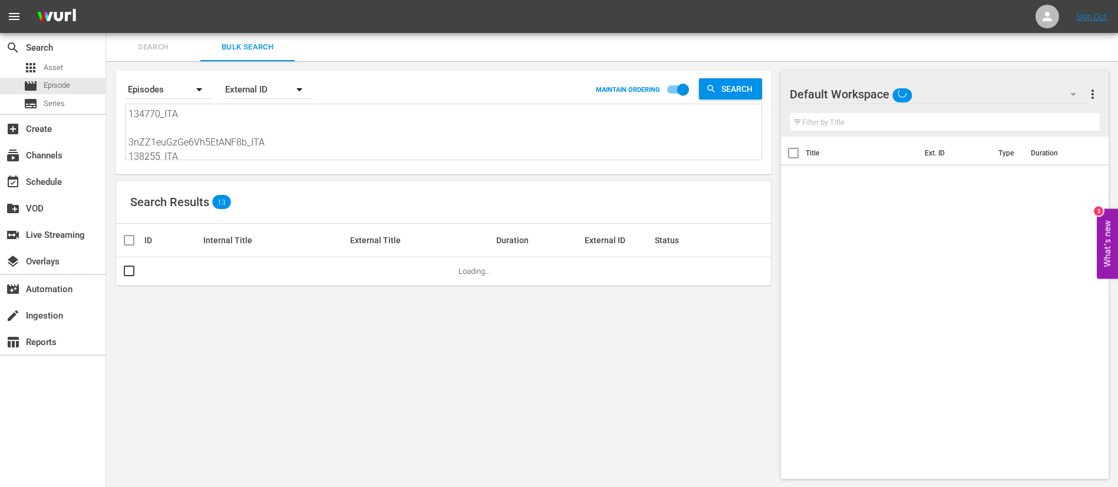
click at [235, 147] on textarea "134770_ITA 3nZZ1euGzGe6Vh5EtANF8b_ITA 138255_ITA veV81BPiVGkGZ7uZwHZmB_ITA 2163…" at bounding box center [445, 134] width 633 height 54
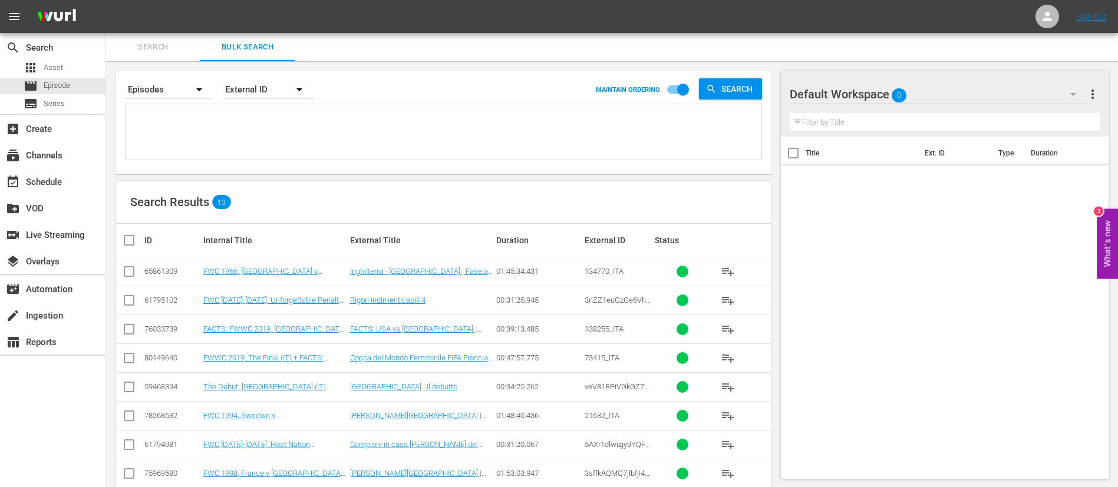
paste textarea "131850_FR 1527_FR 7476_FR 24495_FR 130907_FR HWfYVbQY4OXqijqJVl7da_FR 132552_FR…"
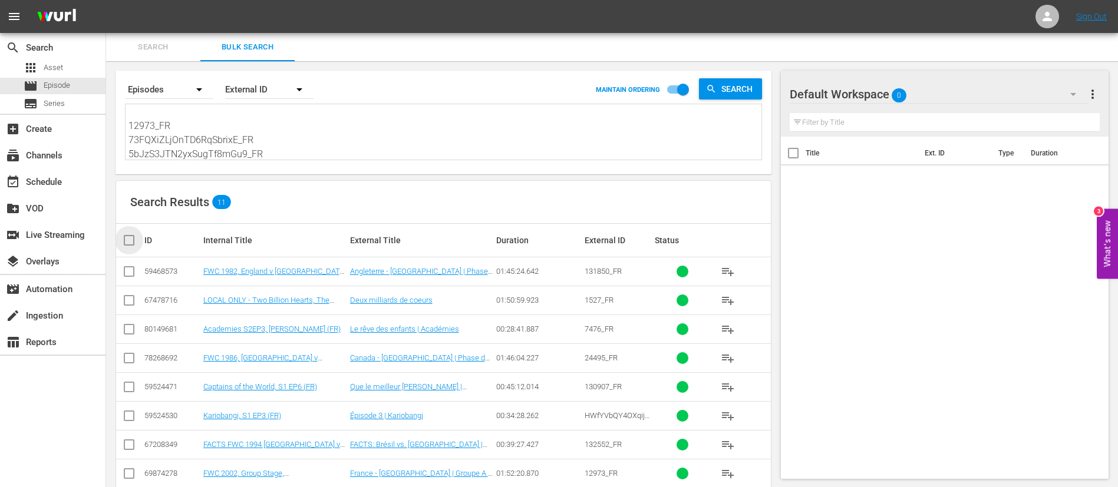
click at [136, 245] on input "checkbox" at bounding box center [134, 240] width 24 height 14
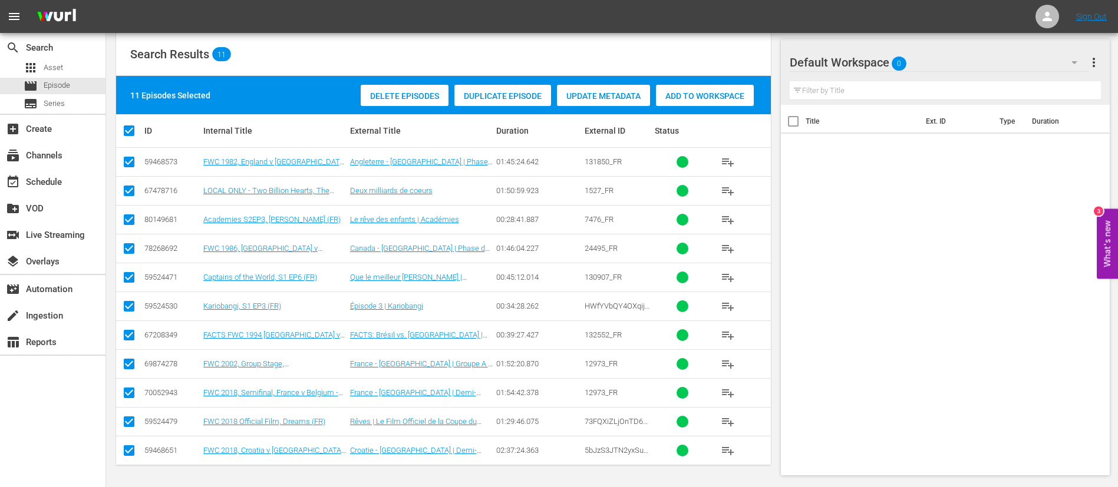
scroll to position [0, 0]
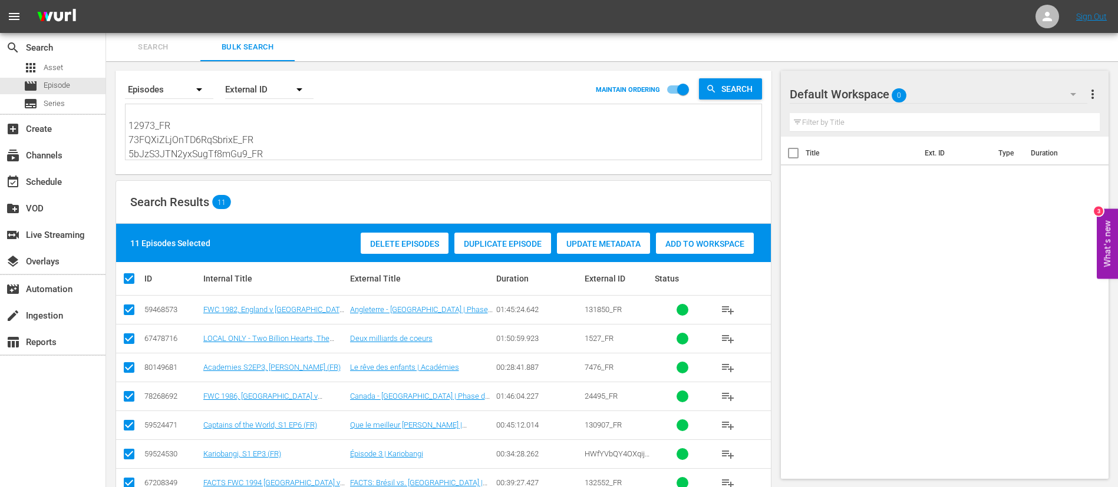
drag, startPoint x: 685, startPoint y: 243, endPoint x: 570, endPoint y: 217, distance: 117.8
click at [685, 243] on span "Add to Workspace" at bounding box center [705, 243] width 98 height 9
click at [156, 48] on span "Search" at bounding box center [153, 48] width 80 height 14
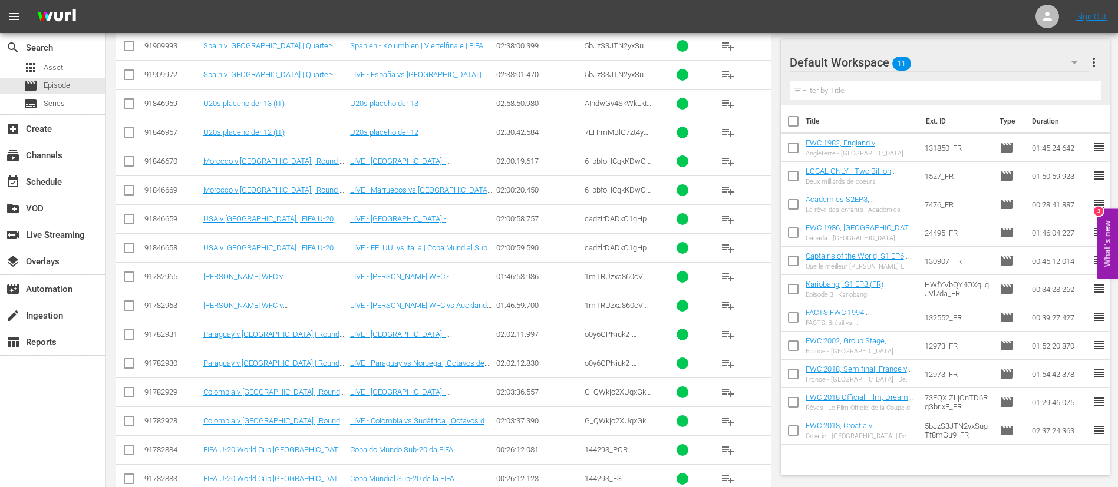
scroll to position [442, 0]
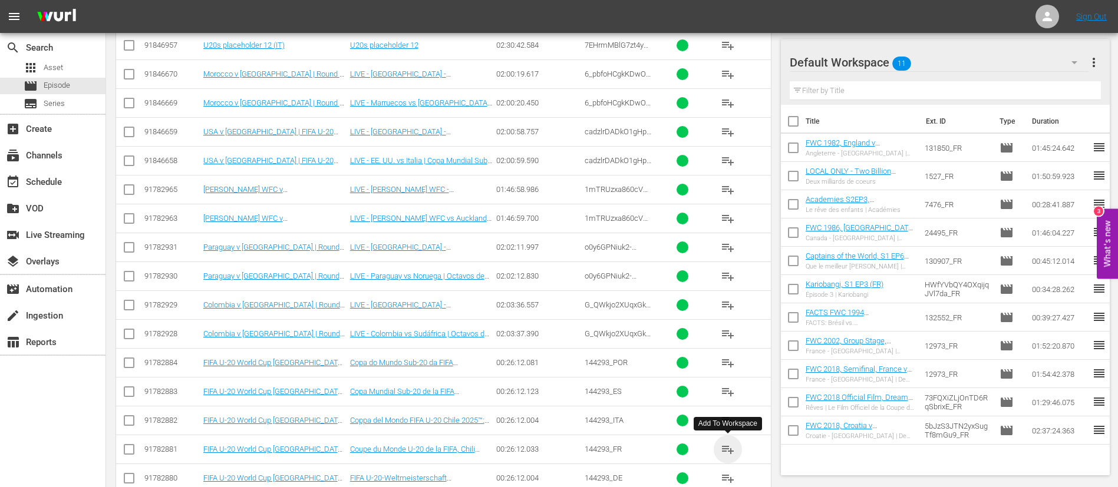
click at [724, 444] on span "playlist_add" at bounding box center [728, 450] width 14 height 14
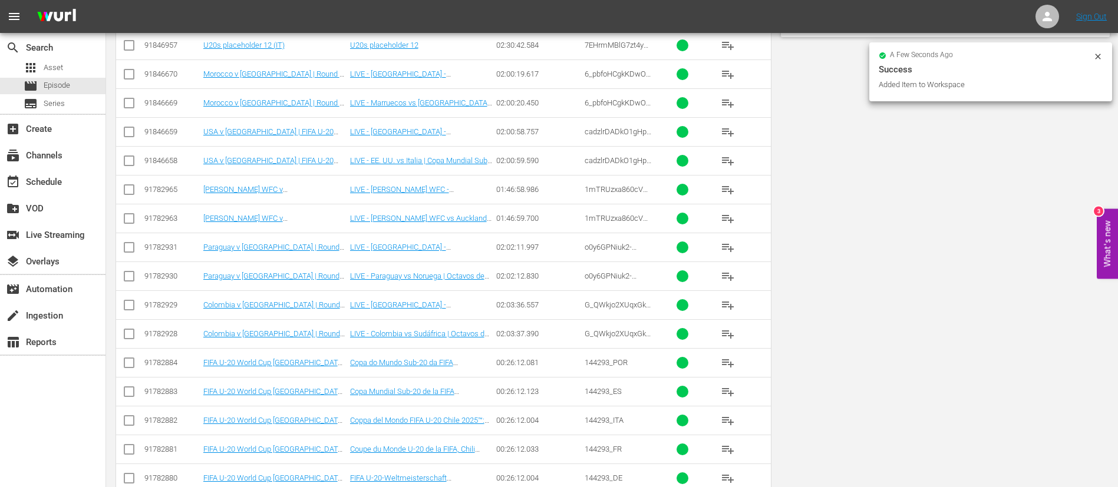
scroll to position [0, 0]
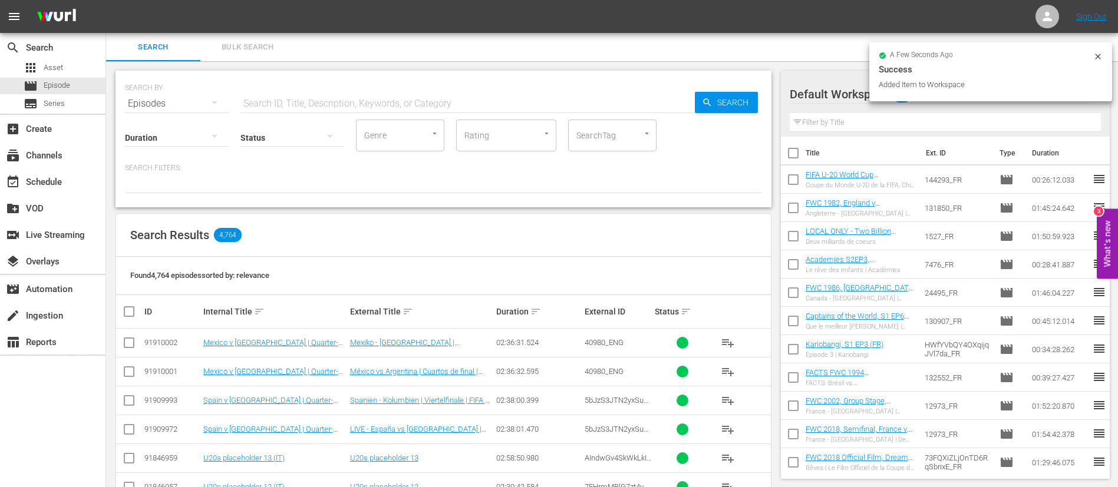
click at [442, 93] on input "text" at bounding box center [467, 104] width 454 height 28
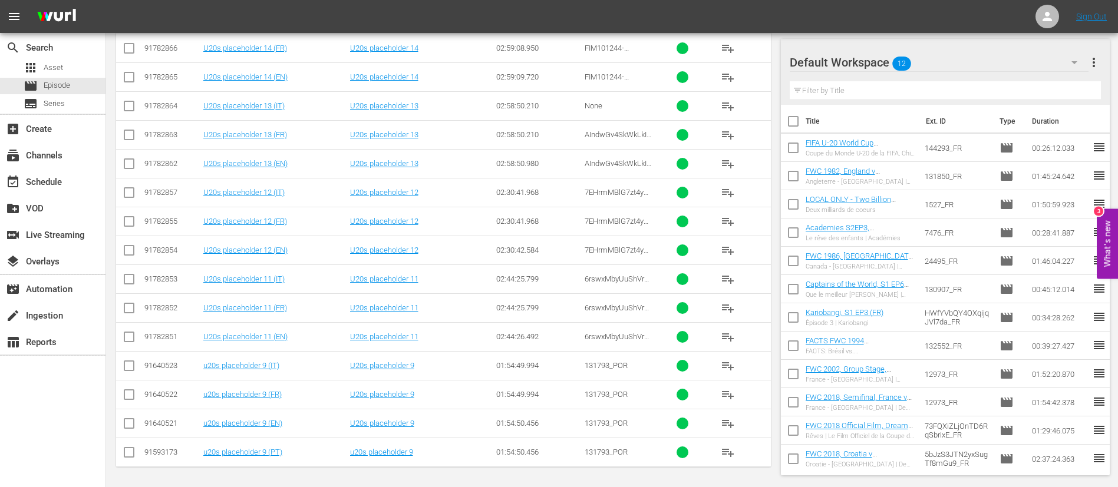
scroll to position [383, 0]
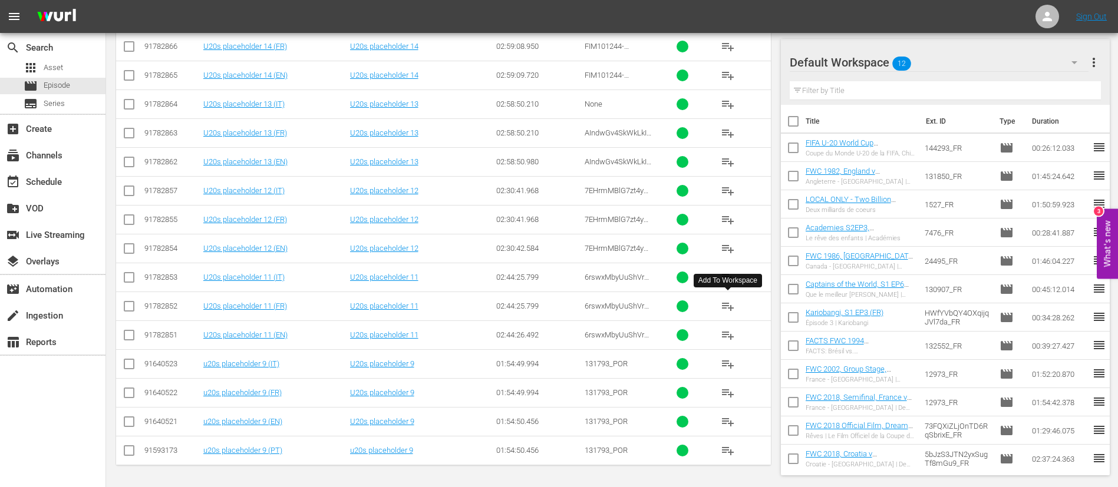
click at [720, 307] on button "playlist_add" at bounding box center [728, 306] width 28 height 28
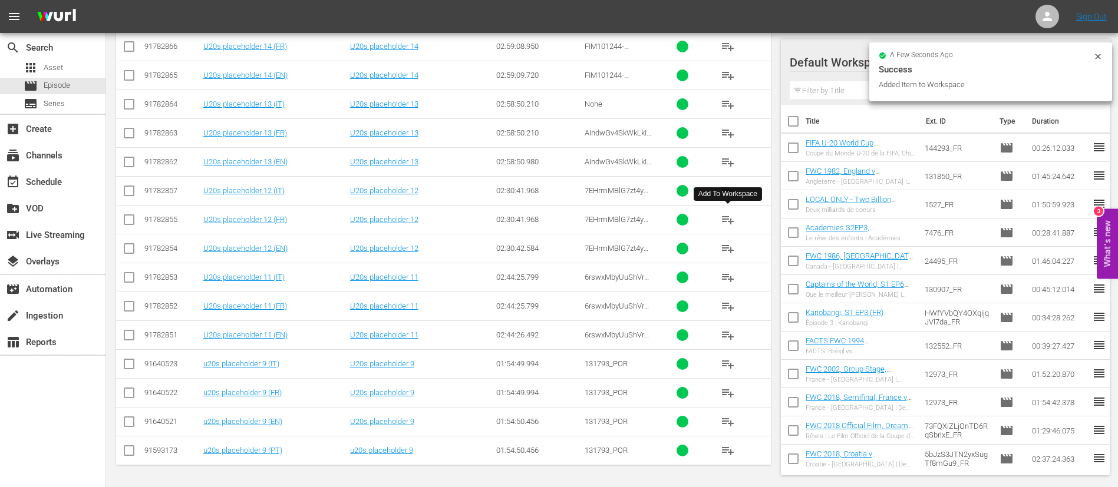
click at [727, 221] on span "playlist_add" at bounding box center [728, 220] width 14 height 14
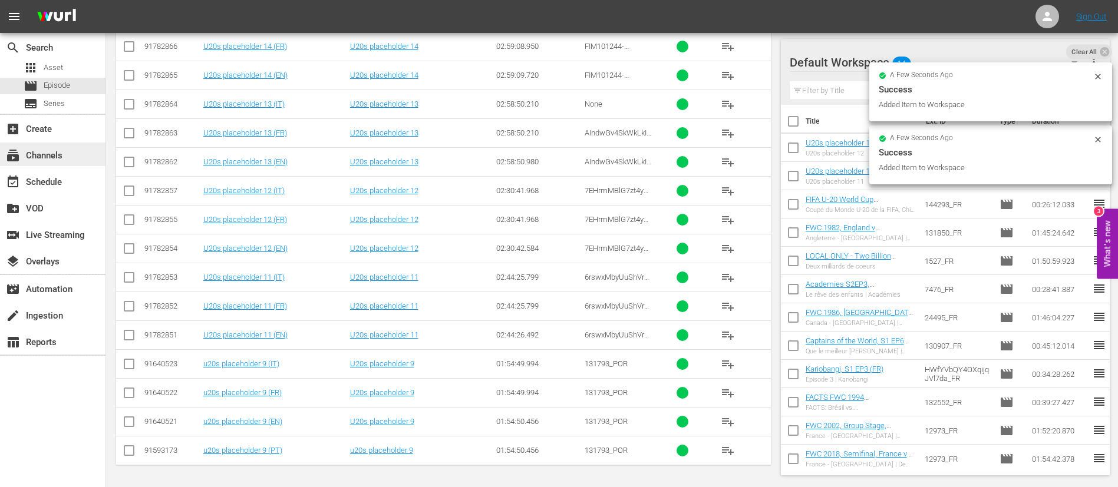
click at [62, 144] on div "subscriptions Channels" at bounding box center [53, 155] width 106 height 24
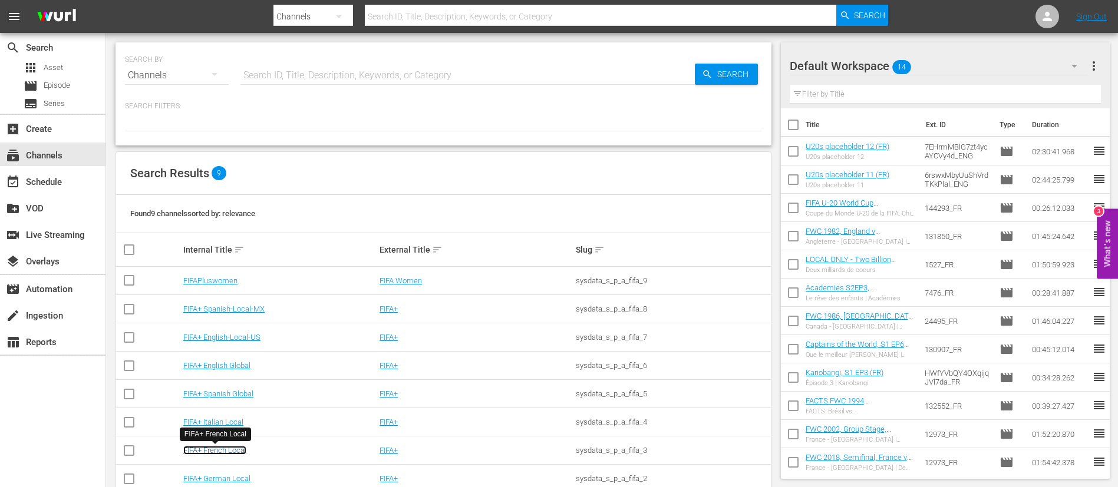
click at [215, 449] on link "FIFA+ French Local" at bounding box center [214, 450] width 63 height 9
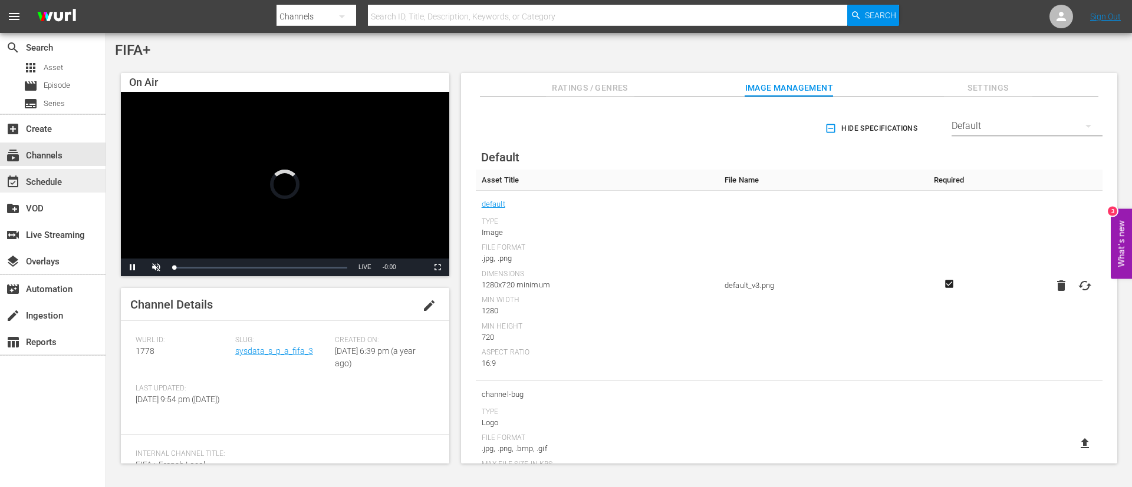
click at [95, 183] on div "event_available Schedule" at bounding box center [53, 181] width 106 height 24
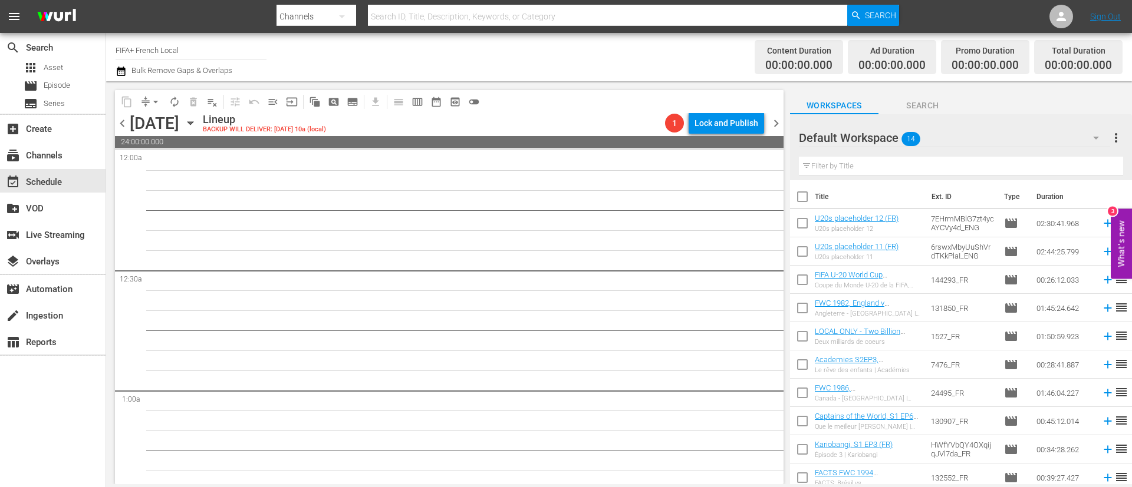
click at [200, 120] on div "[DATE] [DATE]" at bounding box center [165, 123] width 70 height 19
click at [197, 121] on icon "button" at bounding box center [190, 123] width 13 height 13
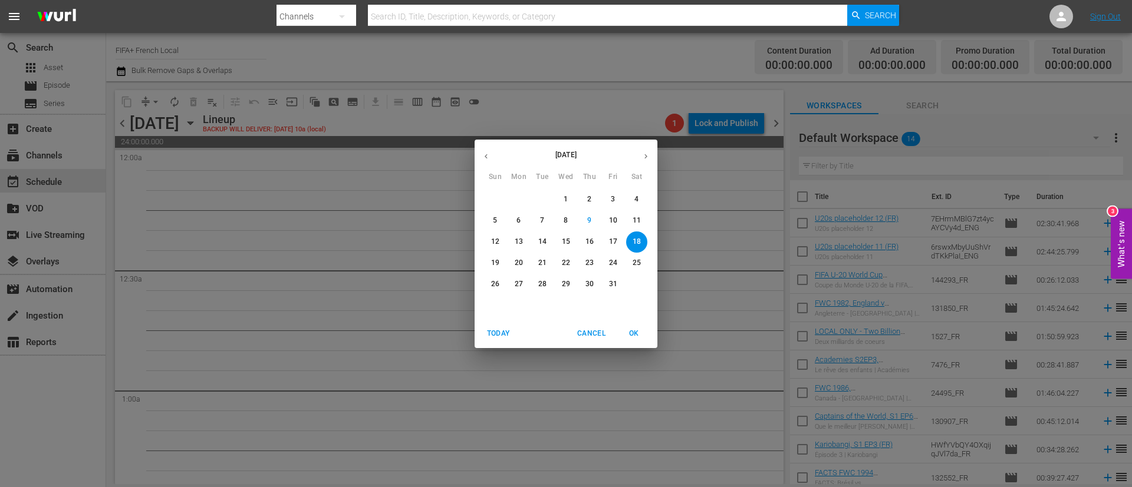
click at [519, 243] on p "13" at bounding box center [519, 242] width 8 height 10
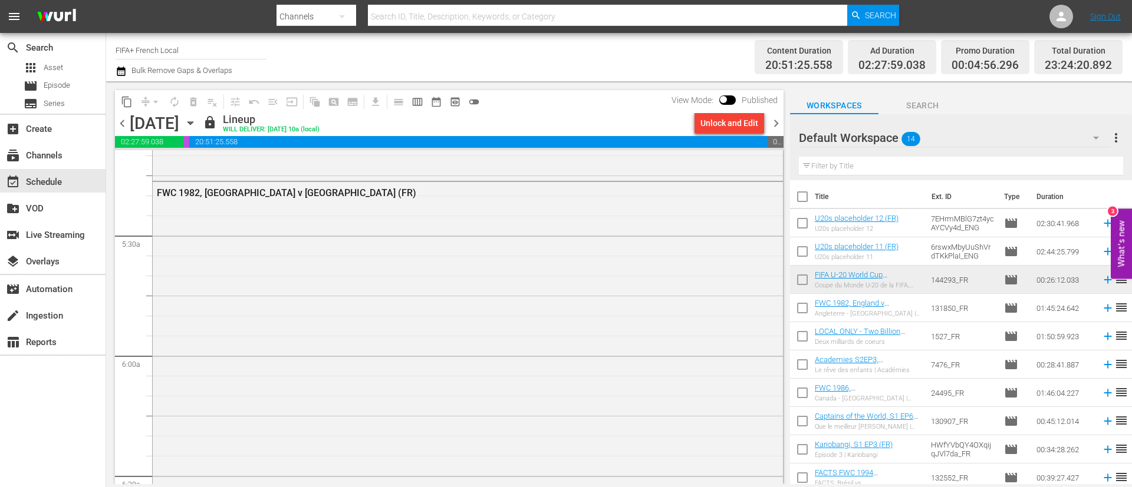
scroll to position [1238, 0]
click at [772, 118] on span "chevron_right" at bounding box center [776, 123] width 15 height 15
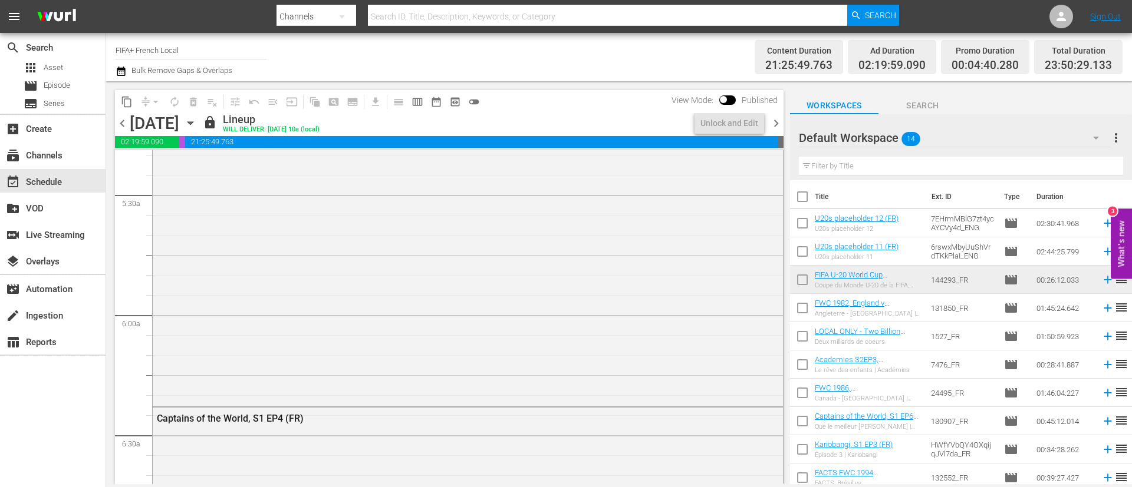
scroll to position [1198, 0]
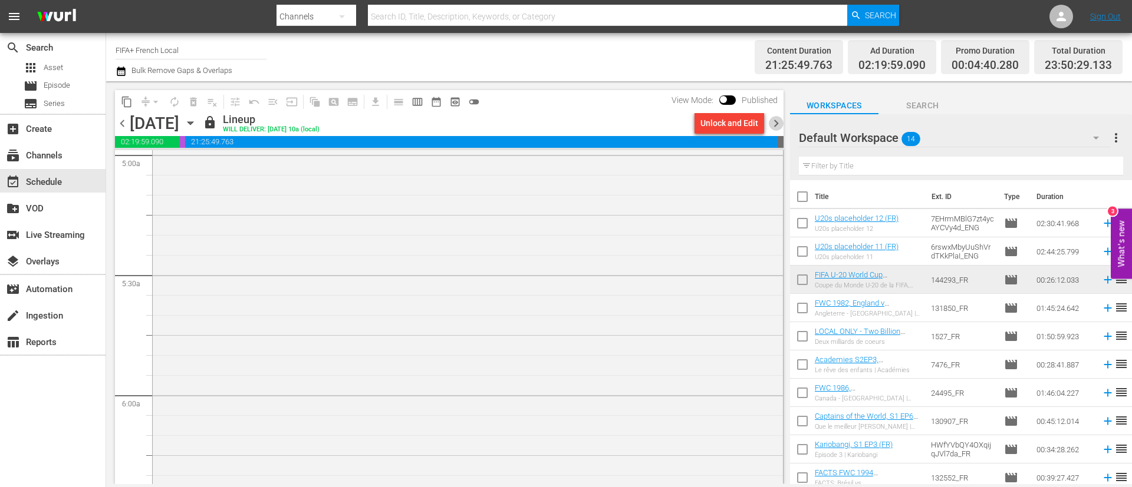
click at [772, 118] on span "chevron_right" at bounding box center [776, 123] width 15 height 15
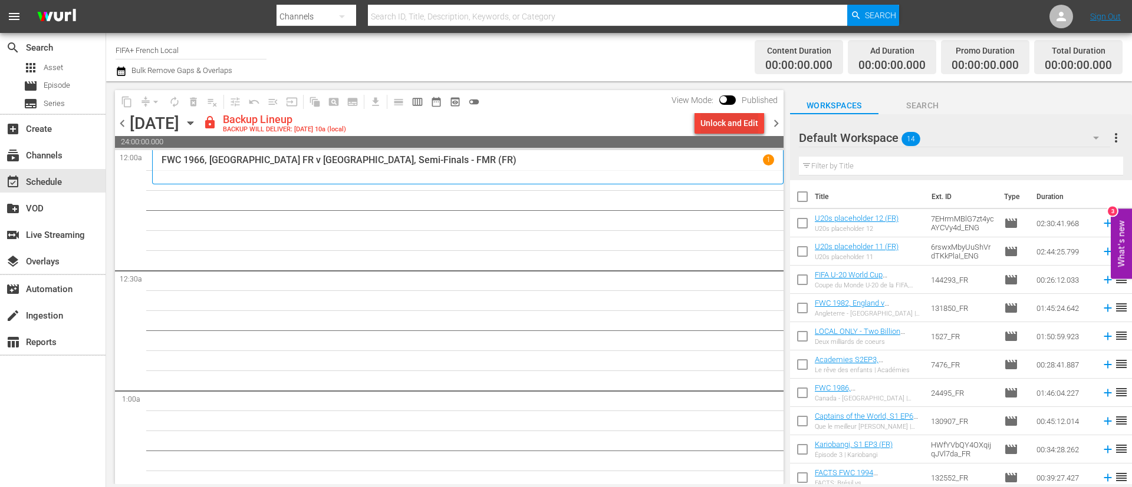
click at [734, 124] on div "Unlock and Edit" at bounding box center [729, 123] width 58 height 21
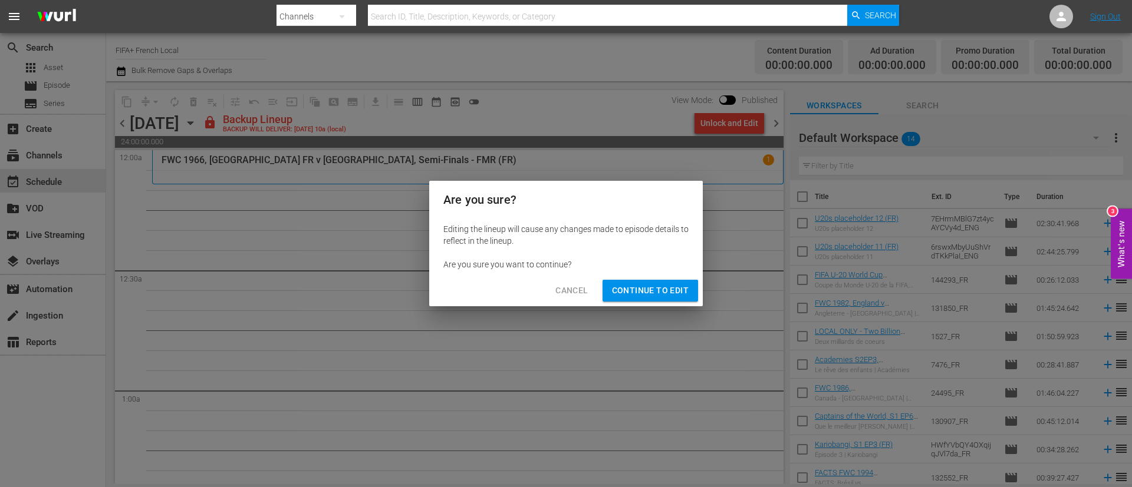
click at [640, 294] on span "Continue to Edit" at bounding box center [650, 291] width 77 height 15
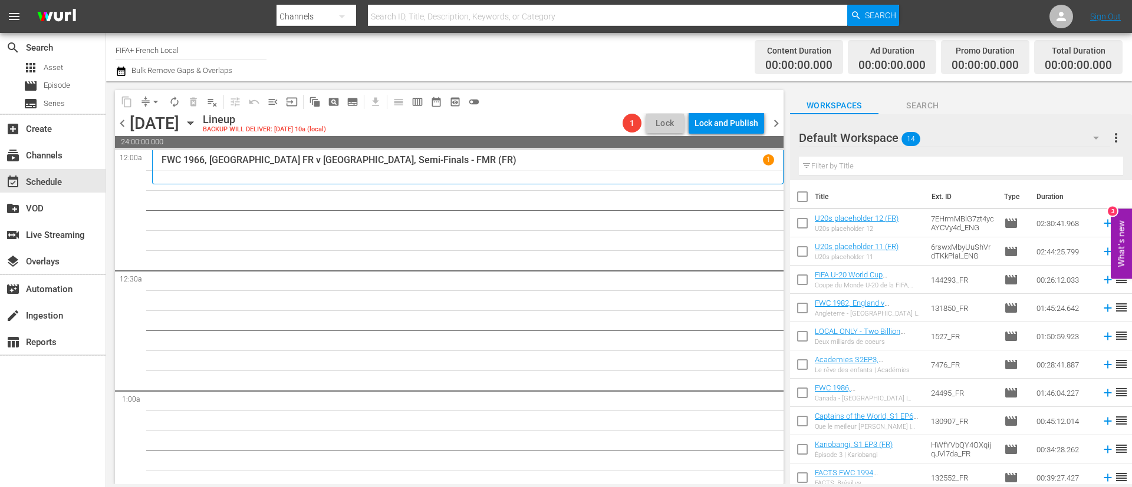
click at [808, 201] on input "checkbox" at bounding box center [802, 199] width 25 height 25
checkbox input "true"
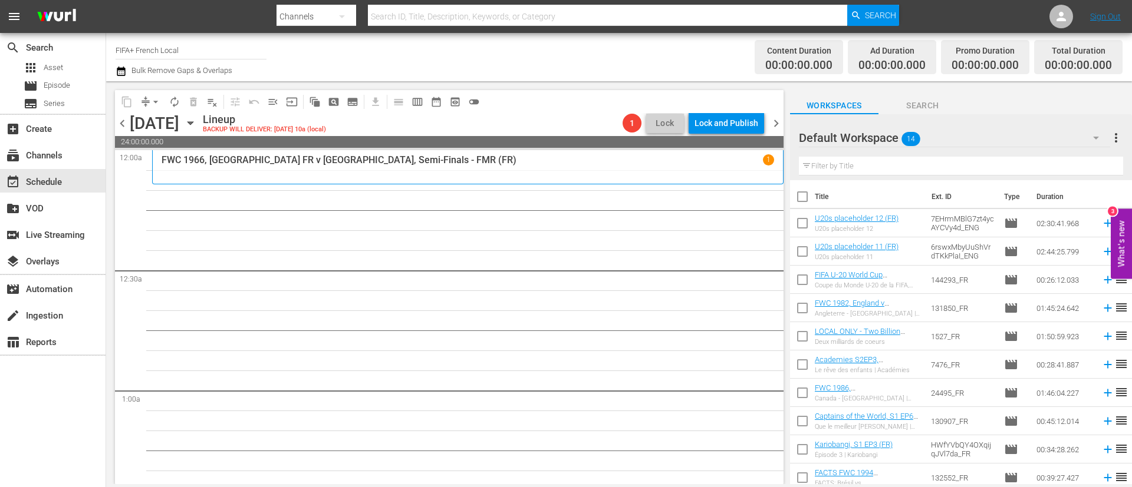
checkbox input "true"
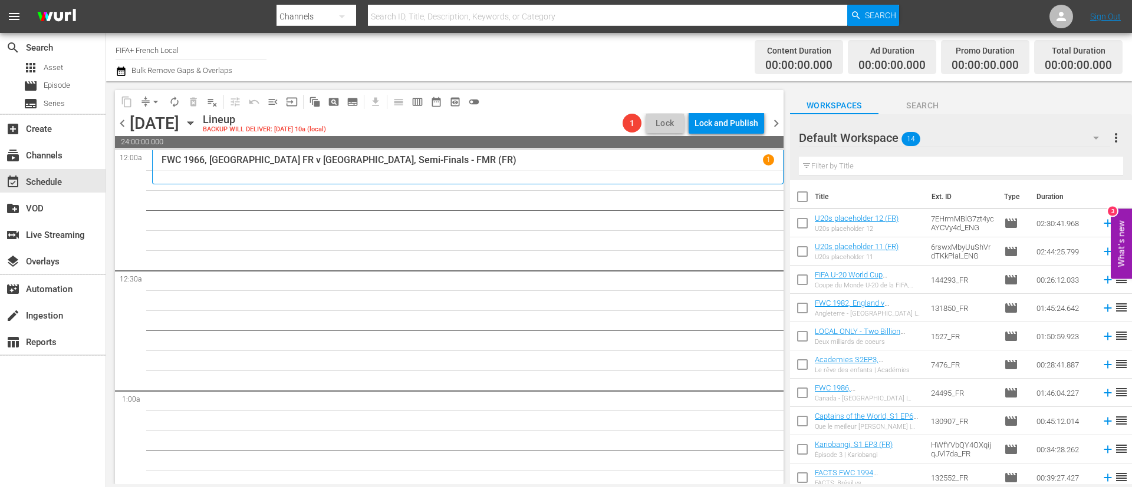
checkbox input "true"
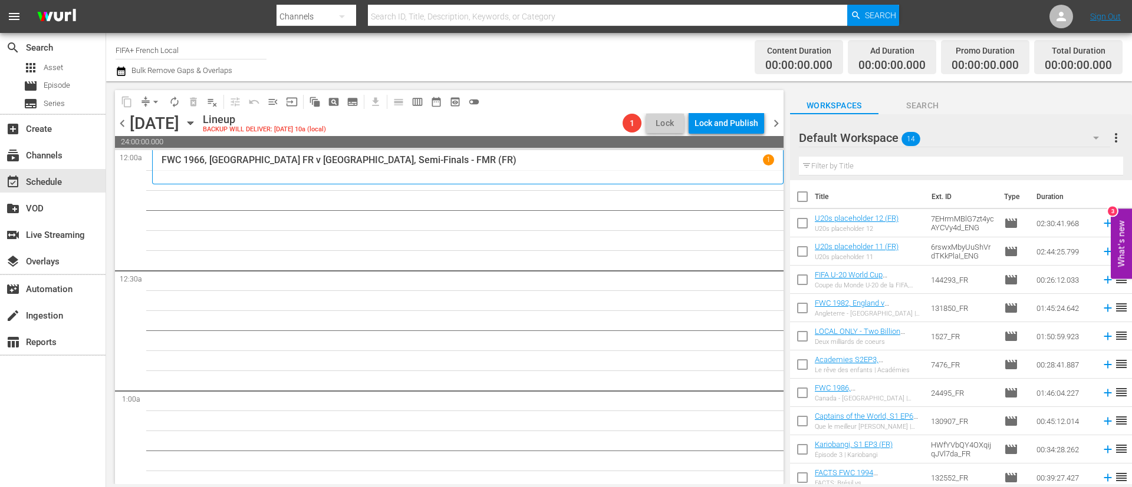
checkbox input "true"
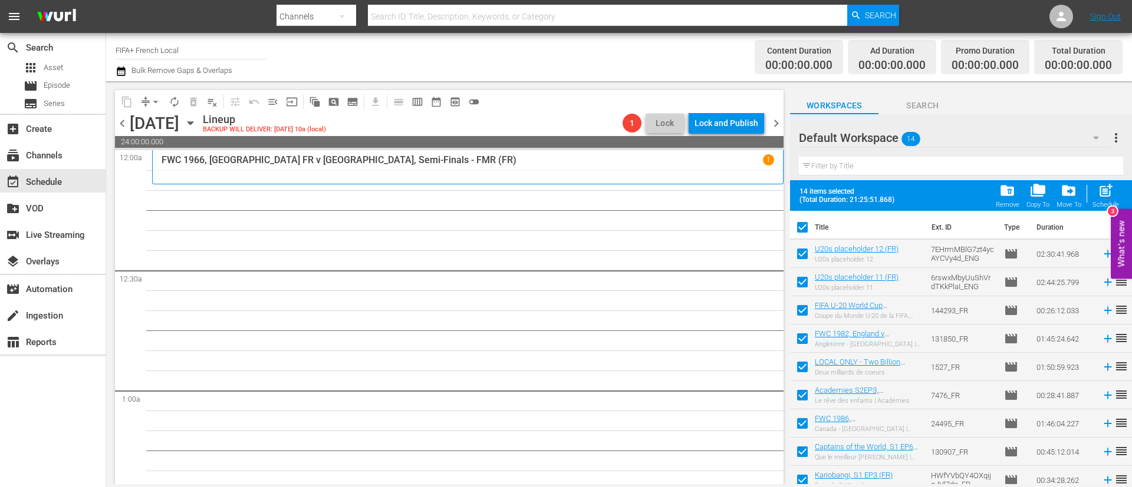
click at [799, 256] on input "checkbox" at bounding box center [802, 256] width 25 height 25
checkbox input "false"
click at [801, 289] on input "checkbox" at bounding box center [802, 284] width 25 height 25
checkbox input "false"
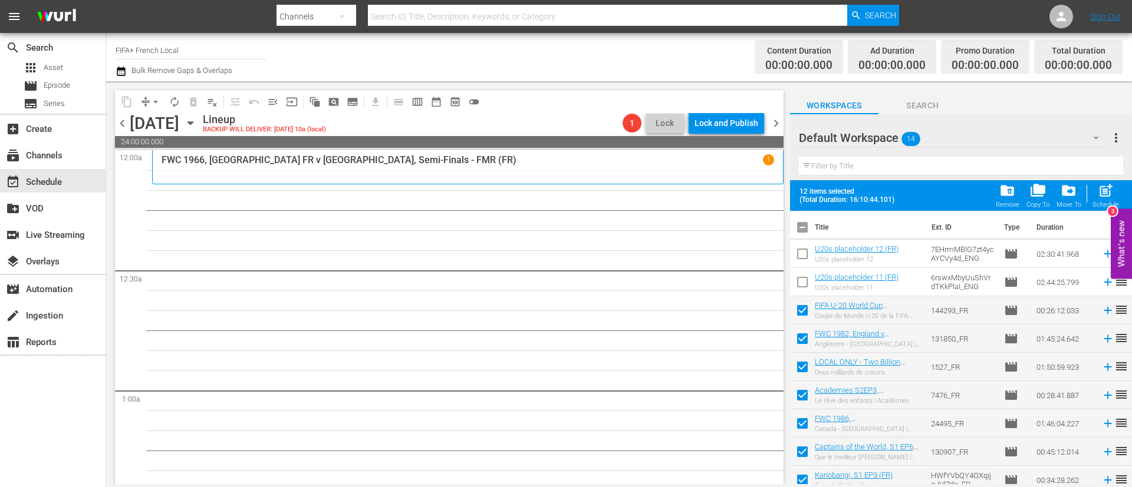
click at [1111, 188] on span "post_add" at bounding box center [1106, 191] width 16 height 16
checkbox input "false"
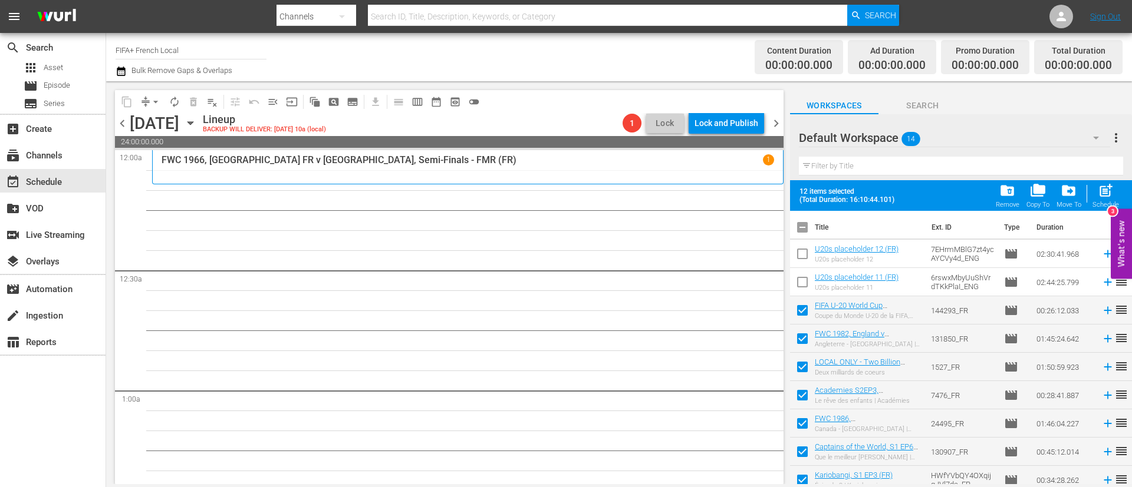
checkbox input "false"
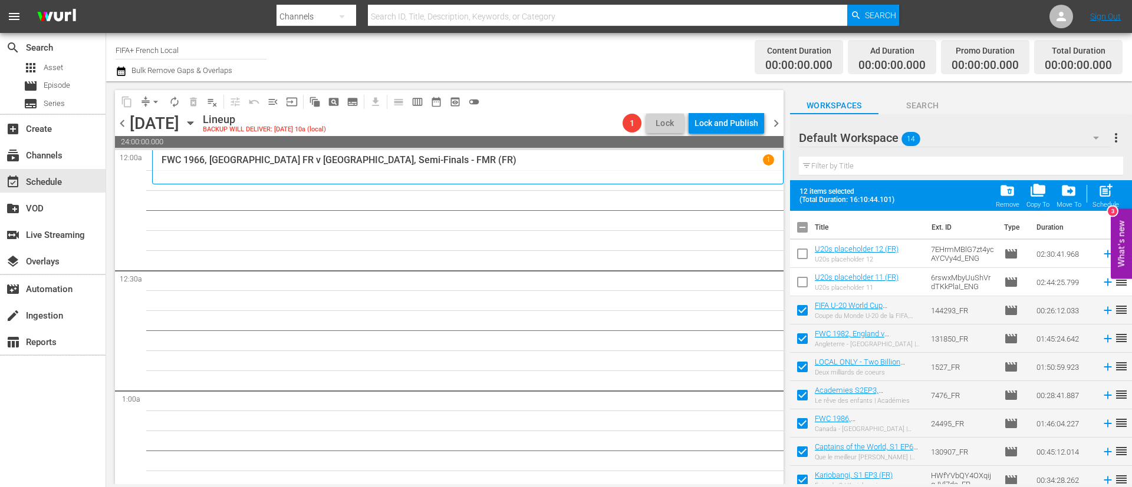
checkbox input "false"
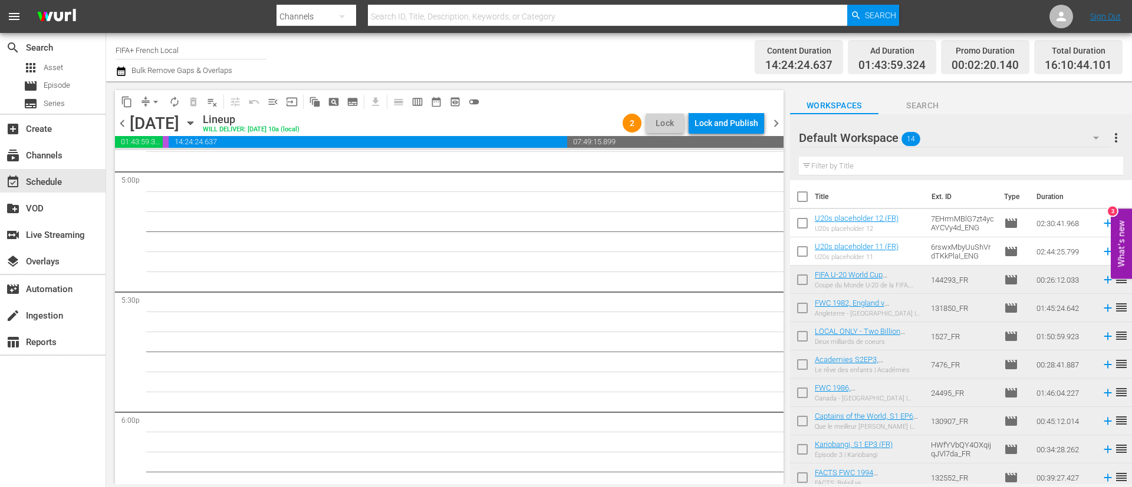
scroll to position [3890, 0]
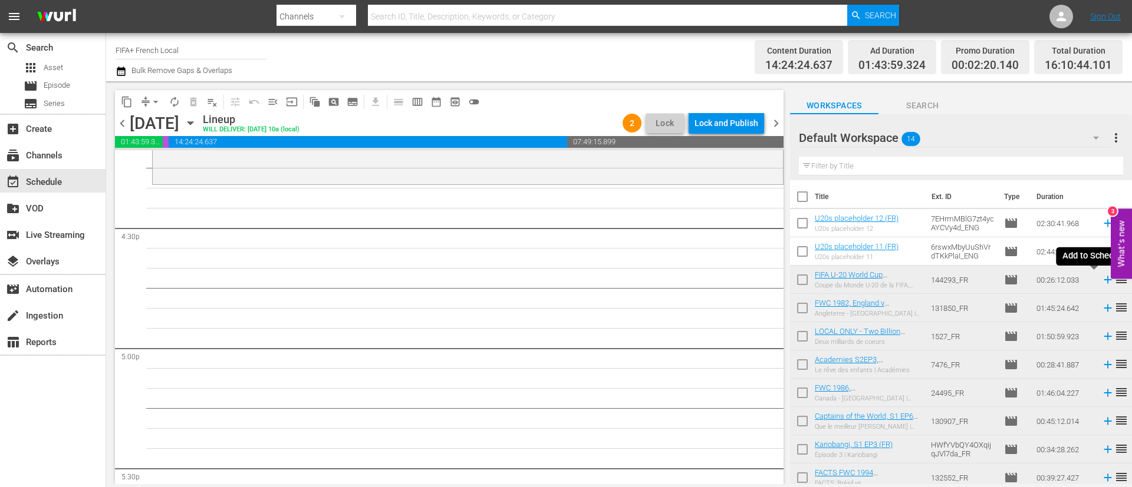
click at [1101, 279] on icon at bounding box center [1107, 280] width 13 height 13
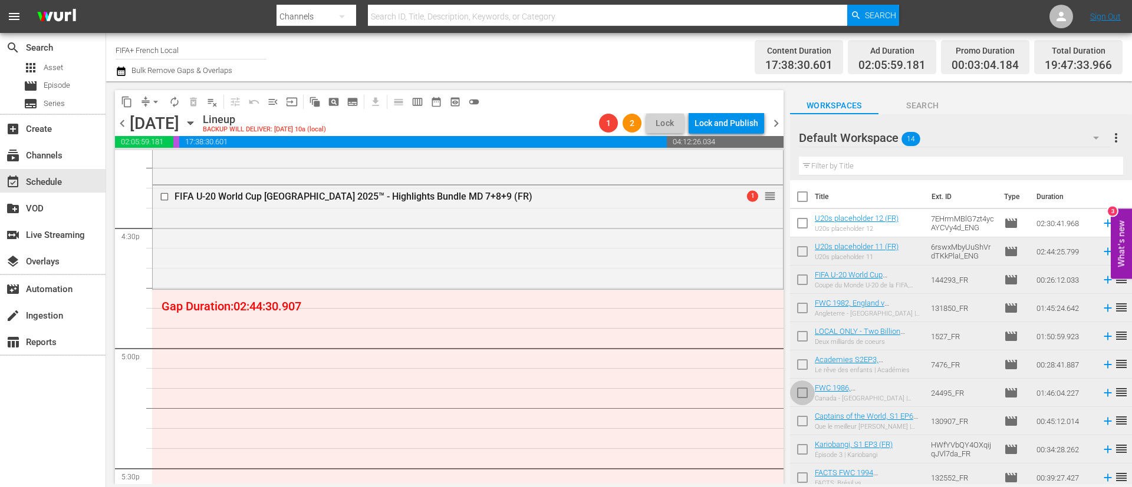
click at [803, 395] on input "checkbox" at bounding box center [802, 395] width 25 height 25
checkbox input "true"
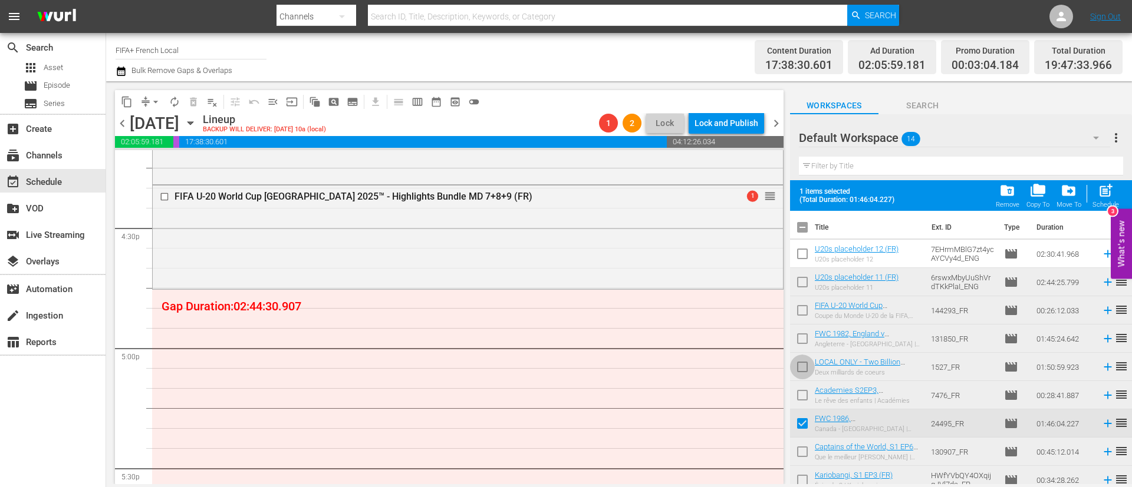
click at [803, 370] on input "checkbox" at bounding box center [802, 369] width 25 height 25
click at [800, 371] on input "checkbox" at bounding box center [802, 369] width 25 height 25
checkbox input "false"
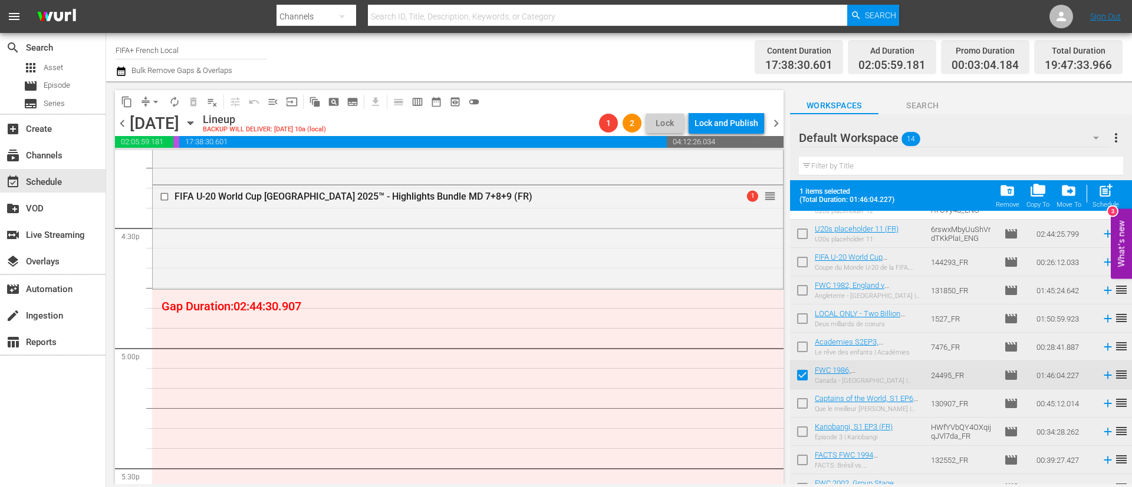
scroll to position [88, 0]
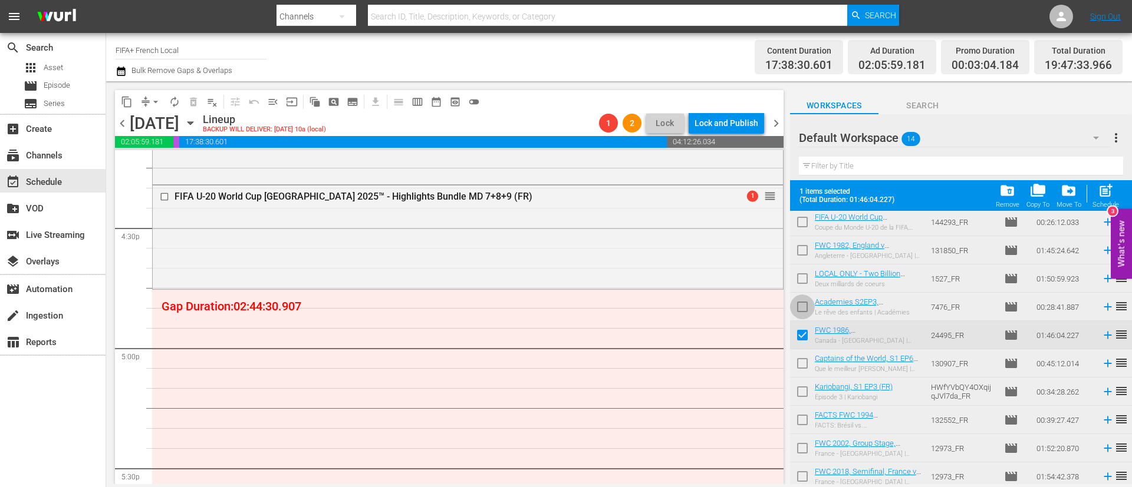
click at [802, 308] on input "checkbox" at bounding box center [802, 309] width 25 height 25
checkbox input "true"
click at [803, 384] on input "checkbox" at bounding box center [802, 394] width 25 height 25
checkbox input "true"
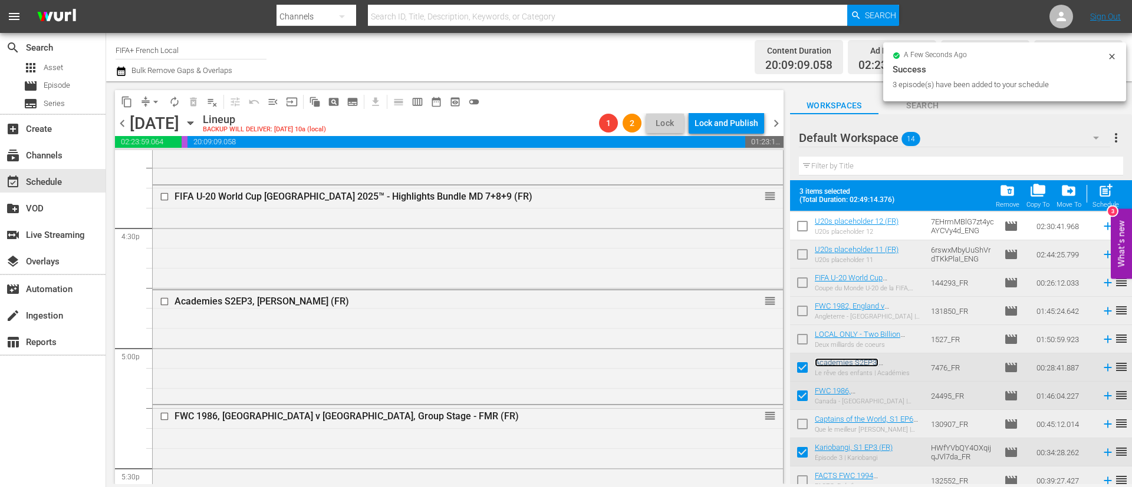
scroll to position [0, 0]
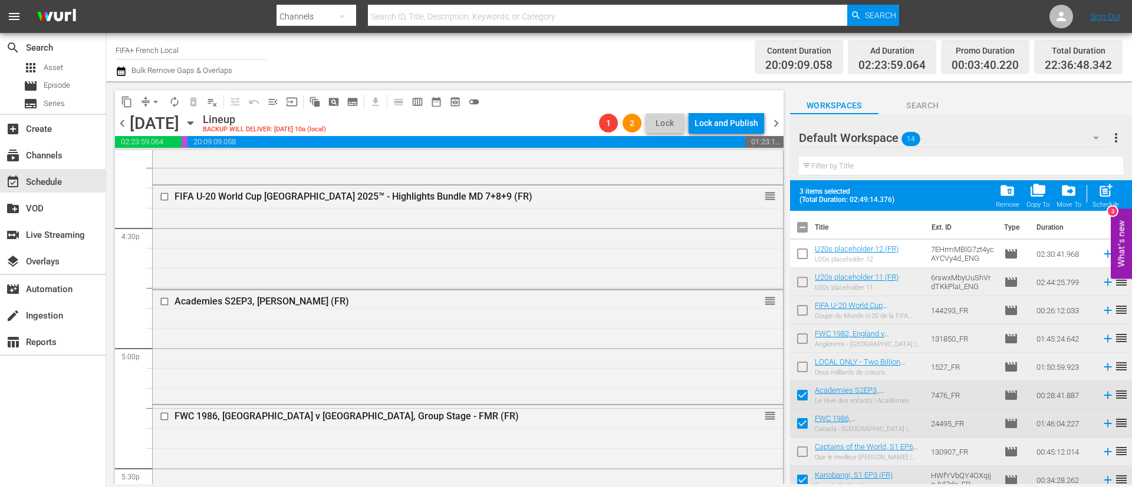
click at [806, 221] on input "checkbox" at bounding box center [802, 230] width 25 height 25
checkbox input "true"
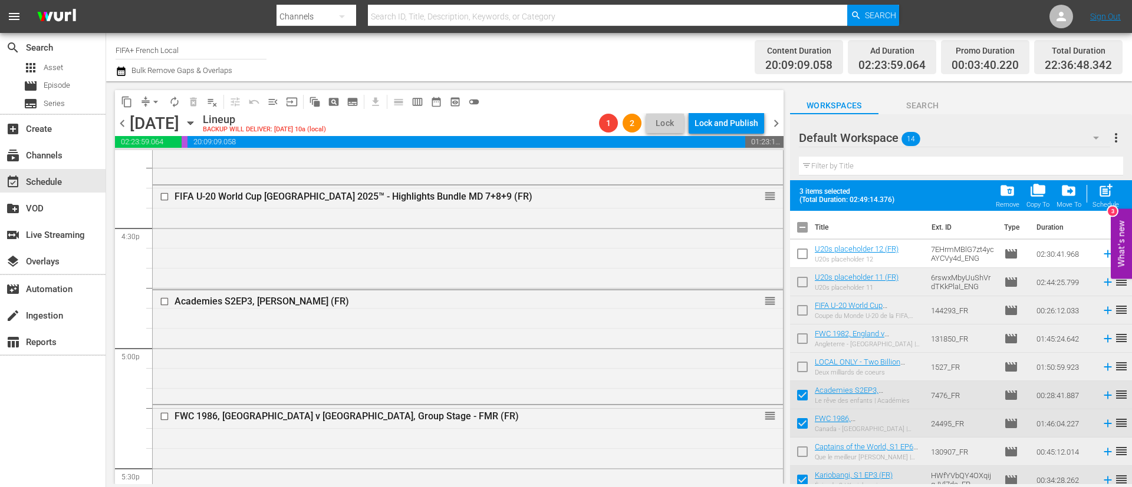
checkbox input "true"
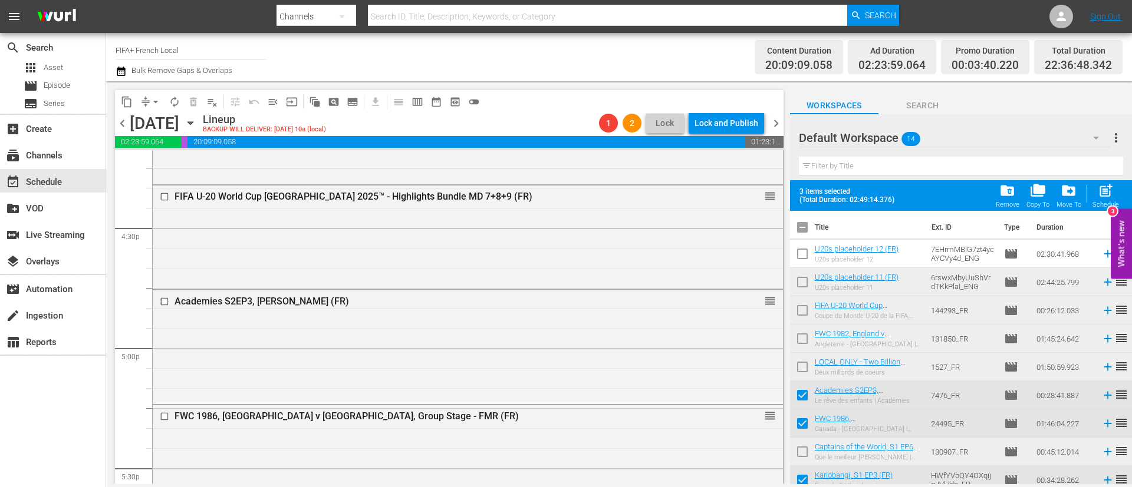
checkbox input "true"
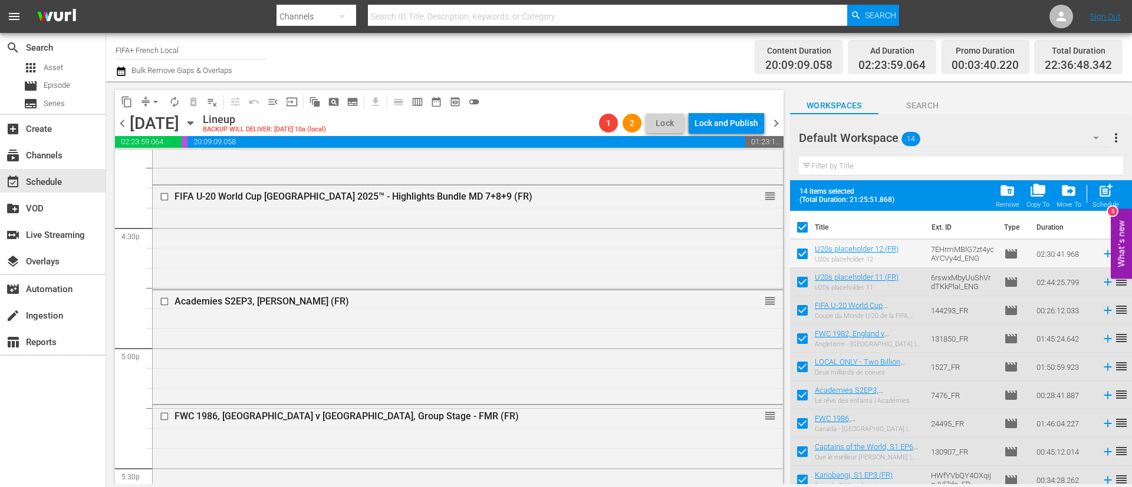
click at [807, 224] on input "checkbox" at bounding box center [802, 230] width 25 height 25
checkbox input "false"
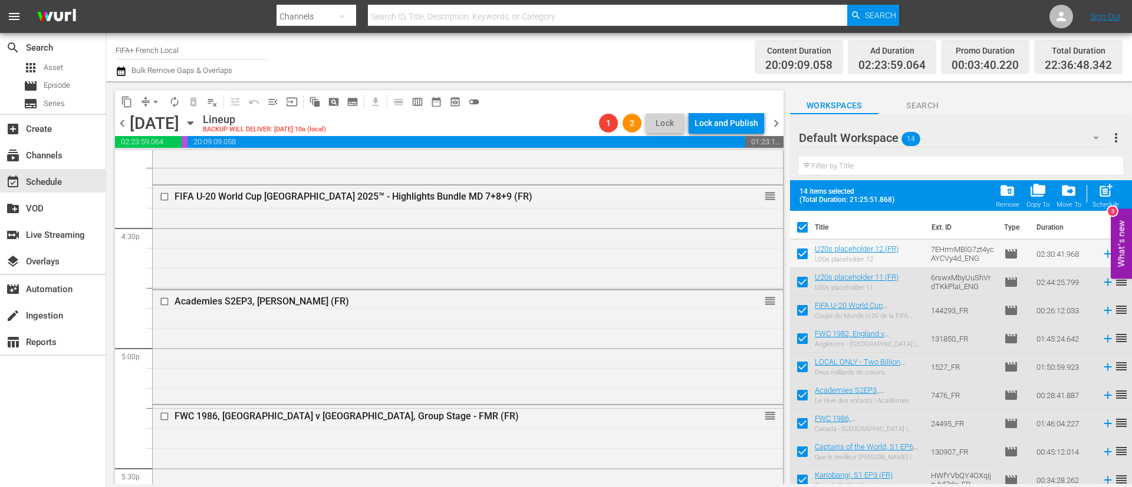
checkbox input "false"
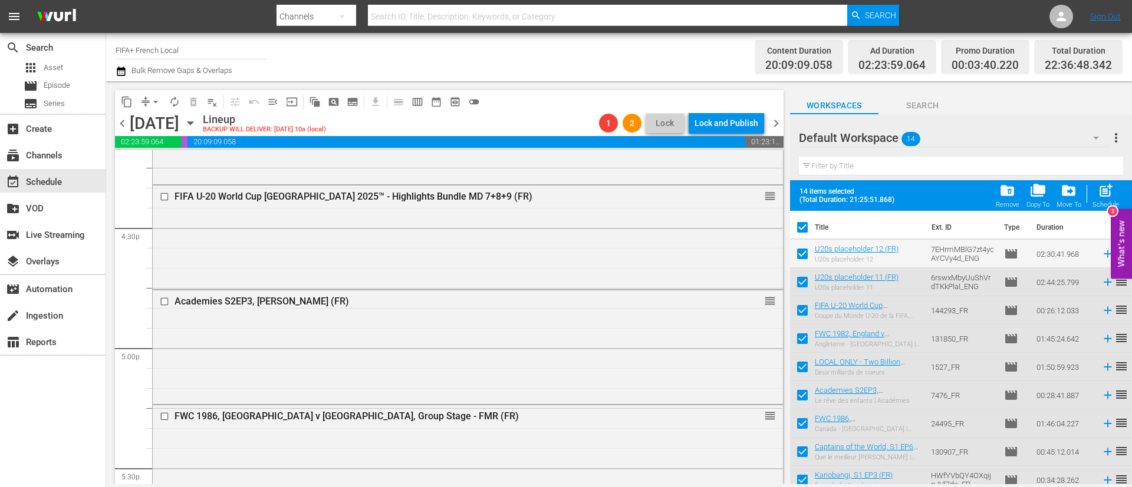
checkbox input "false"
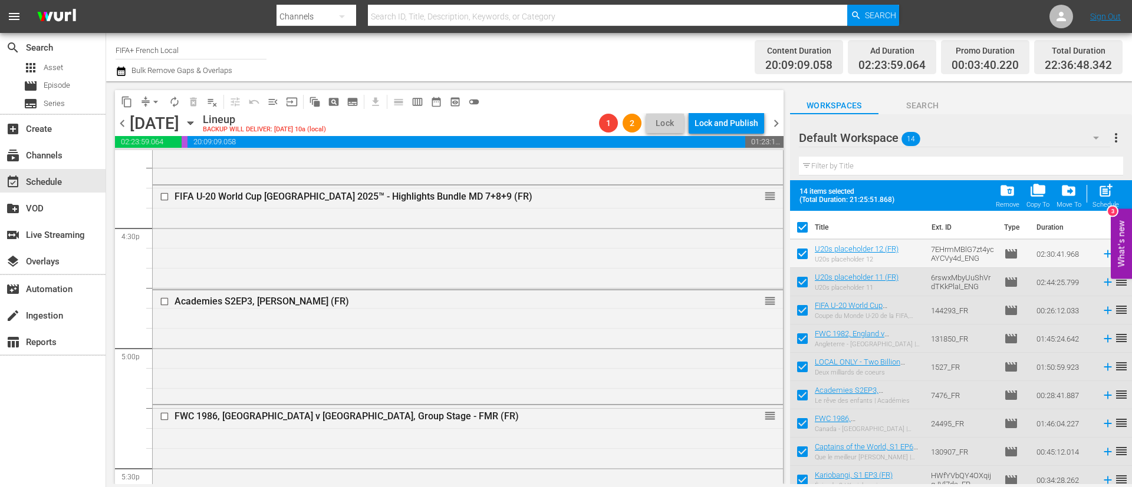
checkbox input "false"
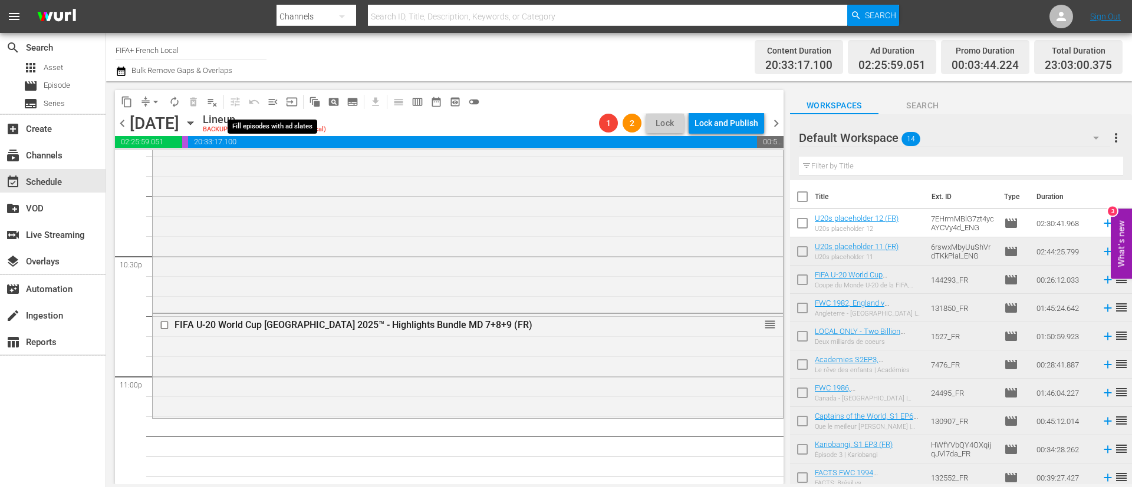
click at [275, 106] on span "menu_open" at bounding box center [273, 102] width 12 height 12
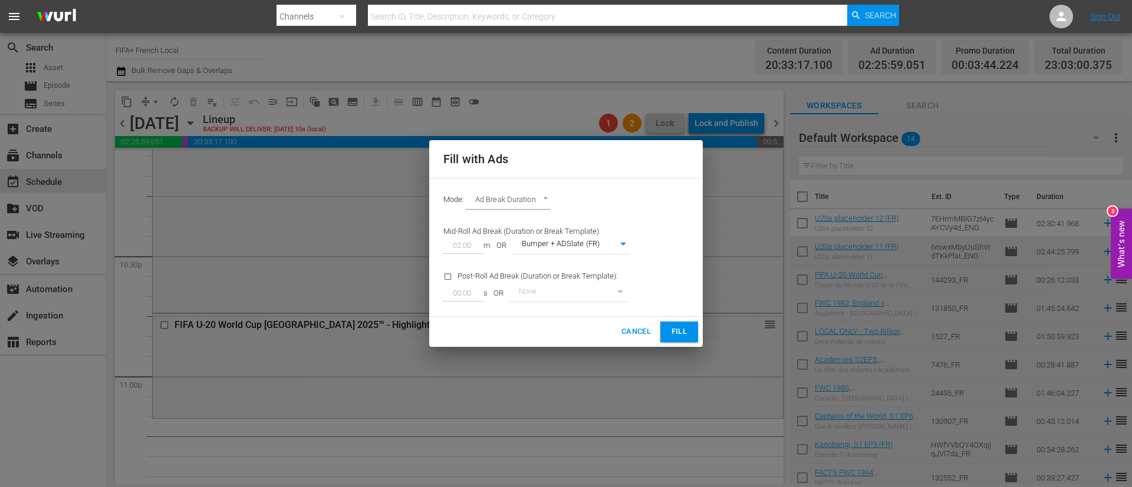
click at [683, 328] on span "Fill" at bounding box center [679, 332] width 19 height 14
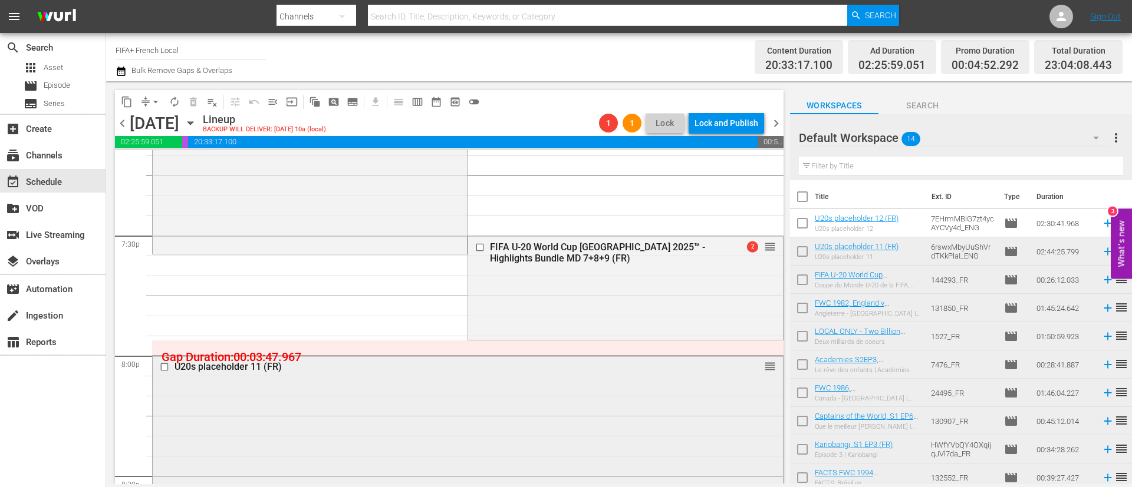
scroll to position [4509, 0]
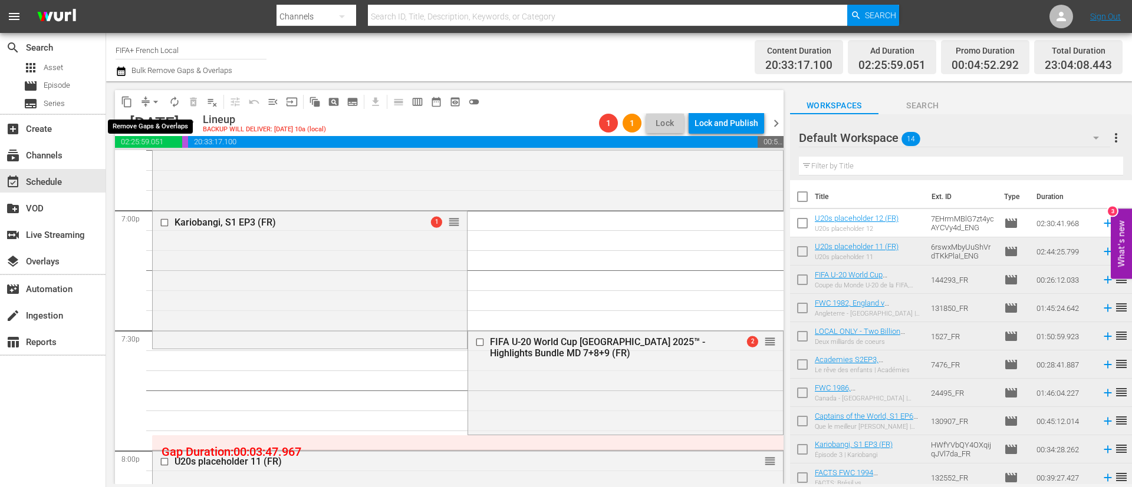
click at [159, 102] on span "arrow_drop_down" at bounding box center [156, 102] width 12 height 12
click at [168, 167] on li "Align to End of Previous Day" at bounding box center [156, 164] width 124 height 19
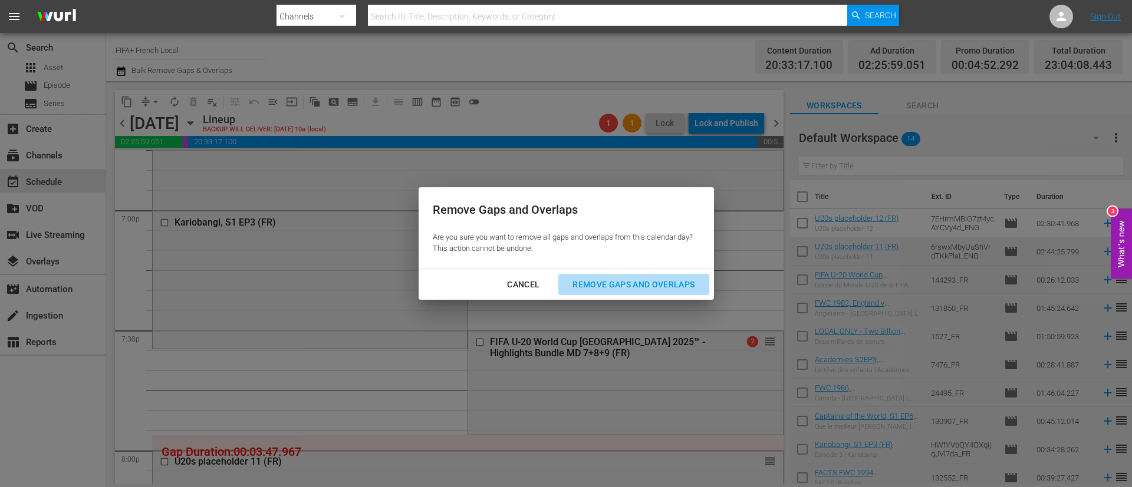
click at [634, 289] on div "Remove Gaps and Overlaps" at bounding box center [633, 285] width 141 height 15
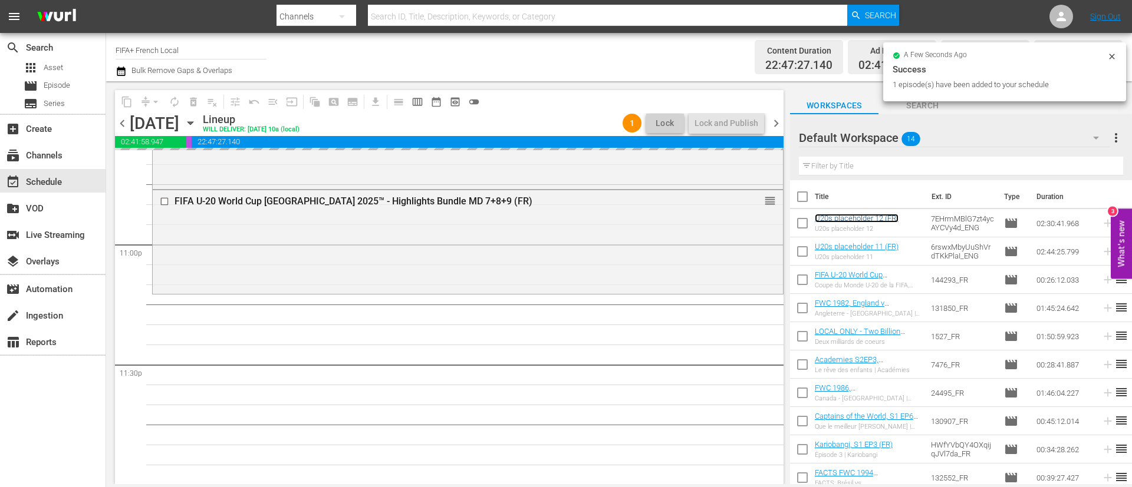
scroll to position [5438, 0]
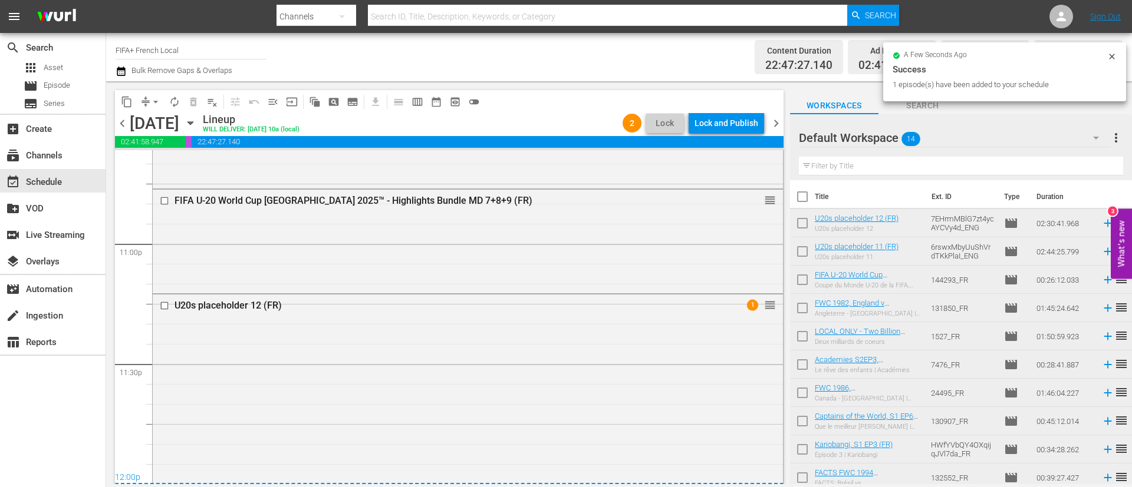
click at [1119, 137] on span "more_vert" at bounding box center [1116, 138] width 14 height 14
click at [1056, 157] on div "Clear All Workspace Items" at bounding box center [1039, 160] width 139 height 21
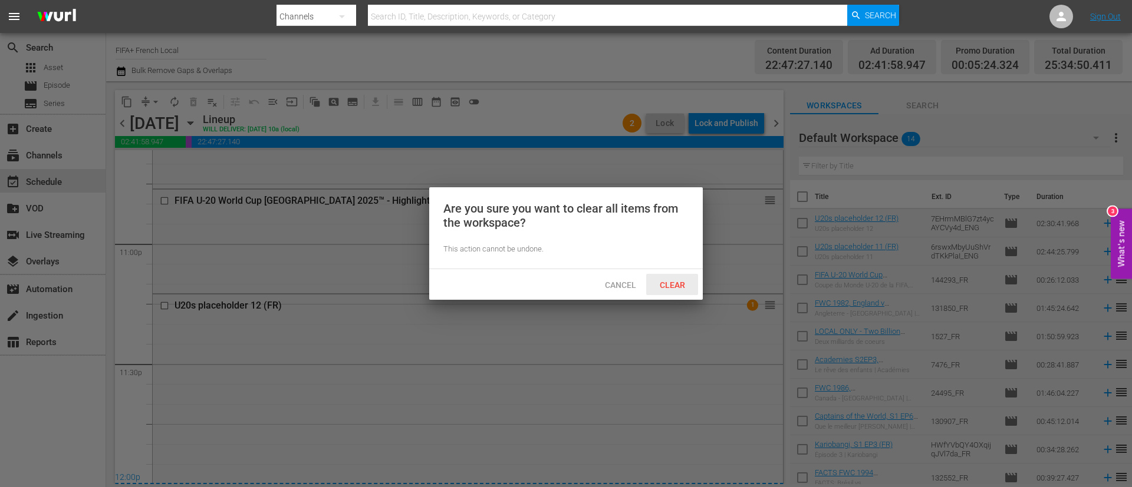
click at [664, 284] on span "Clear" at bounding box center [672, 285] width 44 height 9
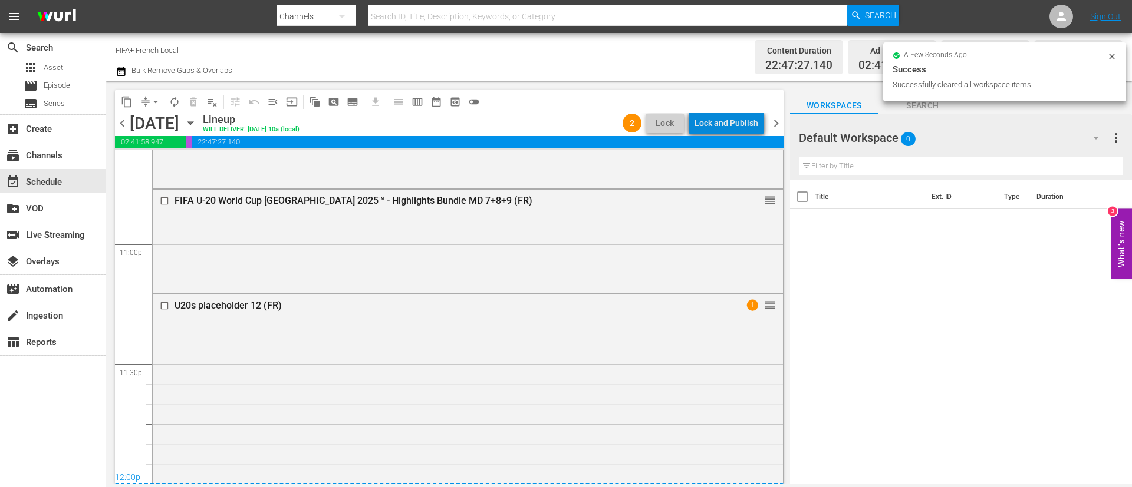
click at [743, 120] on div "Lock and Publish" at bounding box center [726, 123] width 64 height 21
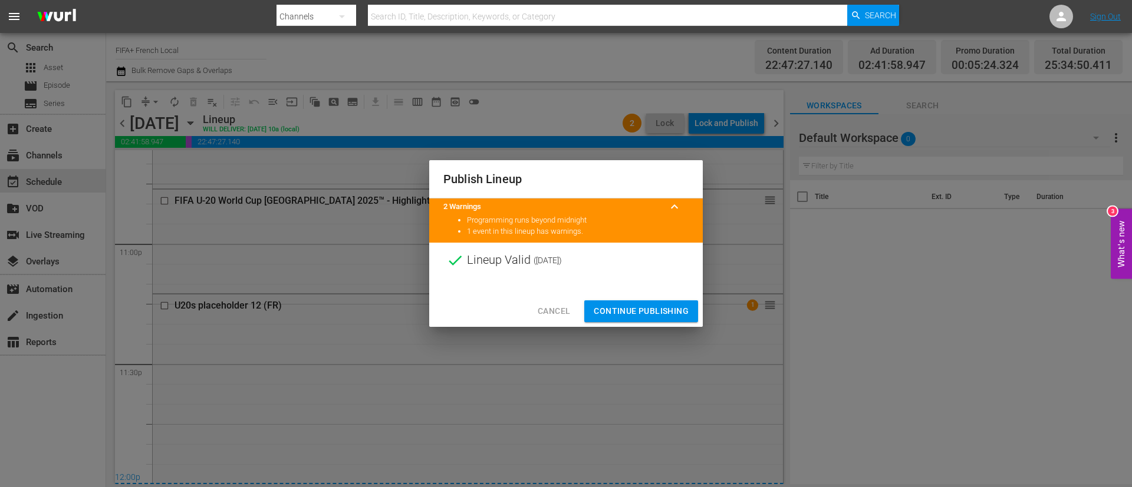
click at [634, 312] on span "Continue Publishing" at bounding box center [641, 311] width 95 height 15
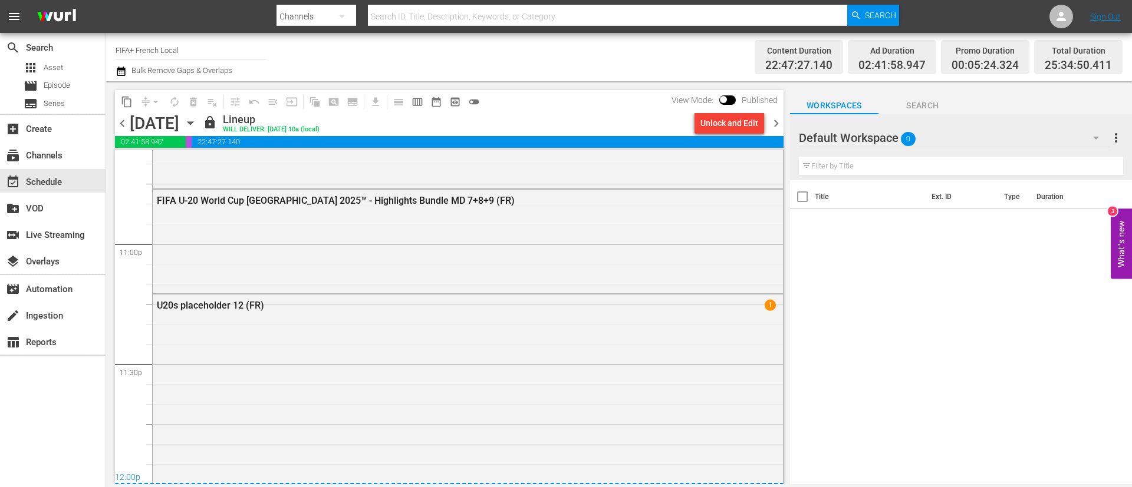
click at [776, 123] on span "chevron_right" at bounding box center [776, 123] width 15 height 15
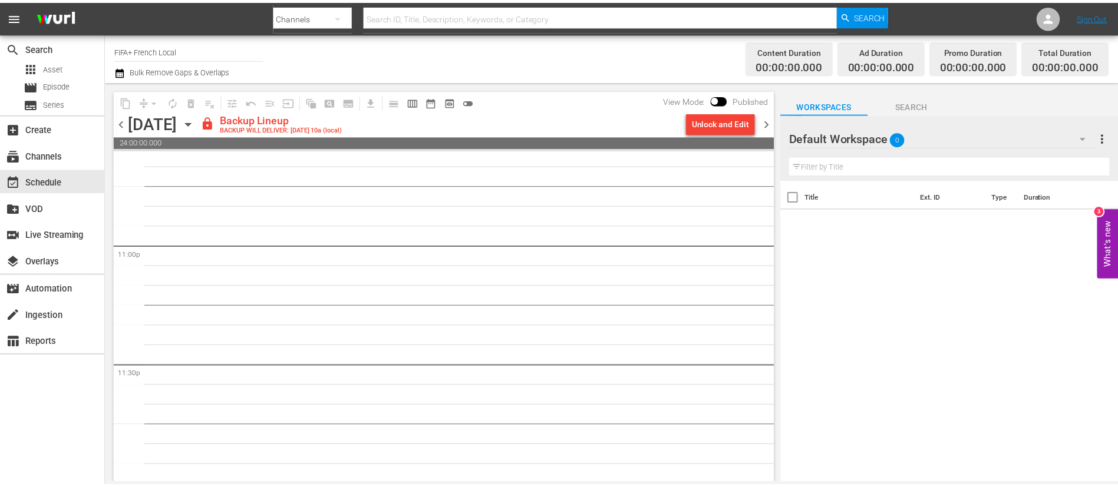
scroll to position [5438, 0]
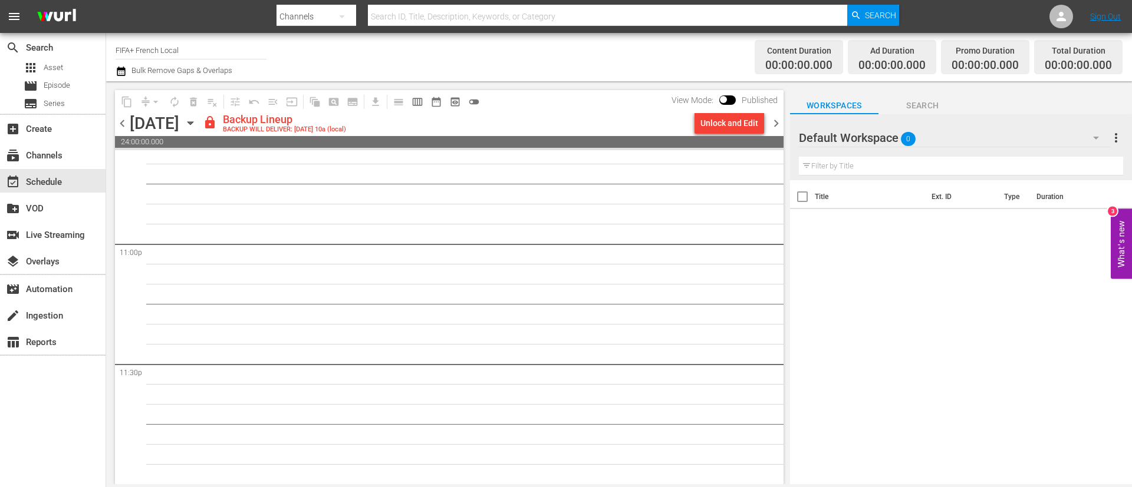
click at [720, 122] on div "Unlock and Edit" at bounding box center [729, 123] width 58 height 21
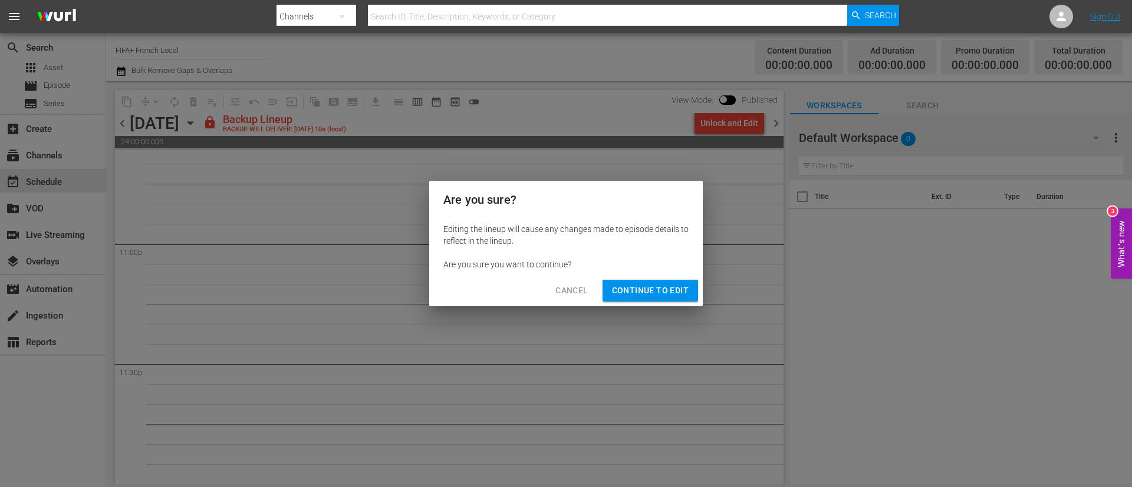
click at [675, 298] on span "Continue to Edit" at bounding box center [650, 291] width 77 height 15
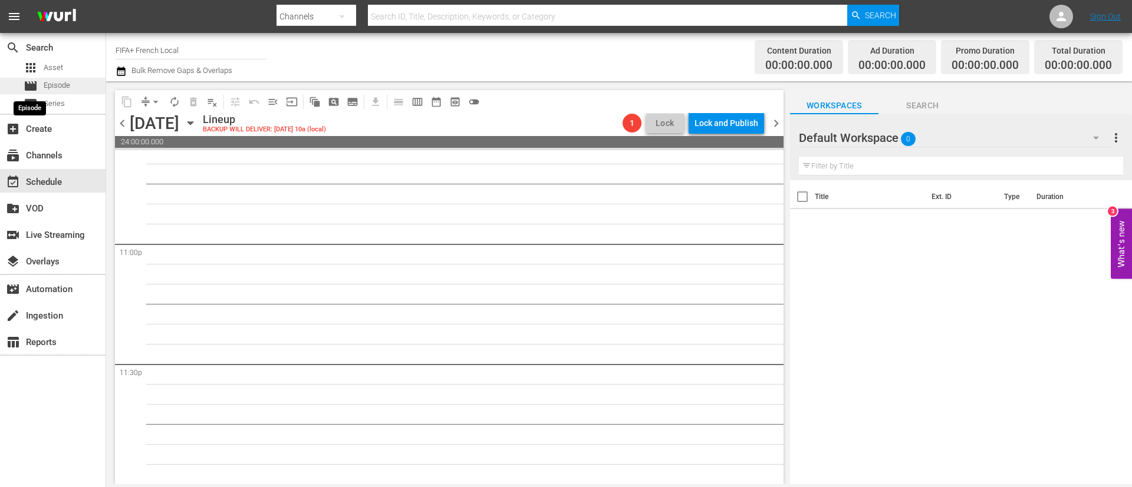
click at [30, 90] on span "movie" at bounding box center [31, 86] width 14 height 14
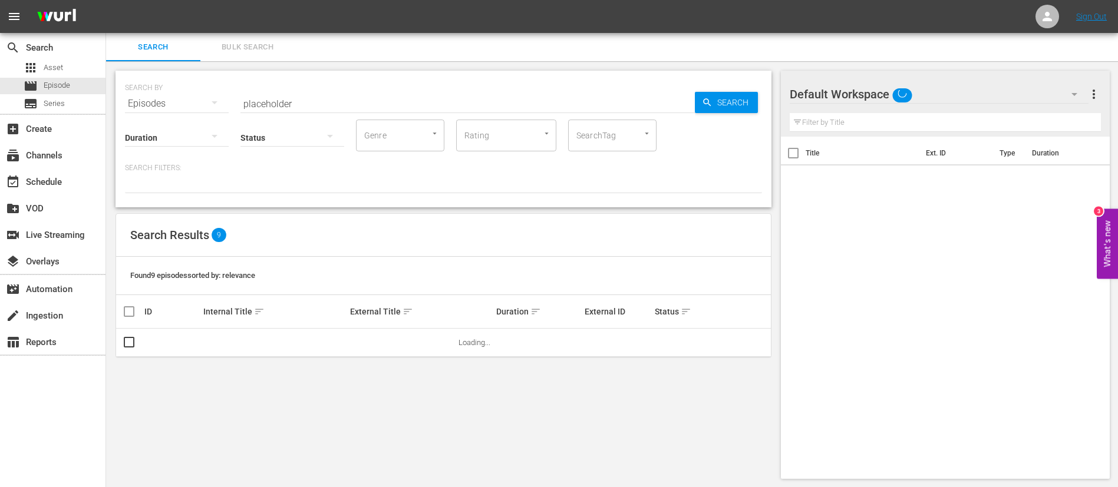
click at [242, 49] on span "Bulk Search" at bounding box center [247, 48] width 80 height 14
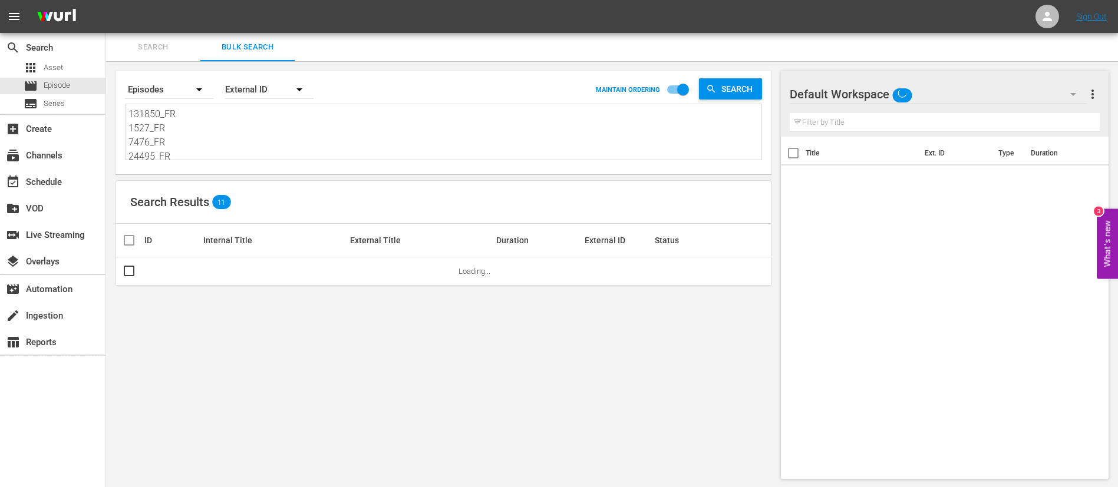
click at [291, 136] on textarea "131850_FR 1527_FR 7476_FR 24495_FR 130907_FR HWfYVbQY4OXqijqJVl7da_FR 132552_FR…" at bounding box center [445, 134] width 633 height 54
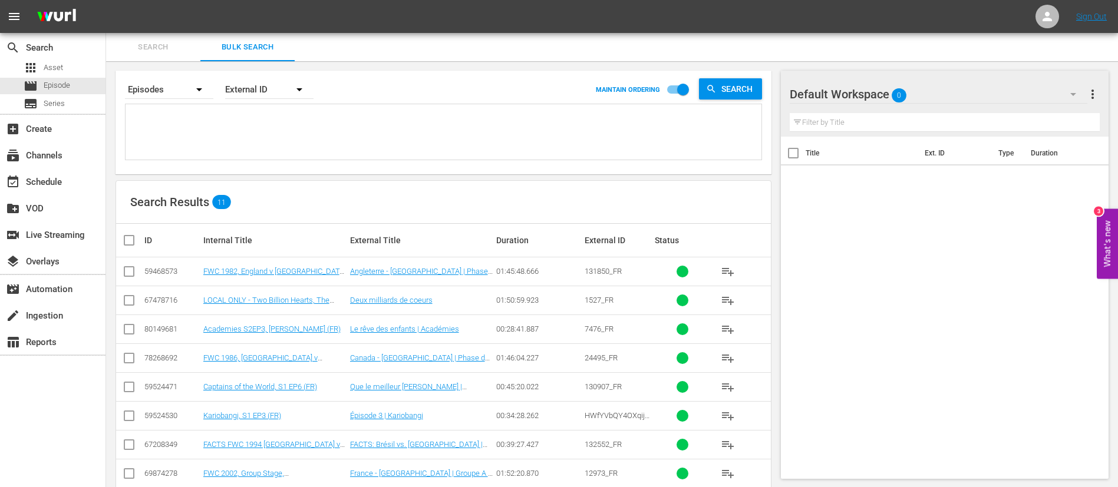
paste textarea "137677_FR 3DJ3LdeEImSLbYjGJDGAXG_FR 132569_FR 115754_FR 2zgwEbrf2wEos4GrRQlPQm_…"
type textarea "137677_FR 3DJ3LdeEImSLbYjGJDGAXG_FR 132569_FR 115754_FR 2zgwEbrf2wEos4GrRQlPQm_…"
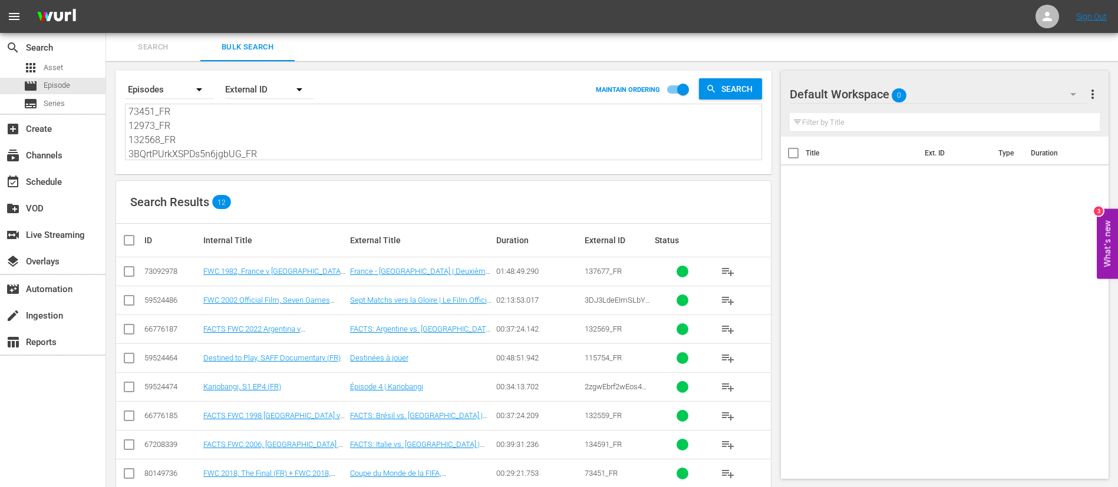
type textarea "137677_FR 3DJ3LdeEImSLbYjGJDGAXG_FR 132569_FR 115754_FR 2zgwEbrf2wEos4GrRQlPQm_…"
click at [132, 243] on input "checkbox" at bounding box center [134, 240] width 24 height 14
checkbox input "true"
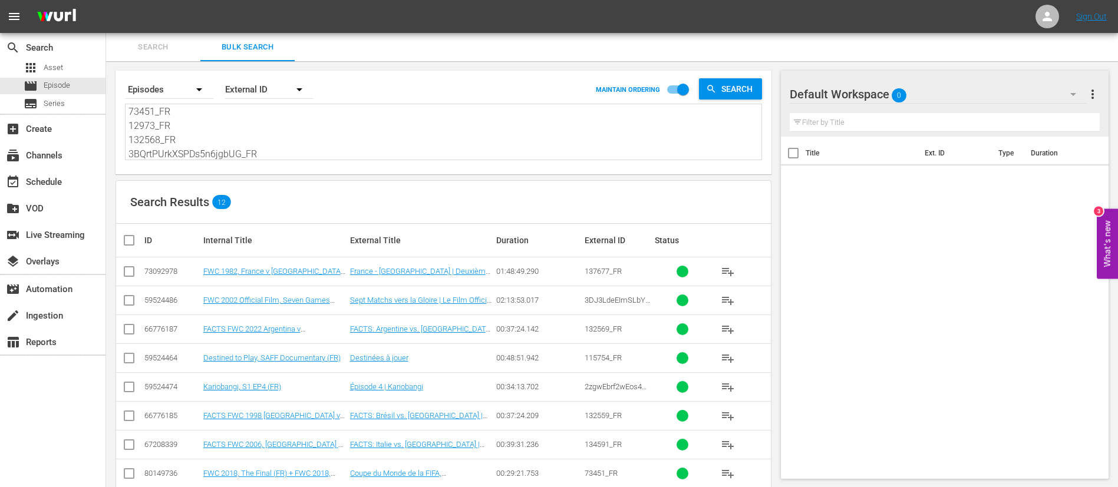
checkbox input "true"
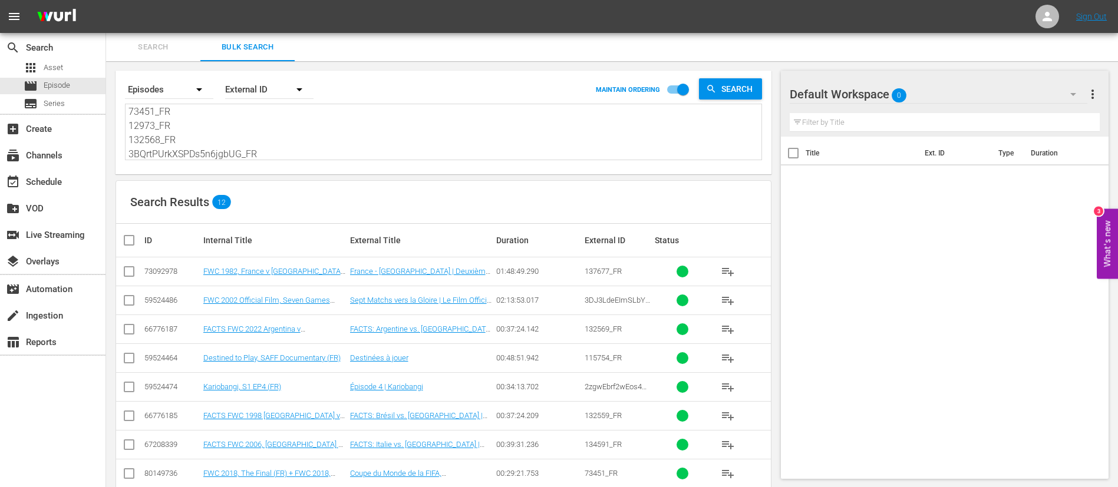
checkbox input "true"
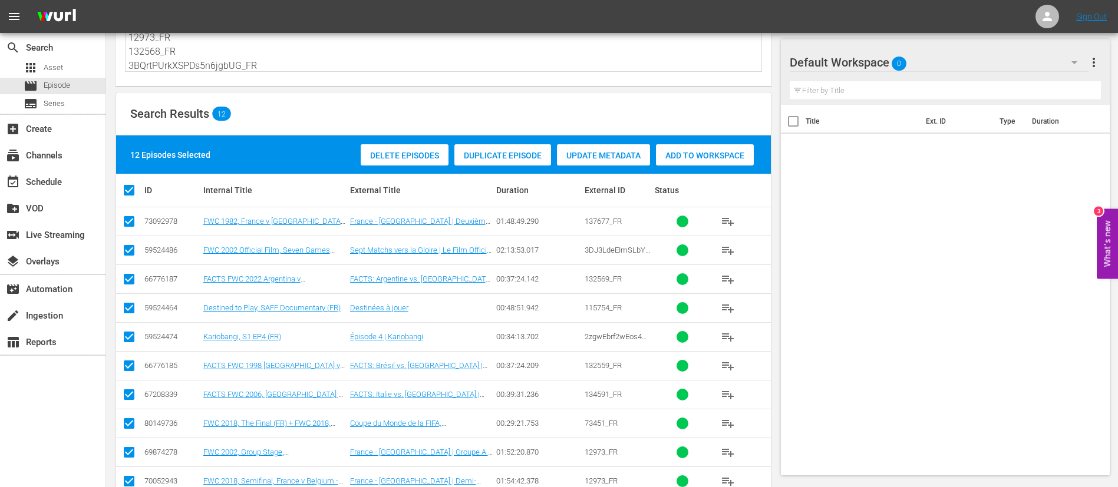
scroll to position [177, 0]
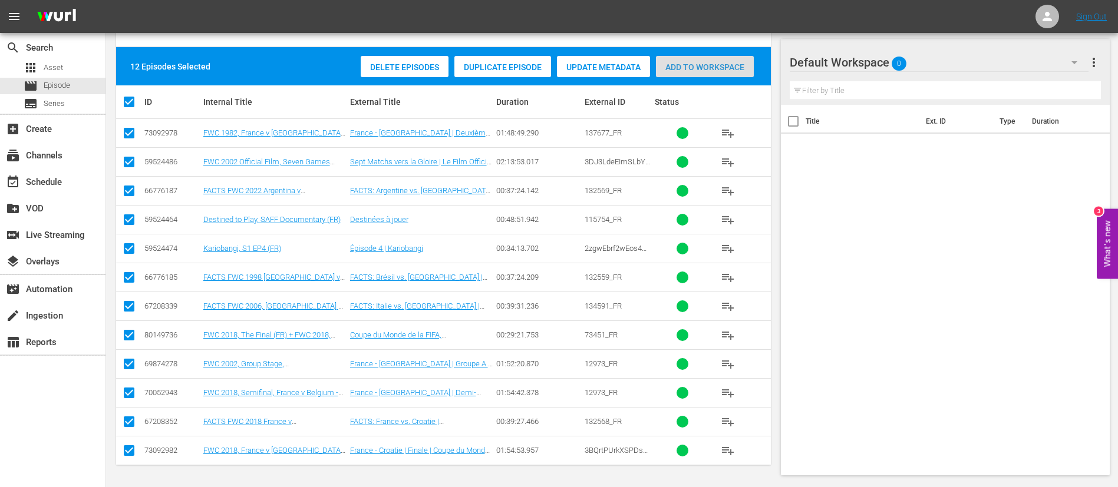
click at [700, 68] on span "Add to Workspace" at bounding box center [705, 66] width 98 height 9
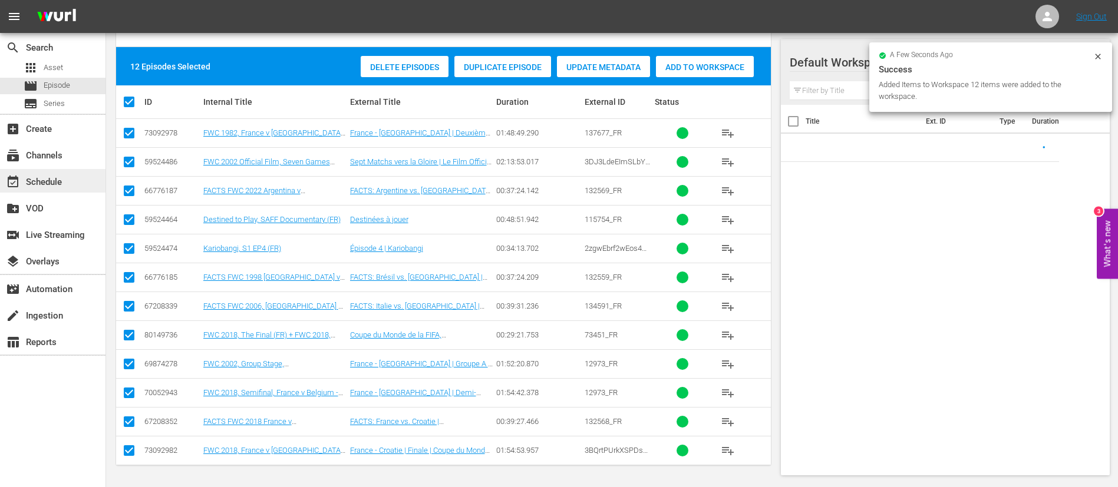
click at [29, 183] on div "event_available Schedule" at bounding box center [33, 180] width 66 height 11
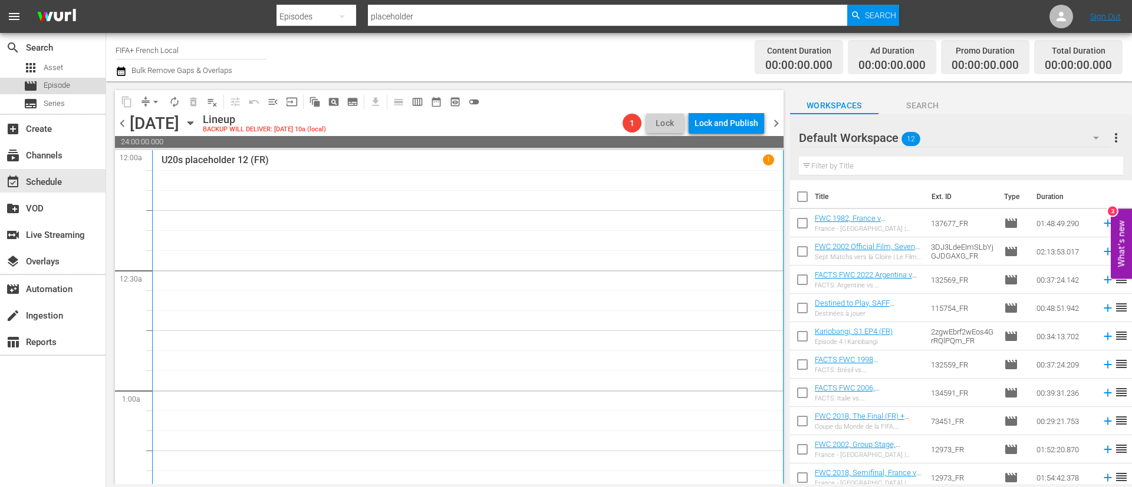
click at [62, 83] on span "Episode" at bounding box center [57, 86] width 27 height 12
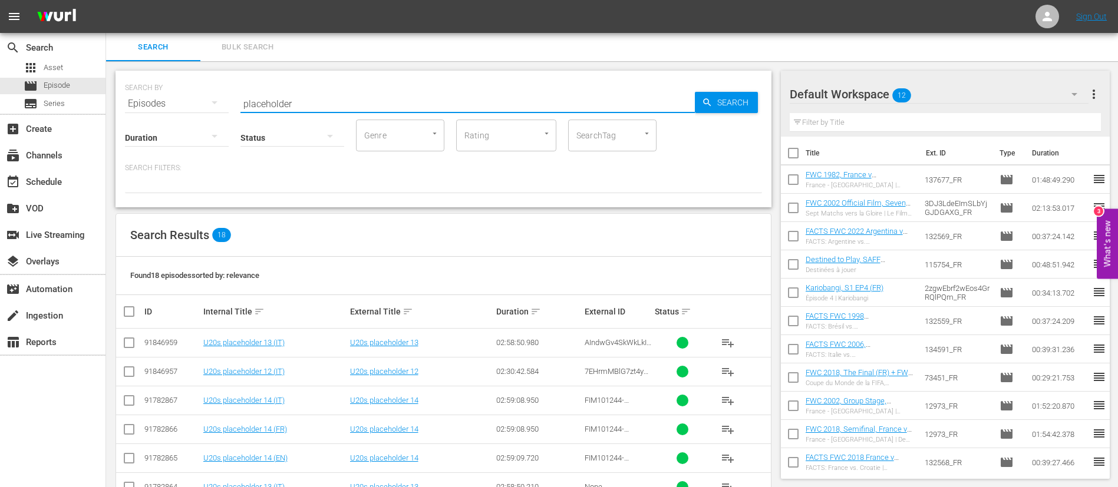
click at [293, 101] on input "placeholder" at bounding box center [467, 104] width 454 height 28
type input "placeholder"
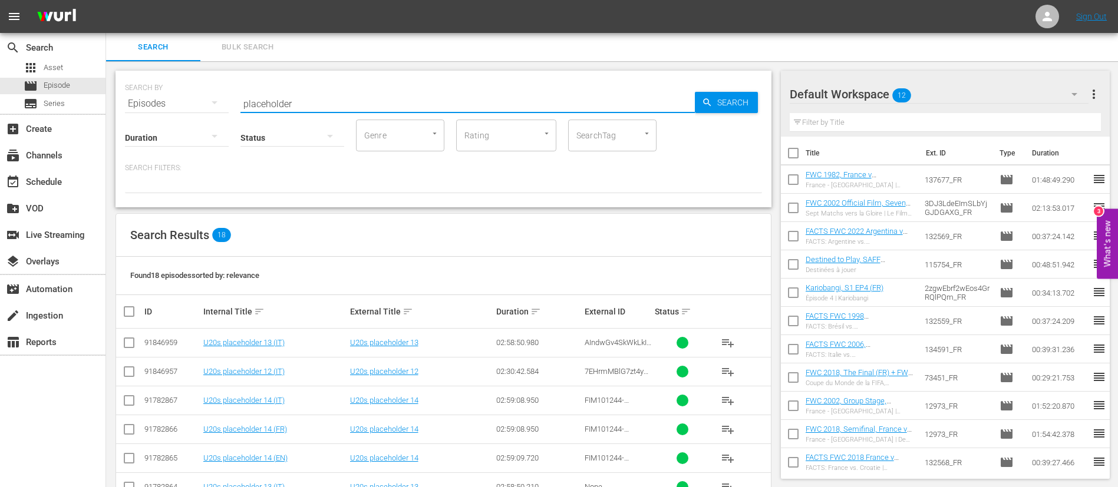
drag, startPoint x: 293, startPoint y: 101, endPoint x: 191, endPoint y: 97, distance: 102.1
click at [191, 97] on div "SEARCH BY Search By Episodes Search ID, Title, Description, Keywords, or Catego…" at bounding box center [443, 96] width 637 height 42
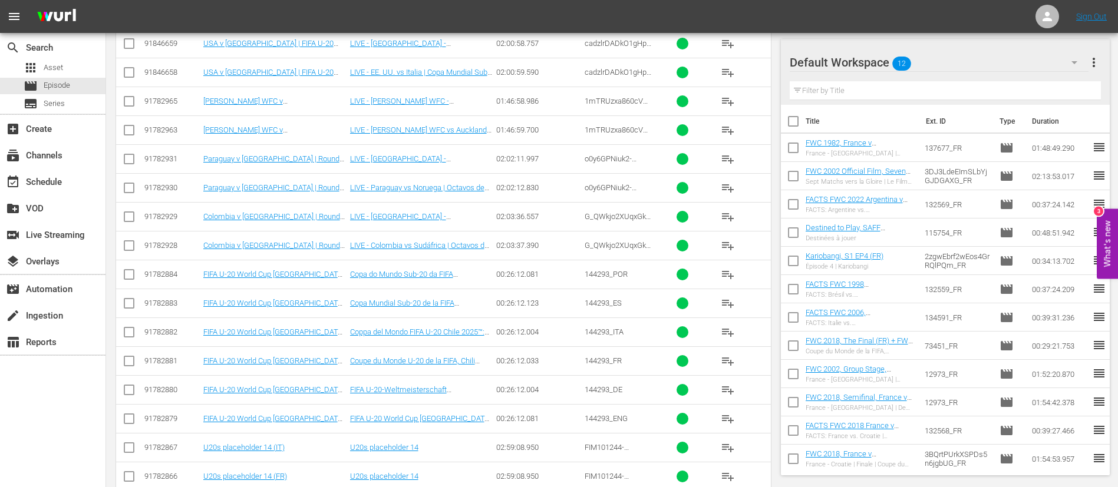
scroll to position [442, 0]
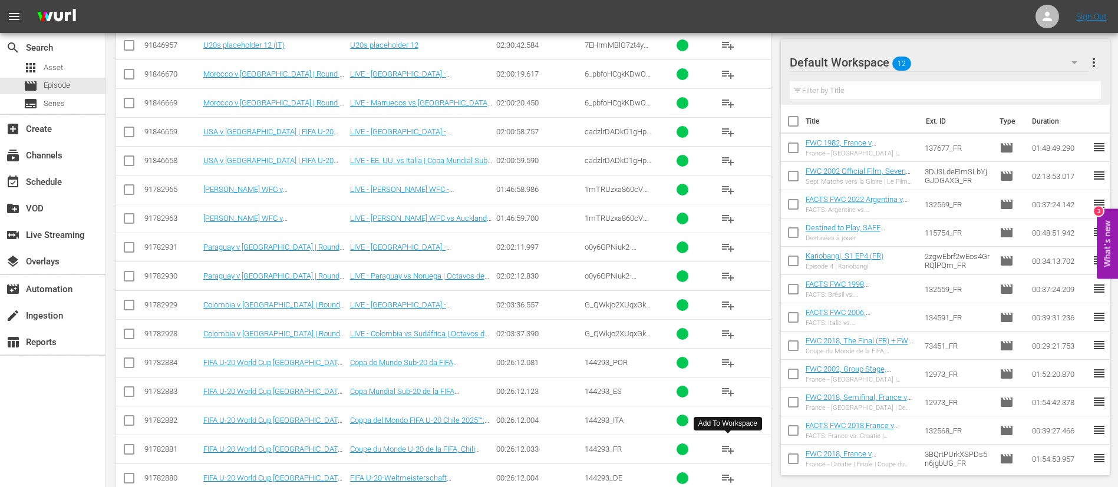
click at [730, 447] on span "playlist_add" at bounding box center [728, 450] width 14 height 14
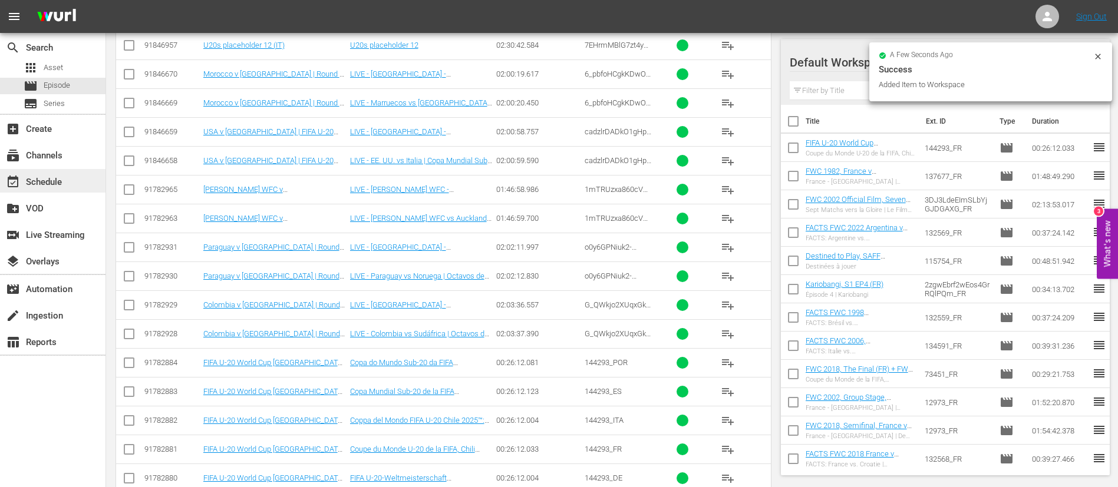
click at [54, 178] on div "event_available Schedule" at bounding box center [33, 180] width 66 height 11
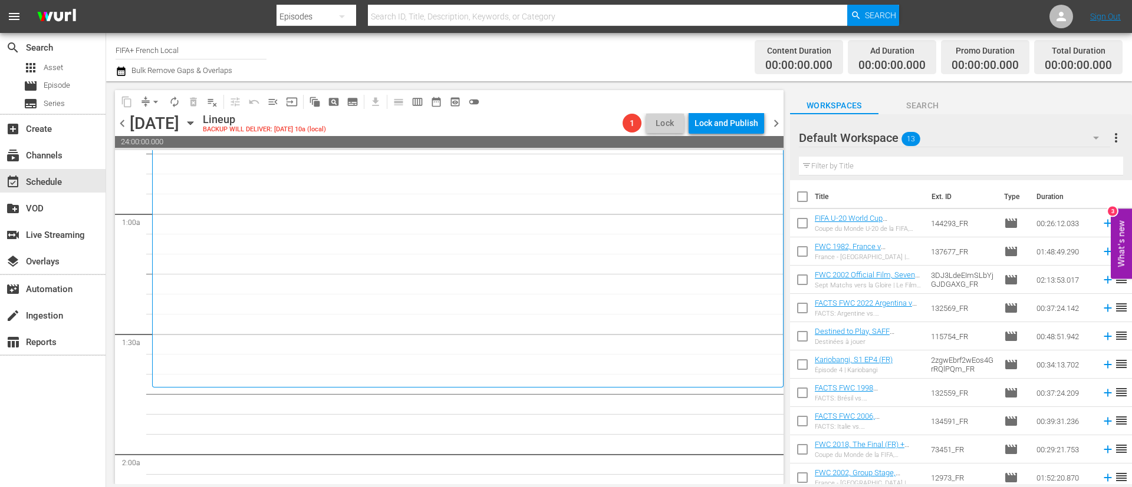
scroll to position [265, 0]
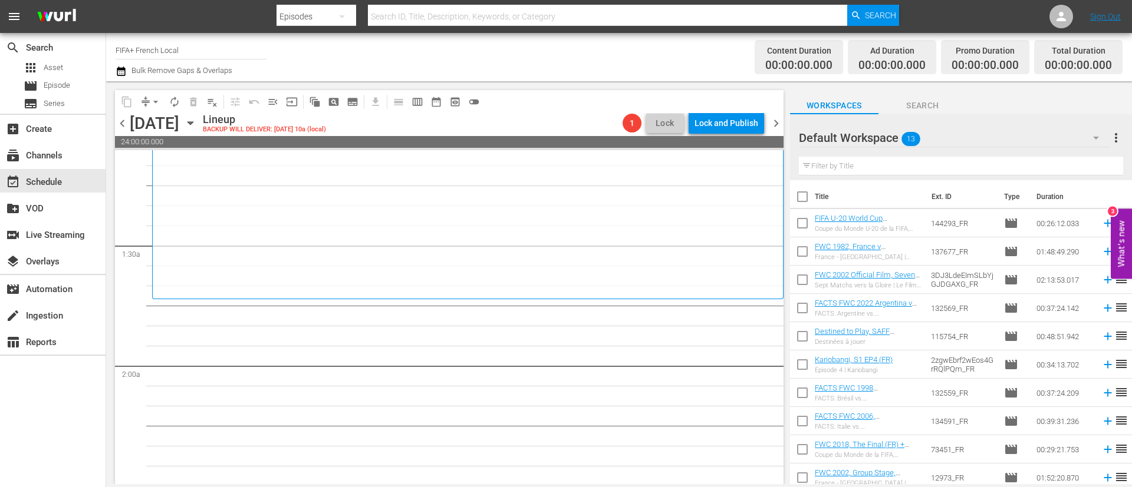
click at [800, 200] on input "checkbox" at bounding box center [802, 199] width 25 height 25
checkbox input "true"
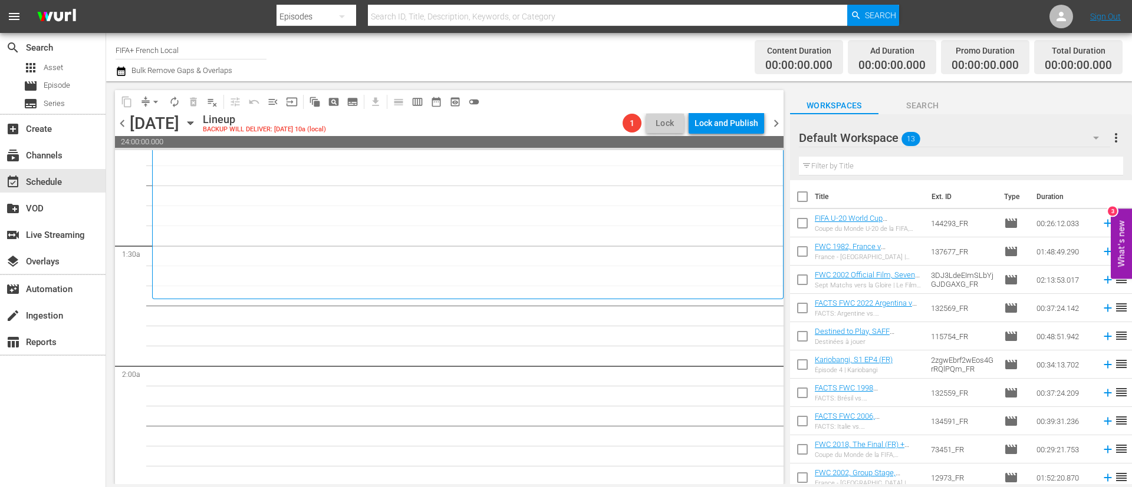
checkbox input "true"
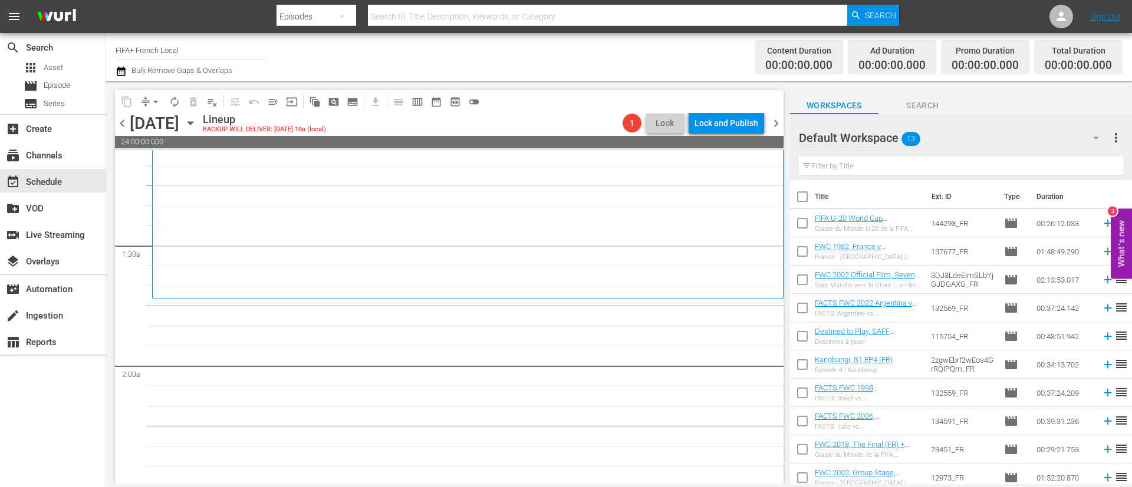
checkbox input "true"
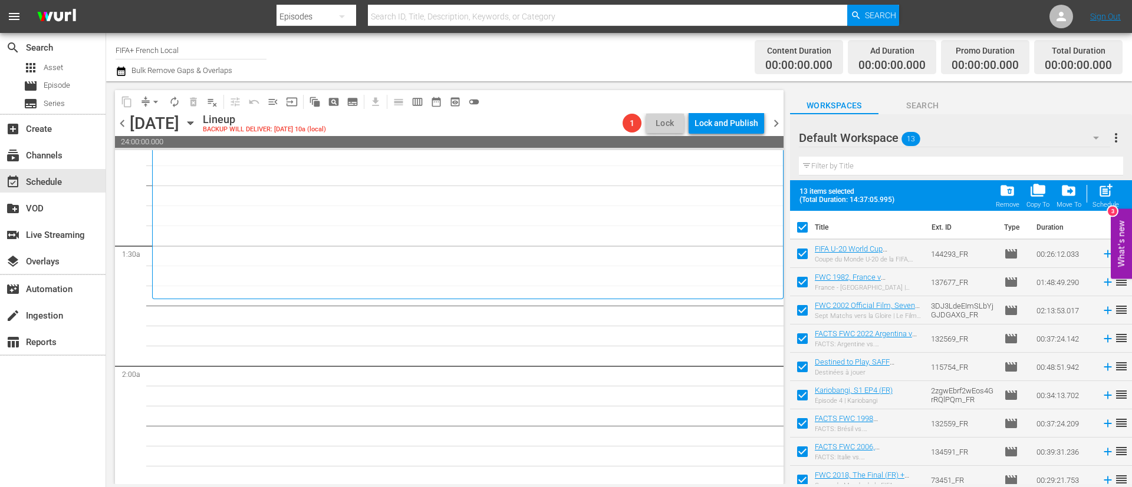
scroll to position [121, 0]
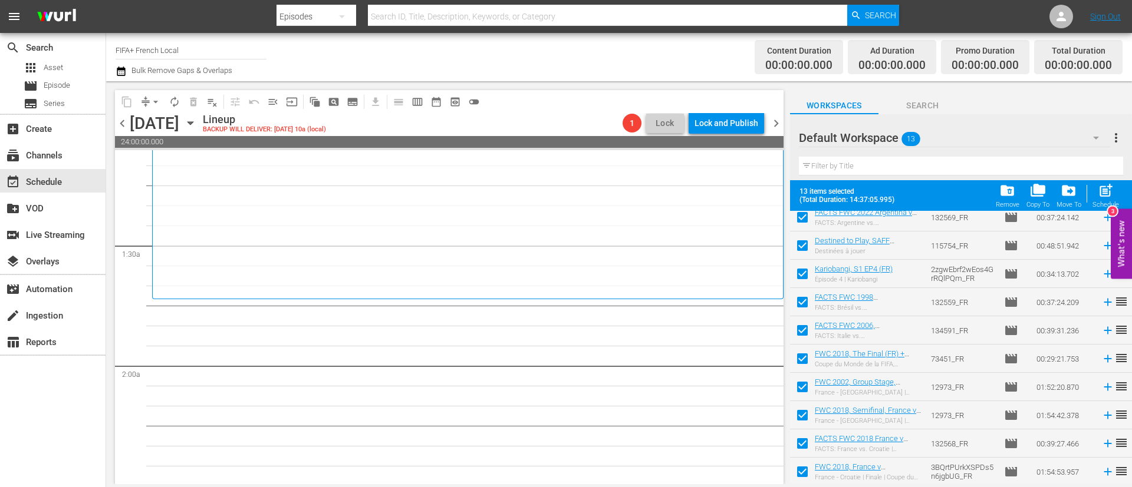
click at [798, 411] on input "checkbox" at bounding box center [802, 418] width 25 height 25
checkbox input "false"
click at [799, 440] on input "checkbox" at bounding box center [802, 446] width 25 height 25
checkbox input "false"
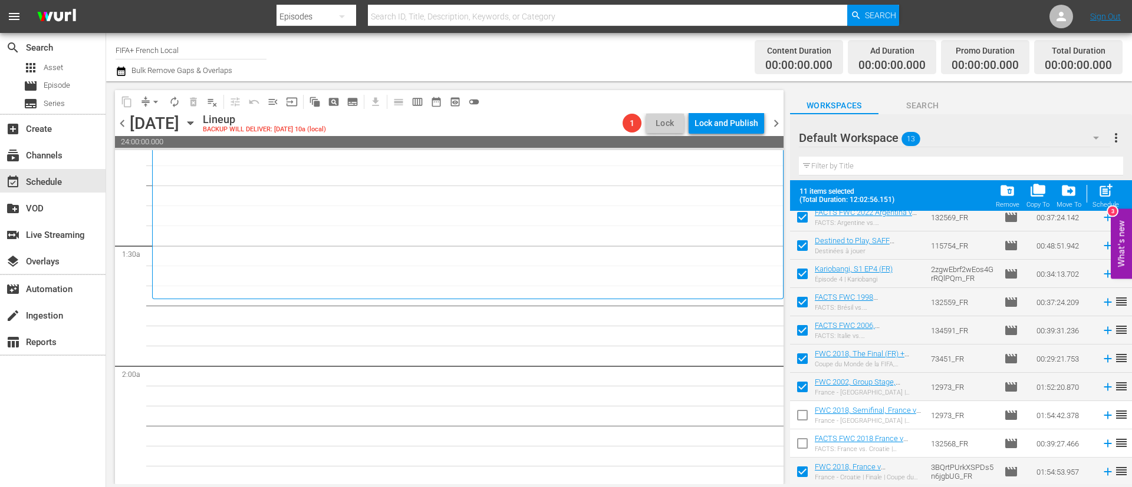
click at [805, 476] on input "checkbox" at bounding box center [802, 474] width 25 height 25
checkbox input "false"
click at [1107, 195] on span "post_add" at bounding box center [1106, 191] width 16 height 16
checkbox input "false"
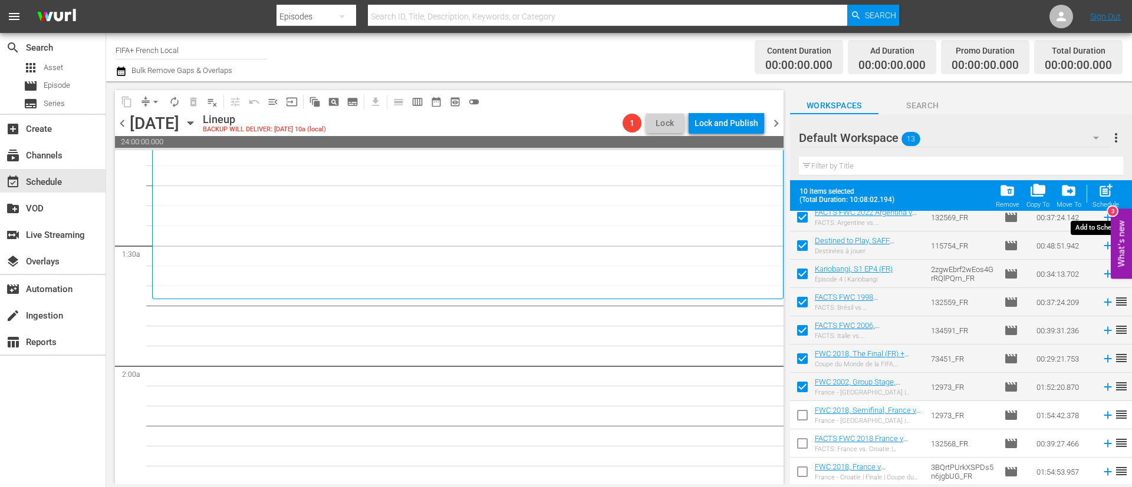
checkbox input "false"
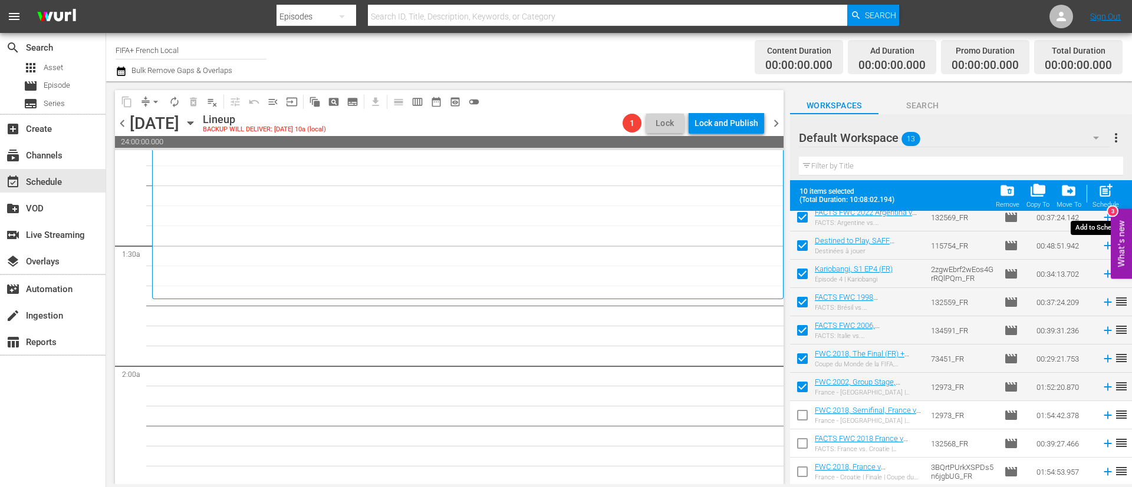
checkbox input "false"
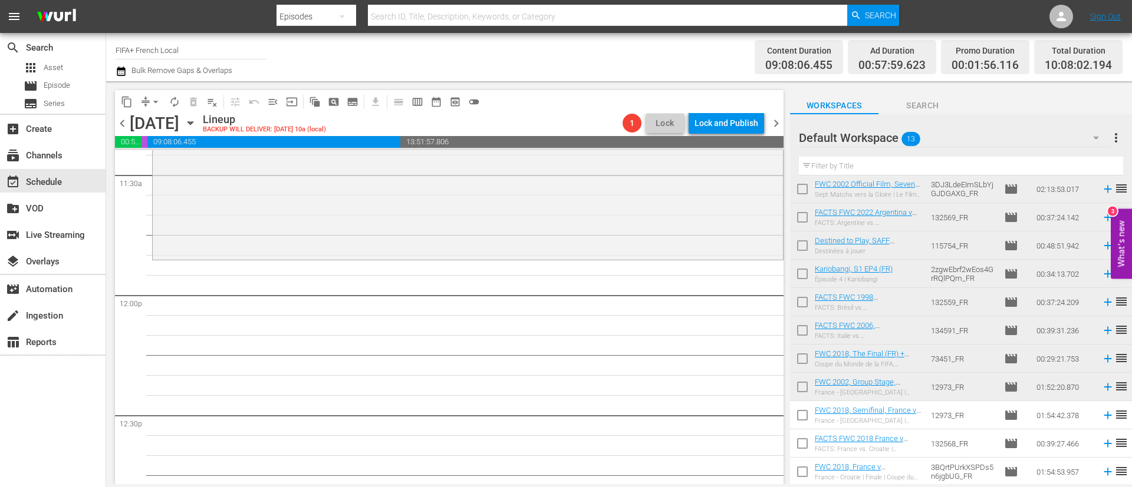
scroll to position [0, 0]
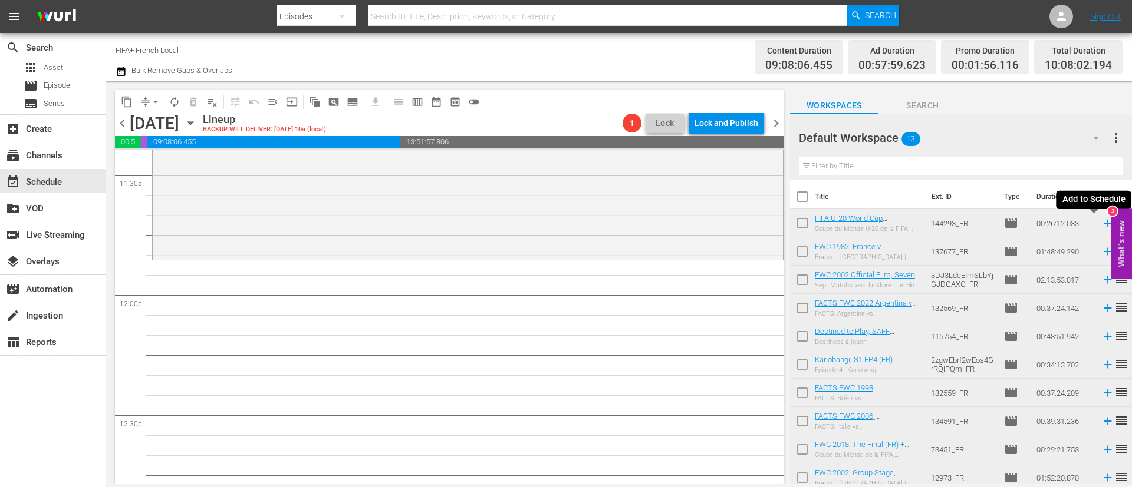
click at [1101, 222] on icon at bounding box center [1107, 223] width 13 height 13
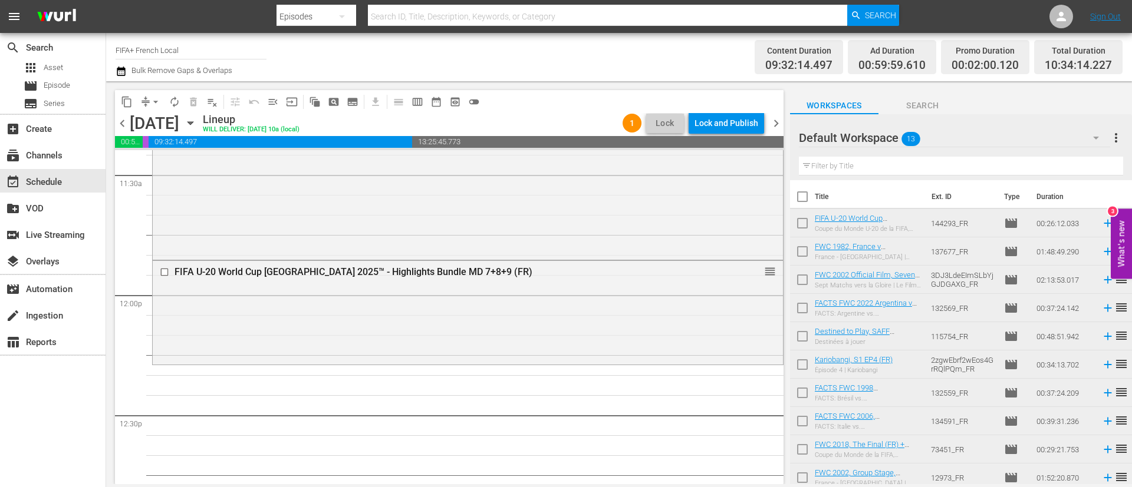
click at [801, 253] on input "checkbox" at bounding box center [802, 254] width 25 height 25
checkbox input "true"
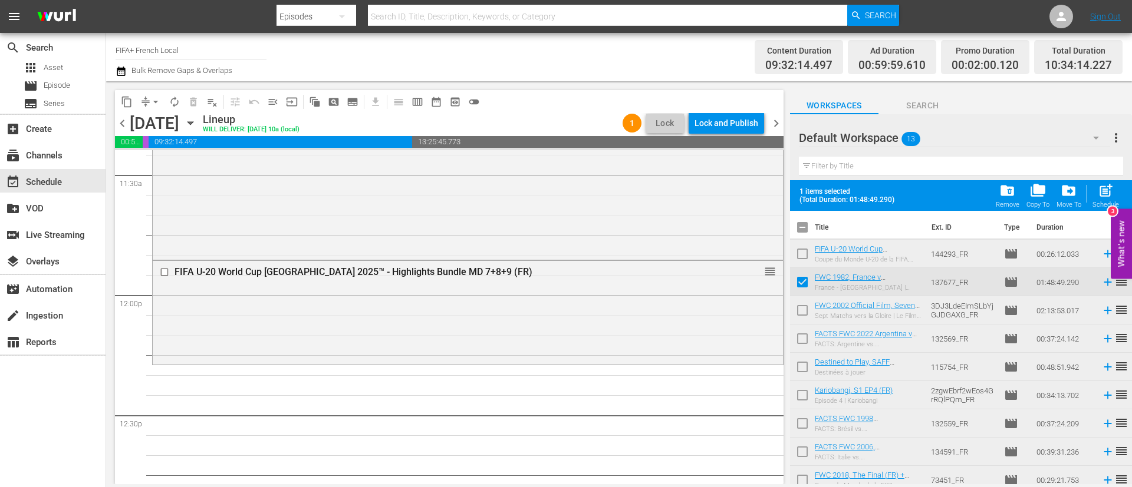
click at [803, 311] on input "checkbox" at bounding box center [802, 313] width 25 height 25
checkbox input "true"
click at [803, 338] on input "checkbox" at bounding box center [802, 341] width 25 height 25
checkbox input "true"
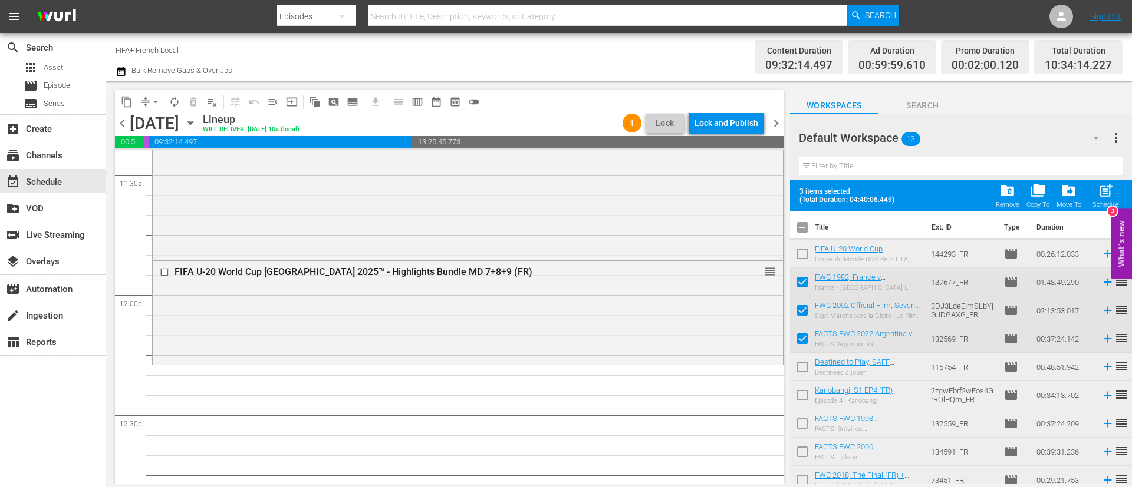
click at [801, 375] on input "checkbox" at bounding box center [802, 369] width 25 height 25
checkbox input "true"
click at [800, 399] on input "checkbox" at bounding box center [802, 398] width 25 height 25
checkbox input "true"
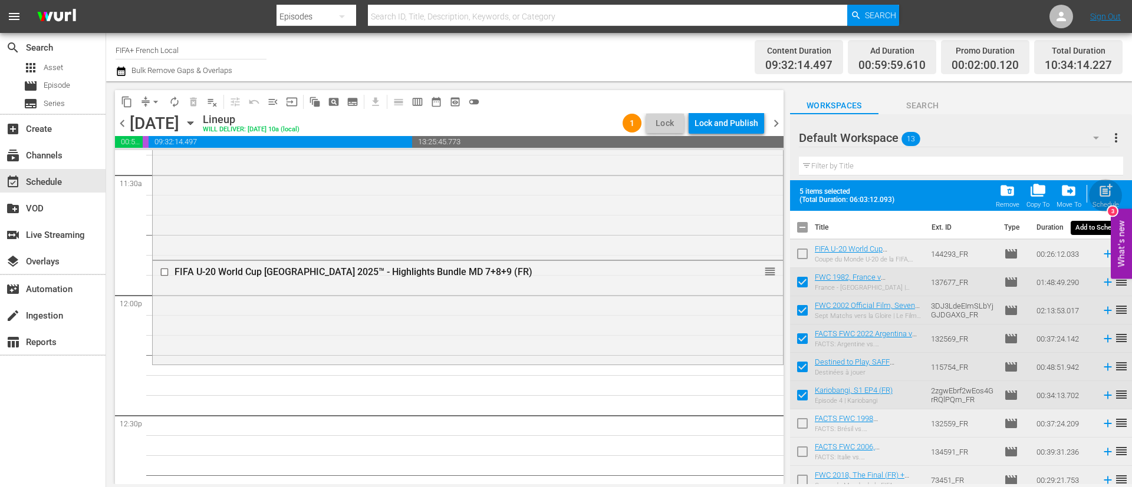
click at [1109, 187] on span "post_add" at bounding box center [1106, 191] width 16 height 16
checkbox input "false"
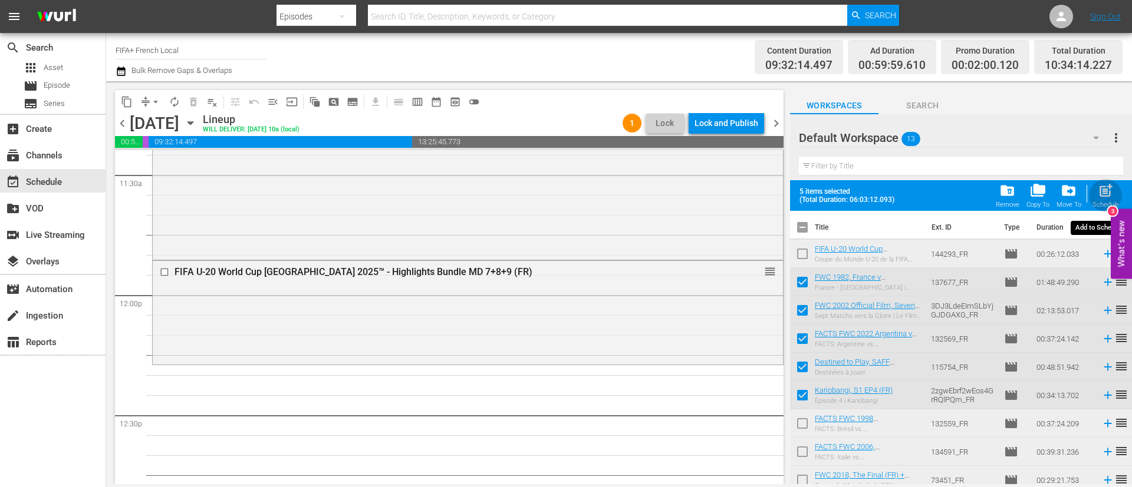
checkbox input "false"
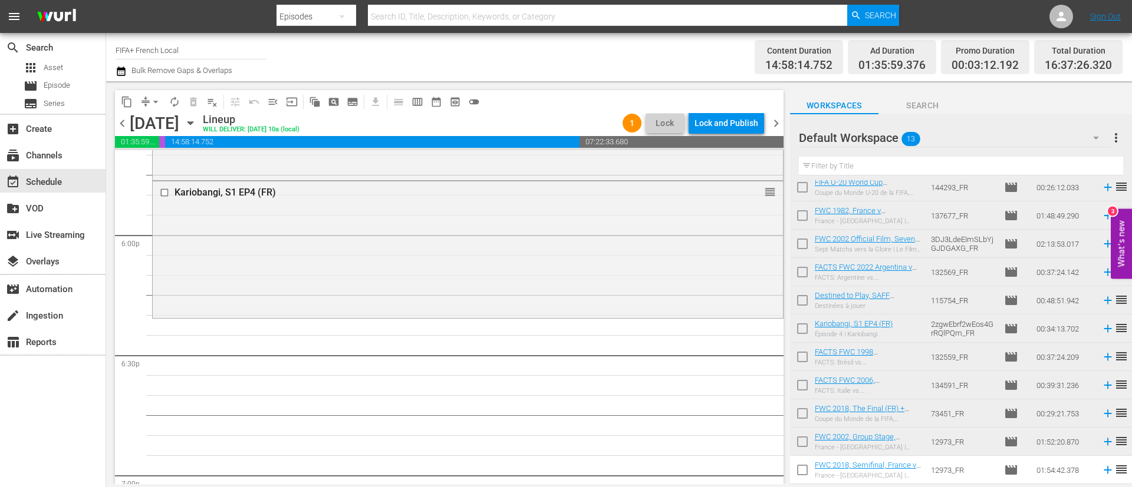
scroll to position [91, 0]
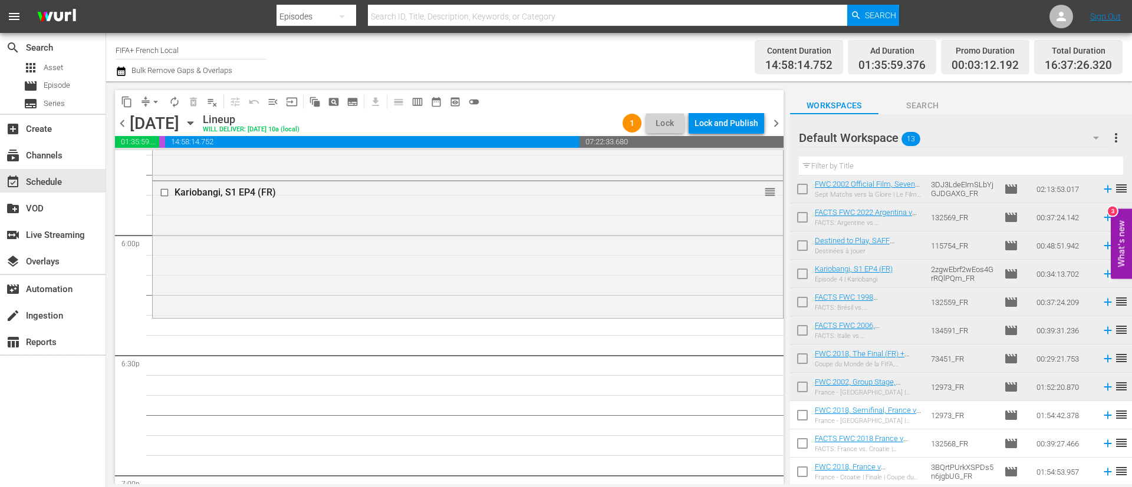
click at [806, 417] on input "checkbox" at bounding box center [802, 418] width 25 height 25
checkbox input "true"
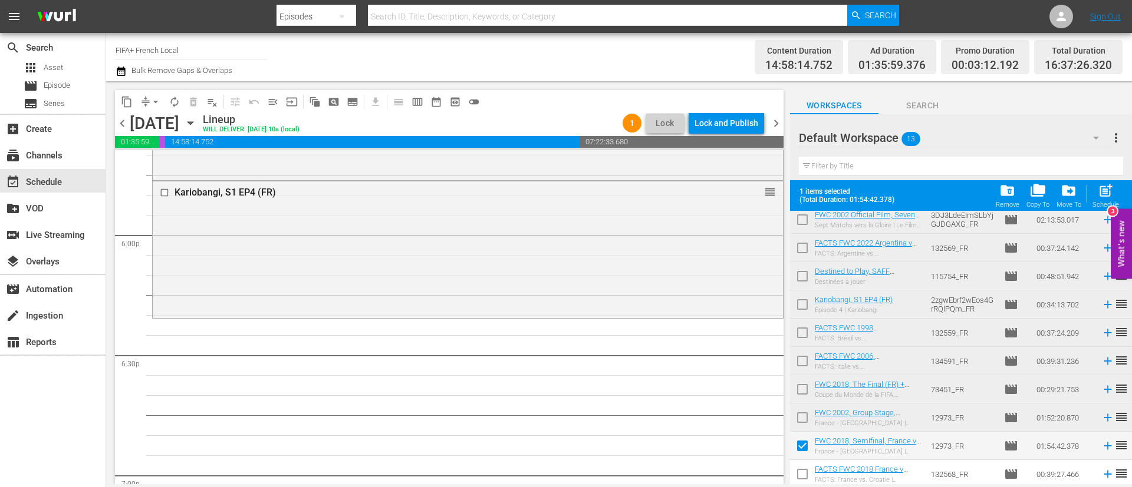
scroll to position [121, 0]
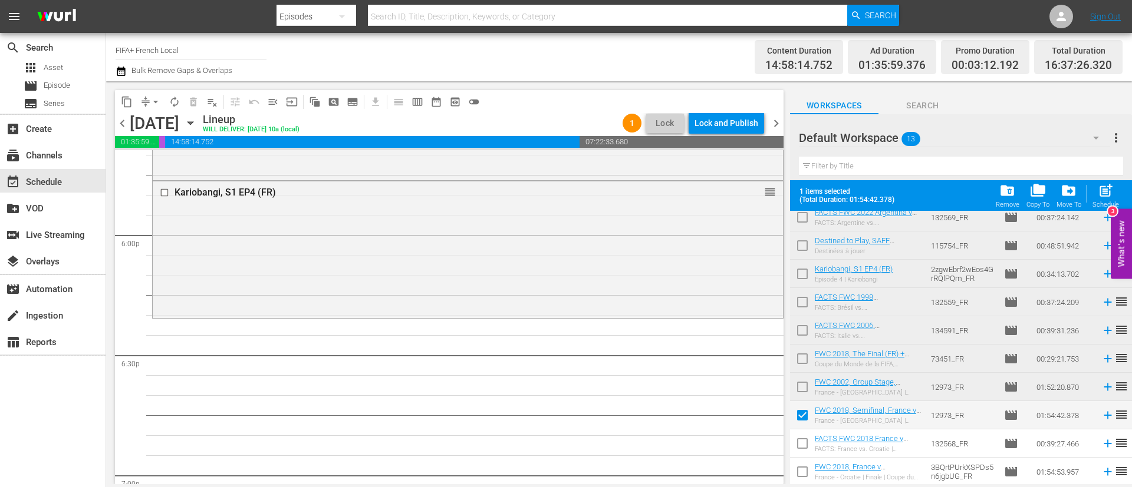
click at [806, 443] on input "checkbox" at bounding box center [802, 446] width 25 height 25
checkbox input "true"
click at [804, 467] on input "checkbox" at bounding box center [802, 474] width 25 height 25
checkbox input "true"
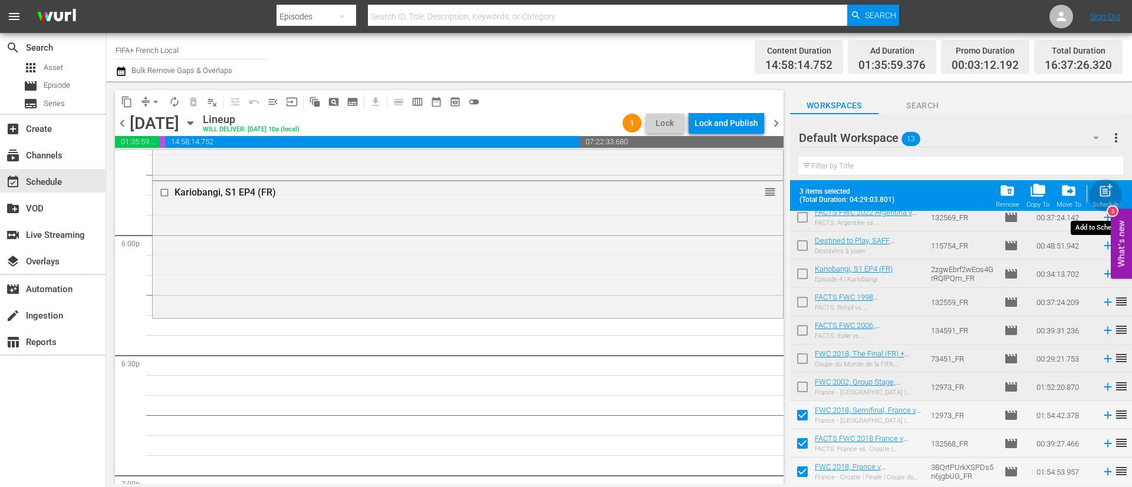
click at [1112, 185] on span "post_add" at bounding box center [1106, 191] width 16 height 16
checkbox input "false"
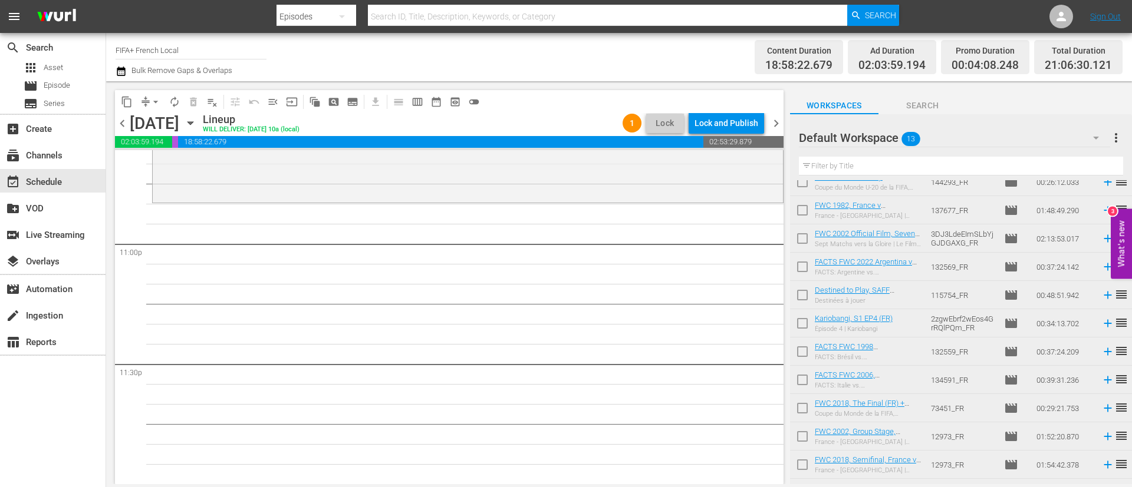
scroll to position [0, 0]
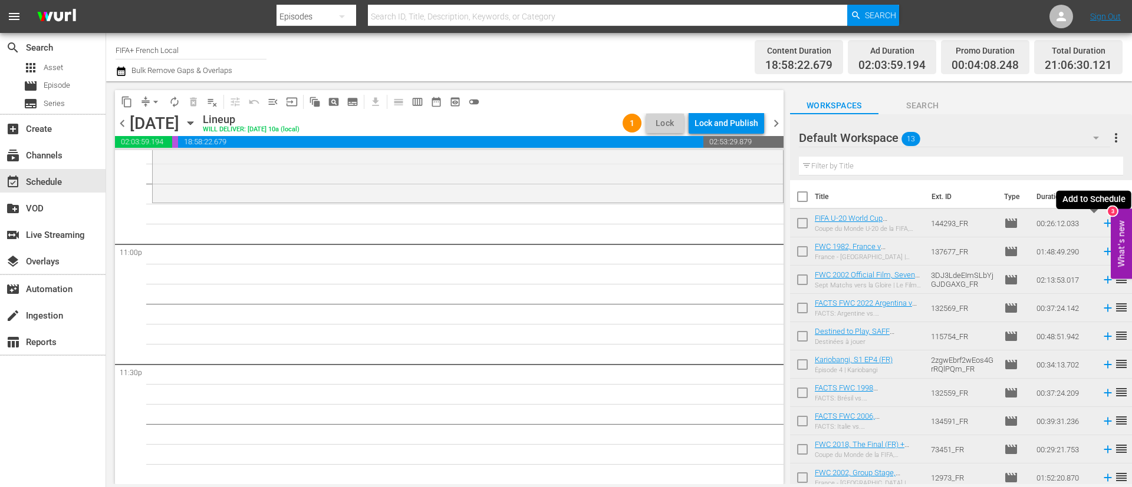
click at [1101, 223] on icon at bounding box center [1107, 223] width 13 height 13
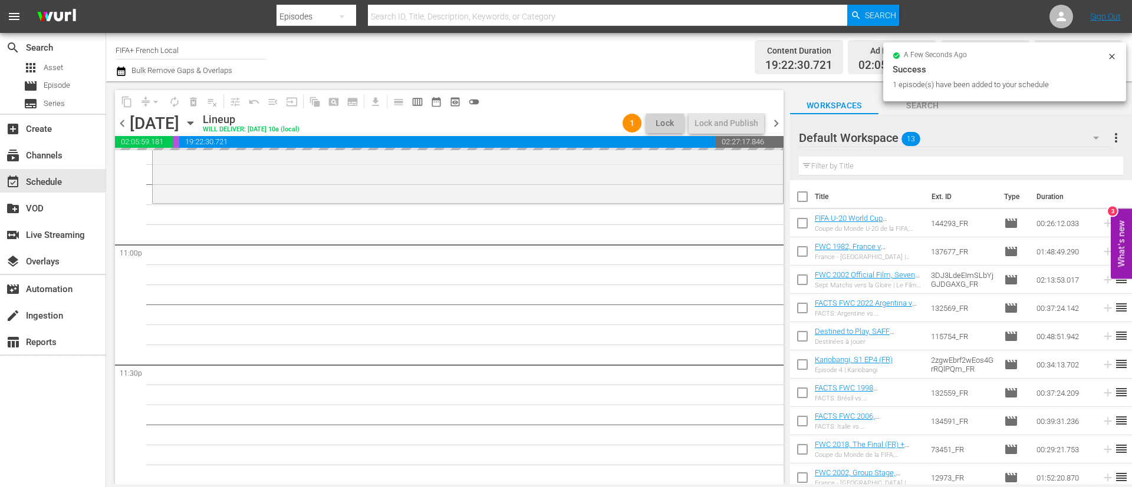
scroll to position [5438, 0]
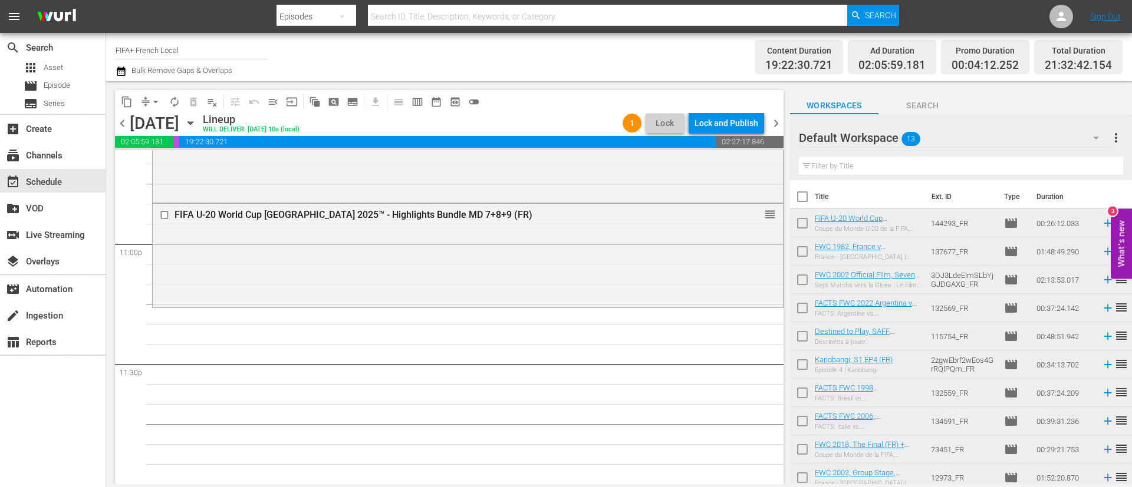
click at [788, 392] on div "content_copy compress arrow_drop_down autorenew_outlined delete_forever_outline…" at bounding box center [448, 282] width 684 height 403
click at [808, 394] on input "checkbox" at bounding box center [802, 395] width 25 height 25
checkbox input "true"
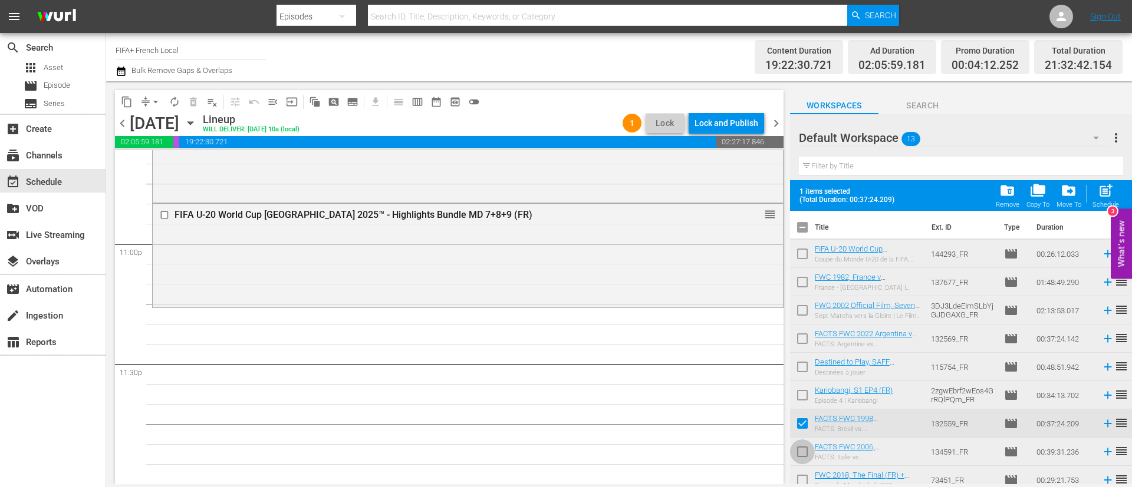
click at [809, 453] on input "checkbox" at bounding box center [802, 454] width 25 height 25
checkbox input "true"
click at [1108, 189] on span "post_add" at bounding box center [1106, 191] width 16 height 16
checkbox input "false"
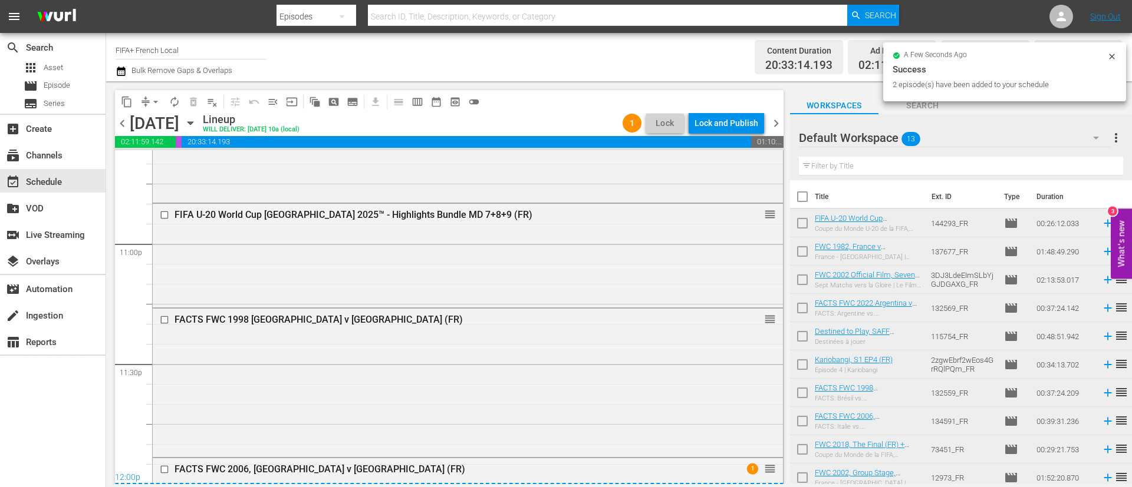
scroll to position [5570, 0]
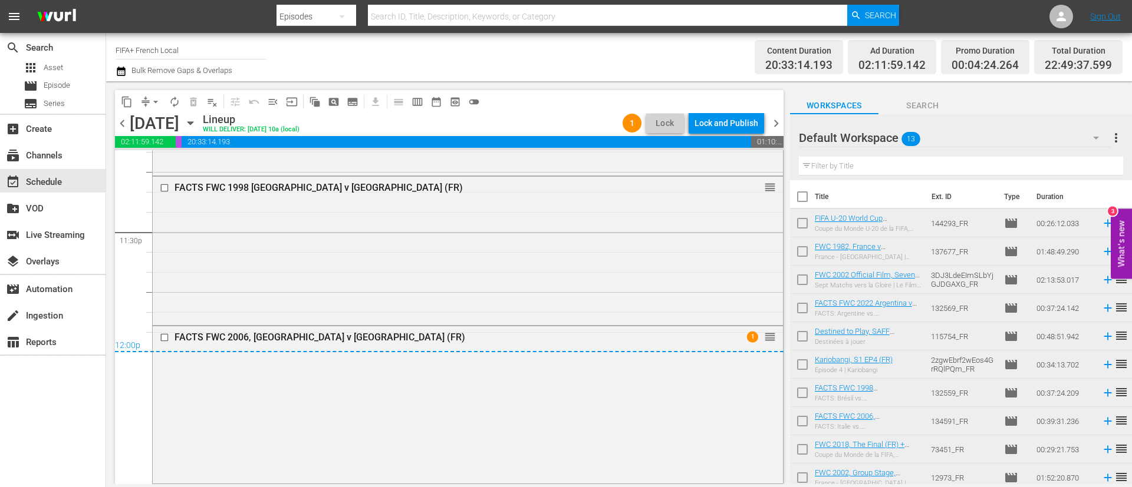
click at [268, 104] on span "menu_open" at bounding box center [273, 102] width 12 height 12
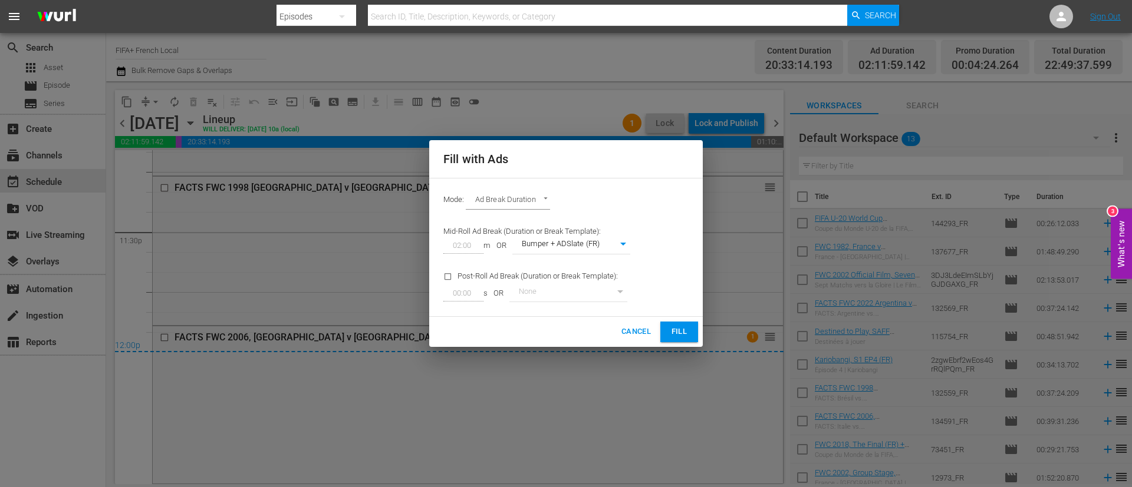
click at [660, 327] on button "Fill" at bounding box center [679, 332] width 38 height 21
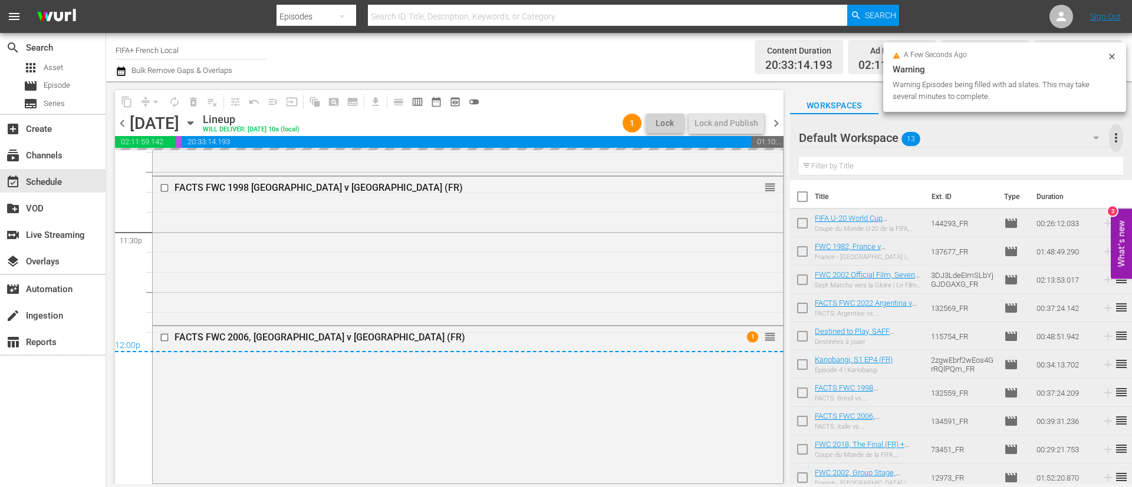
click at [1118, 135] on span "more_vert" at bounding box center [1116, 138] width 14 height 14
click at [1052, 166] on div "Clear All Workspace Items" at bounding box center [1039, 160] width 139 height 21
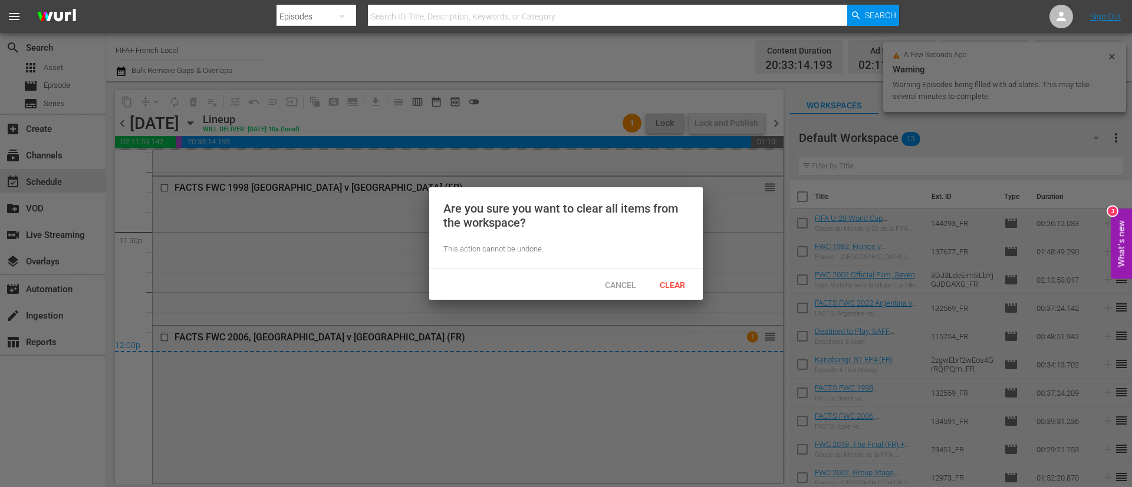
click at [681, 286] on span "Clear" at bounding box center [672, 285] width 44 height 9
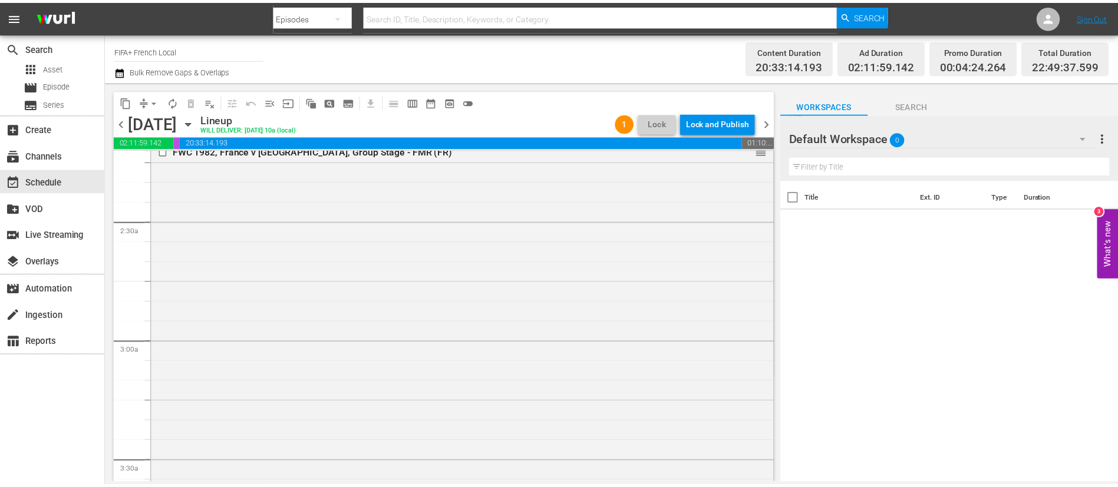
scroll to position [0, 0]
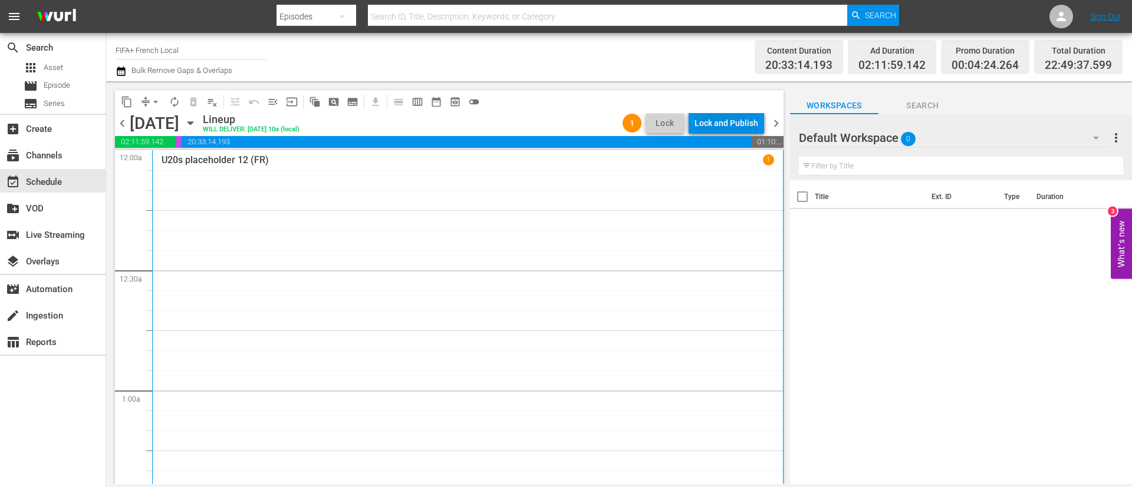
click at [739, 124] on div "Lock and Publish" at bounding box center [726, 123] width 64 height 21
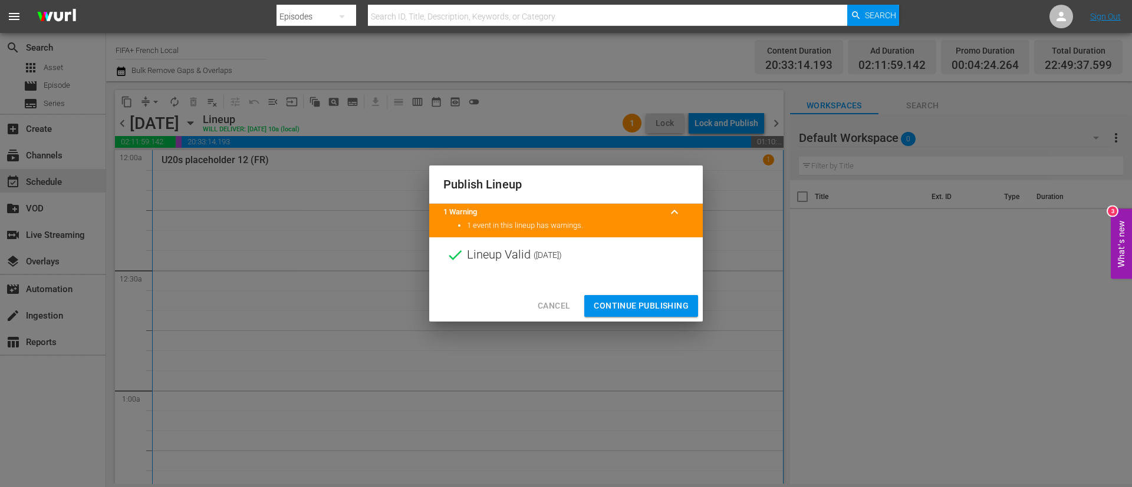
click at [674, 309] on span "Continue Publishing" at bounding box center [641, 306] width 95 height 15
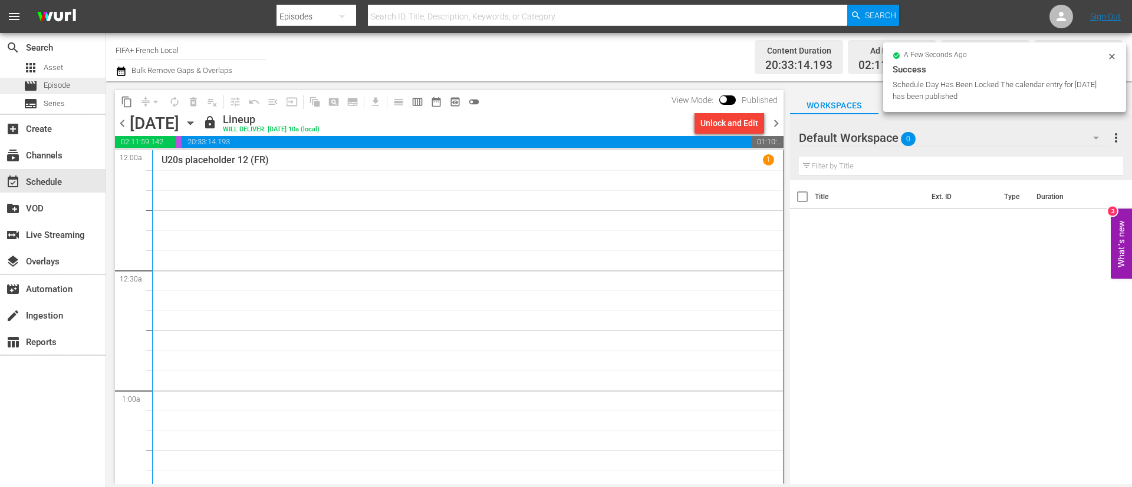
click at [93, 93] on div "movie Episode" at bounding box center [53, 86] width 106 height 17
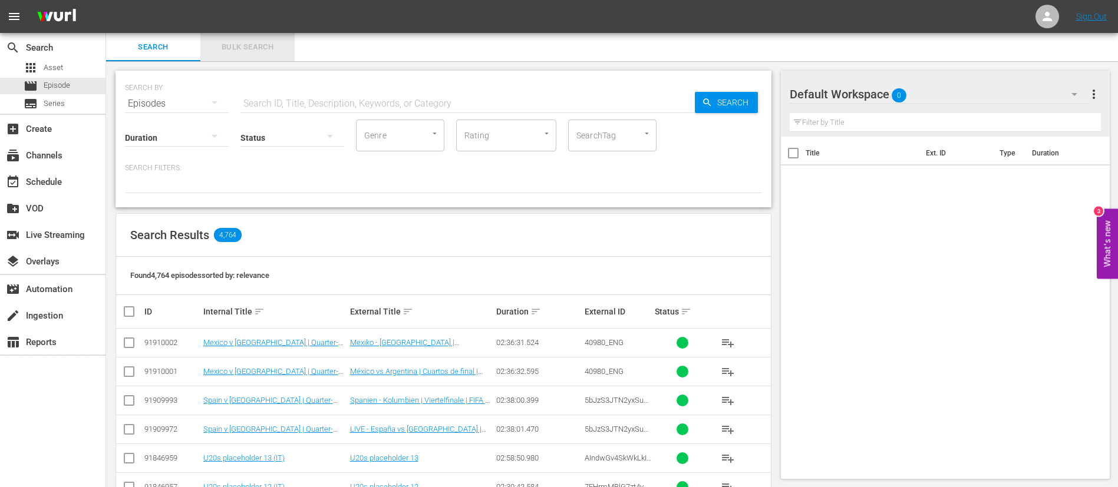
click at [242, 36] on button "Bulk Search" at bounding box center [247, 47] width 94 height 28
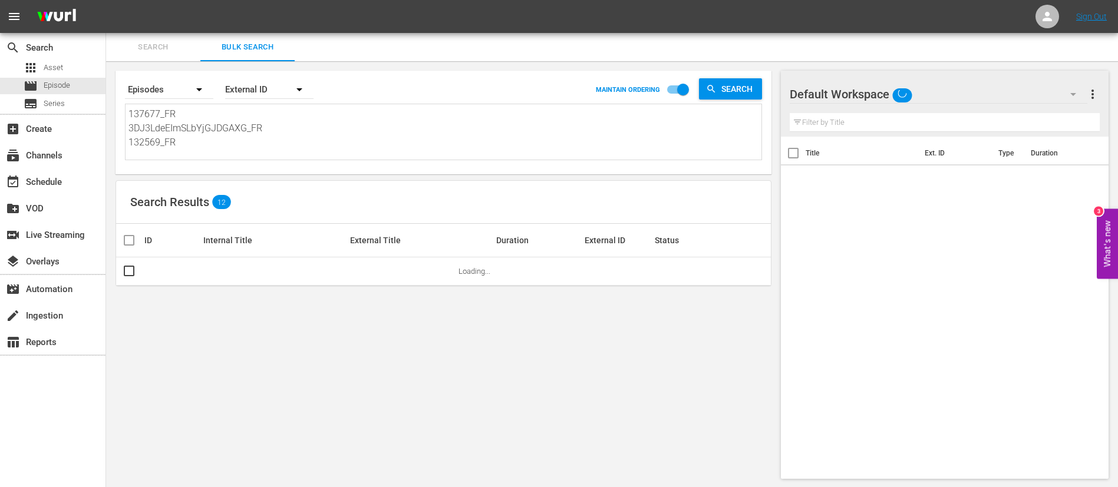
click at [244, 121] on textarea "137677_FR 3DJ3LdeEImSLbYjGJDGAXG_FR 132569_FR 115754_FR 2zgwEbrf2wEos4GrRQlPQm_…" at bounding box center [445, 134] width 633 height 54
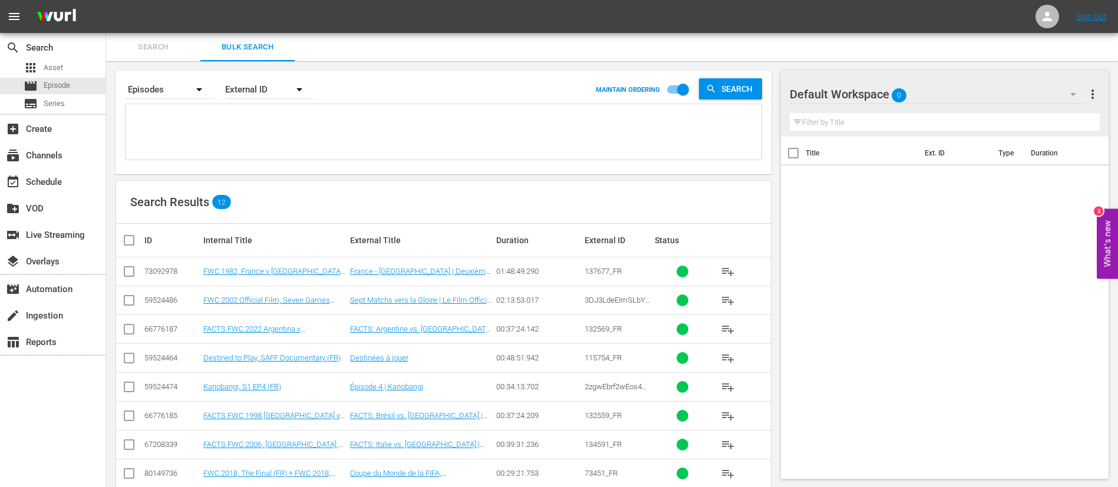
paste textarea "134766_FR 132275_FR 123847_FR 15968_FR 132559_FR 138905_FR 122770_FR 78cd09d5-4…"
type textarea "134766_FR 132275_FR 123847_FR 15968_FR 132559_FR 138905_FR 122770_FR 78cd09d5-4…"
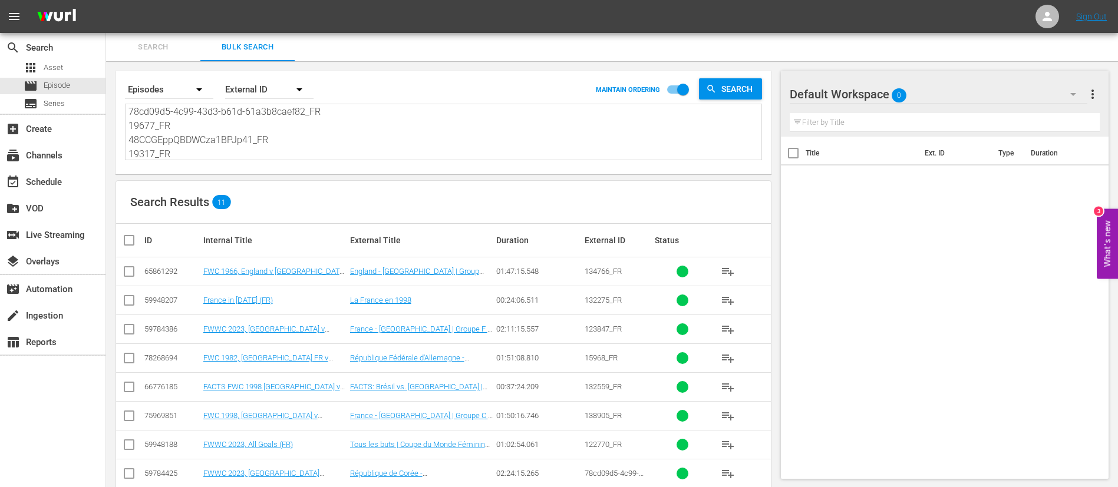
type textarea "134766_FR 132275_FR 123847_FR 15968_FR 132559_FR 138905_FR 122770_FR 78cd09d5-4…"
click at [130, 242] on input "checkbox" at bounding box center [134, 240] width 24 height 14
checkbox input "true"
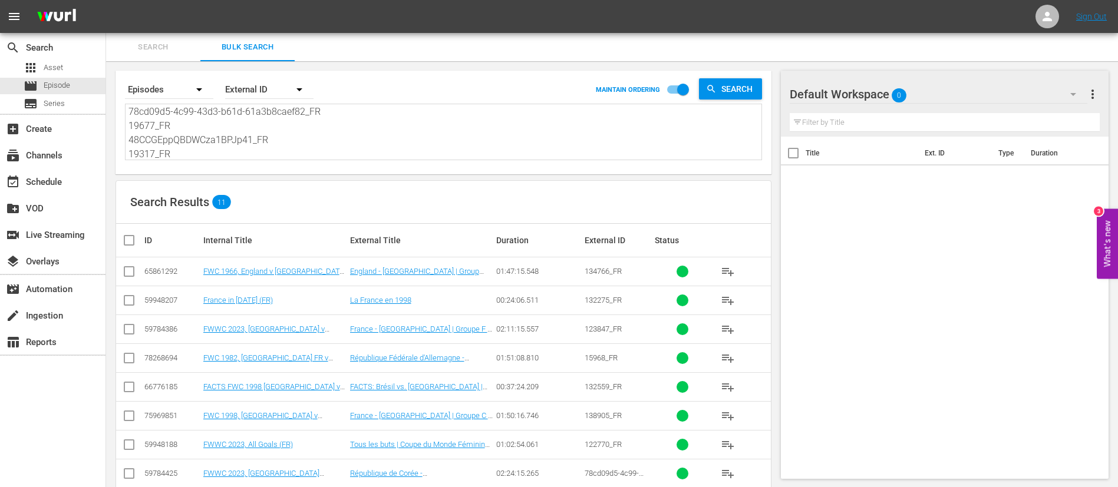
checkbox input "true"
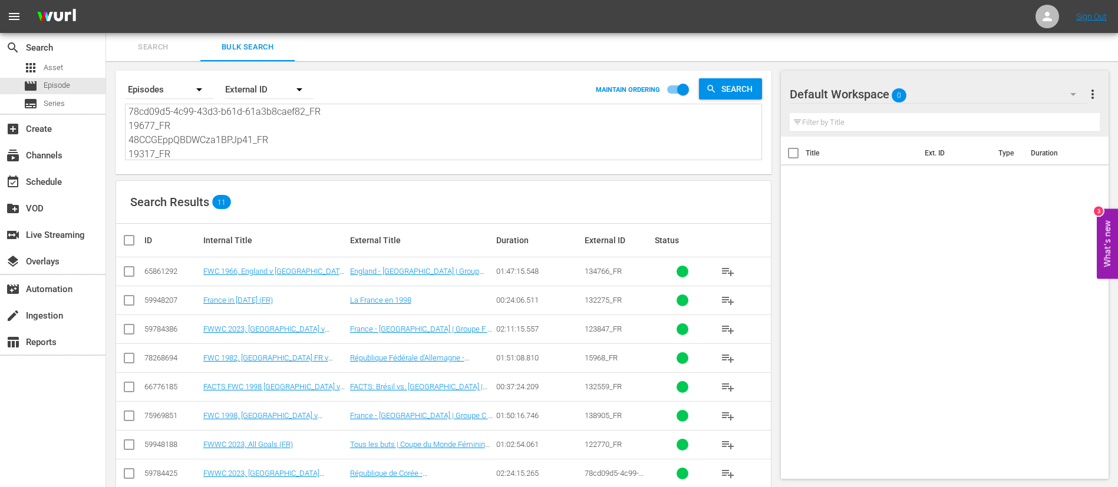
checkbox input "true"
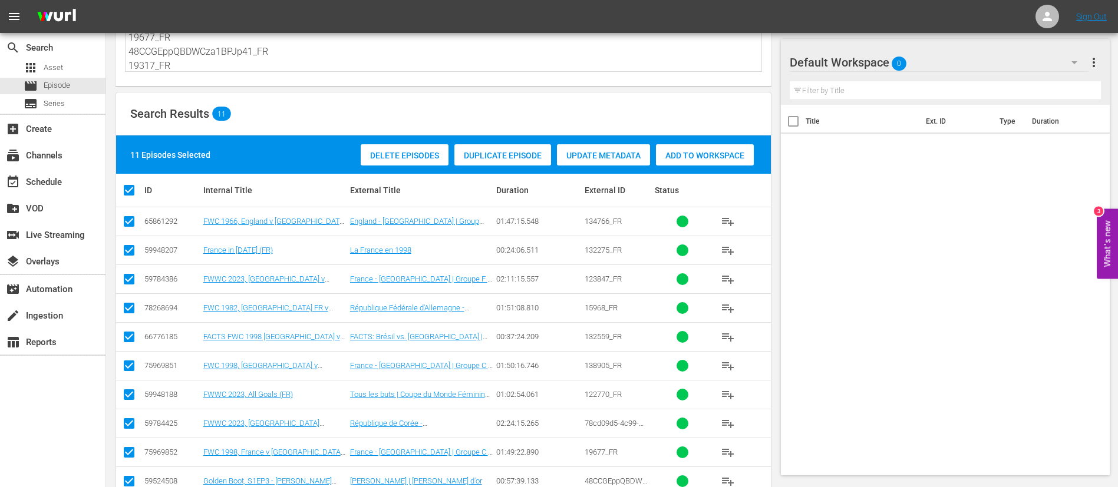
scroll to position [148, 0]
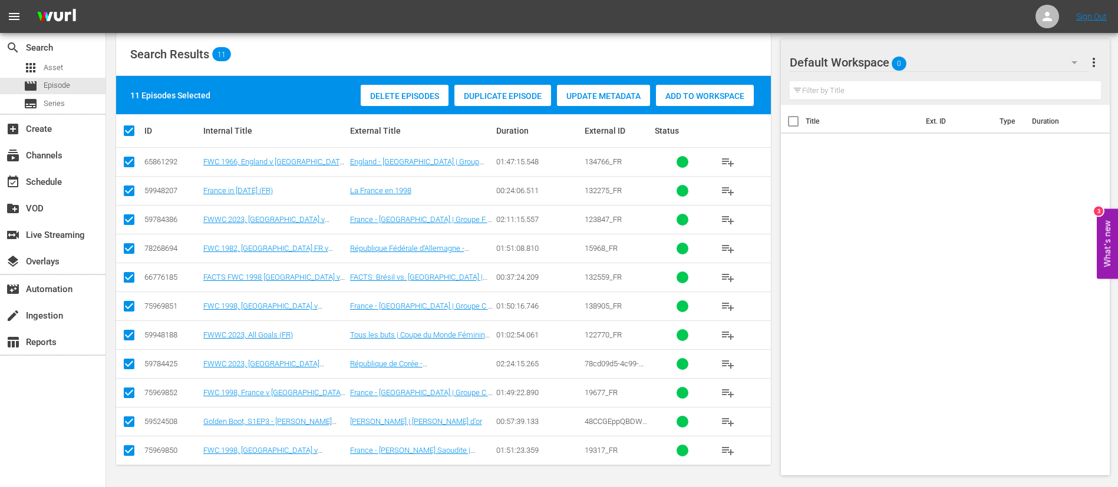
drag, startPoint x: 726, startPoint y: 85, endPoint x: 588, endPoint y: 120, distance: 141.7
click at [725, 86] on div "Add to Workspace" at bounding box center [705, 96] width 98 height 22
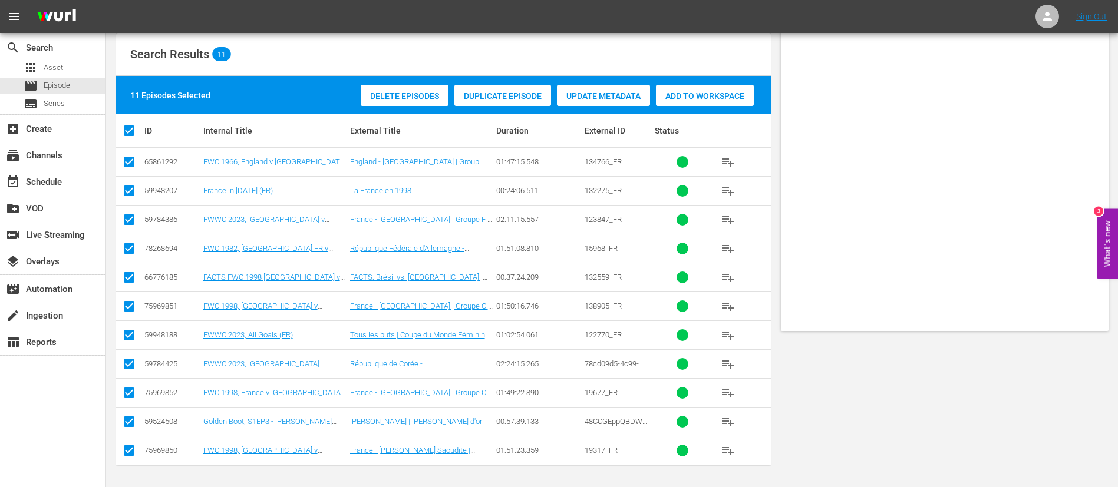
scroll to position [0, 0]
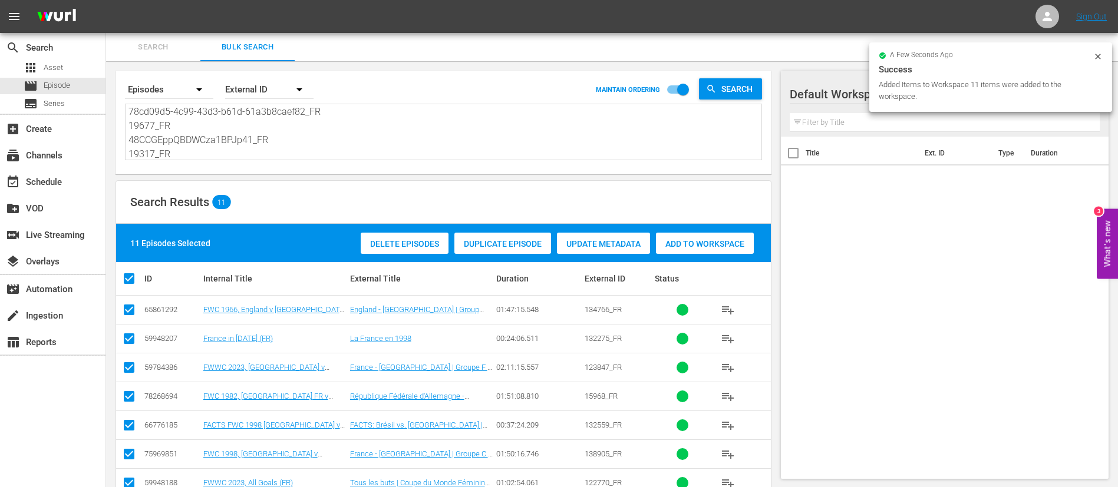
click at [170, 52] on span "Search" at bounding box center [153, 48] width 80 height 14
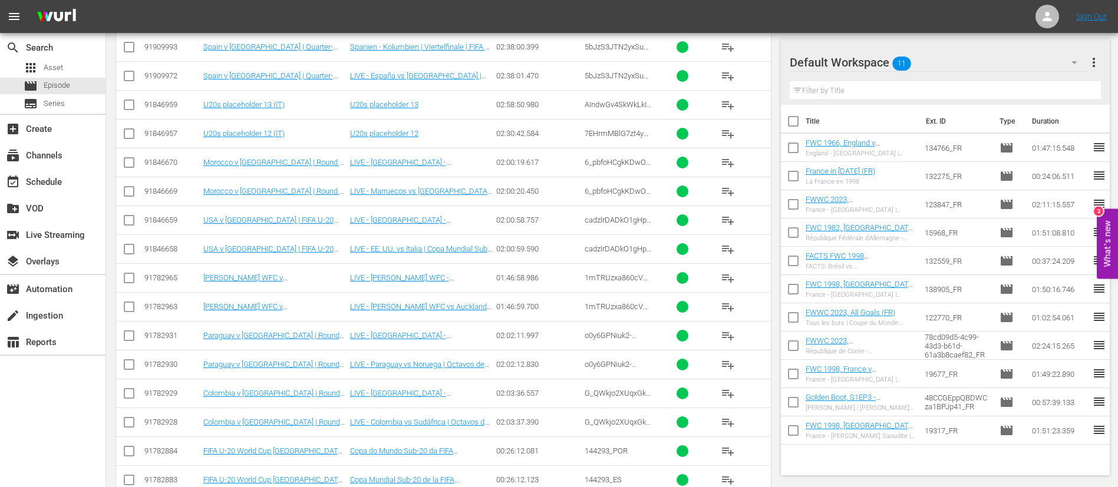
scroll to position [442, 0]
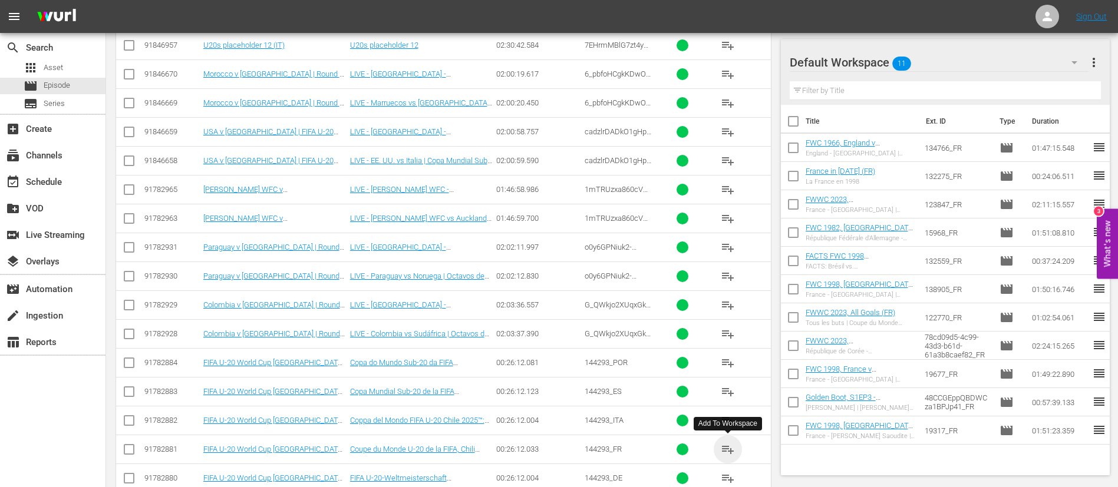
click at [733, 452] on span "playlist_add" at bounding box center [728, 450] width 14 height 14
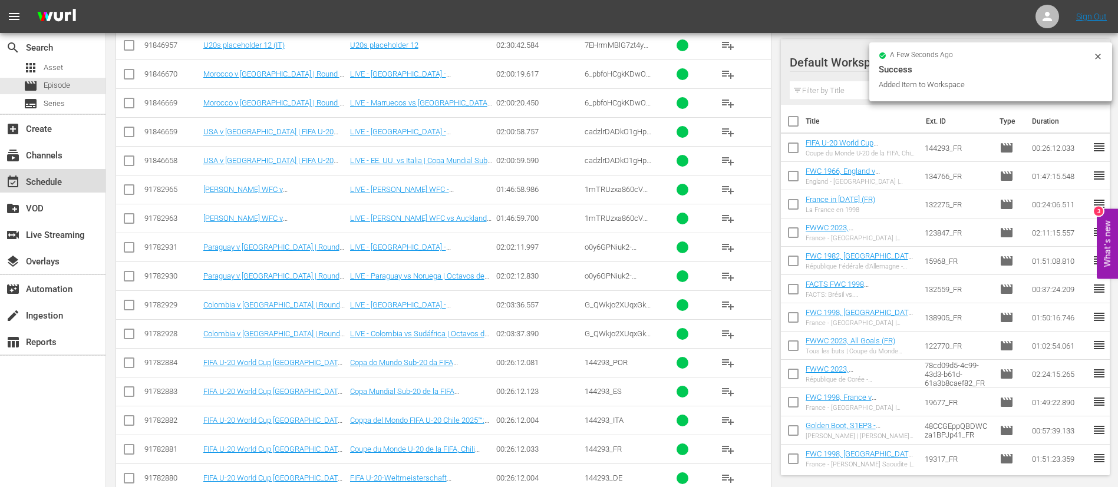
click at [33, 191] on div "event_available Schedule" at bounding box center [53, 181] width 106 height 24
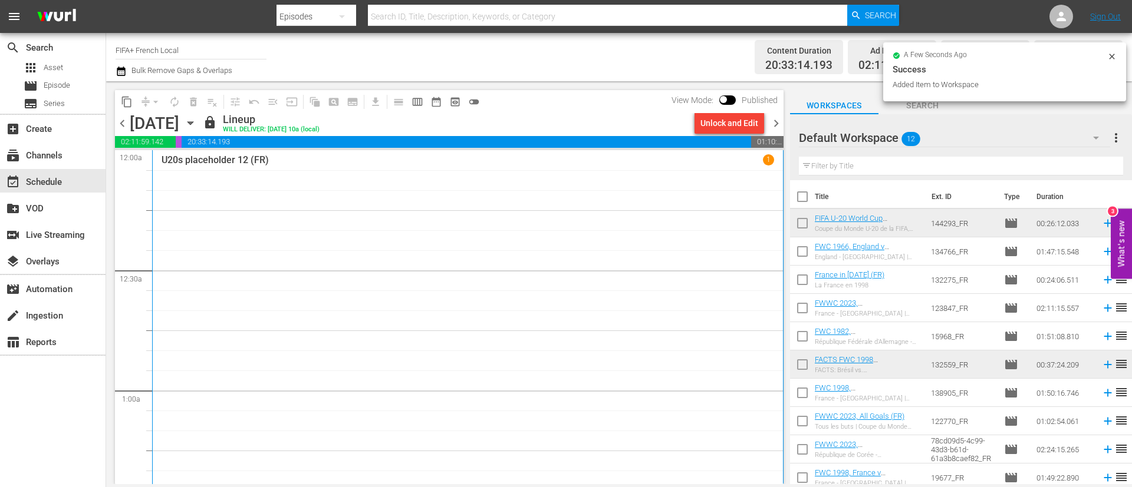
click at [777, 123] on span "chevron_right" at bounding box center [776, 123] width 15 height 15
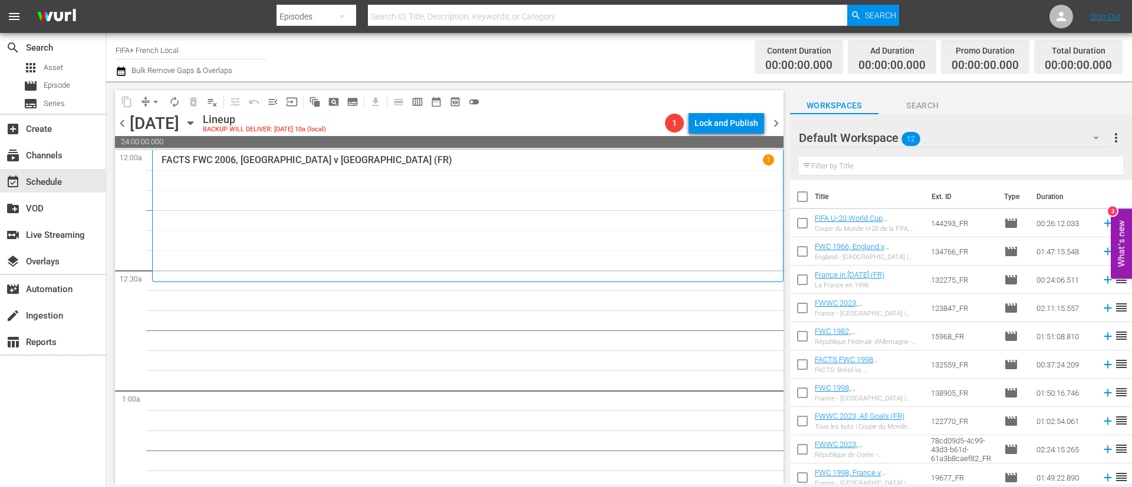
click at [809, 196] on input "checkbox" at bounding box center [802, 199] width 25 height 25
checkbox input "true"
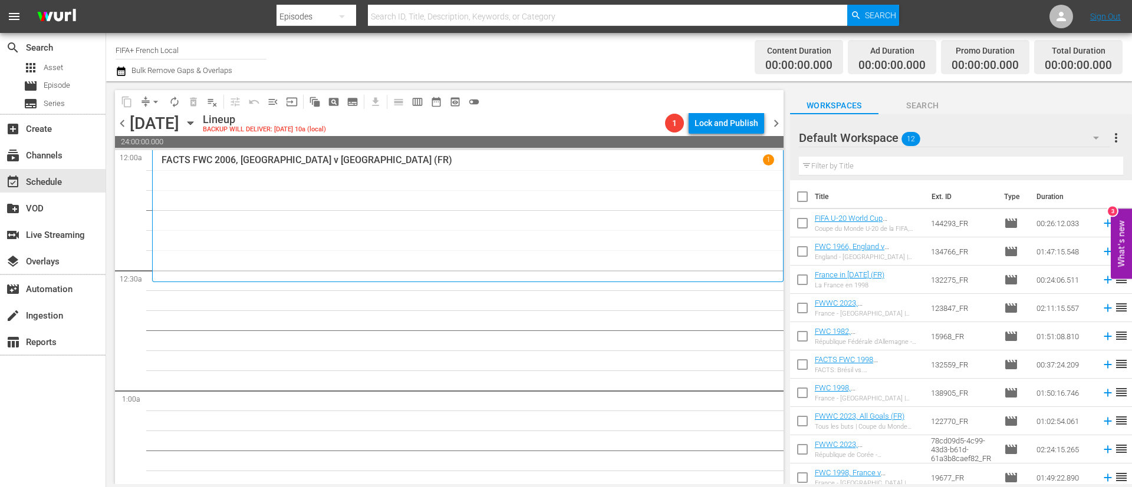
checkbox input "true"
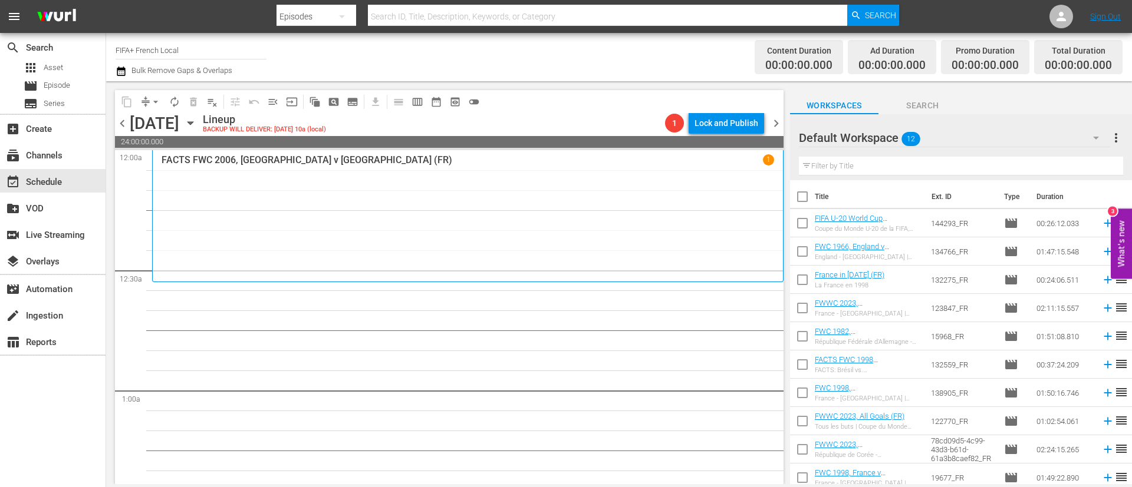
checkbox input "true"
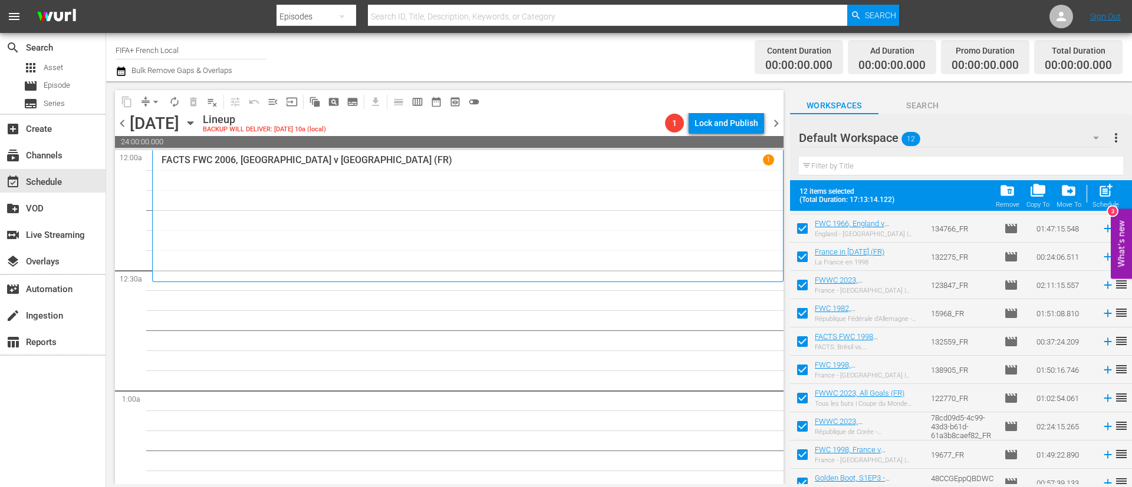
scroll to position [93, 0]
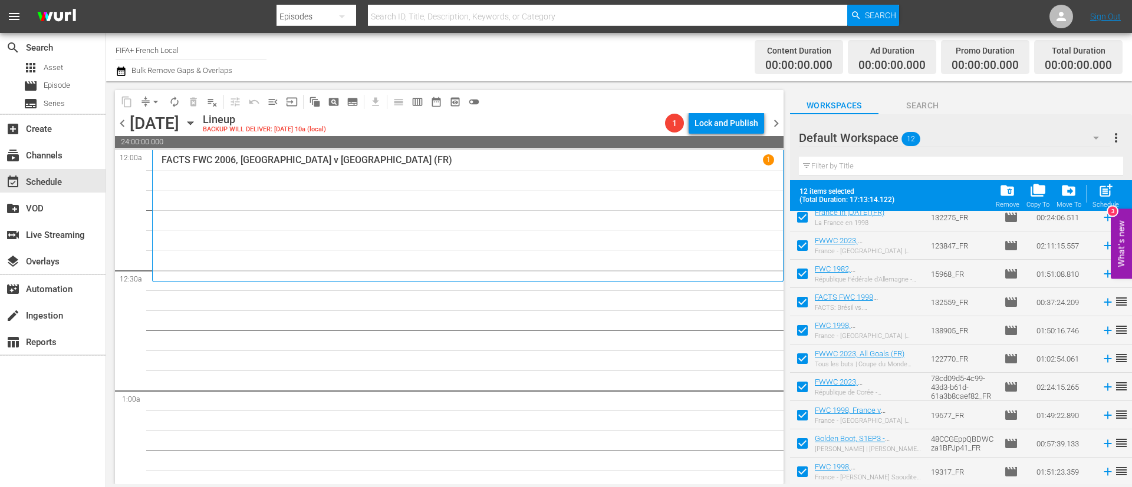
click at [795, 416] on input "checkbox" at bounding box center [802, 418] width 25 height 25
checkbox input "false"
click at [792, 431] on td at bounding box center [802, 444] width 25 height 28
click at [795, 454] on input "checkbox" at bounding box center [802, 446] width 25 height 25
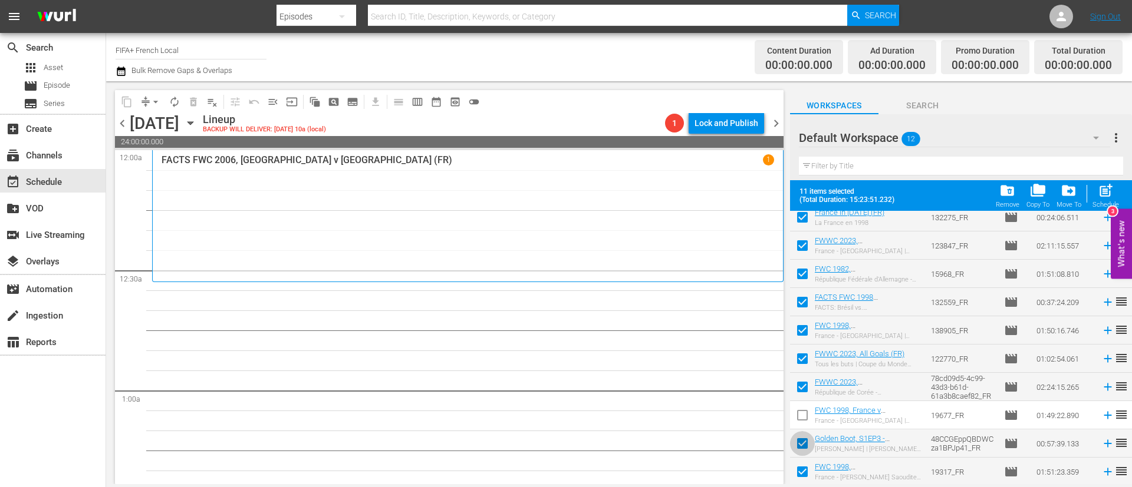
checkbox input "false"
click at [801, 479] on input "checkbox" at bounding box center [802, 474] width 25 height 25
checkbox input "false"
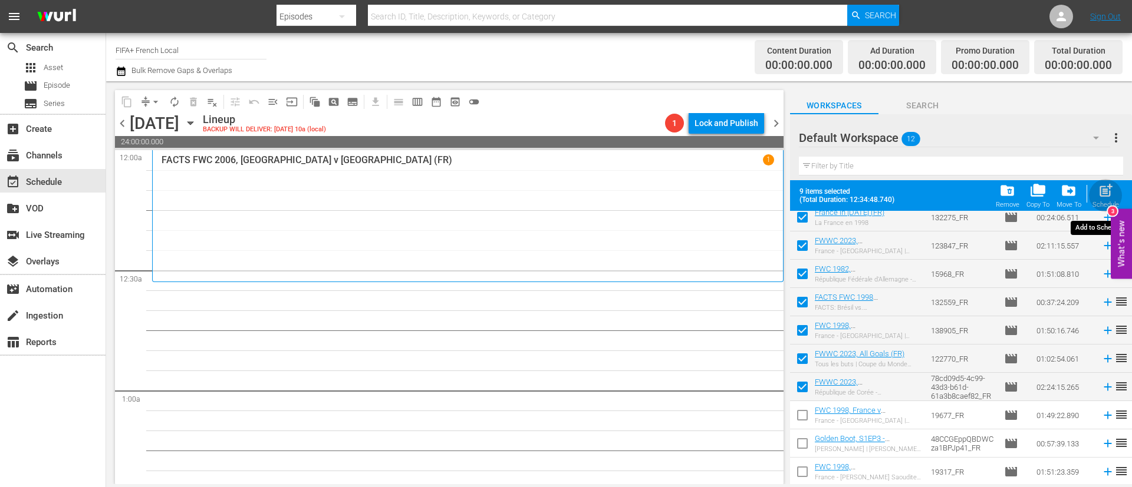
click at [1096, 185] on div "post_add Schedule" at bounding box center [1105, 196] width 27 height 26
checkbox input "false"
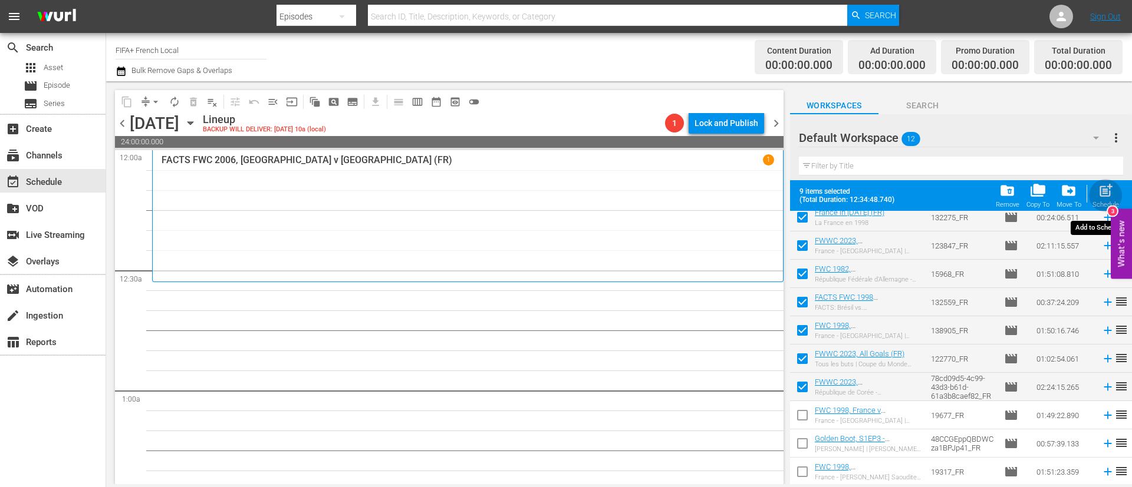
checkbox input "false"
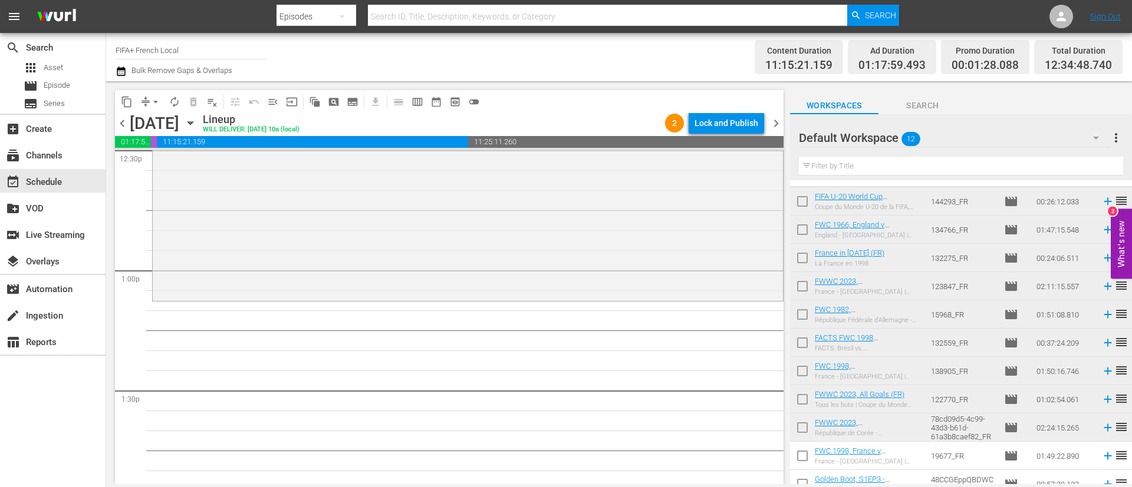
scroll to position [0, 0]
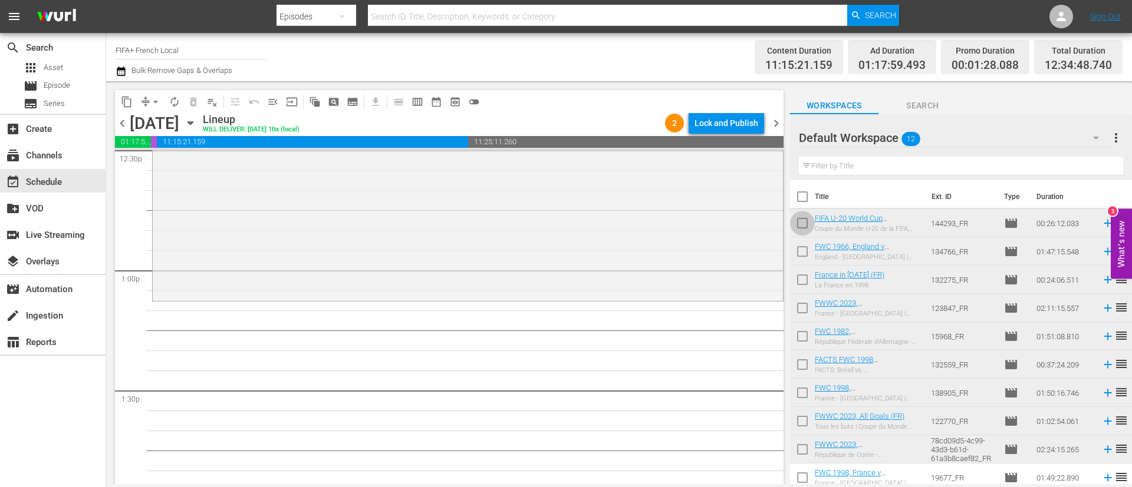
click at [803, 226] on input "checkbox" at bounding box center [802, 225] width 25 height 25
checkbox input "true"
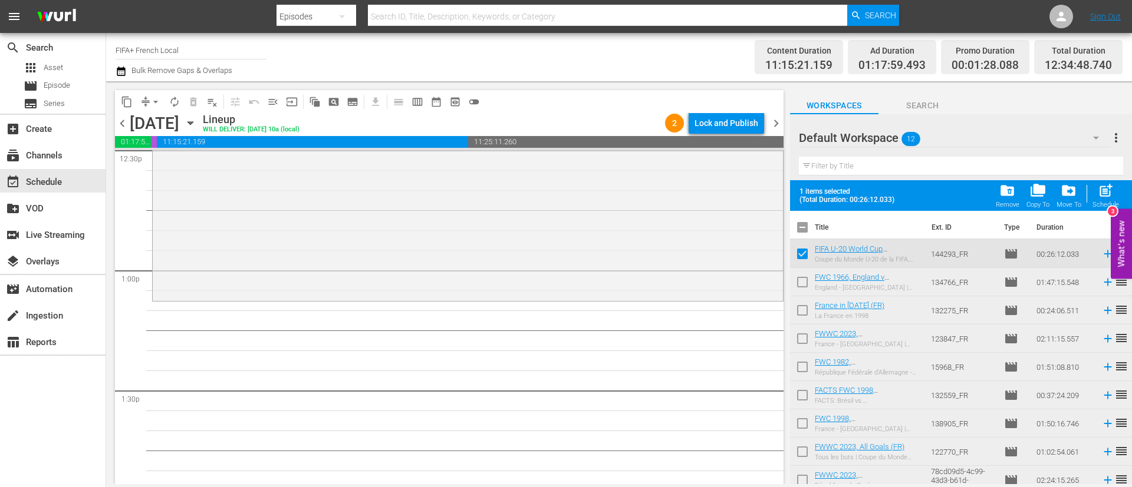
click at [798, 287] on input "checkbox" at bounding box center [802, 284] width 25 height 25
checkbox input "true"
click at [798, 313] on input "checkbox" at bounding box center [802, 313] width 25 height 25
checkbox input "true"
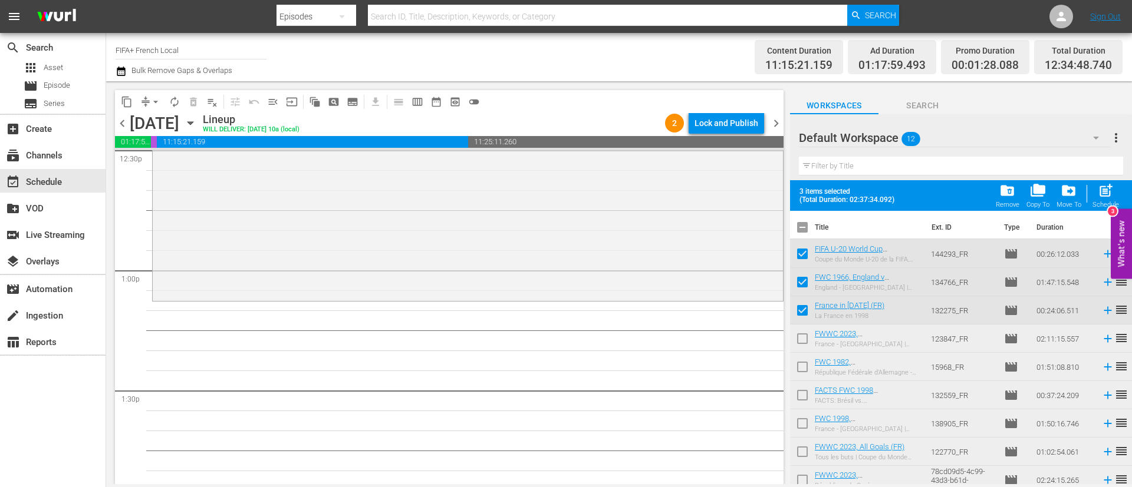
click at [799, 331] on input "checkbox" at bounding box center [802, 341] width 25 height 25
checkbox input "true"
click at [801, 358] on input "checkbox" at bounding box center [802, 369] width 25 height 25
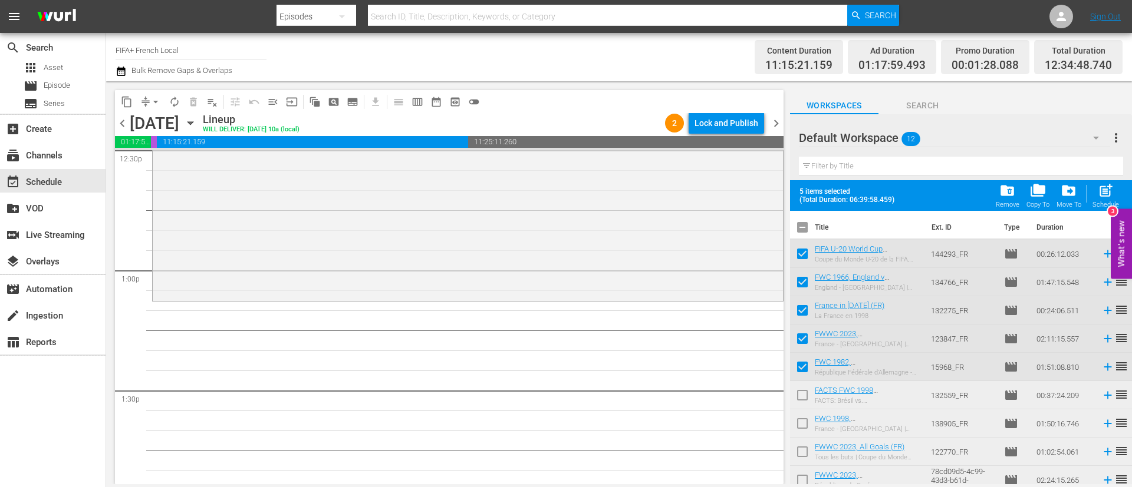
click at [801, 358] on input "checkbox" at bounding box center [802, 369] width 25 height 25
checkbox input "false"
click at [1098, 195] on span "post_add" at bounding box center [1106, 191] width 16 height 16
checkbox input "false"
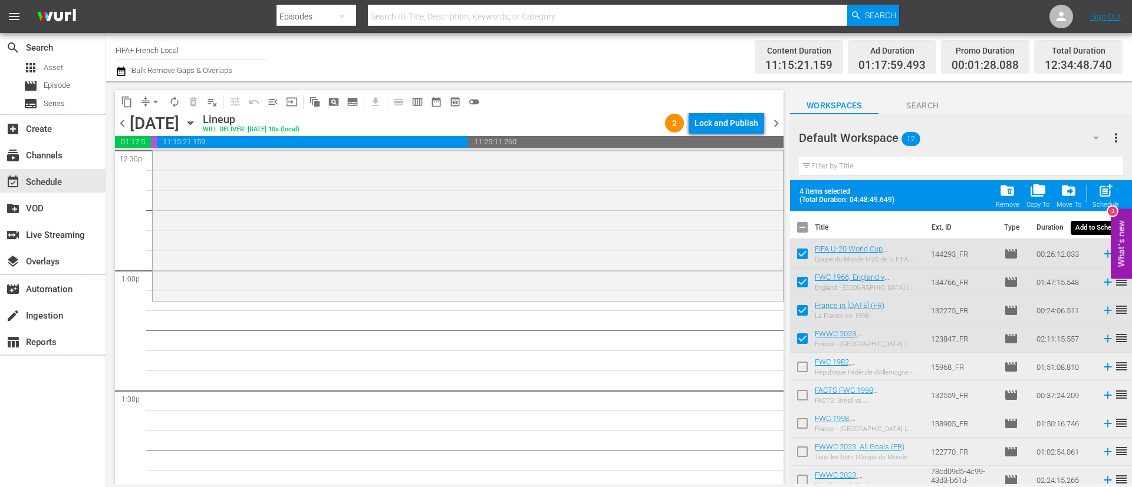
checkbox input "false"
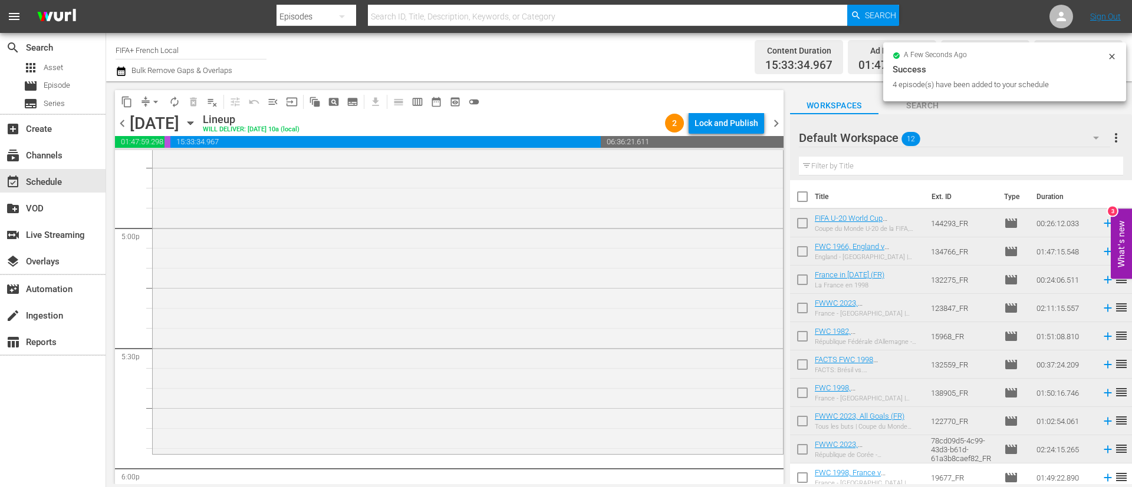
scroll to position [4156, 0]
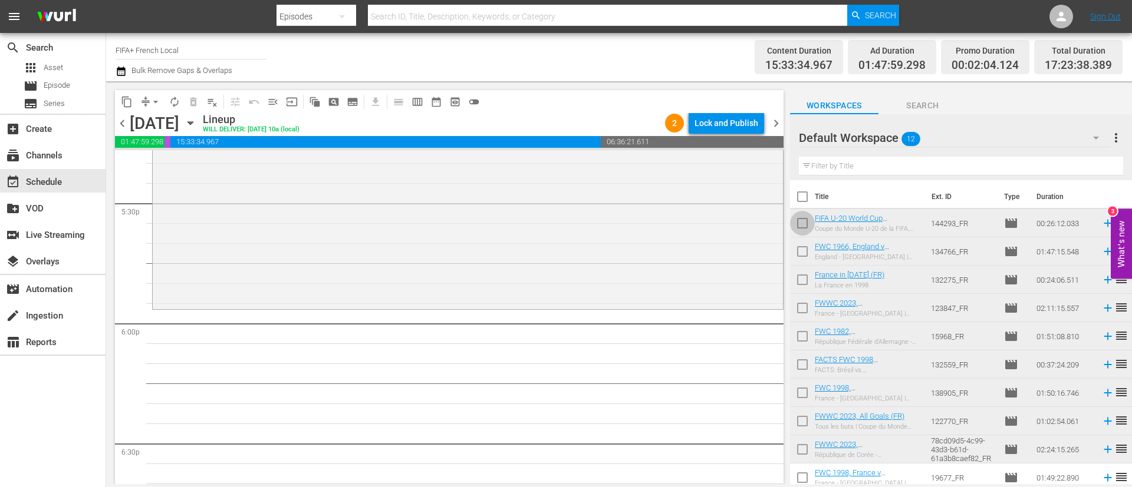
click at [803, 229] on input "checkbox" at bounding box center [802, 225] width 25 height 25
checkbox input "true"
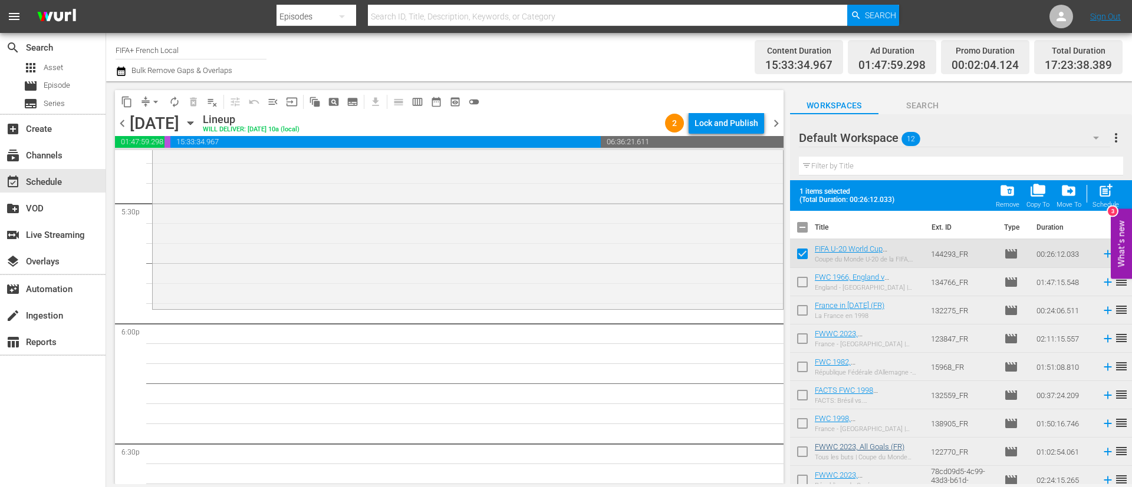
scroll to position [93, 0]
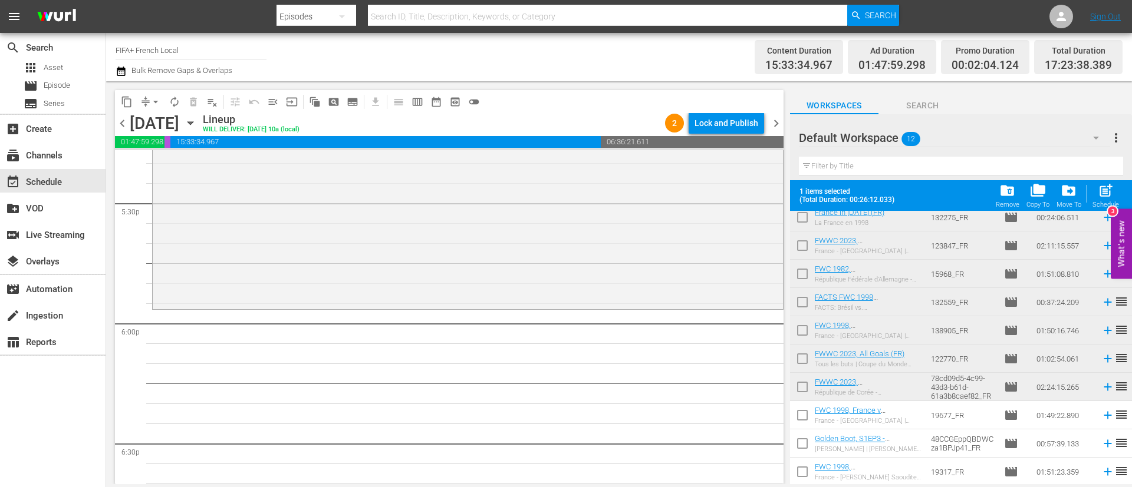
click at [794, 414] on input "checkbox" at bounding box center [802, 418] width 25 height 25
checkbox input "true"
click at [804, 444] on input "checkbox" at bounding box center [802, 446] width 25 height 25
checkbox input "true"
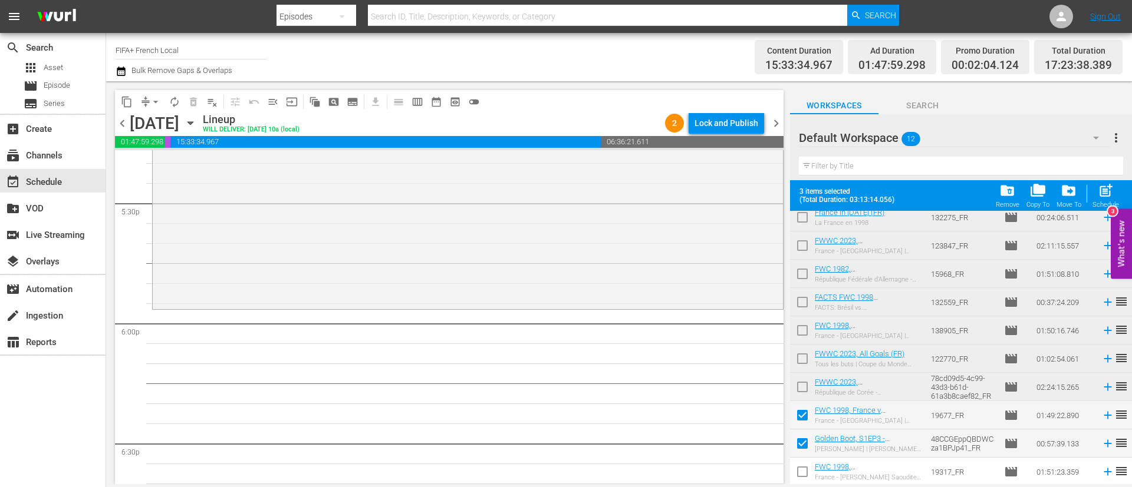
click at [804, 461] on span at bounding box center [802, 472] width 25 height 25
click at [802, 478] on input "checkbox" at bounding box center [802, 474] width 25 height 25
click at [795, 476] on input "checkbox" at bounding box center [802, 474] width 25 height 25
checkbox input "true"
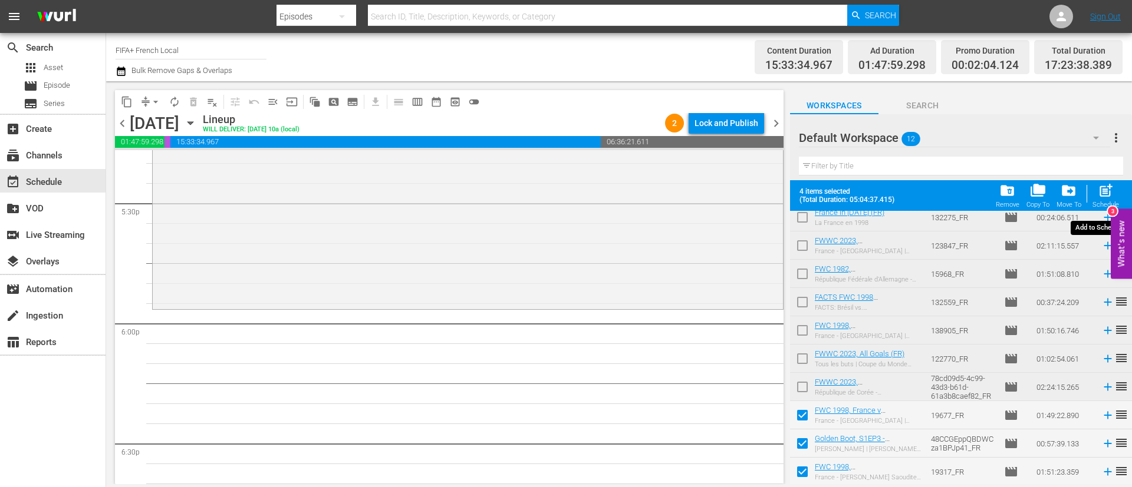
click at [1118, 187] on div "post_add Schedule" at bounding box center [1105, 196] width 27 height 26
checkbox input "false"
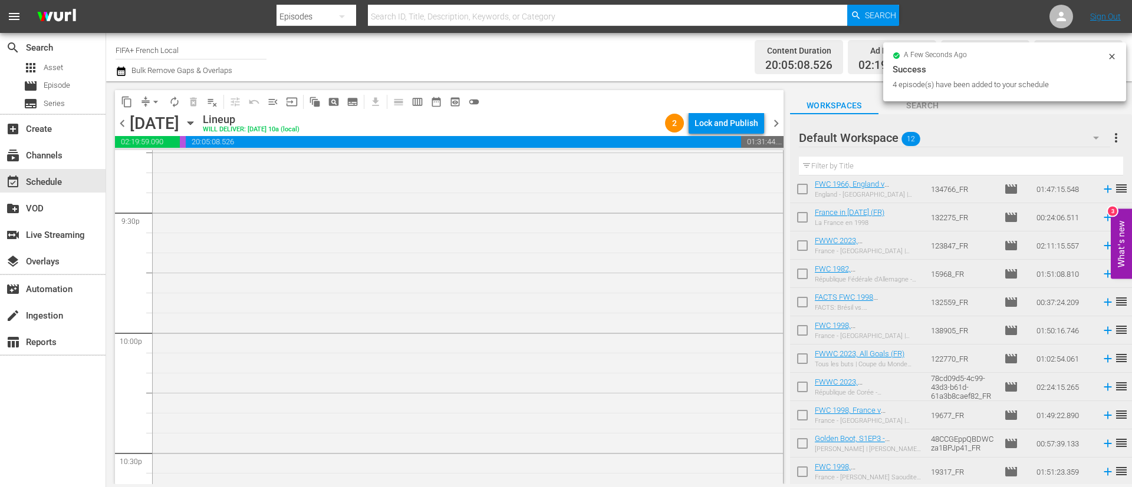
scroll to position [5438, 0]
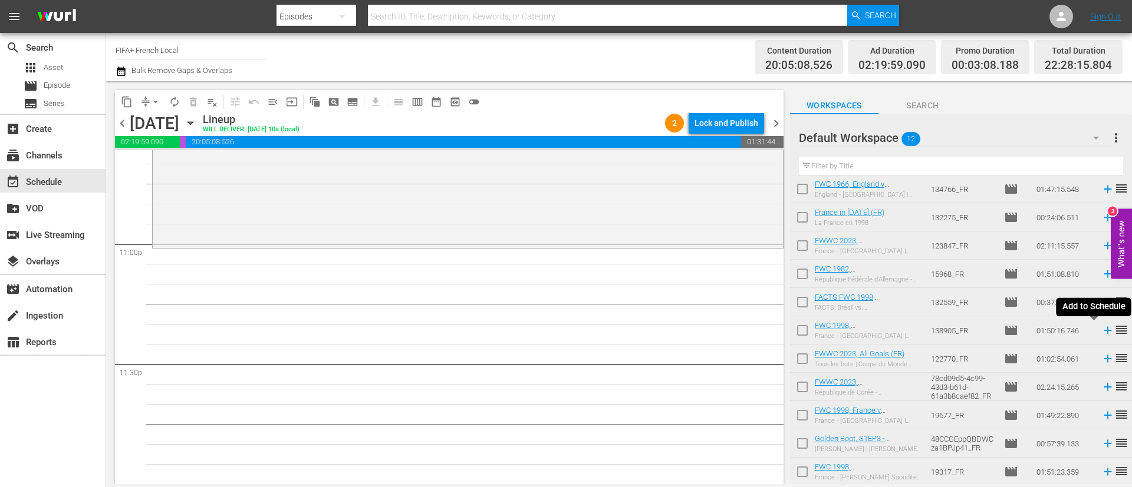
click at [1103, 330] on icon at bounding box center [1107, 331] width 8 height 8
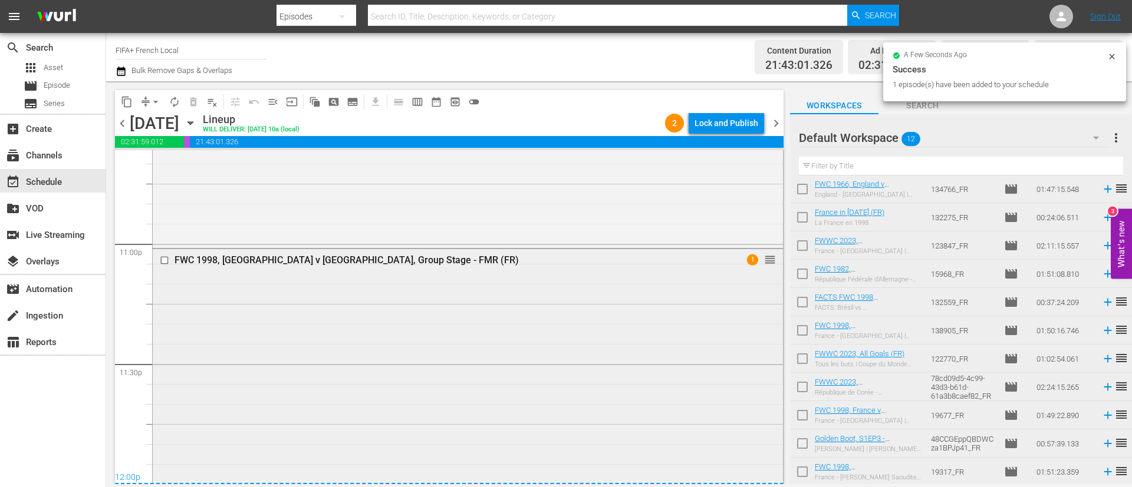
scroll to position [5644, 0]
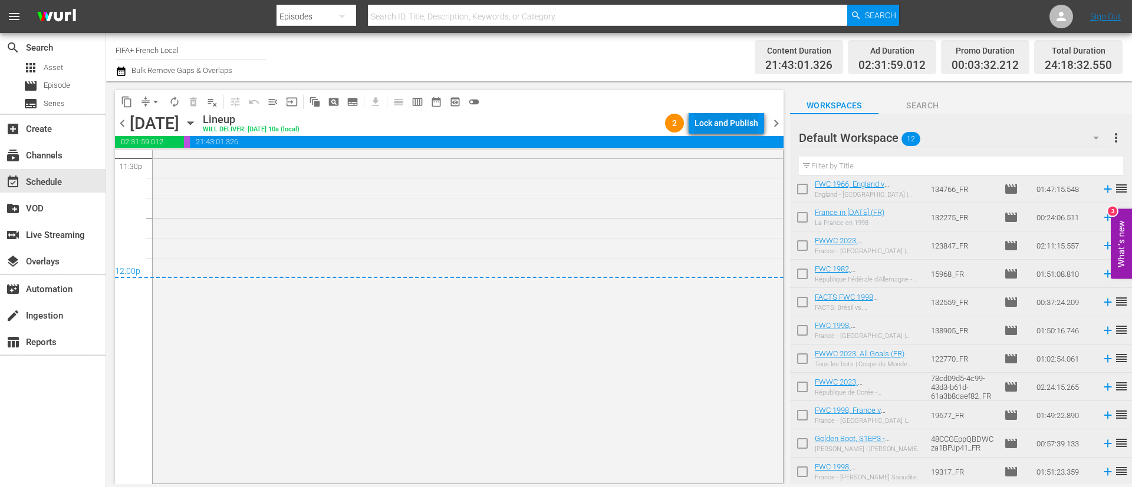
click at [758, 116] on button "Lock and Publish" at bounding box center [725, 123] width 75 height 21
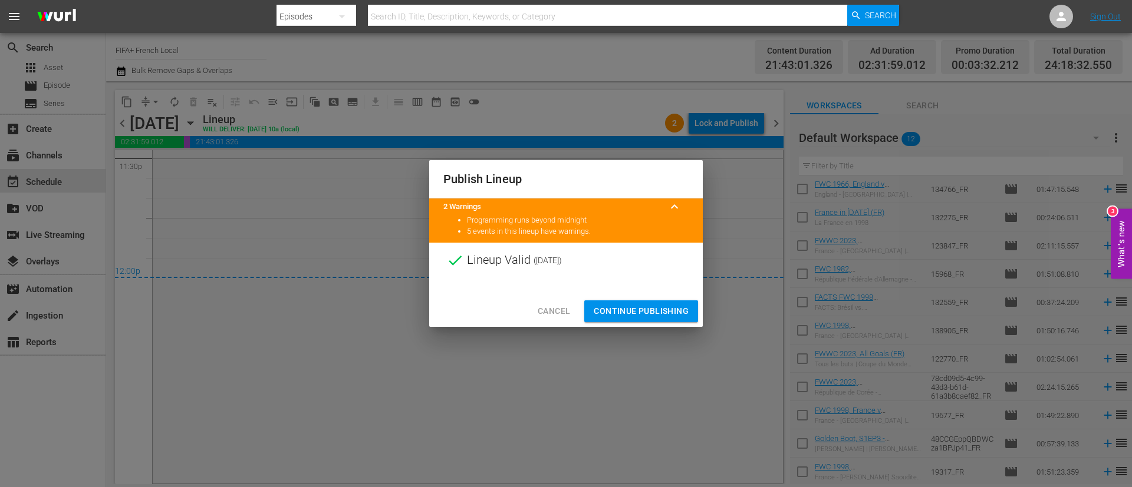
click at [676, 289] on div at bounding box center [566, 287] width 274 height 18
click at [676, 316] on span "Continue Publishing" at bounding box center [641, 311] width 95 height 15
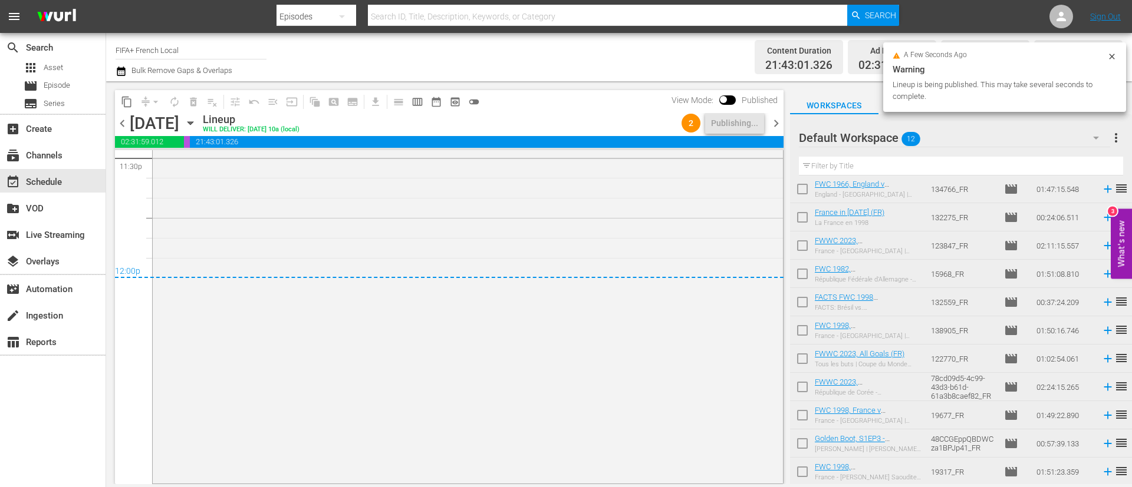
click at [1115, 137] on span "more_vert" at bounding box center [1116, 138] width 14 height 14
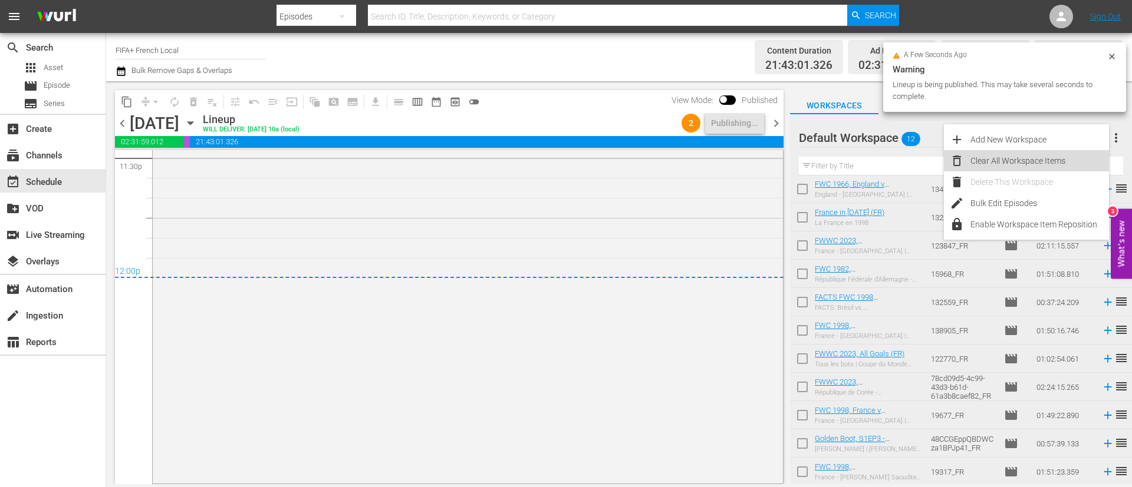
click at [1006, 169] on div "Clear All Workspace Items" at bounding box center [1039, 160] width 139 height 21
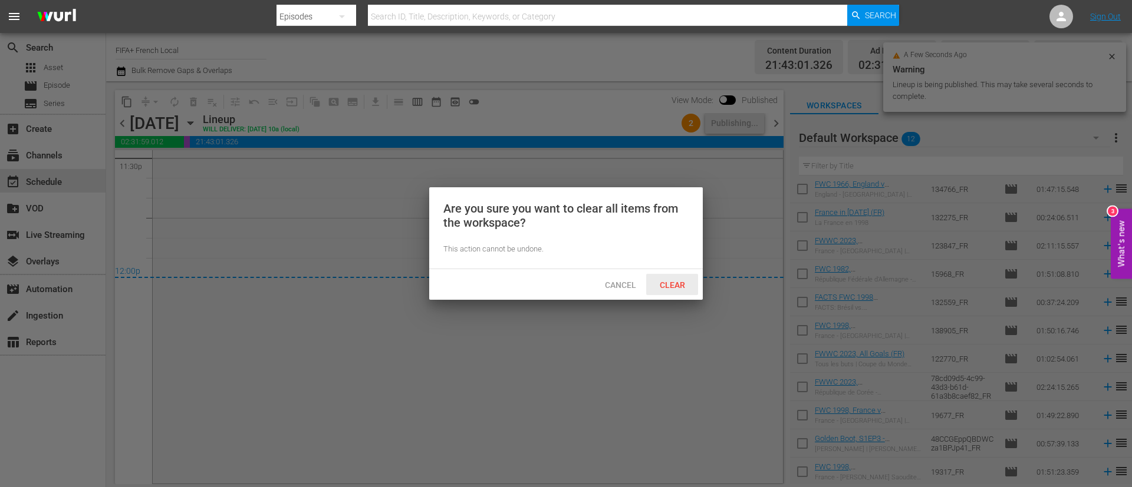
click at [667, 282] on span "Clear" at bounding box center [672, 285] width 44 height 9
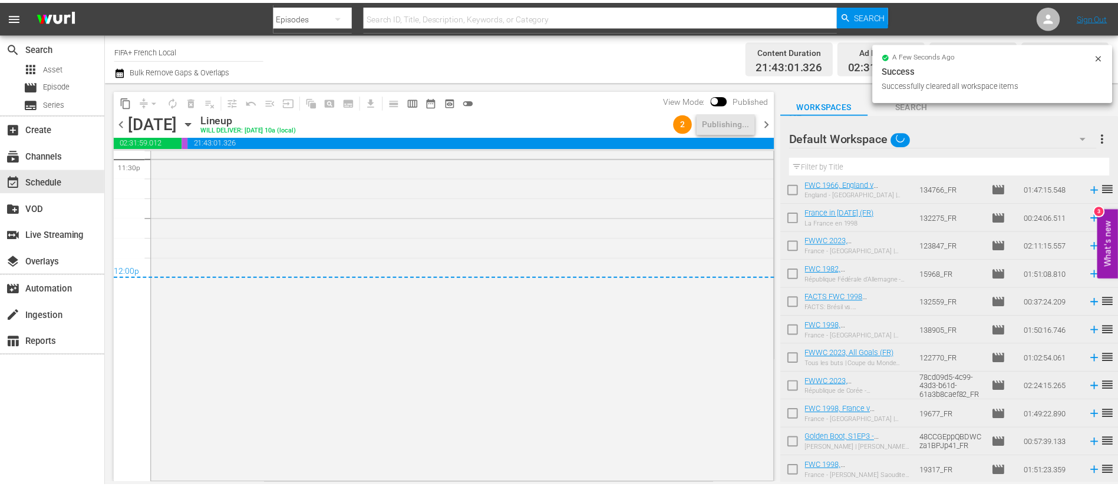
scroll to position [0, 0]
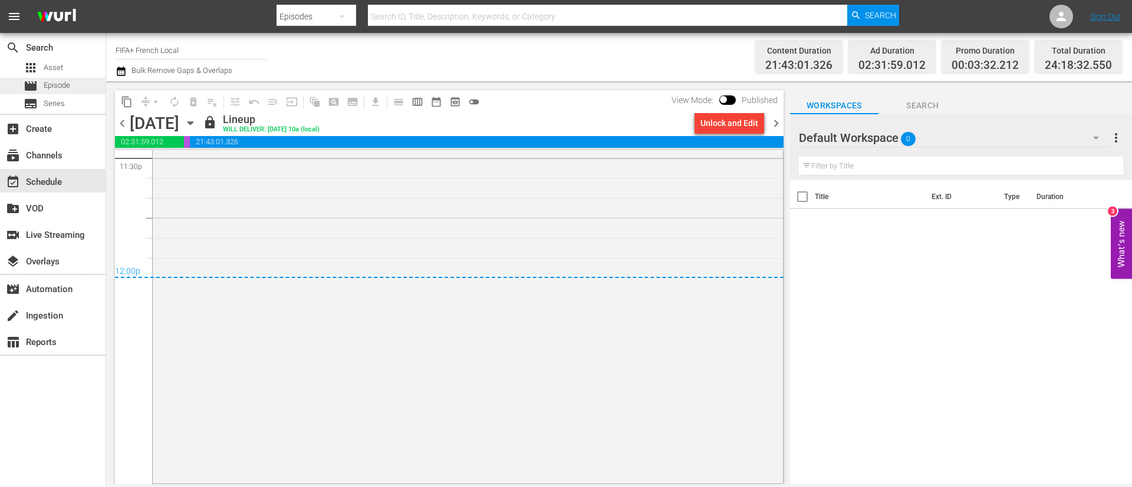
click at [97, 93] on div "movie Episode" at bounding box center [53, 86] width 106 height 17
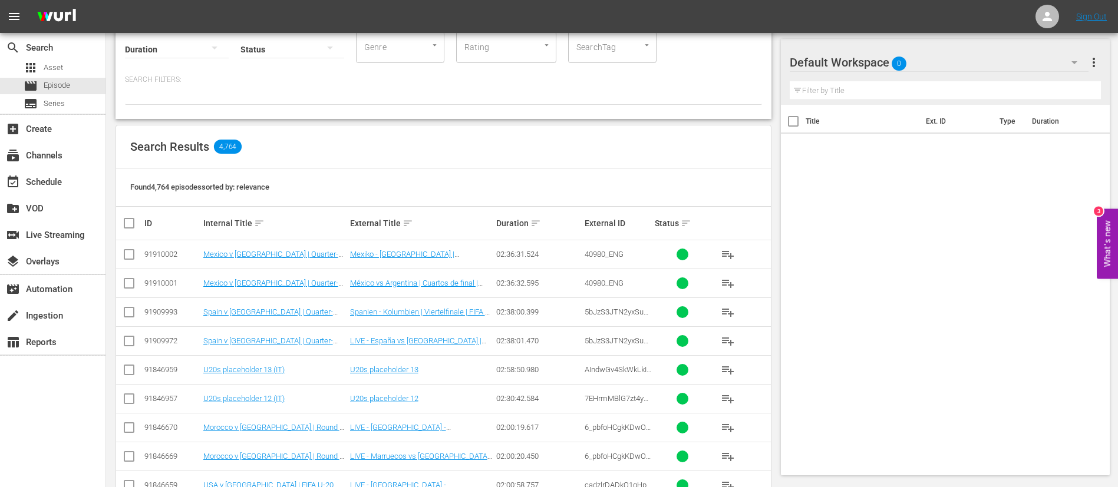
scroll to position [265, 0]
